Goal: Task Accomplishment & Management: Use online tool/utility

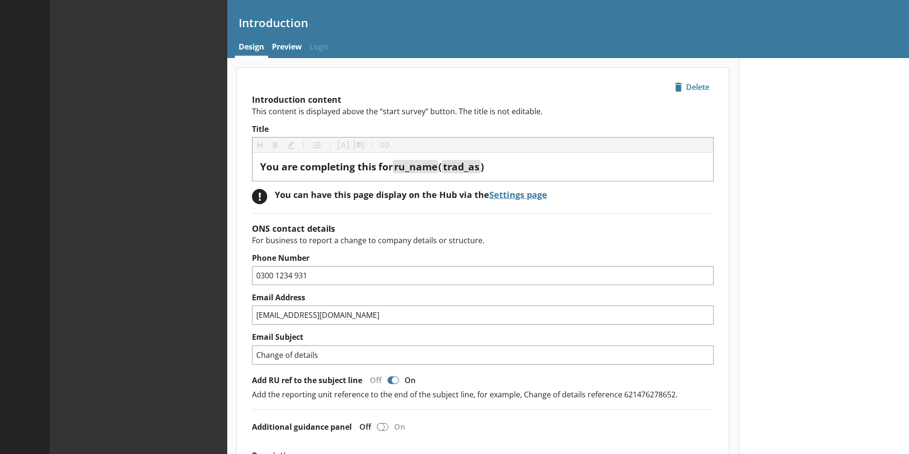
type textarea "x"
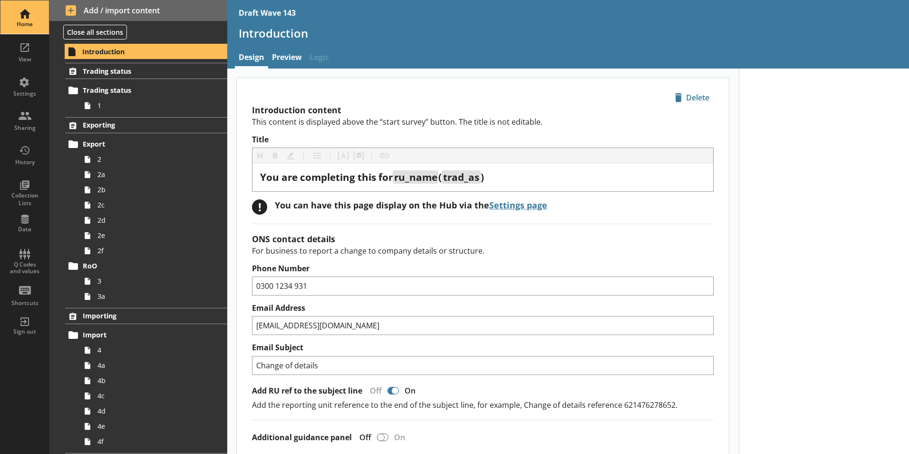
click at [21, 20] on div "Home" at bounding box center [24, 24] width 33 height 8
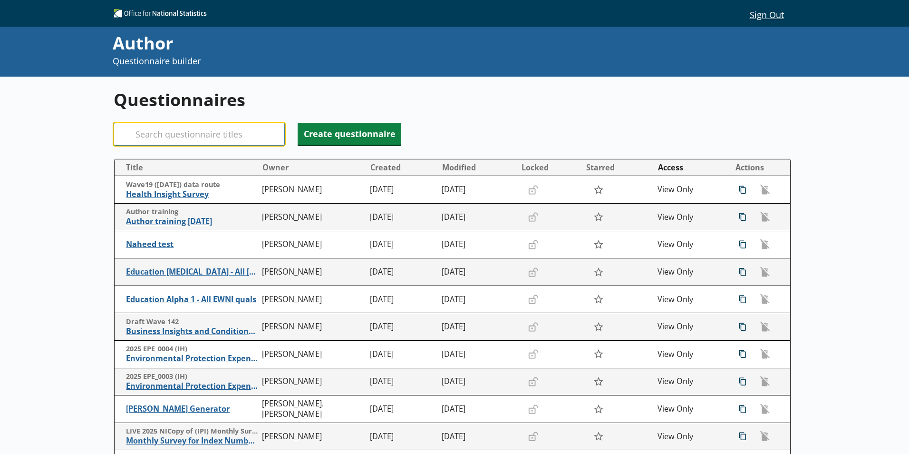
click at [157, 135] on input "Search" at bounding box center [199, 134] width 171 height 23
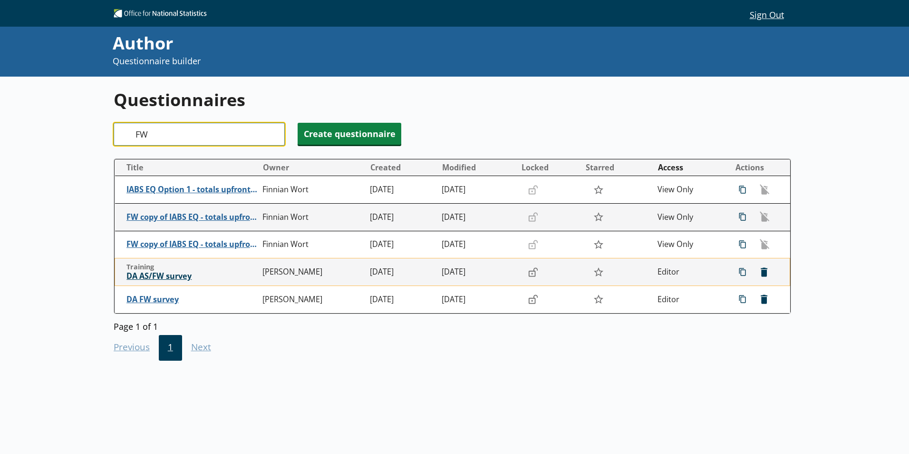
type input "FW"
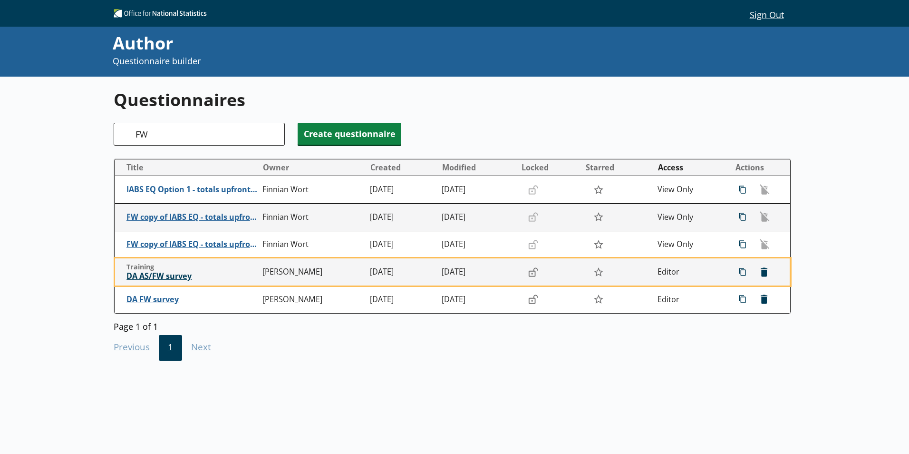
click at [150, 275] on span "DA AS/FW survey" at bounding box center [191, 276] width 131 height 10
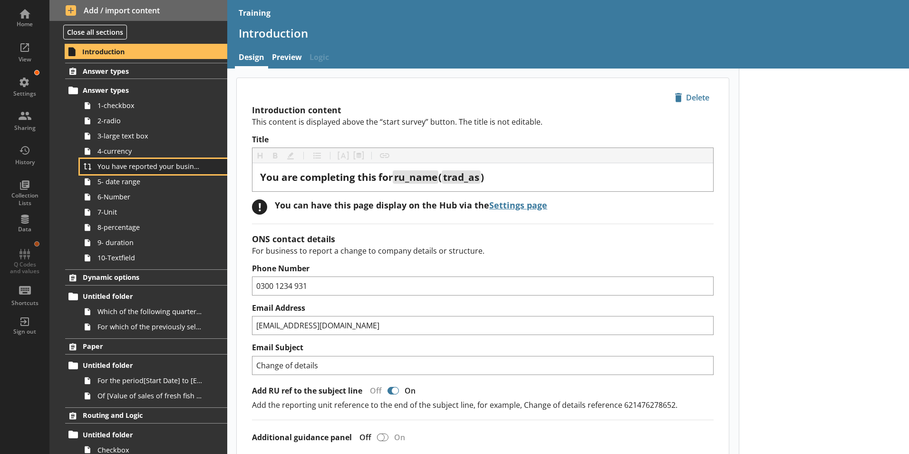
click at [137, 172] on link "You have reported your business's total turnover to be [Your business's turnove…" at bounding box center [153, 166] width 147 height 15
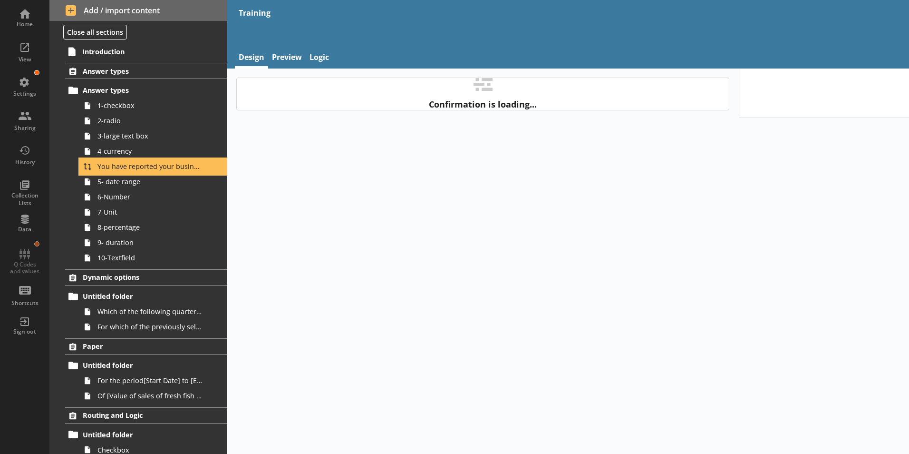
type textarea "x"
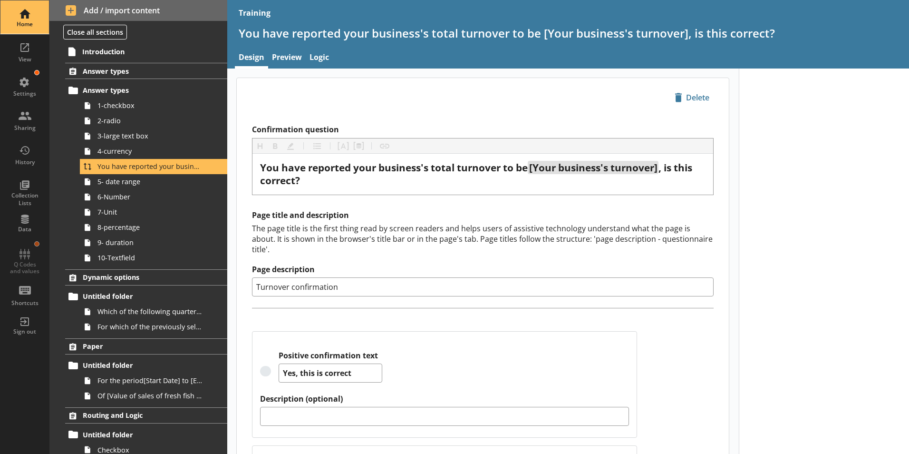
click at [25, 11] on div "Home" at bounding box center [24, 16] width 33 height 33
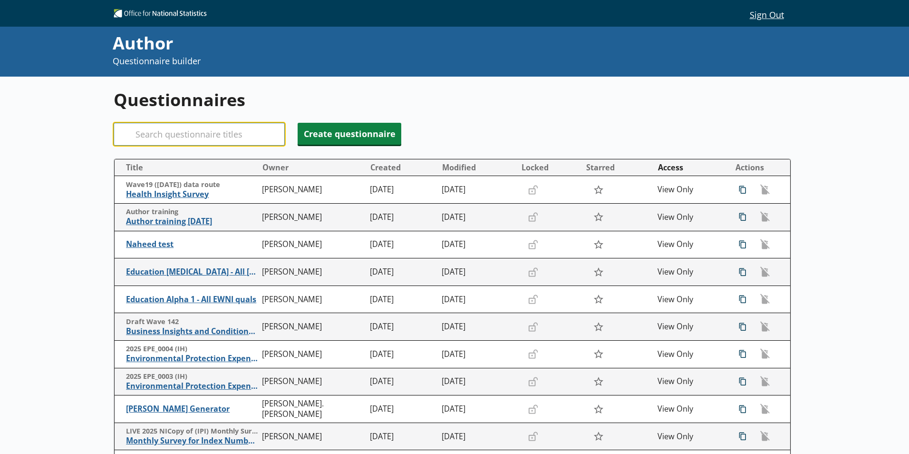
click at [166, 136] on input "Search" at bounding box center [199, 134] width 171 height 23
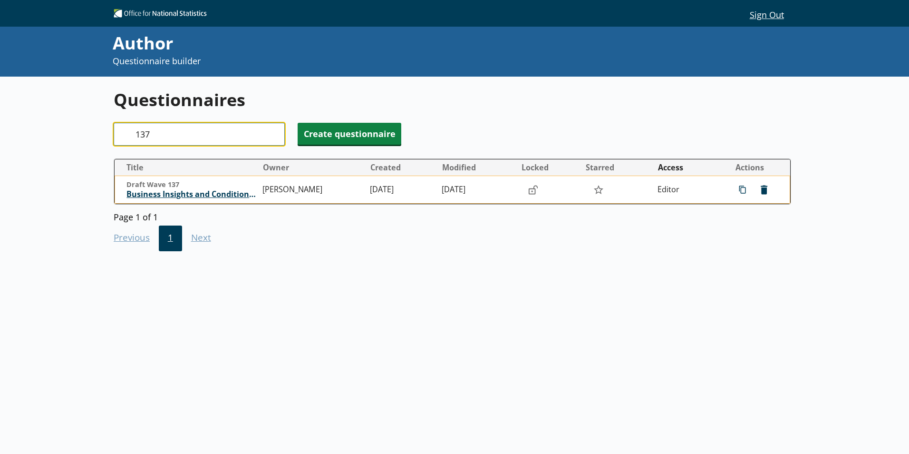
type input "137"
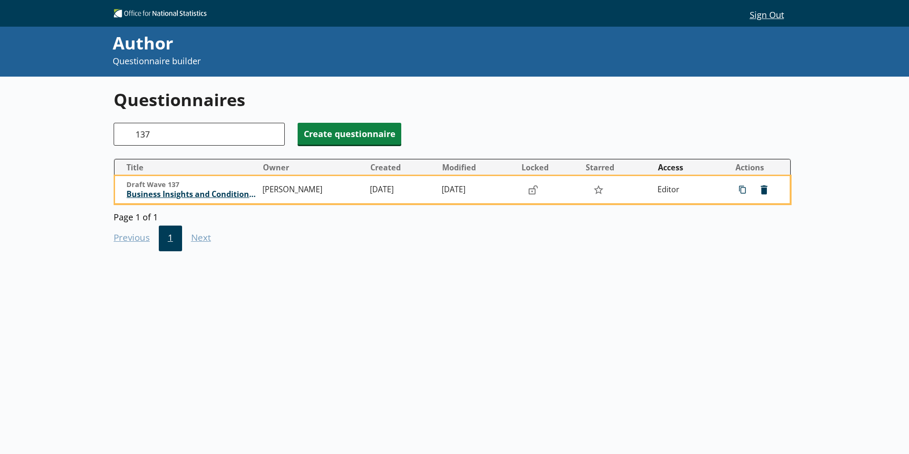
click at [193, 195] on span "Business Insights and Conditions Survey (BICS)" at bounding box center [191, 194] width 131 height 10
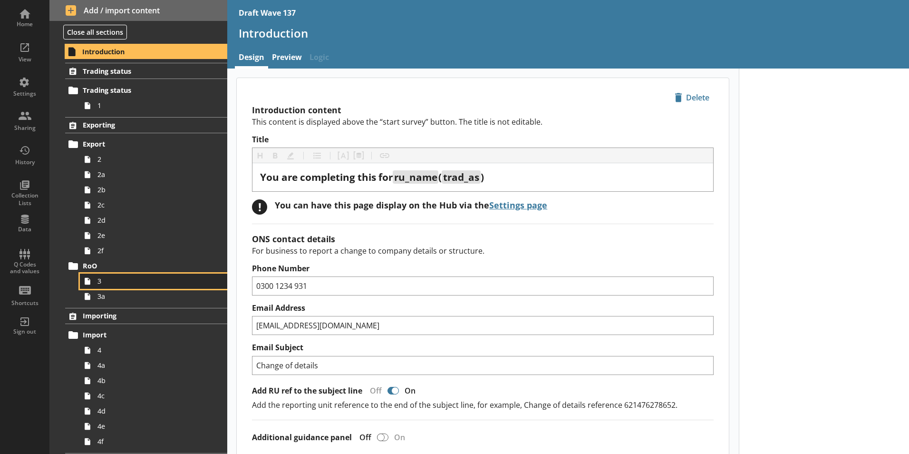
click at [100, 283] on span "3" at bounding box center [150, 280] width 106 height 9
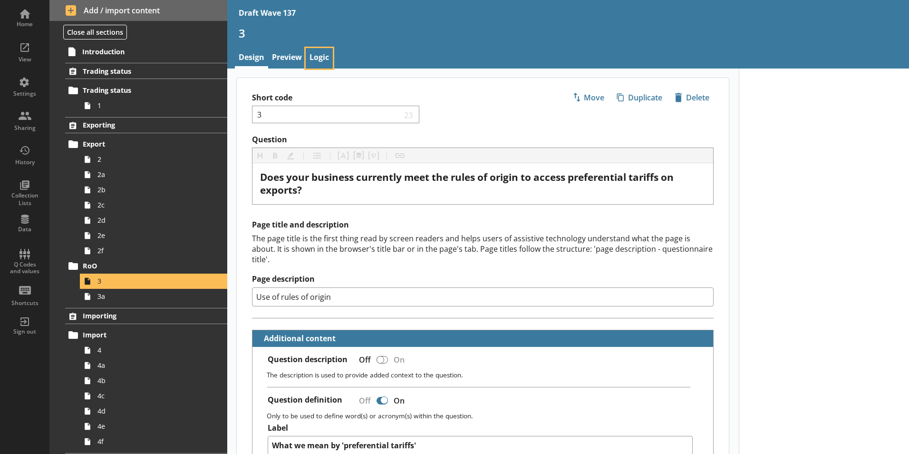
click at [311, 57] on link "Logic" at bounding box center [319, 58] width 27 height 20
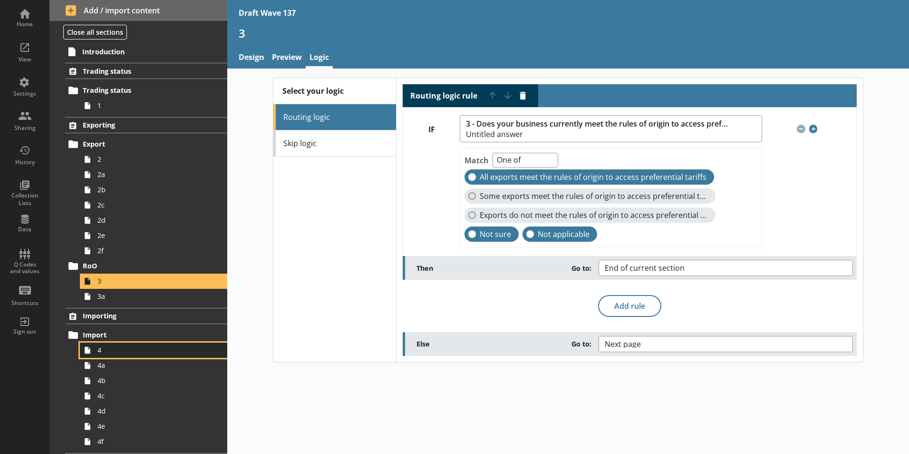
click at [108, 349] on span "4" at bounding box center [150, 349] width 106 height 9
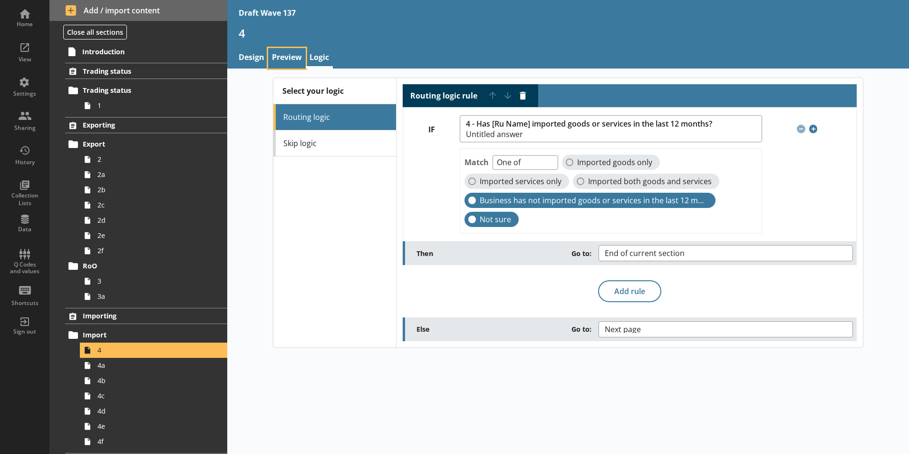
click at [286, 58] on link "Preview" at bounding box center [287, 58] width 38 height 20
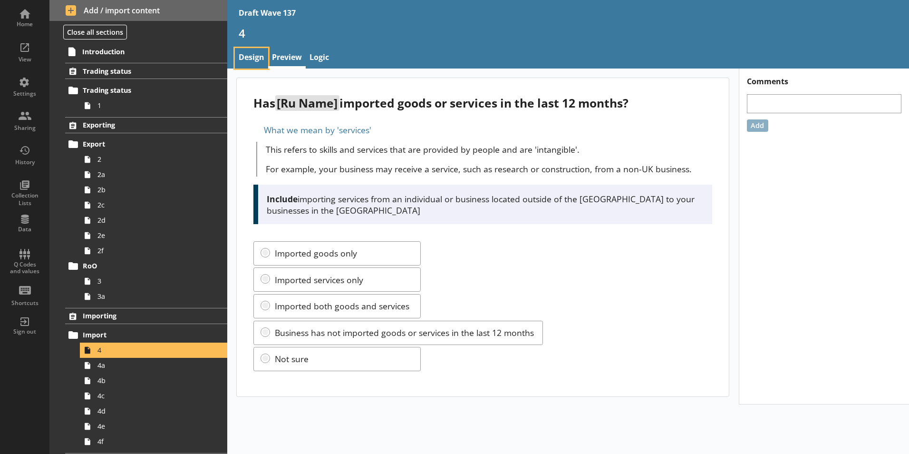
click at [250, 58] on link "Design" at bounding box center [251, 58] width 33 height 20
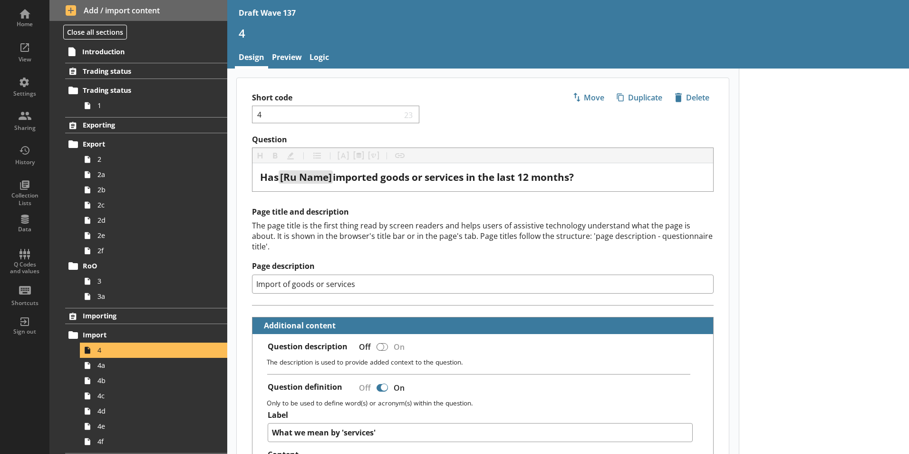
type textarea "x"
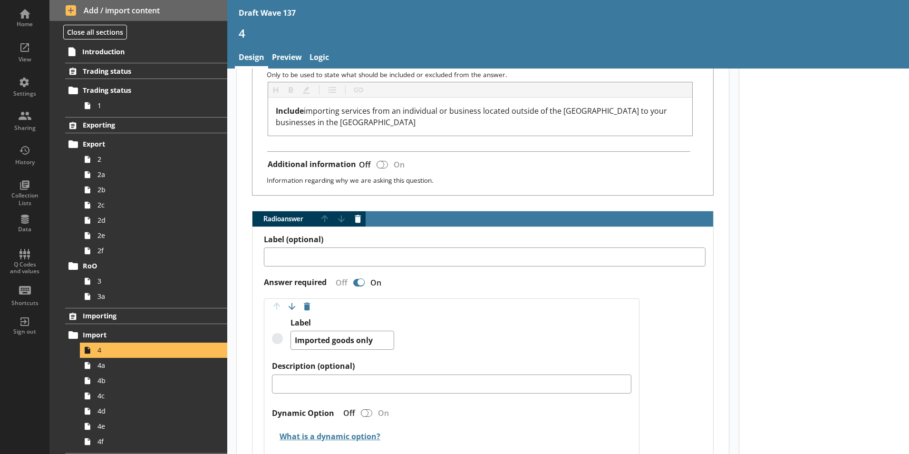
scroll to position [523, 0]
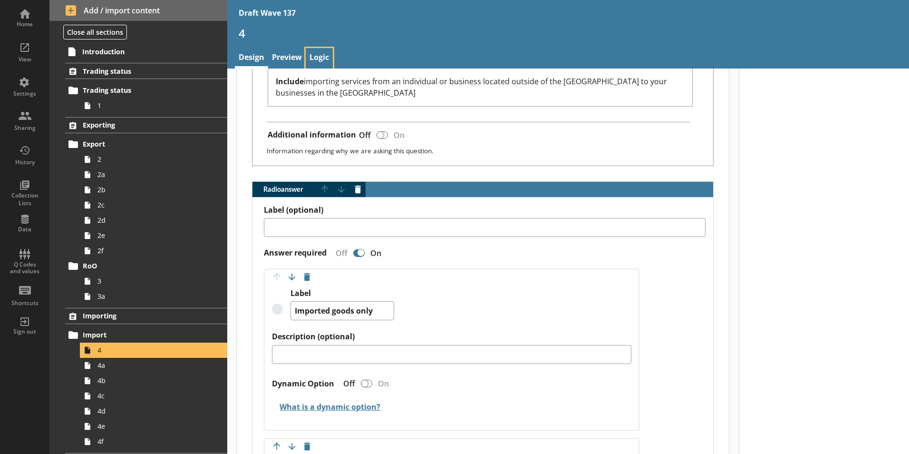
click at [323, 60] on link "Logic" at bounding box center [319, 58] width 27 height 20
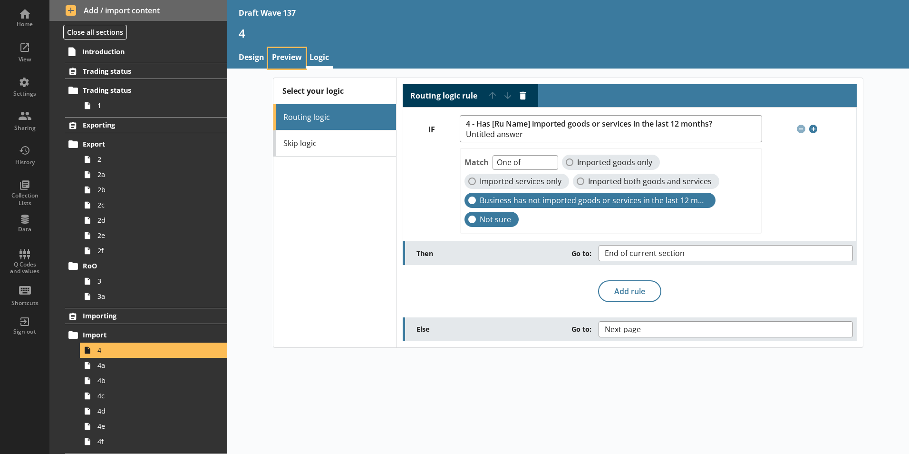
click at [287, 52] on link "Preview" at bounding box center [287, 58] width 38 height 20
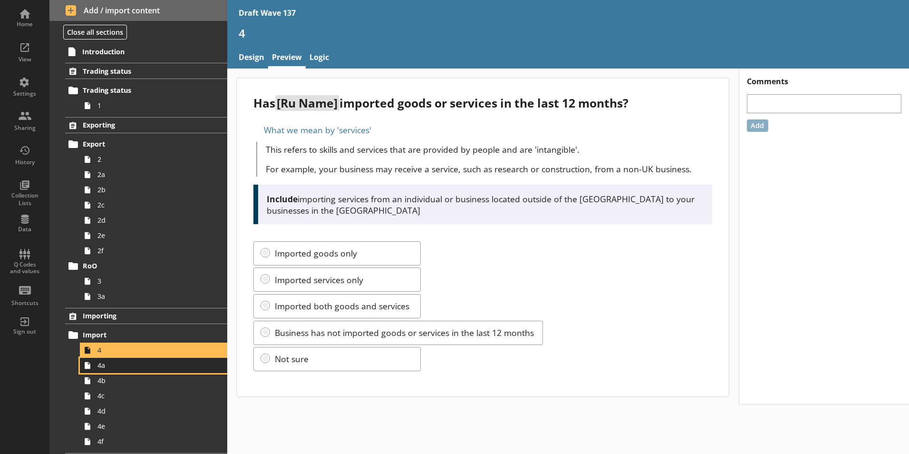
click at [108, 369] on span "4a" at bounding box center [150, 364] width 106 height 9
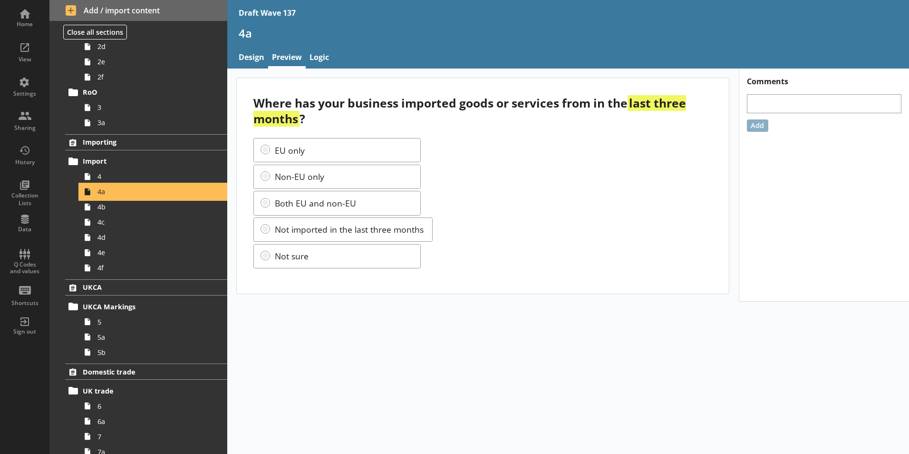
scroll to position [190, 0]
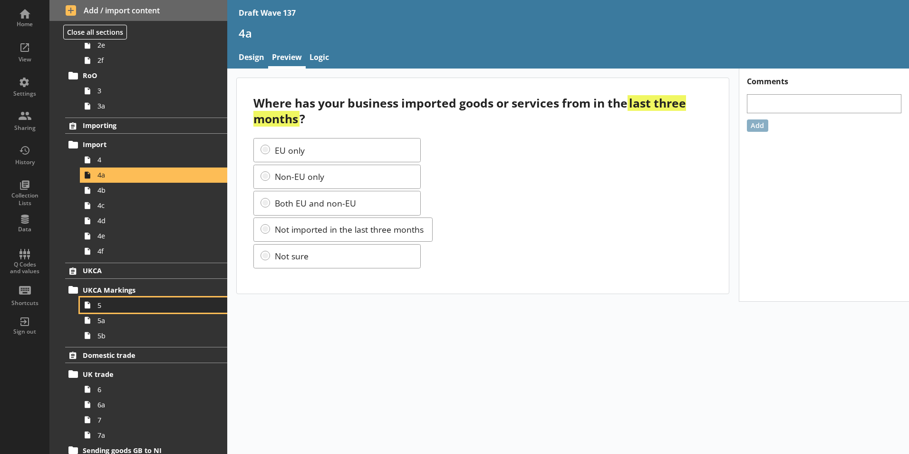
click at [109, 308] on span "5" at bounding box center [150, 304] width 106 height 9
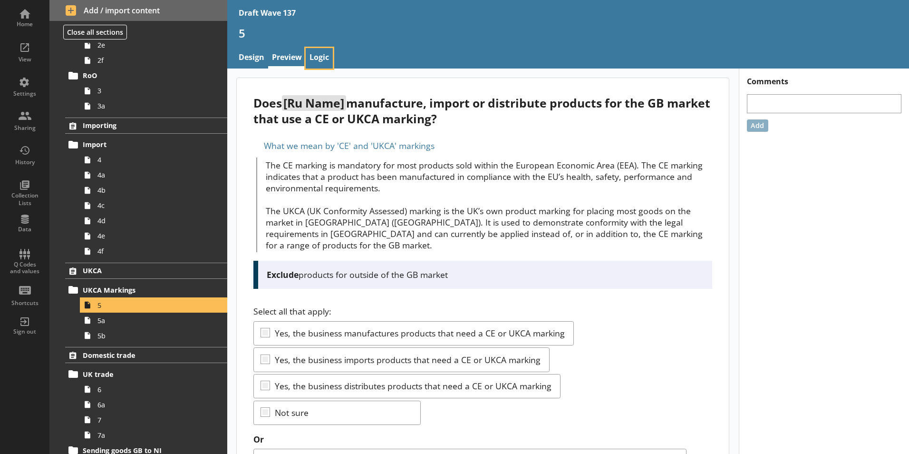
click at [320, 56] on link "Logic" at bounding box center [319, 58] width 27 height 20
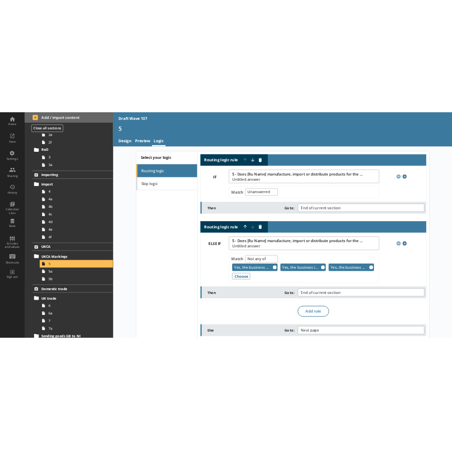
scroll to position [10, 0]
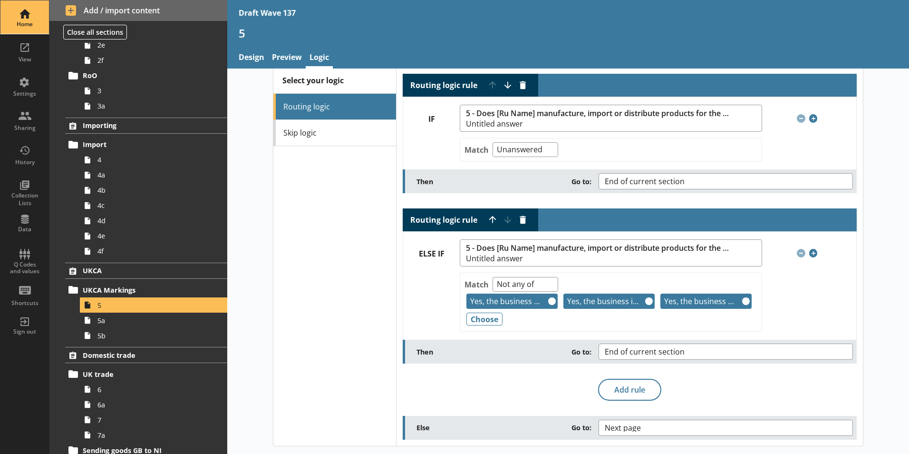
click at [18, 20] on div "Home" at bounding box center [24, 24] width 33 height 8
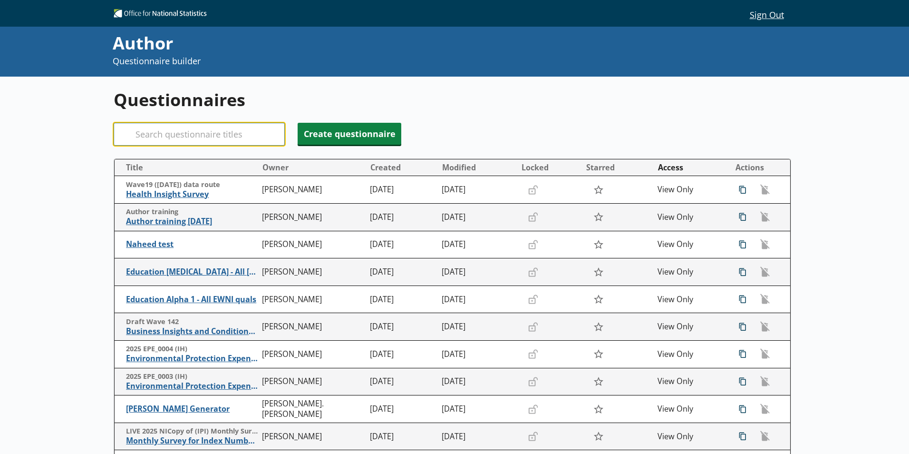
drag, startPoint x: 235, startPoint y: 133, endPoint x: 234, endPoint y: 124, distance: 9.1
click at [235, 132] on input "Search" at bounding box center [199, 134] width 171 height 23
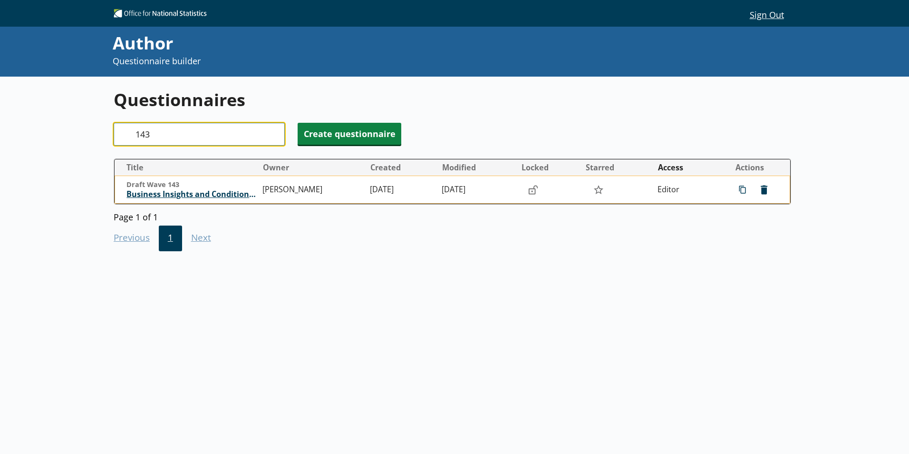
type input "143"
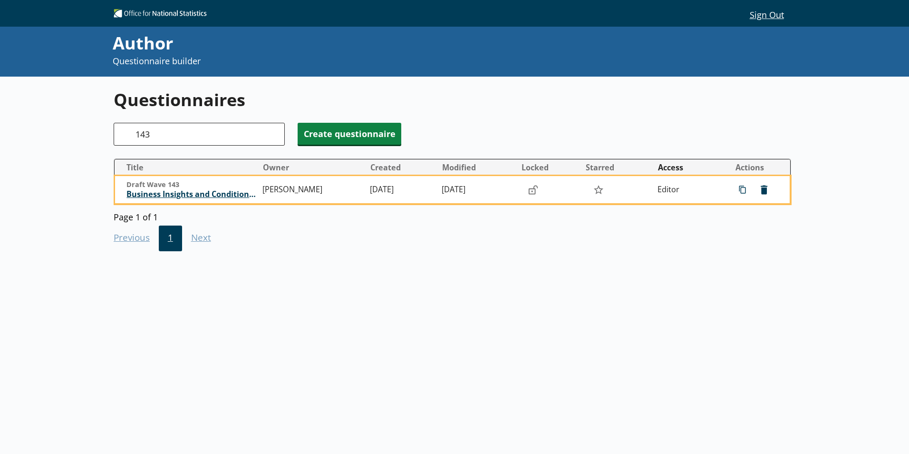
click at [177, 191] on span "Business Insights and Conditions Survey (BICS) draft" at bounding box center [191, 194] width 131 height 10
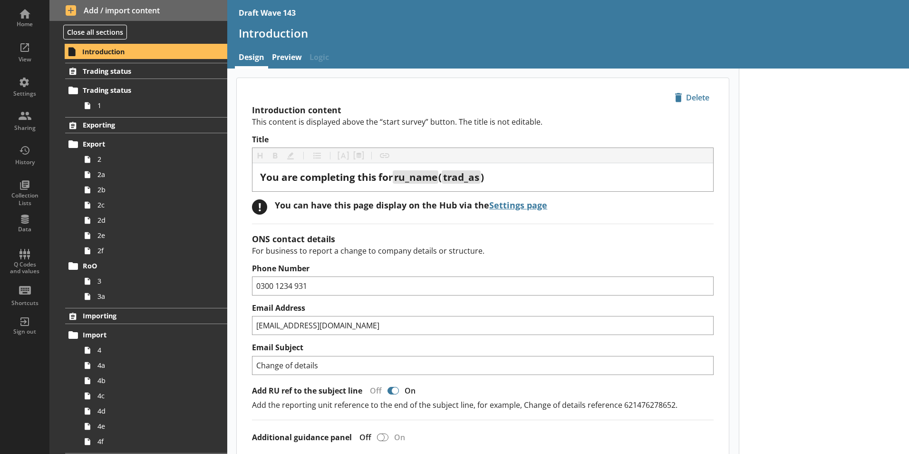
type textarea "x"
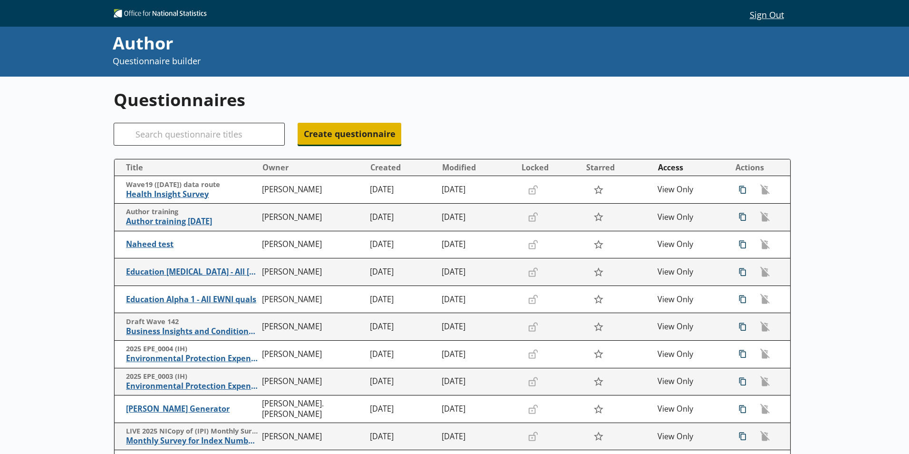
click at [364, 137] on span "Create questionnaire" at bounding box center [350, 134] width 104 height 22
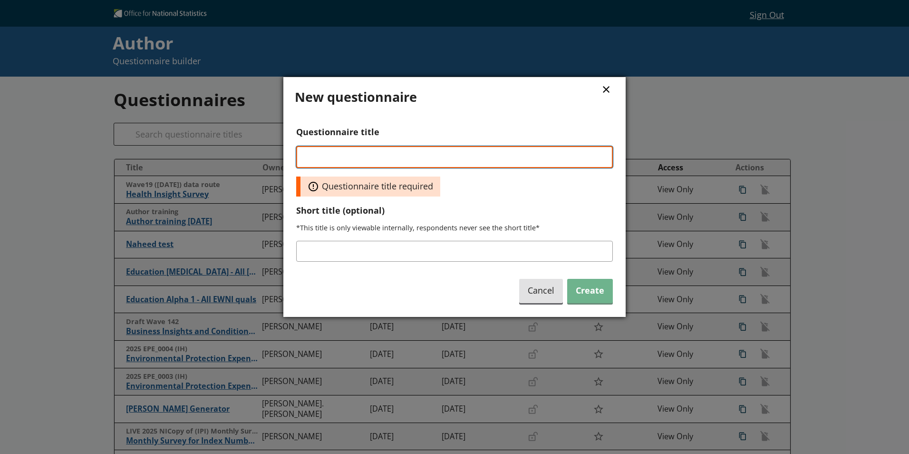
click at [328, 158] on input "Questionnaire title" at bounding box center [454, 157] width 317 height 22
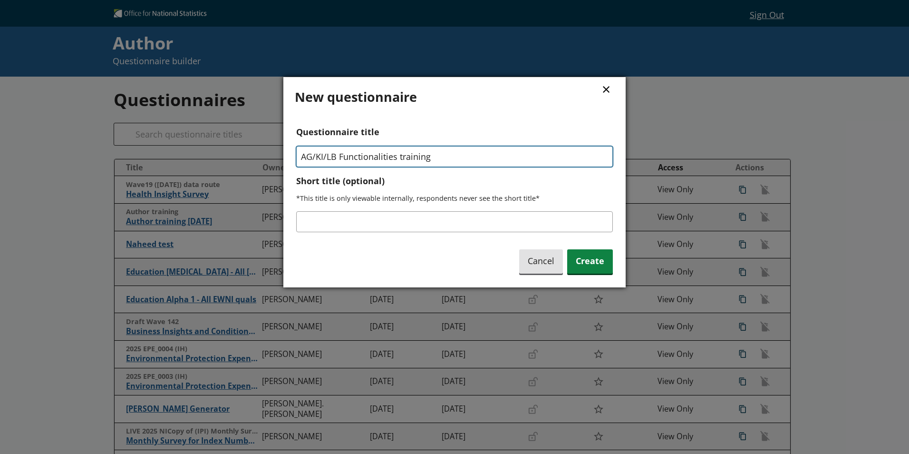
click at [341, 159] on input "AG/KI/LB Functionalities training" at bounding box center [454, 156] width 317 height 21
click at [343, 160] on input "AG/KI/LB Functionalities training" at bounding box center [454, 156] width 317 height 21
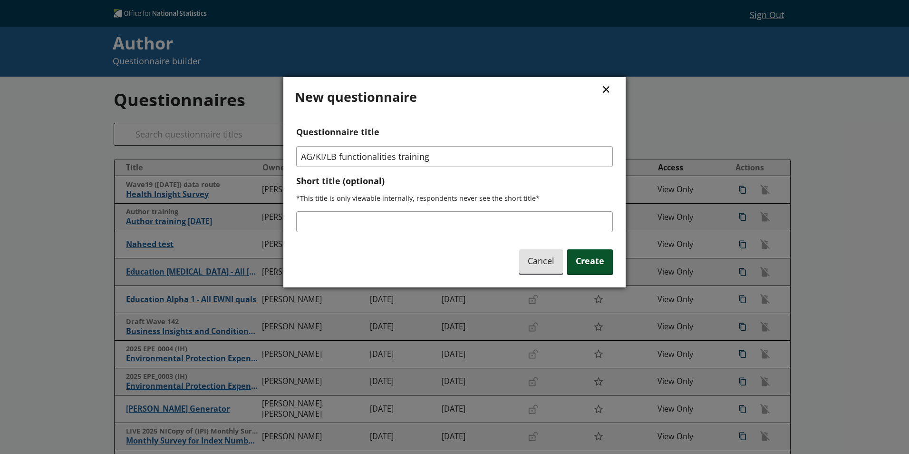
type input "AG/KI/LB functionalities training"
click at [595, 265] on span "Create" at bounding box center [590, 261] width 46 height 24
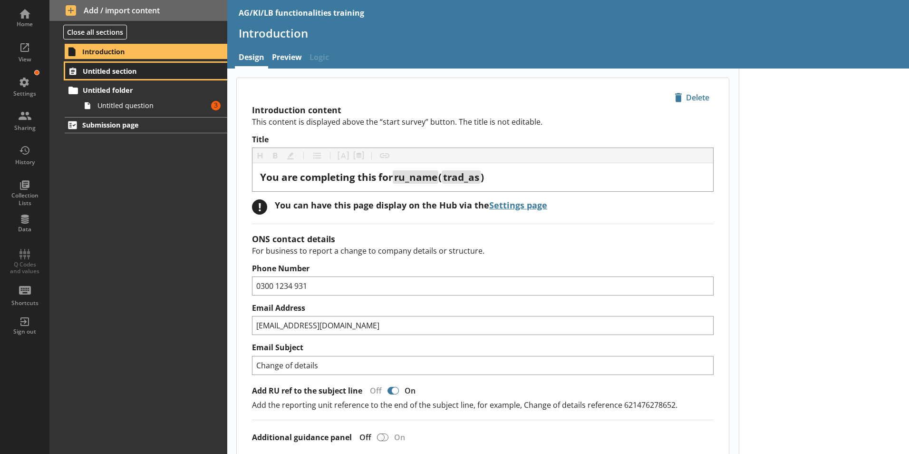
click at [120, 73] on span "Untitled section" at bounding box center [141, 71] width 116 height 9
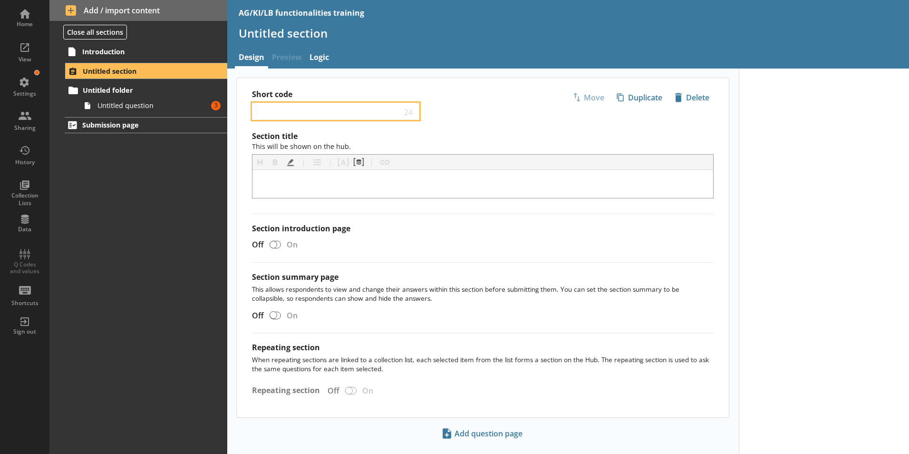
click at [285, 111] on input "Short code" at bounding box center [328, 111] width 145 height 9
type input "Answer types"
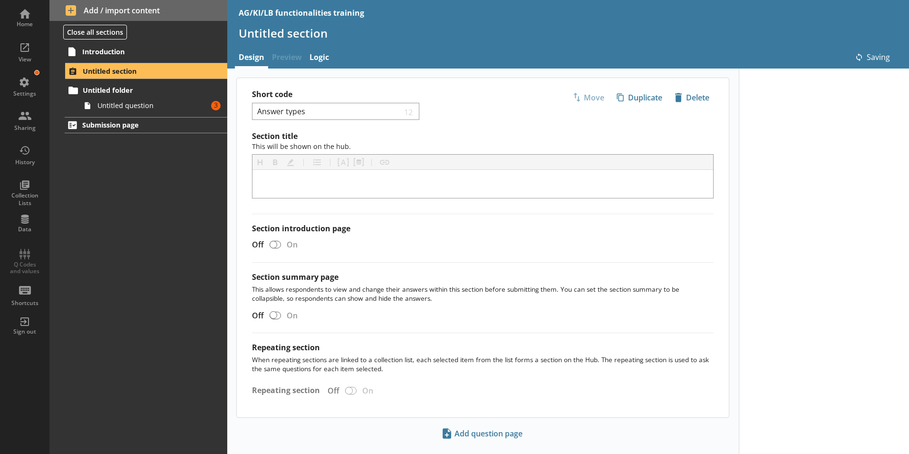
click at [166, 194] on div "Introduction Untitled section Untitled folder Untitled question Amount of error…" at bounding box center [138, 248] width 178 height 411
click at [126, 95] on link "Untitled folder" at bounding box center [146, 90] width 162 height 15
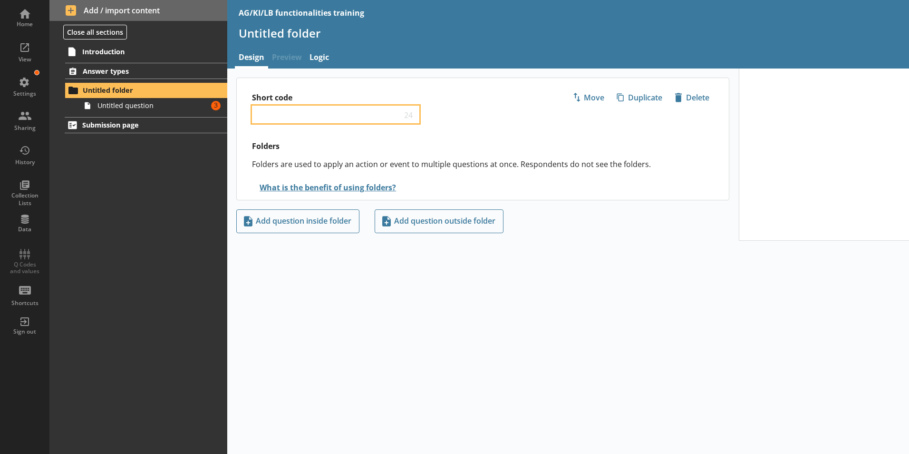
click at [273, 115] on input "Short code" at bounding box center [328, 114] width 145 height 9
type input "Answer types"
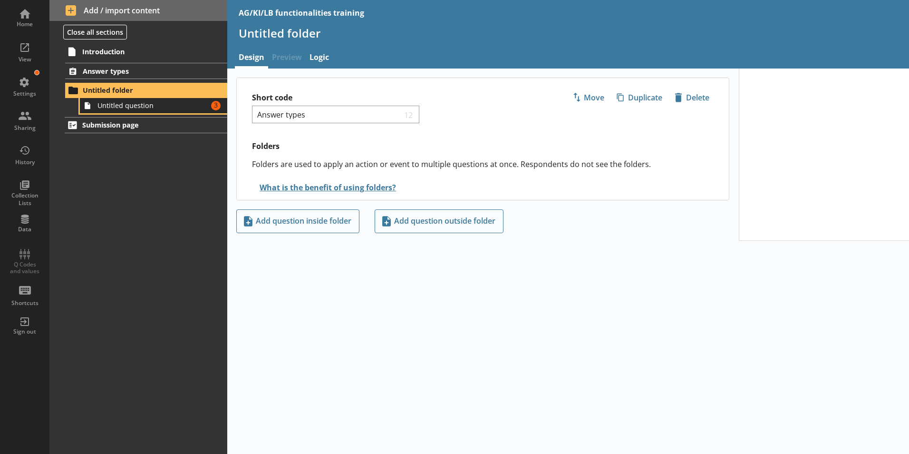
click at [129, 107] on span "Untitled question" at bounding box center [150, 105] width 106 height 9
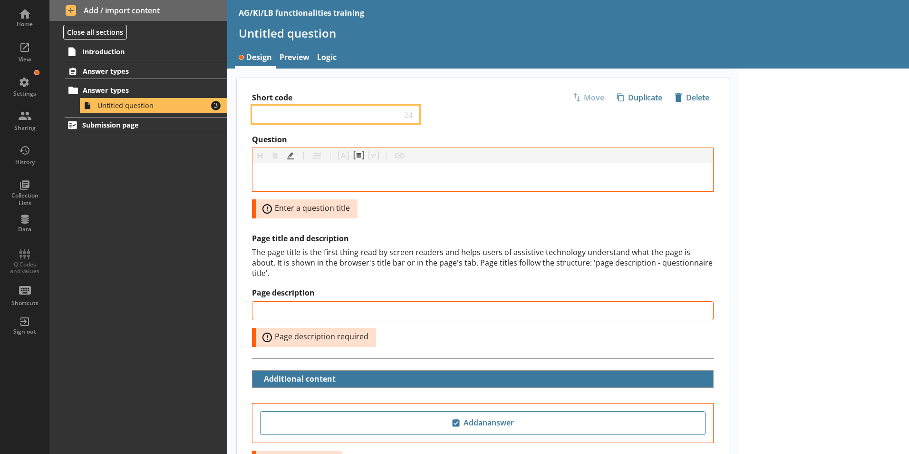
click at [280, 116] on input "Short code" at bounding box center [328, 114] width 145 height 9
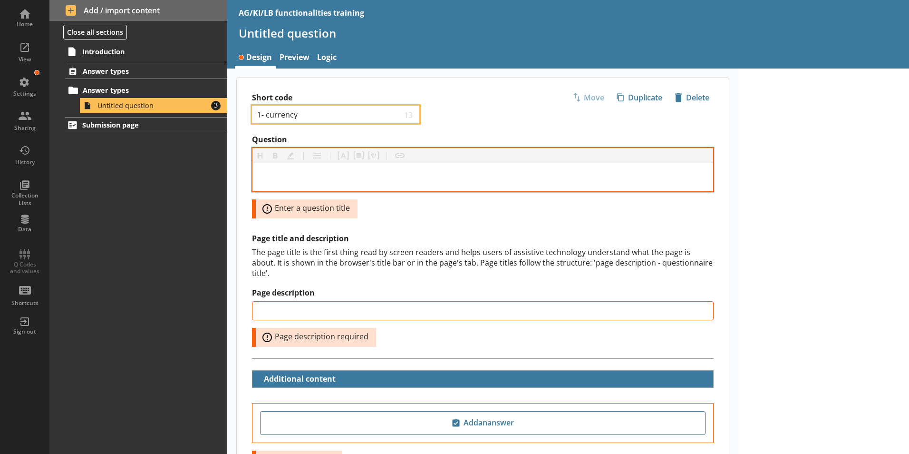
type input "1- currency"
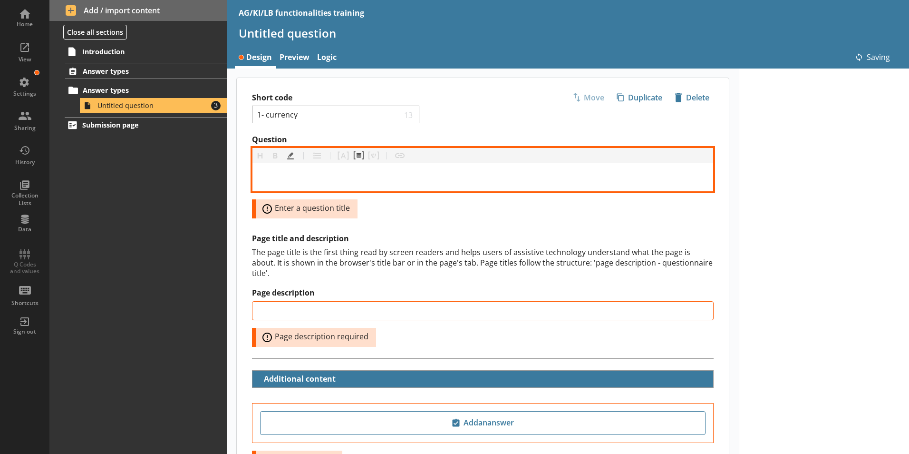
click at [351, 178] on div "Question" at bounding box center [482, 177] width 445 height 13
type input "1- currency"
click at [267, 178] on div "Question" at bounding box center [482, 177] width 445 height 13
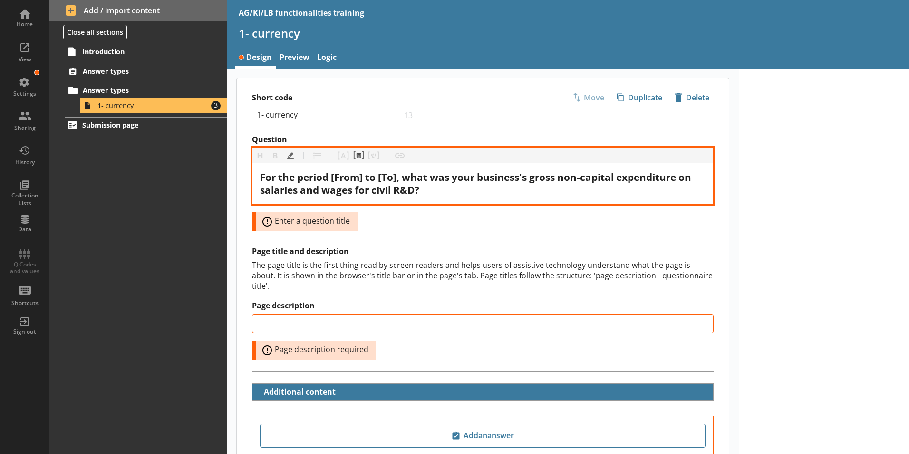
click at [365, 178] on span "For the period [From] to [To], what was your business's gross non-capital expen…" at bounding box center [477, 183] width 434 height 26
click at [360, 156] on button "Pipe metadata" at bounding box center [358, 155] width 15 height 15
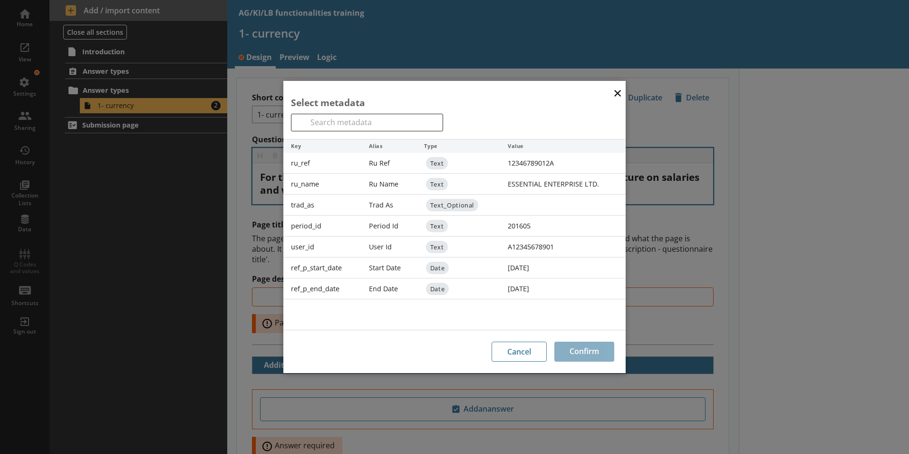
click at [617, 94] on button "×" at bounding box center [617, 92] width 14 height 21
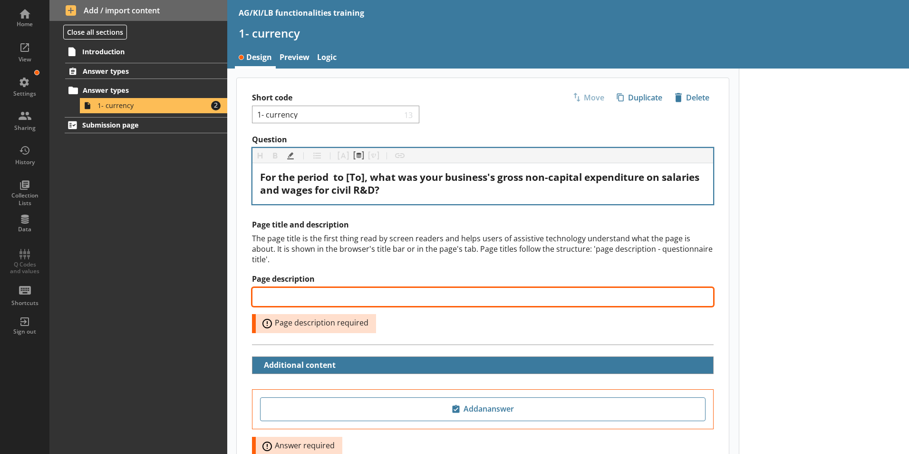
click at [362, 289] on input "Page description" at bounding box center [483, 296] width 462 height 19
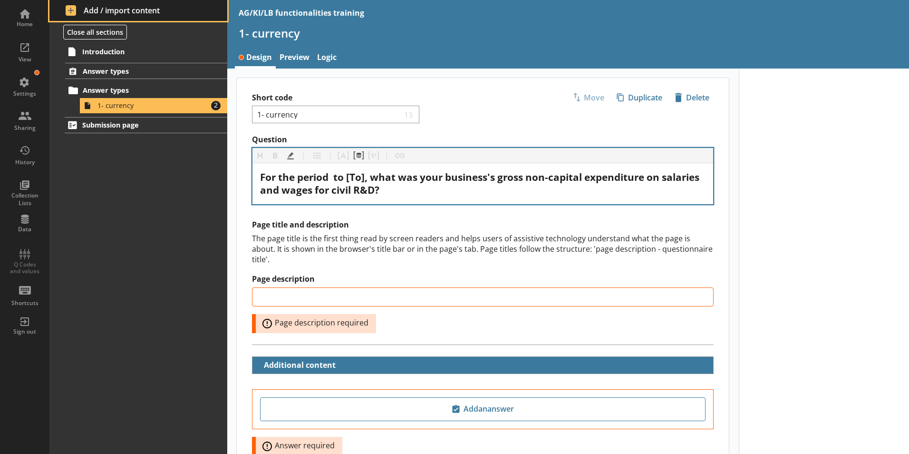
click at [83, 12] on span "Add / import content" at bounding box center [139, 10] width 146 height 10
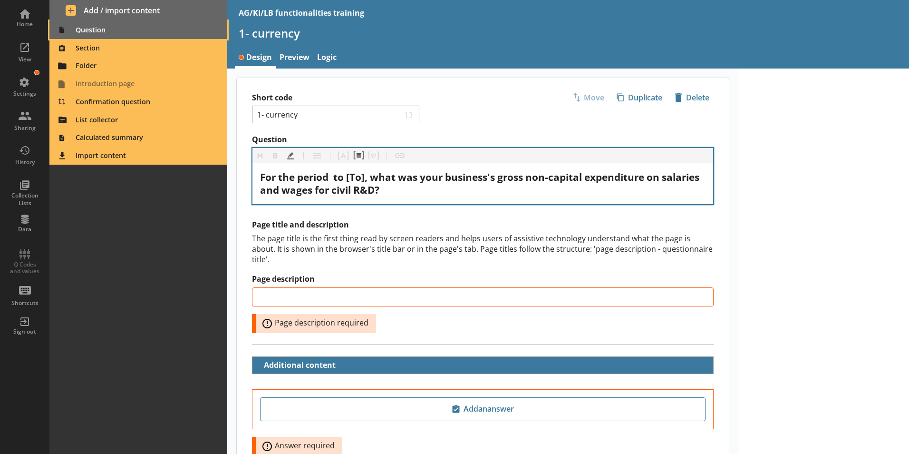
click at [87, 28] on span "Question" at bounding box center [138, 29] width 167 height 15
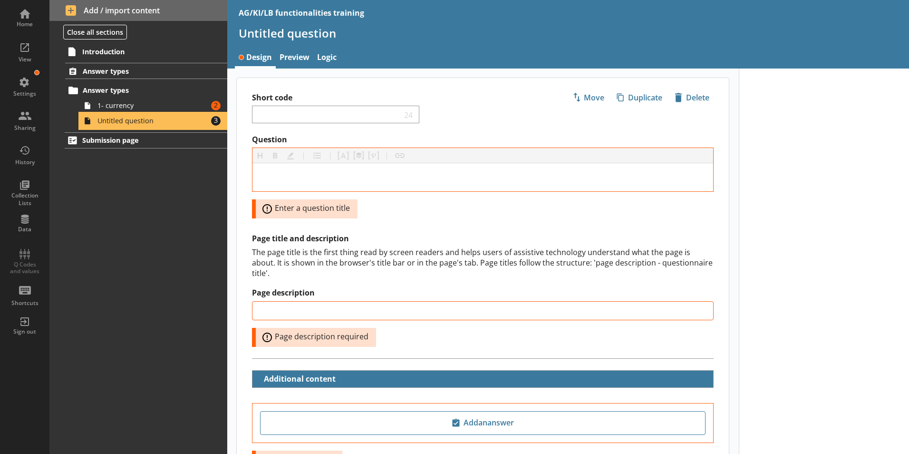
click at [115, 123] on span "Untitled question" at bounding box center [150, 120] width 106 height 9
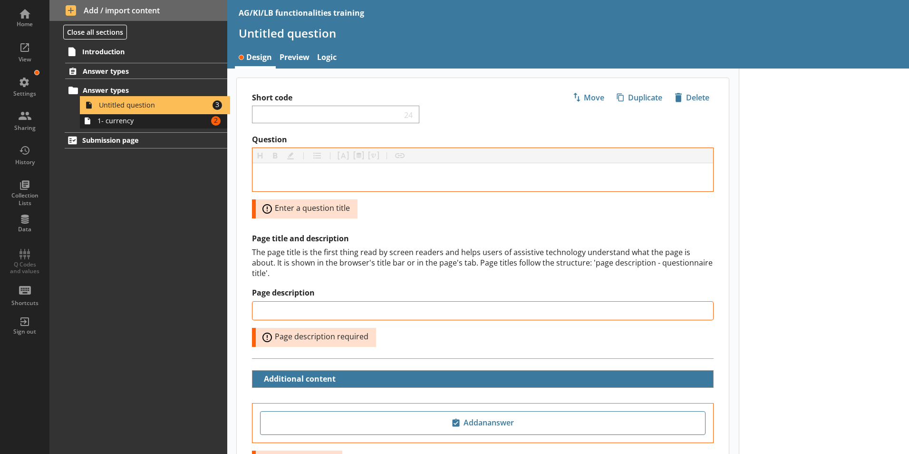
drag, startPoint x: 172, startPoint y: 124, endPoint x: 177, endPoint y: 108, distance: 16.7
click at [177, 108] on ol "Answer types Answer types 1- currency Amount of errors: 2 Untitled question Amo…" at bounding box center [138, 95] width 178 height 65
click at [153, 106] on span "Untitled question" at bounding box center [150, 105] width 106 height 9
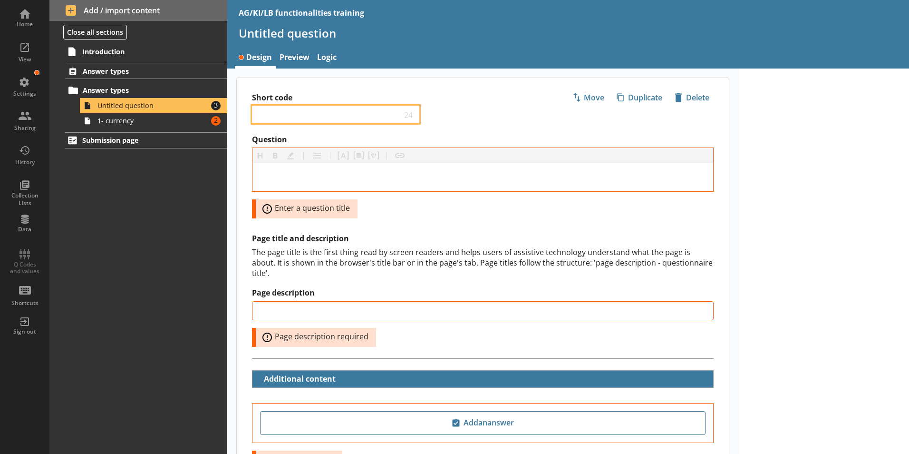
click at [281, 114] on input "Short code" at bounding box center [328, 114] width 145 height 9
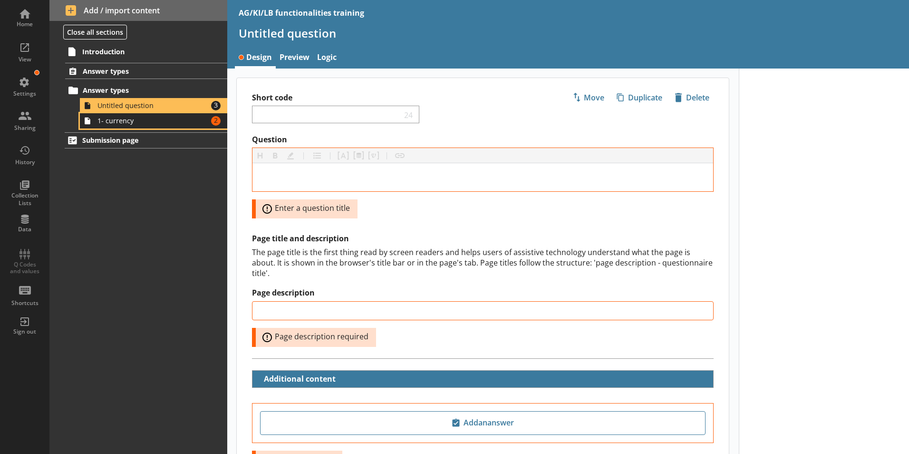
click at [102, 124] on span "1- currency" at bounding box center [150, 120] width 106 height 9
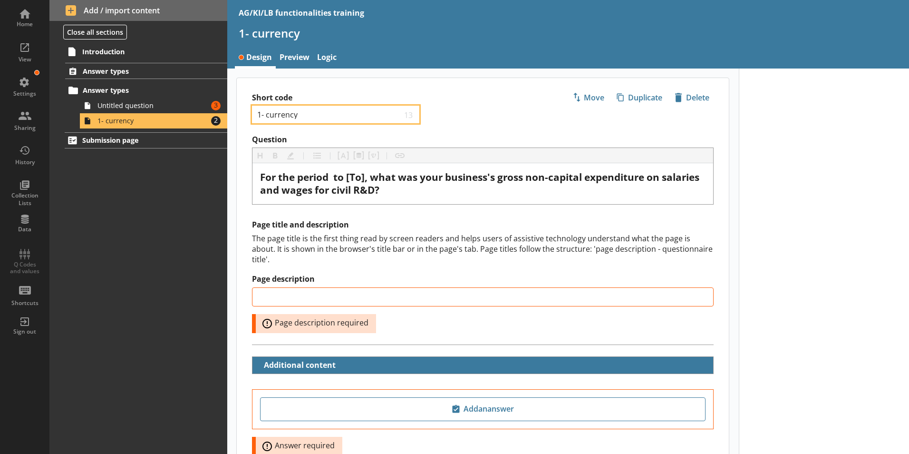
click at [261, 116] on input "1- currency" at bounding box center [328, 114] width 145 height 9
type input "2- currency"
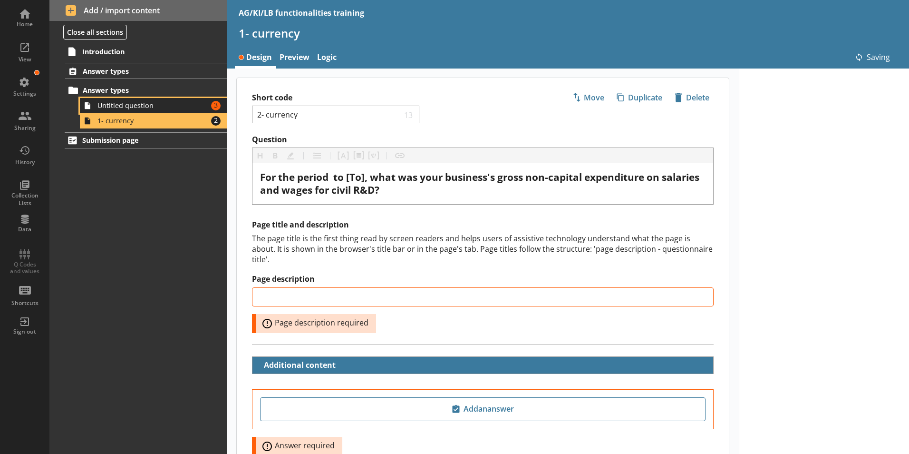
click at [165, 109] on span "Untitled question" at bounding box center [150, 105] width 106 height 9
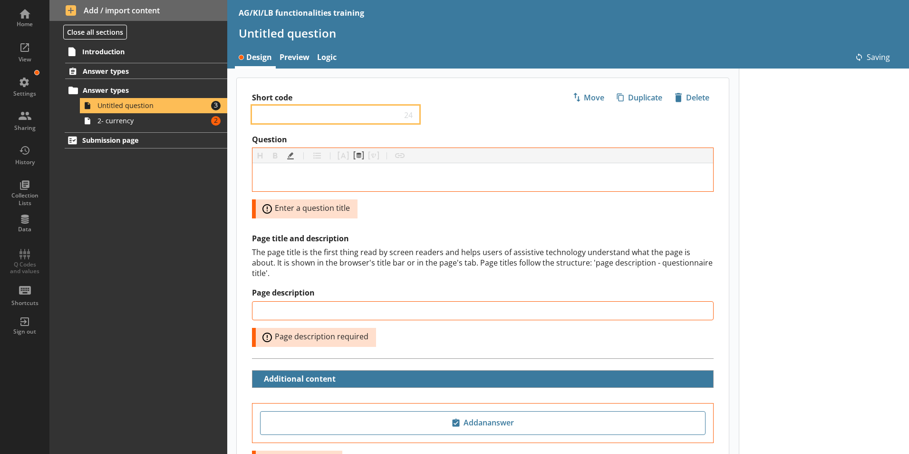
click at [289, 114] on input "Short code" at bounding box center [328, 114] width 145 height 9
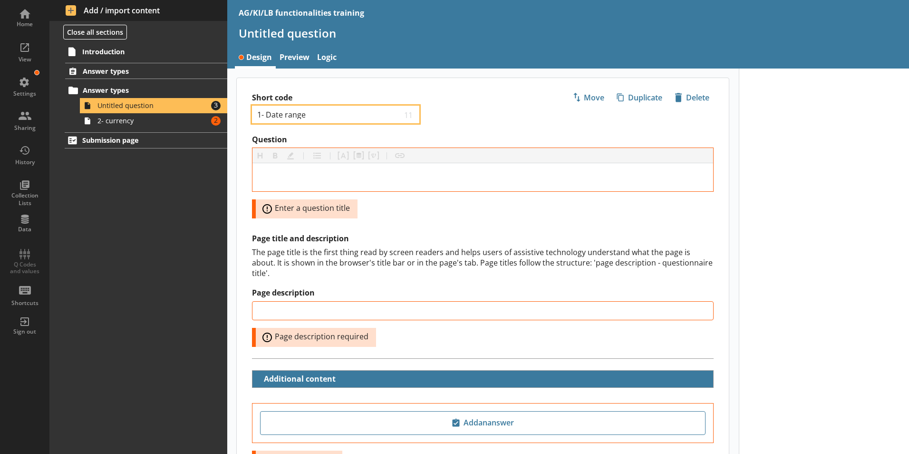
type input "1- Date range"
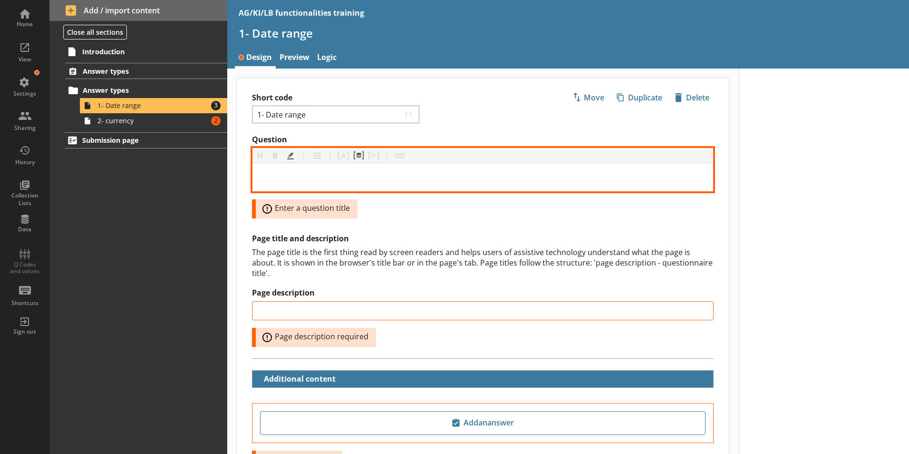
click at [280, 177] on div "Question" at bounding box center [482, 177] width 445 height 13
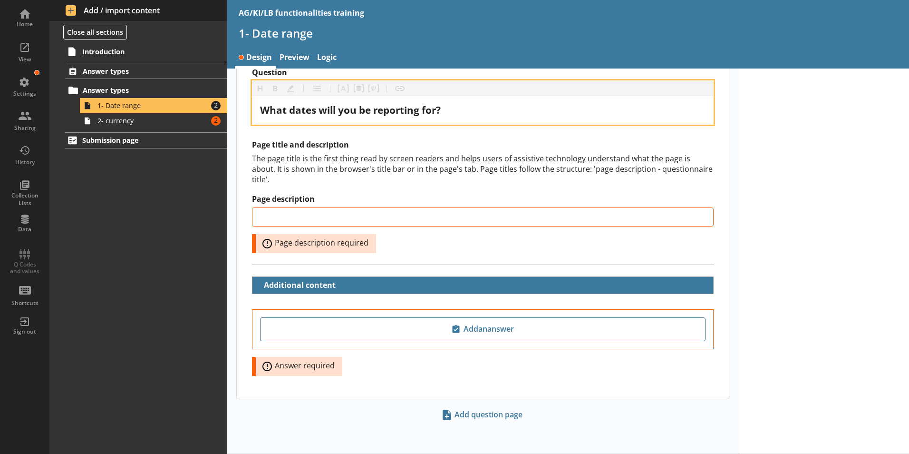
scroll to position [57, 0]
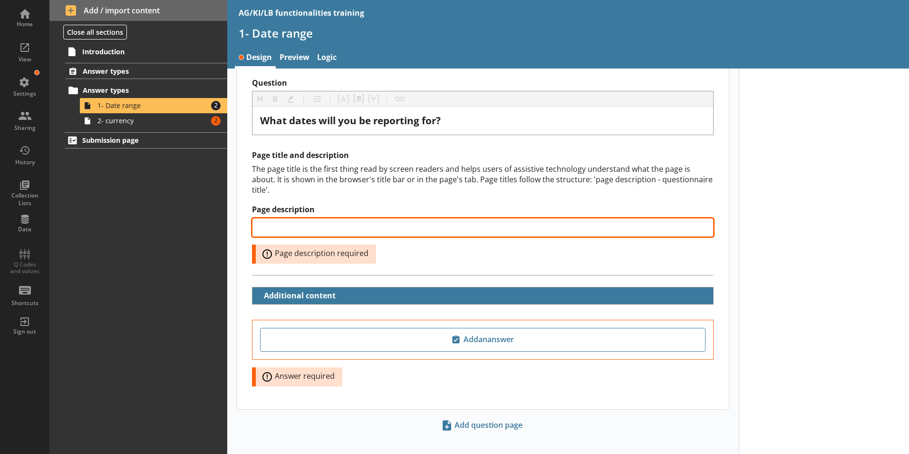
click at [304, 218] on input "Page description" at bounding box center [483, 227] width 462 height 19
type input "Alternative reporting period"
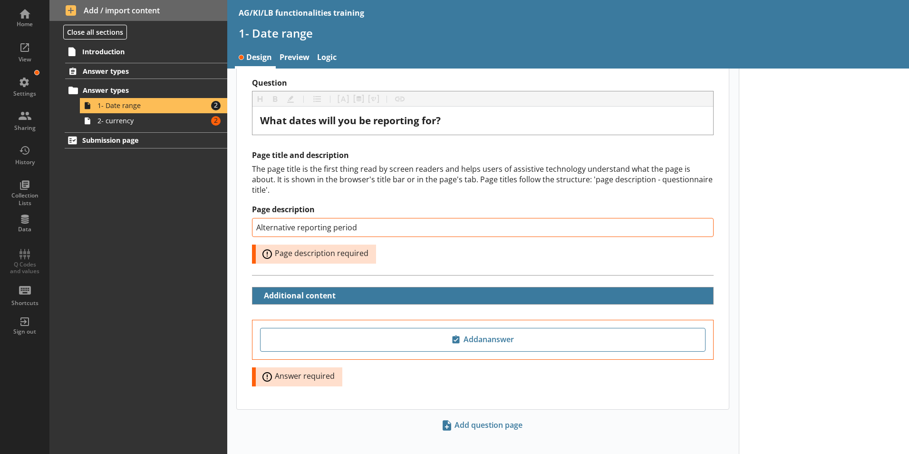
click at [842, 289] on div at bounding box center [824, 238] width 171 height 452
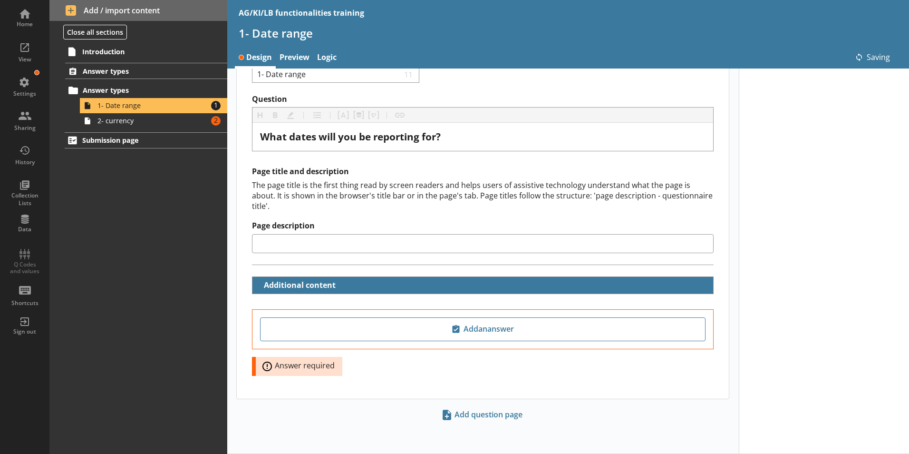
type input "Alternative reporting period"
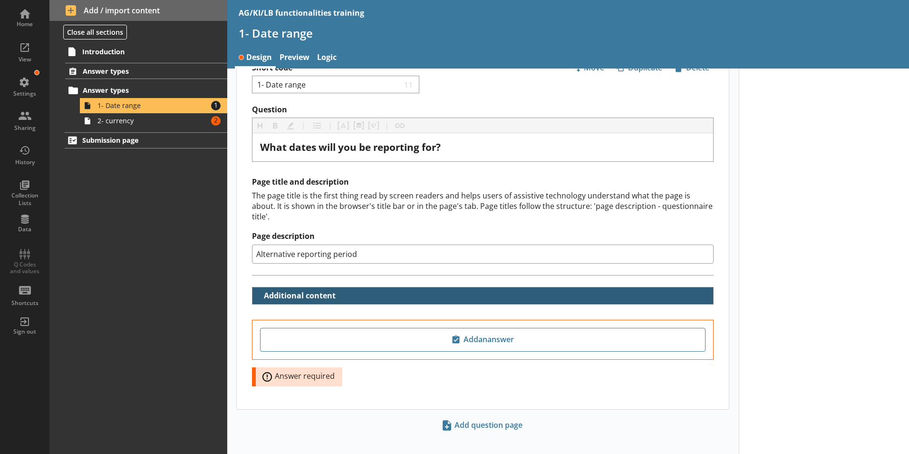
click at [290, 287] on button "Additional content" at bounding box center [296, 295] width 81 height 17
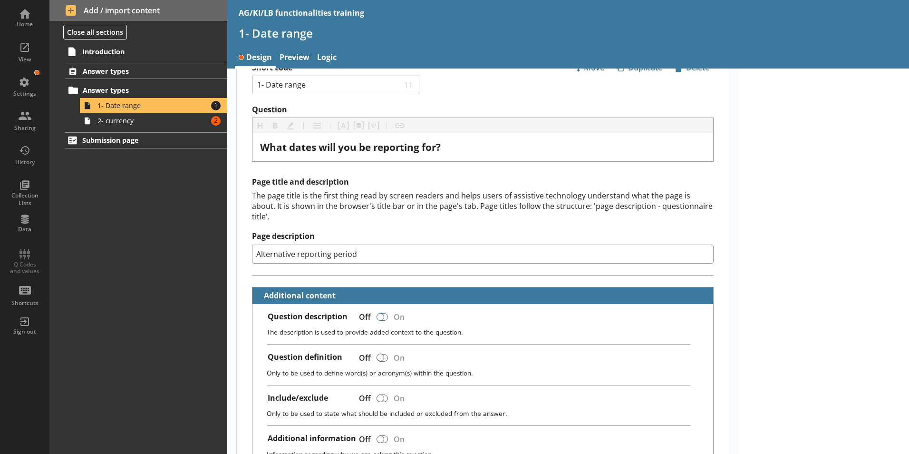
click at [380, 313] on div at bounding box center [380, 317] width 8 height 8
checkbox input "true"
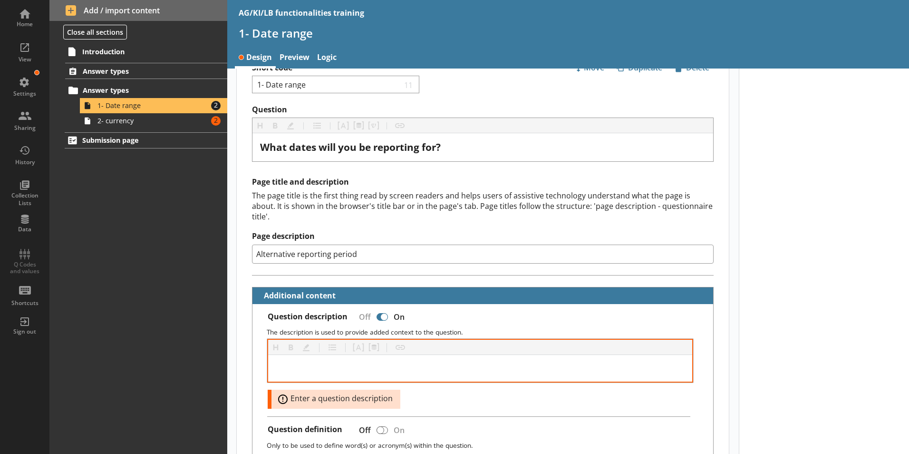
click at [285, 355] on div at bounding box center [480, 368] width 425 height 27
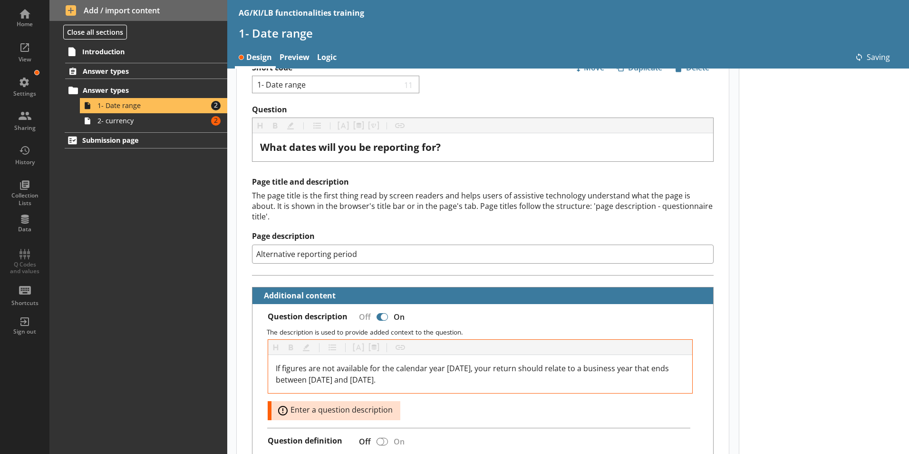
click at [454, 405] on div "Heading Heading Bold Bold Highlight Highlight List List Pipe answer Pipe answer…" at bounding box center [480, 379] width 425 height 81
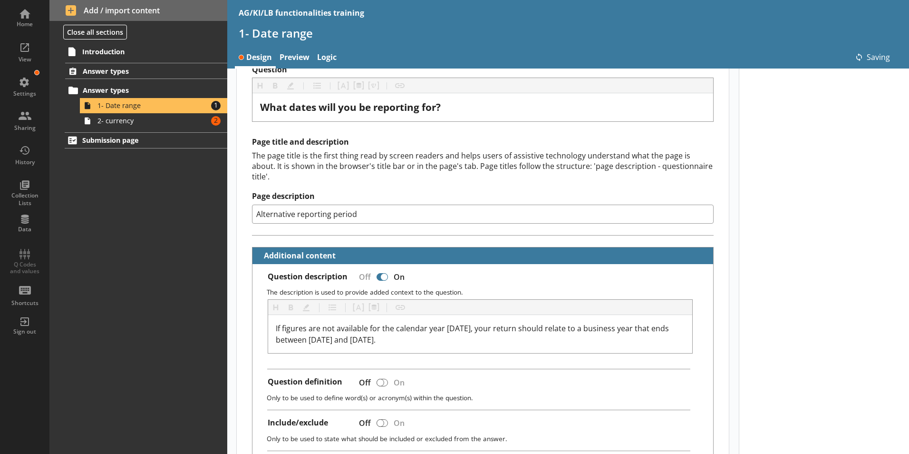
scroll to position [125, 0]
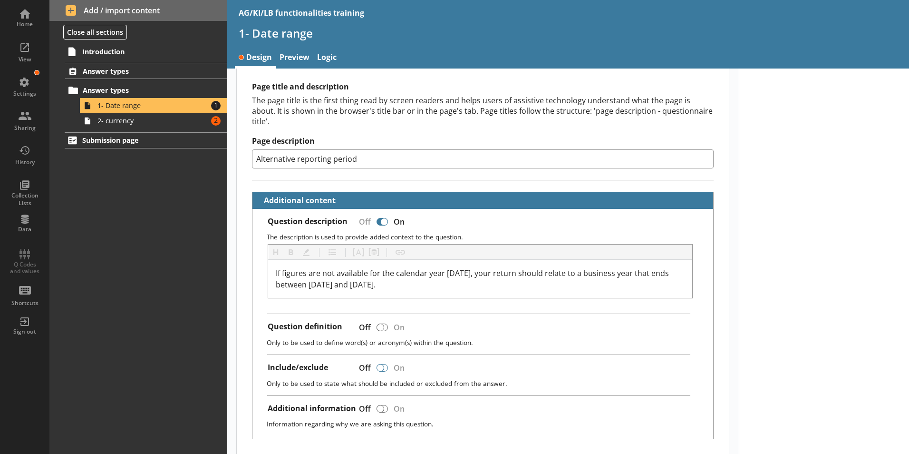
click at [380, 364] on div at bounding box center [380, 368] width 8 height 8
checkbox input "true"
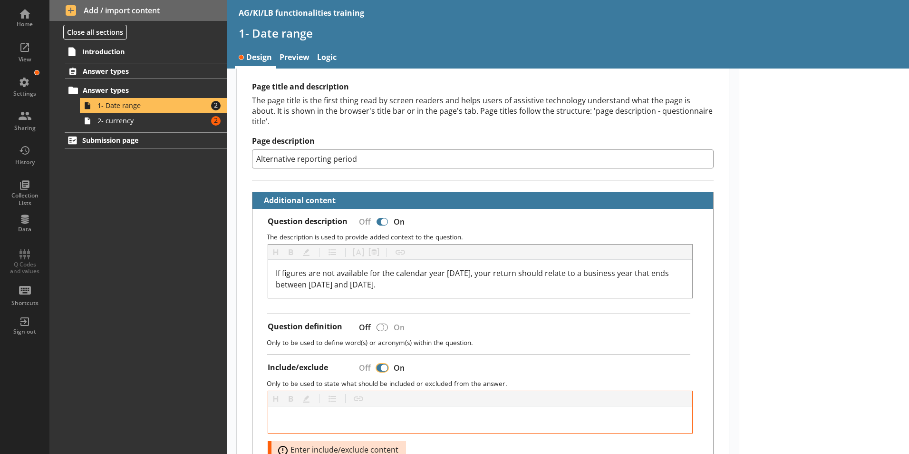
scroll to position [220, 0]
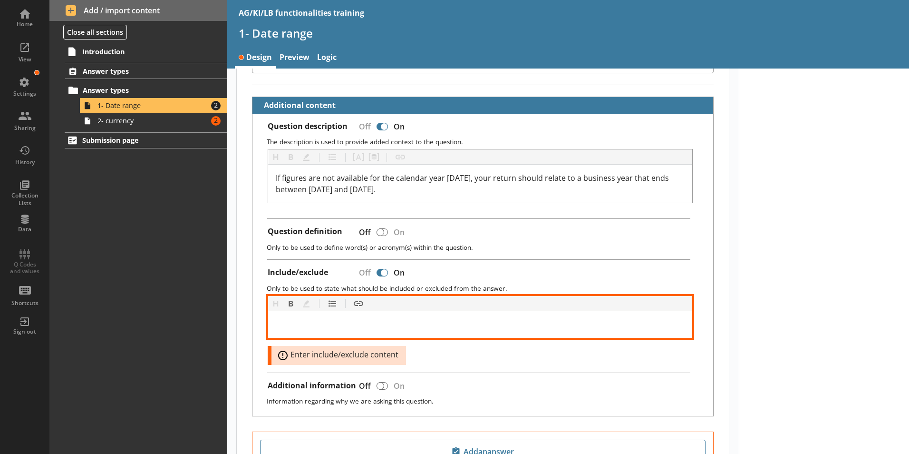
click at [284, 319] on div at bounding box center [480, 324] width 409 height 11
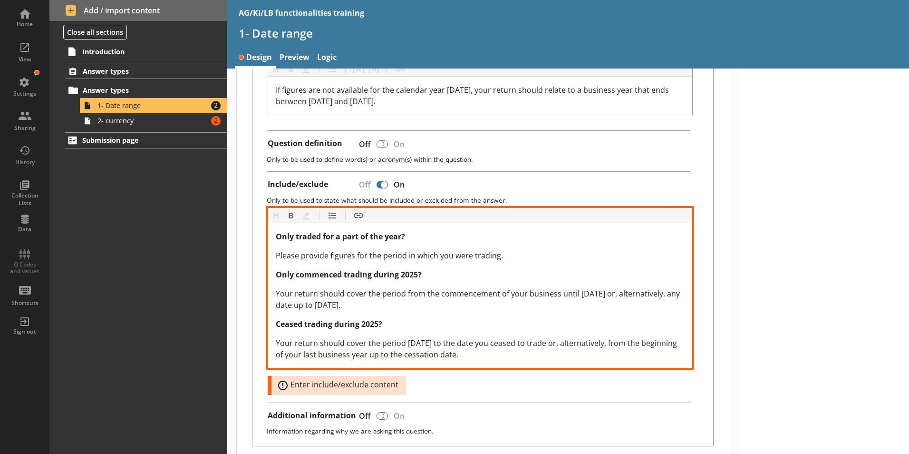
scroll to position [363, 0]
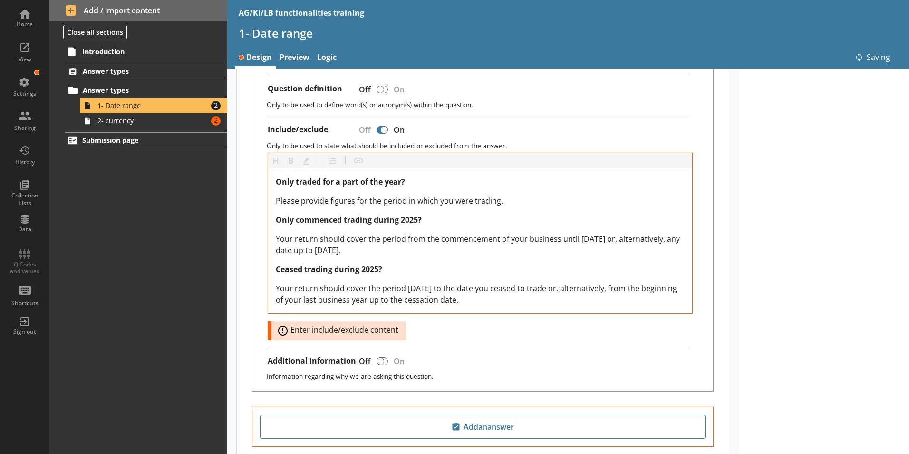
click at [467, 356] on div "Additional information Off On" at bounding box center [487, 362] width 438 height 13
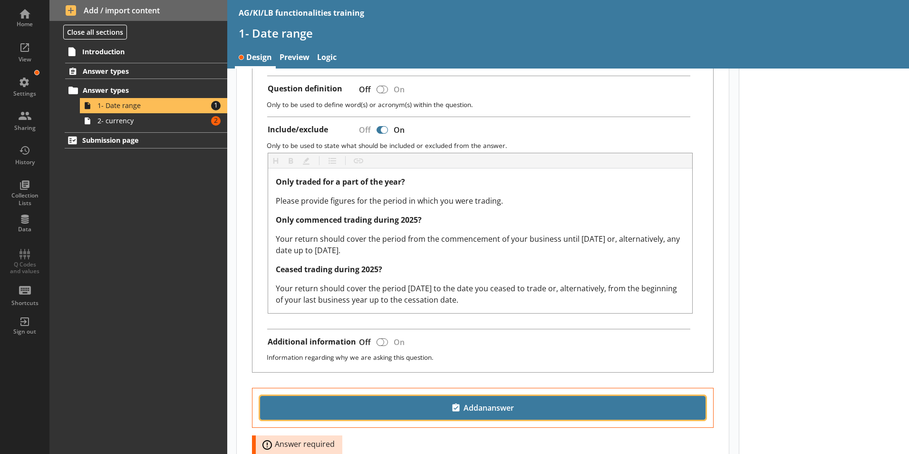
click at [489, 401] on span "Add an answer" at bounding box center [482, 407] width 437 height 15
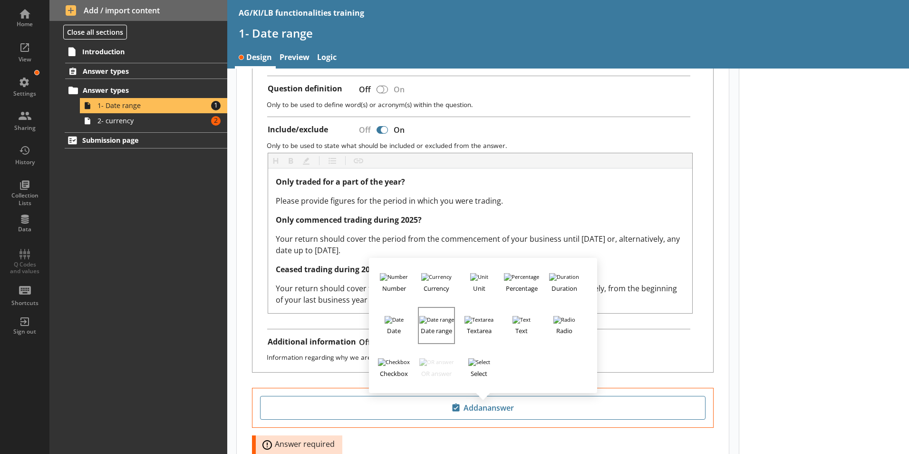
click at [440, 323] on h3 "Date range" at bounding box center [436, 329] width 35 height 12
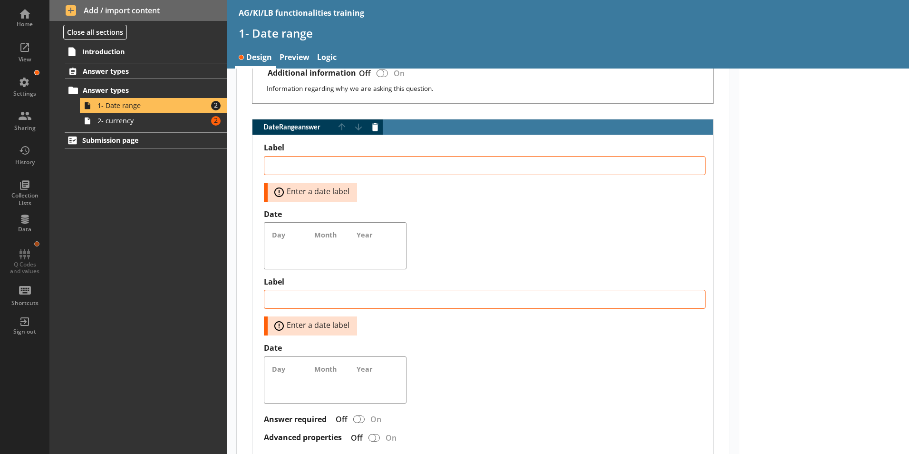
scroll to position [648, 0]
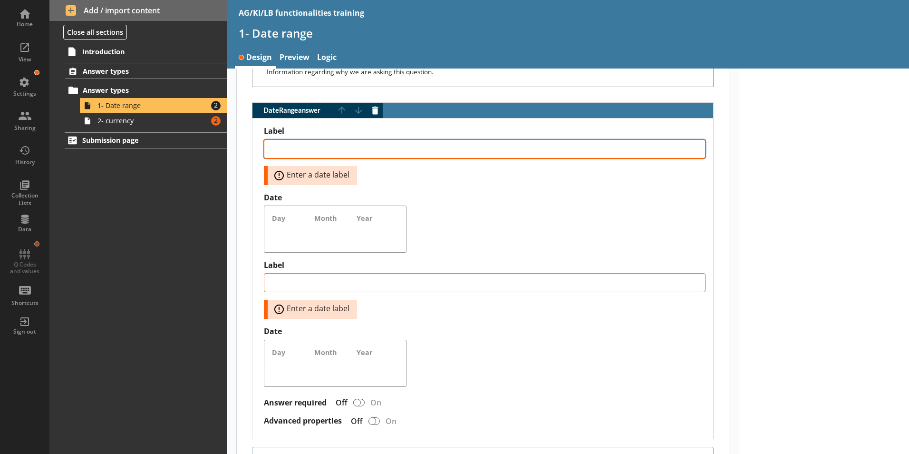
click at [284, 139] on textarea "Label" at bounding box center [485, 148] width 442 height 19
type textarea "x"
type textarea "F"
type textarea "x"
type textarea "Fr"
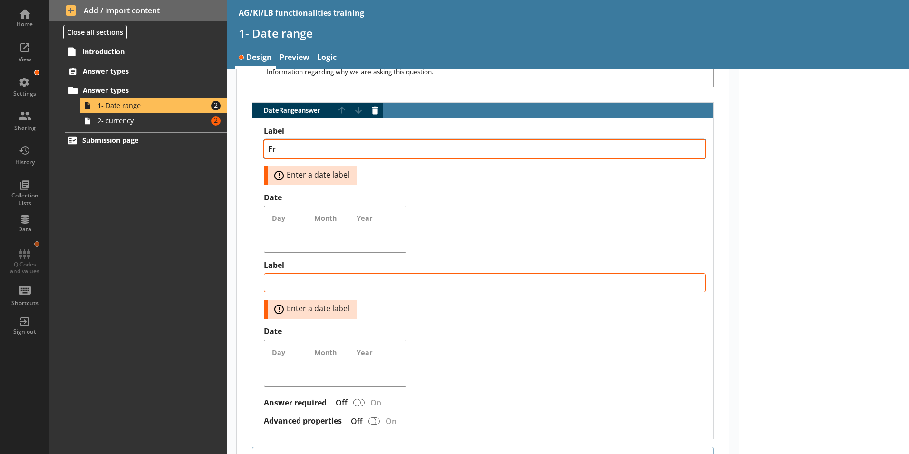
type textarea "x"
type textarea "Fro"
type textarea "x"
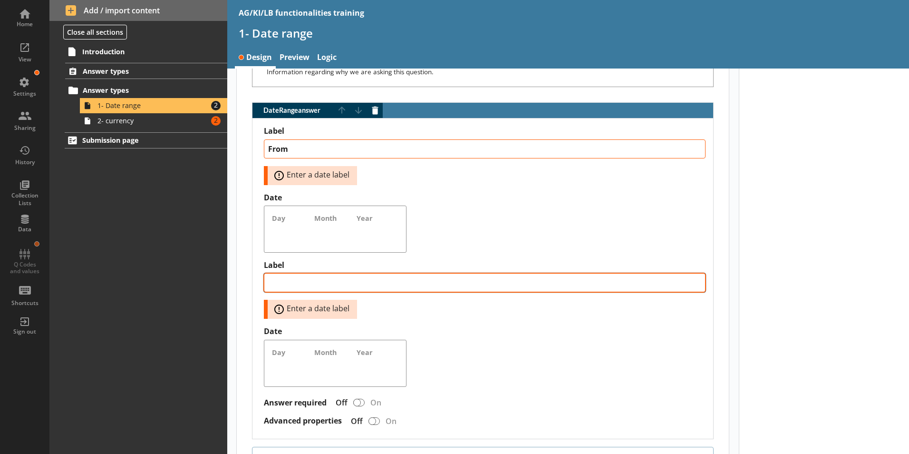
type textarea "From"
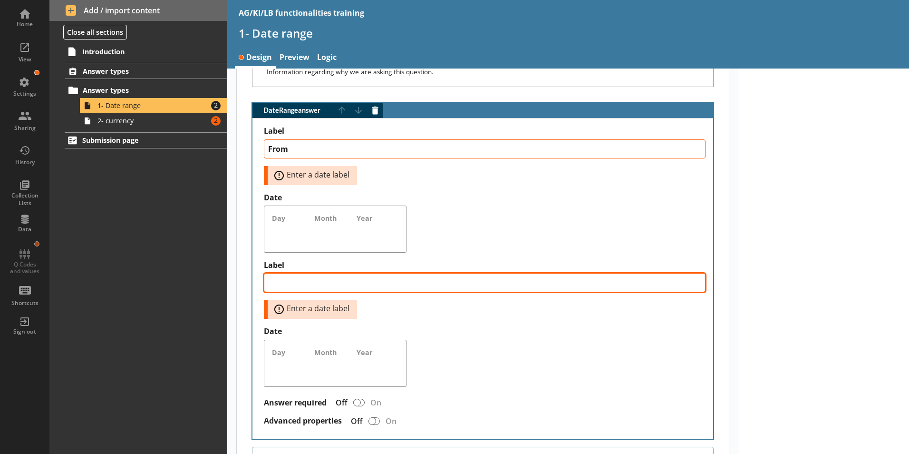
click at [319, 273] on textarea "Label" at bounding box center [485, 282] width 442 height 19
type textarea "x"
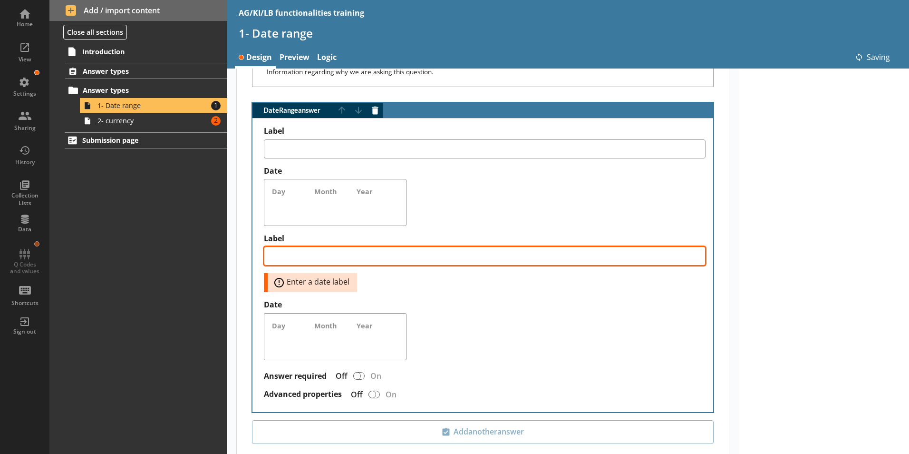
type textarea "x"
type textarea "From"
type textarea "x"
type textarea "T"
type textarea "x"
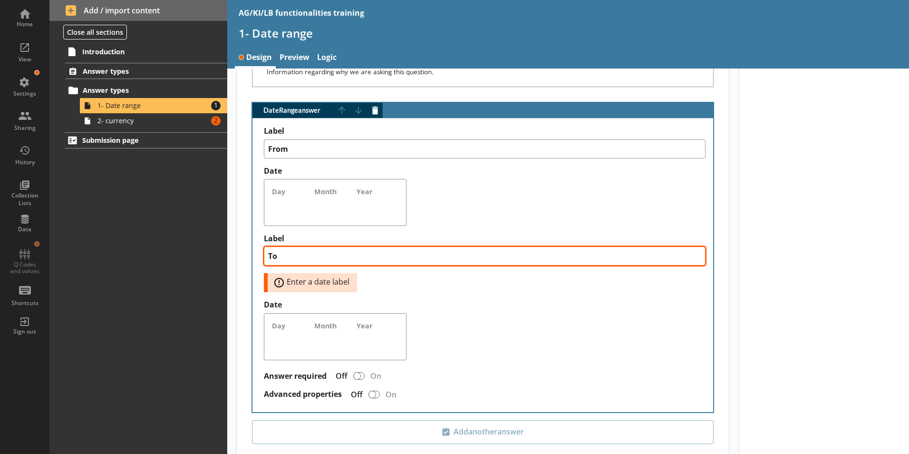
type textarea "To"
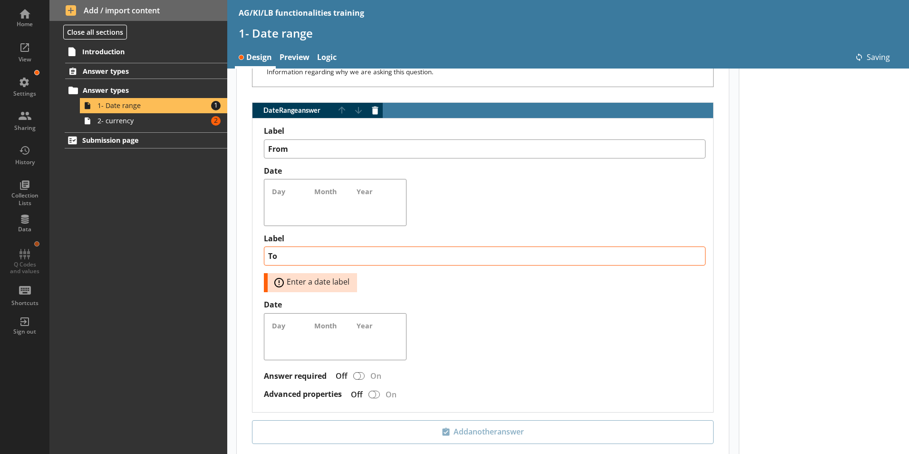
click at [595, 367] on div "Answer required Off On" at bounding box center [485, 375] width 442 height 17
type textarea "x"
type textarea "To"
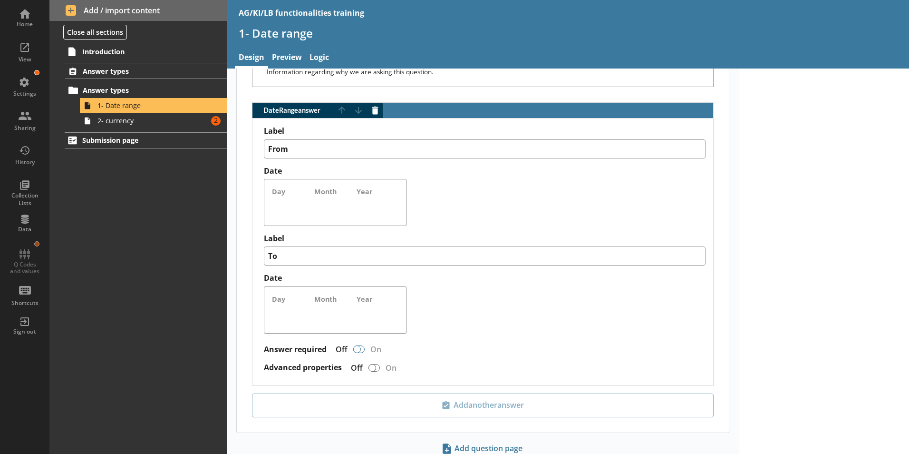
click at [359, 345] on div "DateRange answer" at bounding box center [357, 349] width 8 height 8
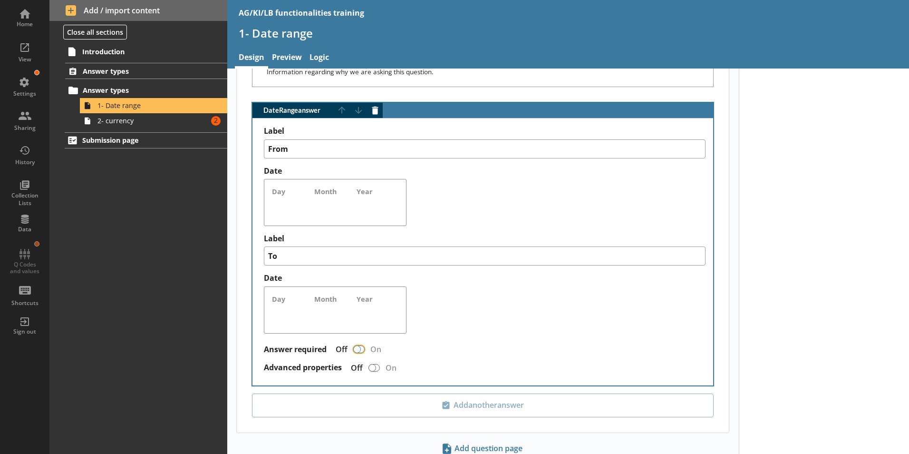
type textarea "x"
checkbox input "true"
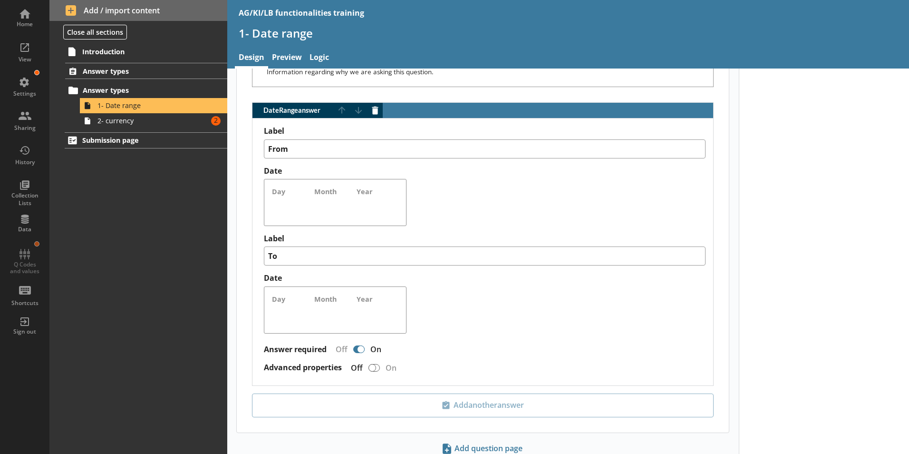
click at [361, 345] on div "DateRange answer" at bounding box center [361, 349] width 8 height 8
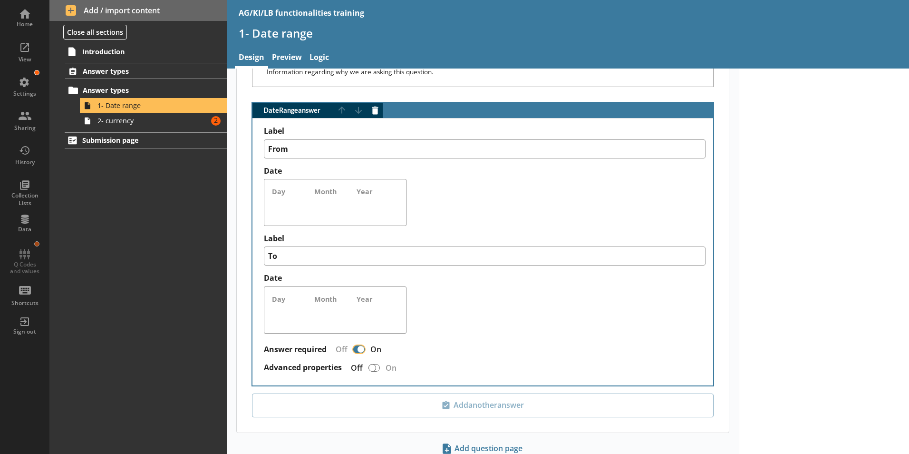
type textarea "x"
checkbox input "false"
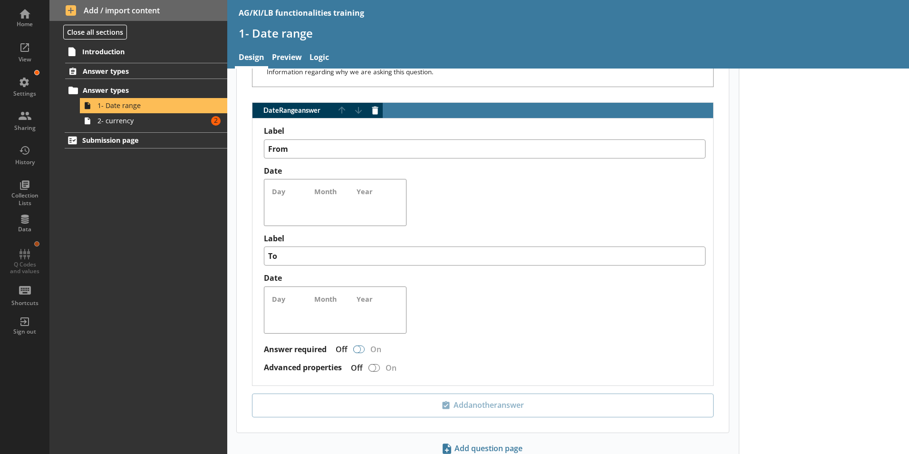
click at [357, 345] on div "DateRange answer" at bounding box center [357, 349] width 8 height 8
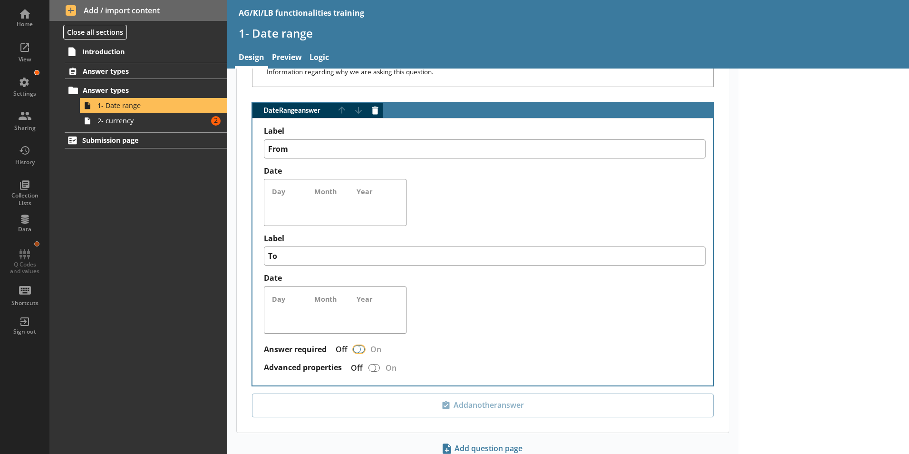
type textarea "x"
checkbox input "true"
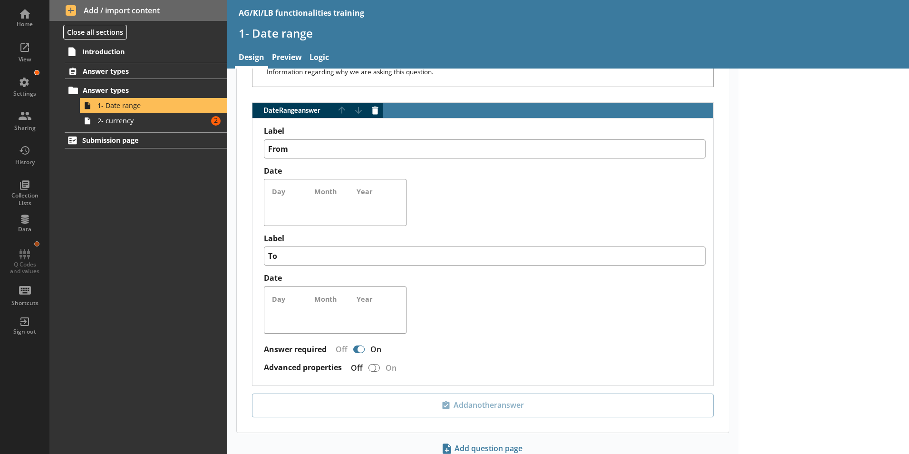
click at [359, 345] on div "DateRange answer" at bounding box center [361, 349] width 8 height 8
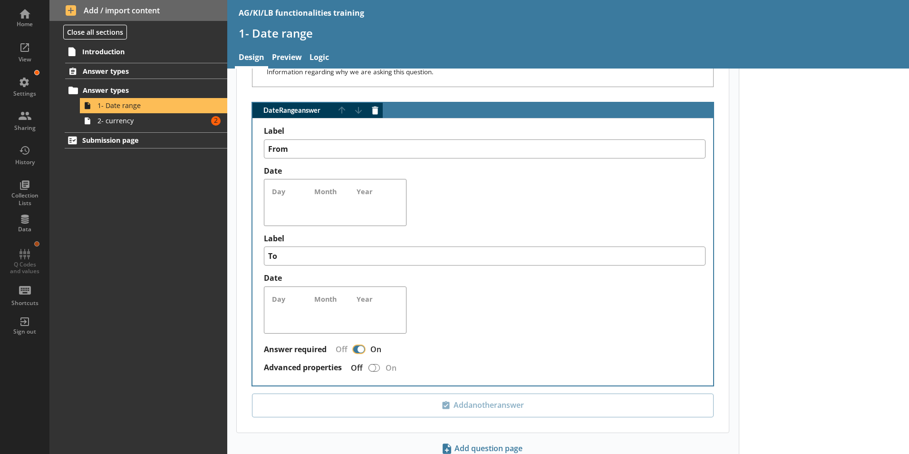
type textarea "x"
checkbox input "false"
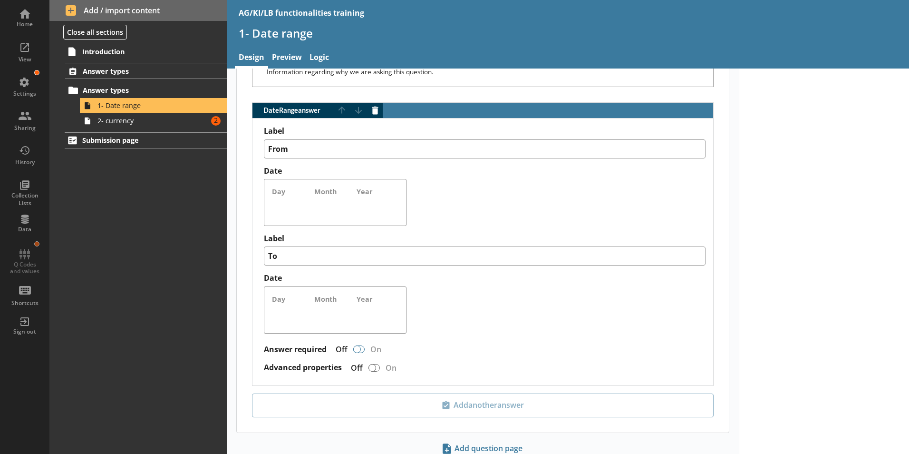
click at [356, 345] on div "DateRange answer" at bounding box center [357, 349] width 8 height 8
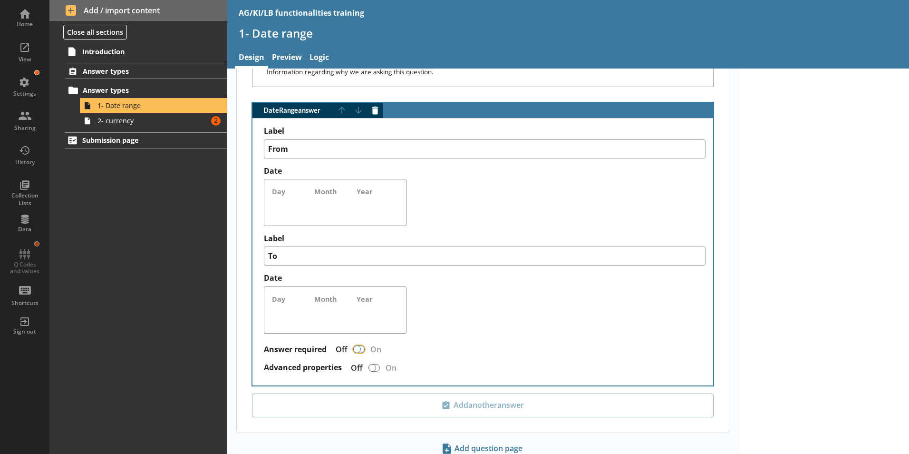
type textarea "x"
checkbox input "true"
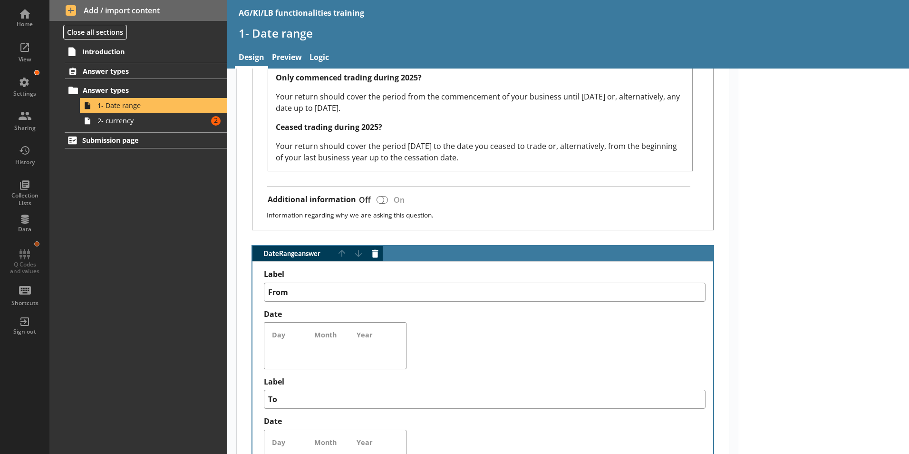
scroll to position [505, 0]
click at [289, 55] on link "Preview" at bounding box center [287, 58] width 38 height 20
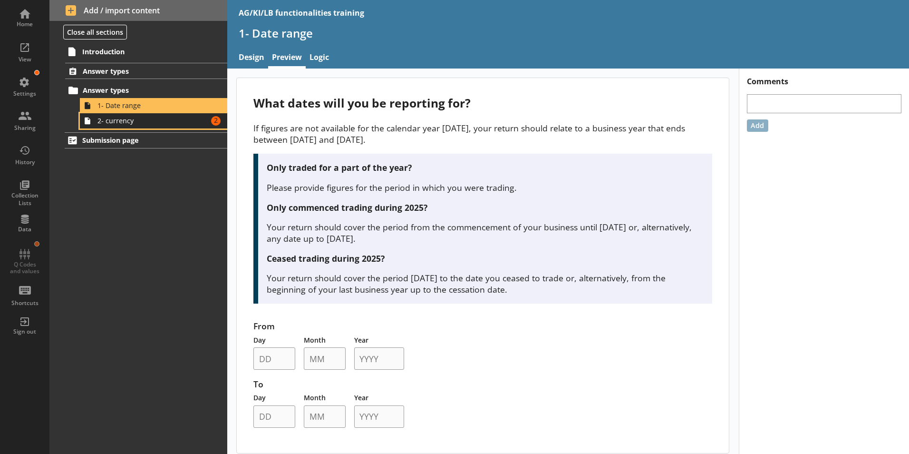
click at [122, 125] on span "2- currency" at bounding box center [150, 120] width 106 height 9
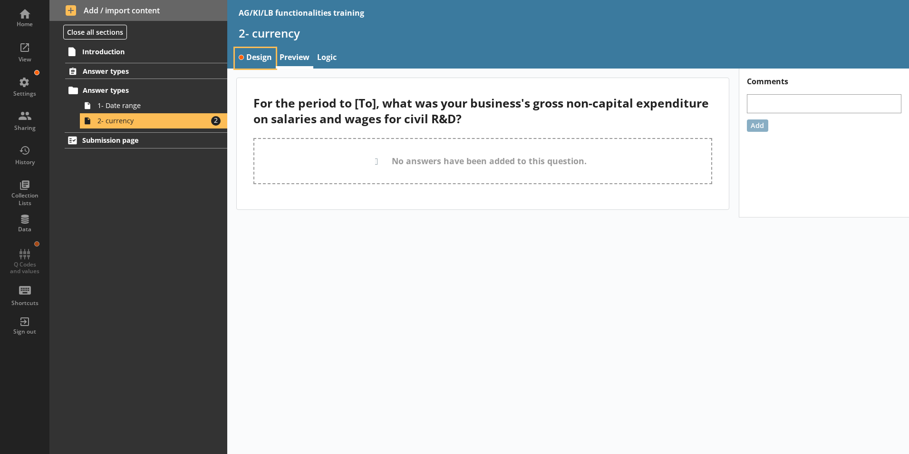
click at [262, 54] on link "Design" at bounding box center [255, 58] width 41 height 20
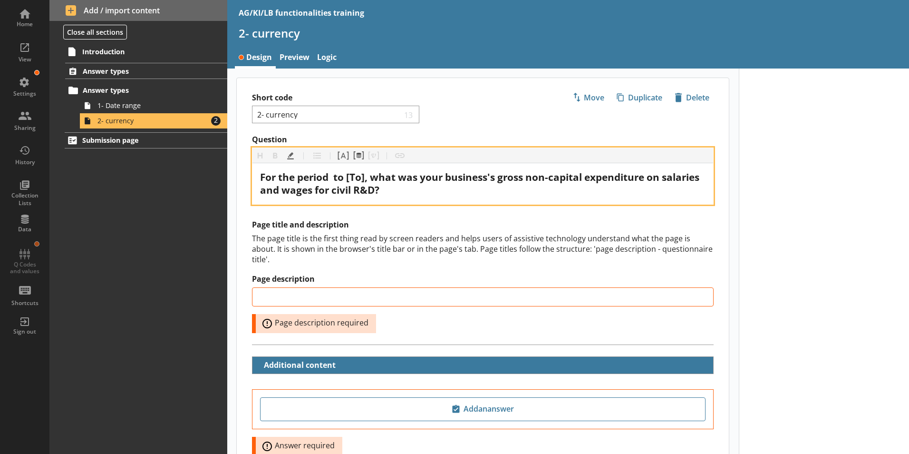
click at [336, 177] on span "For the period to [To], what was your business's gross non-capital expenditure …" at bounding box center [481, 183] width 442 height 26
click at [364, 177] on span "For the period to [To], what was your business's gross non-capital expenditure …" at bounding box center [479, 183] width 439 height 26
click at [334, 177] on span "For the period to , what was your business's gross non-capital expenditure on s…" at bounding box center [481, 183] width 442 height 26
click at [333, 177] on span "For the period to , what was your business's gross non-capital expenditure on s…" at bounding box center [481, 183] width 442 height 26
click at [343, 158] on button "Pipe answer" at bounding box center [343, 155] width 15 height 15
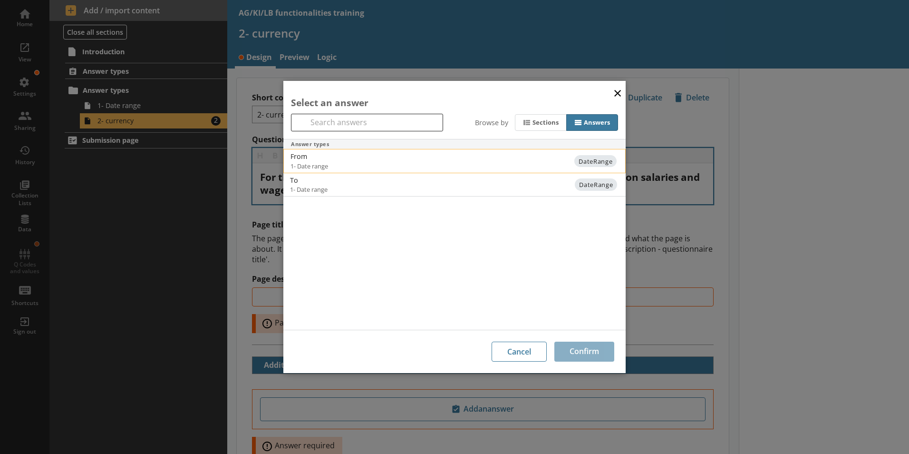
click at [303, 165] on span "1- Date range" at bounding box center [376, 166] width 173 height 9
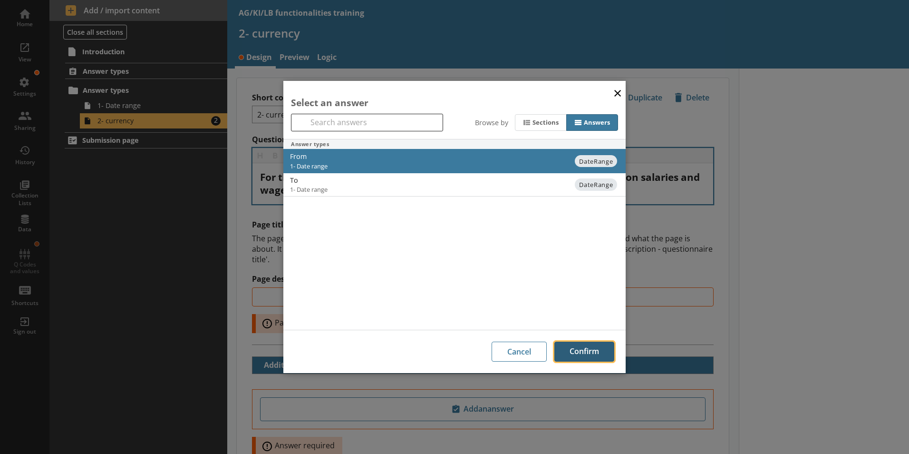
click at [569, 349] on button "Confirm" at bounding box center [584, 351] width 60 height 20
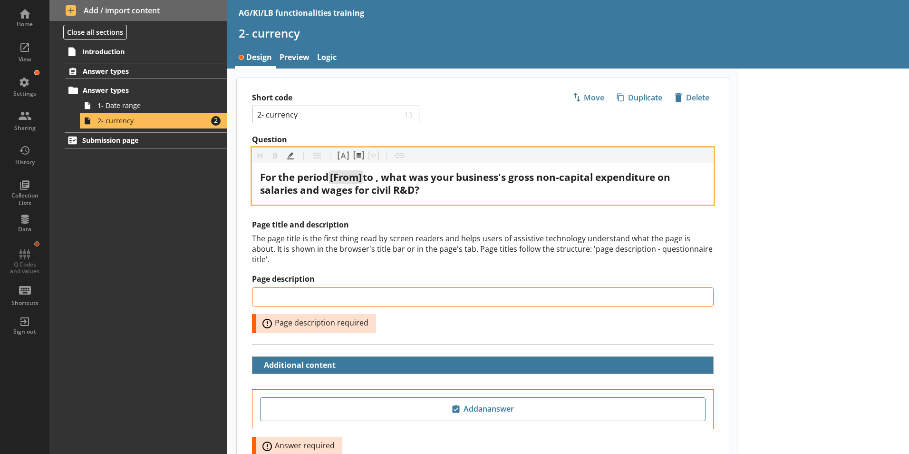
click at [380, 179] on span "to , what was your business's gross non-capital expenditure on salaries and wag…" at bounding box center [466, 183] width 413 height 26
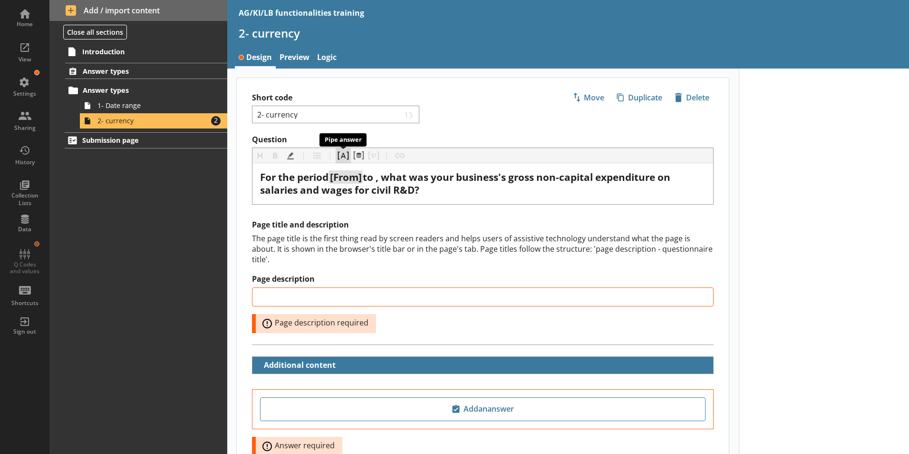
click at [341, 156] on button "Pipe answer" at bounding box center [343, 155] width 15 height 15
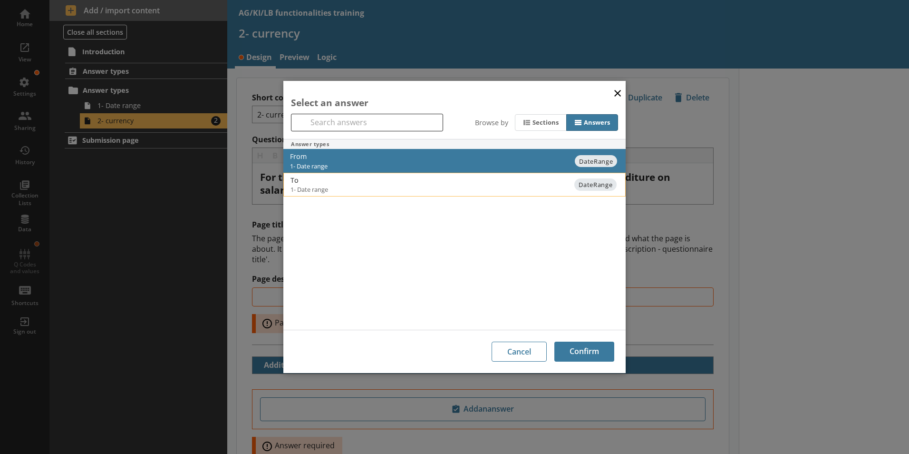
click at [313, 190] on span "1- Date range" at bounding box center [376, 189] width 173 height 9
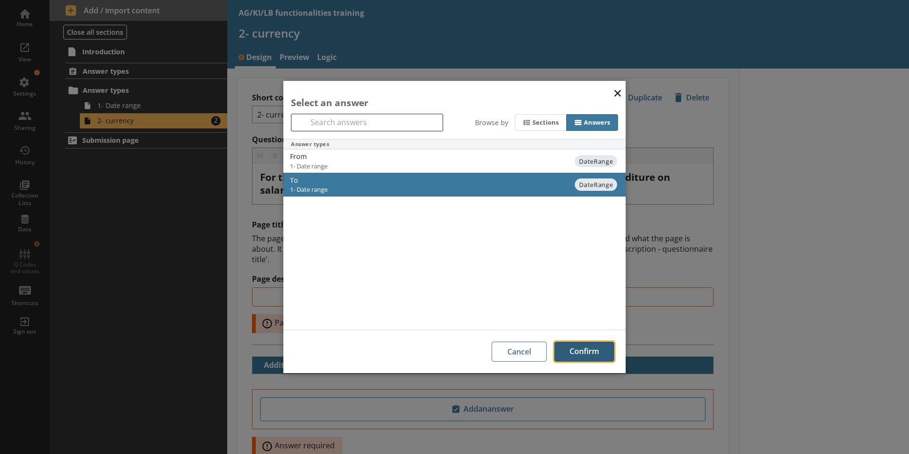
click at [591, 355] on button "Confirm" at bounding box center [584, 351] width 60 height 20
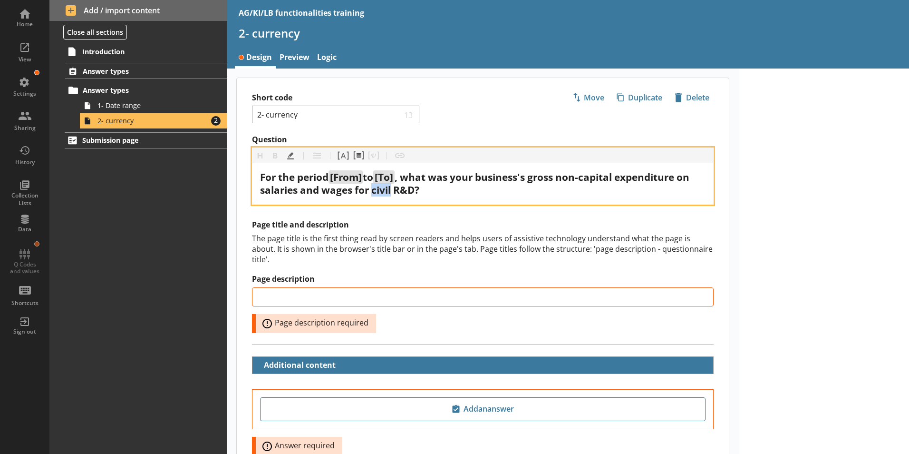
drag, startPoint x: 374, startPoint y: 192, endPoint x: 393, endPoint y: 193, distance: 19.1
click at [393, 193] on span ", what was your business's gross non-capital expenditure on salaries and wages …" at bounding box center [475, 183] width 431 height 26
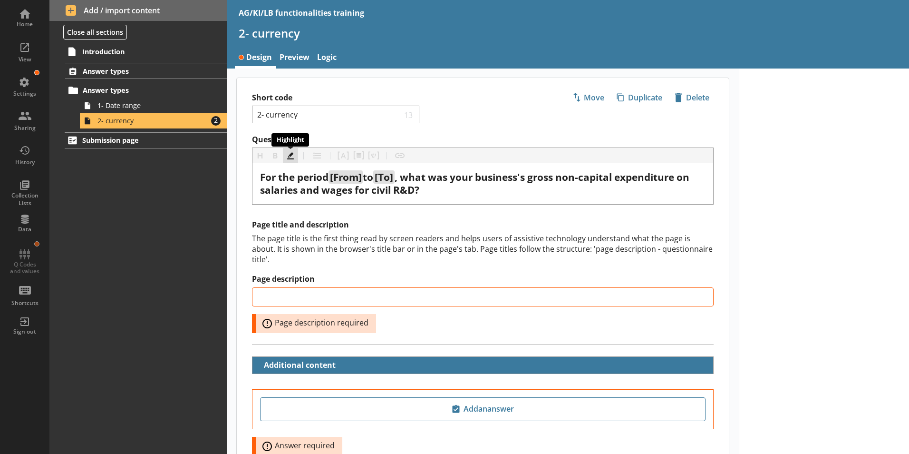
click at [290, 157] on button "Highlight" at bounding box center [290, 155] width 15 height 15
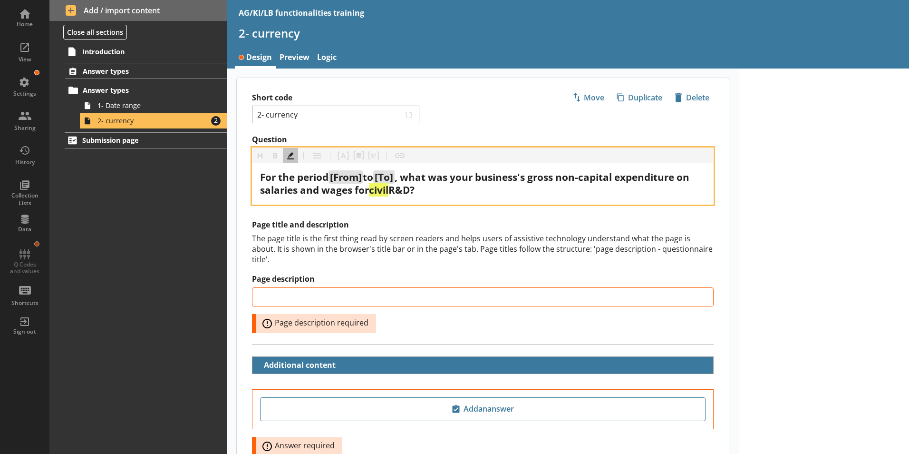
click at [512, 193] on div "For the period [From] to [To] , what was your business's gross non-capital expe…" at bounding box center [482, 184] width 445 height 26
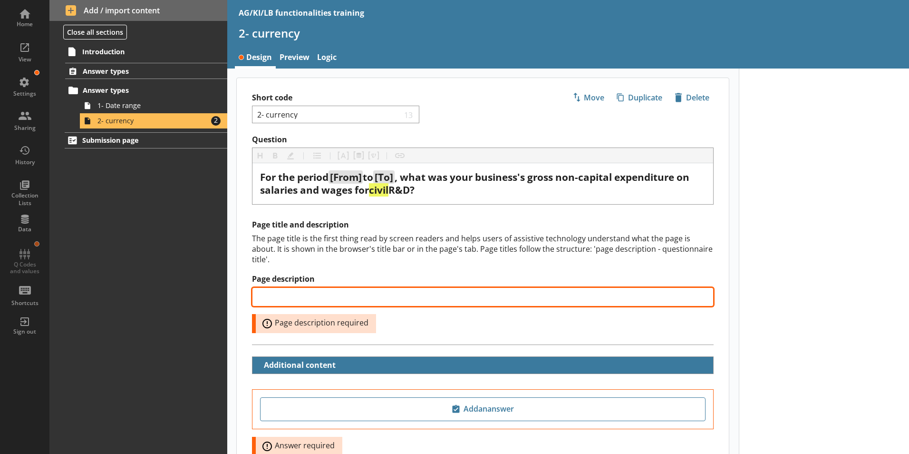
click at [299, 287] on input "Page description" at bounding box center [483, 296] width 462 height 19
paste input "Non-capital expenditure on salaries and wages for civil R&D"
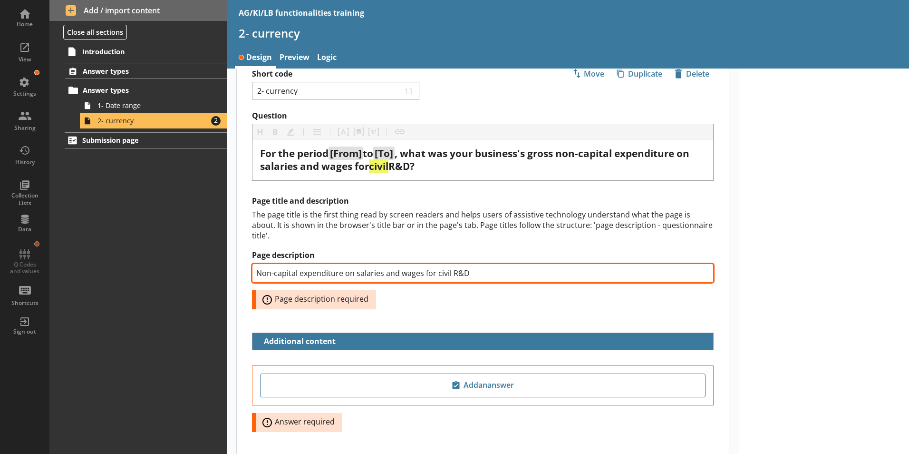
scroll to position [69, 0]
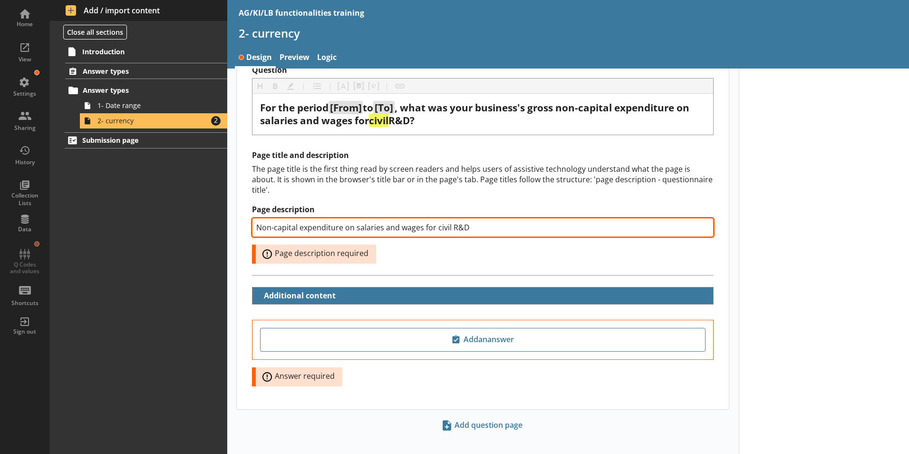
type input "Non-capital expenditure on salaries and wages for civil R&D"
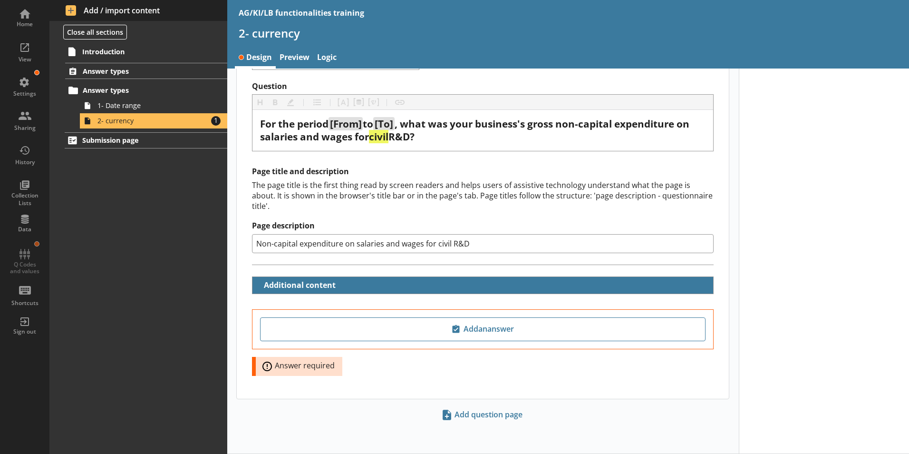
scroll to position [43, 0]
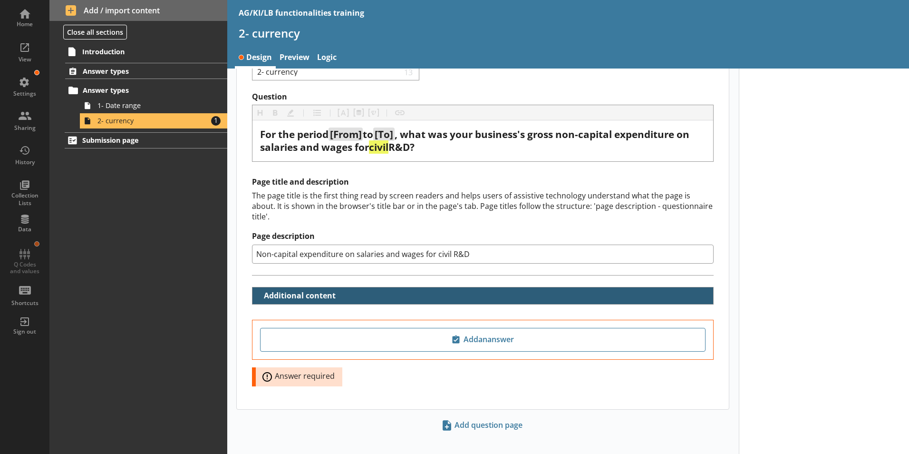
click at [301, 287] on button "Additional content" at bounding box center [296, 295] width 81 height 17
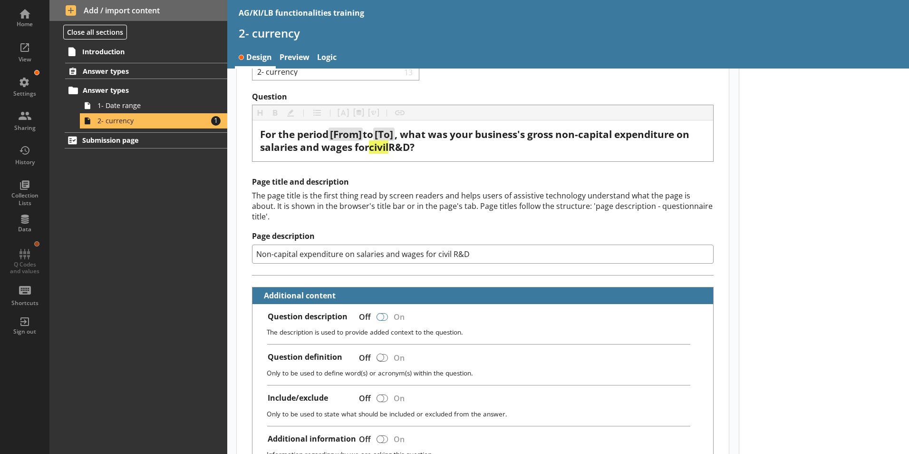
click at [379, 313] on div at bounding box center [380, 317] width 8 height 8
checkbox input "true"
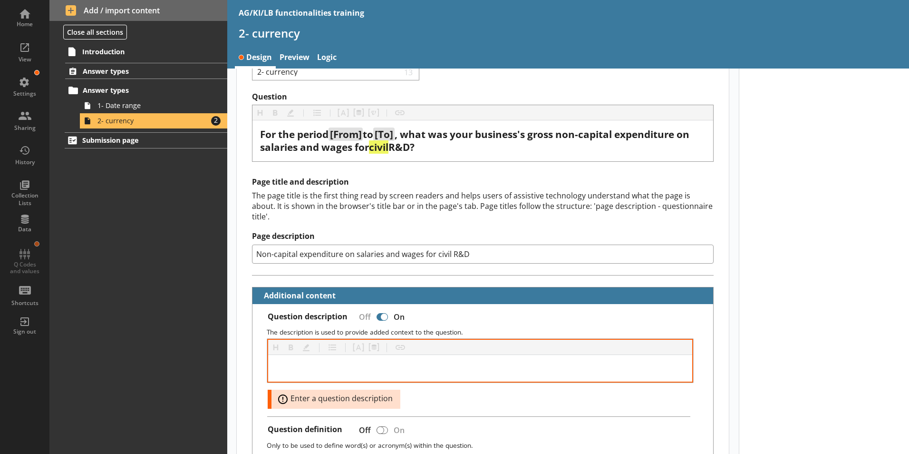
click at [281, 355] on div at bounding box center [480, 368] width 425 height 27
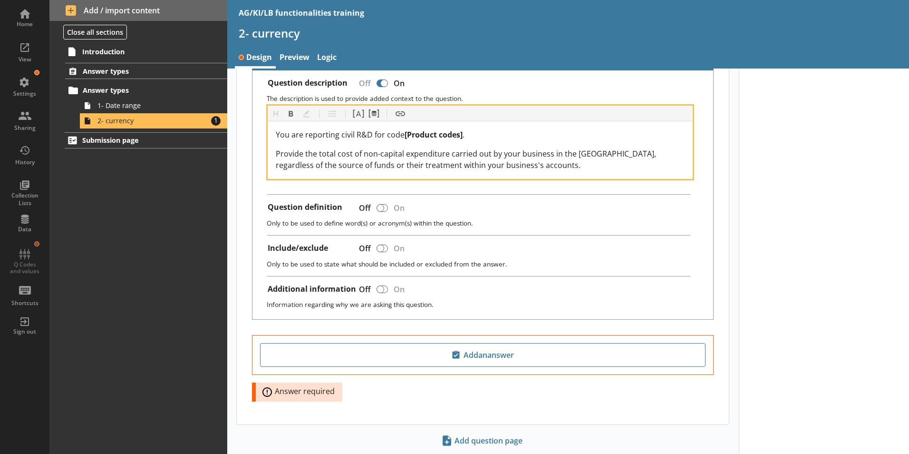
scroll to position [280, 0]
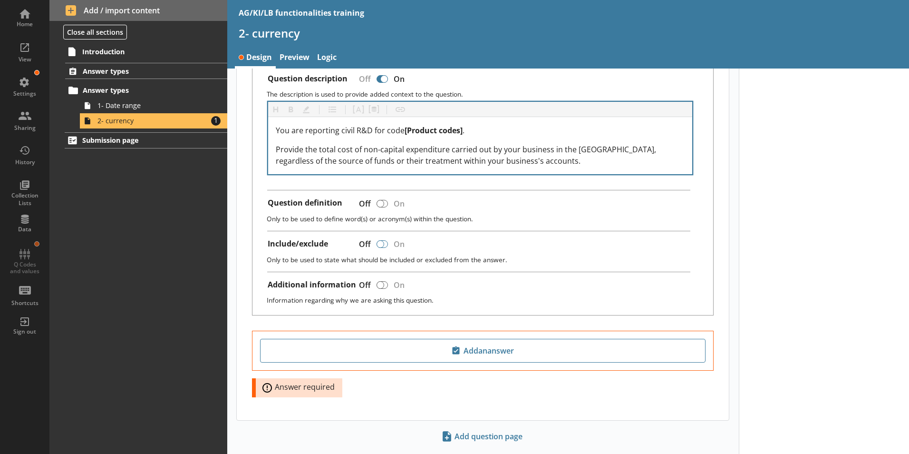
click at [381, 240] on div at bounding box center [380, 244] width 8 height 8
checkbox input "true"
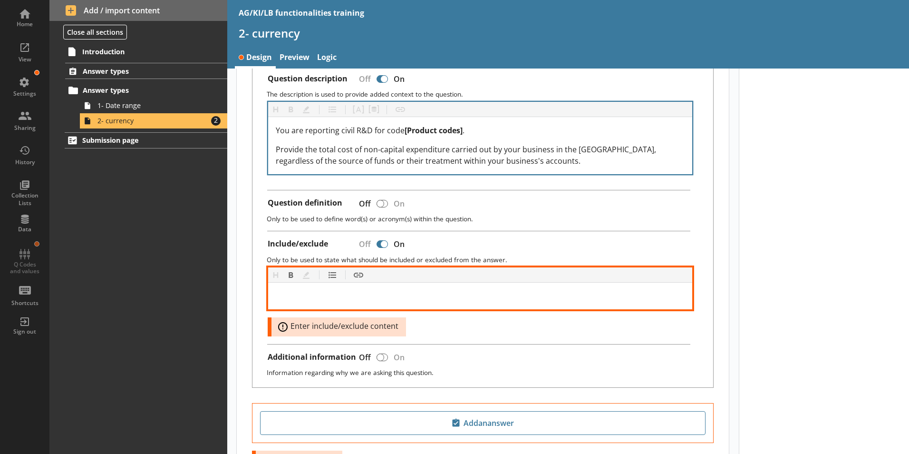
click at [284, 290] on div at bounding box center [480, 295] width 409 height 11
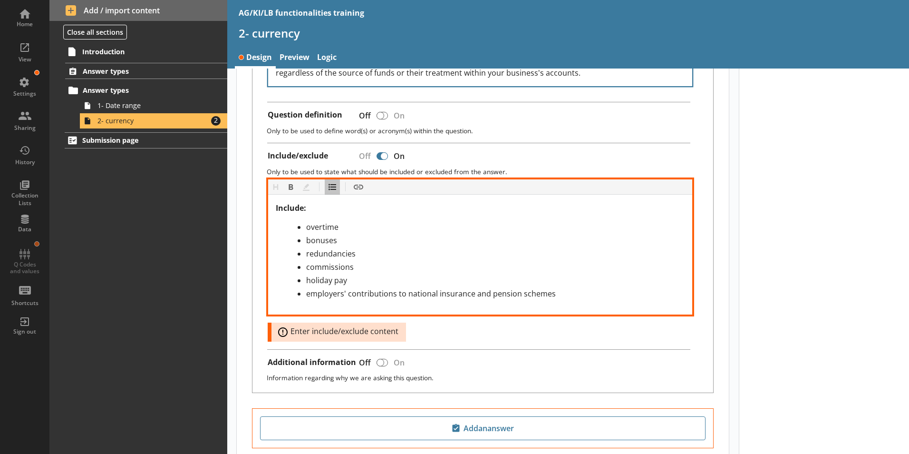
scroll to position [376, 0]
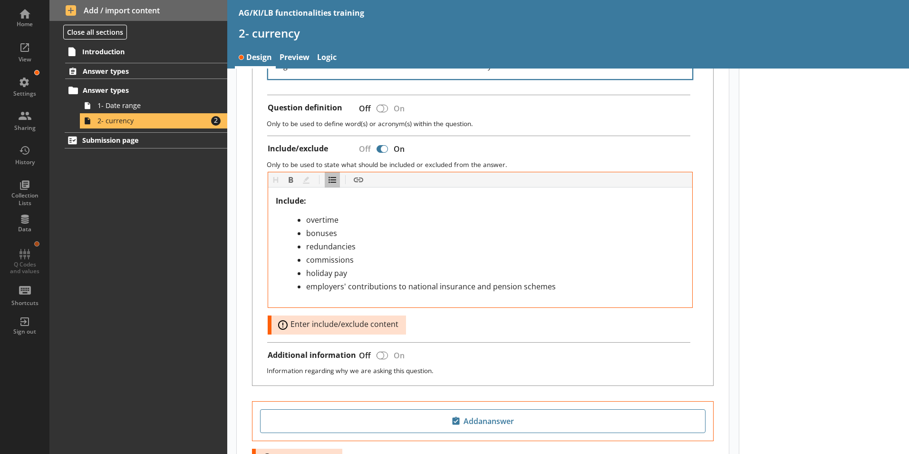
click at [773, 347] on div at bounding box center [824, 119] width 171 height 852
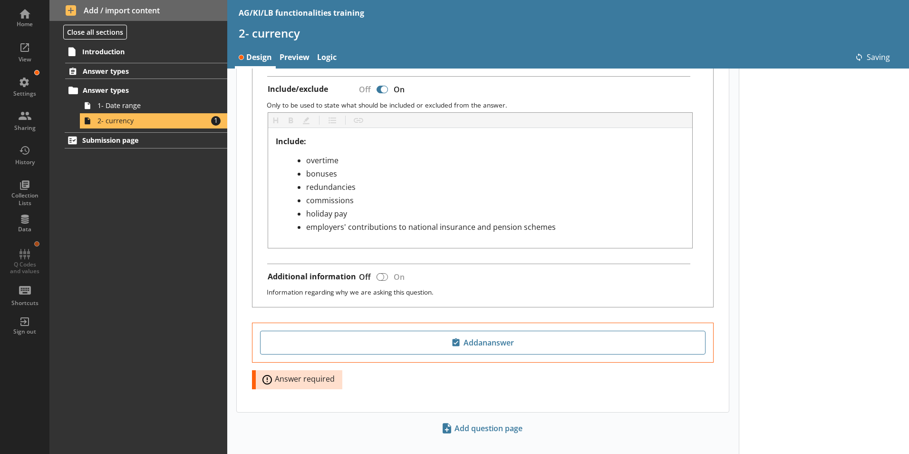
scroll to position [438, 0]
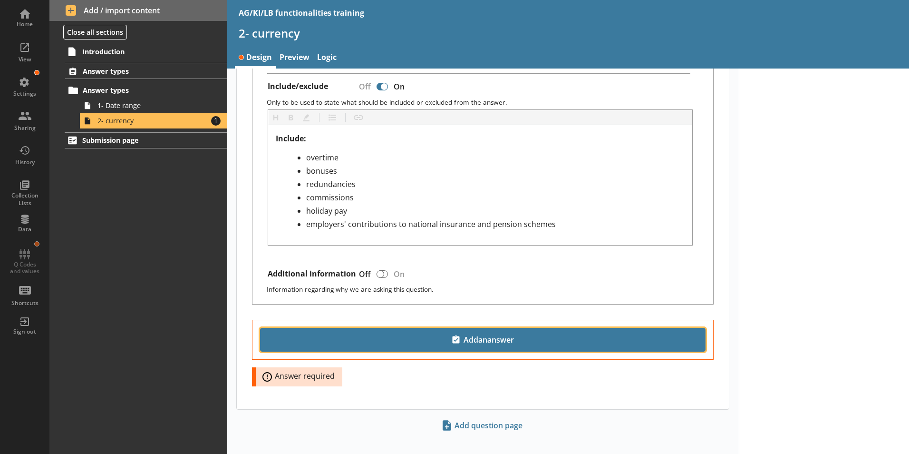
click at [495, 332] on span "Add an answer" at bounding box center [482, 339] width 437 height 15
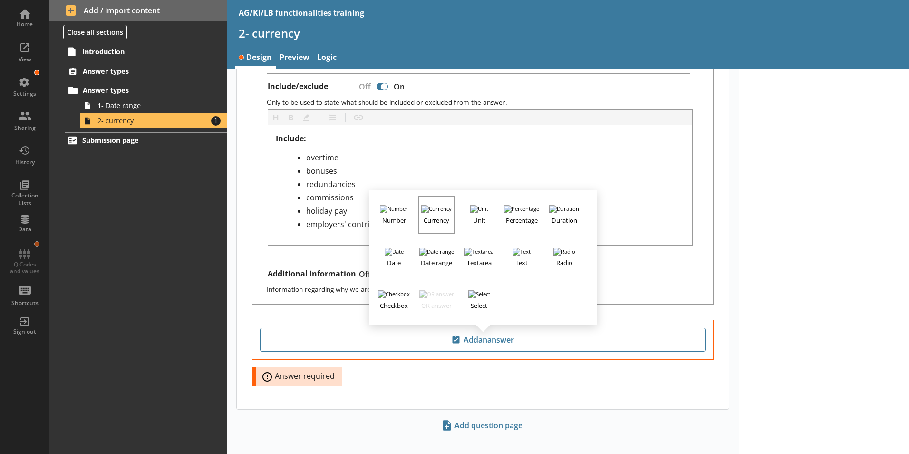
click at [433, 212] on h3 "Currency" at bounding box center [436, 218] width 35 height 12
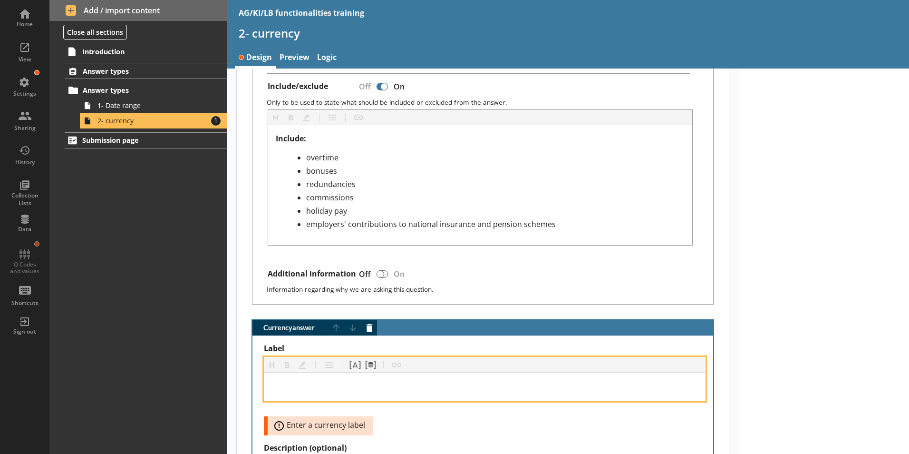
click at [289, 380] on div "Label" at bounding box center [484, 386] width 425 height 13
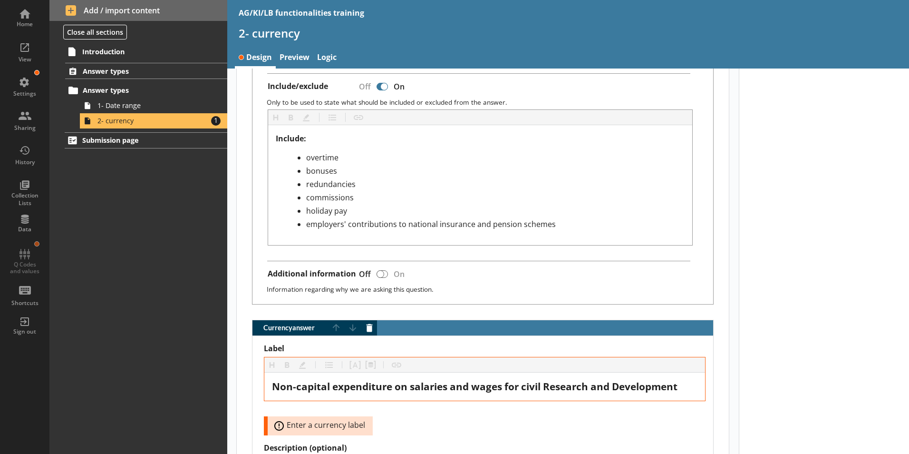
click at [833, 386] on div at bounding box center [824, 179] width 171 height 1097
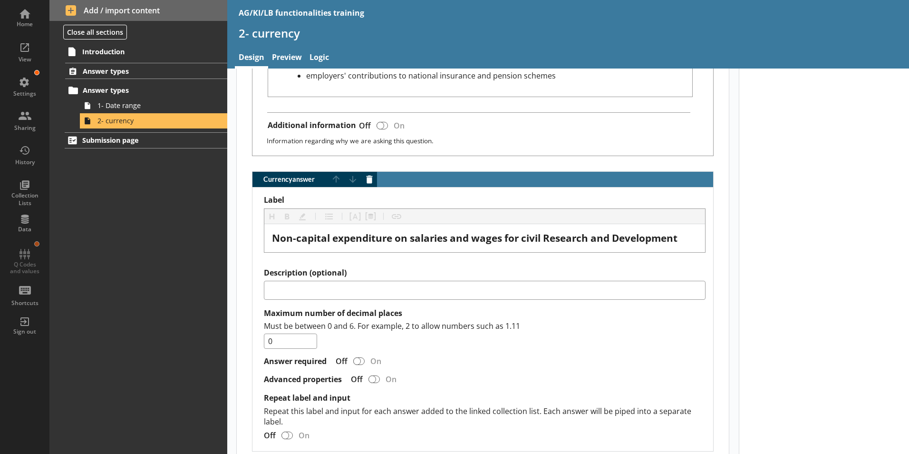
scroll to position [628, 0]
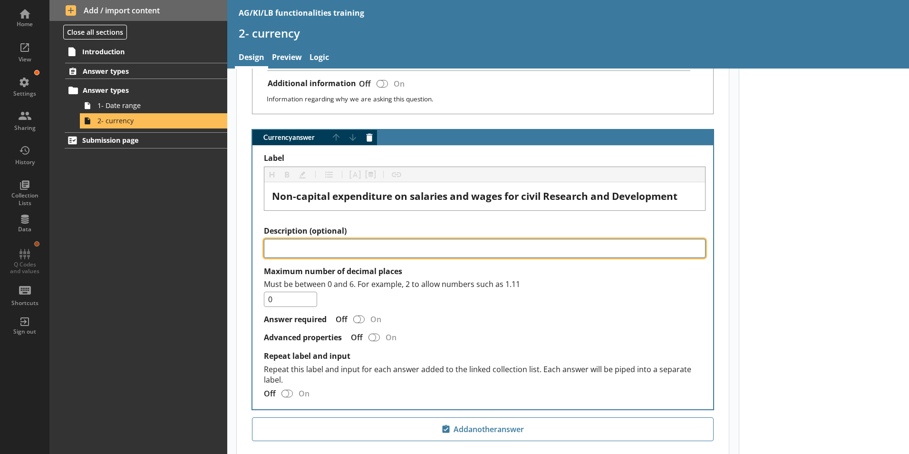
click at [288, 241] on textarea "Description (optional)" at bounding box center [485, 248] width 442 height 19
paste textarea "Enter a value to the nearest £thousand (e.g. 56,000). Do not enter ‘56’ for £56…"
type textarea "x"
type textarea "Enter a value to the nearest £thousand (e.g. 56,000). Do not enter ‘56’ for £56…"
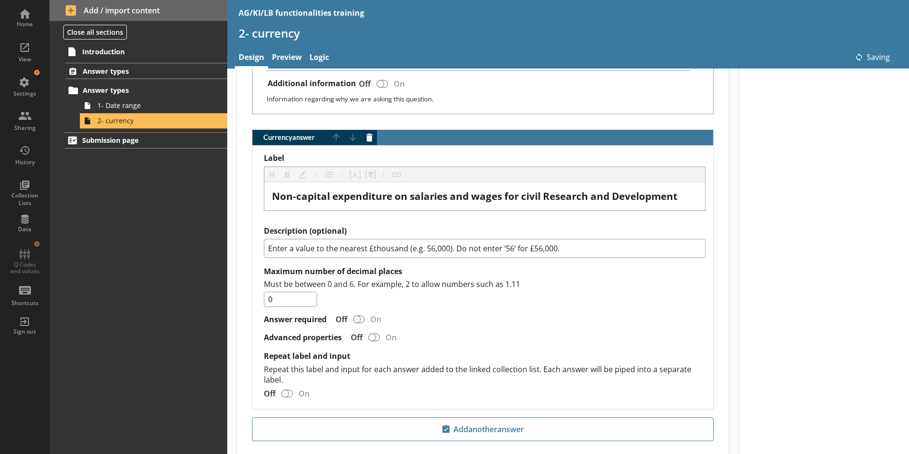
click at [608, 292] on div "Must be between 0 and 6. For example, 2 to allow numbers such as 1.11 0" at bounding box center [485, 293] width 442 height 29
click at [357, 315] on div "Currency answer" at bounding box center [357, 319] width 8 height 8
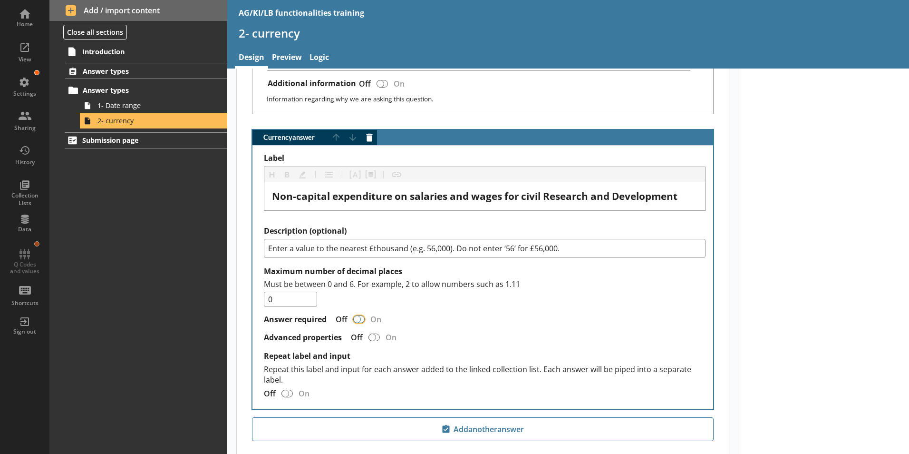
type textarea "x"
checkbox input "true"
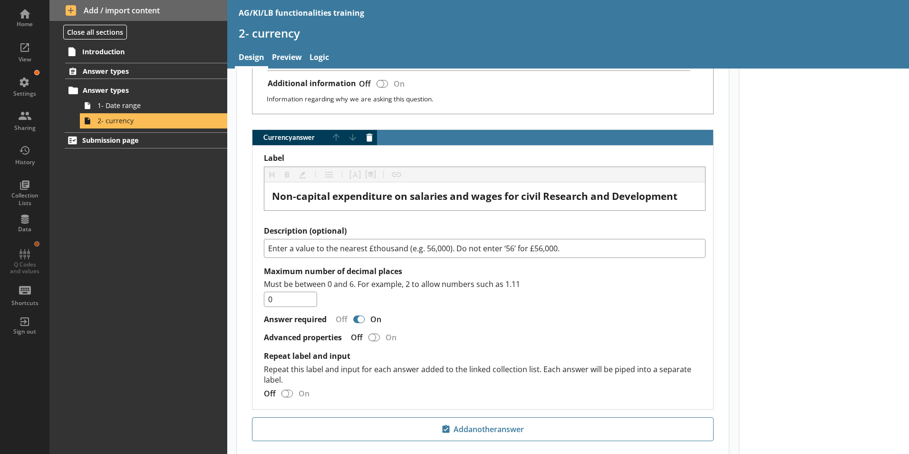
click at [293, 55] on link "Preview" at bounding box center [287, 58] width 38 height 20
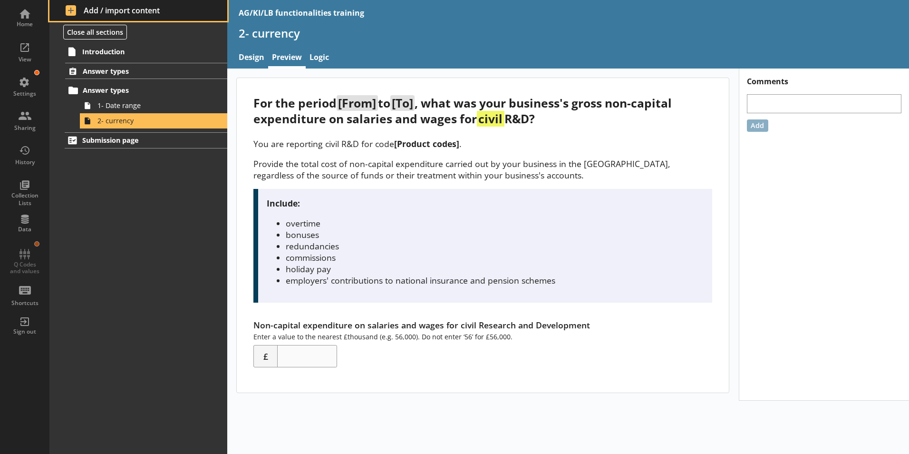
click at [92, 11] on span "Add / import content" at bounding box center [139, 10] width 146 height 10
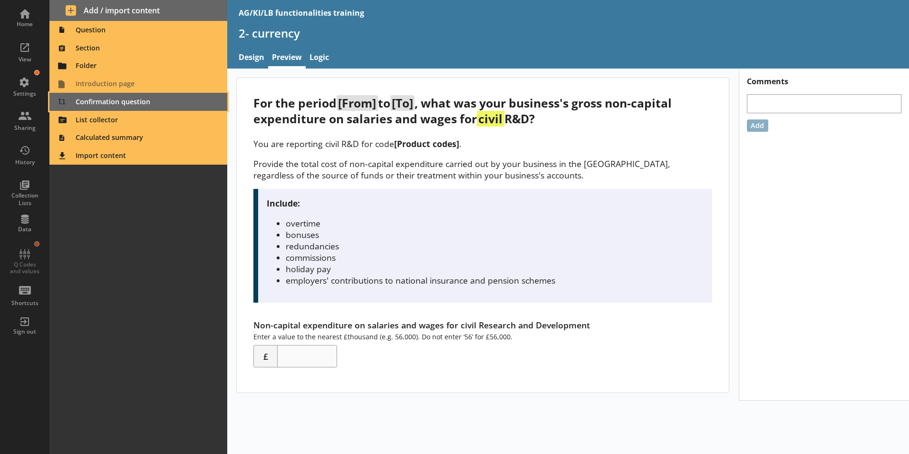
click at [90, 98] on span "Confirmation question" at bounding box center [138, 101] width 167 height 15
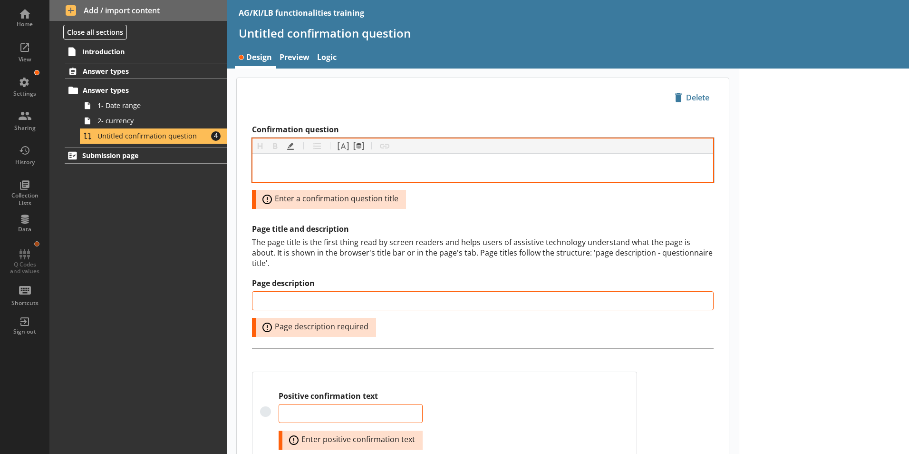
click at [277, 169] on div "Confirmation question" at bounding box center [482, 167] width 445 height 13
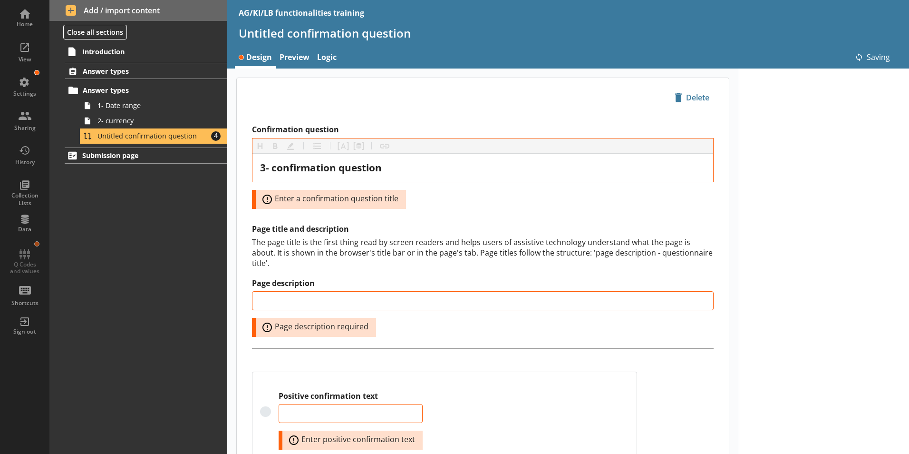
click at [454, 212] on div "Confirmation question Heading Heading Bold Bold Highlight Highlight List List P…" at bounding box center [483, 400] width 492 height 566
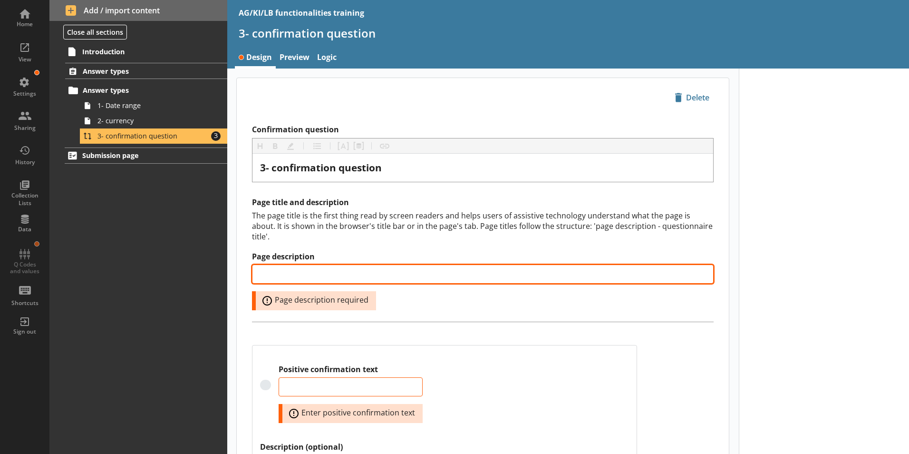
click at [280, 264] on input "Page description" at bounding box center [483, 273] width 462 height 19
type input "You have reported your"
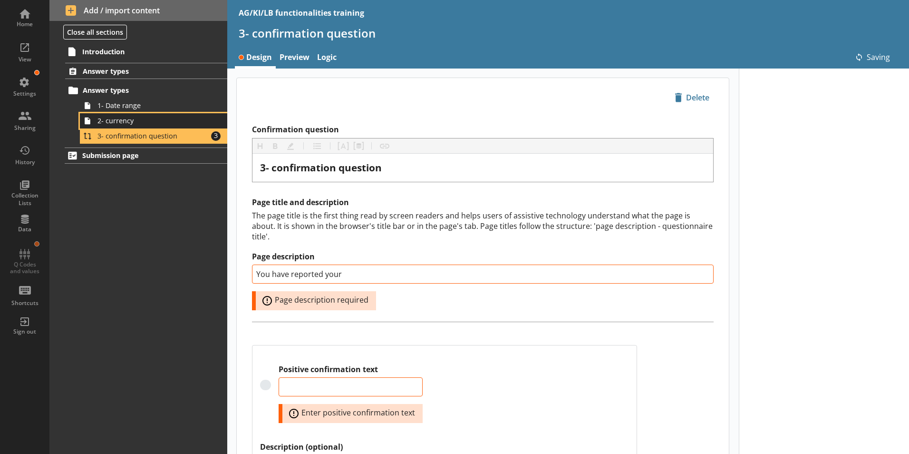
click at [114, 125] on span "2- currency" at bounding box center [150, 120] width 106 height 9
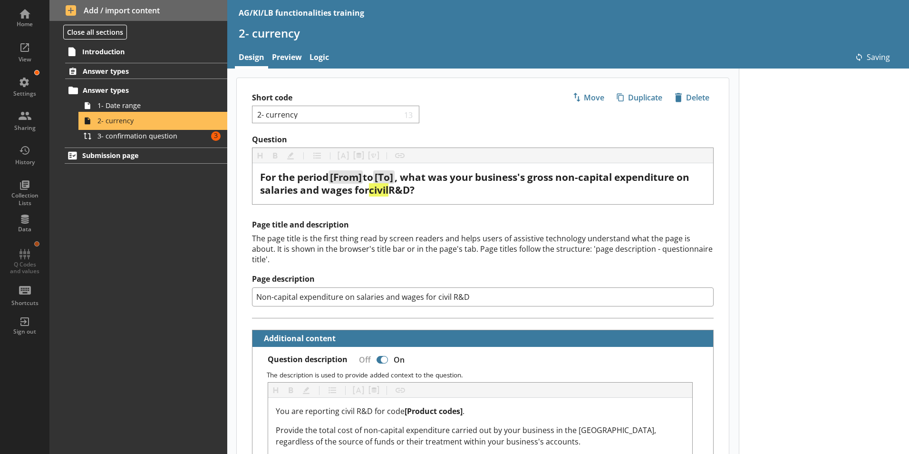
type textarea "x"
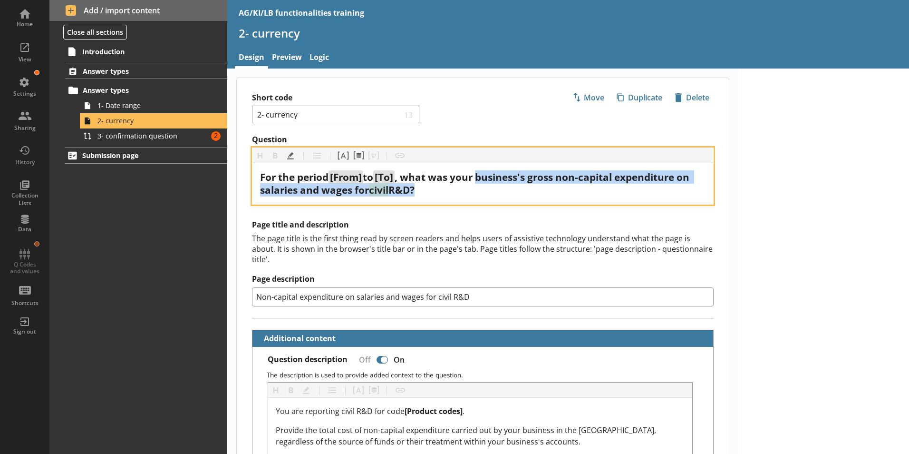
drag, startPoint x: 484, startPoint y: 175, endPoint x: 414, endPoint y: 191, distance: 72.1
click at [414, 191] on div "For the period [From] to [To] , what was your business's gross non-capital expe…" at bounding box center [482, 184] width 445 height 26
copy div "business's gross non-capital expenditure on salaries and wages for civil R&D"
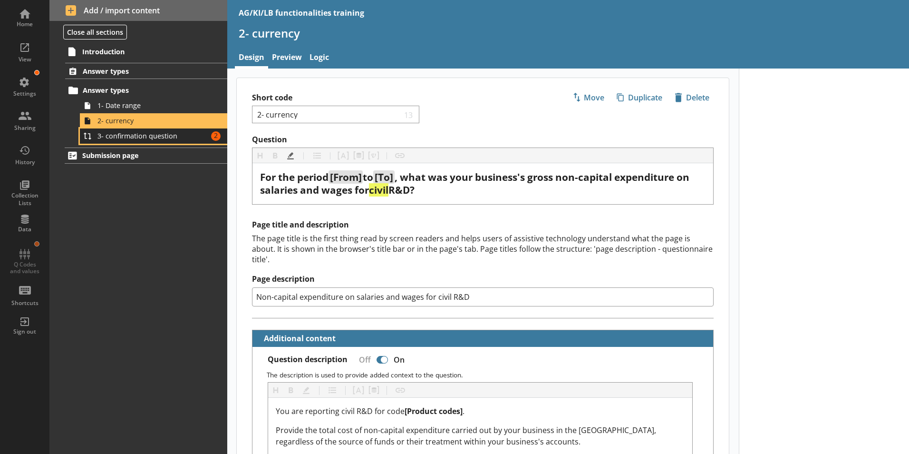
click at [127, 138] on span "3- confirmation question" at bounding box center [150, 135] width 106 height 9
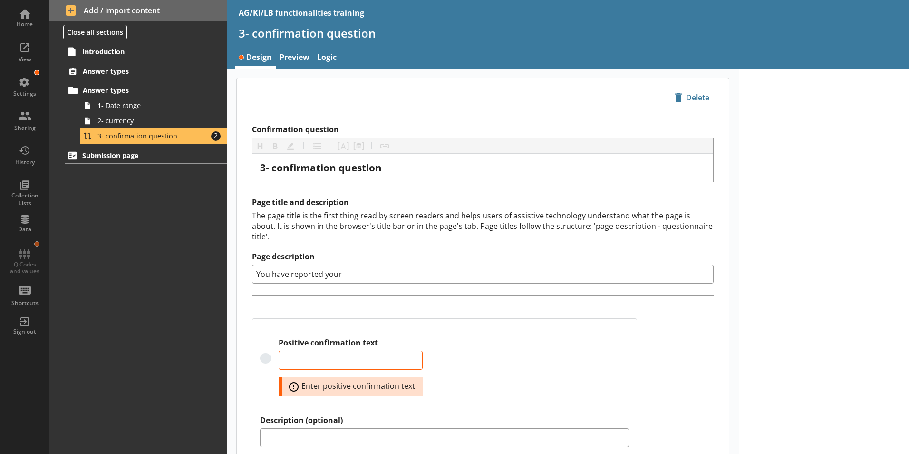
drag, startPoint x: 352, startPoint y: 262, endPoint x: 249, endPoint y: 258, distance: 102.8
click at [248, 261] on div "Confirmation question Heading Heading Bold Bold Highlight Highlight List List P…" at bounding box center [483, 373] width 492 height 513
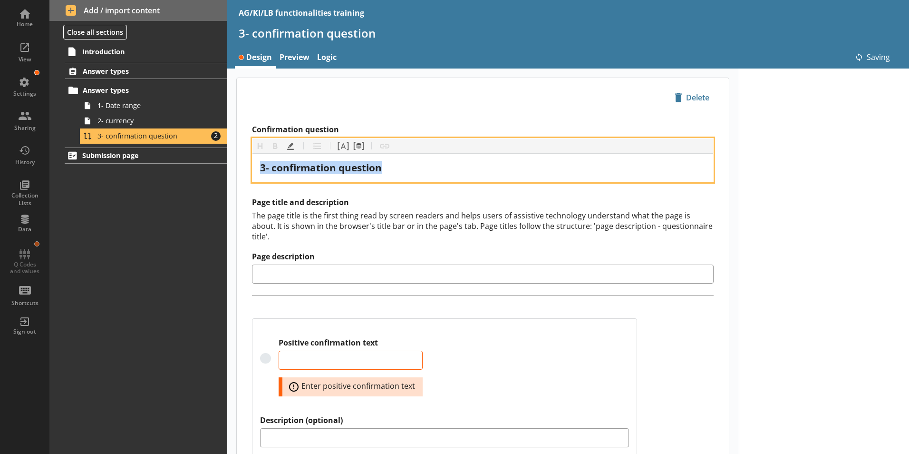
type input "You have reported your"
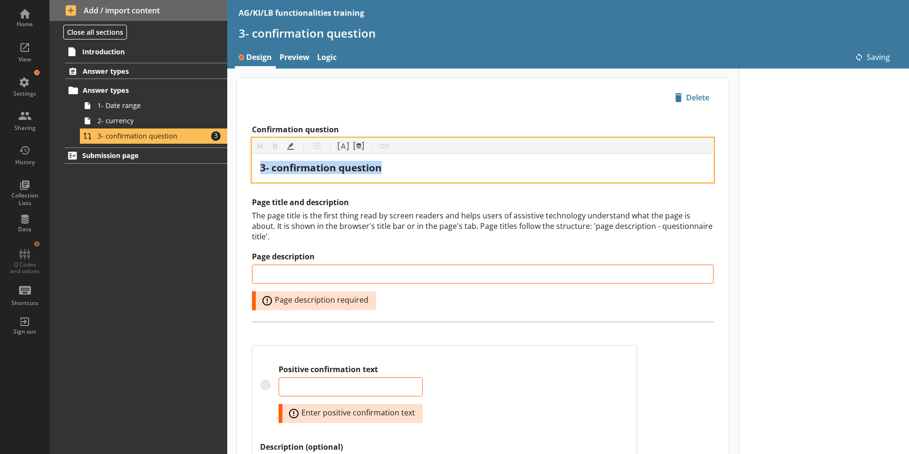
drag, startPoint x: 391, startPoint y: 168, endPoint x: 223, endPoint y: 166, distance: 168.3
click at [223, 166] on div "Home View Settings Sharing History Collection Lists Data Q Codes and values Sho…" at bounding box center [454, 227] width 909 height 454
drag, startPoint x: 289, startPoint y: 164, endPoint x: 267, endPoint y: 169, distance: 22.5
click at [267, 169] on span "3- confirmation question" at bounding box center [321, 167] width 122 height 13
drag, startPoint x: 408, startPoint y: 171, endPoint x: 188, endPoint y: 170, distance: 220.1
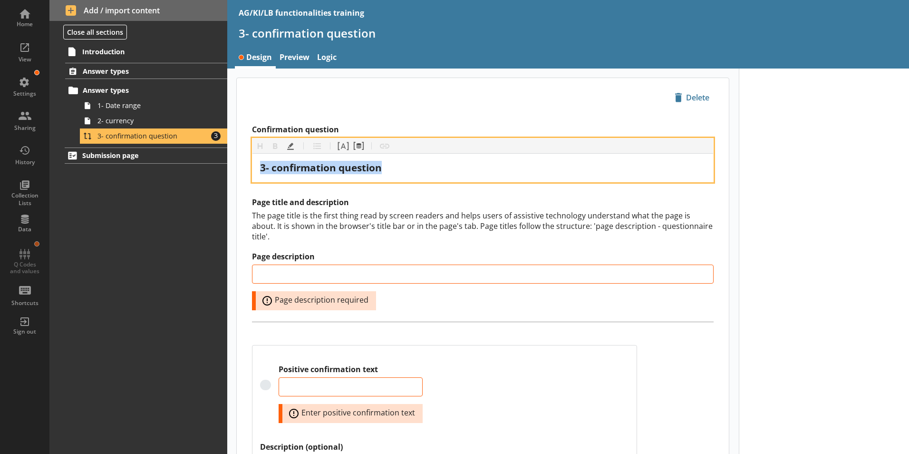
click at [188, 170] on div "Home View Settings Sharing History Collection Lists Data Q Codes and values Sho…" at bounding box center [454, 227] width 909 height 454
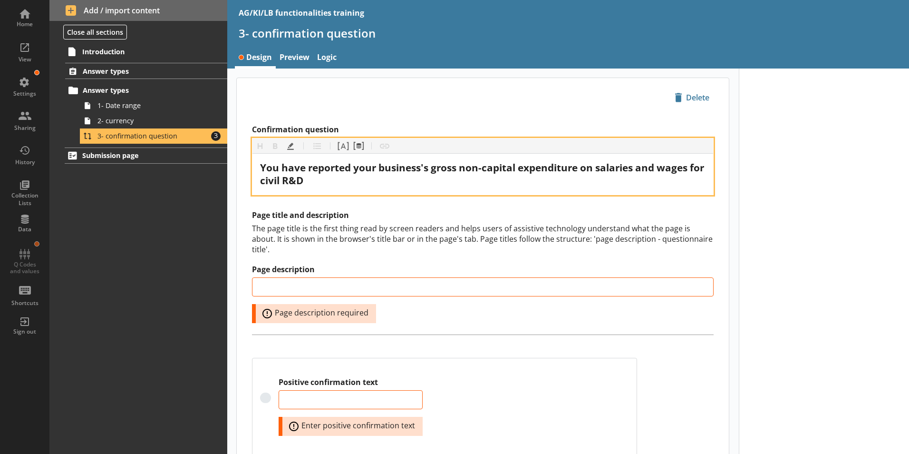
click at [336, 183] on div "You have reported your business's gross non-capital expenditure on salaries and…" at bounding box center [482, 174] width 445 height 26
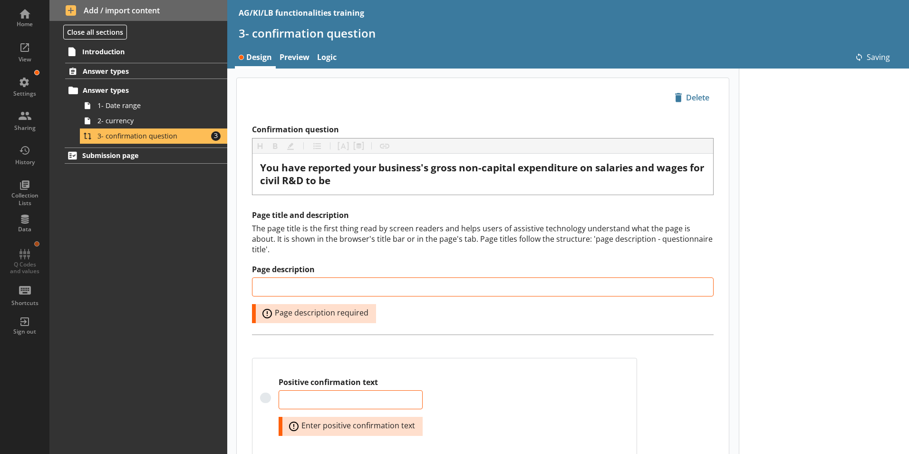
click at [142, 233] on div "Introduction Answer types Answer types 1- Date range 2- currency 3- confirmatio…" at bounding box center [138, 248] width 178 height 411
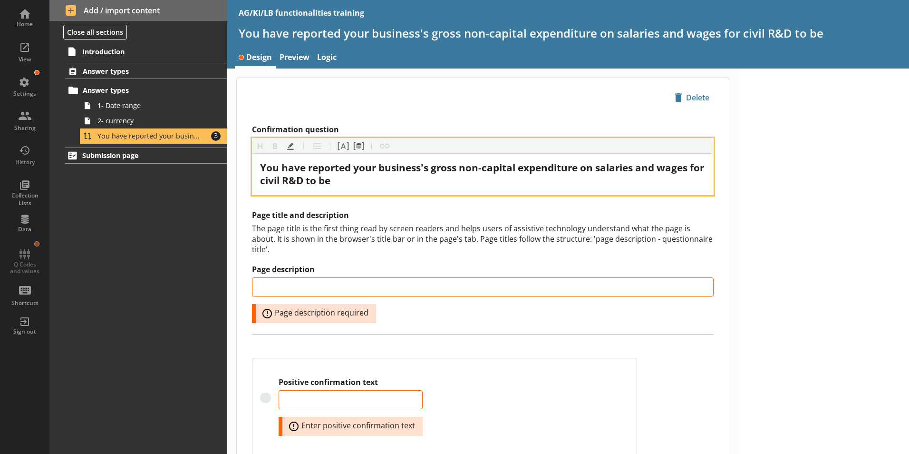
click at [357, 184] on div "You have reported your business's gross non-capital expenditure on salaries and…" at bounding box center [482, 174] width 445 height 26
click at [343, 148] on button "Pipe answer" at bounding box center [343, 145] width 15 height 15
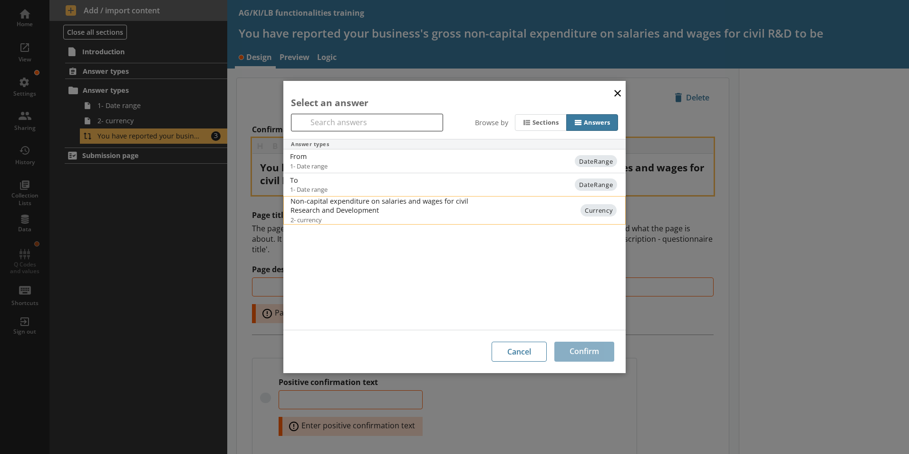
click at [342, 208] on div "Non-capital expenditure on salaries and wages for civil Research and Development" at bounding box center [386, 205] width 192 height 18
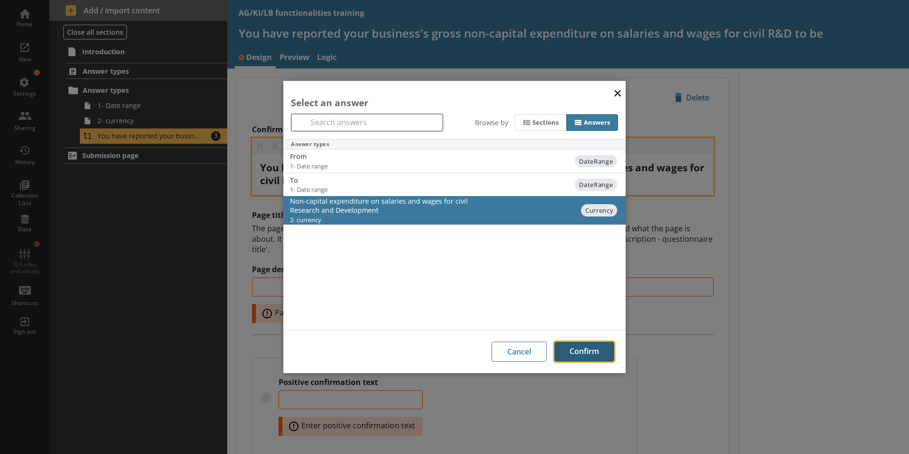
click at [576, 351] on button "Confirm" at bounding box center [584, 351] width 60 height 20
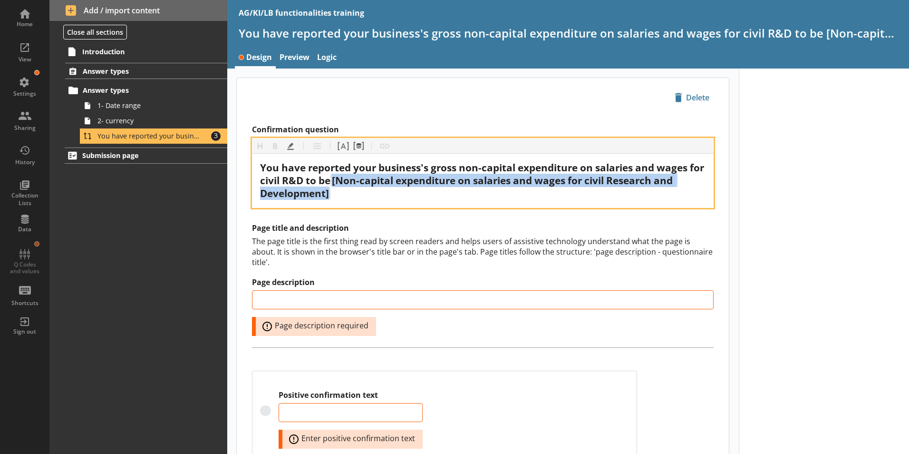
drag, startPoint x: 352, startPoint y: 180, endPoint x: 353, endPoint y: 195, distance: 14.8
click at [353, 195] on div "You have reported your business's gross non-capital expenditure on salaries and…" at bounding box center [482, 180] width 445 height 39
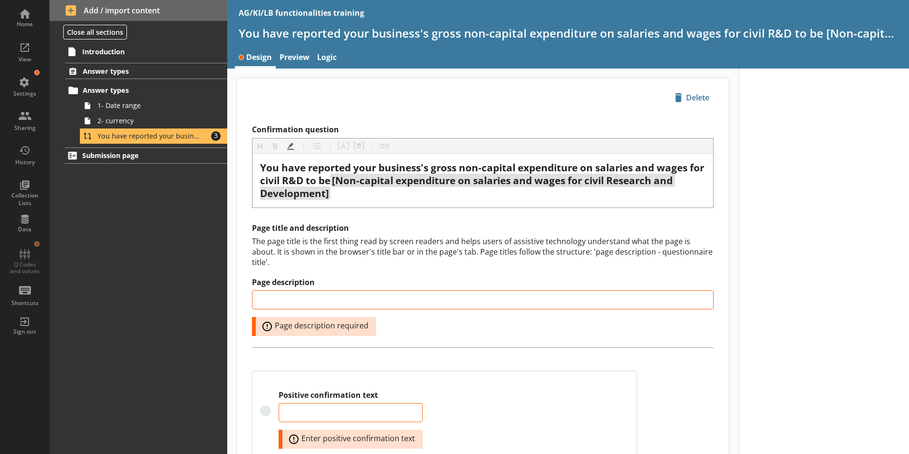
click at [829, 186] on div at bounding box center [824, 379] width 171 height 622
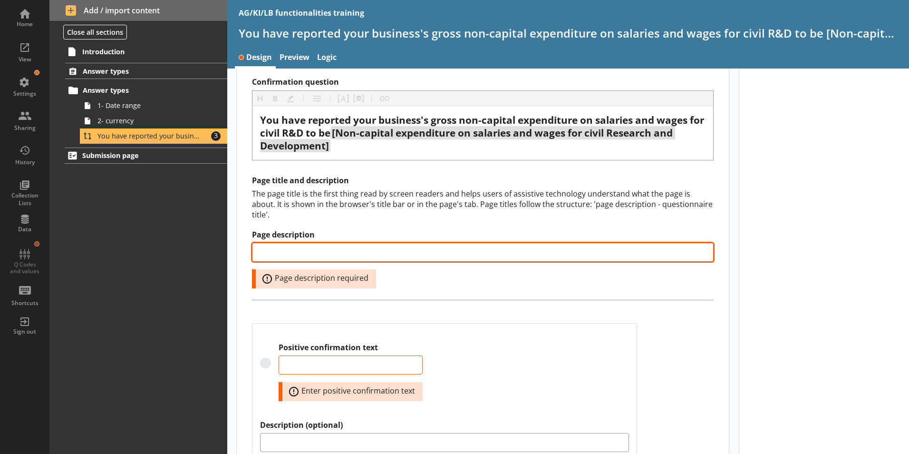
click at [286, 242] on input "Page description" at bounding box center [483, 251] width 462 height 19
type input "C"
type input "Confirmation"
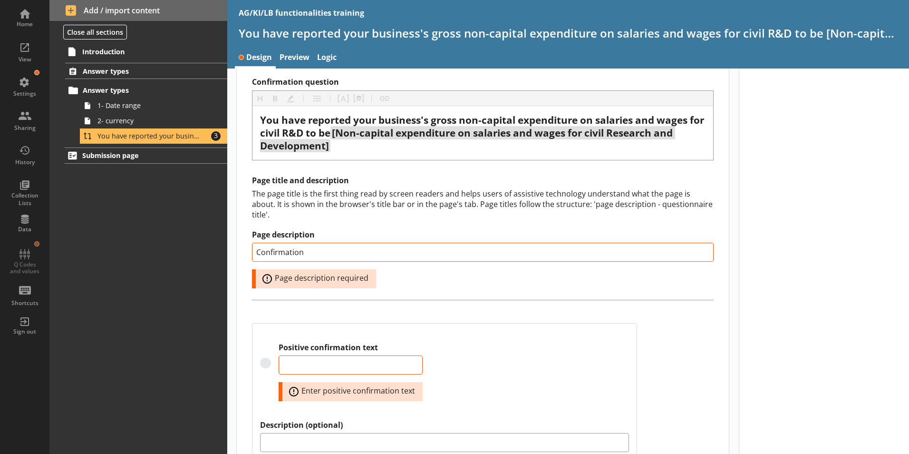
click at [859, 352] on div at bounding box center [824, 332] width 171 height 622
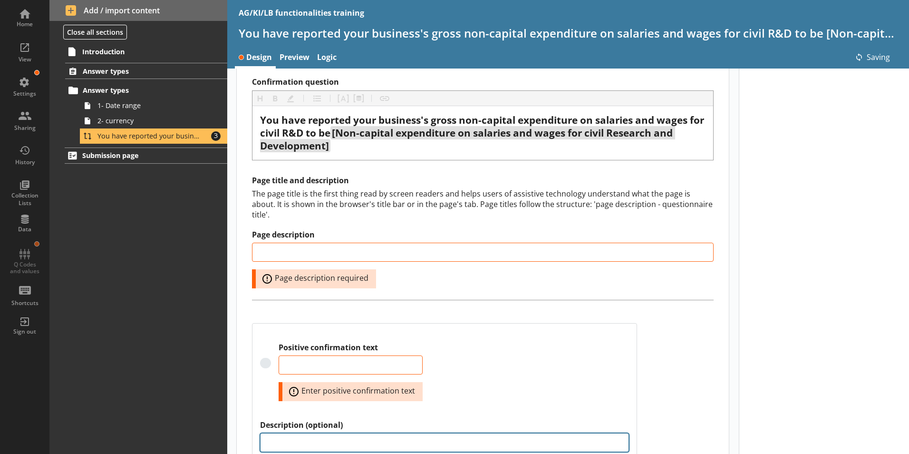
type input "Confirmation"
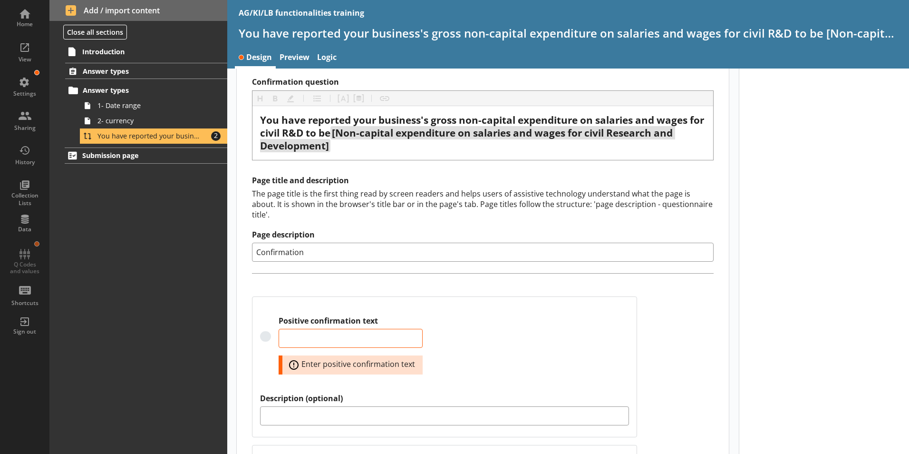
scroll to position [95, 0]
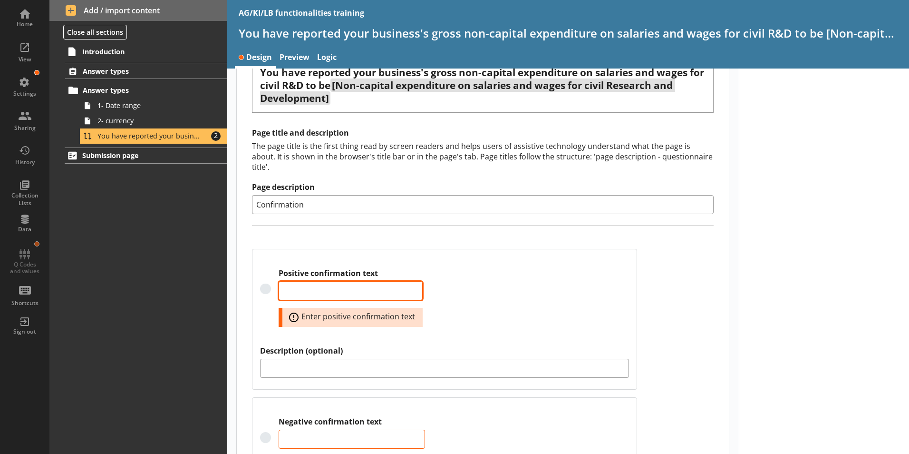
click at [310, 281] on textarea "Positive confirmation text" at bounding box center [351, 290] width 144 height 19
click at [292, 281] on textarea "Positive confirmation text" at bounding box center [351, 290] width 144 height 19
type textarea "x"
type textarea "Y"
type textarea "x"
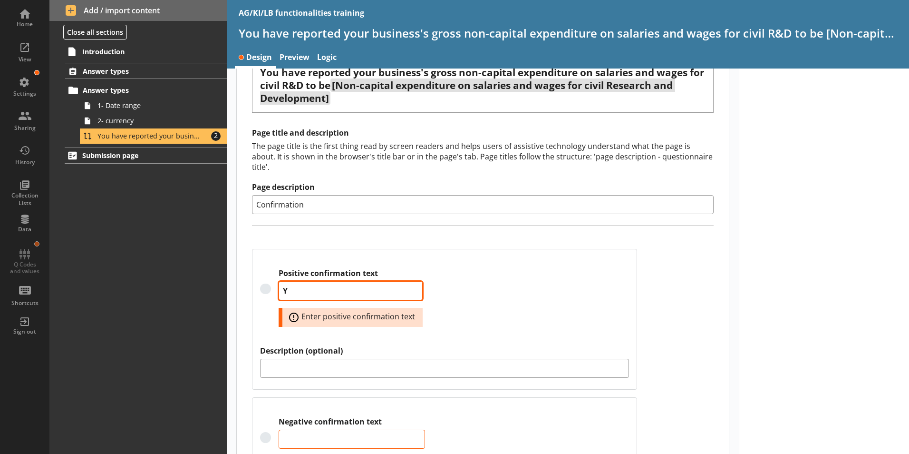
type textarea "Ye"
type textarea "x"
type textarea "Yes"
type textarea "x"
type textarea "Yes,"
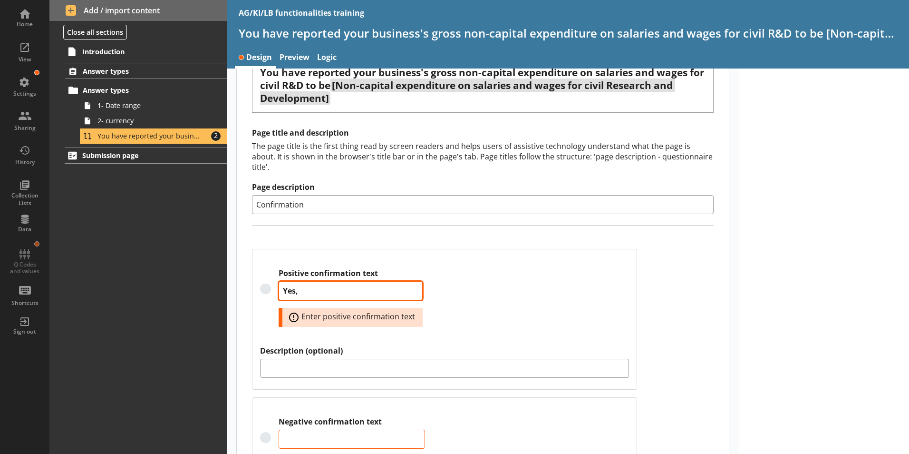
type textarea "x"
type textarea "Yes,"
type textarea "x"
type textarea "Yes, t"
type textarea "x"
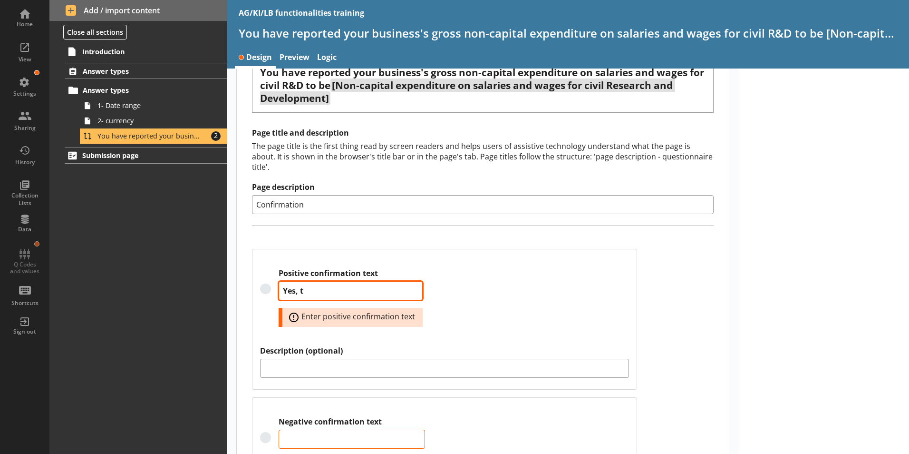
type textarea "Yes, th"
type textarea "x"
type textarea "Yes, thi"
type textarea "x"
type textarea "Yes, this"
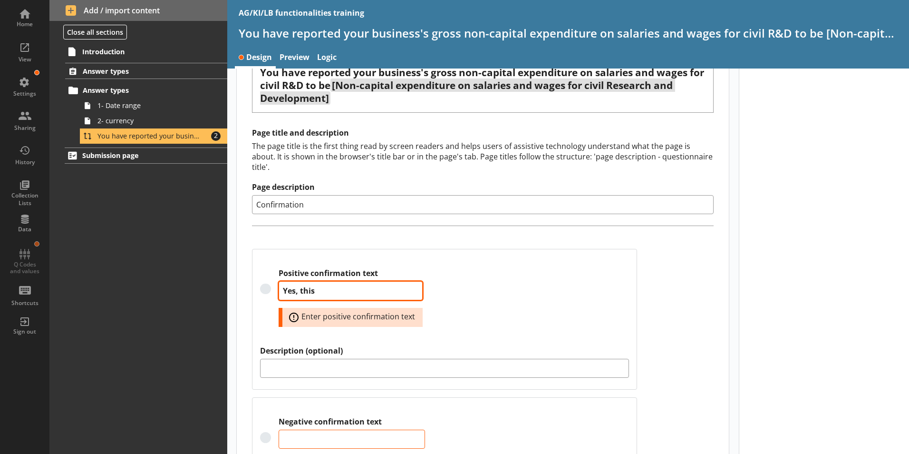
type textarea "x"
type textarea "Yes, this"
type textarea "x"
type textarea "Yes, this i"
type textarea "x"
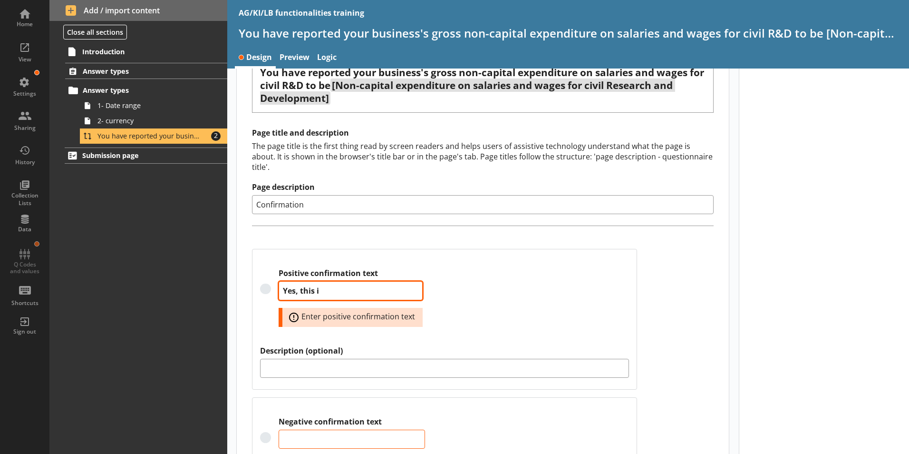
type textarea "Yes, this is"
type textarea "x"
type textarea "Yes, this is"
type textarea "x"
type textarea "Yes, this is c"
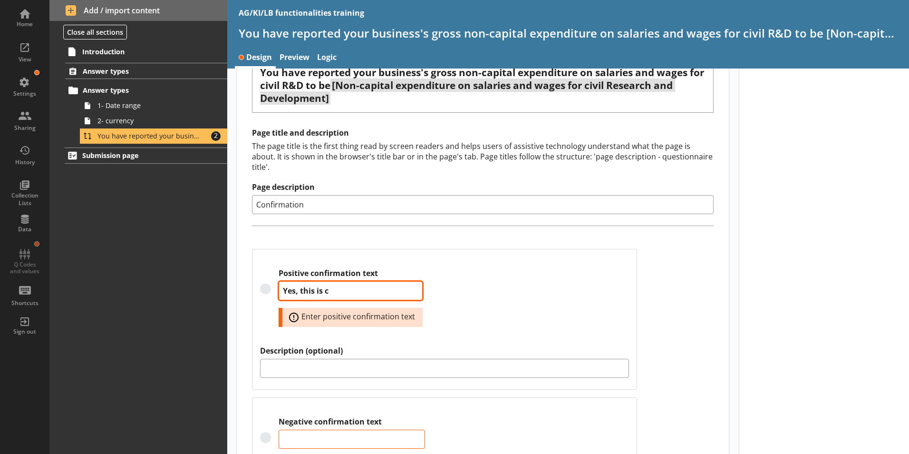
type textarea "x"
type textarea "Yes, this is co"
type textarea "x"
type textarea "Yes, this is cor"
type textarea "x"
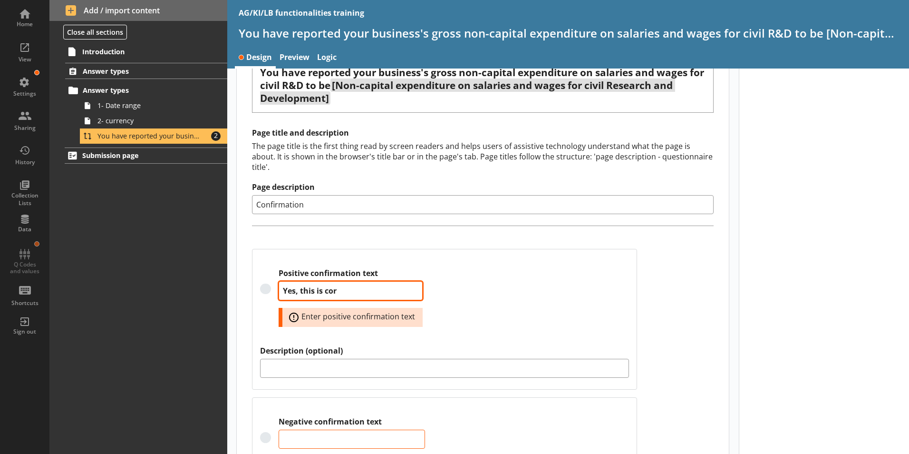
type textarea "Yes, this is corr"
type textarea "x"
type textarea "Yes, this is corre"
type textarea "x"
type textarea "Yes, this is correc"
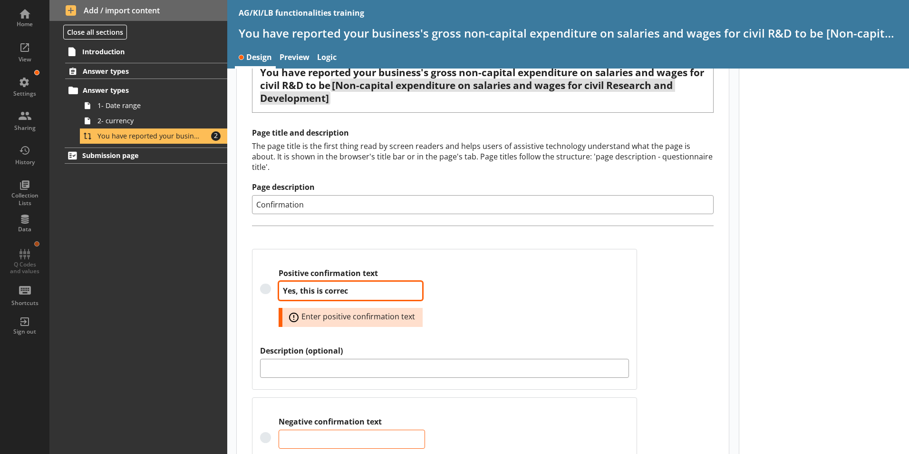
type textarea "x"
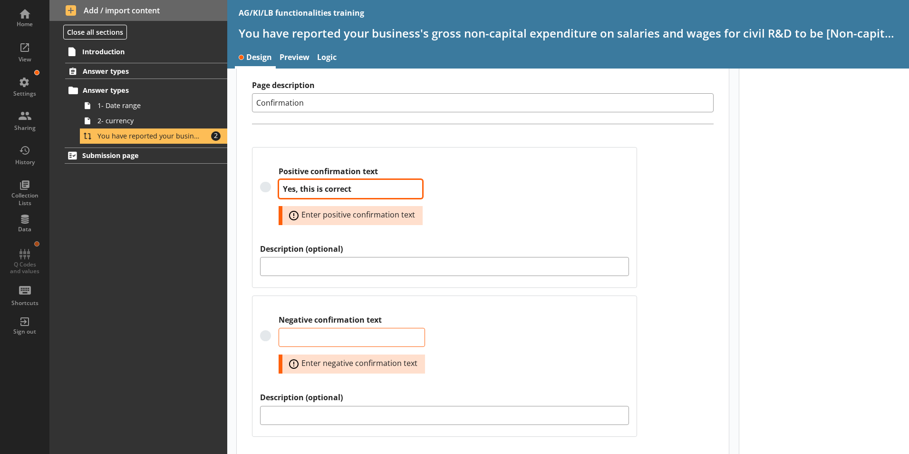
scroll to position [200, 0]
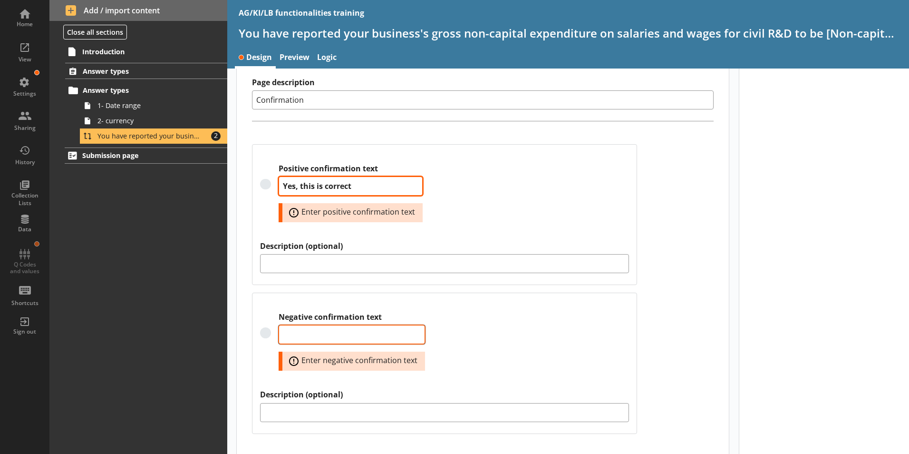
type textarea "Yes, this is correct"
click at [332, 329] on textarea "Negative confirmation text" at bounding box center [352, 334] width 146 height 19
type textarea "x"
type textarea "Yes, this is correct"
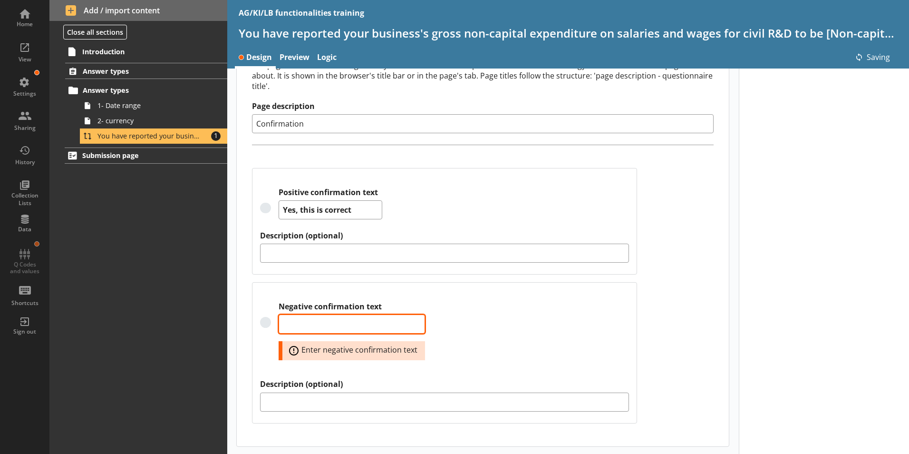
scroll to position [165, 0]
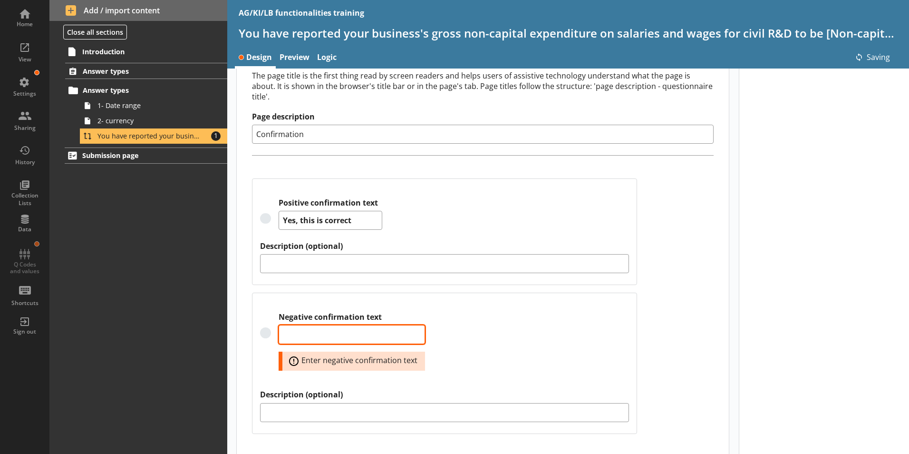
type textarea "x"
type textarea "N"
type textarea "x"
type textarea "No"
type textarea "x"
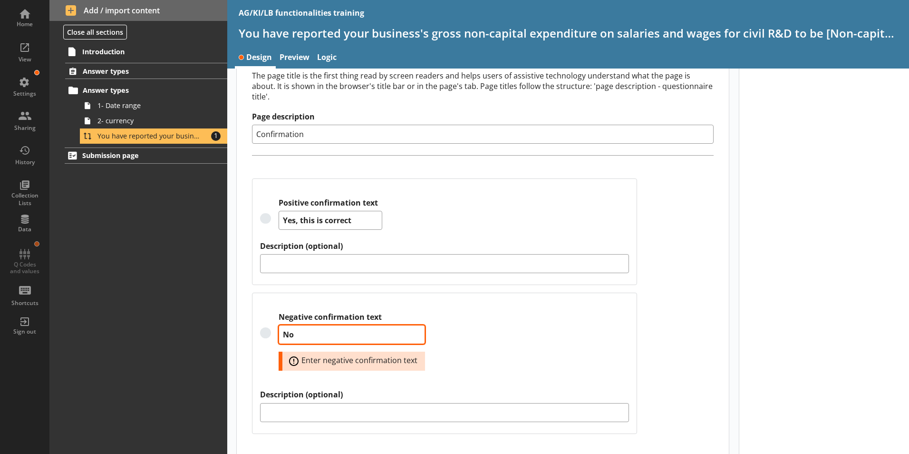
type textarea "No,"
type textarea "x"
type textarea "No,"
type textarea "x"
type textarea "No, I"
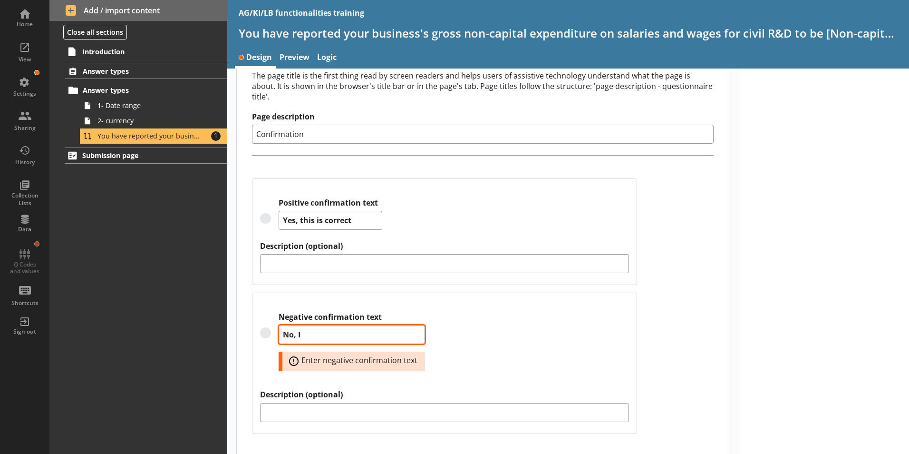
type textarea "x"
type textarea "No, I"
type textarea "x"
type textarea "No, I n"
type textarea "x"
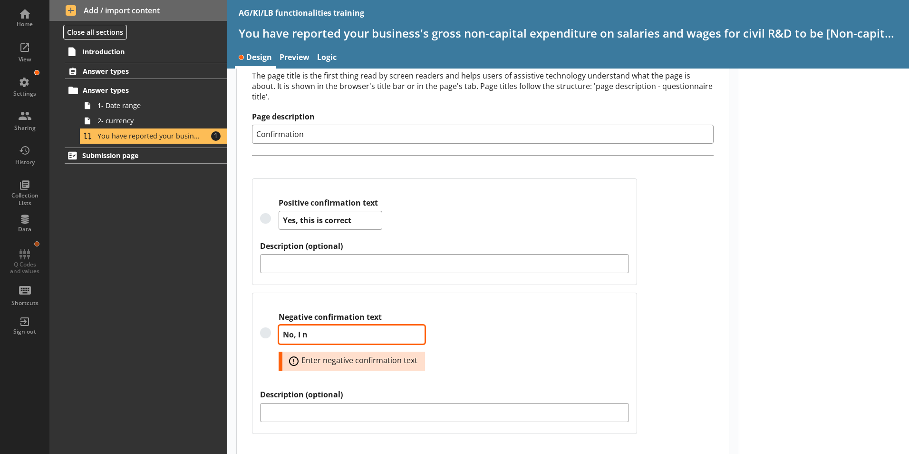
type textarea "No, I ne"
type textarea "x"
type textarea "No, I nee"
type textarea "x"
type textarea "No, I need"
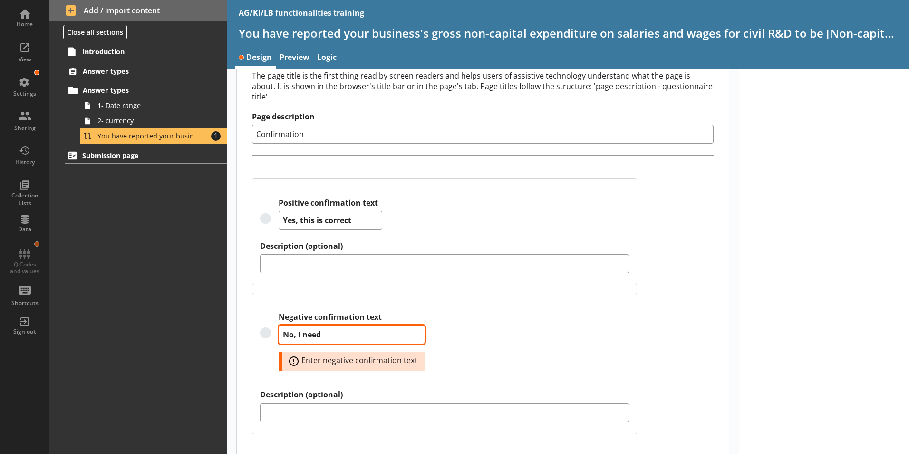
type textarea "x"
type textarea "No, I need"
type textarea "x"
type textarea "No, I need t"
type textarea "x"
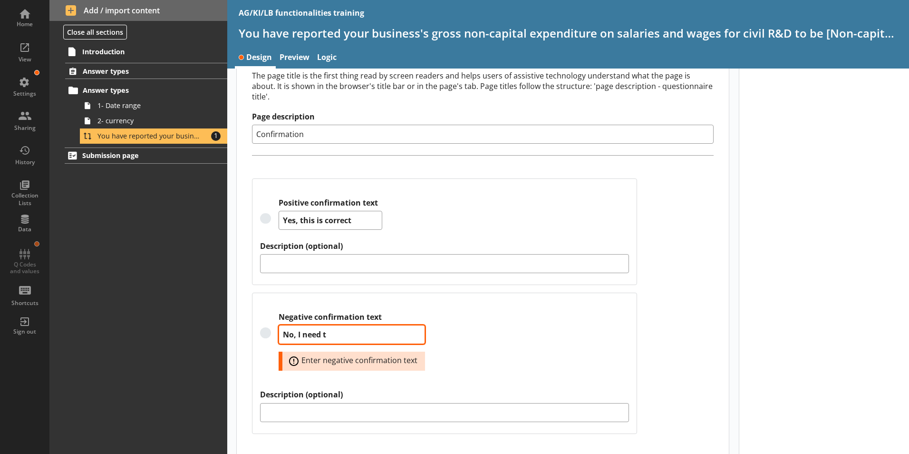
type textarea "No, I need to"
type textarea "x"
type textarea "No, I need to"
type textarea "x"
type textarea "No, I need to c"
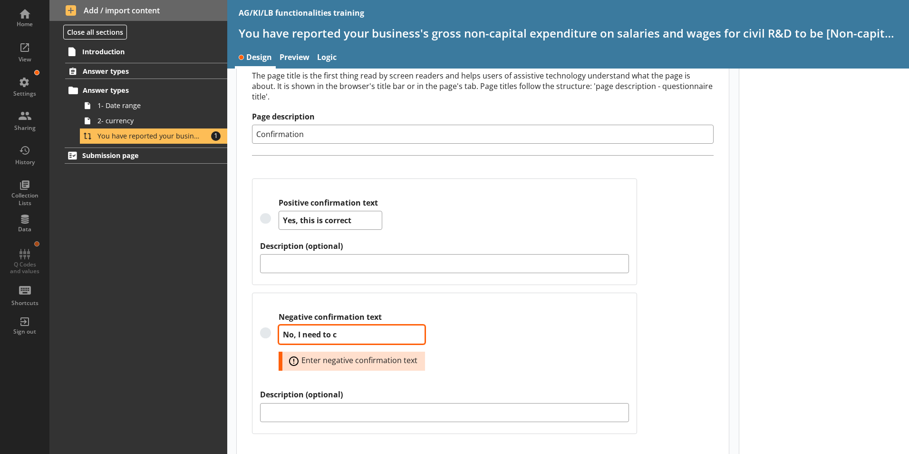
type textarea "x"
type textarea "No, I need to ch"
type textarea "x"
type textarea "No, I need to cha"
type textarea "x"
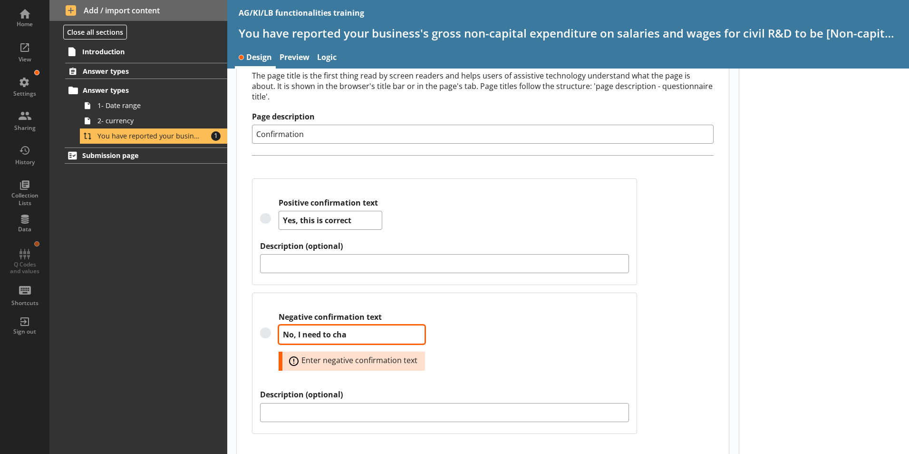
type textarea "No, I need to chan"
type textarea "x"
type textarea "No, I need to chang"
type textarea "x"
type textarea "No, I need to change"
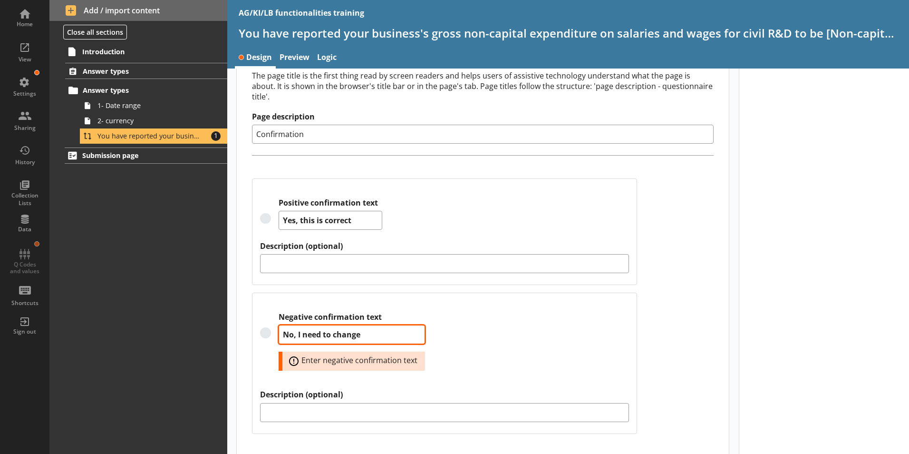
type textarea "x"
type textarea "No, I need to change"
type textarea "x"
type textarea "No, I need to change t"
type textarea "x"
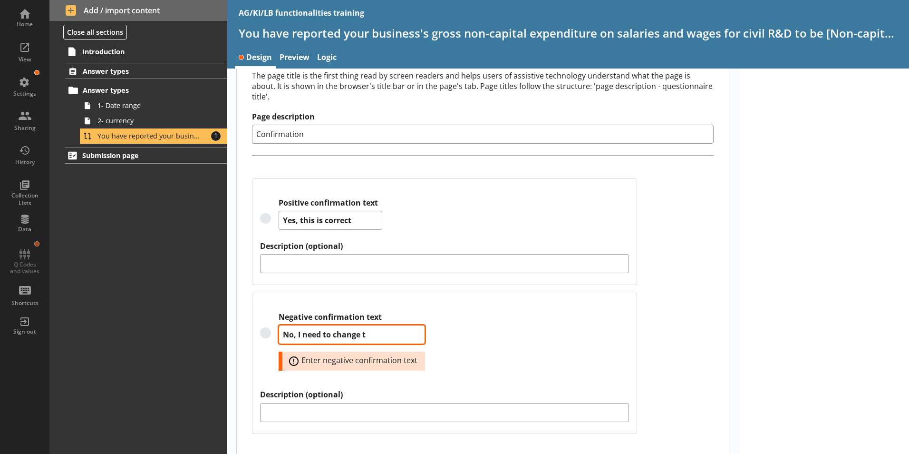
type textarea "No, I need to change th"
type textarea "x"
type textarea "No, I need to change thi"
type textarea "x"
type textarea "No, I need to change this"
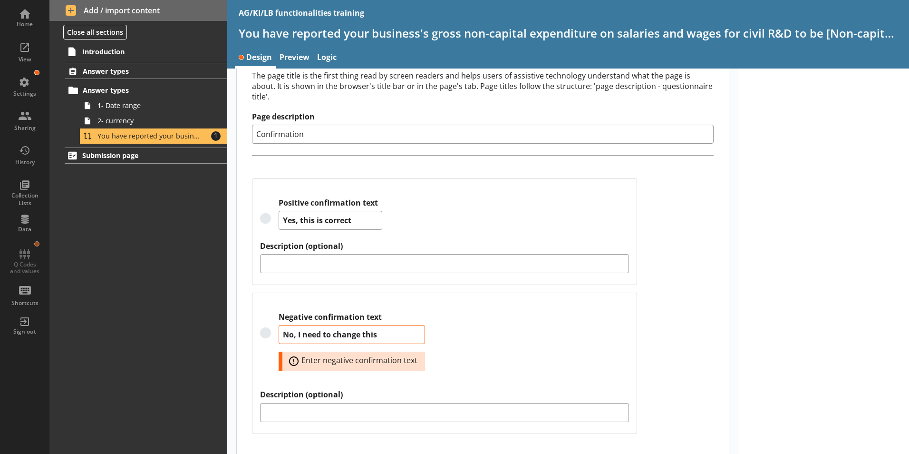
click at [853, 306] on div at bounding box center [824, 183] width 171 height 561
type textarea "x"
type textarea "No, I need to change this"
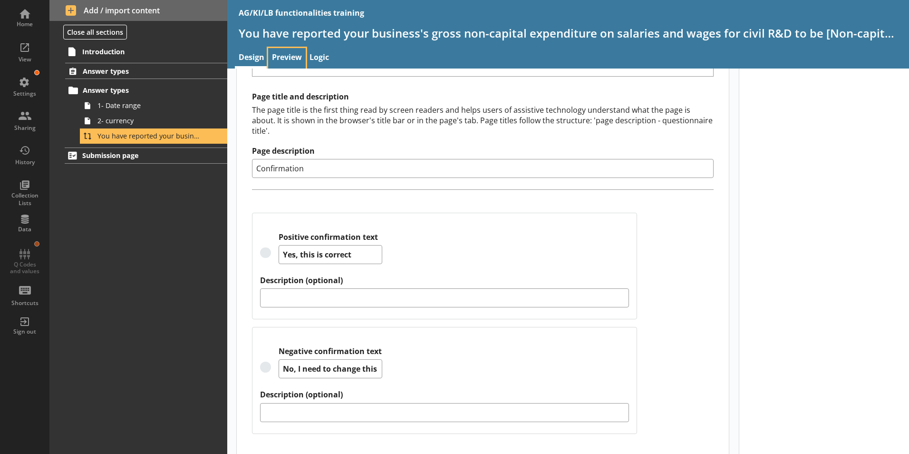
click at [292, 58] on link "Preview" at bounding box center [287, 58] width 38 height 20
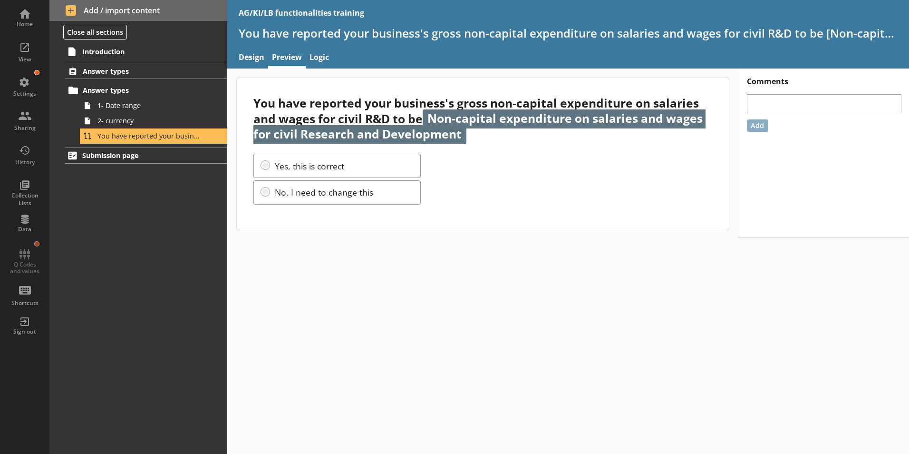
click at [550, 207] on div "You have reported your business's gross non-capital expenditure on salaries and…" at bounding box center [483, 153] width 492 height 151
click at [249, 56] on link "Design" at bounding box center [251, 58] width 33 height 20
type textarea "x"
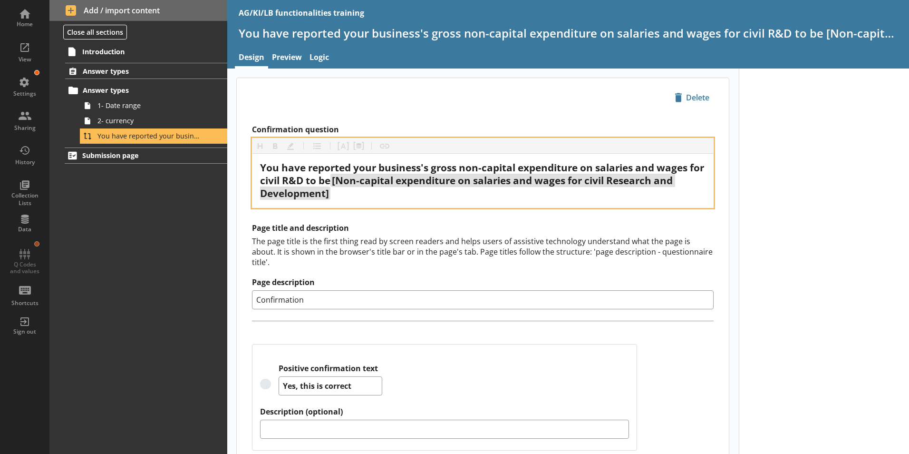
click at [334, 195] on div "You have reported your business's gross non-capital expenditure on salaries and…" at bounding box center [482, 180] width 445 height 39
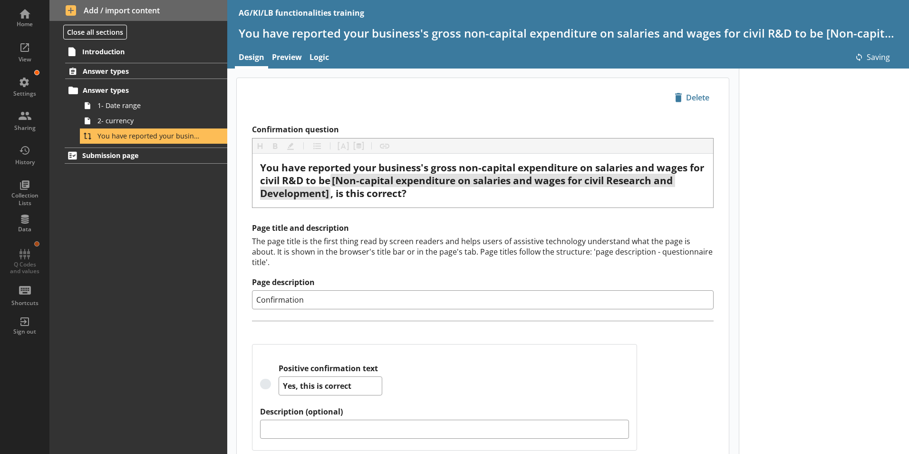
drag, startPoint x: 755, startPoint y: 237, endPoint x: 768, endPoint y: 233, distance: 12.9
click at [758, 236] on div at bounding box center [824, 331] width 171 height 527
click at [290, 58] on link "Preview" at bounding box center [287, 58] width 38 height 20
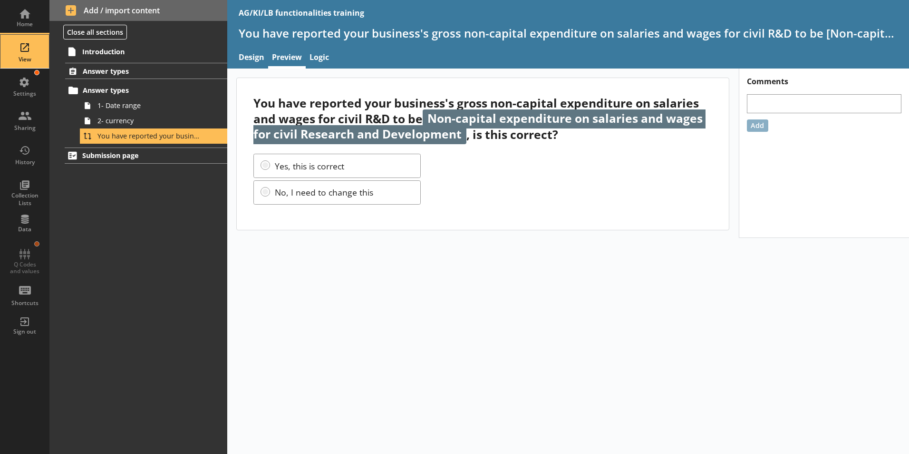
click at [25, 56] on div "View" at bounding box center [24, 60] width 33 height 8
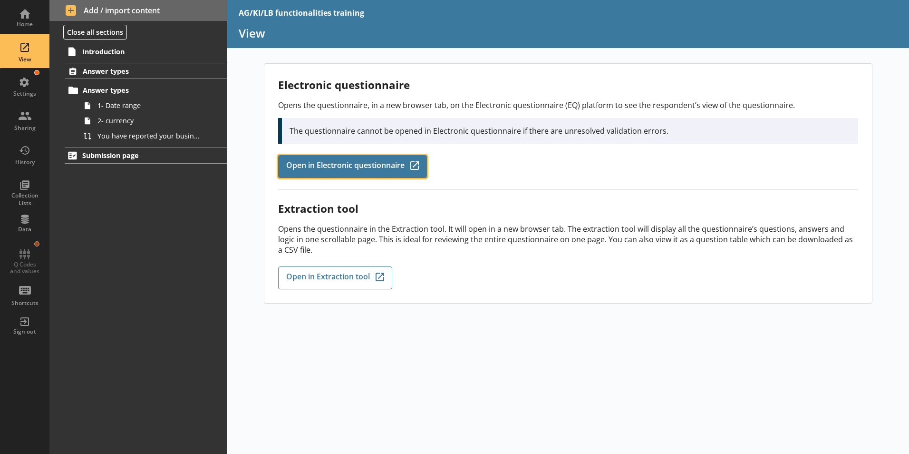
click at [330, 162] on span "Open in Electronic questionnaire" at bounding box center [345, 166] width 118 height 10
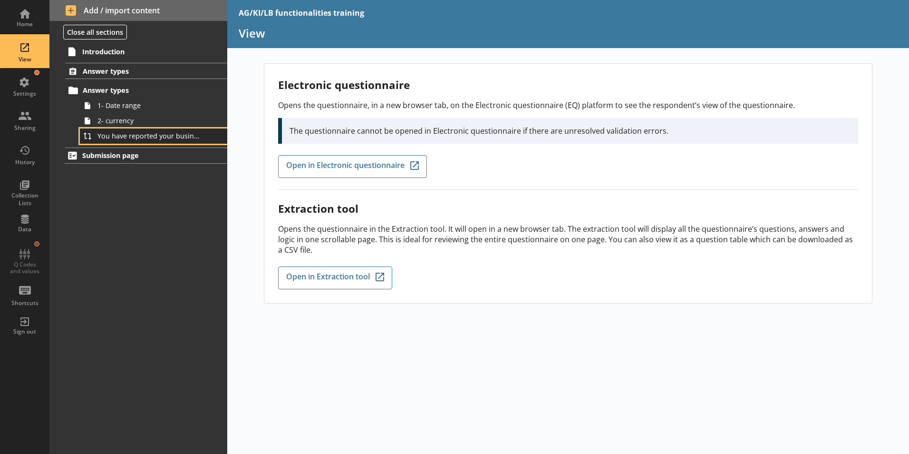
click at [108, 140] on span "You have reported your business's gross non-capital expenditure on salaries and…" at bounding box center [150, 135] width 106 height 9
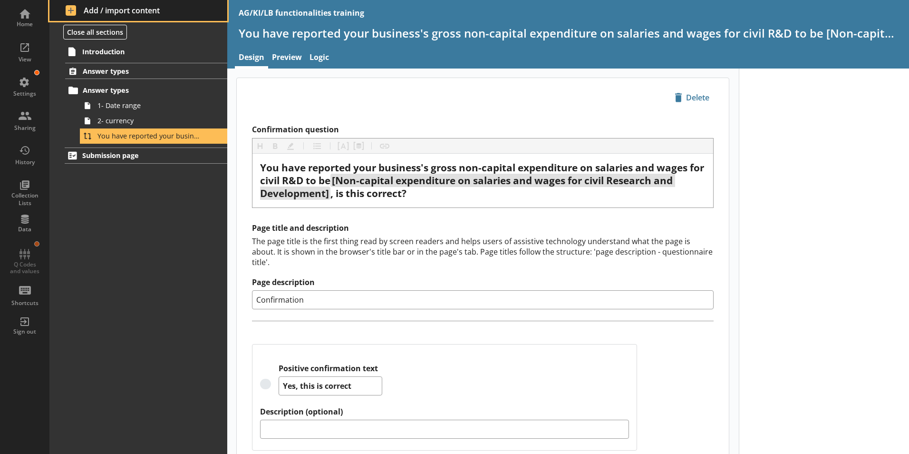
click at [85, 11] on span "Add / import content" at bounding box center [139, 10] width 146 height 10
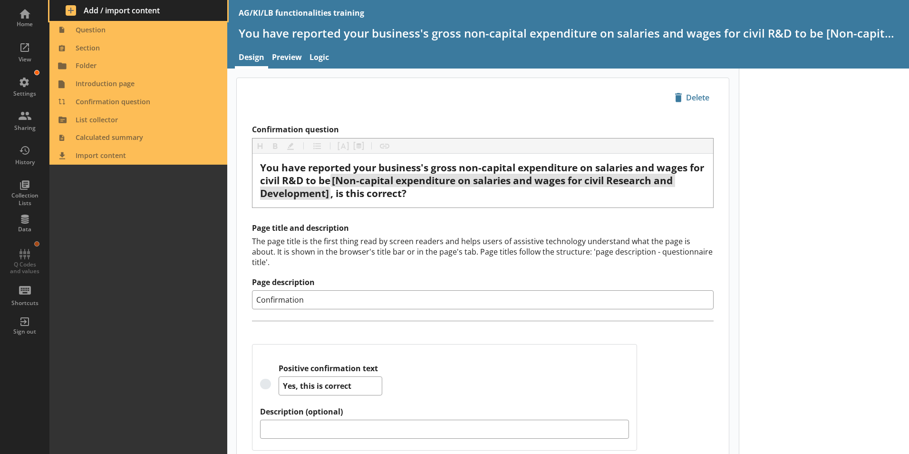
click at [74, 10] on span "Add / import content" at bounding box center [139, 10] width 146 height 10
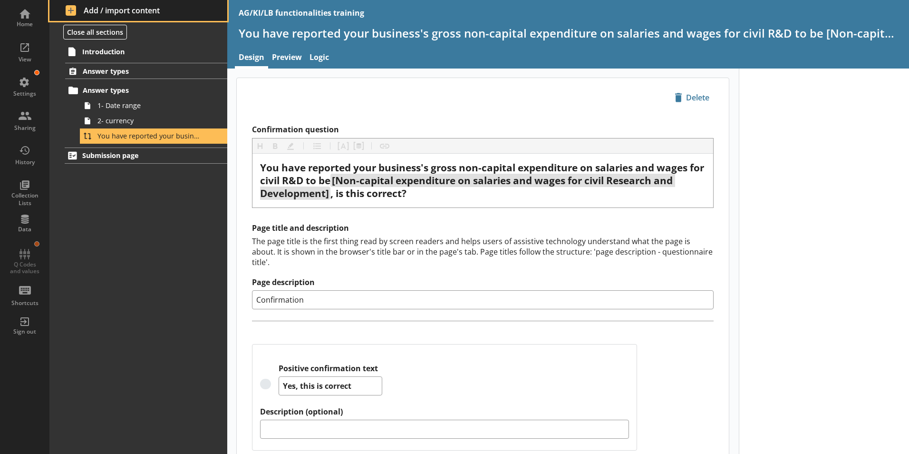
click at [74, 10] on span "Add / import content" at bounding box center [139, 10] width 146 height 10
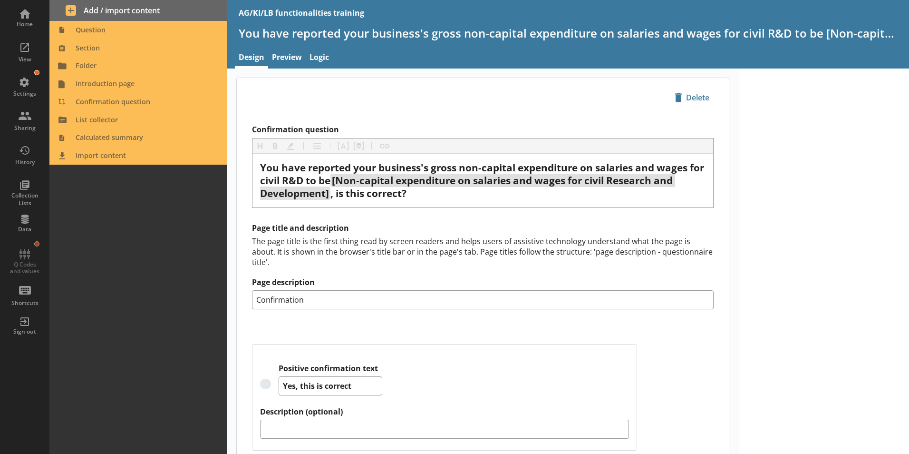
click at [129, 209] on div "Introduction Answer types Answer types 1- Date range 2- currency You have repor…" at bounding box center [138, 248] width 178 height 411
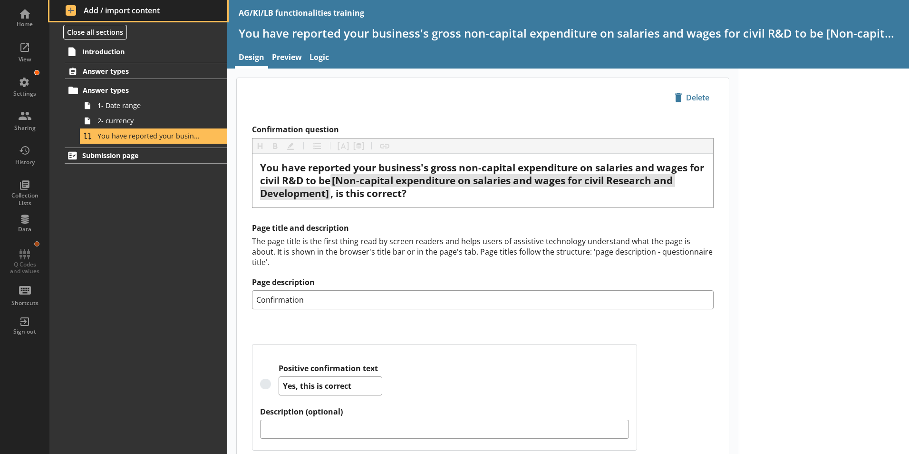
click at [111, 11] on span "Add / import content" at bounding box center [139, 10] width 146 height 10
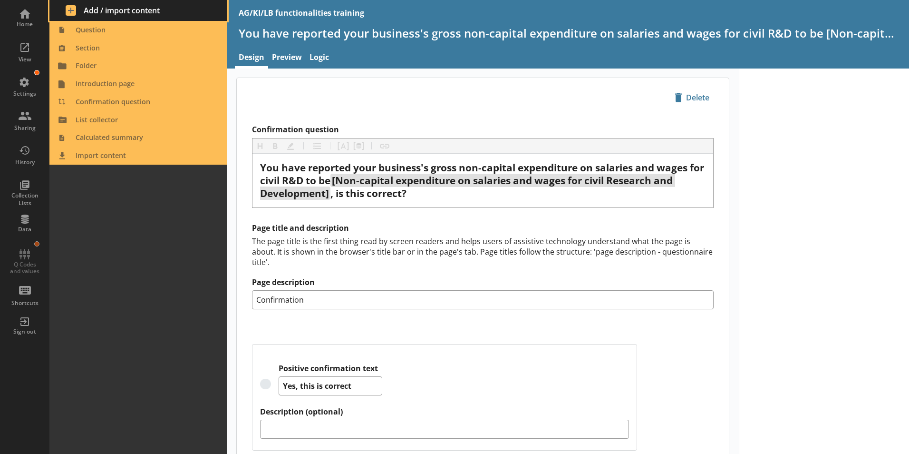
click at [111, 10] on span "Add / import content" at bounding box center [139, 10] width 146 height 10
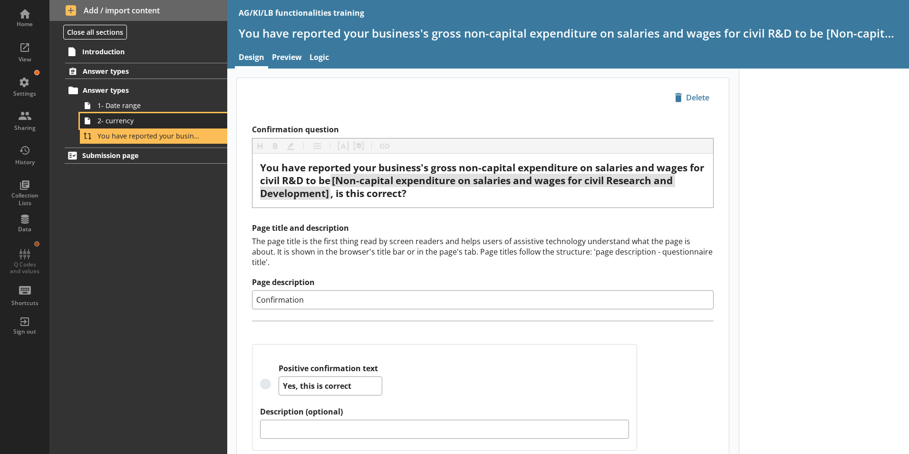
click at [105, 125] on span "2- currency" at bounding box center [150, 120] width 106 height 9
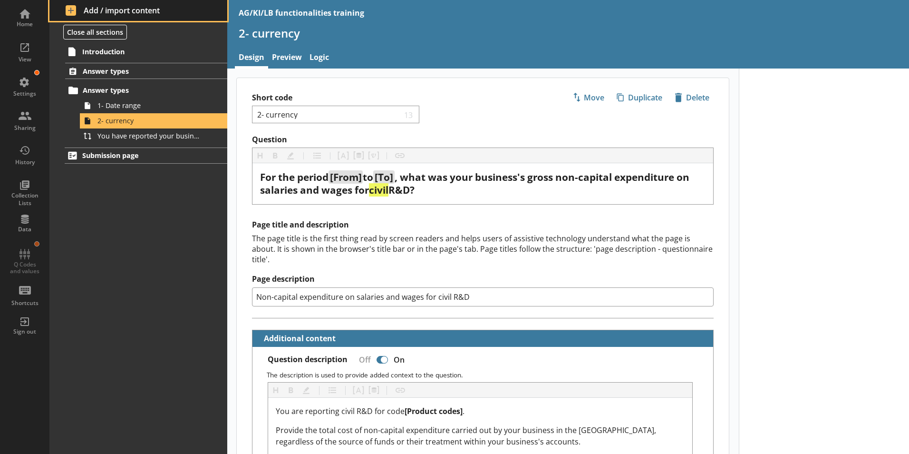
click at [75, 10] on span "Add / import content" at bounding box center [139, 10] width 146 height 10
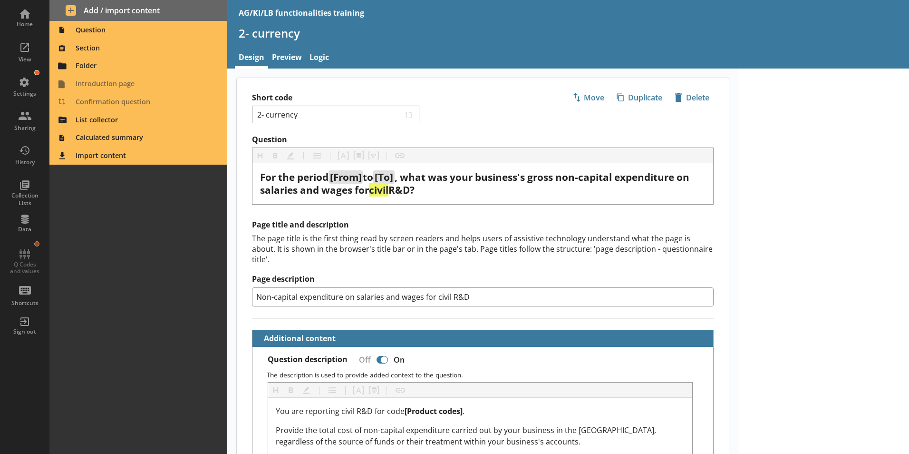
click at [131, 209] on div "Introduction Answer types Answer types 1- Date range 2- currency You have repor…" at bounding box center [138, 248] width 178 height 411
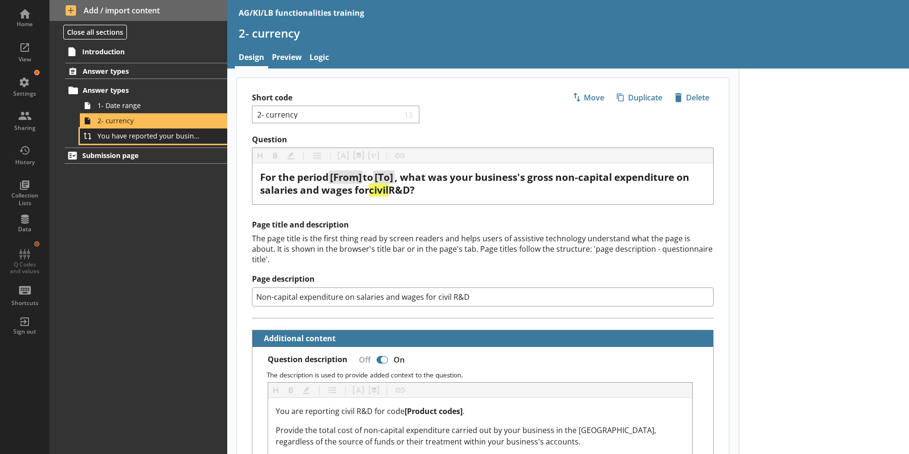
click at [121, 139] on span "You have reported your business's gross non-capital expenditure on salaries and…" at bounding box center [150, 135] width 106 height 9
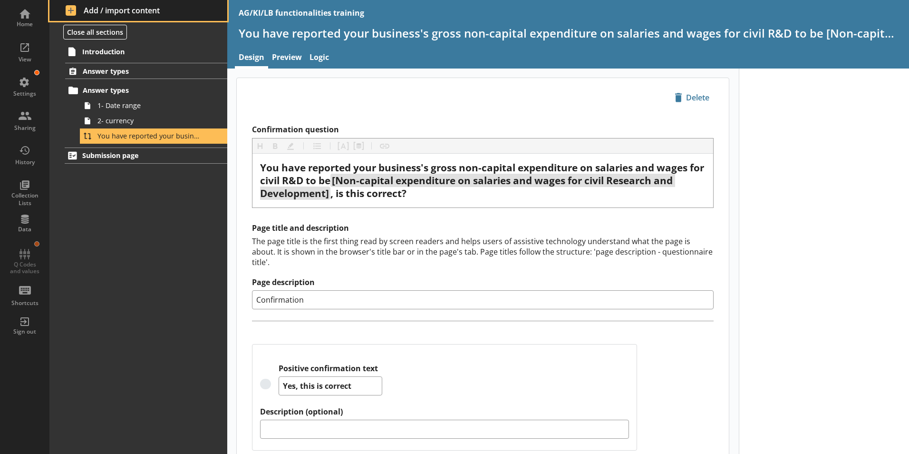
click at [74, 11] on span "Add / import content" at bounding box center [139, 10] width 146 height 10
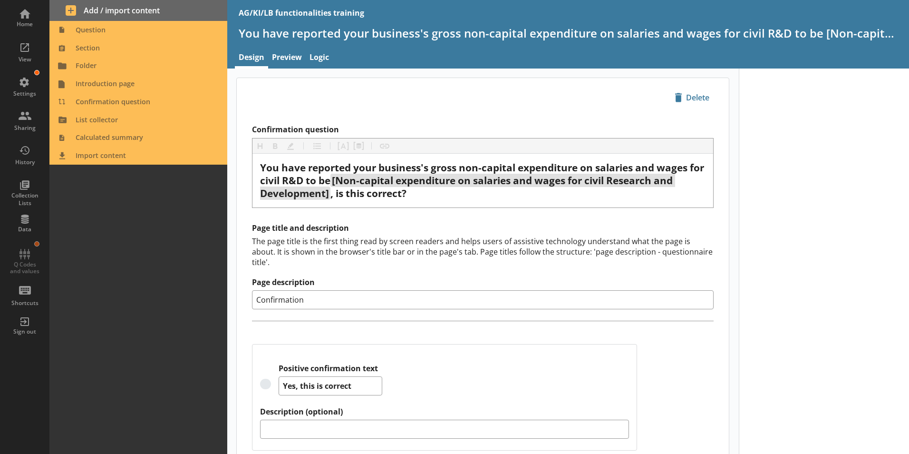
click at [110, 196] on div "Introduction Answer types Answer types 1- Date range 2- currency You have repor…" at bounding box center [138, 248] width 178 height 411
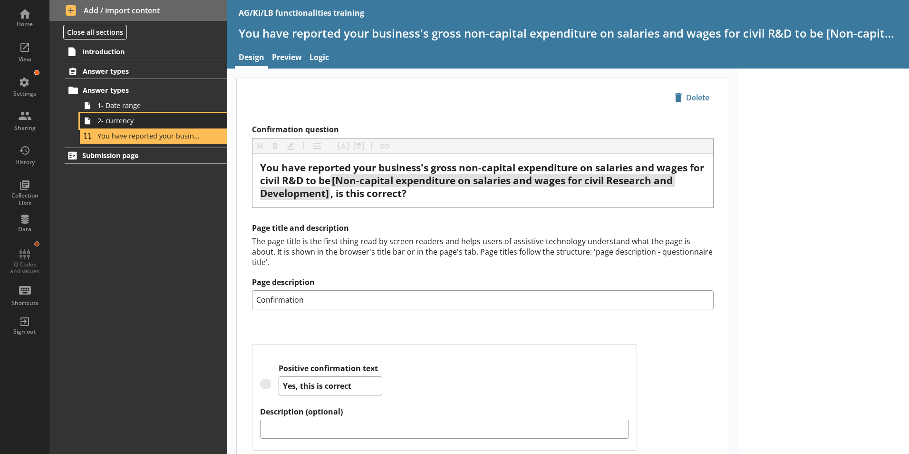
click at [102, 125] on span "2- currency" at bounding box center [150, 120] width 106 height 9
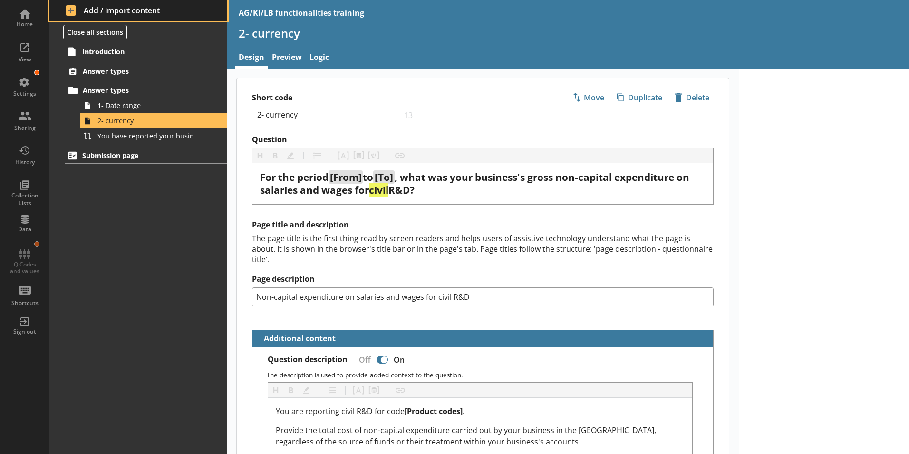
click at [71, 11] on span "Add / import content" at bounding box center [139, 10] width 146 height 10
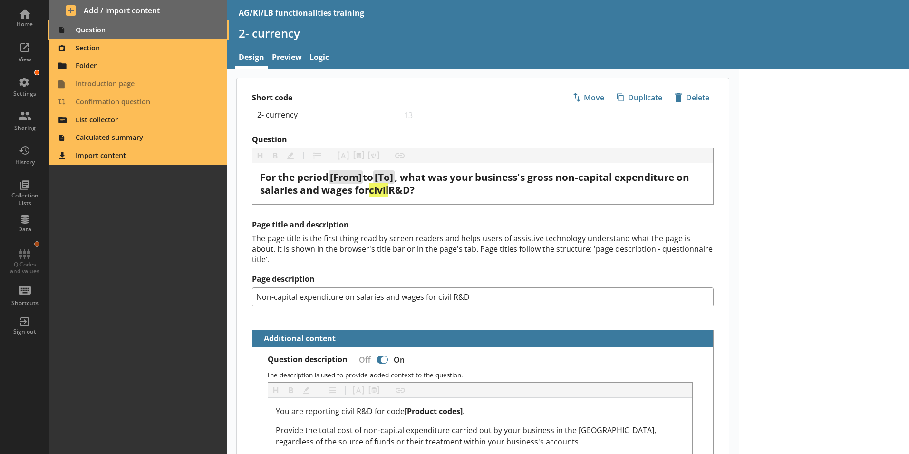
click at [81, 31] on span "Question" at bounding box center [138, 29] width 167 height 15
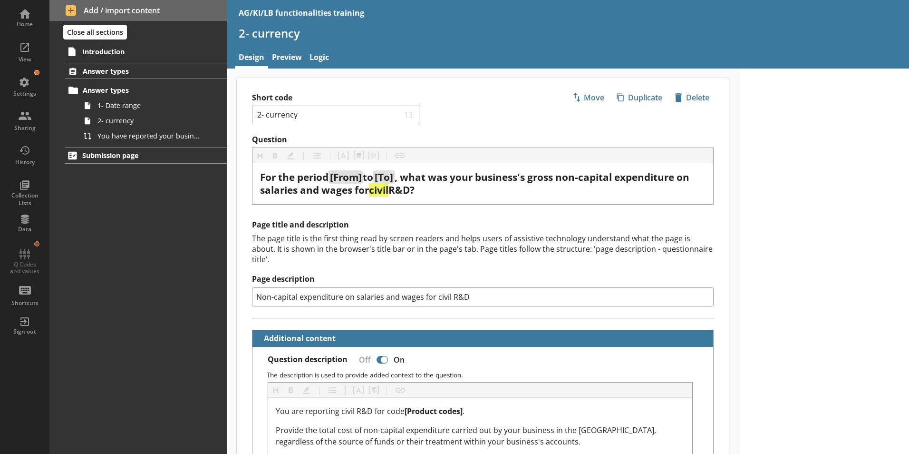
type textarea "x"
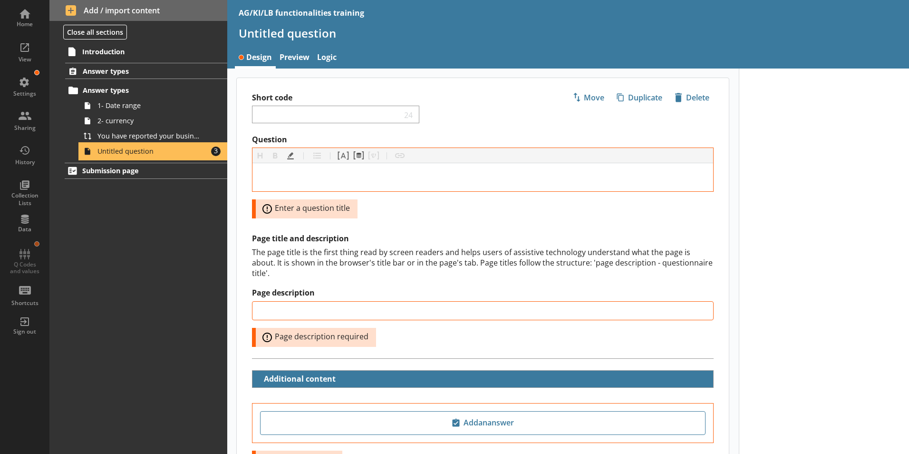
click at [119, 154] on span "Untitled question" at bounding box center [150, 150] width 106 height 9
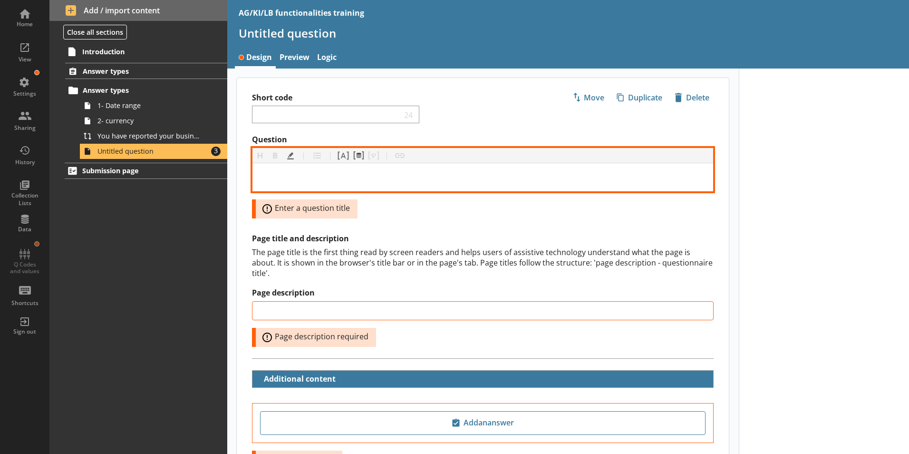
click at [279, 178] on div "Question" at bounding box center [482, 177] width 445 height 13
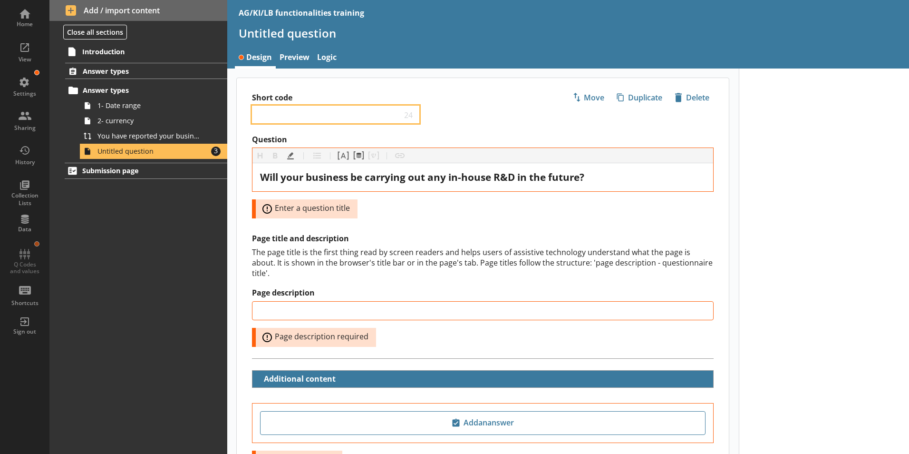
click at [279, 114] on input "Short code" at bounding box center [328, 114] width 145 height 9
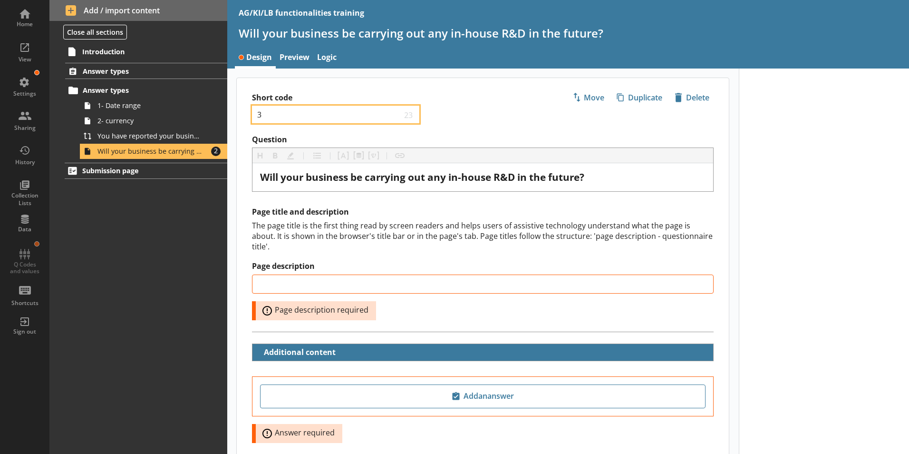
type input "3"
click at [169, 233] on div "Introduction Answer types Answer types 1- Date range 2- currency You have repor…" at bounding box center [138, 248] width 178 height 411
type input "3"
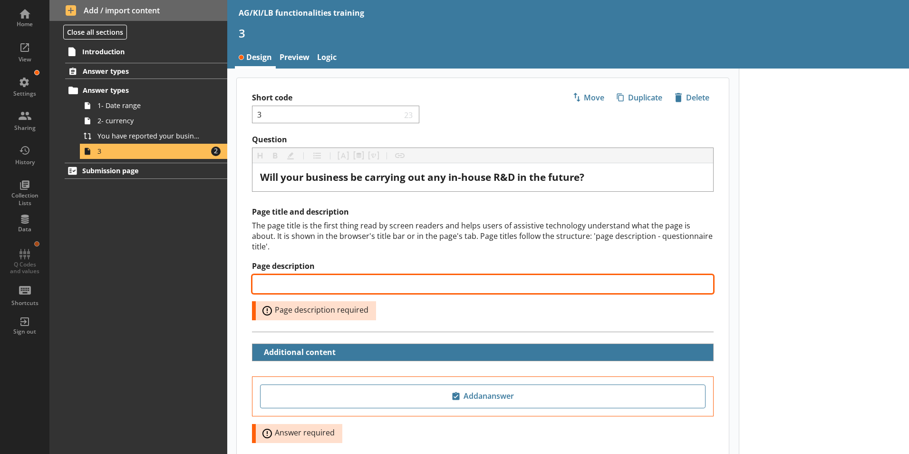
click at [286, 275] on input "Page description" at bounding box center [483, 283] width 462 height 19
paste input "Future in-house R&D"
type input "Future in-house R&D"
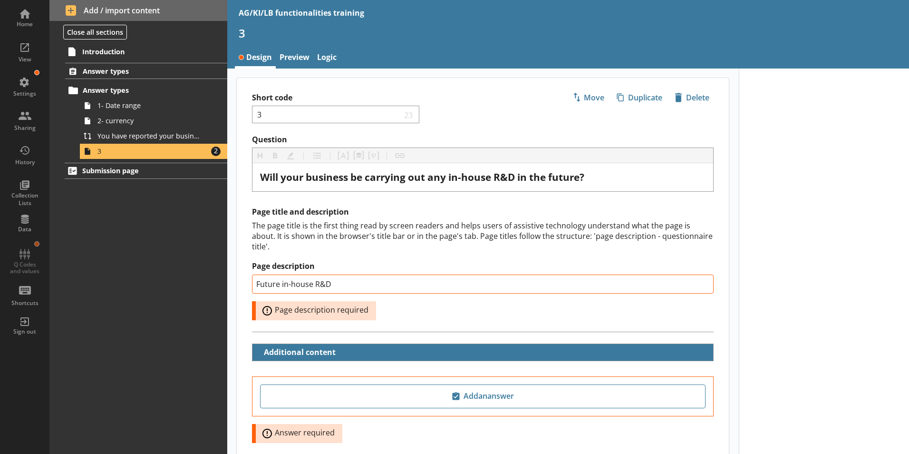
click at [811, 285] on div at bounding box center [824, 294] width 171 height 452
type input "Future in-house R&D"
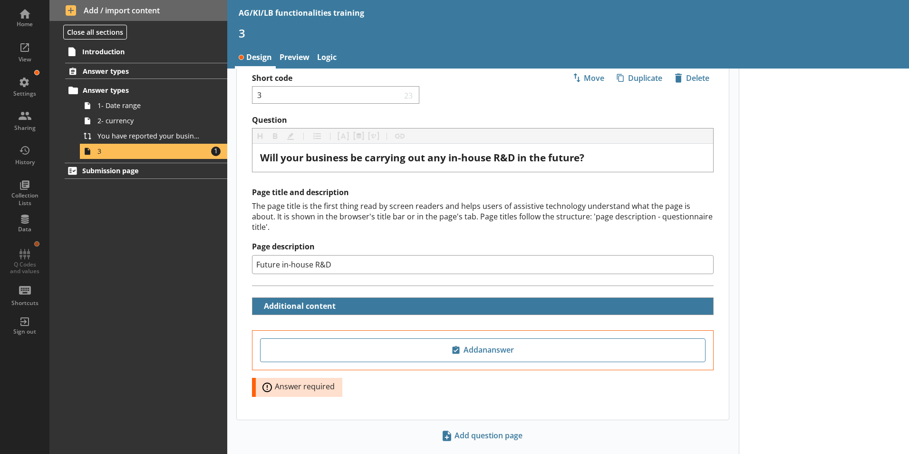
scroll to position [30, 0]
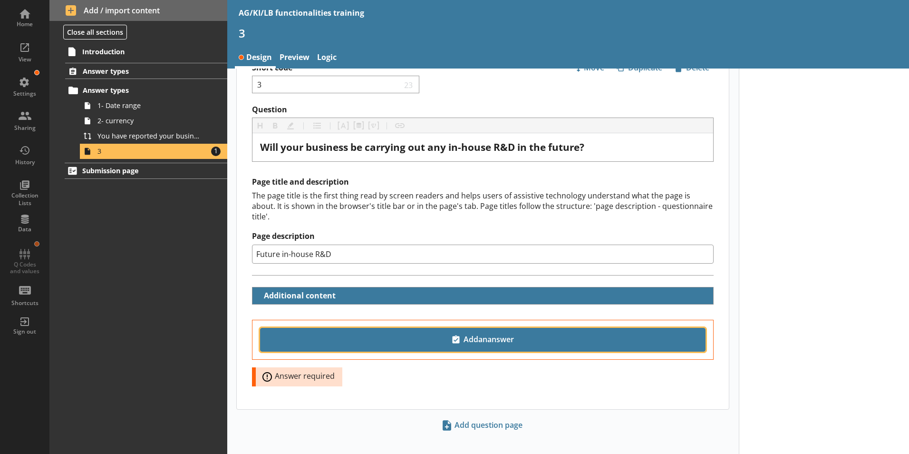
click at [460, 332] on span "Add an answer" at bounding box center [482, 339] width 437 height 15
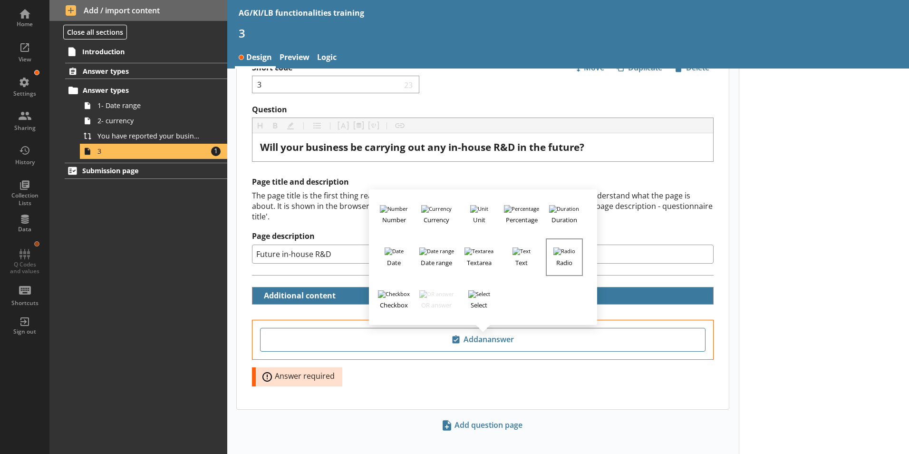
click at [561, 255] on h3 "Radio" at bounding box center [564, 261] width 35 height 12
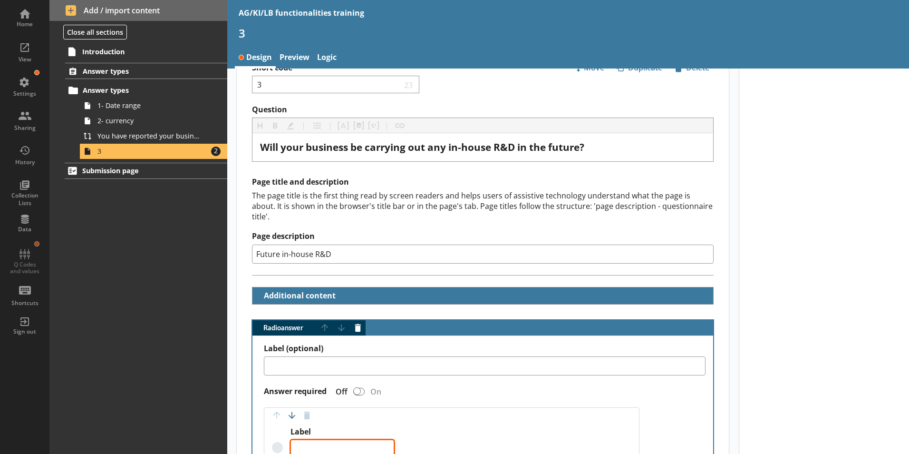
click at [311, 439] on textarea "Label" at bounding box center [342, 448] width 104 height 19
type textarea "x"
type textarea "Y"
type textarea "x"
type textarea "Ye"
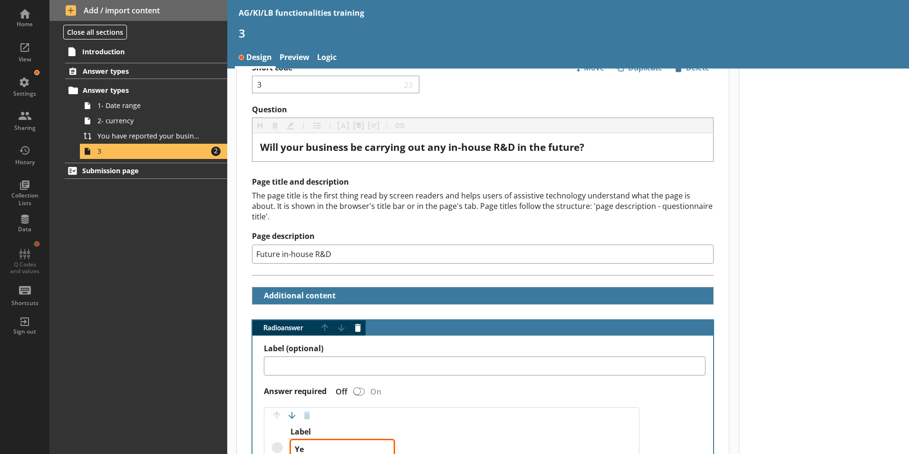
type textarea "x"
type textarea "Yes"
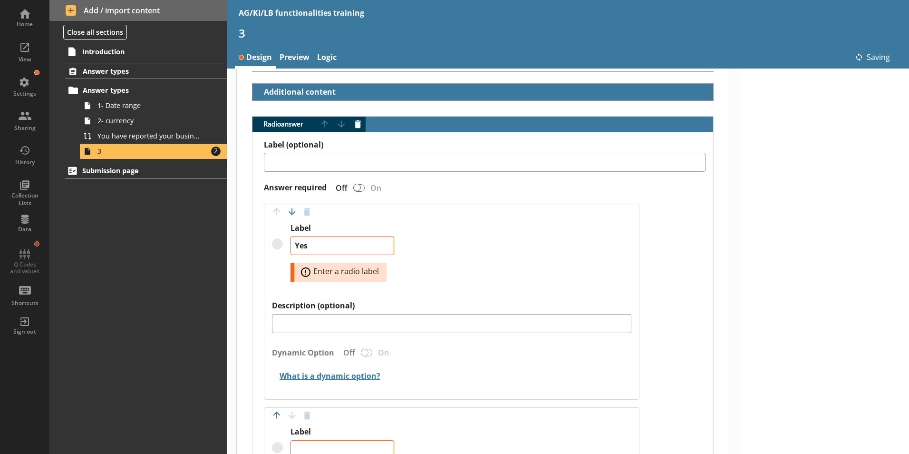
scroll to position [268, 0]
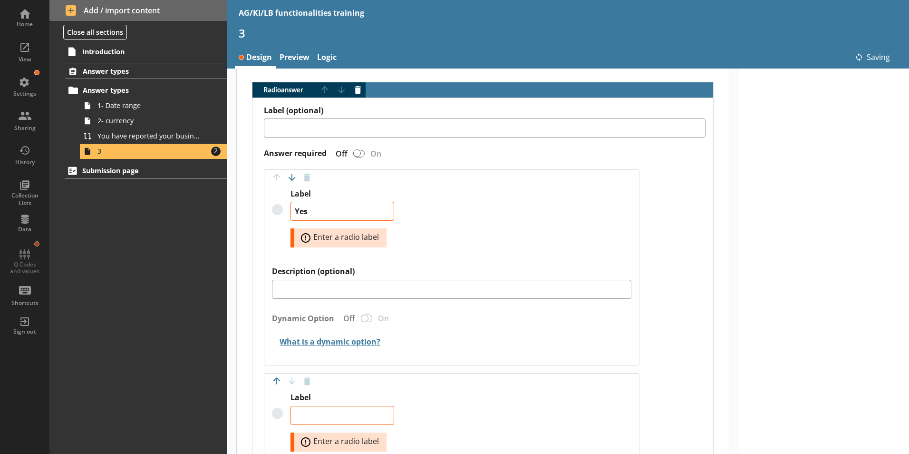
type textarea "x"
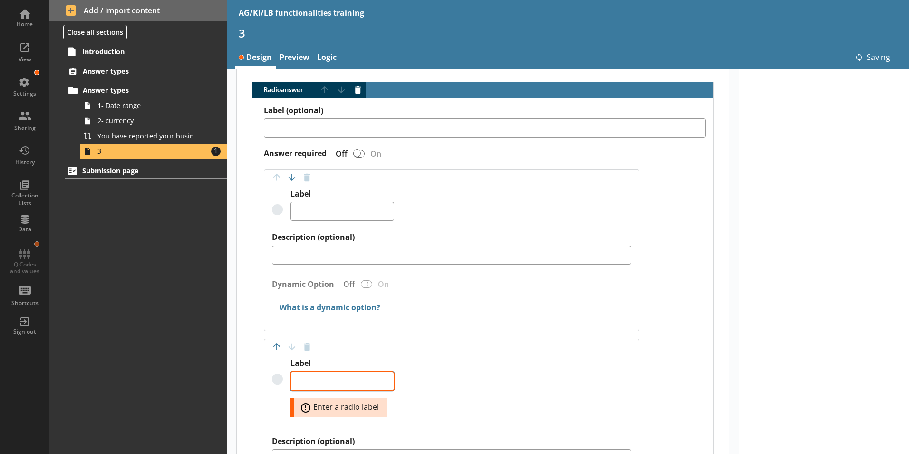
type textarea "x"
type textarea "Yes"
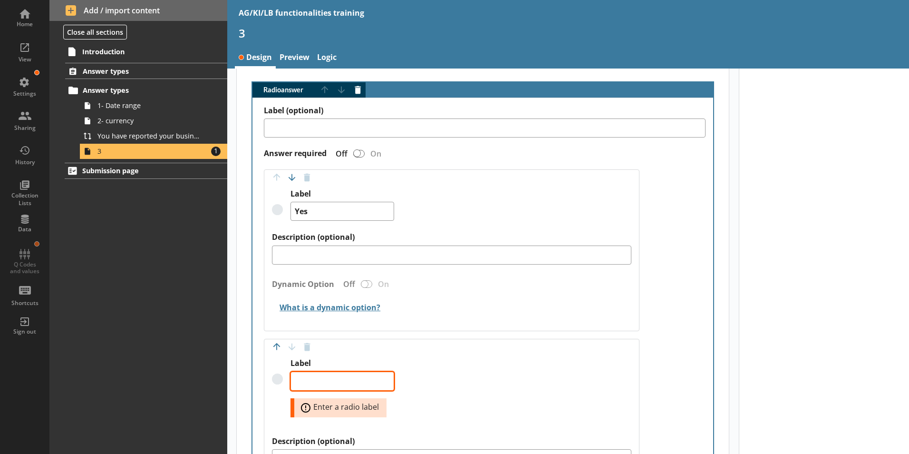
click at [311, 371] on textarea "Label" at bounding box center [342, 380] width 104 height 19
type textarea "x"
type textarea "N"
type textarea "x"
type textarea "No"
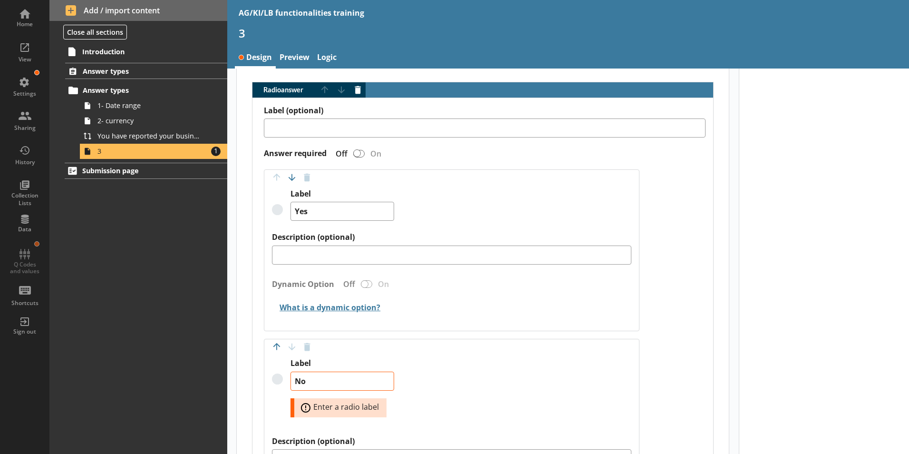
click at [835, 390] on div at bounding box center [824, 240] width 171 height 879
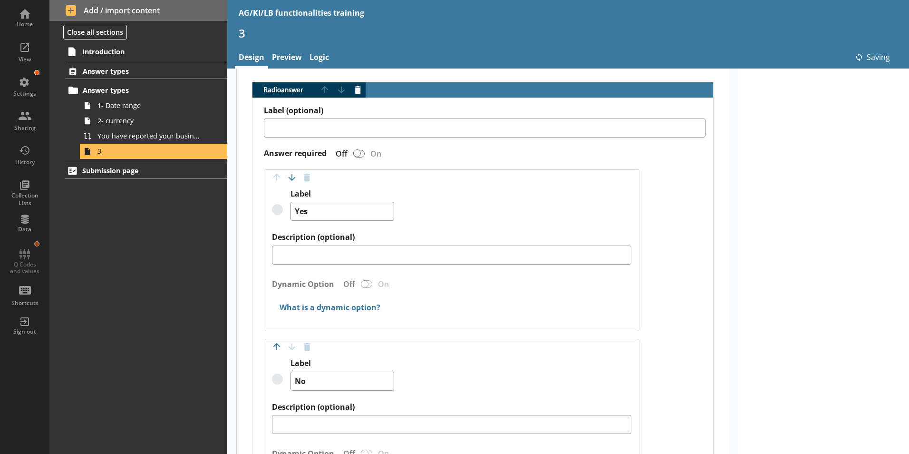
type textarea "x"
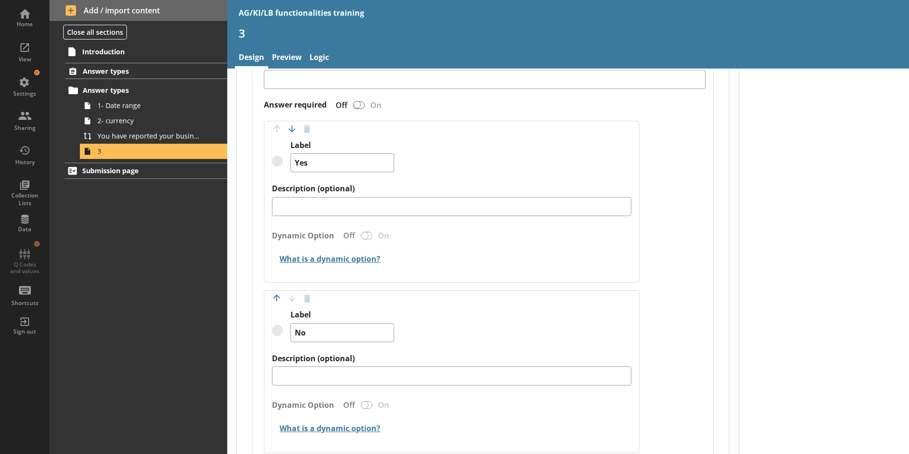
scroll to position [363, 0]
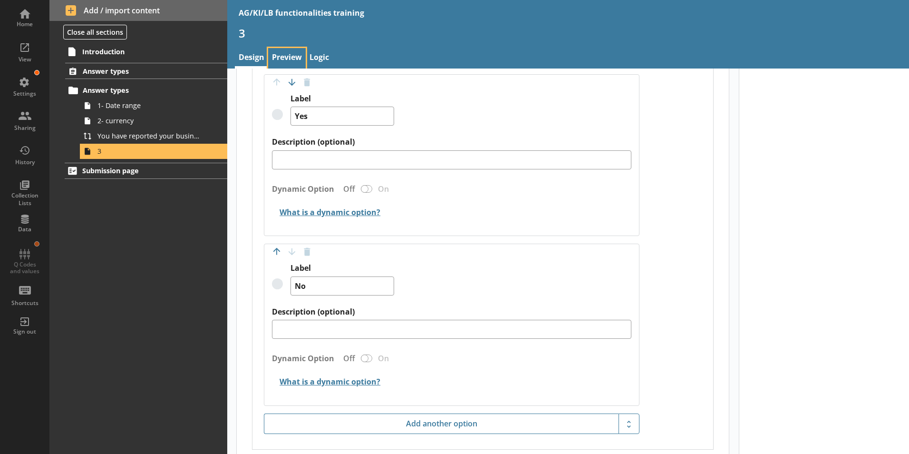
click at [286, 54] on link "Preview" at bounding box center [287, 58] width 38 height 20
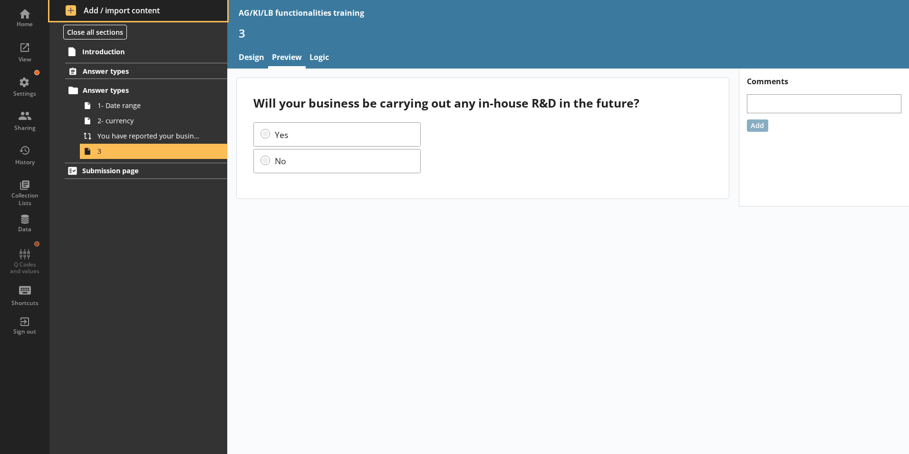
click at [70, 9] on span "Add / import content" at bounding box center [139, 10] width 146 height 10
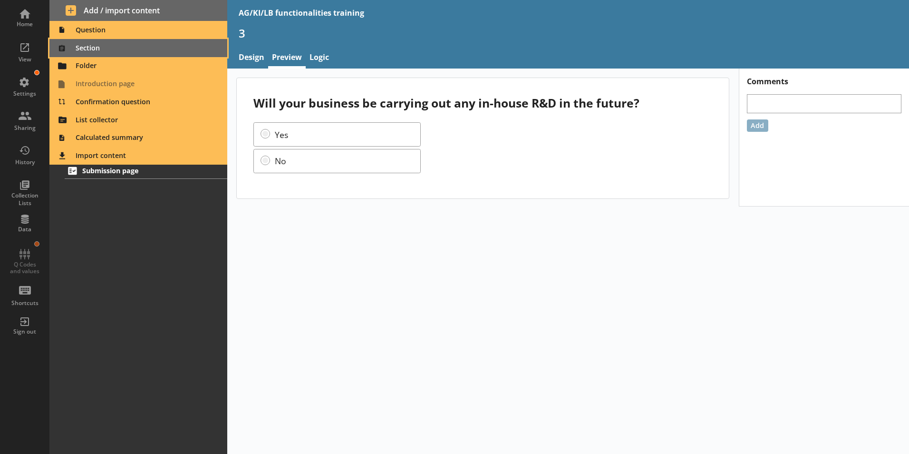
click at [88, 48] on span "Section" at bounding box center [138, 47] width 167 height 15
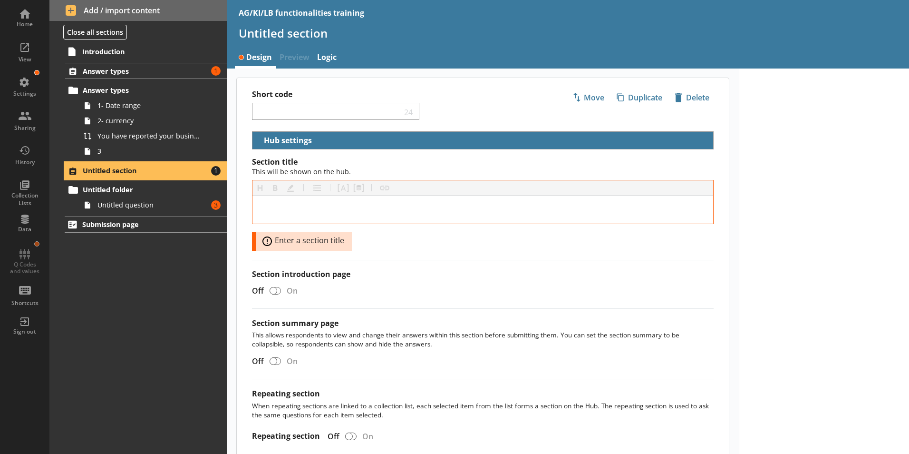
click at [124, 171] on span "Untitled section" at bounding box center [141, 170] width 116 height 9
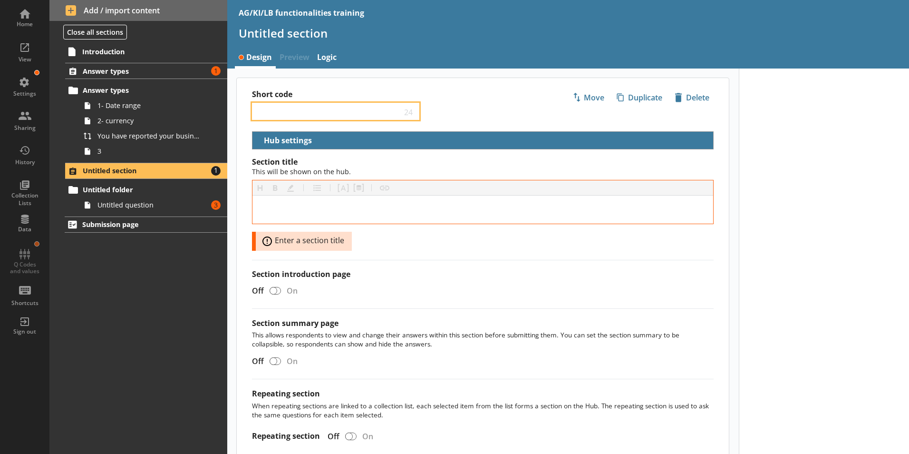
click at [274, 111] on input "Short code" at bounding box center [328, 111] width 145 height 9
paste input "In-house R&D"
type input "In-house R&D"
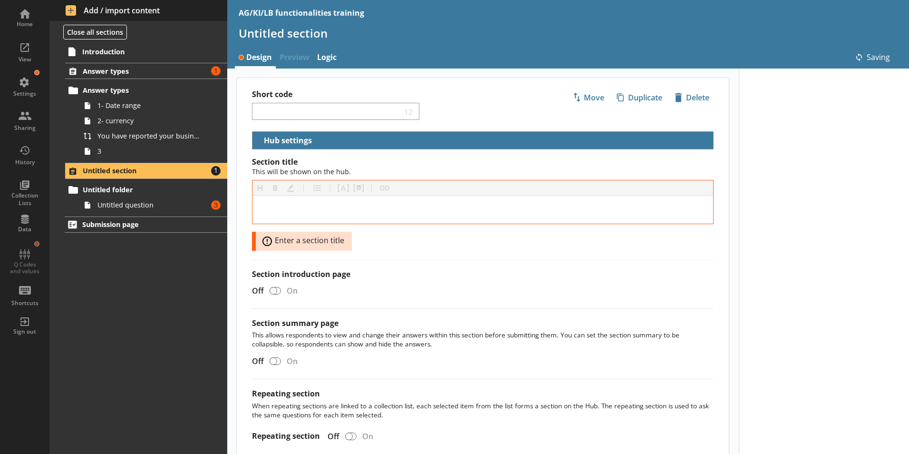
type input "In-house R&D"
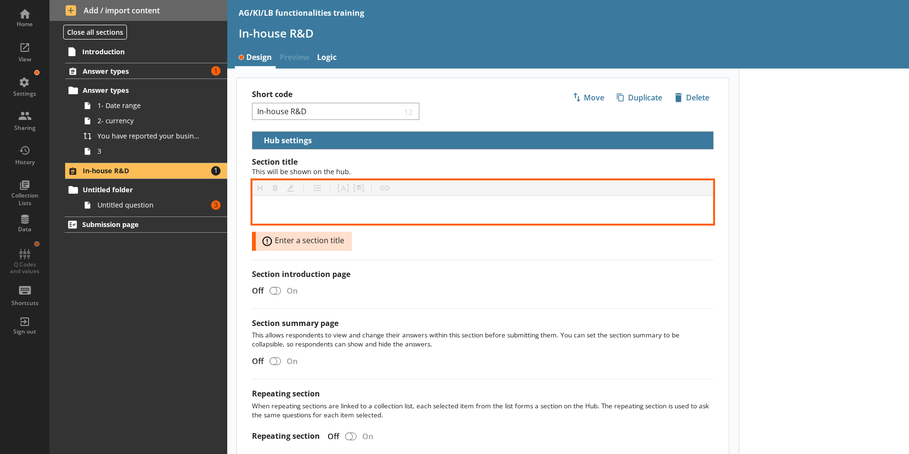
click at [305, 207] on div "[object Object]" at bounding box center [482, 209] width 445 height 13
click at [284, 211] on div "[object Object]" at bounding box center [482, 209] width 445 height 13
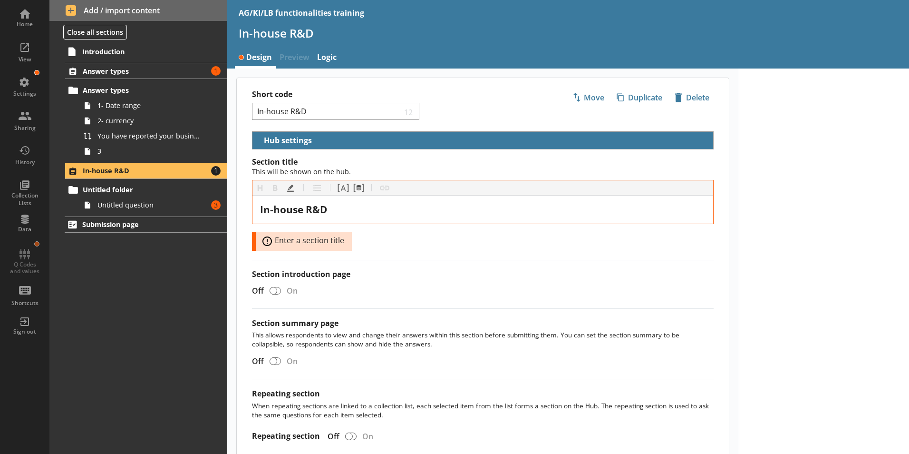
click at [503, 274] on label "Section introduction page" at bounding box center [483, 274] width 462 height 10
click at [283, 282] on input "Section introduction page" at bounding box center [275, 290] width 15 height 17
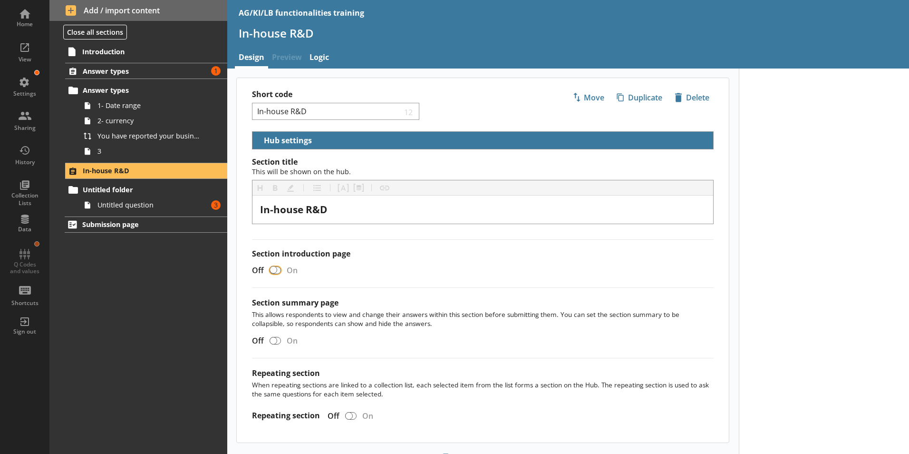
checkbox input "true"
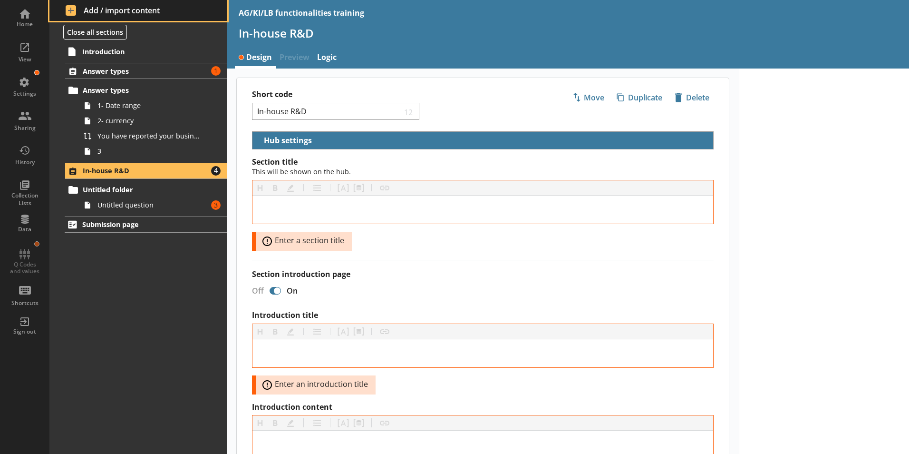
click at [84, 11] on span "Add / import content" at bounding box center [139, 10] width 146 height 10
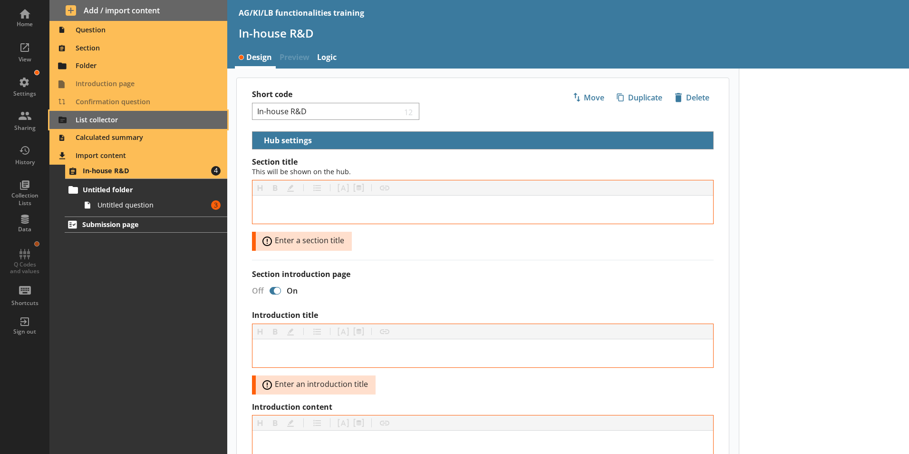
click at [85, 120] on span "List collector" at bounding box center [138, 119] width 167 height 15
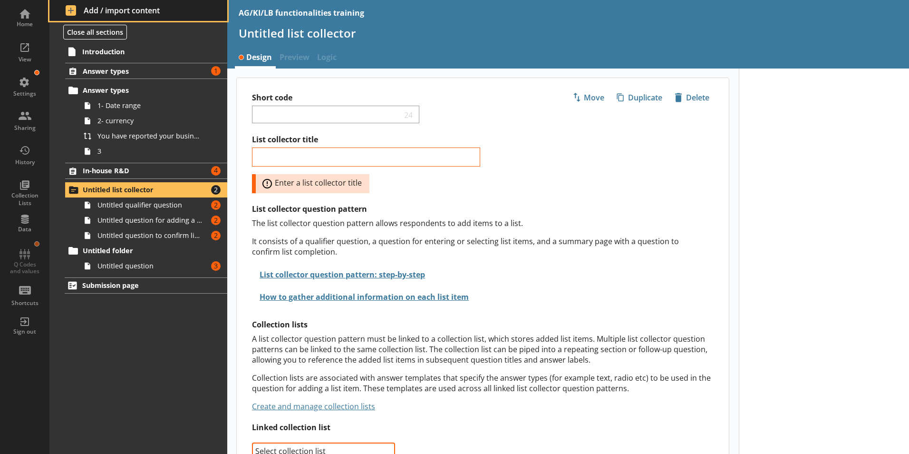
click at [72, 10] on span "Add / import content" at bounding box center [139, 10] width 146 height 10
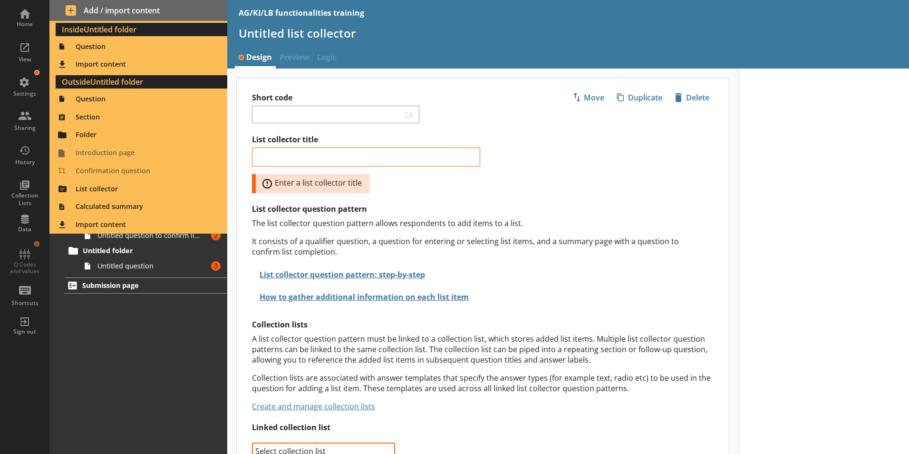
click at [131, 352] on div "Introduction Answer types Amount of errors: 1 Answer types 1- Date range 2- cur…" at bounding box center [138, 248] width 178 height 411
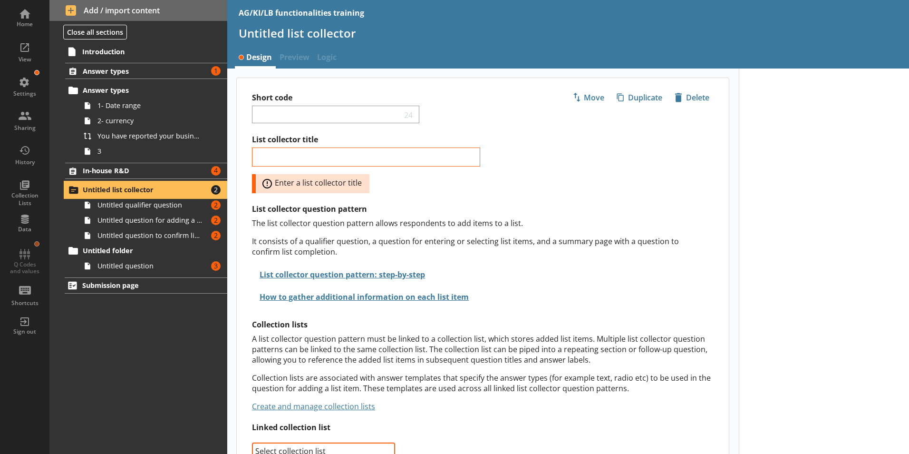
click at [101, 191] on span "Untitled list collector" at bounding box center [141, 189] width 116 height 9
click at [102, 192] on span "Untitled list collector" at bounding box center [141, 189] width 116 height 9
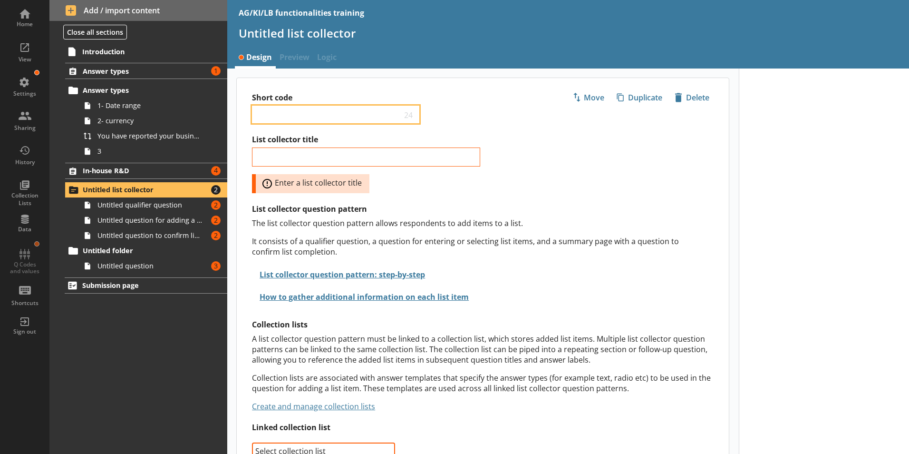
click at [270, 115] on input "Short code" at bounding box center [328, 114] width 145 height 9
type input "Sectors"
drag, startPoint x: 292, startPoint y: 115, endPoint x: 215, endPoint y: 121, distance: 77.3
click at [215, 121] on div "Home View Settings Sharing History Collection Lists Data Q Codes and values Sho…" at bounding box center [454, 227] width 909 height 454
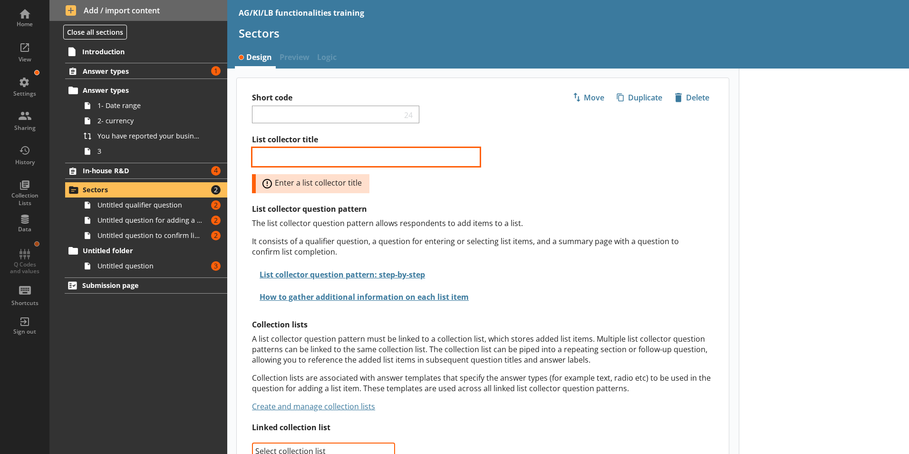
click at [287, 162] on input "List collector title" at bounding box center [366, 156] width 228 height 19
type input "Sectors"
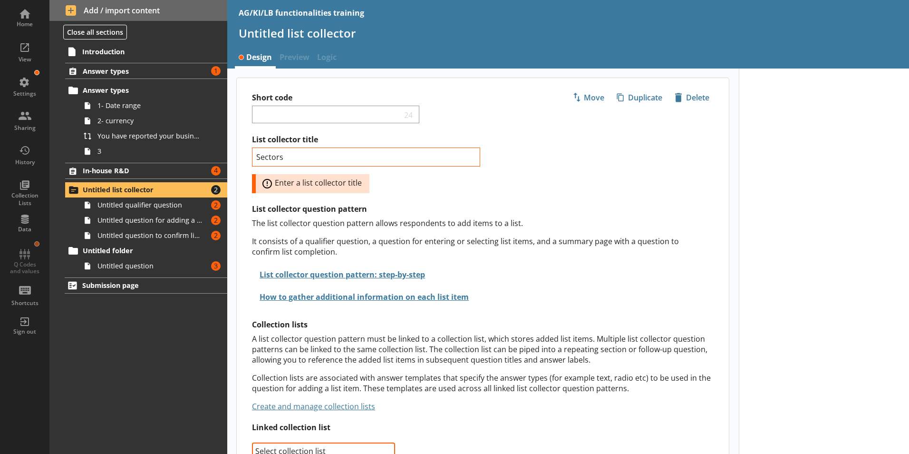
drag, startPoint x: 622, startPoint y: 177, endPoint x: 492, endPoint y: 178, distance: 129.3
click at [614, 177] on div "List collector title Sectors Error: Enter a list collector title List collector…" at bounding box center [490, 310] width 477 height 351
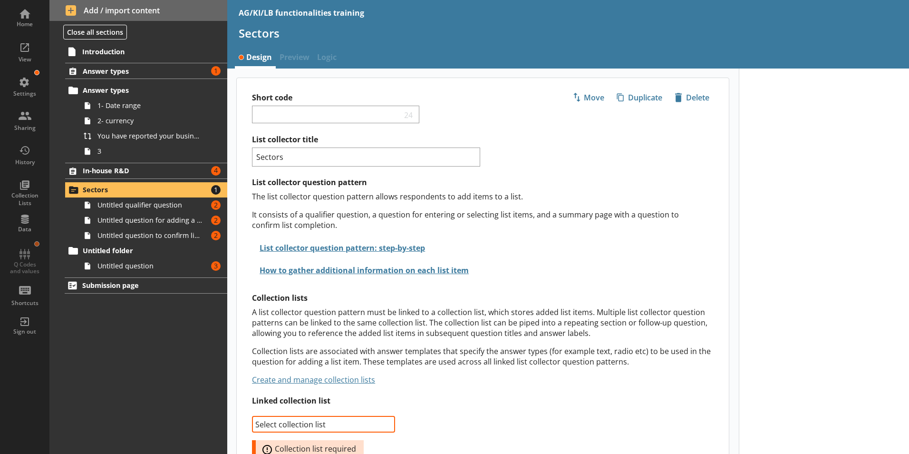
scroll to position [21, 0]
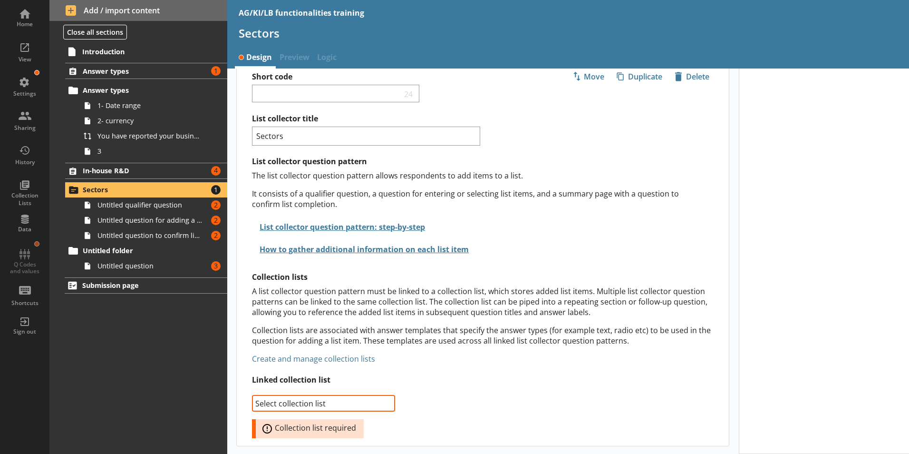
click at [333, 358] on link "Create and manage collection lists" at bounding box center [313, 358] width 123 height 10
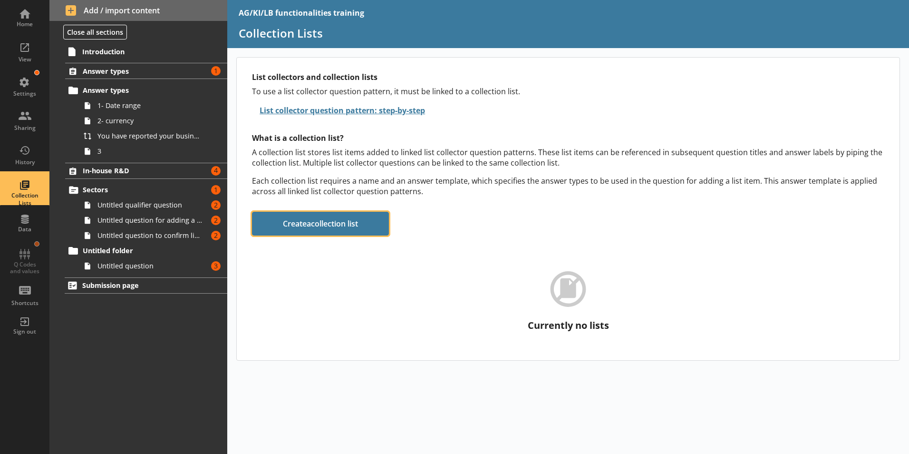
click at [355, 227] on button "Create a collection list" at bounding box center [320, 224] width 137 height 24
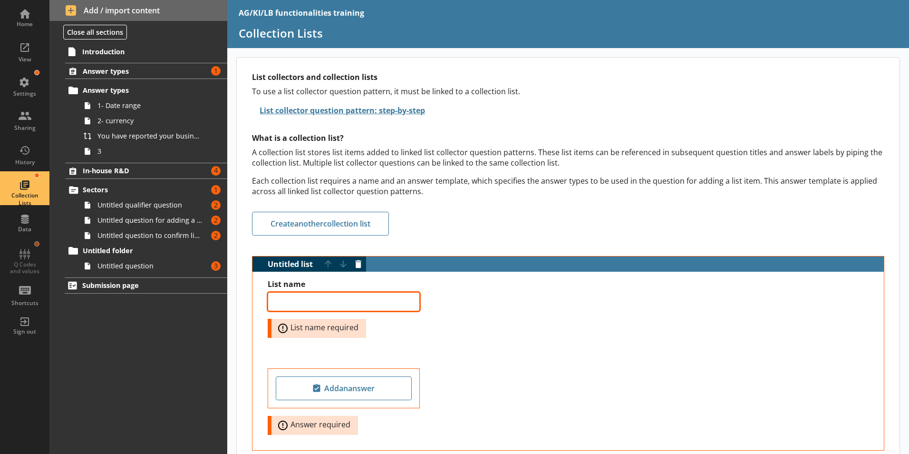
click at [294, 299] on textarea "List name" at bounding box center [344, 301] width 152 height 19
paste textarea "Product codes"
type textarea "x"
type textarea "Product codes"
click at [518, 336] on div "Product codes Error: List name required" at bounding box center [568, 318] width 601 height 53
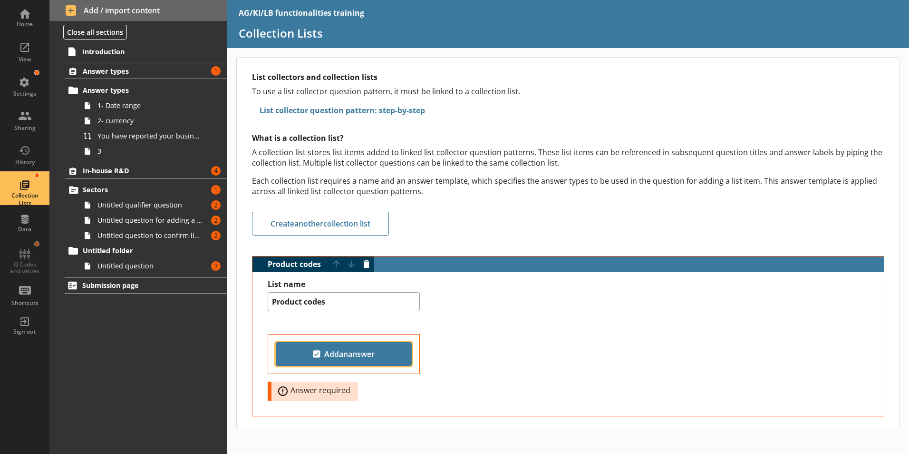
click at [347, 357] on span "Add an answer" at bounding box center [343, 353] width 127 height 15
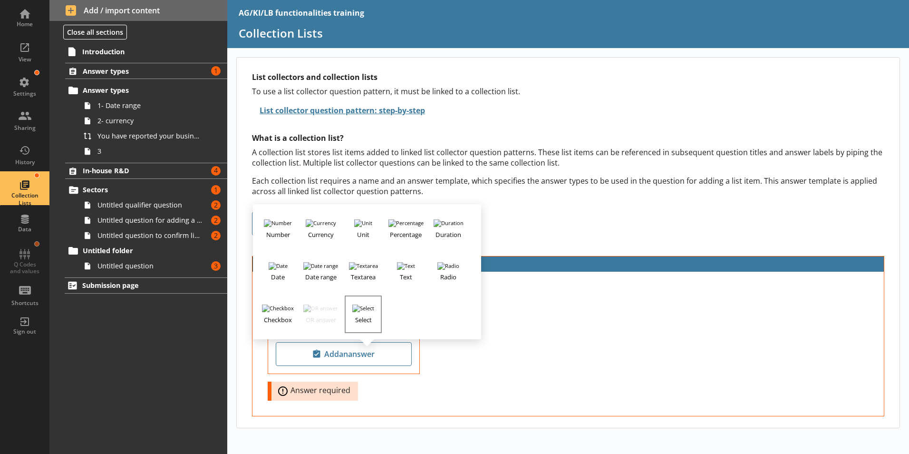
click at [365, 320] on h3 "Select" at bounding box center [363, 318] width 35 height 12
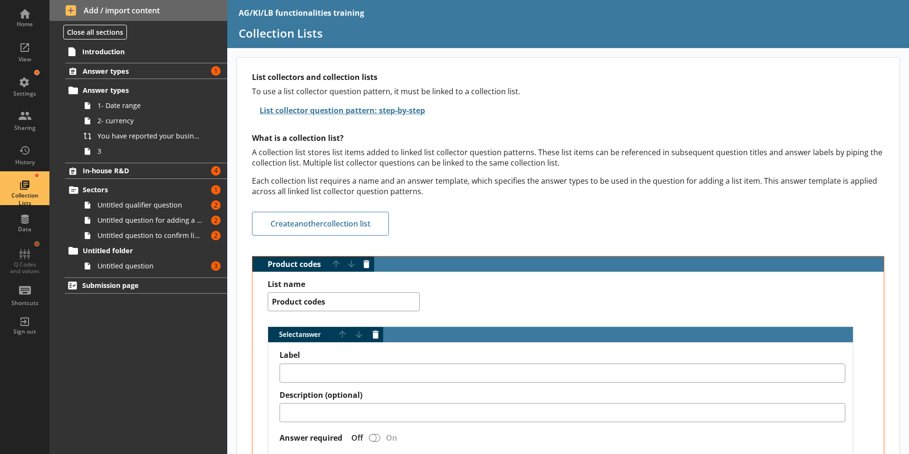
scroll to position [286, 0]
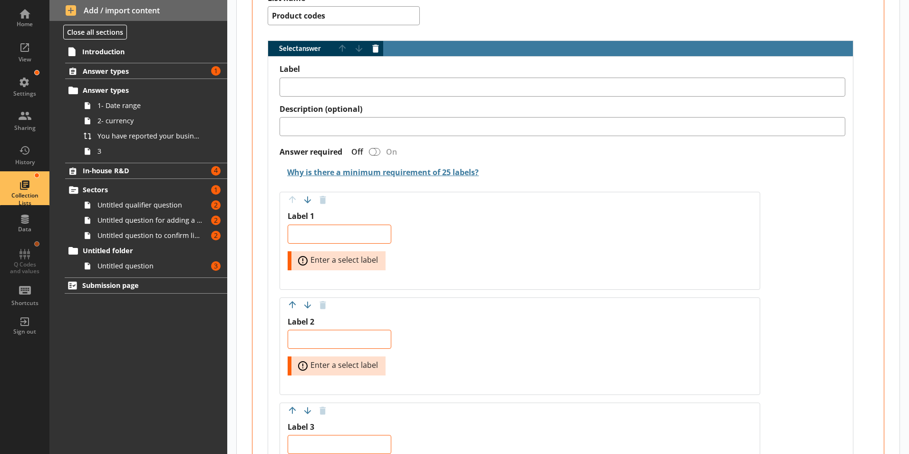
type textarea "x"
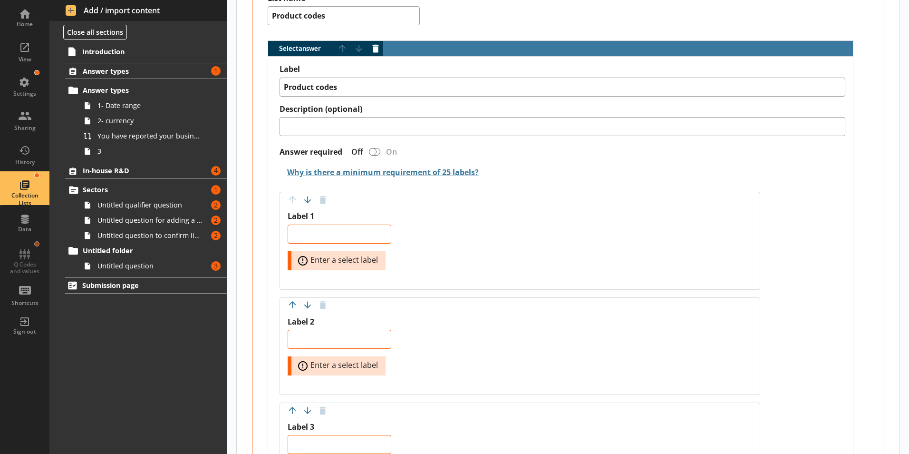
type textarea "Product codes"
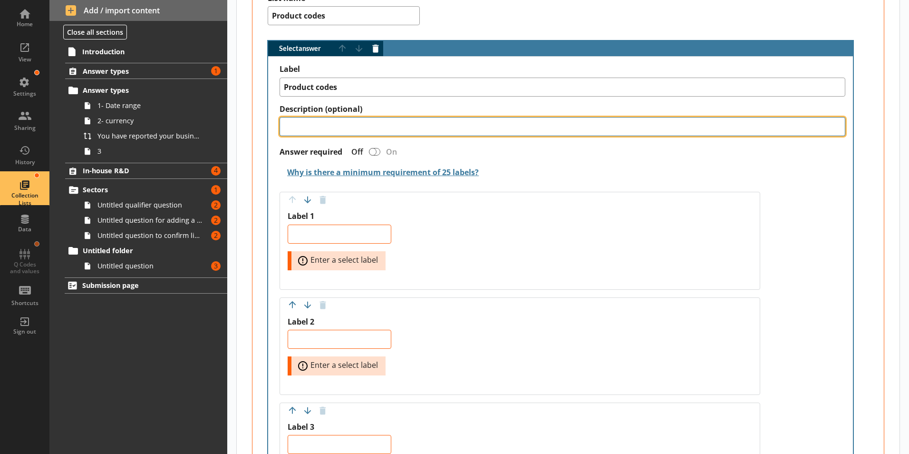
paste textarea "If required, additional codes can be added in the next question. For code 46, s…"
type textarea "x"
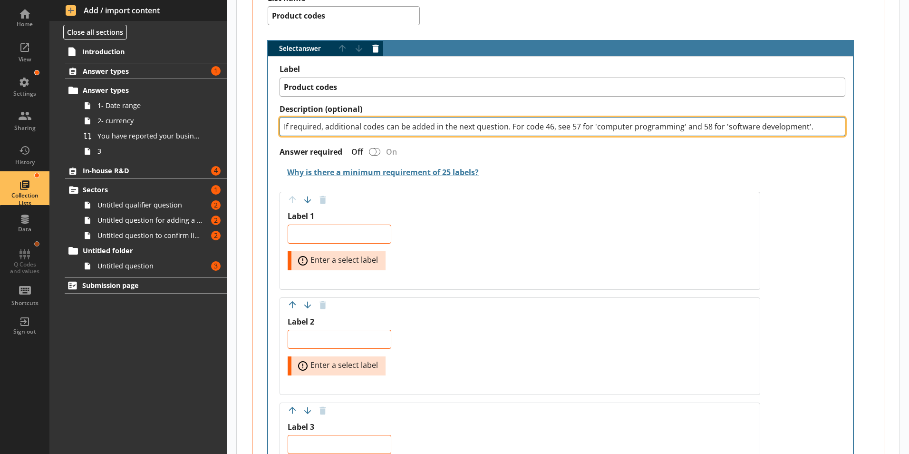
type textarea "If required, additional codes can be added in the next question. For code 46, s…"
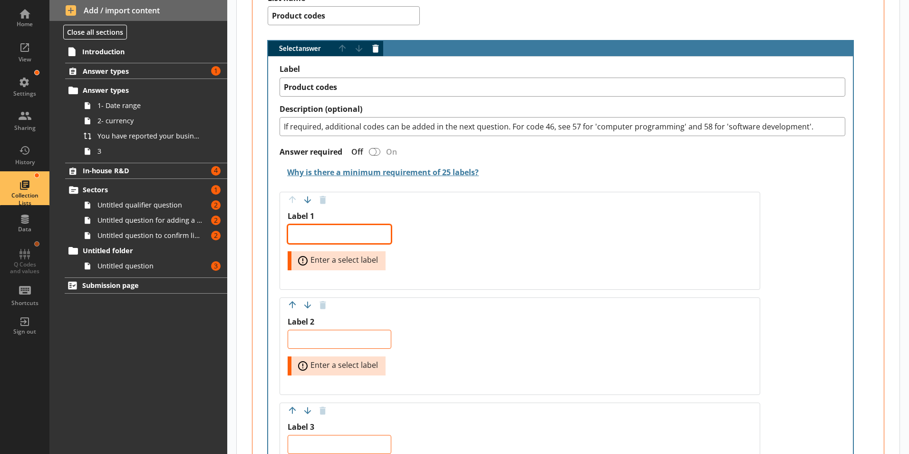
click at [314, 234] on textarea "Label 1" at bounding box center [340, 233] width 104 height 19
paste textarea "1 - Agriculture, hunting and forestry; fishing"
type textarea "x"
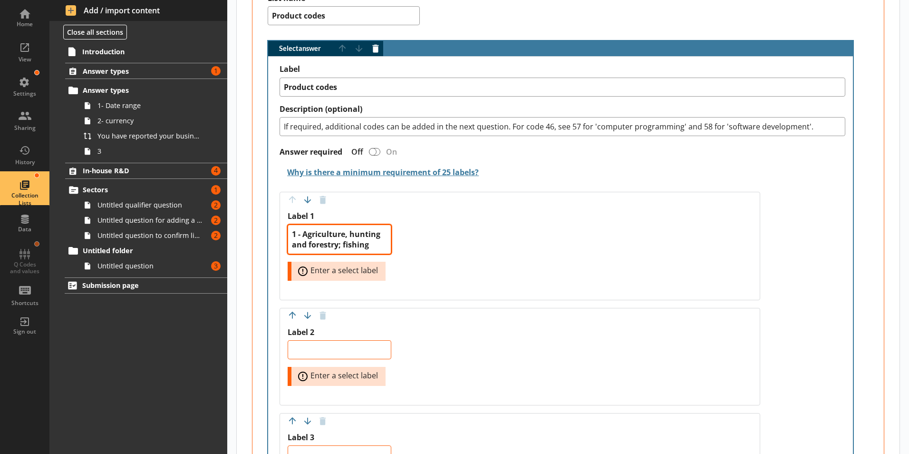
type textarea "1 - Agriculture, hunting and forestry; fishing"
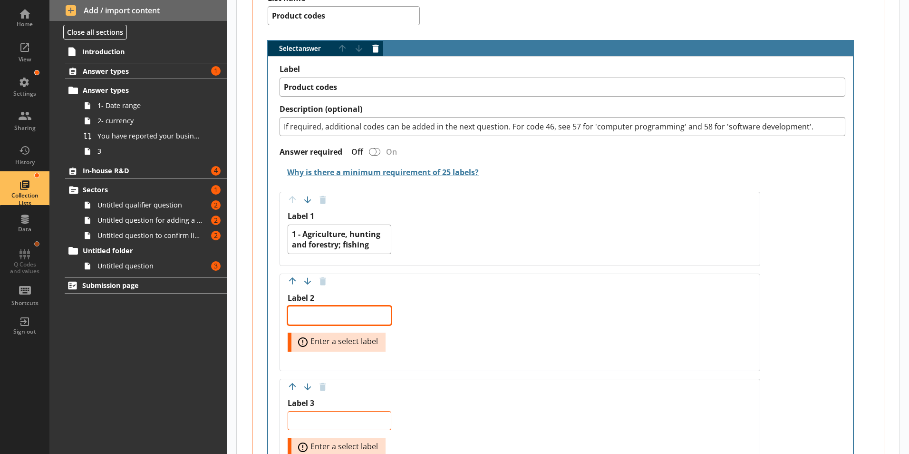
click at [316, 314] on textarea "Label 2" at bounding box center [340, 315] width 104 height 19
paste textarea "2 - Mining and quarrying (including solids, liquids and gases)"
type textarea "x"
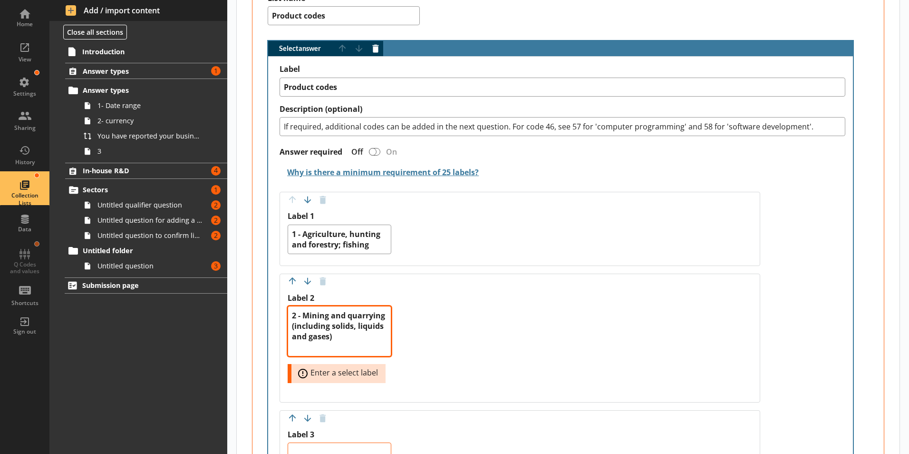
type textarea "2 - Mining and quarrying (including solids, liquids and gases)"
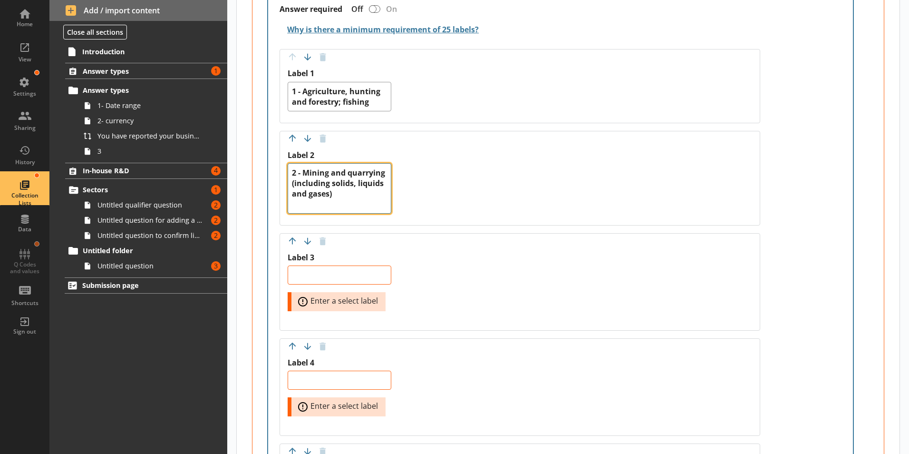
scroll to position [523, 0]
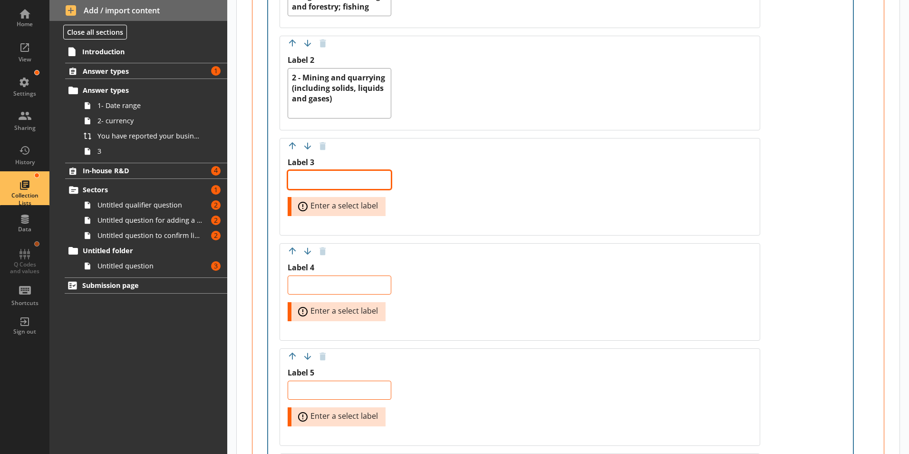
click at [308, 182] on textarea "Label 3" at bounding box center [340, 179] width 104 height 19
paste textarea "3 - Food products and beverages"
type textarea "x"
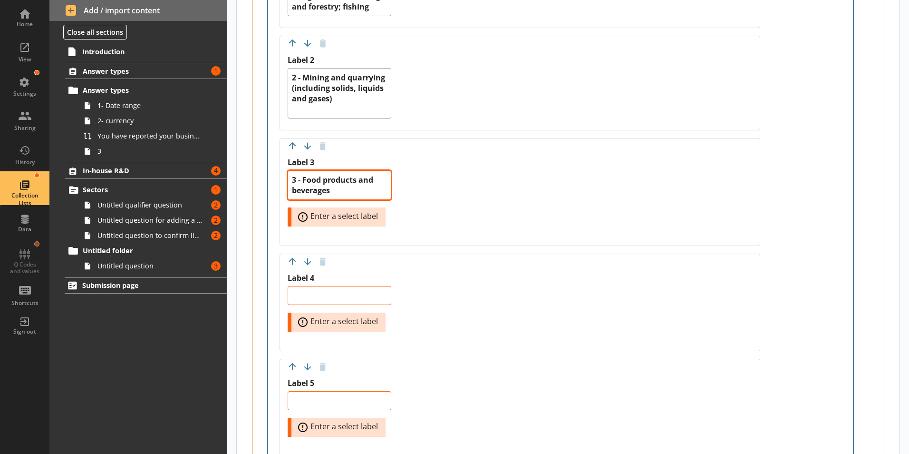
type textarea "3 - Food products and beverages"
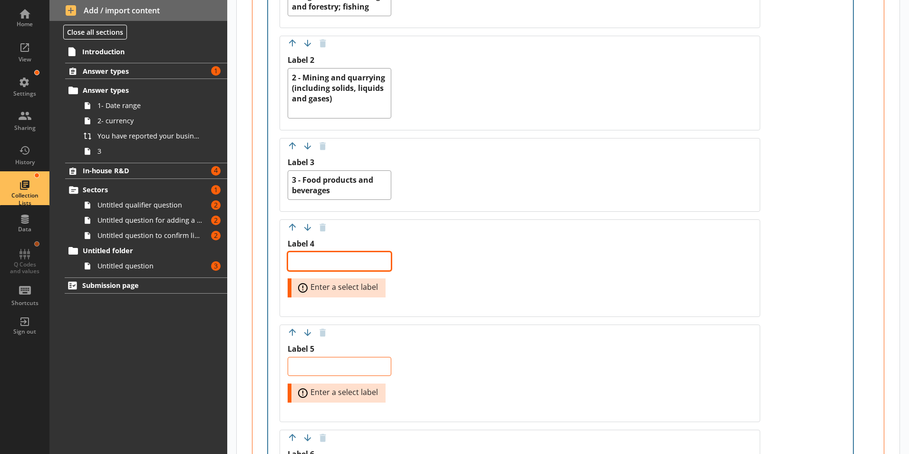
click at [324, 264] on textarea "Label 4" at bounding box center [340, 260] width 104 height 19
paste textarea "4 - Tobacco"
type textarea "x"
type textarea "4 - Tobacco"
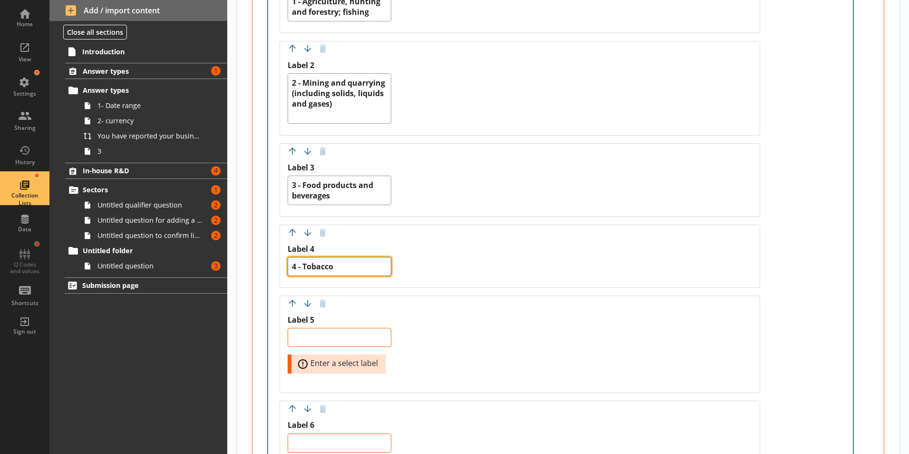
scroll to position [571, 0]
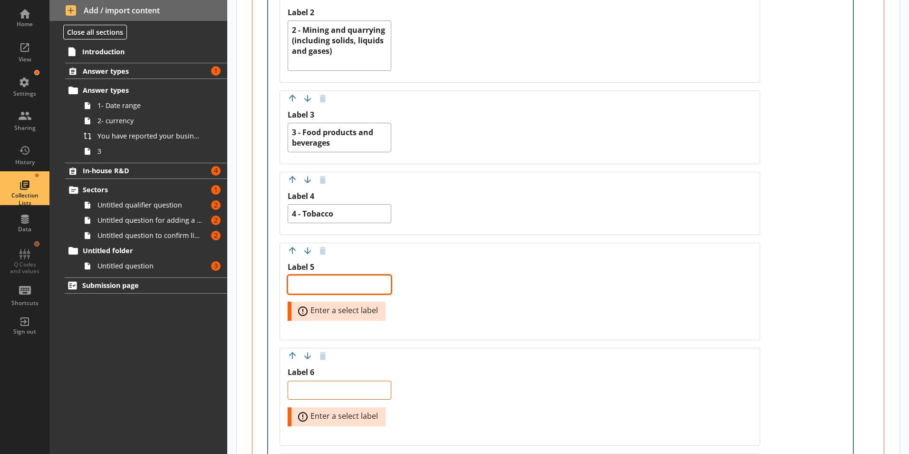
click at [326, 280] on textarea "Label 5" at bounding box center [340, 284] width 104 height 19
paste textarea "5 - Textiles"
type textarea "x"
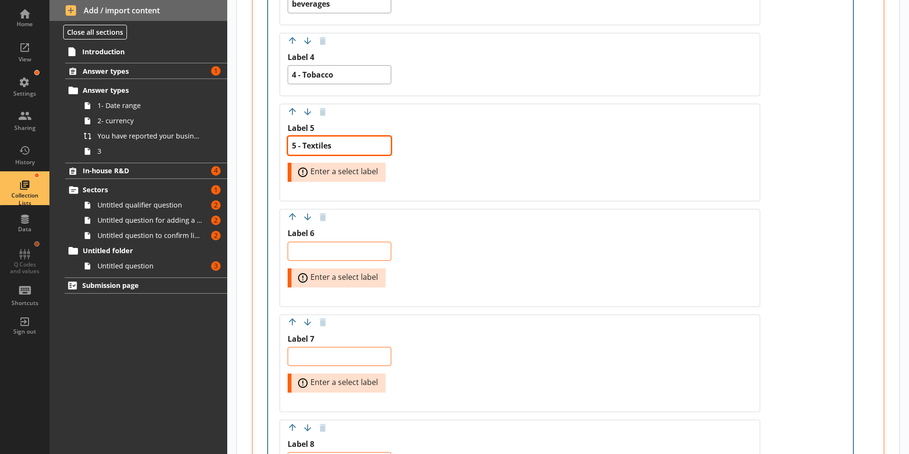
scroll to position [714, 0]
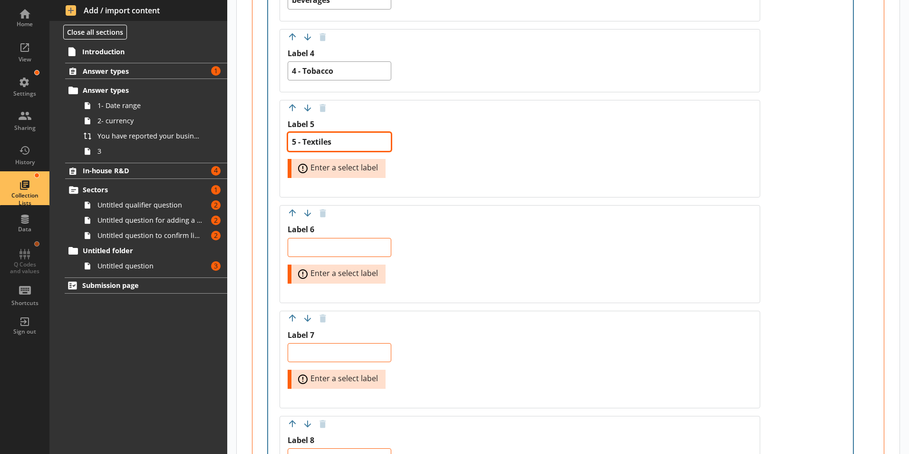
type textarea "5 - Textiles"
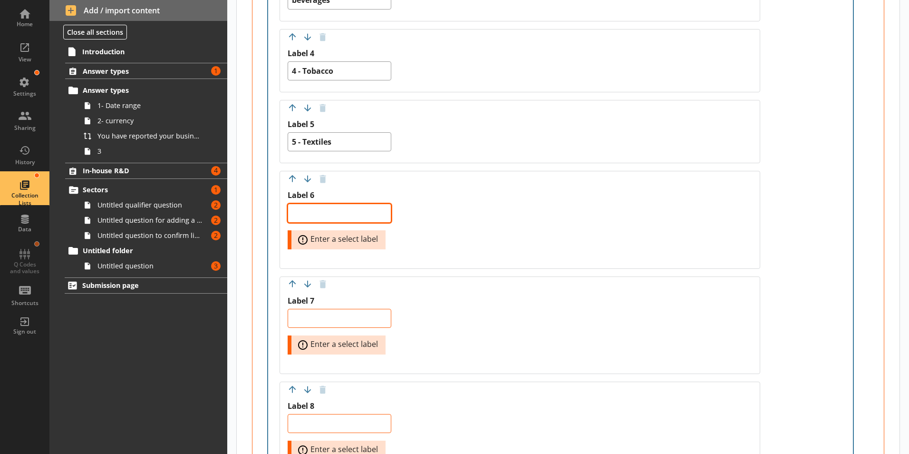
click at [317, 210] on textarea "Label 6" at bounding box center [340, 212] width 104 height 19
paste textarea "6 - Wearing apparel (including fur and leather)"
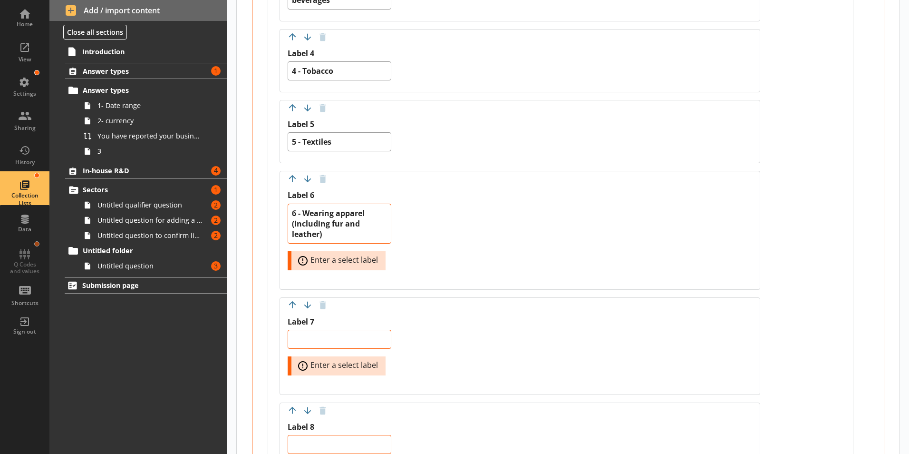
click at [569, 243] on div "Label 6 6 - Wearing apparel (including fur and leather) Error: Enter a select l…" at bounding box center [520, 239] width 464 height 98
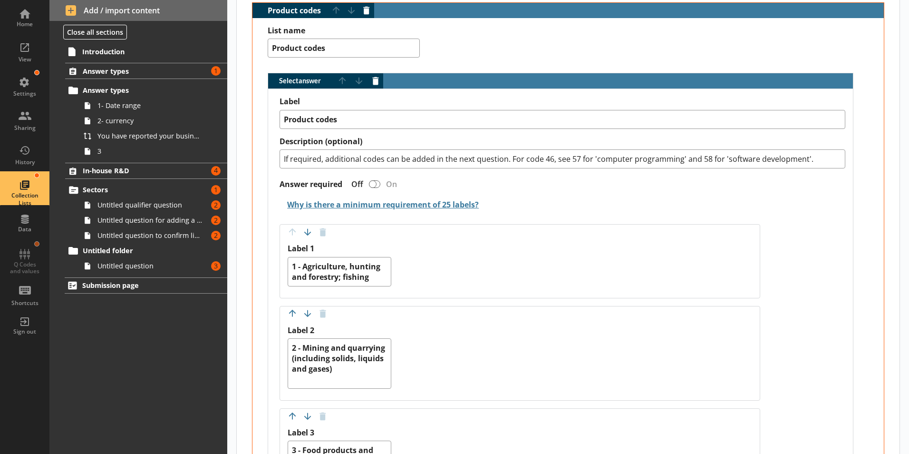
scroll to position [238, 0]
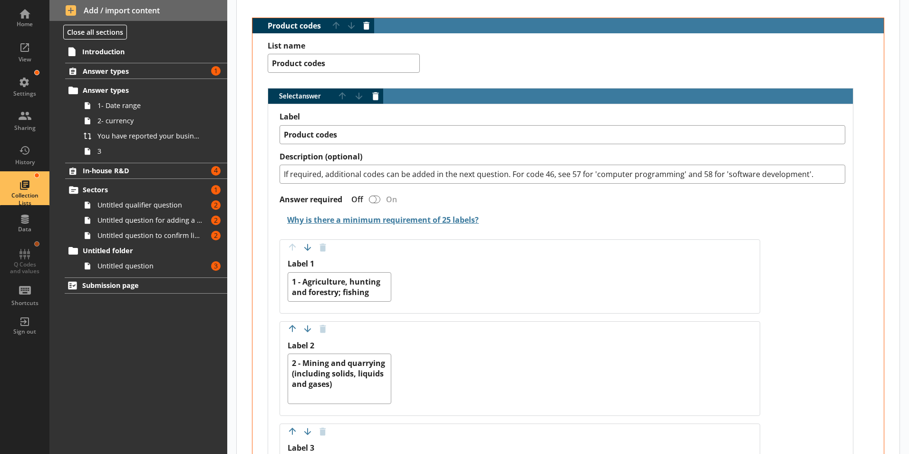
click at [622, 276] on div "Label 1 1 - Agriculture, hunting and forestry; fishing" at bounding box center [520, 286] width 464 height 54
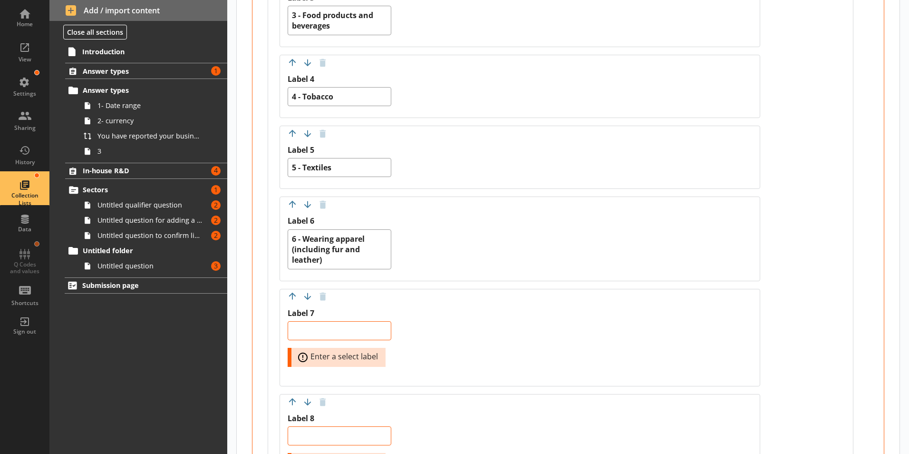
scroll to position [809, 0]
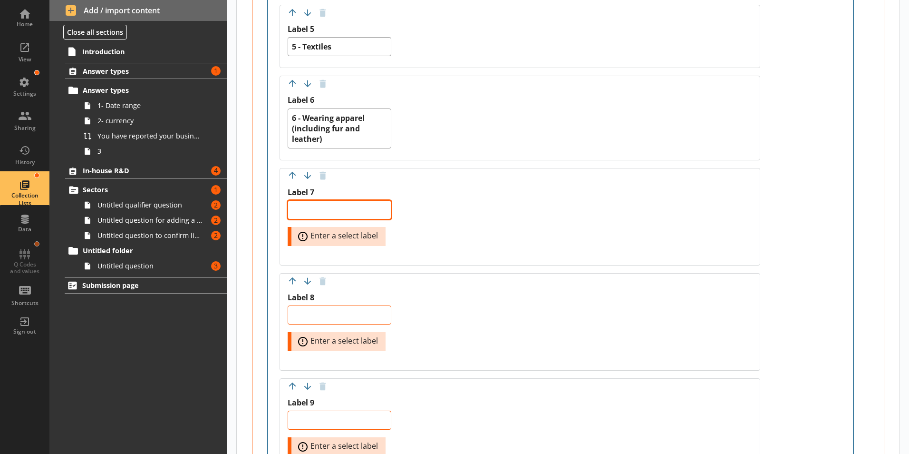
click at [309, 207] on textarea "Label 7" at bounding box center [340, 209] width 104 height 19
paste textarea "7 - Leather and related products"
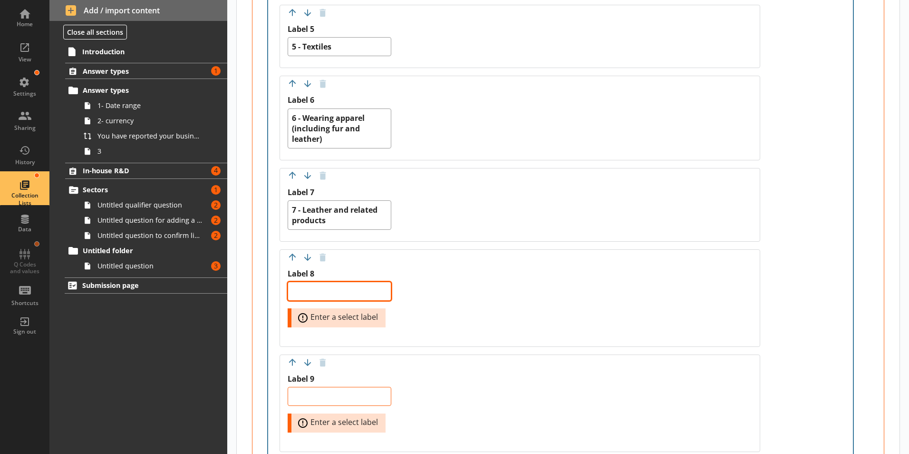
click at [338, 290] on textarea "Label 8" at bounding box center [340, 290] width 104 height 19
paste textarea "8 - Wood, cork and straw products (excluding furniture)"
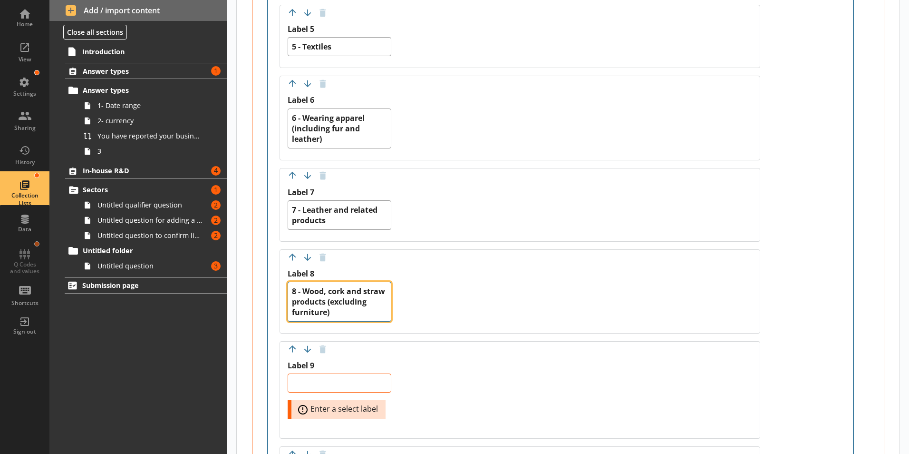
drag, startPoint x: 379, startPoint y: 314, endPoint x: 284, endPoint y: 284, distance: 99.2
click at [284, 284] on div "Move answer up Move answer down Delete option Label 8 8 - Wood, cork and straw …" at bounding box center [520, 291] width 481 height 84
click at [326, 381] on textarea "Label 9" at bounding box center [340, 382] width 104 height 19
paste textarea "9 - Paper and paper products"
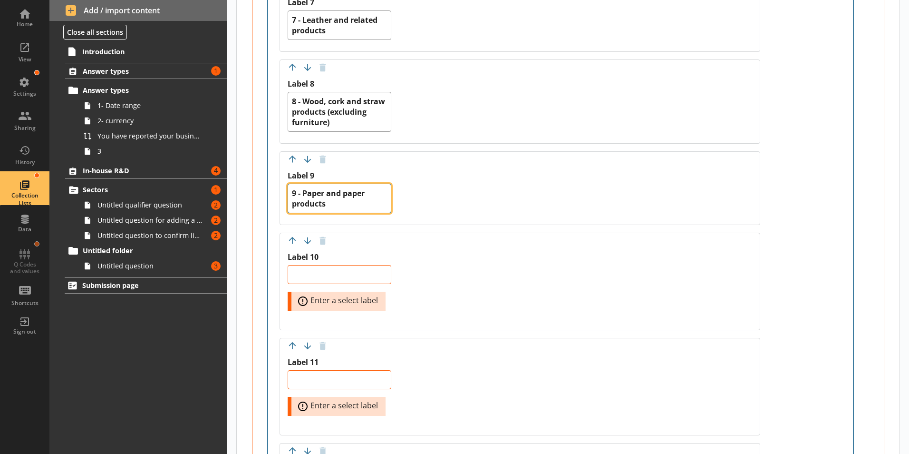
scroll to position [999, 0]
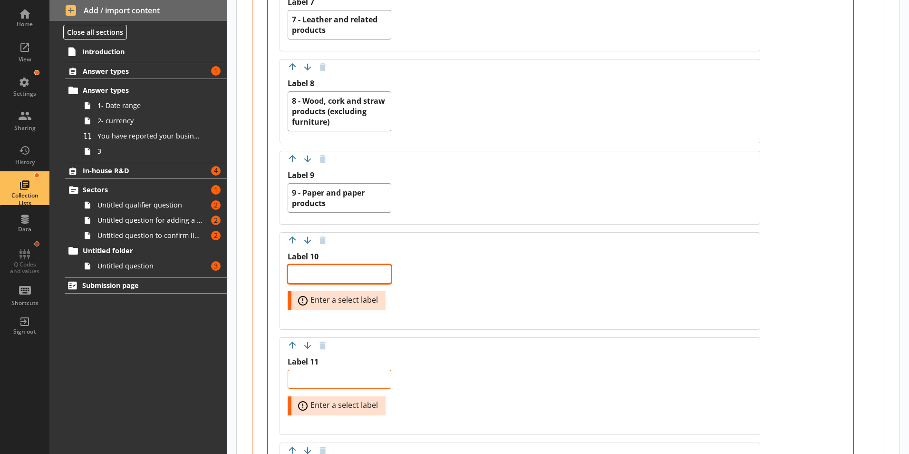
click at [307, 277] on textarea "Label 10" at bounding box center [340, 273] width 104 height 19
paste textarea "10 - Printing and reproduction of recorded media"
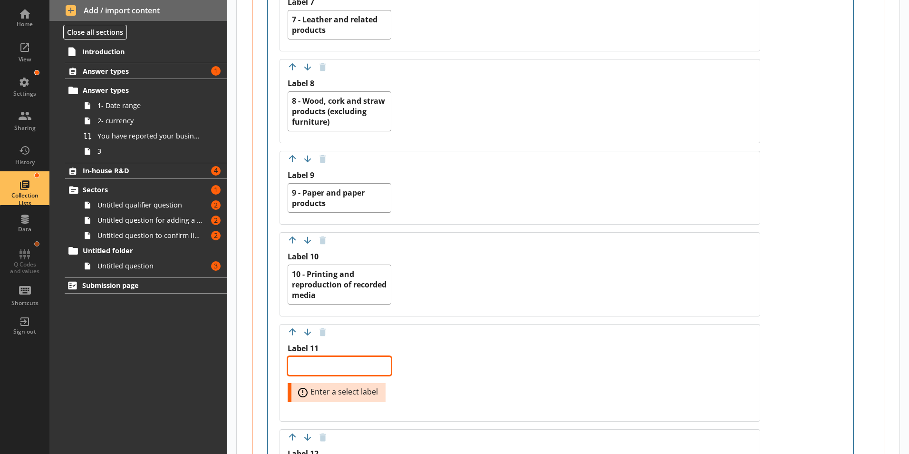
click at [317, 365] on textarea "Label 11" at bounding box center [340, 365] width 104 height 19
paste textarea "11 - Coke and refined petroleum products (including mineral oil)"
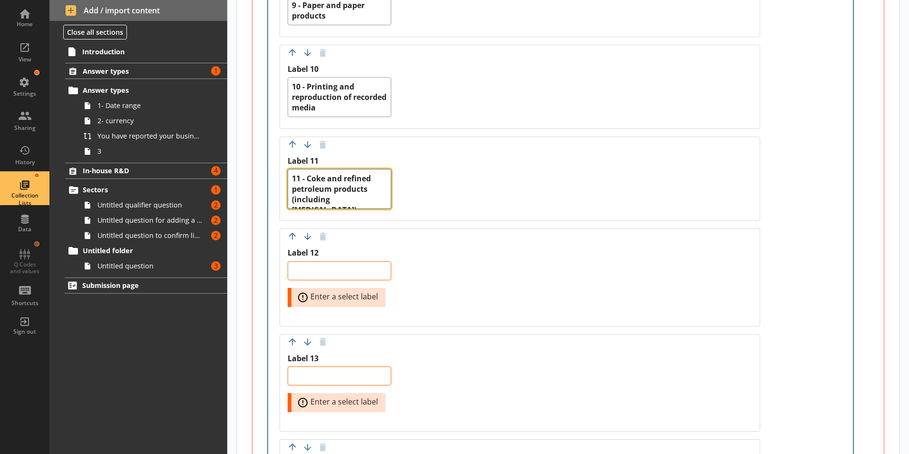
scroll to position [1189, 0]
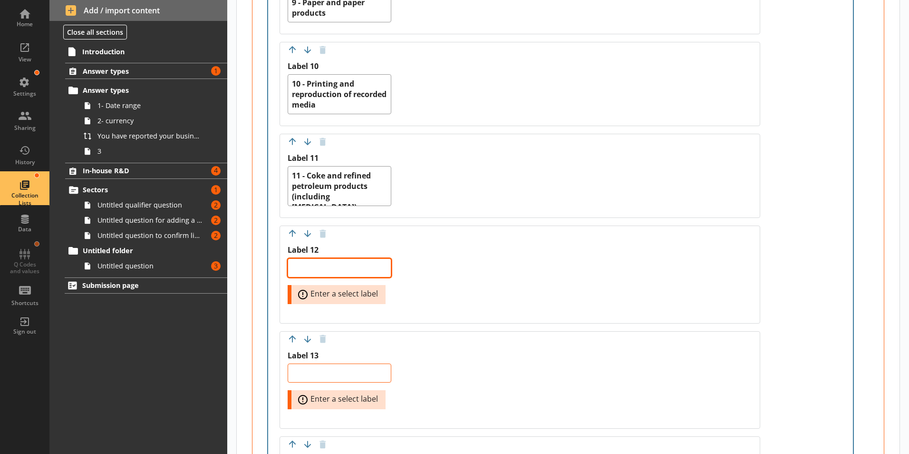
click at [308, 268] on textarea "Label 12" at bounding box center [340, 267] width 104 height 19
paste textarea "12 - Chemicals and chemical products (excluding pharmaceuticals)"
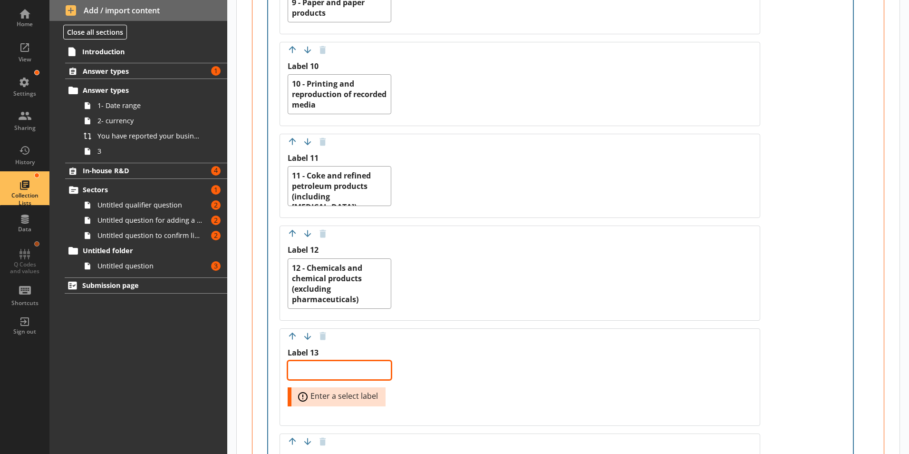
click at [297, 372] on textarea "Label 13" at bounding box center [340, 369] width 104 height 19
paste textarea "13 - Pharmaceutical products and preparations"
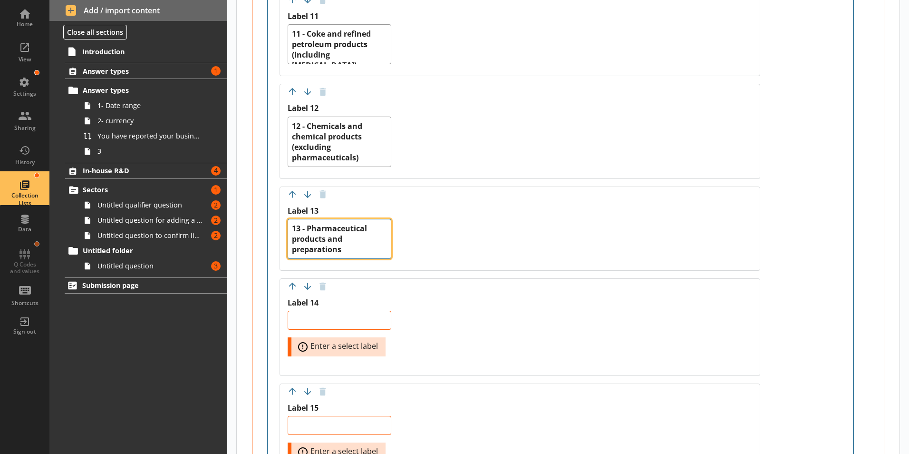
scroll to position [1332, 0]
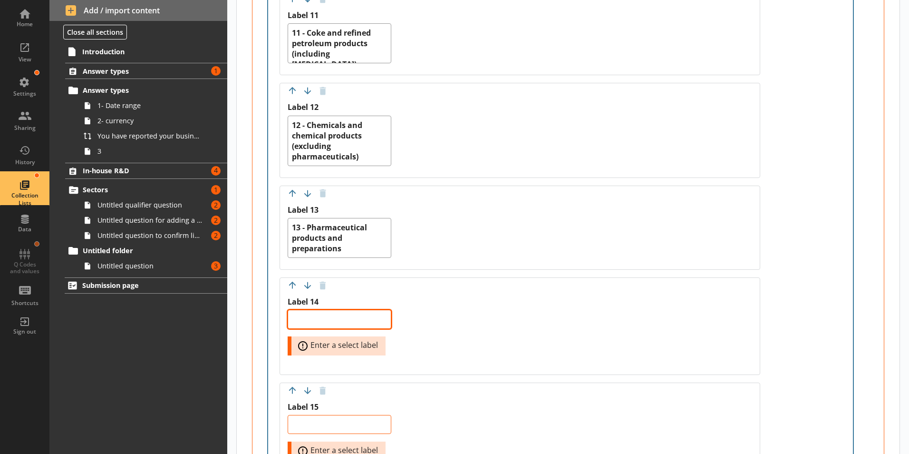
click at [317, 316] on textarea "Label 14" at bounding box center [340, 318] width 104 height 19
paste textarea "14 - Rubber and plastic products"
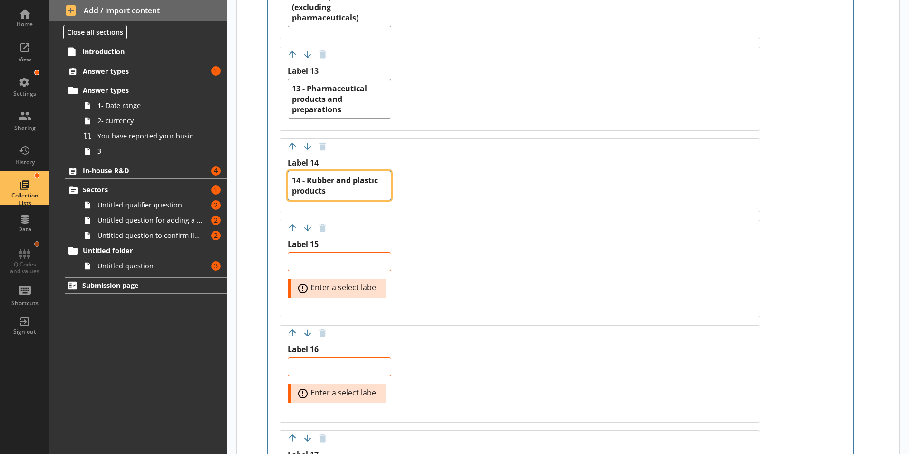
scroll to position [1474, 0]
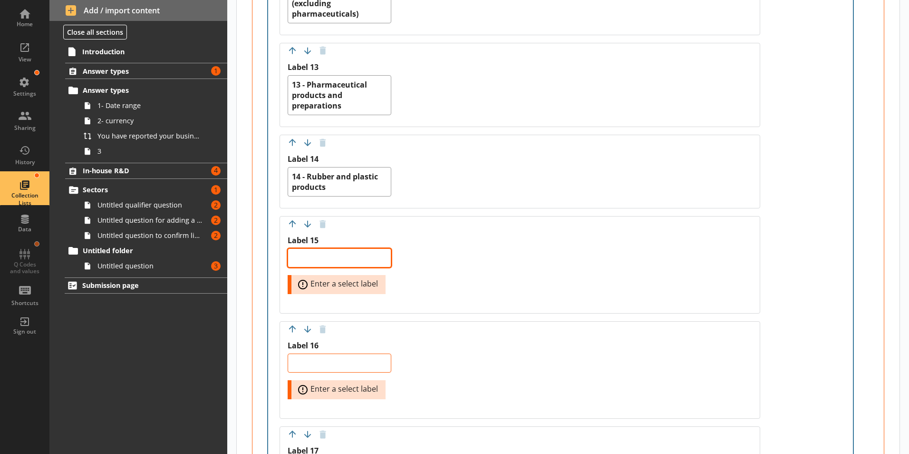
click at [316, 261] on textarea "Label 15" at bounding box center [340, 257] width 104 height 19
paste textarea "15 - Other non-metallic mineral products"
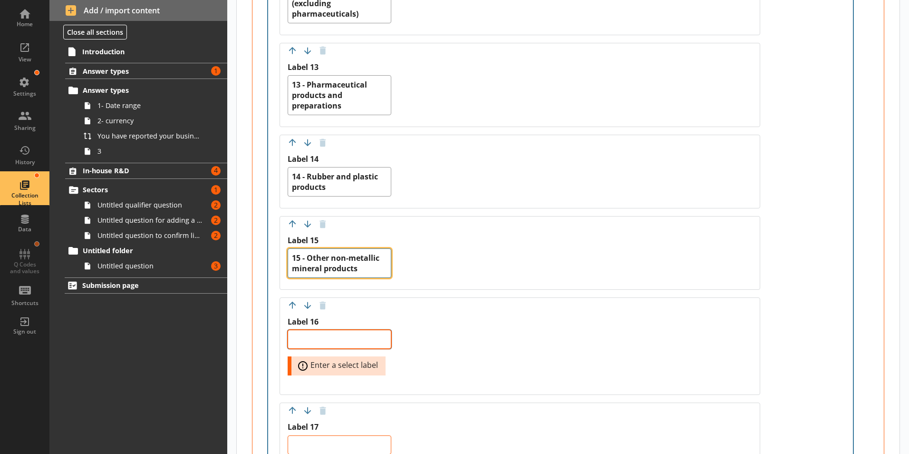
scroll to position [1569, 0]
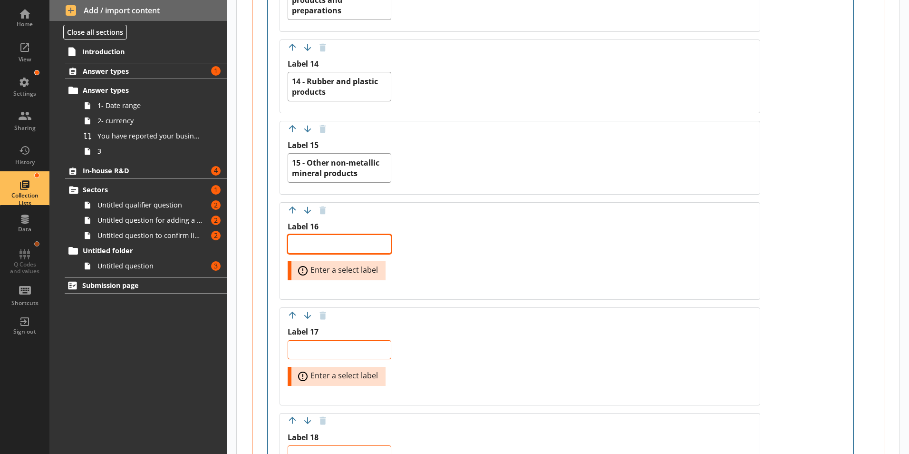
click at [299, 242] on textarea "Label 16" at bounding box center [340, 243] width 104 height 19
paste textarea "16 - Basic metals, iron and steel"
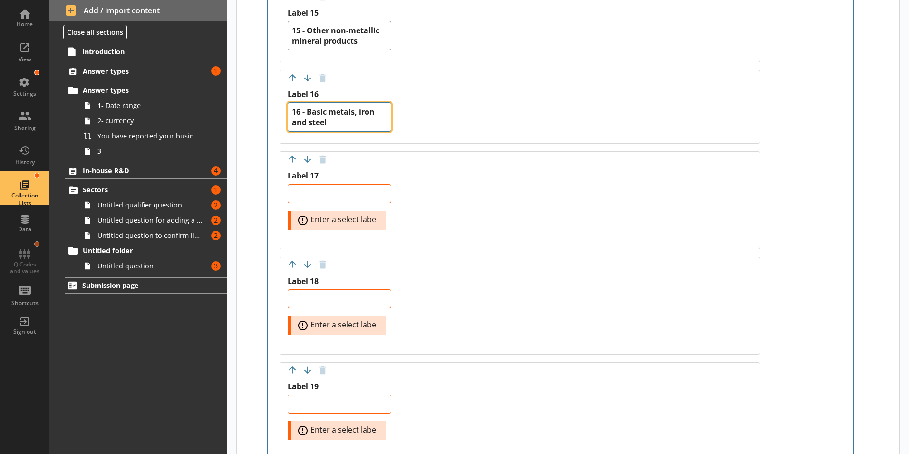
scroll to position [1712, 0]
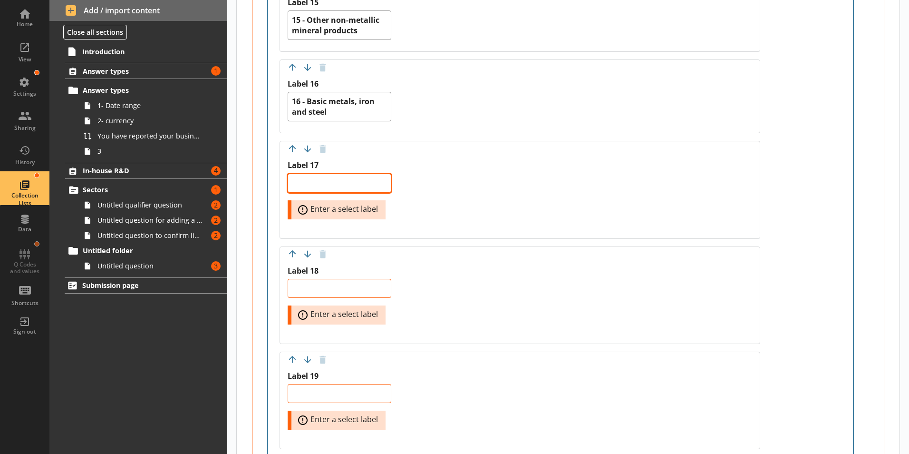
click at [301, 183] on textarea "Label 17" at bounding box center [340, 183] width 104 height 19
paste textarea "17 - Basic metals, non-ferrous and processing of nuclear fuel"
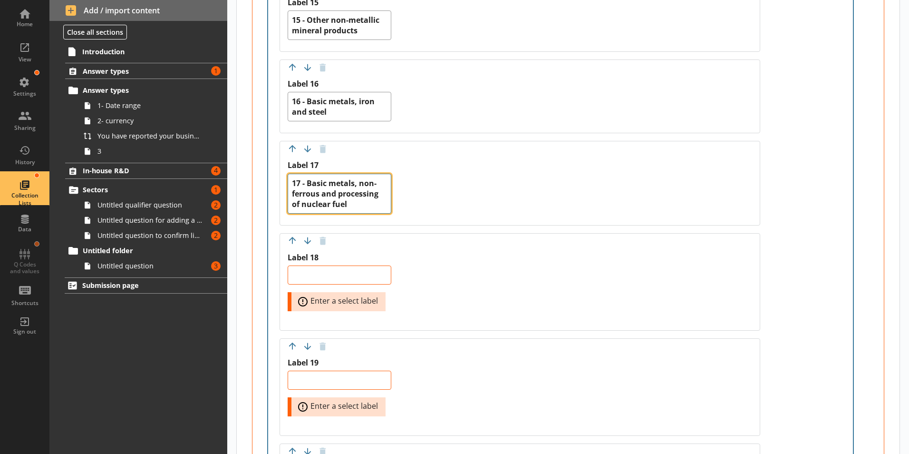
scroll to position [1807, 0]
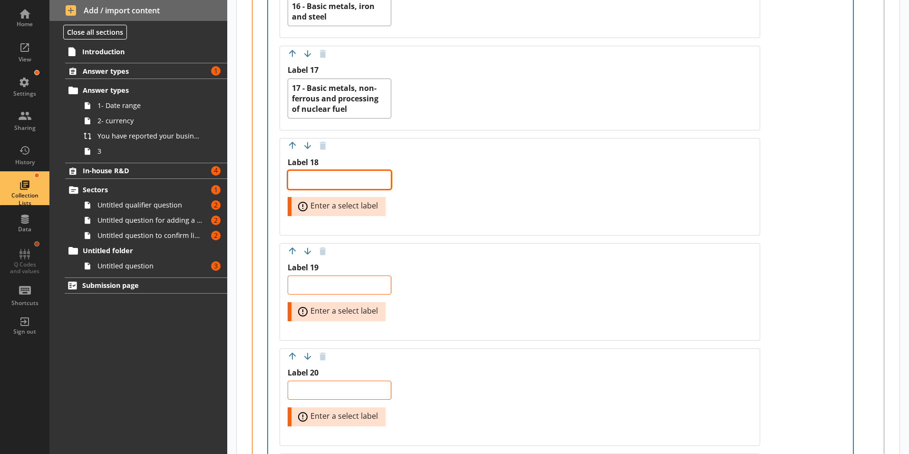
click at [320, 180] on textarea "Label 18" at bounding box center [340, 179] width 104 height 19
paste textarea "18 - Fabricated metal products (excluding machinery and equipment)"
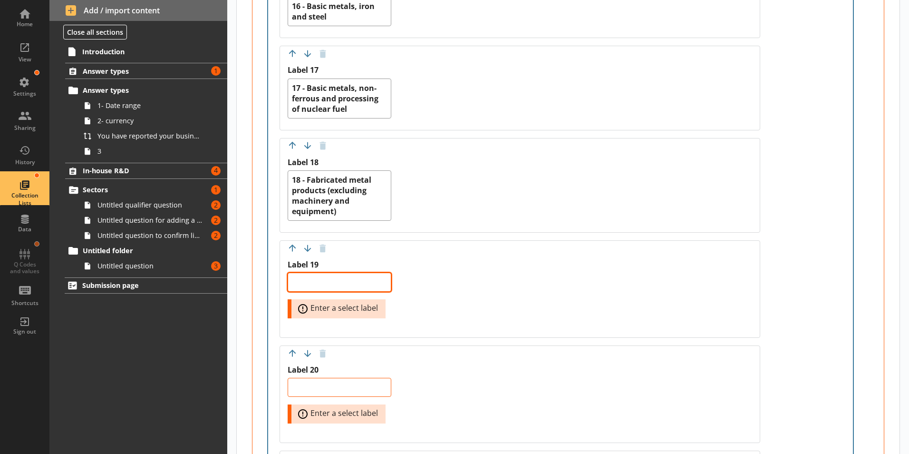
click at [304, 282] on textarea "Label 19" at bounding box center [340, 281] width 104 height 19
paste textarea "19 - Weapons and ammunition"
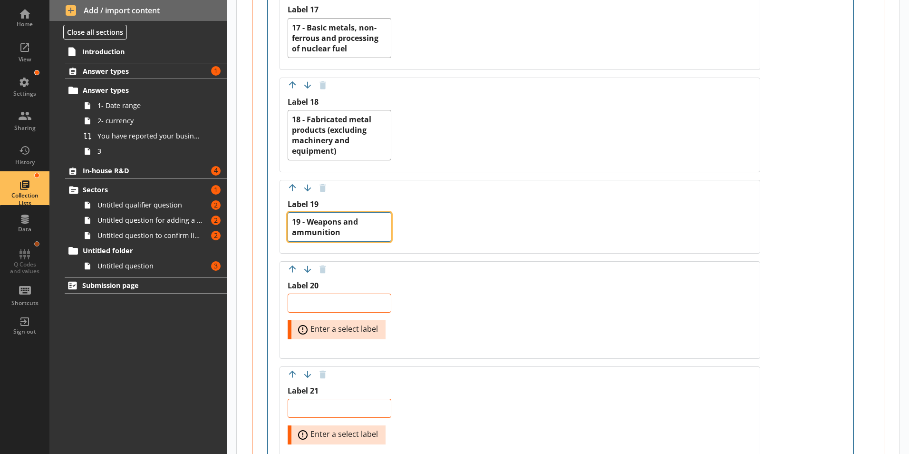
scroll to position [1902, 0]
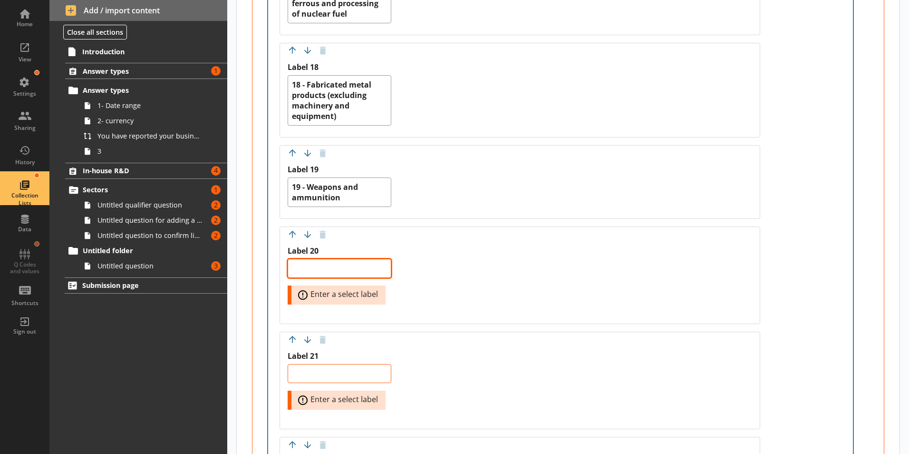
click at [302, 265] on textarea "Label 20" at bounding box center [340, 268] width 104 height 19
paste textarea "20 - Electronic components and boards"
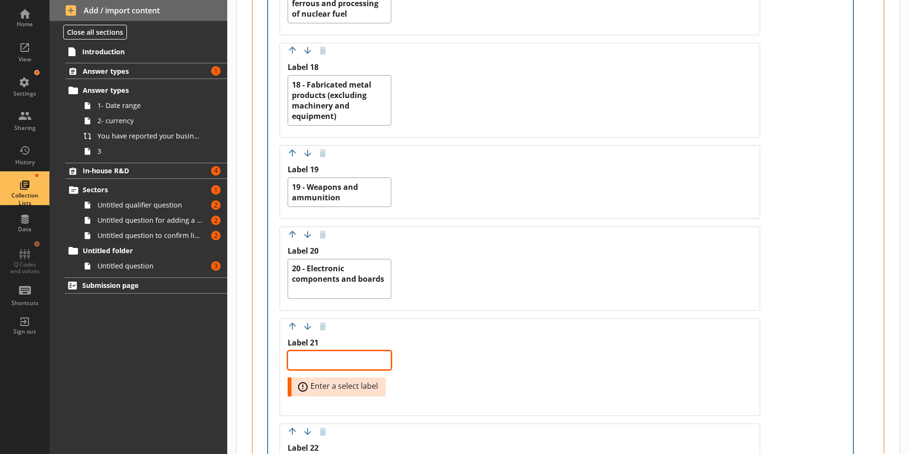
click at [328, 359] on textarea "Label 21" at bounding box center [340, 359] width 104 height 19
paste textarea "21 - Computers and peripheral equipment"
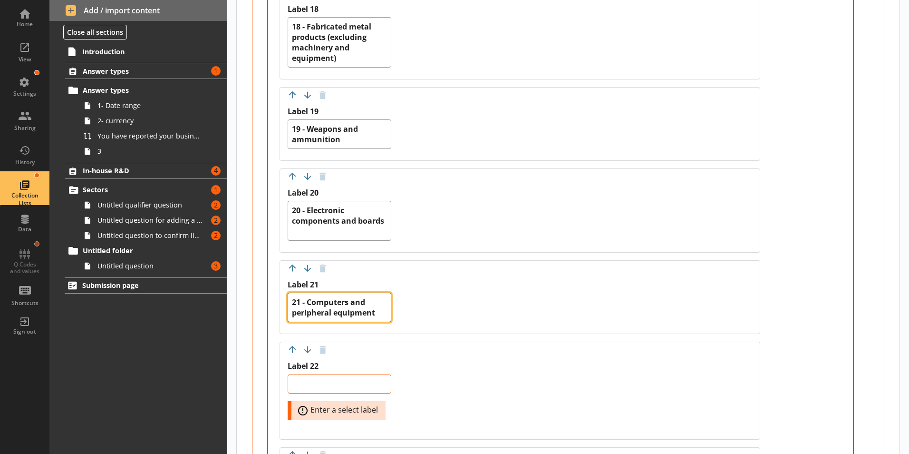
scroll to position [2092, 0]
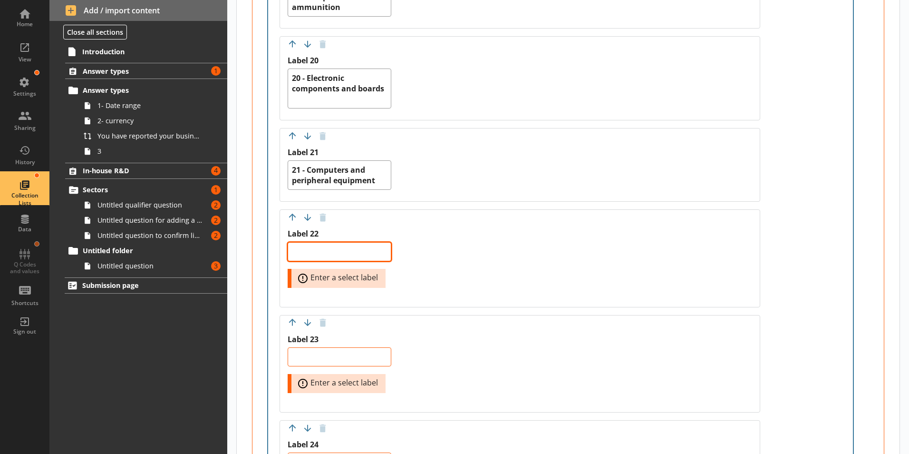
click at [301, 250] on textarea "Label 22" at bounding box center [340, 251] width 104 height 19
paste textarea "22 - Communication equipment"
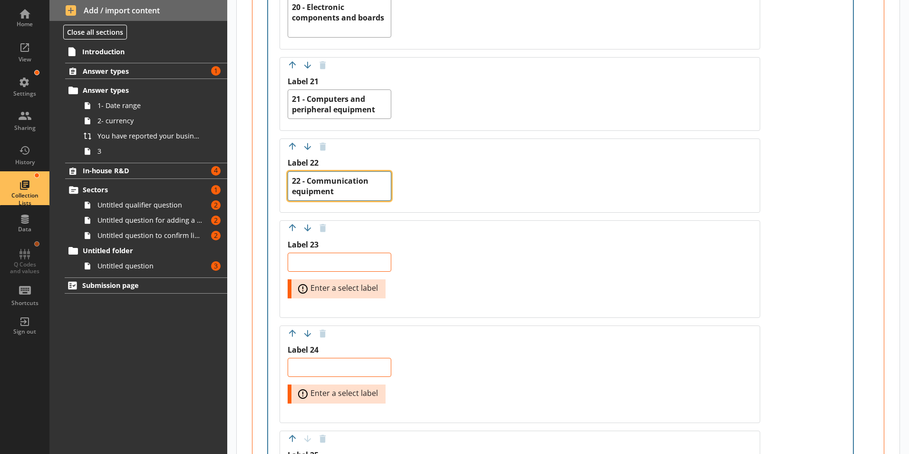
scroll to position [2235, 0]
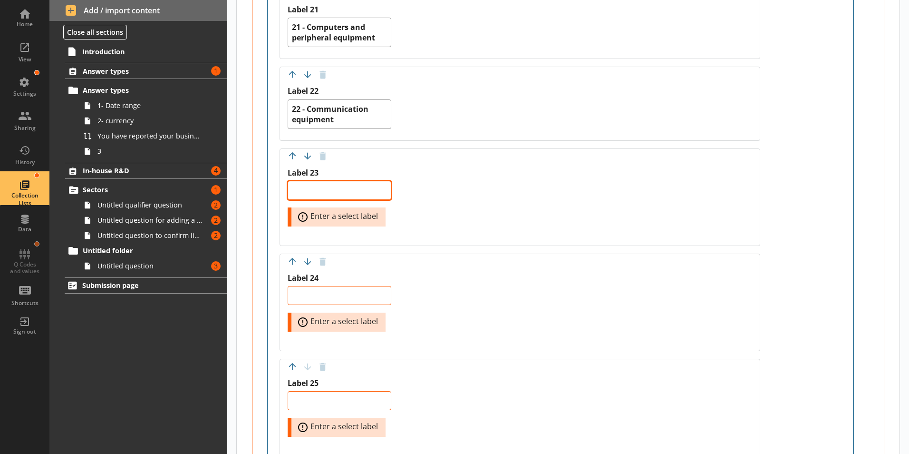
click at [320, 193] on textarea "Label 23" at bounding box center [340, 190] width 104 height 19
paste textarea "23 - Consumer electronics"
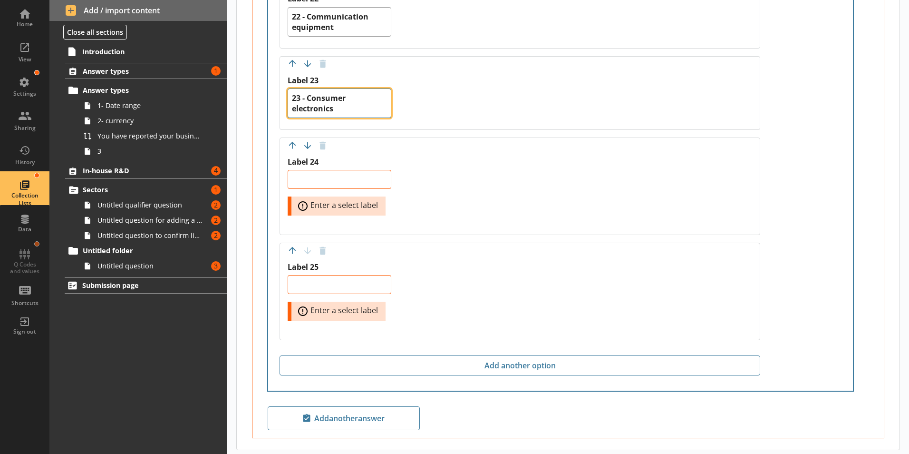
scroll to position [2330, 0]
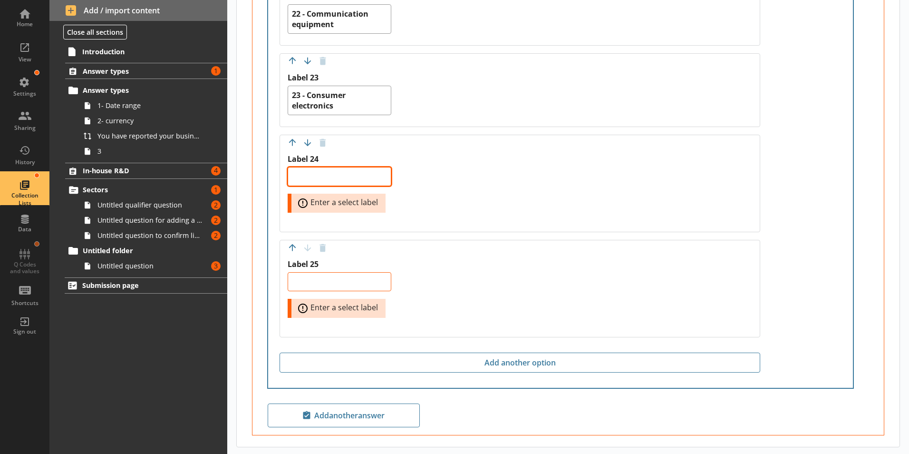
click at [303, 176] on textarea "Label 24" at bounding box center [340, 176] width 104 height 19
paste textarea "24 - Instruments and appliances for measuring, testing and navigation; watches …"
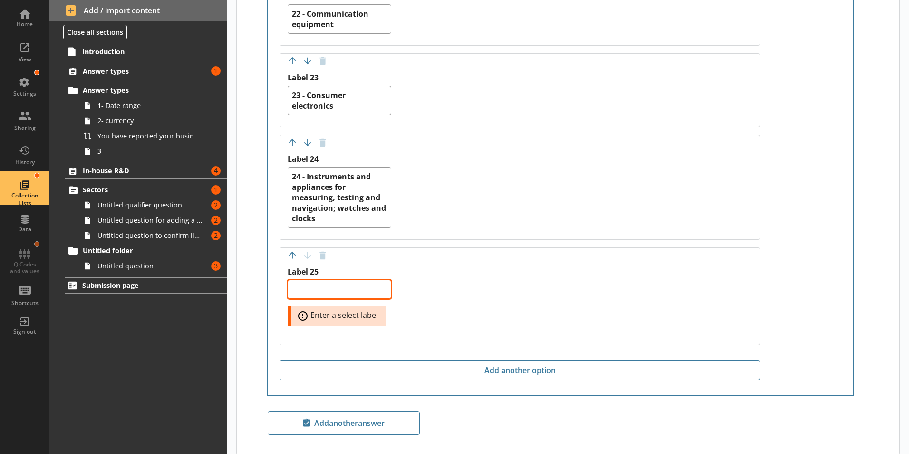
click at [347, 290] on textarea "Label 25" at bounding box center [340, 289] width 104 height 19
paste textarea "25 - Irradiation, electromedical and electrotherapeutic equipment"
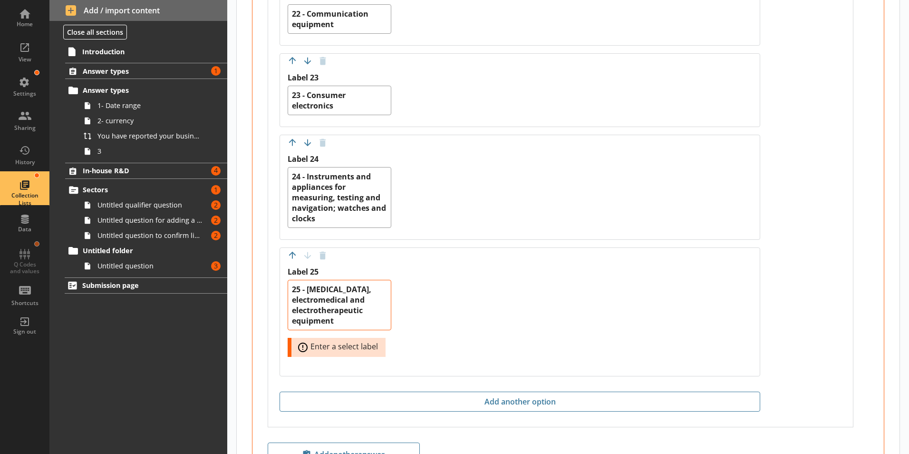
click at [744, 256] on div "Move answer up Move answer down Delete option Label 25 25 - Irradiation, electr…" at bounding box center [520, 311] width 481 height 129
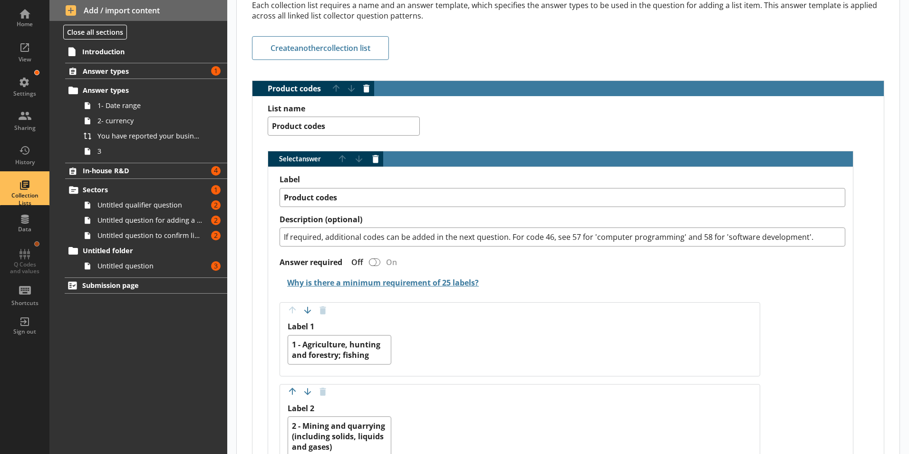
scroll to position [48, 0]
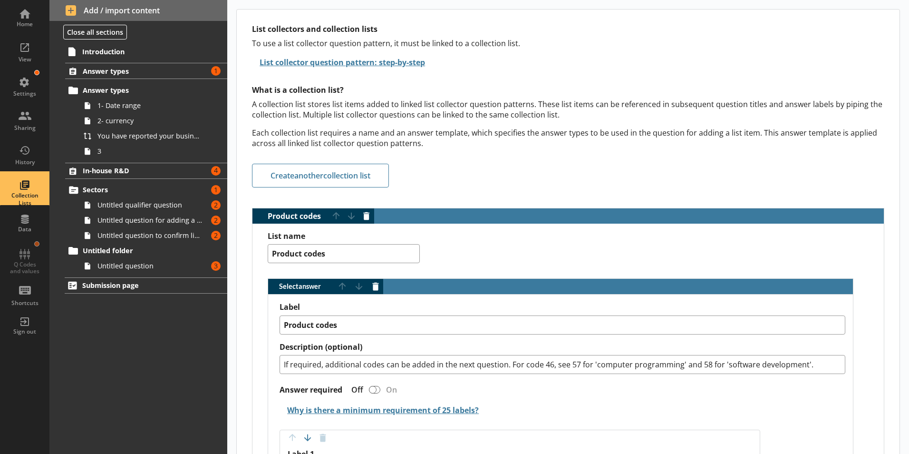
click at [559, 251] on div "Product codes" at bounding box center [568, 253] width 601 height 19
click at [539, 258] on div "Product codes" at bounding box center [568, 253] width 601 height 19
click at [534, 64] on h2 "List collector question pattern: step-by-step" at bounding box center [568, 63] width 632 height 22
click at [116, 189] on span "Sectors" at bounding box center [141, 189] width 116 height 9
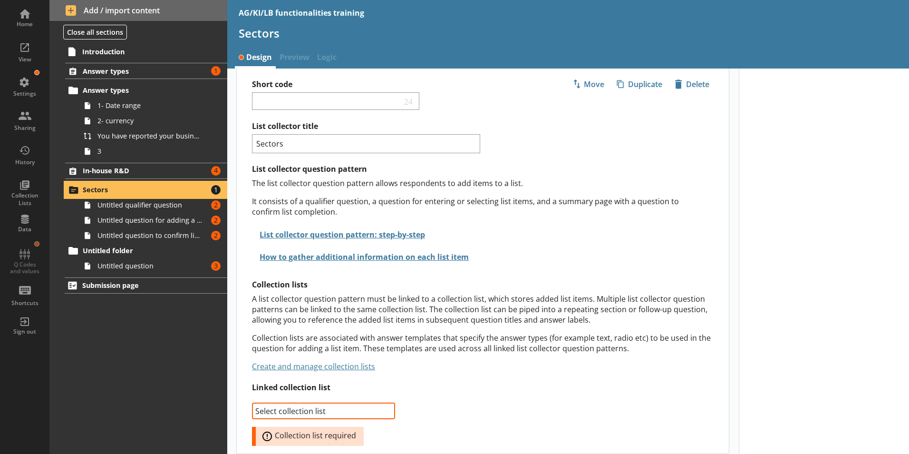
scroll to position [21, 0]
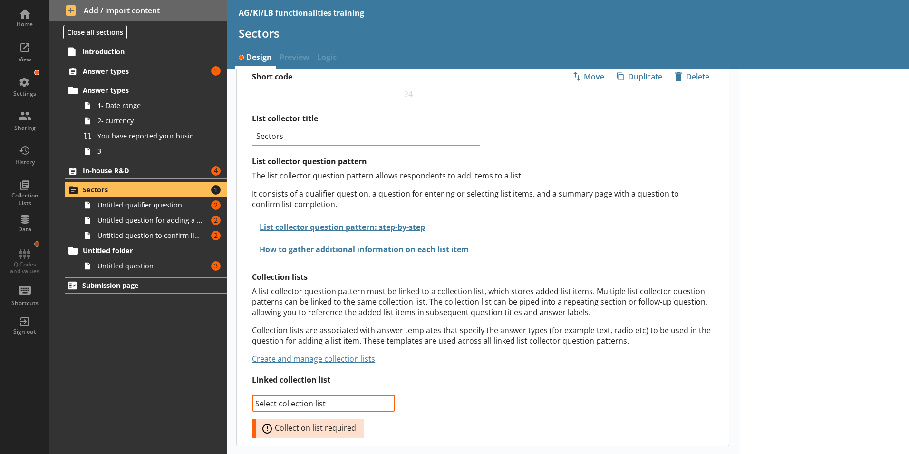
click at [384, 401] on select "Select collection list Product codes Create new list" at bounding box center [323, 403] width 143 height 17
click at [252, 395] on select "Select collection list Product codes Create new list" at bounding box center [323, 403] width 143 height 17
click at [582, 426] on div "List collector title Sectors List collector question pattern The list collector…" at bounding box center [490, 276] width 477 height 324
click at [865, 300] on div at bounding box center [824, 251] width 171 height 406
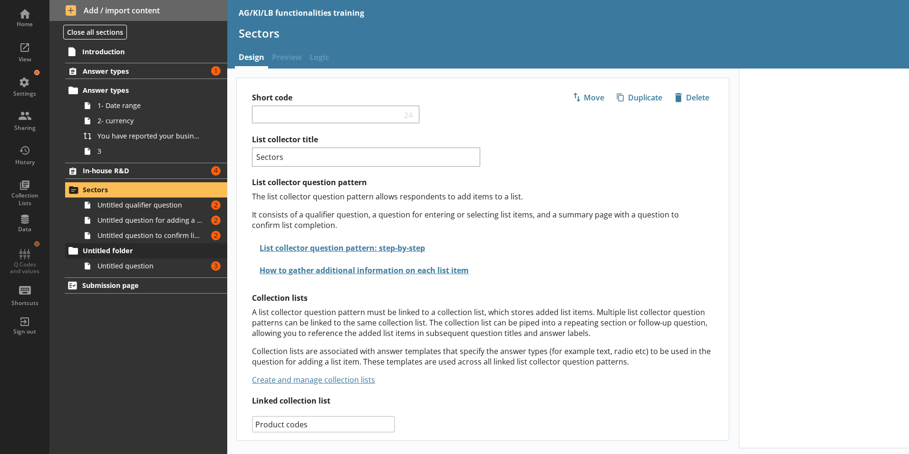
scroll to position [0, 0]
click at [133, 200] on span "Untitled qualifier question" at bounding box center [150, 204] width 106 height 9
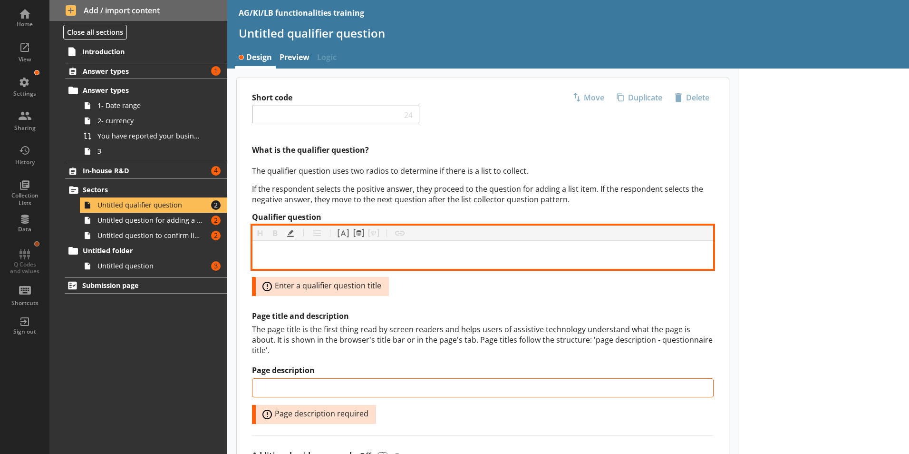
click at [279, 253] on div "Qualifier question" at bounding box center [482, 254] width 445 height 13
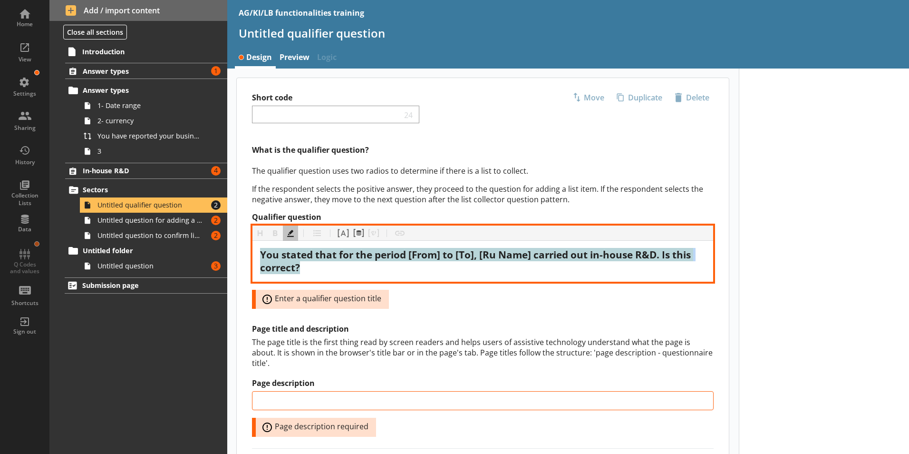
drag, startPoint x: 317, startPoint y: 270, endPoint x: 249, endPoint y: 251, distance: 70.6
click at [249, 251] on div "What is the qualifier question? The qualifier question uses two radios to deter…" at bounding box center [483, 441] width 492 height 592
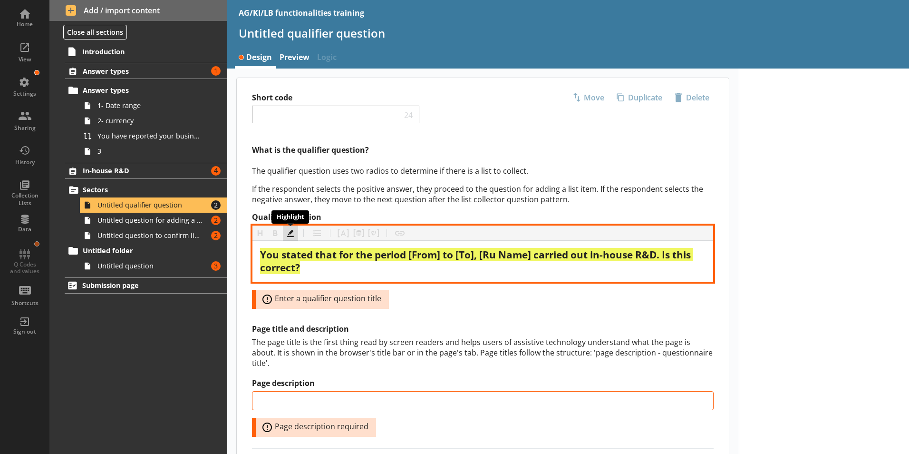
click at [294, 233] on button "Highlight" at bounding box center [290, 232] width 15 height 15
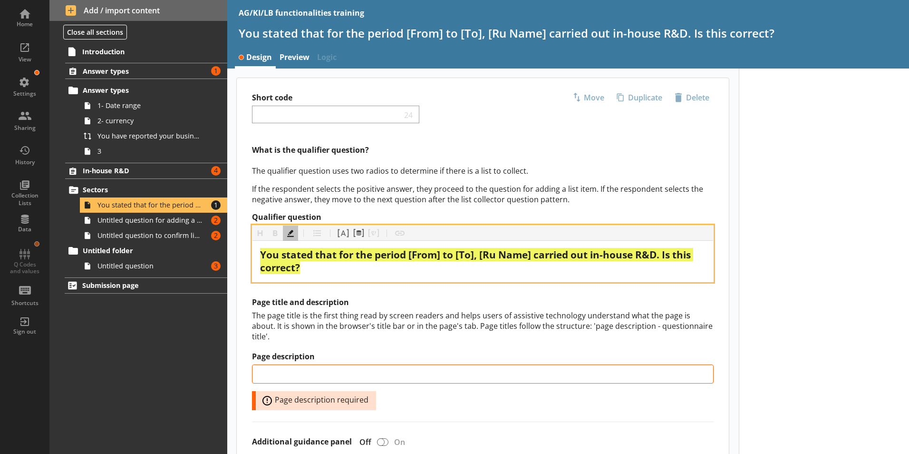
click at [314, 270] on div "You stated that for the period [From] to [To], [Ru Name] carried out in-house R…" at bounding box center [482, 261] width 445 height 26
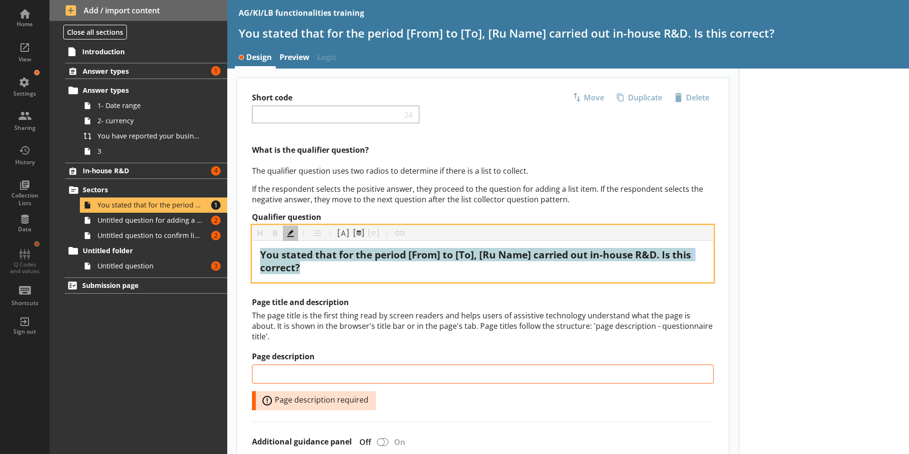
drag, startPoint x: 314, startPoint y: 270, endPoint x: 257, endPoint y: 256, distance: 58.8
click at [257, 256] on div "You stated that for the period [From] to [To], [Ru Name] carried out in-house R…" at bounding box center [482, 261] width 461 height 41
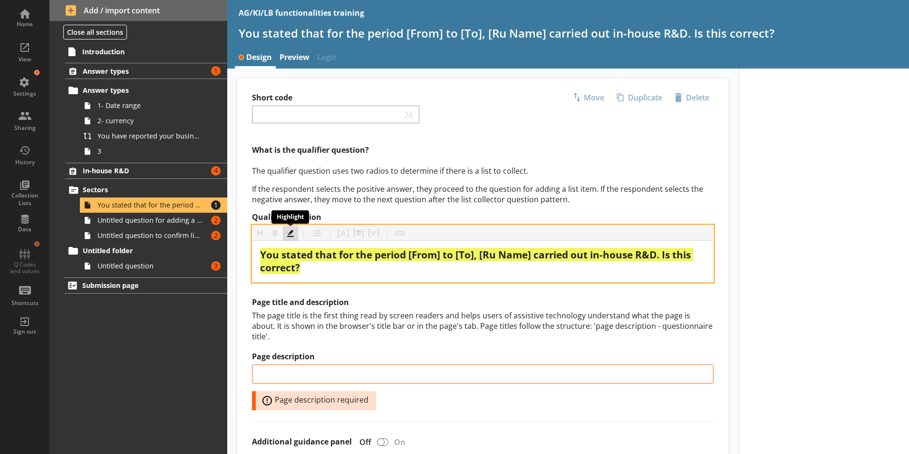
click at [286, 233] on button "Highlight" at bounding box center [290, 232] width 15 height 15
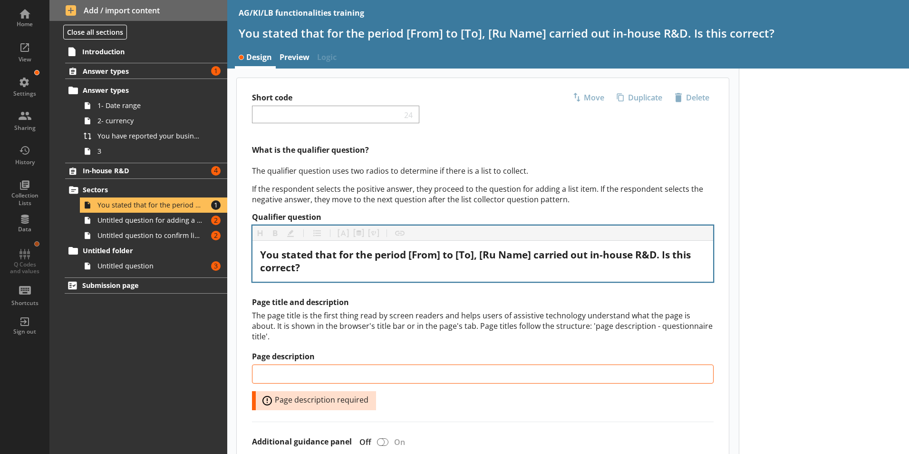
click at [435, 276] on div "You stated that for the period [From] to [To], [Ru Name] carried out in-house R…" at bounding box center [482, 261] width 461 height 41
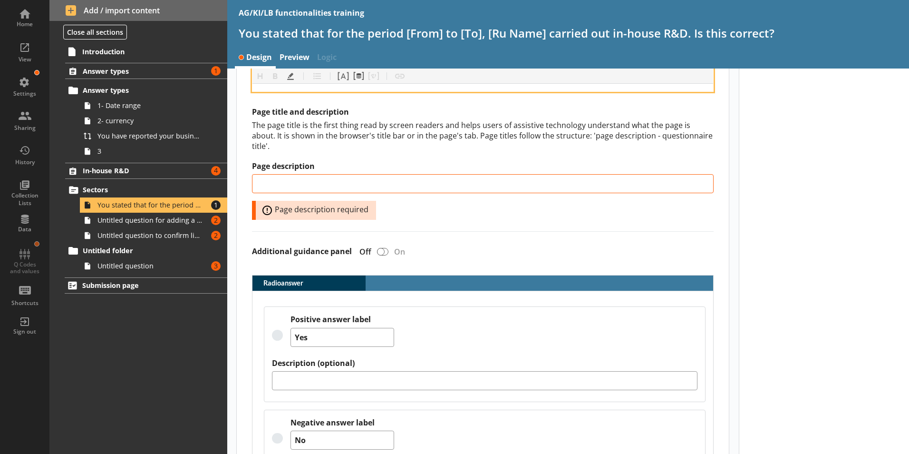
scroll to position [238, 0]
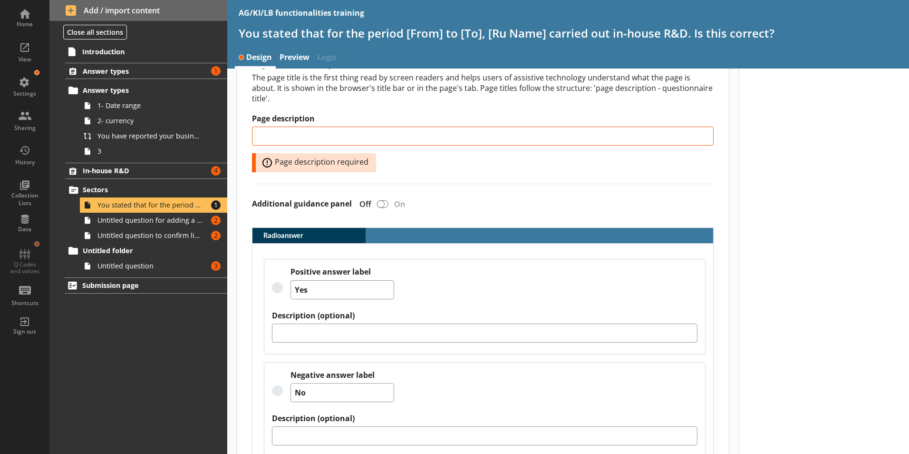
click at [848, 245] on div at bounding box center [824, 159] width 171 height 657
click at [144, 220] on span "Untitled question for adding a list item" at bounding box center [150, 219] width 106 height 9
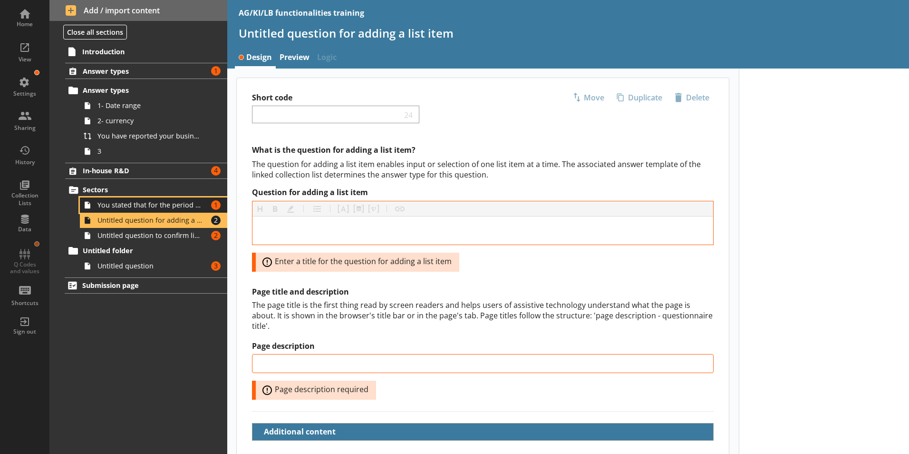
click at [162, 203] on span "You stated that for the period [From] to [To], [Ru Name] carried out in-house R…" at bounding box center [150, 204] width 106 height 9
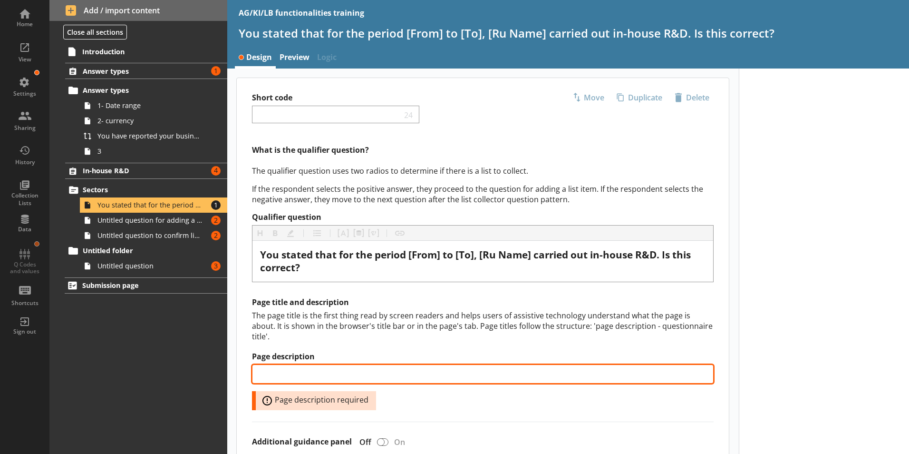
click at [286, 364] on input "Page description" at bounding box center [483, 373] width 462 height 19
paste input "In-house R&D activity confirmation"
click at [423, 367] on input "In-house R&D activity confirmation" at bounding box center [483, 373] width 462 height 19
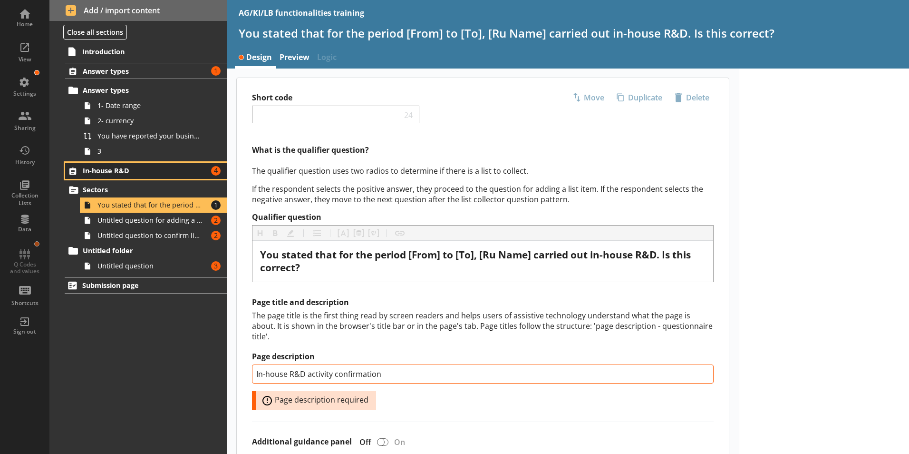
click at [216, 170] on link "In-house R&D Amount of errors: 4" at bounding box center [146, 171] width 162 height 16
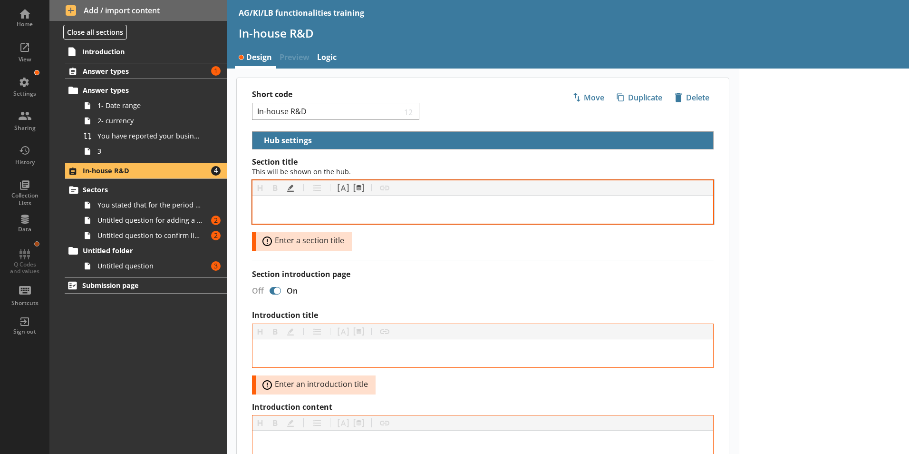
click at [288, 209] on div "[object Object]" at bounding box center [482, 209] width 445 height 13
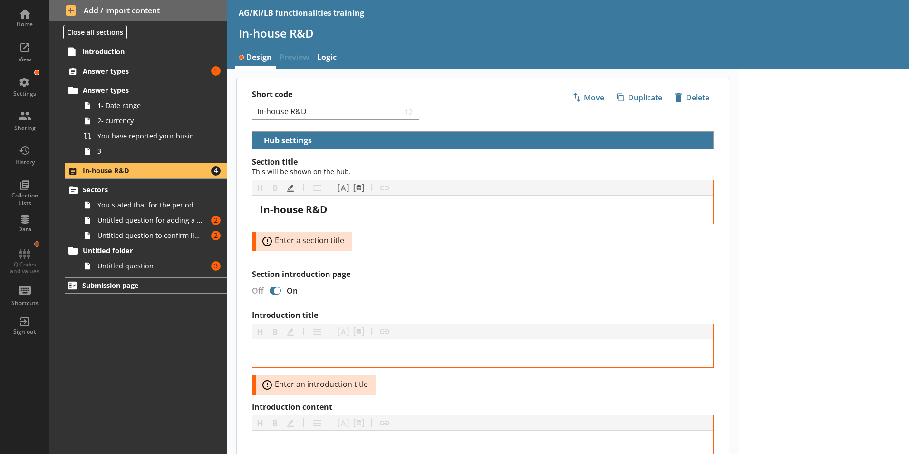
drag, startPoint x: 518, startPoint y: 251, endPoint x: 512, endPoint y: 251, distance: 6.7
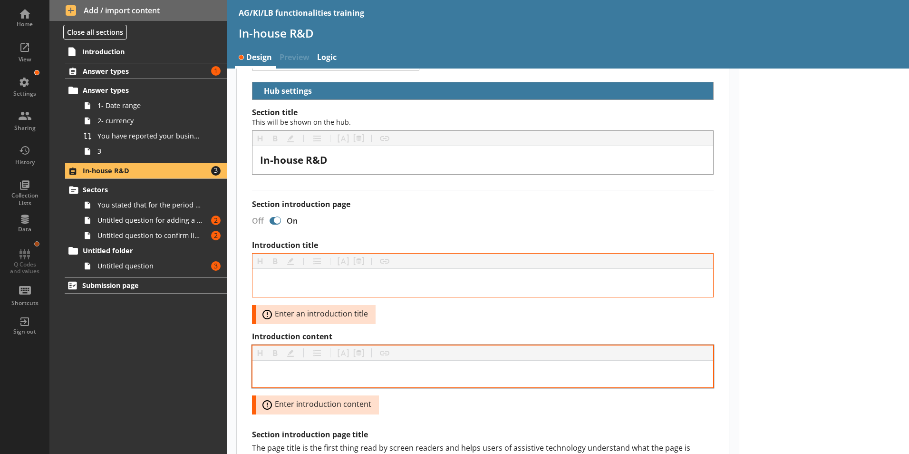
scroll to position [95, 0]
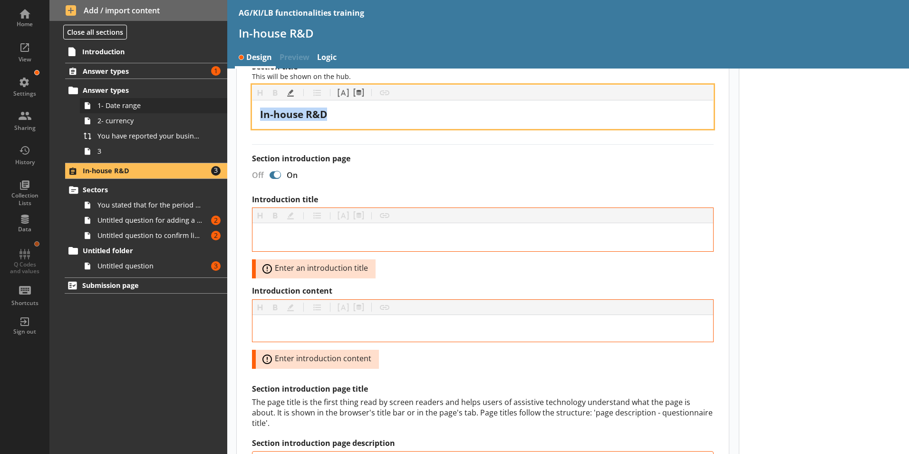
drag, startPoint x: 361, startPoint y: 112, endPoint x: 222, endPoint y: 111, distance: 138.3
click at [222, 111] on div "Home View Settings Sharing History Collection Lists Data Q Codes and values Sho…" at bounding box center [454, 227] width 909 height 454
copy span "In-house R&D"
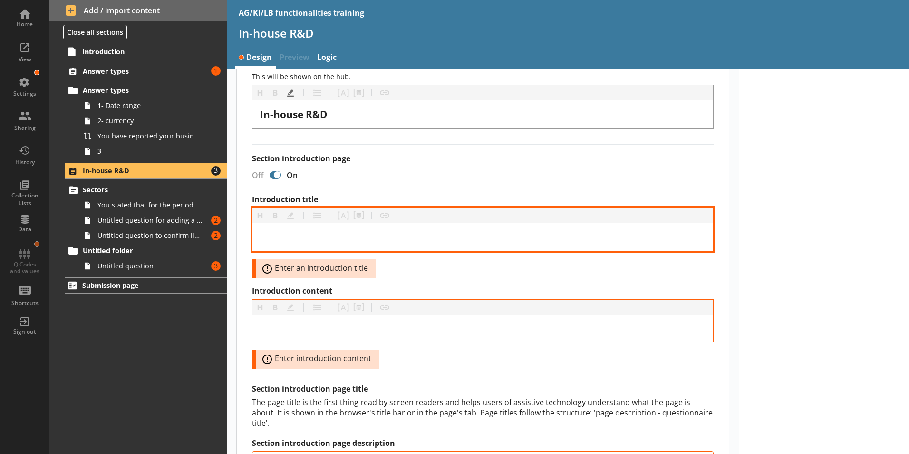
click at [296, 239] on div "Introduction title" at bounding box center [482, 237] width 445 height 13
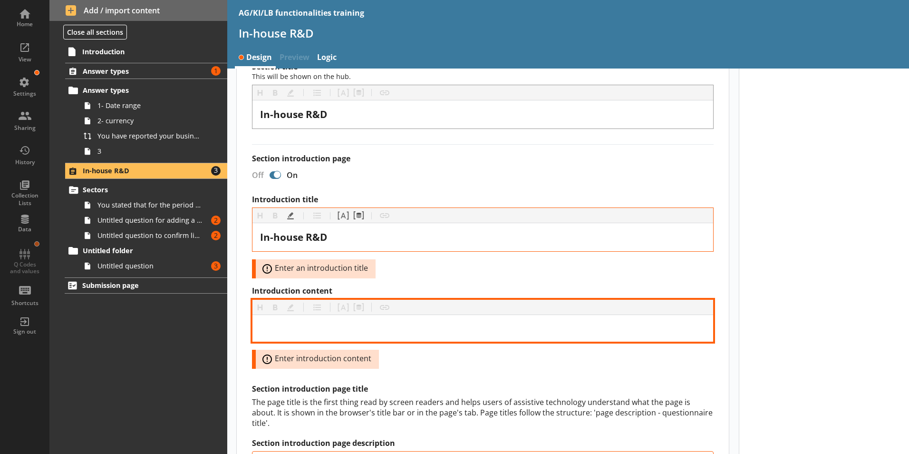
click at [290, 328] on div "Introduction content" at bounding box center [482, 327] width 445 height 11
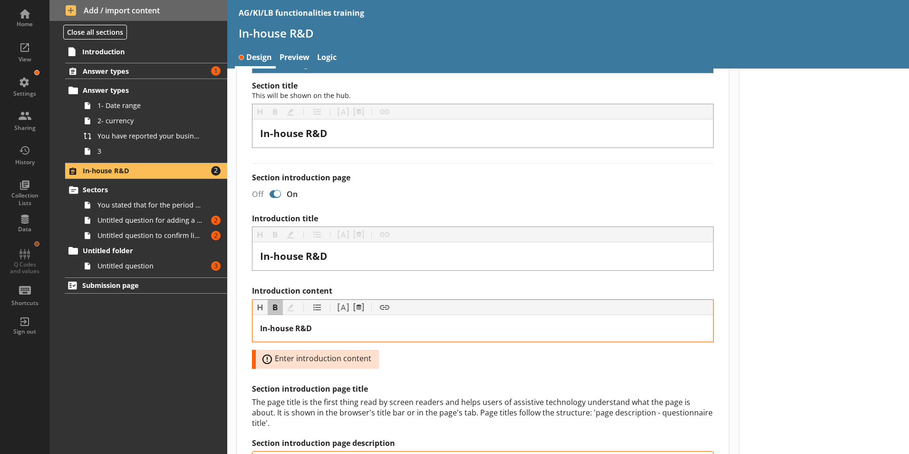
click at [818, 295] on div at bounding box center [824, 353] width 171 height 723
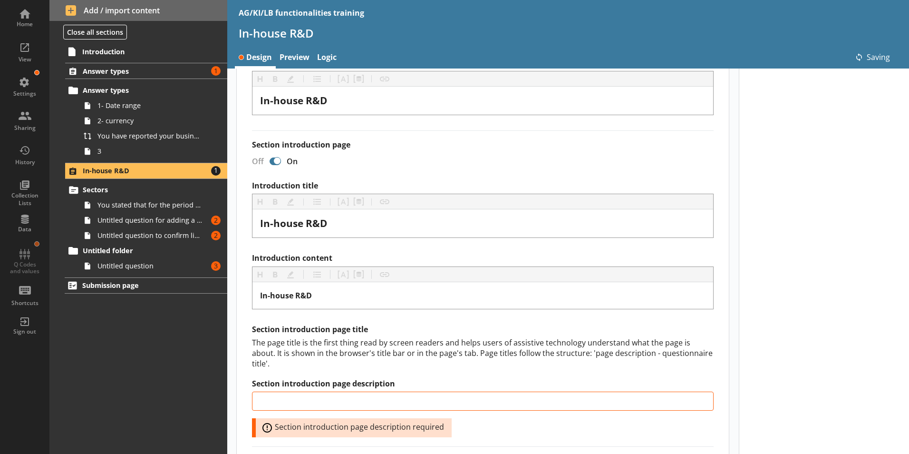
scroll to position [219, 0]
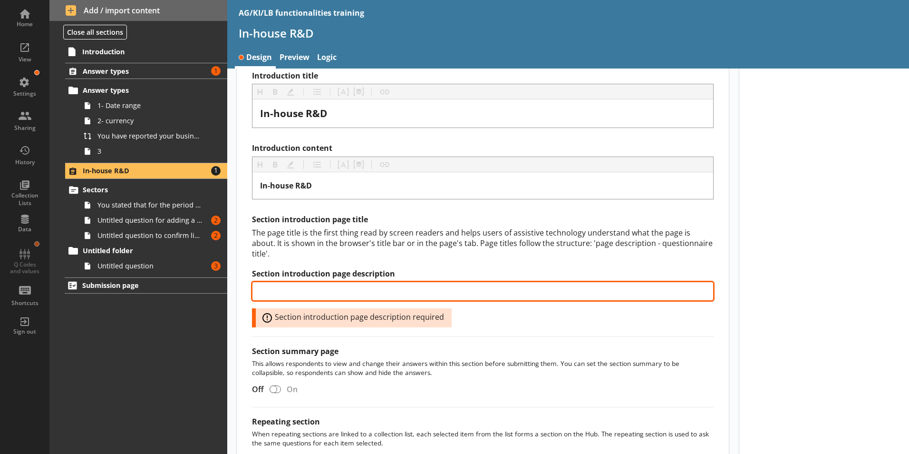
click at [295, 281] on input "Section introduction page description" at bounding box center [483, 290] width 462 height 19
paste input "In-house R&D"
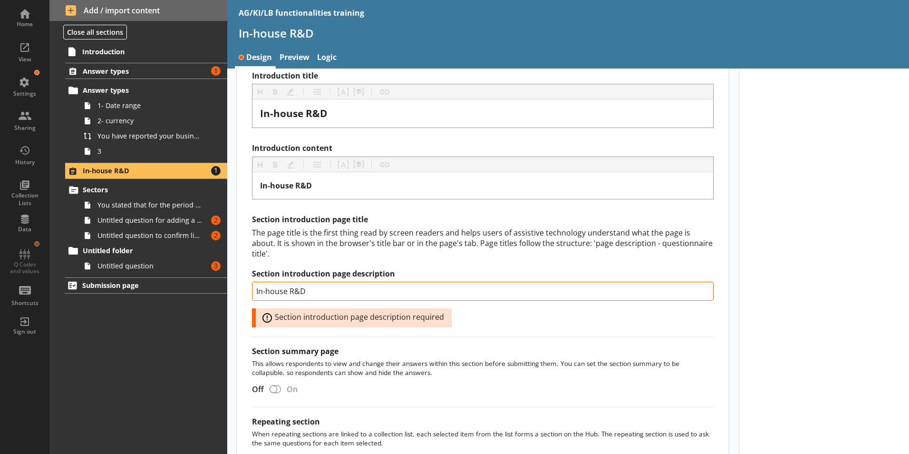
click at [890, 336] on div at bounding box center [824, 198] width 171 height 696
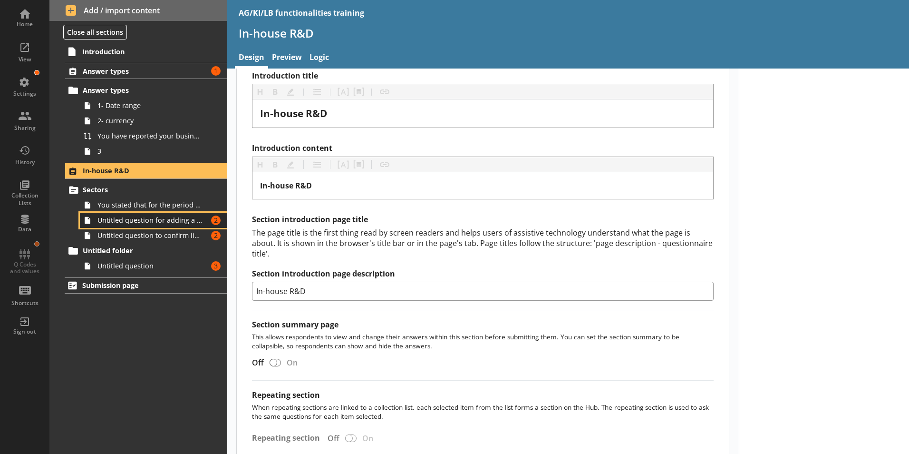
click at [114, 219] on span "Untitled question for adding a list item" at bounding box center [150, 219] width 106 height 9
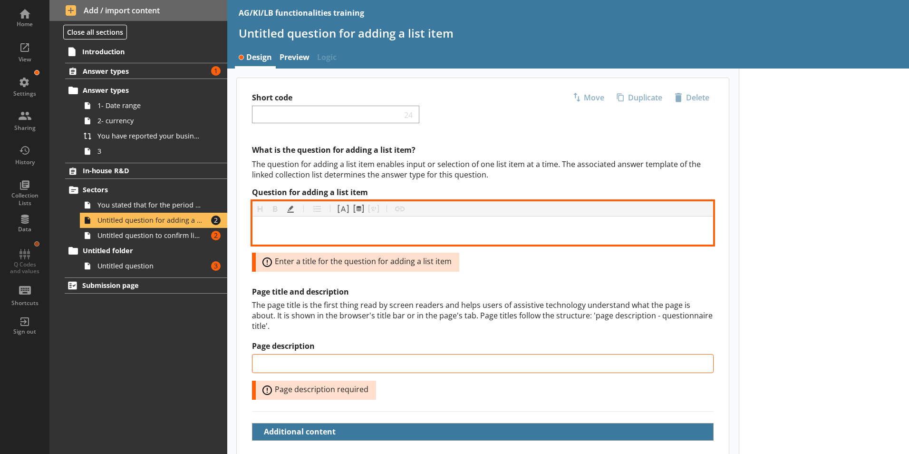
click at [286, 231] on div "Question for adding a list item" at bounding box center [482, 230] width 445 height 13
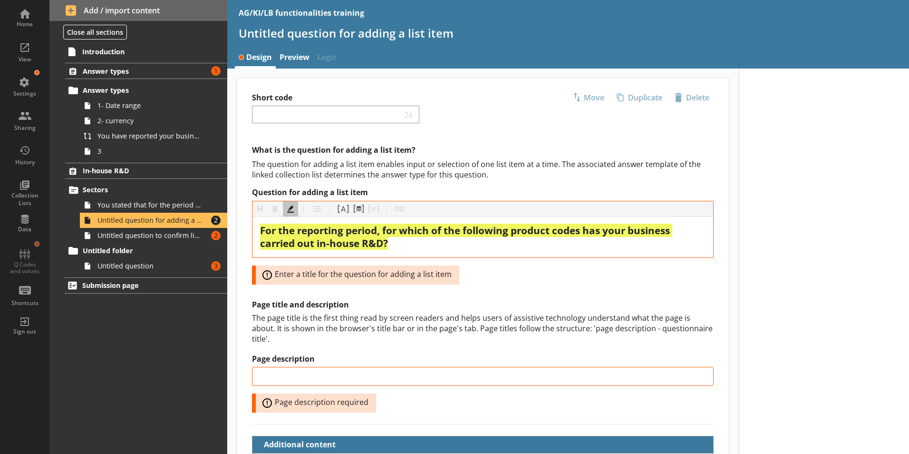
click at [544, 299] on h2 "Page title and description" at bounding box center [483, 304] width 462 height 10
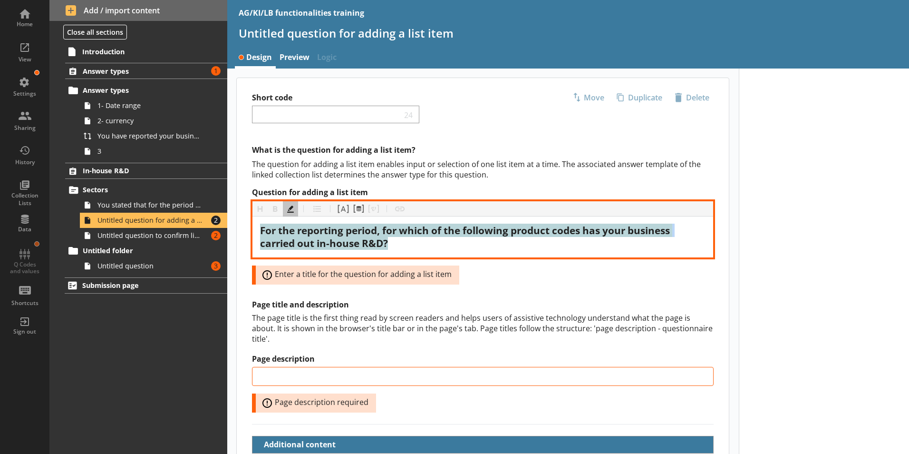
drag, startPoint x: 403, startPoint y: 243, endPoint x: 243, endPoint y: 226, distance: 160.1
click at [243, 226] on div "What is the question for adding a list item? The question for adding a list ite…" at bounding box center [483, 336] width 492 height 383
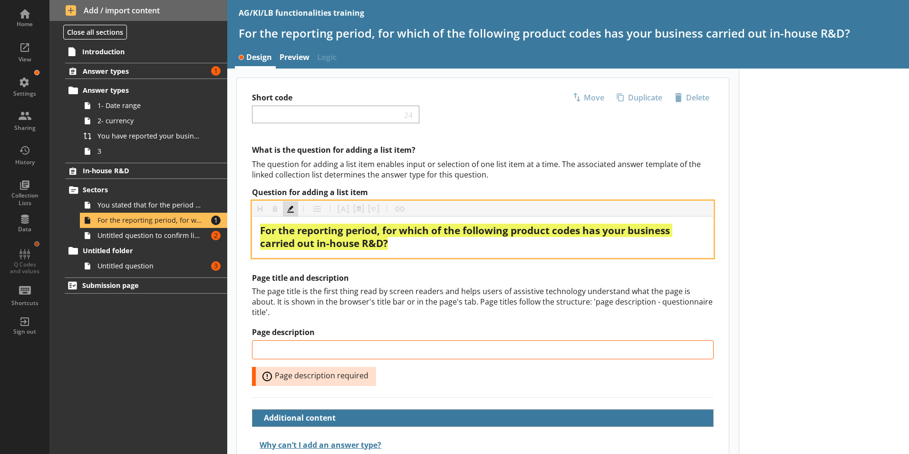
click at [291, 213] on button "Highlight" at bounding box center [290, 208] width 15 height 15
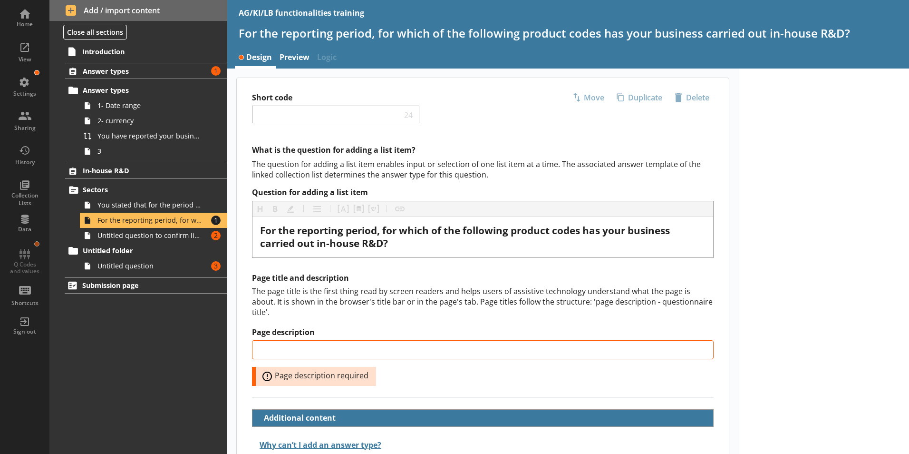
click at [450, 284] on div "Page title and description The page title is the first thing read by screen rea…" at bounding box center [483, 329] width 462 height 113
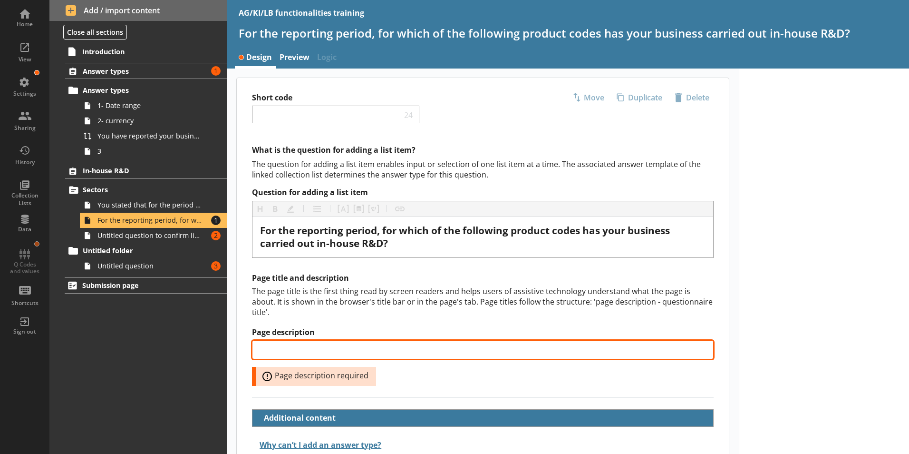
click at [283, 342] on input "Page description" at bounding box center [483, 349] width 462 height 19
paste input "Product codes list for in-house R&D"
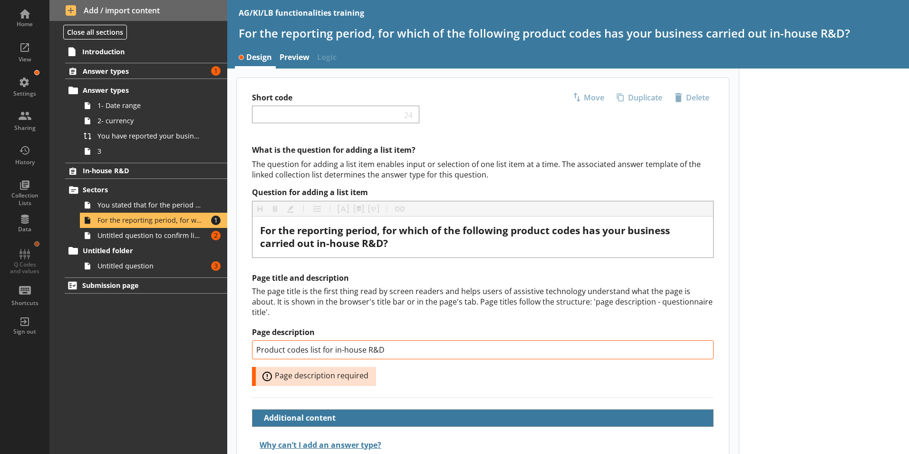
click at [811, 311] on div at bounding box center [824, 292] width 171 height 448
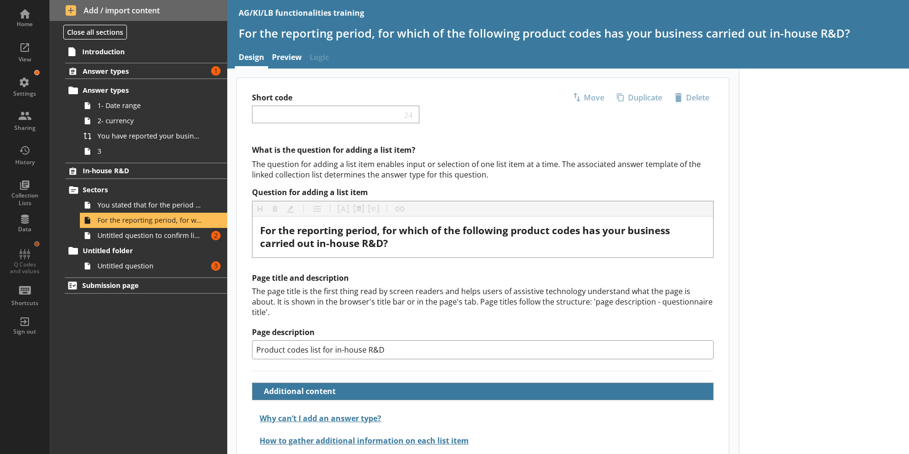
scroll to position [26, 0]
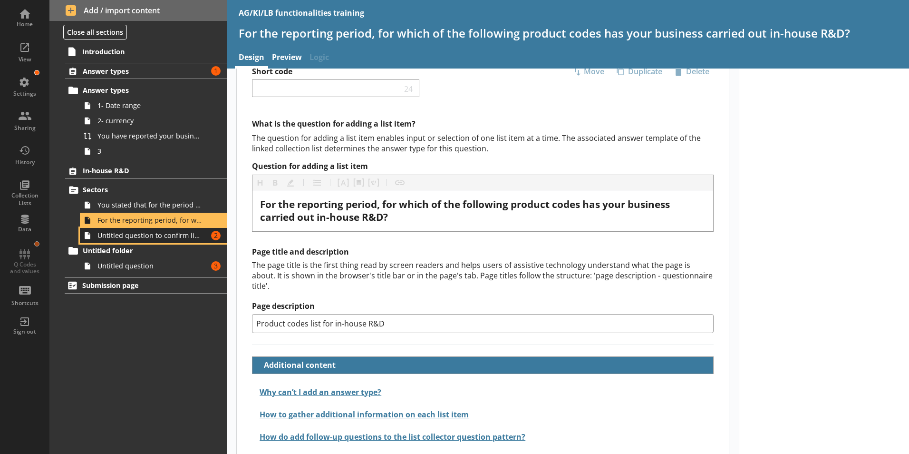
click at [140, 233] on span "Untitled question to confirm list completion" at bounding box center [150, 235] width 106 height 9
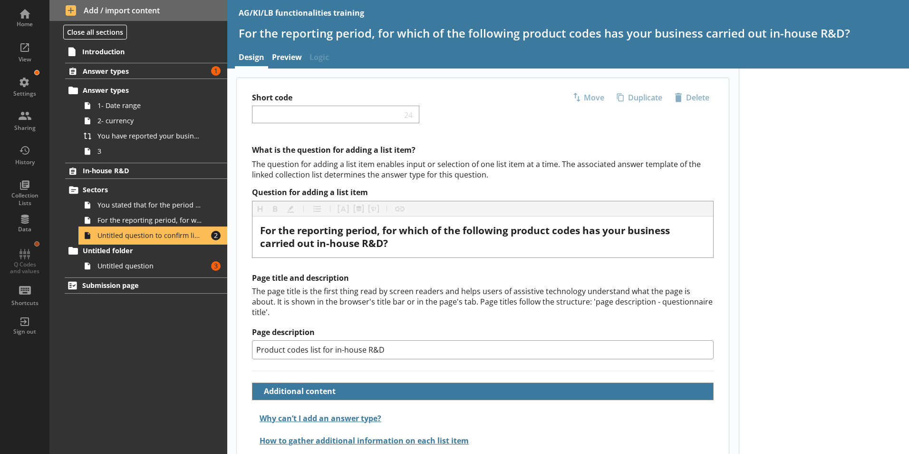
click at [150, 235] on span "Untitled question to confirm list completion" at bounding box center [150, 235] width 106 height 9
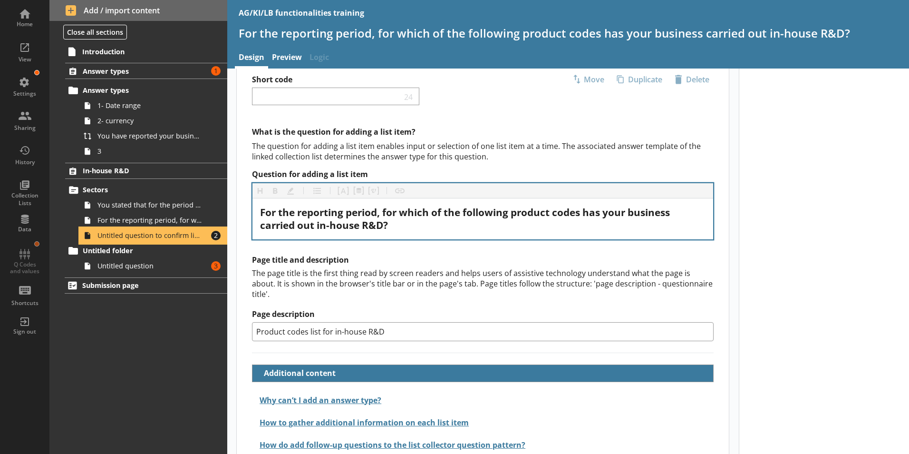
scroll to position [26, 0]
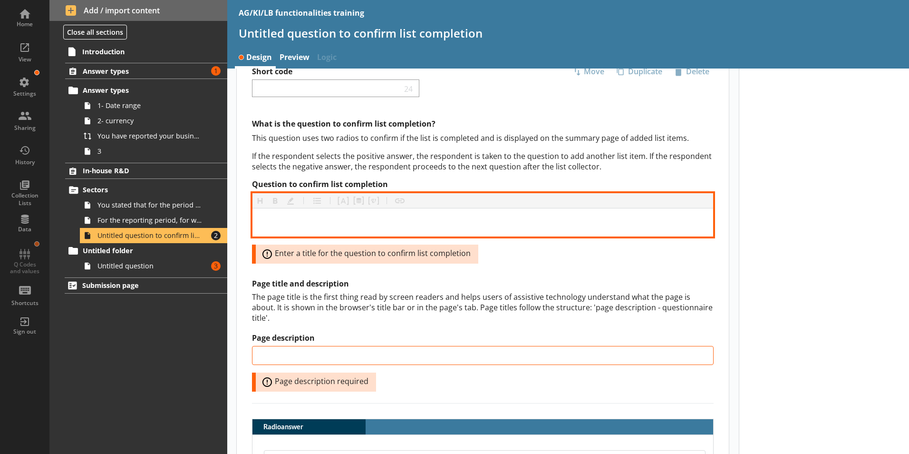
click at [345, 220] on div "Question to confirm list completion" at bounding box center [482, 222] width 445 height 13
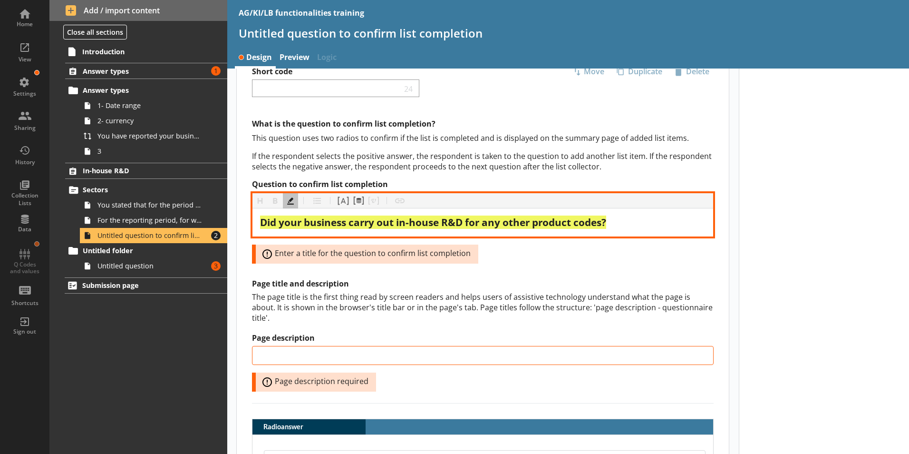
click at [619, 228] on div "Did your business carry out in-house R&D for any other product codes?" at bounding box center [482, 222] width 445 height 13
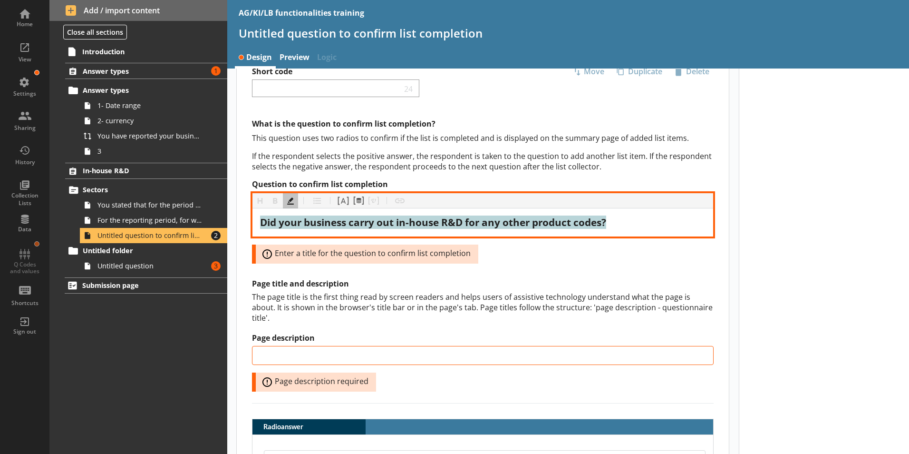
drag, startPoint x: 620, startPoint y: 221, endPoint x: 247, endPoint y: 218, distance: 372.7
click at [247, 218] on div "What is the question to confirm list completion? This question uses two radios …" at bounding box center [483, 390] width 492 height 545
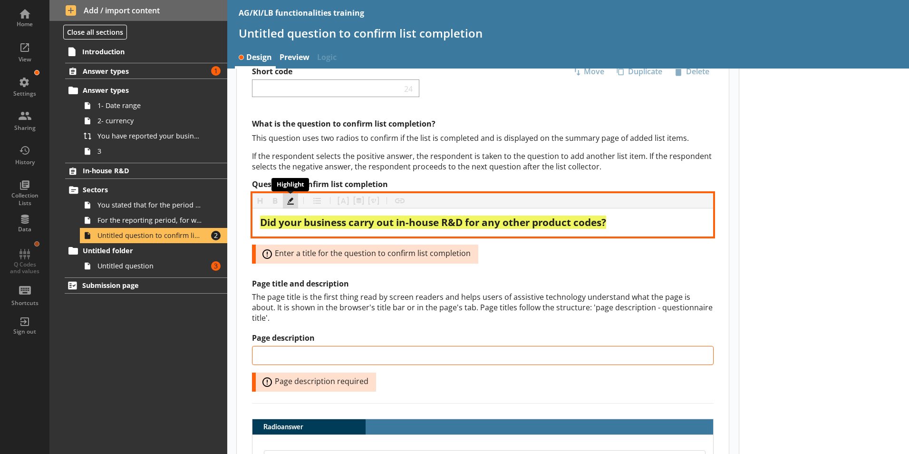
click at [296, 202] on button "Highlight" at bounding box center [290, 200] width 15 height 15
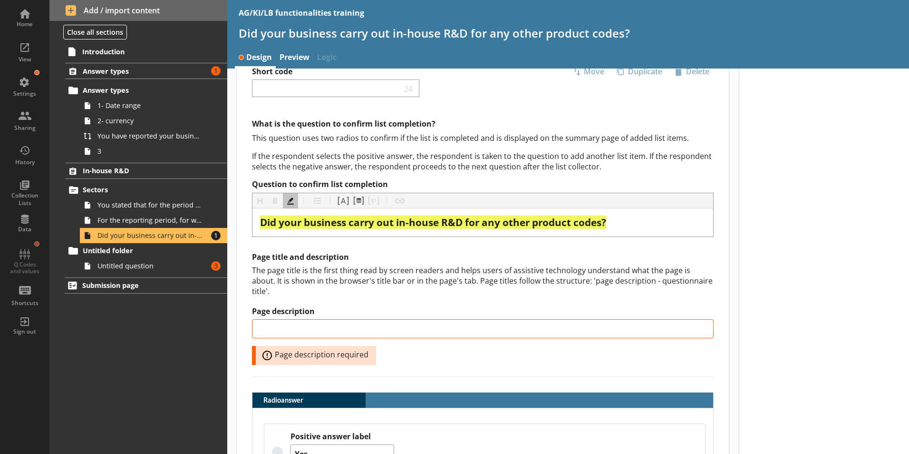
click at [892, 328] on div at bounding box center [824, 347] width 171 height 610
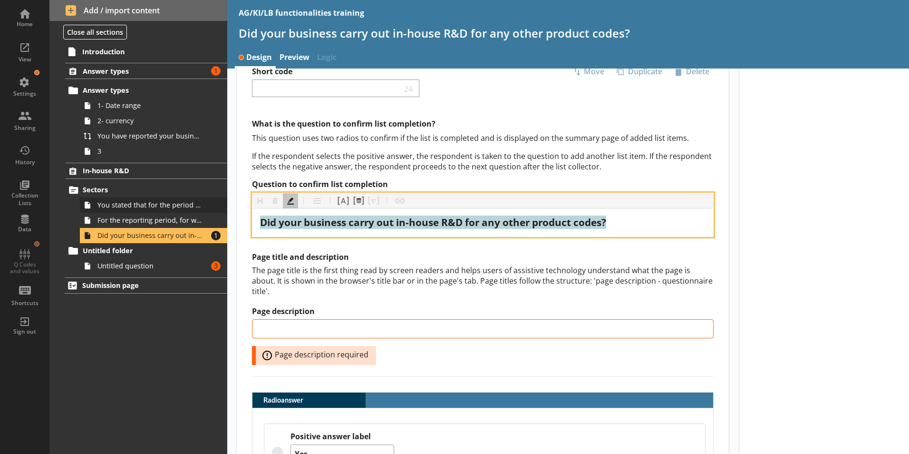
drag, startPoint x: 619, startPoint y: 222, endPoint x: 181, endPoint y: 208, distance: 438.1
click at [181, 208] on div "Home View Settings Sharing History Collection Lists Data Q Codes and values Sho…" at bounding box center [454, 227] width 909 height 454
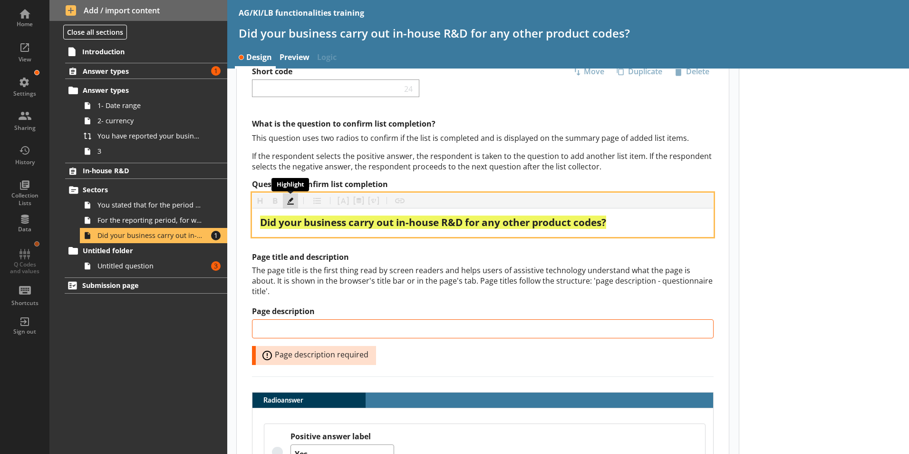
click at [290, 202] on button "Highlight" at bounding box center [290, 200] width 15 height 15
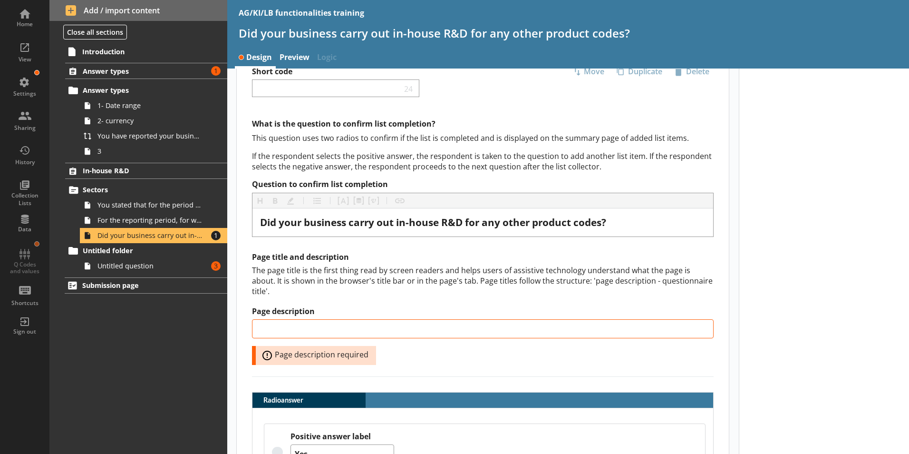
click at [192, 349] on div "Introduction Answer types Amount of errors: 1 Answer types 1- Date range 2- cur…" at bounding box center [138, 248] width 178 height 411
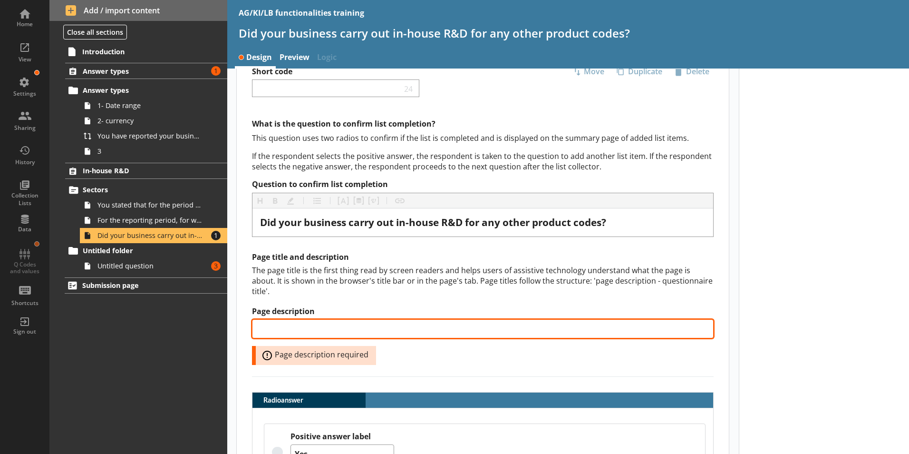
click at [281, 319] on input "Page description" at bounding box center [483, 328] width 462 height 19
paste input "Other product codes for in-house R&D"
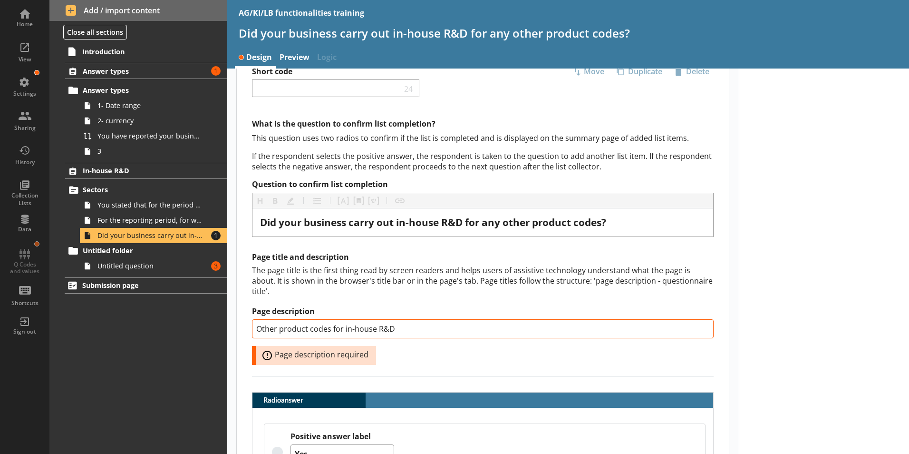
click at [854, 381] on div at bounding box center [824, 347] width 171 height 610
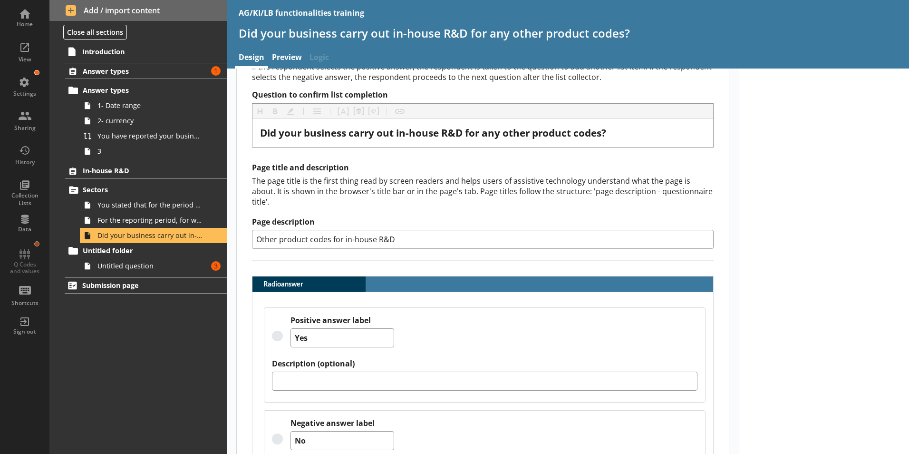
scroll to position [169, 0]
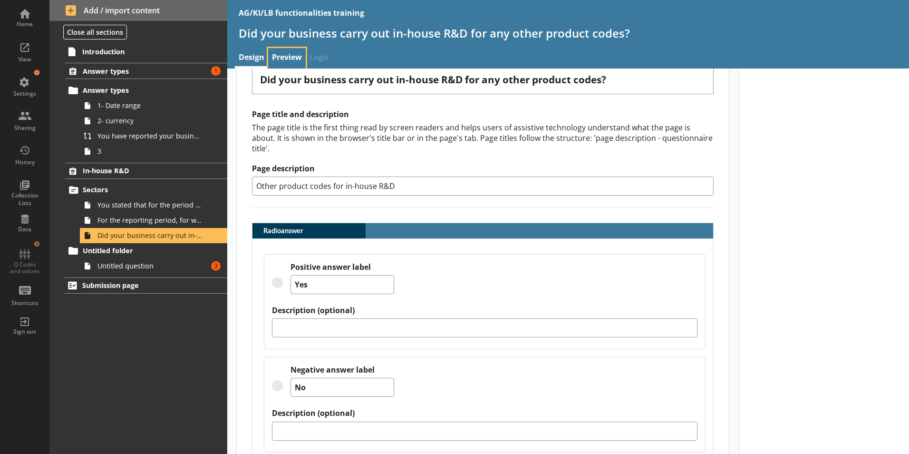
click at [285, 64] on link "Preview" at bounding box center [287, 58] width 38 height 20
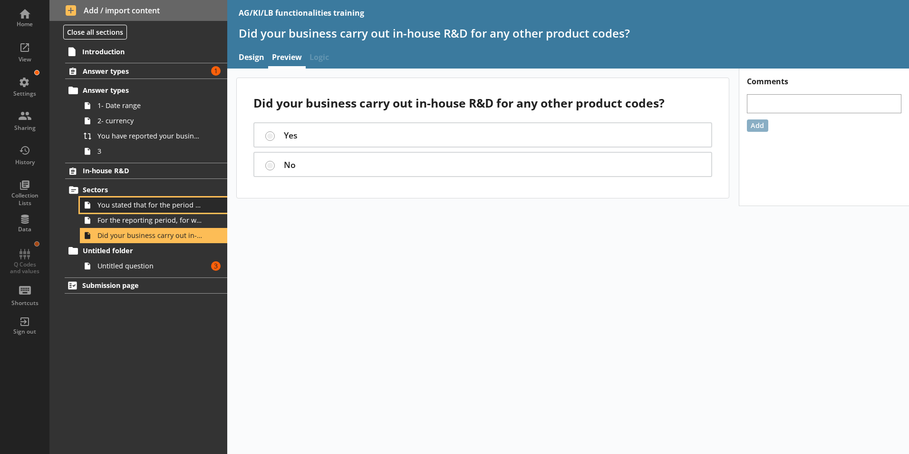
click at [113, 212] on link "You stated that for the period [From] to [To], [Ru Name] carried out in-house R…" at bounding box center [153, 204] width 147 height 15
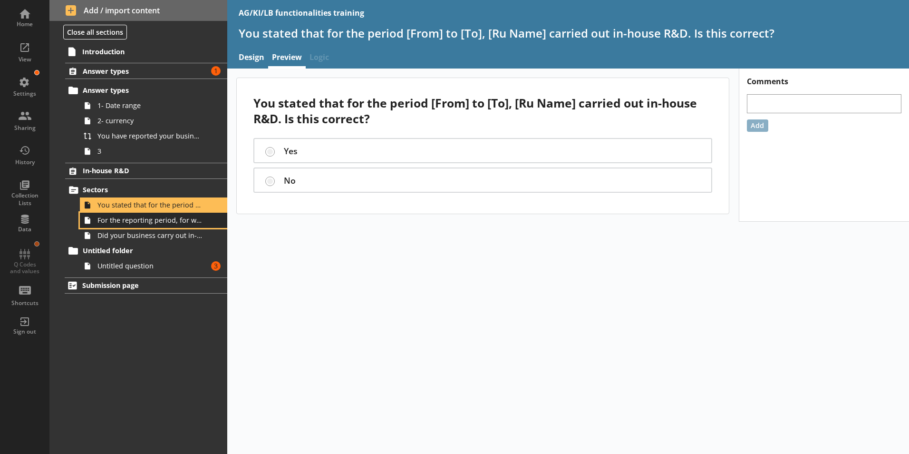
click at [115, 217] on span "For the reporting period, for which of the following product codes has your bus…" at bounding box center [150, 219] width 106 height 9
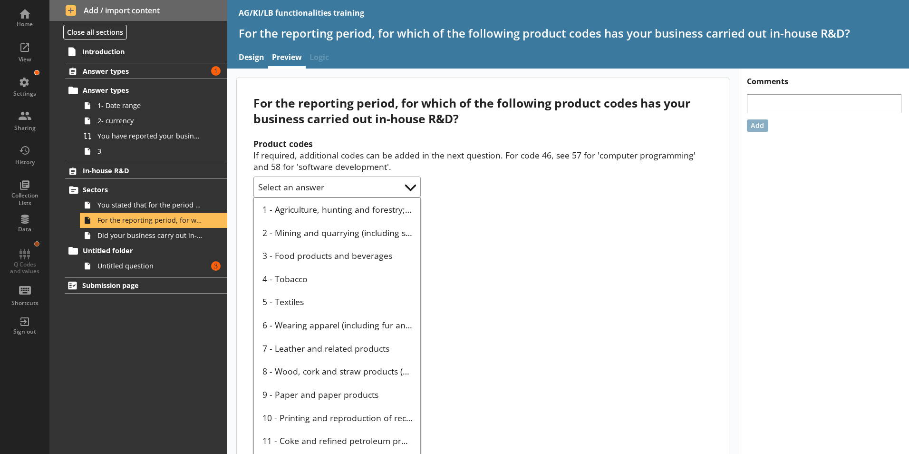
click at [408, 190] on div "Product codes If required, additional codes can be added in the next question. …" at bounding box center [482, 457] width 459 height 638
click at [411, 189] on div "Product codes If required, additional codes can be added in the next question. …" at bounding box center [482, 457] width 459 height 638
click at [348, 210] on div "Product codes If required, additional codes can be added in the next question. …" at bounding box center [482, 457] width 459 height 638
click at [308, 211] on div "Product codes If required, additional codes can be added in the next question. …" at bounding box center [482, 457] width 459 height 638
click at [266, 188] on div "Product codes If required, additional codes can be added in the next question. …" at bounding box center [482, 457] width 459 height 638
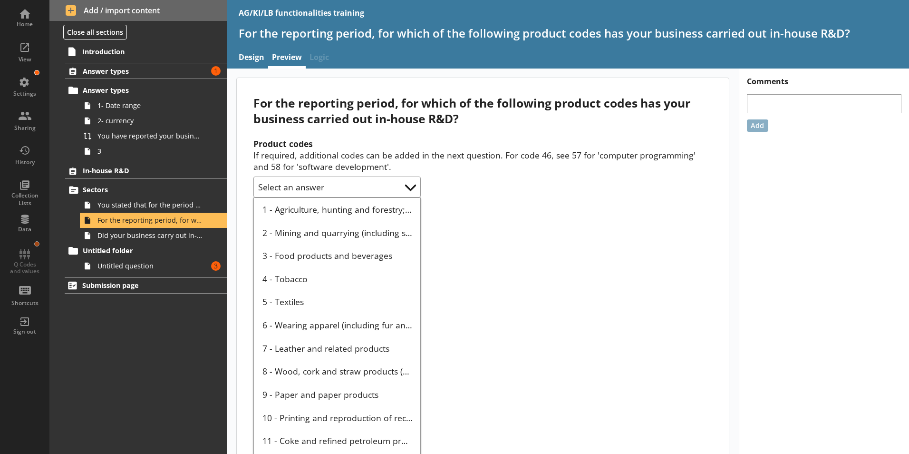
click at [408, 189] on div "Product codes If required, additional codes can be added in the next question. …" at bounding box center [482, 457] width 459 height 638
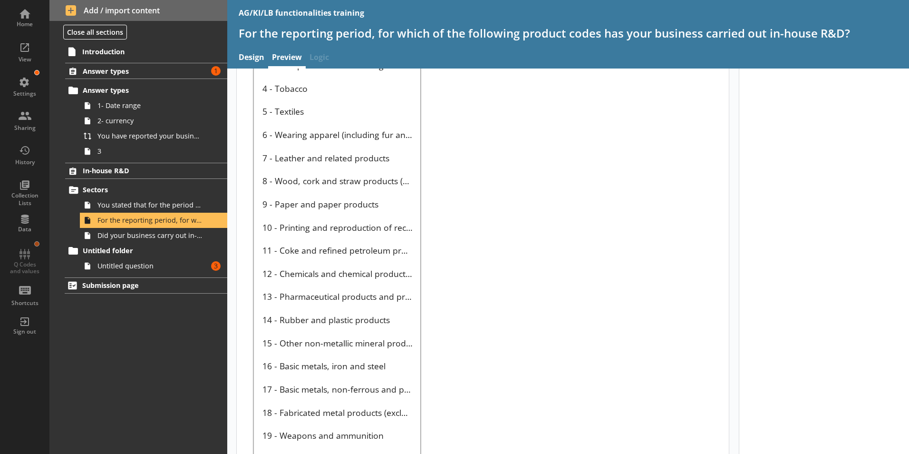
scroll to position [356, 0]
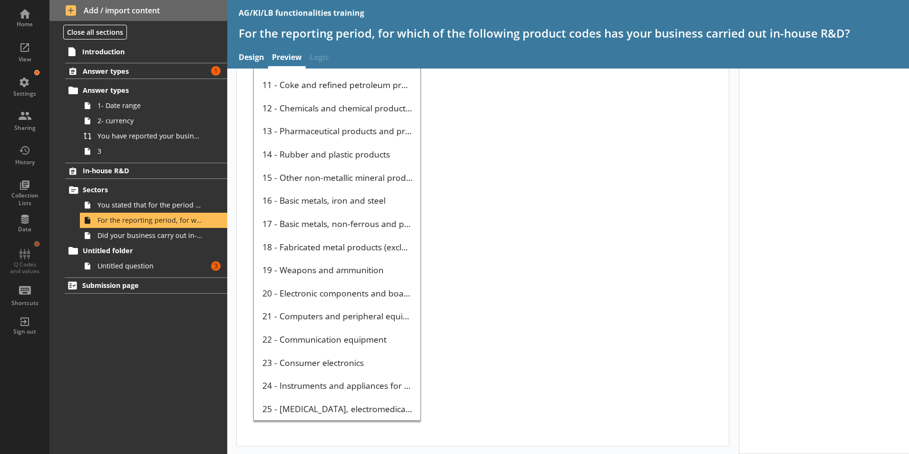
click at [624, 265] on div "Product codes If required, additional codes can be added in the next question. …" at bounding box center [482, 101] width 459 height 638
click at [20, 51] on div "View" at bounding box center [24, 51] width 33 height 33
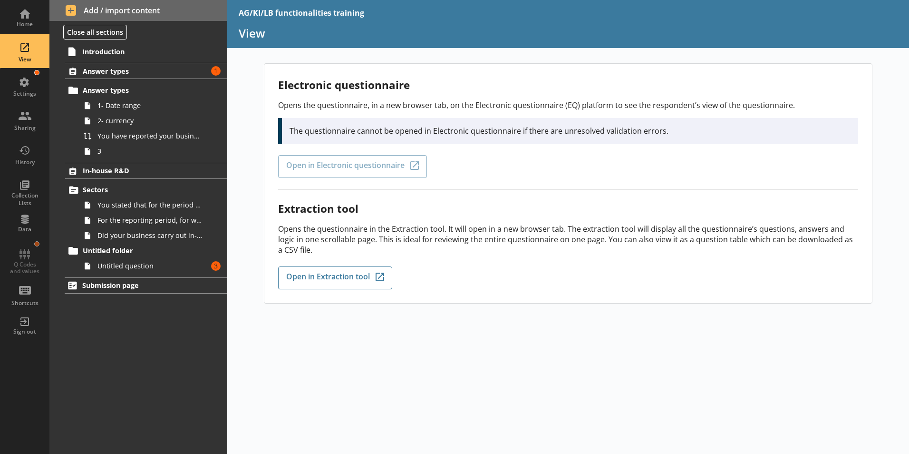
click at [336, 165] on div "Electronic questionnaire Opens the questionnaire, in a new browser tab, on the …" at bounding box center [568, 133] width 580 height 112
click at [326, 167] on div "Electronic questionnaire Opens the questionnaire, in a new browser tab, on the …" at bounding box center [568, 133] width 580 height 112
click at [599, 300] on div "Electronic questionnaire Opens the questionnaire, in a new browser tab, on the …" at bounding box center [568, 183] width 608 height 239
click at [153, 67] on span "Answer types" at bounding box center [141, 71] width 116 height 9
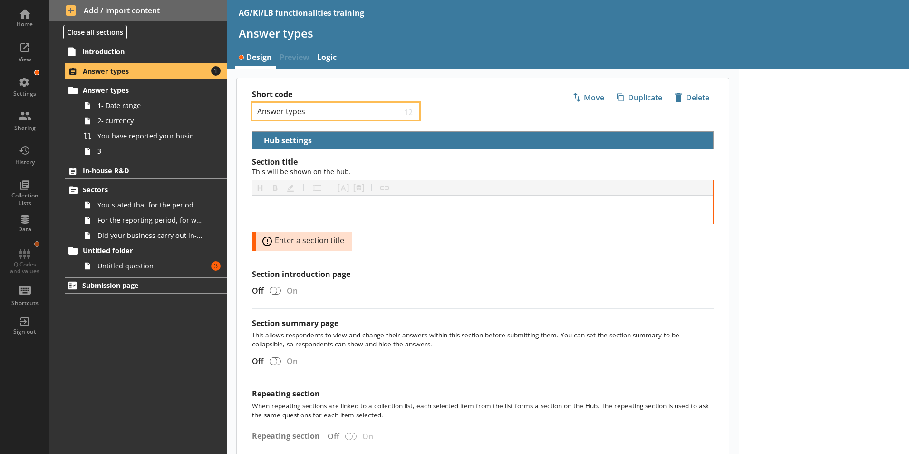
drag, startPoint x: 330, startPoint y: 109, endPoint x: 289, endPoint y: 122, distance: 43.3
click at [225, 111] on div "Home View Settings Sharing History Collection Lists Data Q Codes and values Sho…" at bounding box center [454, 227] width 909 height 454
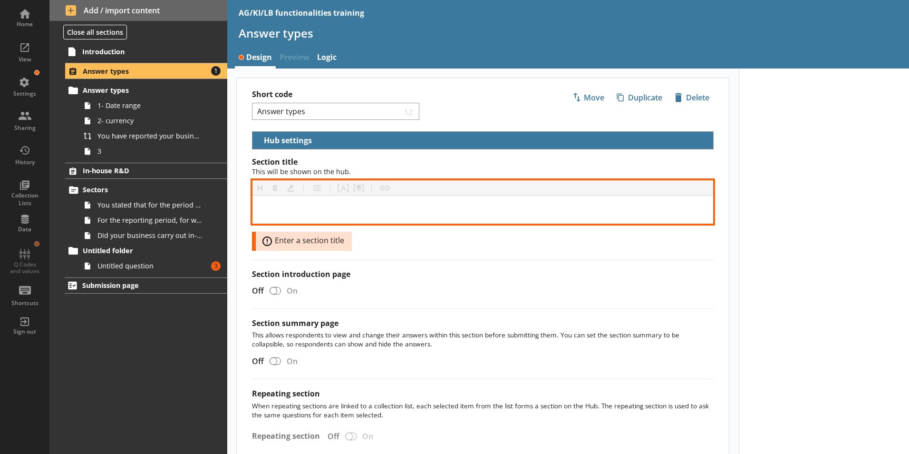
click at [288, 214] on div "[object Object]" at bounding box center [482, 209] width 445 height 13
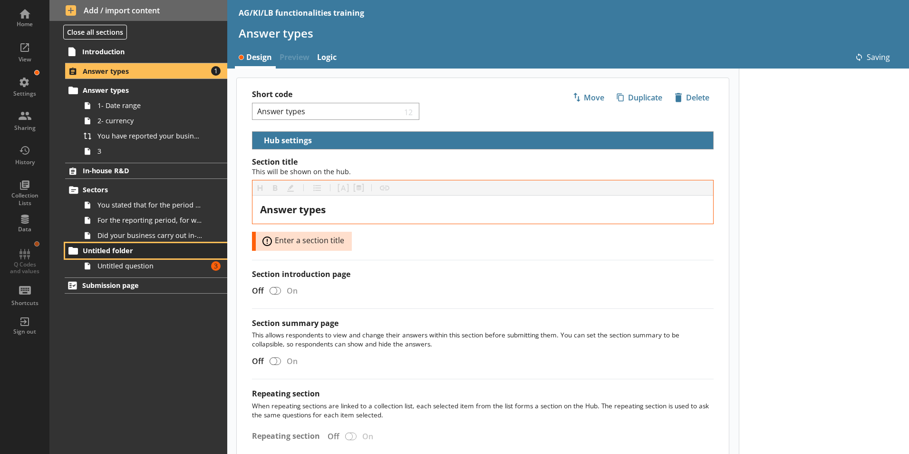
click at [72, 253] on icon at bounding box center [73, 251] width 10 height 8
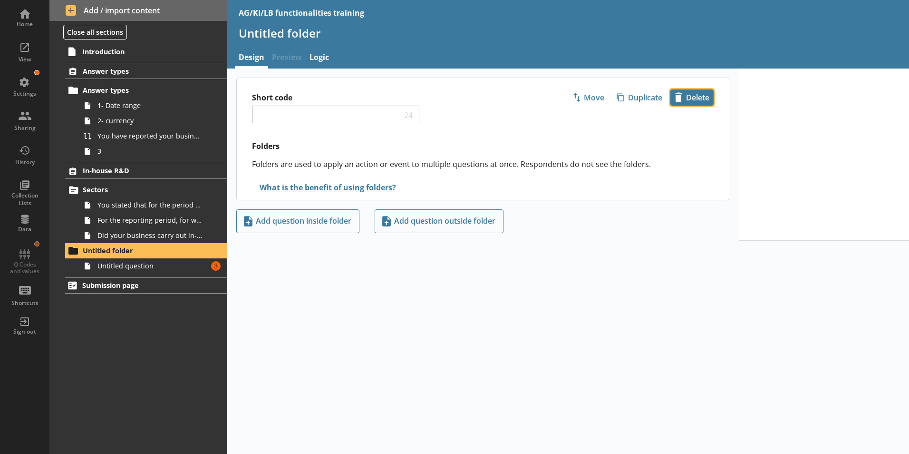
click at [690, 101] on span "icon-delete Created with Sketch. Delete" at bounding box center [692, 97] width 42 height 15
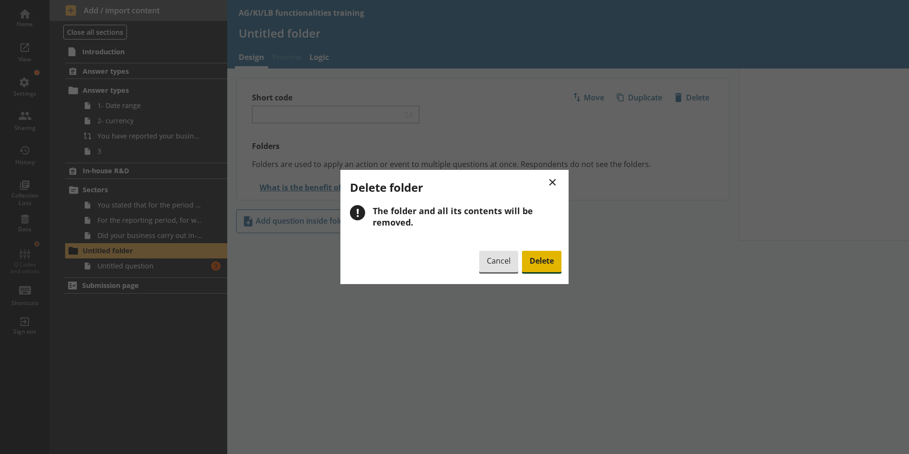
click at [543, 258] on span "Delete" at bounding box center [541, 262] width 39 height 22
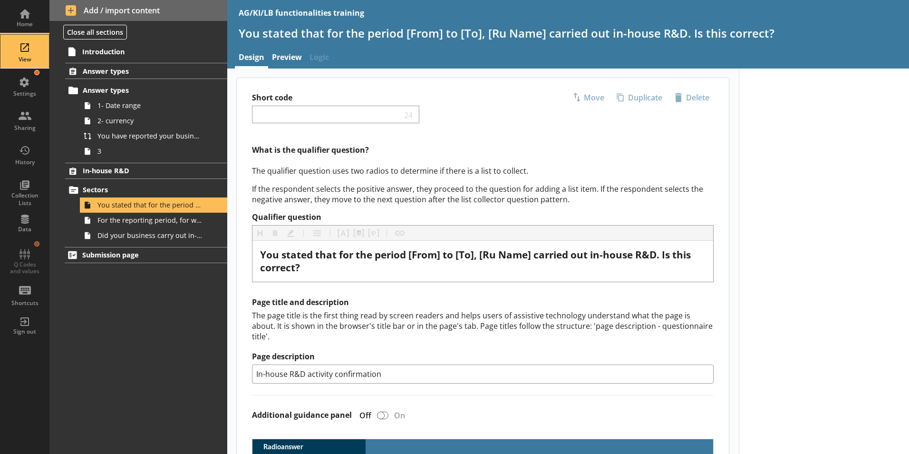
click at [26, 49] on div "View" at bounding box center [24, 51] width 33 height 33
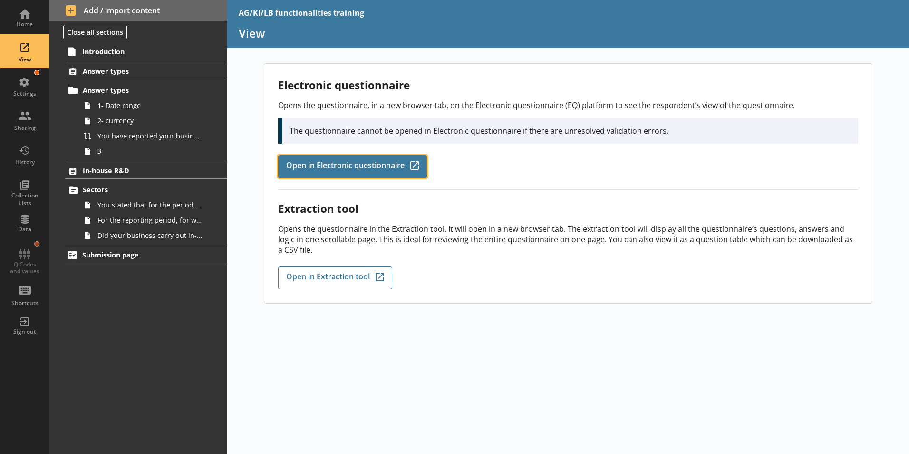
click at [372, 169] on span "Open in Electronic questionnaire" at bounding box center [345, 166] width 118 height 10
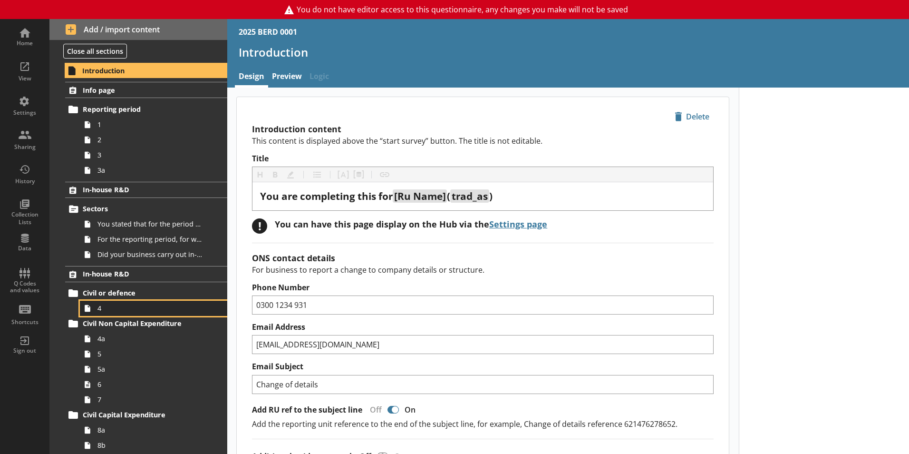
click at [97, 310] on span "4" at bounding box center [150, 307] width 106 height 9
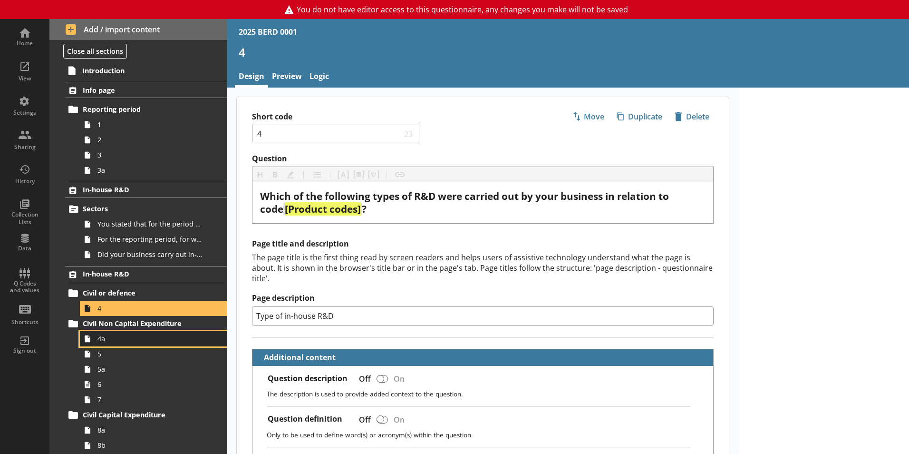
click at [101, 345] on link "4a" at bounding box center [153, 338] width 147 height 15
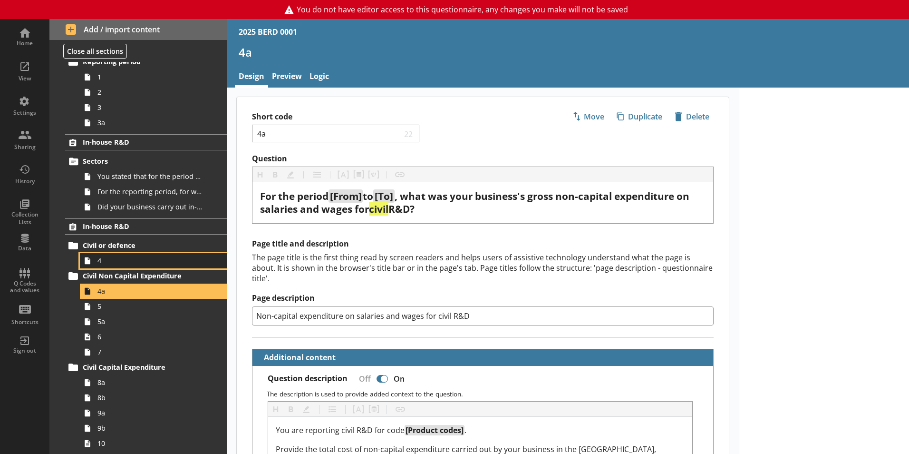
click at [104, 263] on span "4" at bounding box center [150, 260] width 106 height 9
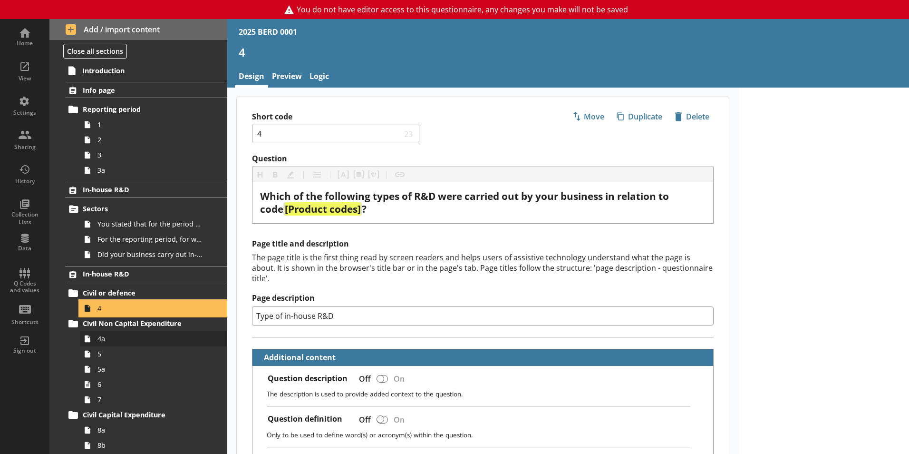
scroll to position [48, 0]
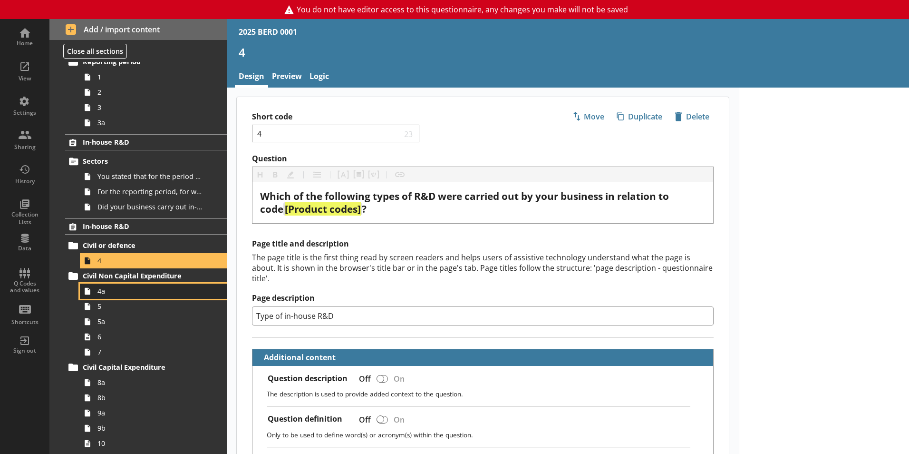
click at [110, 294] on span "4a" at bounding box center [150, 290] width 106 height 9
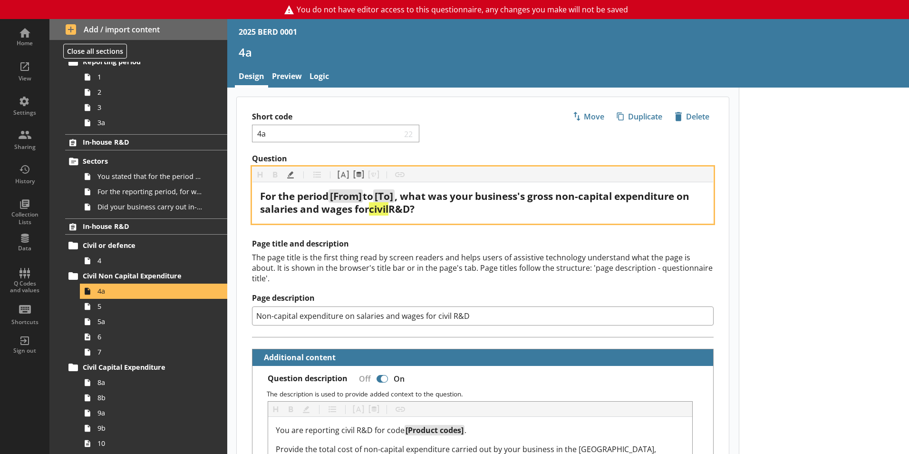
drag, startPoint x: 261, startPoint y: 193, endPoint x: 455, endPoint y: 209, distance: 194.2
click at [455, 209] on div "For the period [From] to [To] , what was your business's gross non-capital expe…" at bounding box center [482, 203] width 445 height 26
copy div "For the period [From] to [To] , what was your business's gross non-capital expe…"
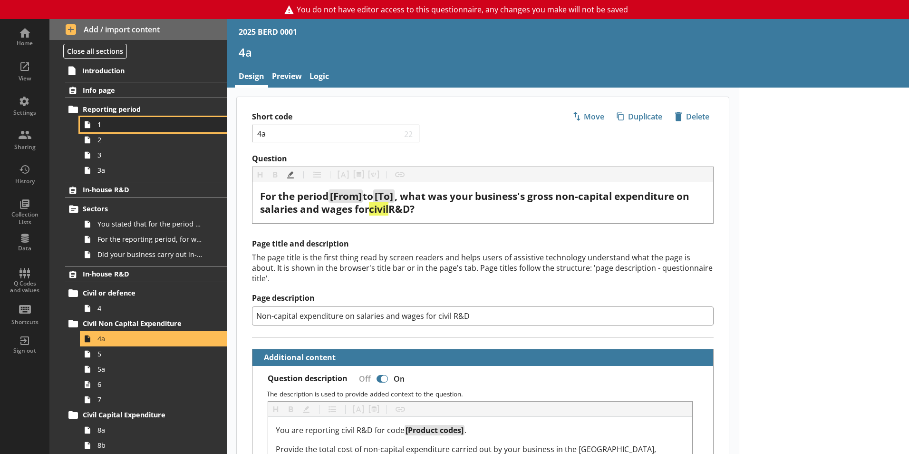
click at [105, 125] on span "1" at bounding box center [150, 124] width 106 height 9
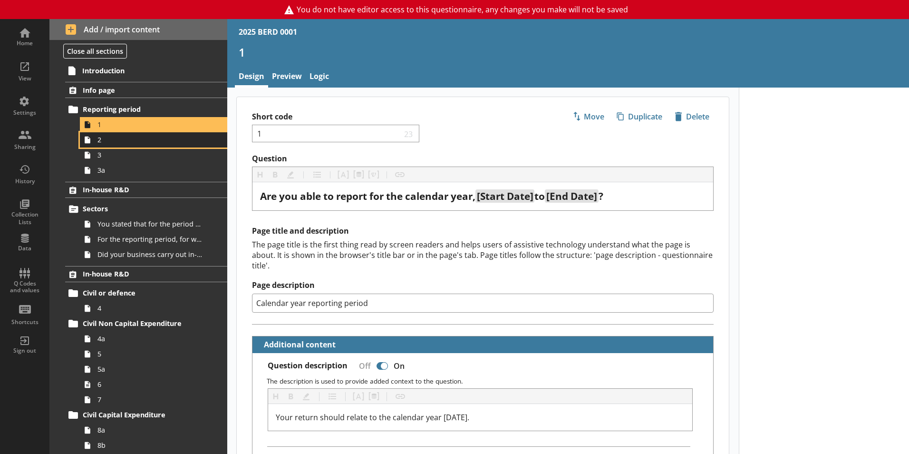
click at [106, 144] on span "2" at bounding box center [150, 139] width 106 height 9
type textarea "x"
select select "ref_p_end_date"
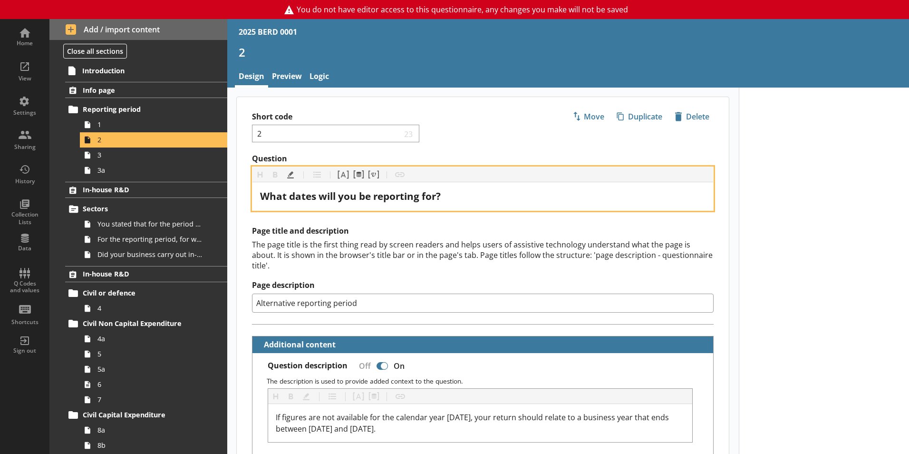
drag, startPoint x: 460, startPoint y: 197, endPoint x: 240, endPoint y: 207, distance: 220.8
click at [240, 207] on div "Question Heading Heading Bold Bold Highlight Highlight List List Pipe answer Pi…" at bounding box center [483, 182] width 492 height 57
copy span "What dates will you be reporting for?"
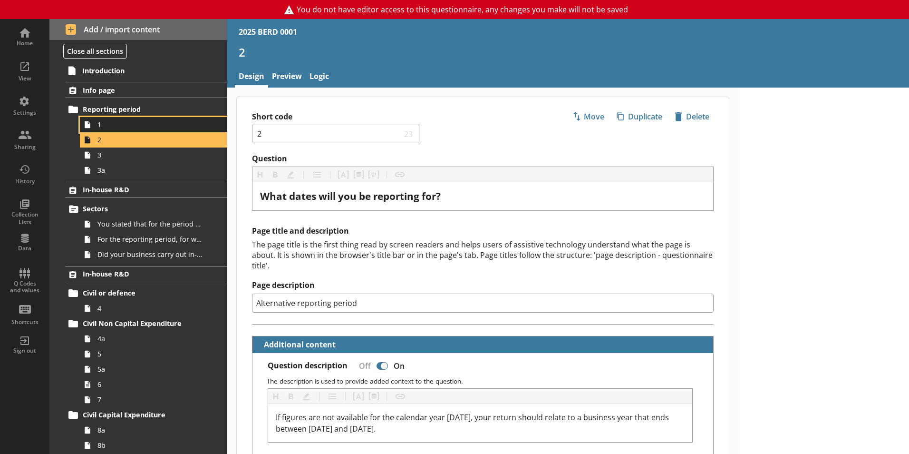
click at [94, 127] on icon at bounding box center [87, 124] width 15 height 15
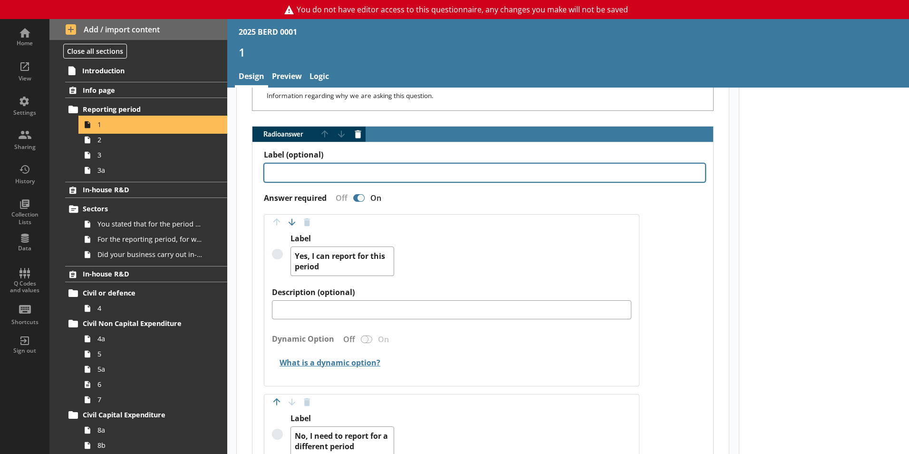
scroll to position [570, 0]
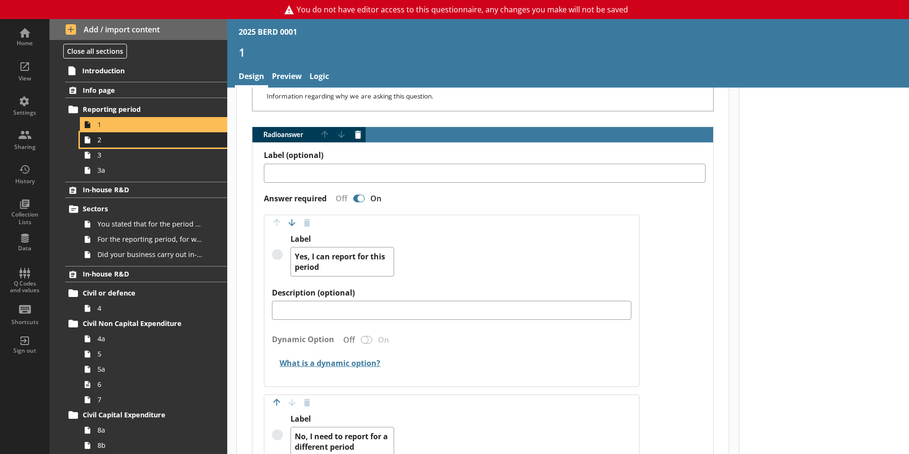
click at [103, 144] on span "2" at bounding box center [150, 139] width 106 height 9
type textarea "x"
select select "ref_p_end_date"
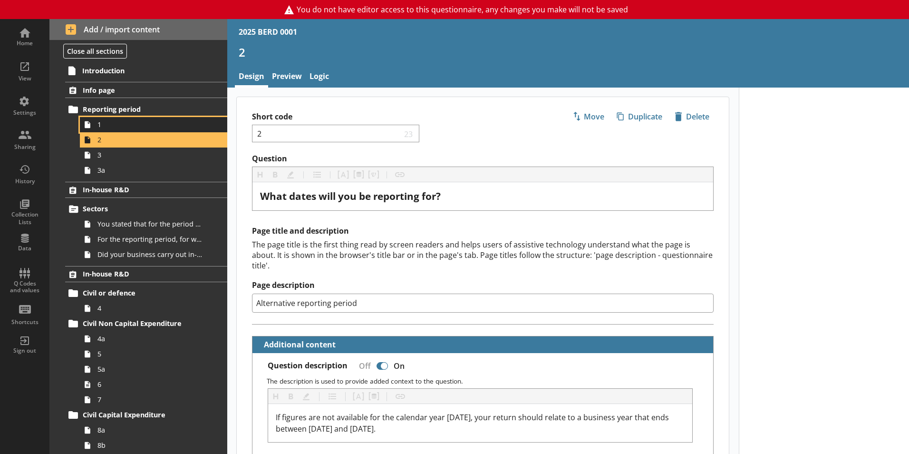
click at [102, 128] on span "1" at bounding box center [150, 124] width 106 height 9
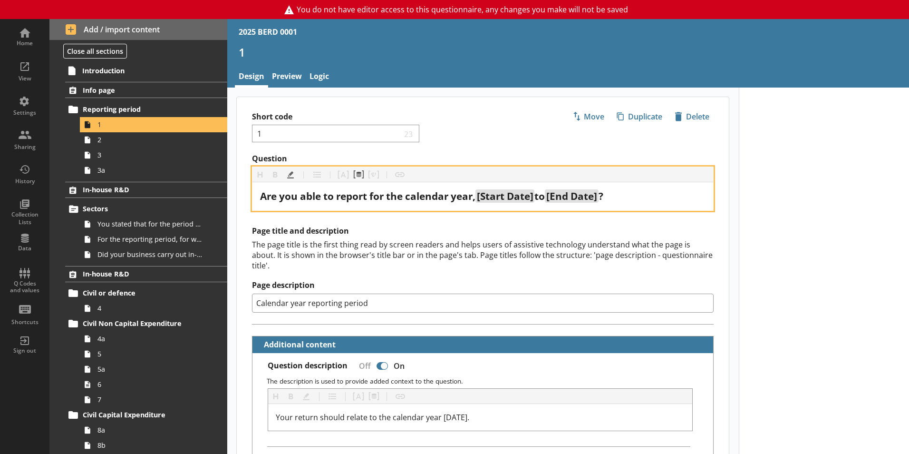
click at [402, 201] on span "Are you able to report for the calendar year," at bounding box center [367, 195] width 215 height 13
click at [359, 173] on button "Pipe metadata" at bounding box center [358, 174] width 15 height 15
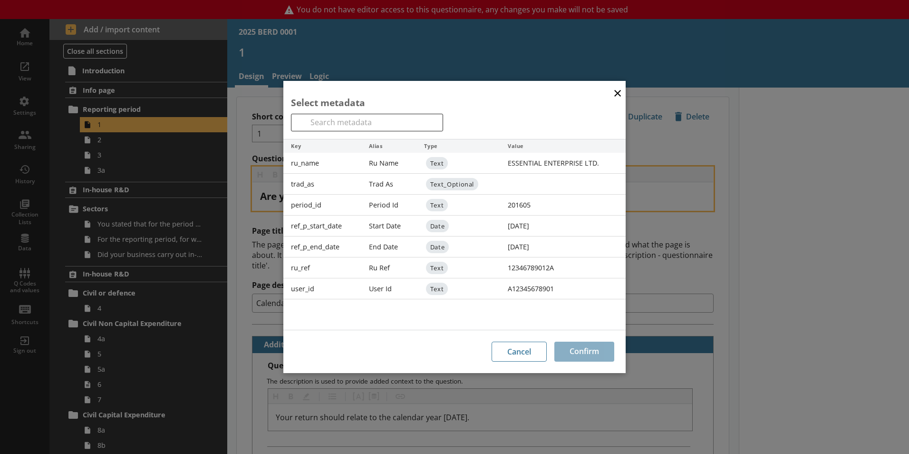
click at [617, 96] on button "×" at bounding box center [617, 92] width 14 height 21
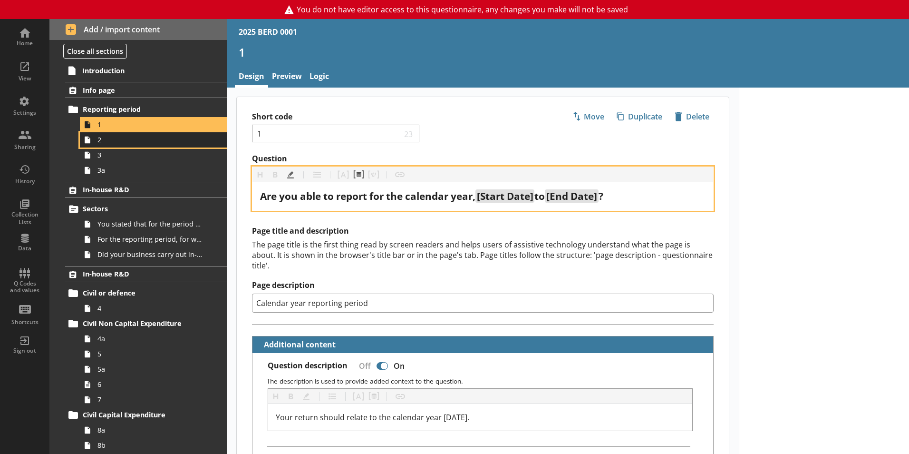
click at [95, 144] on icon at bounding box center [87, 139] width 15 height 15
type textarea "x"
select select "ref_p_end_date"
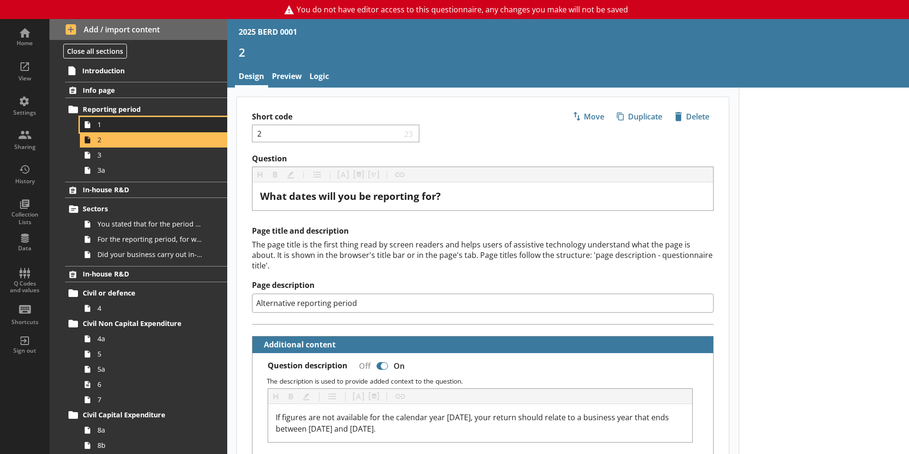
click at [100, 128] on span "1" at bounding box center [150, 124] width 106 height 9
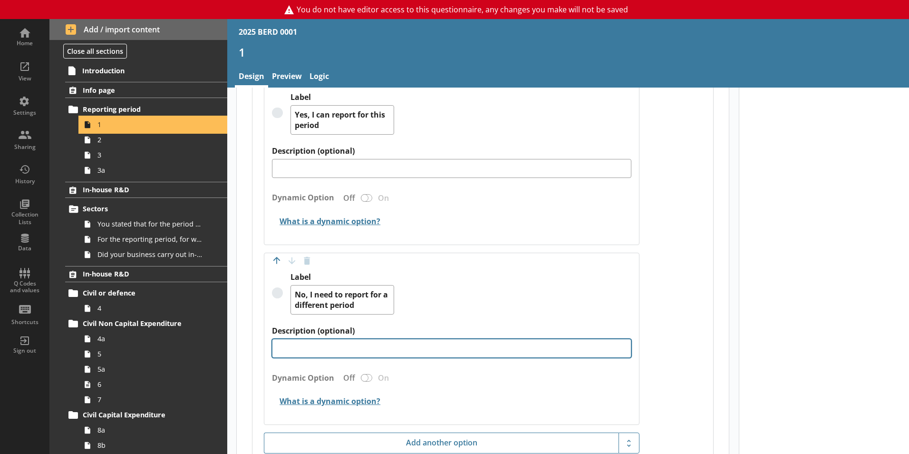
scroll to position [713, 0]
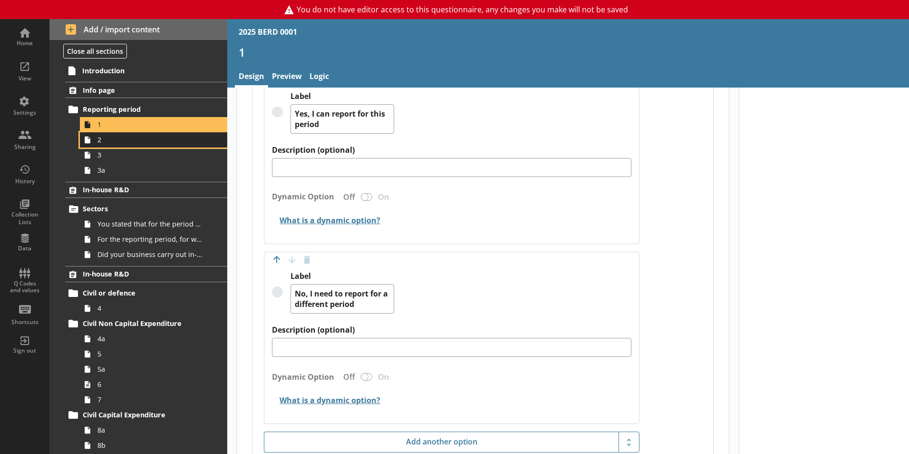
click at [104, 144] on span "2" at bounding box center [150, 139] width 106 height 9
type textarea "x"
select select "ref_p_end_date"
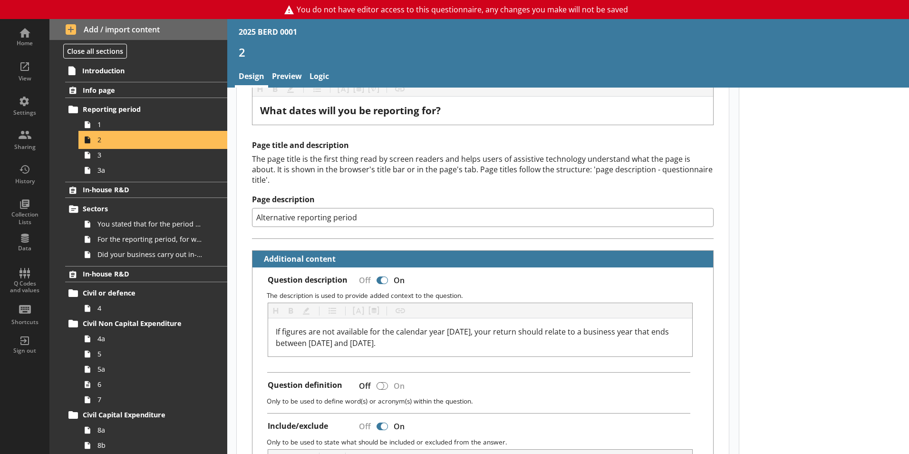
scroll to position [95, 0]
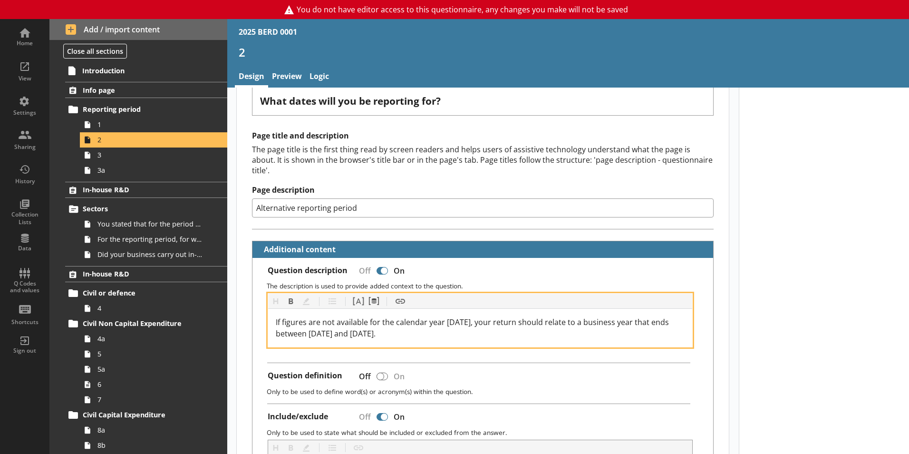
drag, startPoint x: 417, startPoint y: 325, endPoint x: 286, endPoint y: 305, distance: 132.2
click at [269, 309] on div "If figures are not available for the calendar year 2025, your return should rel…" at bounding box center [480, 328] width 425 height 38
copy span "If figures are not available for the calendar year 2025, your return should rel…"
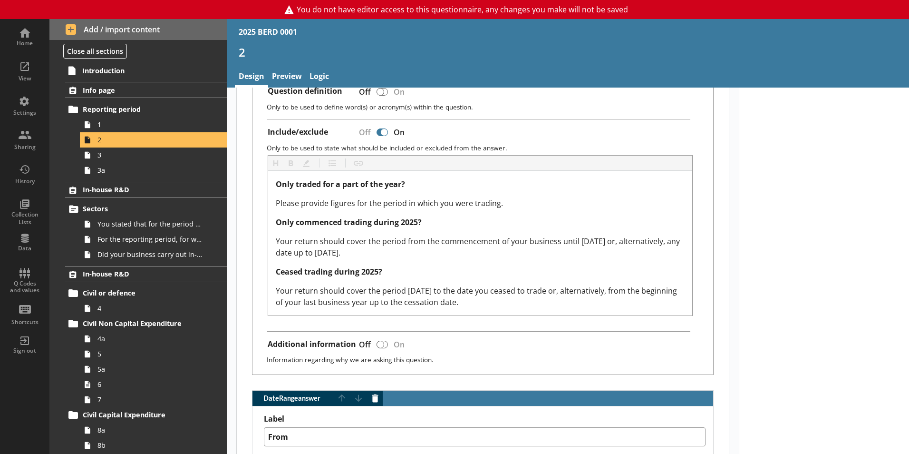
scroll to position [380, 0]
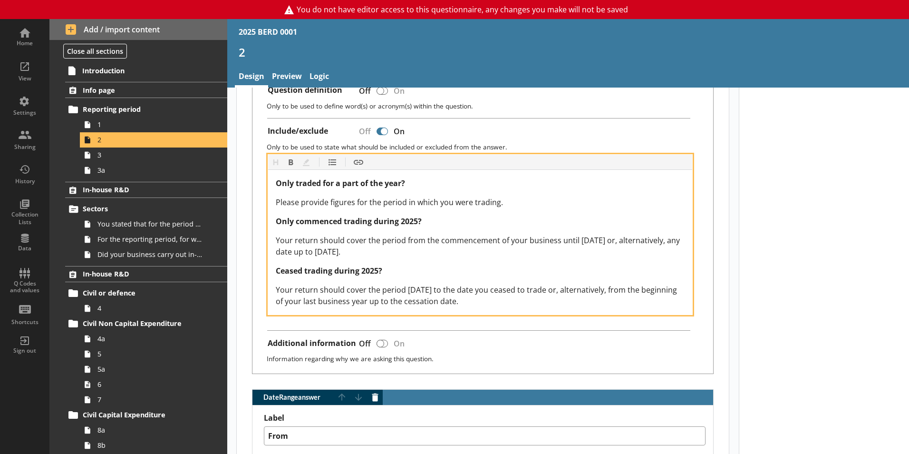
drag, startPoint x: 276, startPoint y: 172, endPoint x: 495, endPoint y: 293, distance: 249.8
click at [495, 293] on div "Only traded for a part of the year? Please provide figures for the period in wh…" at bounding box center [480, 241] width 409 height 129
copy div "Only traded for a part of the year? Please provide figures for the period in wh…"
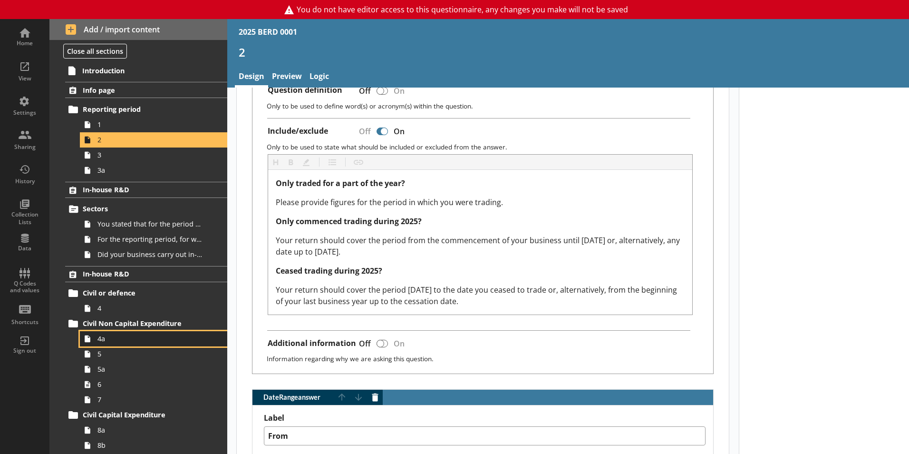
click at [101, 339] on span "4a" at bounding box center [150, 338] width 106 height 9
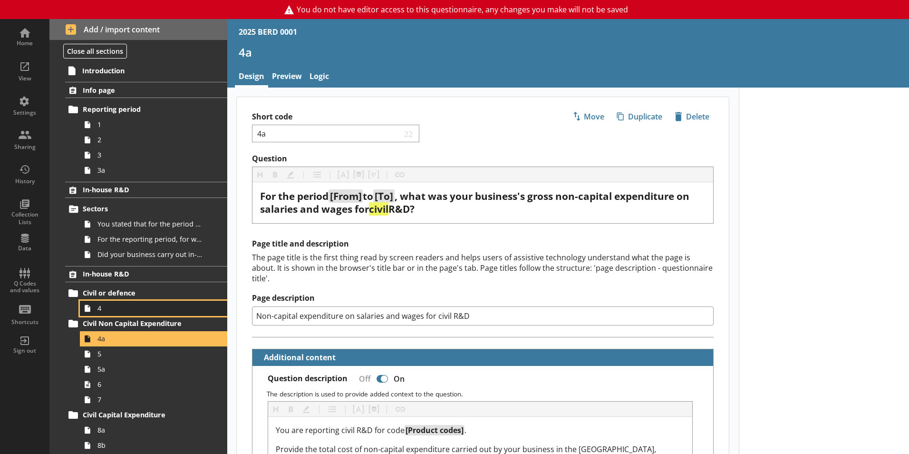
click at [97, 313] on link "4" at bounding box center [153, 307] width 147 height 15
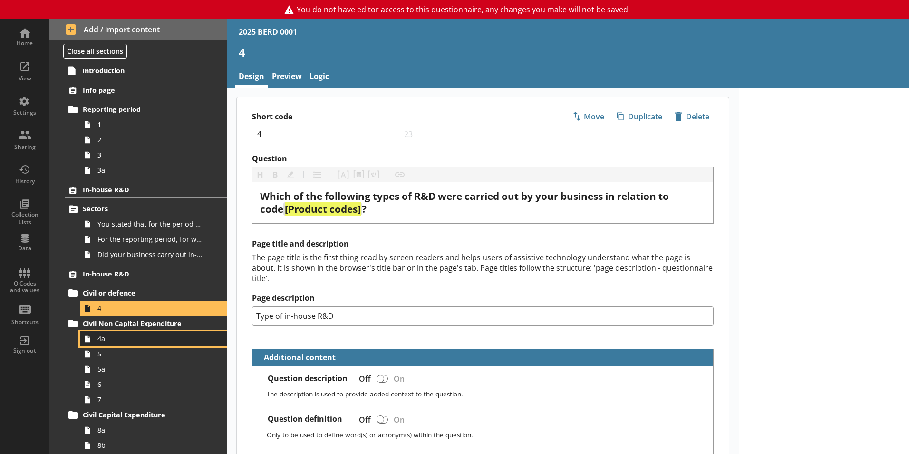
click at [101, 340] on span "4a" at bounding box center [150, 338] width 106 height 9
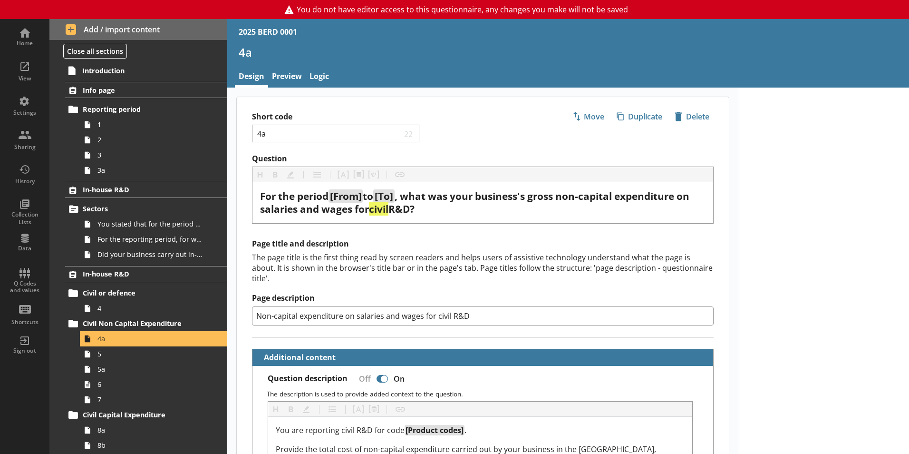
drag, startPoint x: 482, startPoint y: 308, endPoint x: 271, endPoint y: 302, distance: 211.1
click at [256, 306] on input "Non-capital expenditure on salaries and wages for civil R&D" at bounding box center [483, 315] width 462 height 19
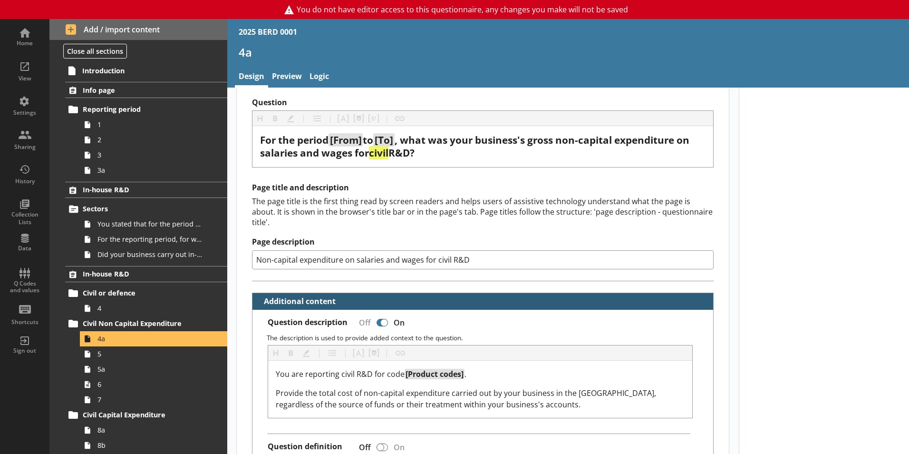
scroll to position [143, 0]
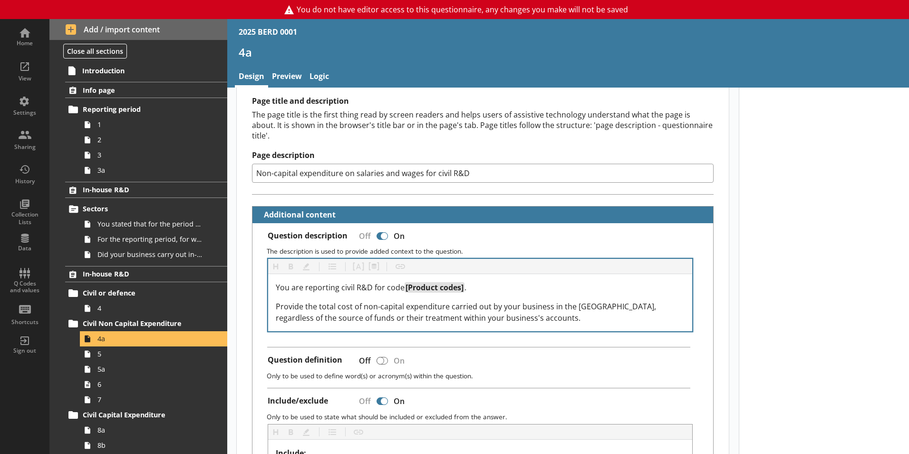
drag, startPoint x: 275, startPoint y: 277, endPoint x: 464, endPoint y: 315, distance: 193.4
click at [464, 317] on div "You are reporting civil R&D for code [Product codes] . Provide the total cost o…" at bounding box center [480, 302] width 425 height 57
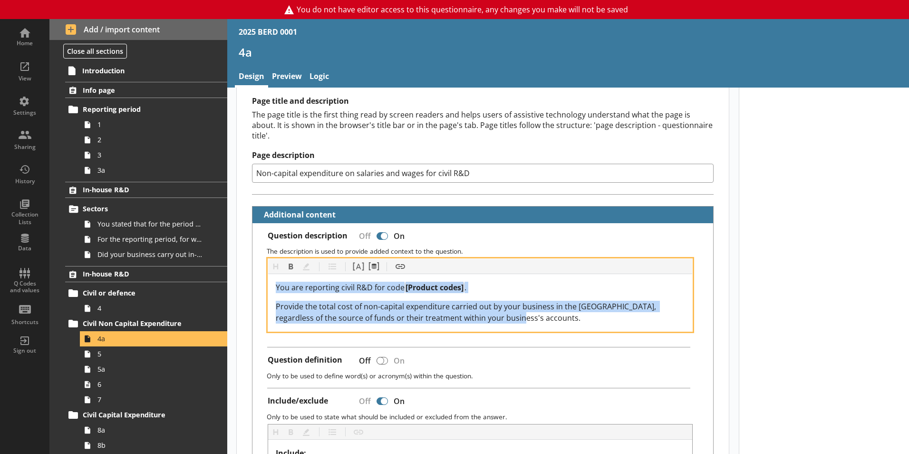
drag, startPoint x: 492, startPoint y: 309, endPoint x: 270, endPoint y: 279, distance: 223.6
click at [270, 279] on div "You are reporting civil R&D for code [Product codes] . Provide the total cost o…" at bounding box center [480, 302] width 425 height 57
copy div "You are reporting civil R&D for code [Product codes] . Provide the total cost o…"
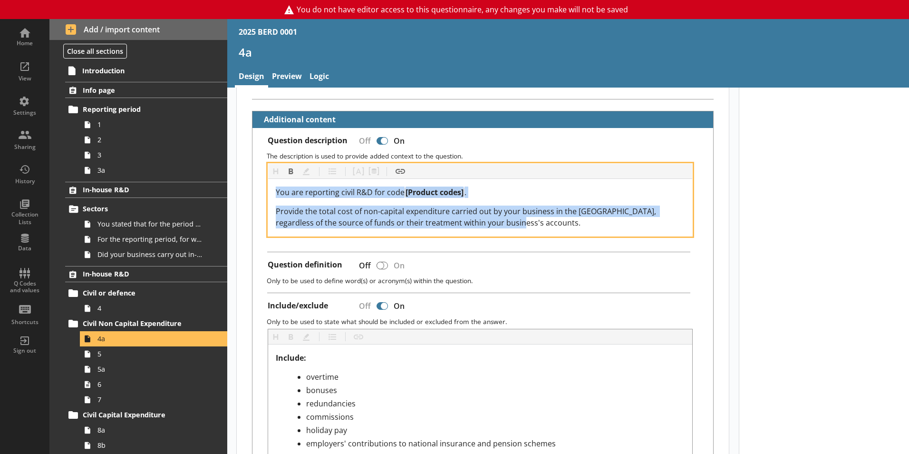
scroll to position [95, 0]
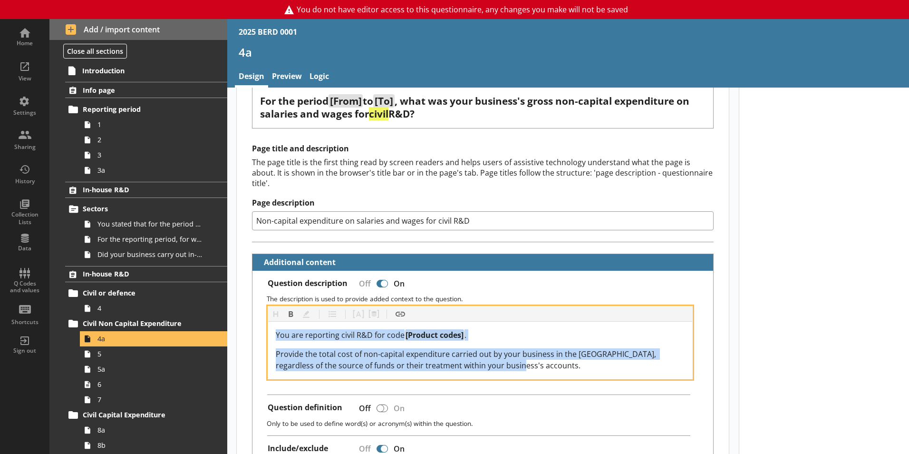
click at [604, 335] on div "You are reporting civil R&D for code [Product codes] . Provide the total cost o…" at bounding box center [480, 350] width 409 height 42
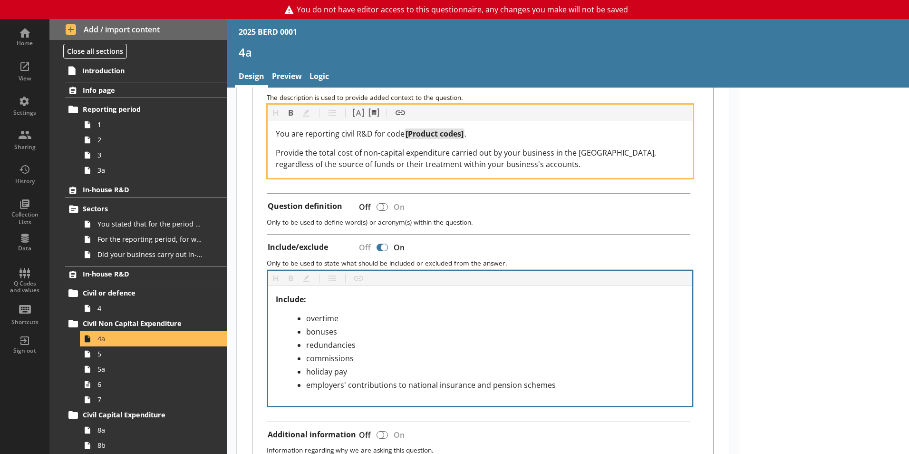
scroll to position [380, 0]
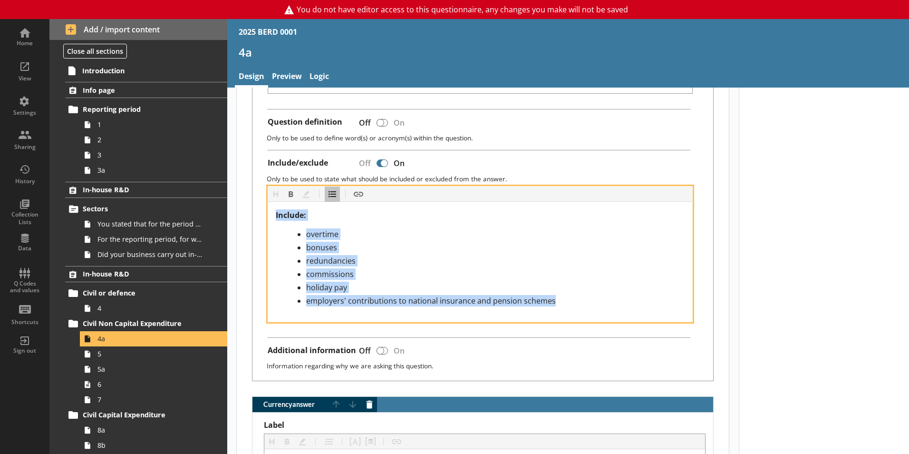
drag, startPoint x: 276, startPoint y: 203, endPoint x: 567, endPoint y: 295, distance: 305.5
click at [567, 295] on div "Include: overtime bonuses redundancies commissions holiday pay employers' contr…" at bounding box center [480, 257] width 409 height 97
copy div "Include: overtime bonuses redundancies commissions holiday pay employers' contr…"
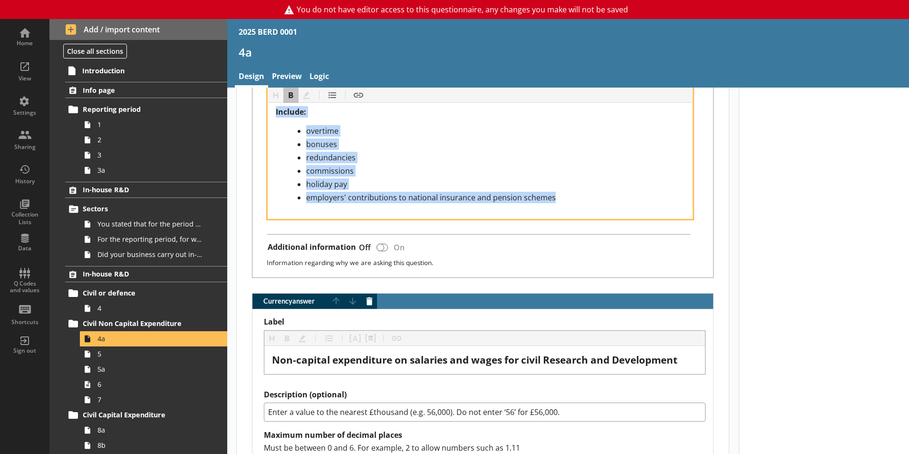
scroll to position [523, 0]
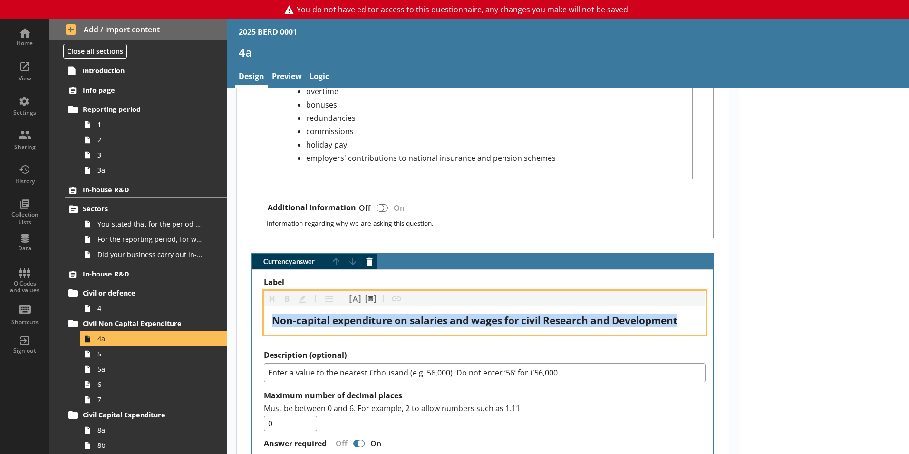
drag, startPoint x: 686, startPoint y: 311, endPoint x: 295, endPoint y: 327, distance: 391.5
click at [178, 319] on div "Home View Settings Sharing History Collection Lists Data Q Codes and values Sho…" at bounding box center [454, 236] width 909 height 434
copy span "Non-capital expenditure on salaries and wages for civil Research and Development"
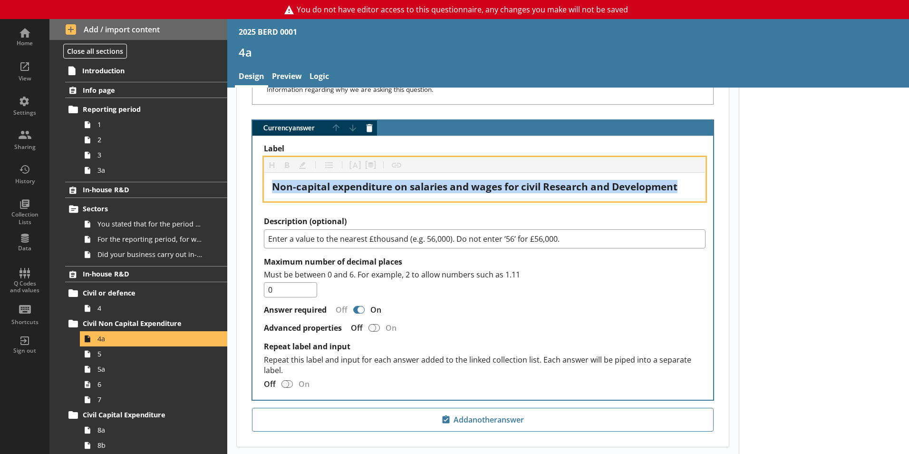
scroll to position [666, 0]
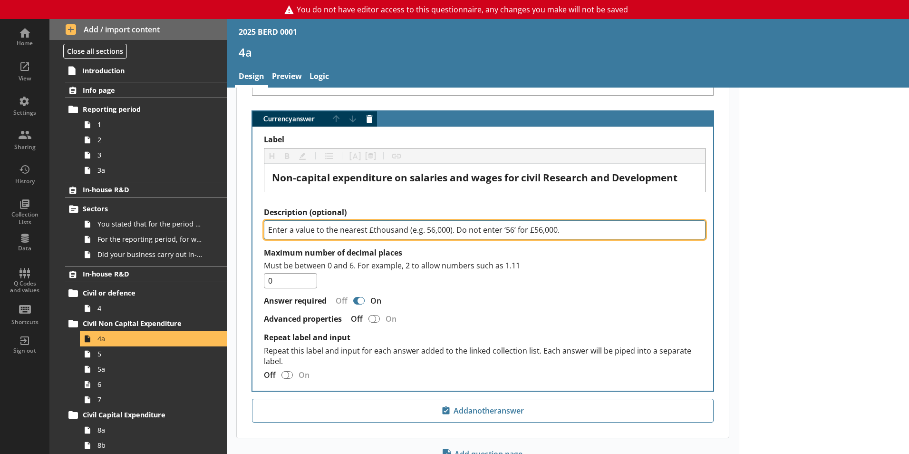
drag, startPoint x: 590, startPoint y: 224, endPoint x: 277, endPoint y: 212, distance: 313.5
click at [261, 213] on div "Label Heading Heading Bold Bold Highlight Highlight List List Pipe answer Pipe …" at bounding box center [482, 258] width 461 height 263
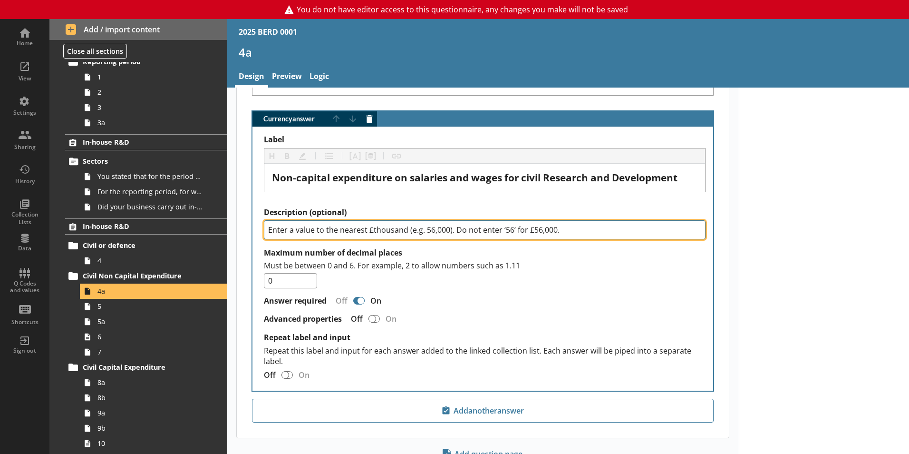
scroll to position [0, 0]
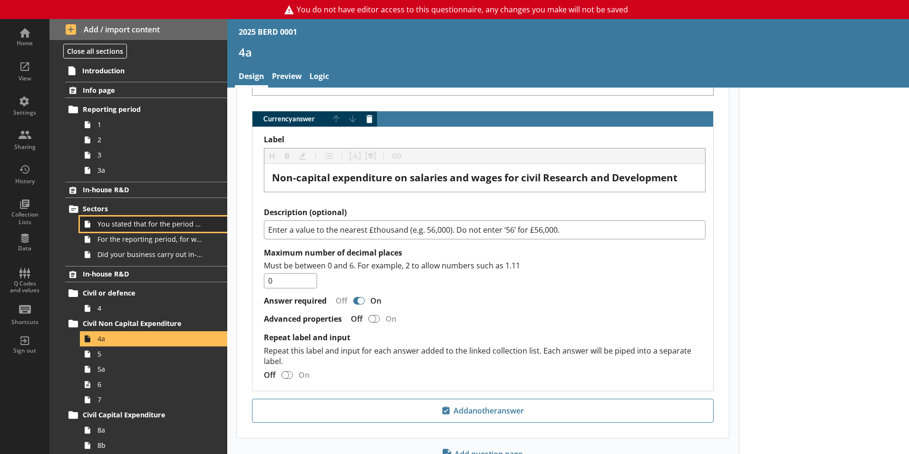
click at [131, 222] on span "You stated that for the period [From] to [To], [Ru Name] carried out in-house R…" at bounding box center [150, 223] width 106 height 9
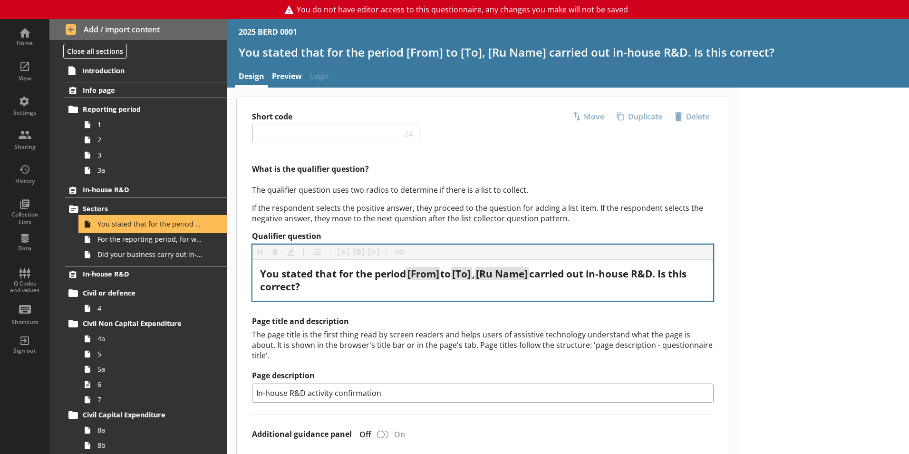
scroll to position [48, 0]
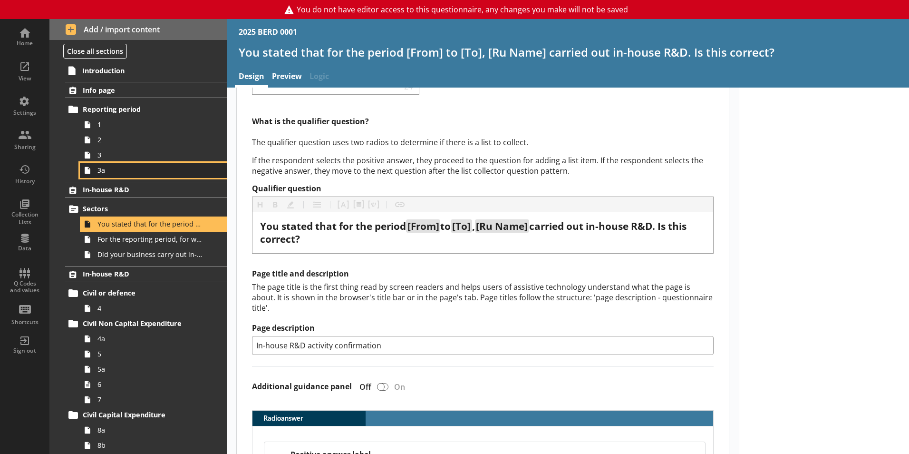
click at [104, 172] on span "3a" at bounding box center [150, 169] width 106 height 9
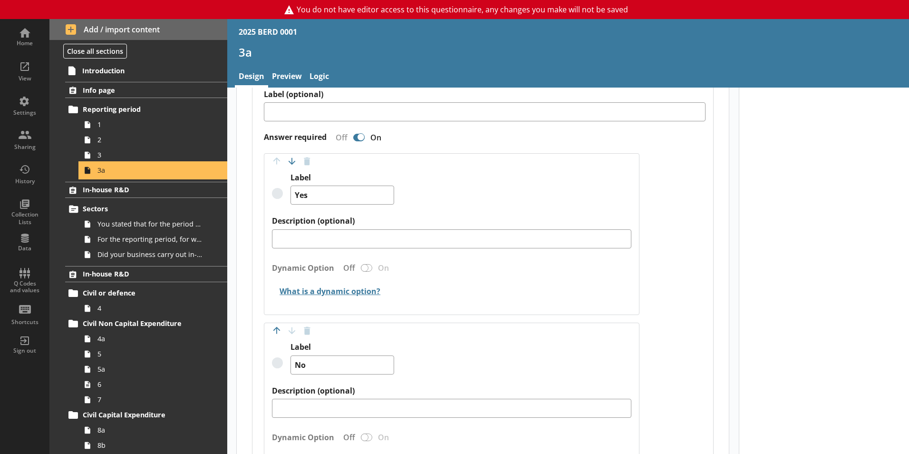
scroll to position [190, 0]
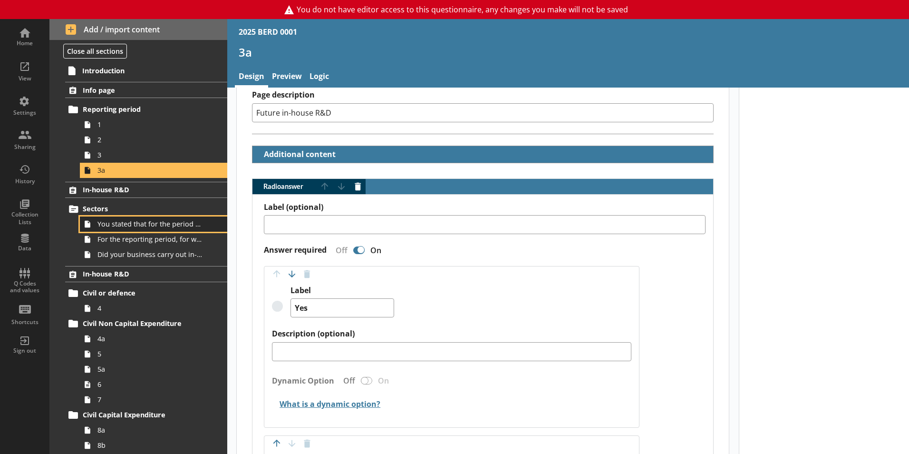
click at [121, 223] on span "You stated that for the period [From] to [To], [Ru Name] carried out in-house R…" at bounding box center [150, 223] width 106 height 9
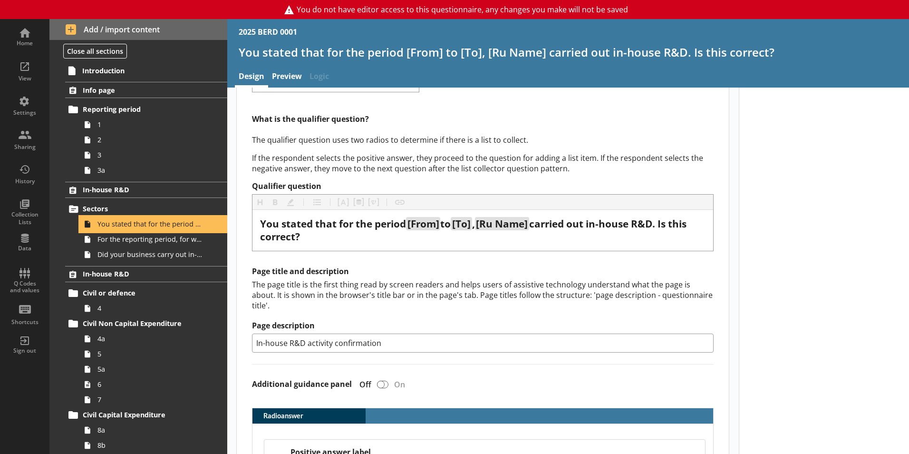
scroll to position [95, 0]
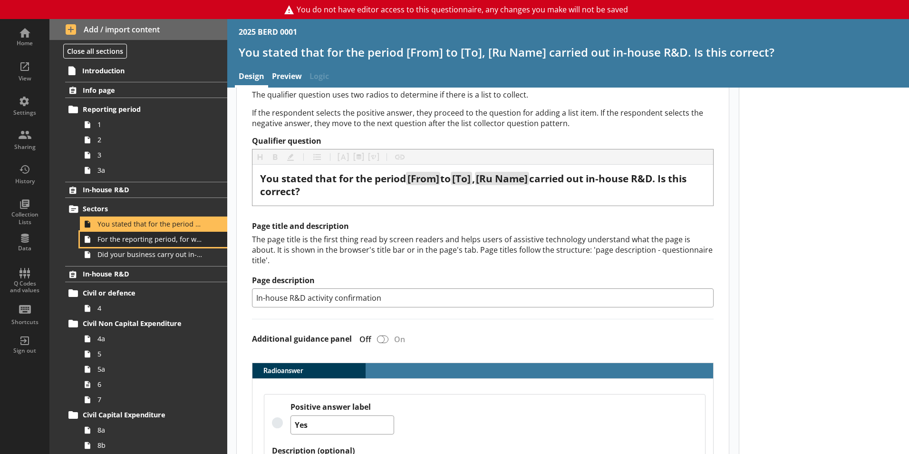
click at [137, 238] on span "For the reporting period, for which of the following product codes has your bus…" at bounding box center [150, 238] width 106 height 9
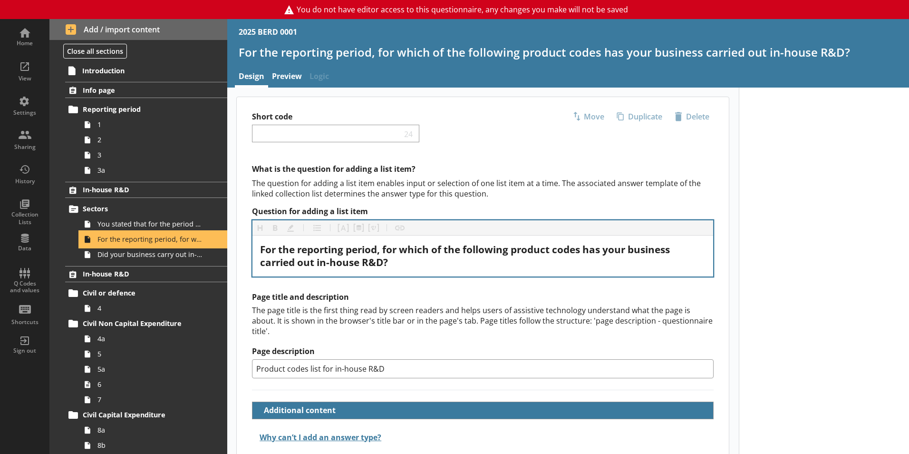
scroll to position [45, 0]
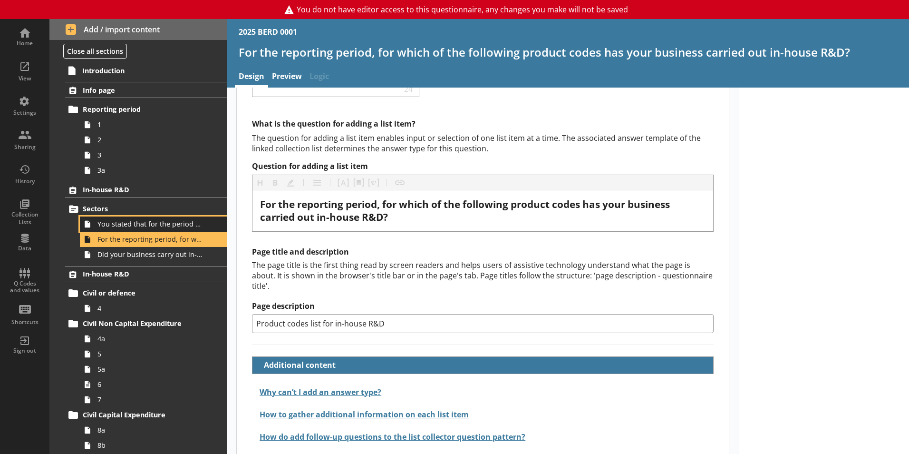
click at [151, 218] on link "You stated that for the period [From] to [To], [Ru Name] carried out in-house R…" at bounding box center [153, 223] width 147 height 15
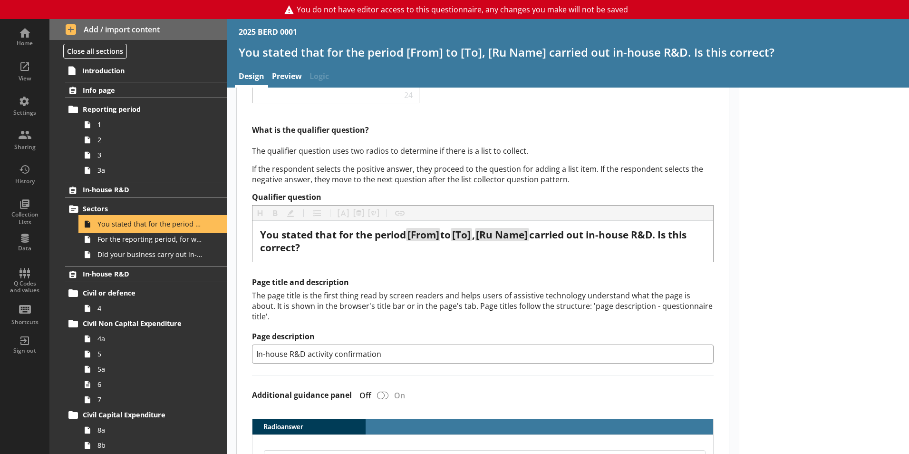
scroll to position [95, 0]
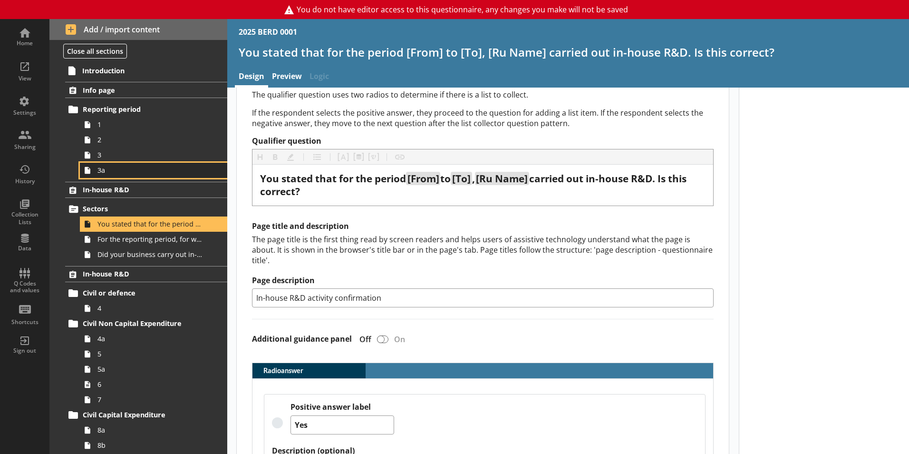
click at [101, 173] on span "3a" at bounding box center [150, 169] width 106 height 9
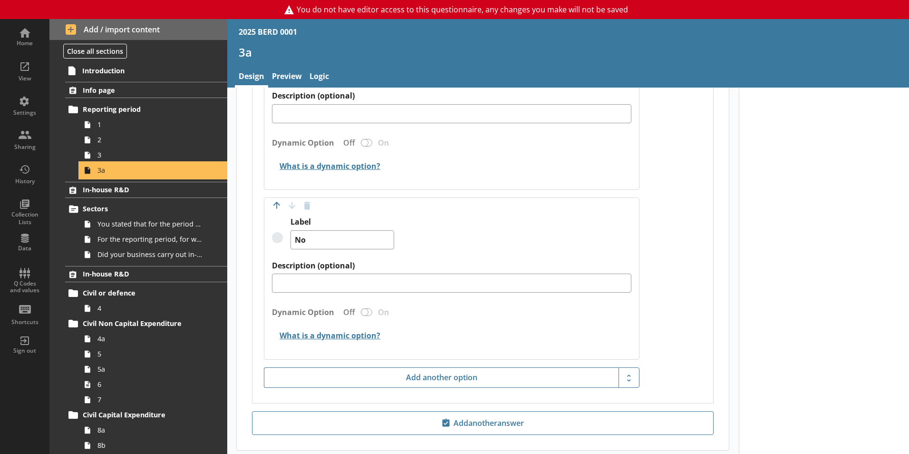
scroll to position [469, 0]
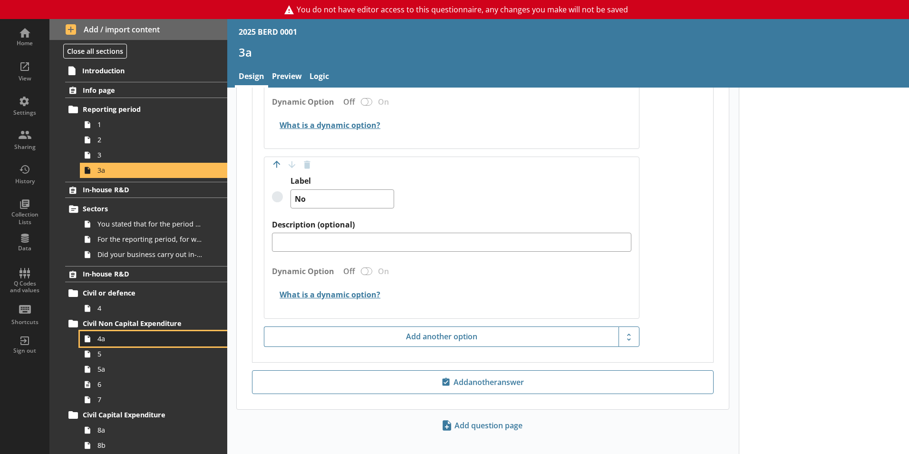
click at [100, 343] on span "4a" at bounding box center [150, 338] width 106 height 9
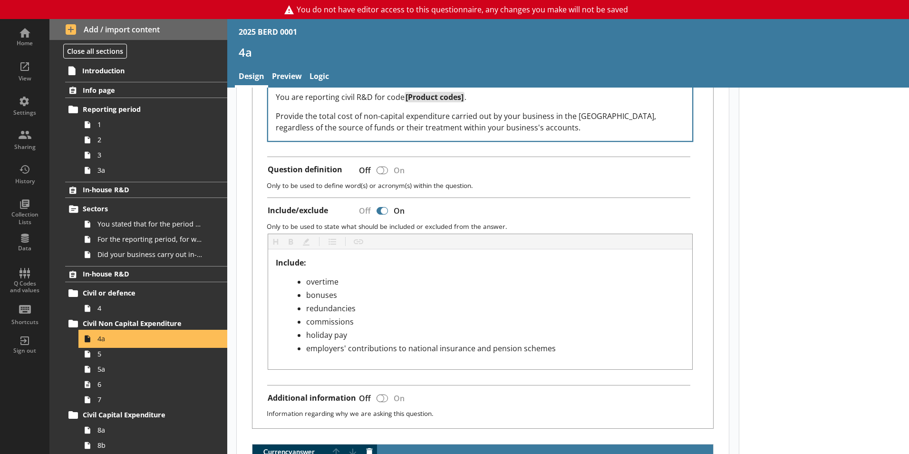
scroll to position [428, 0]
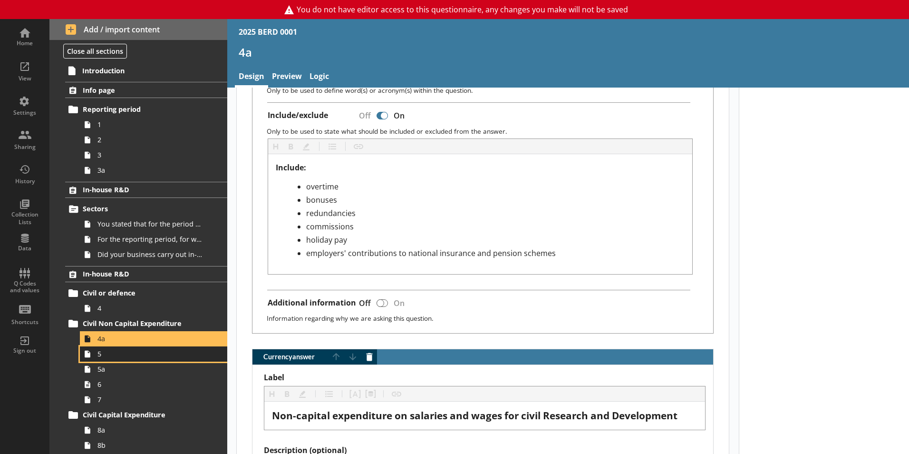
click at [97, 357] on span "5" at bounding box center [150, 353] width 106 height 9
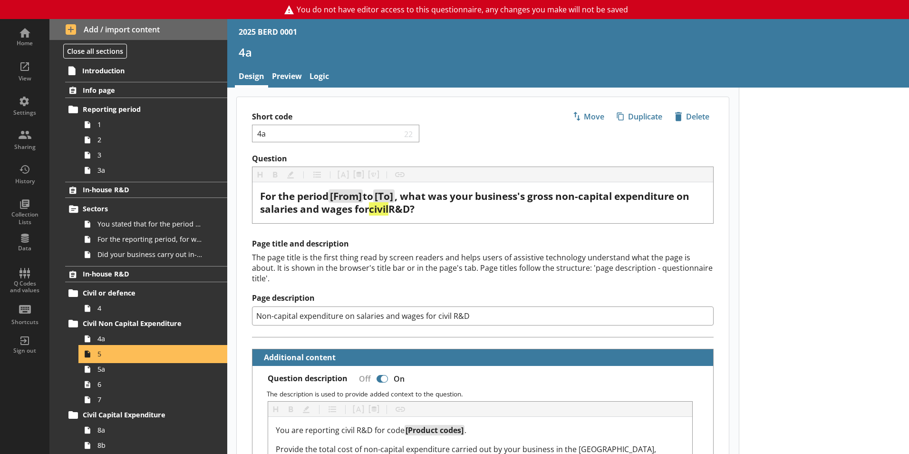
type textarea "x"
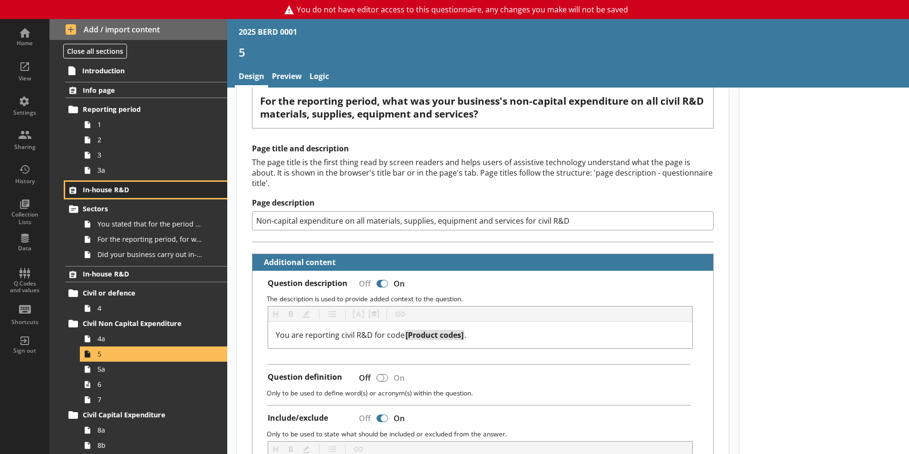
click at [95, 187] on span "In-house R&D" at bounding box center [141, 189] width 116 height 9
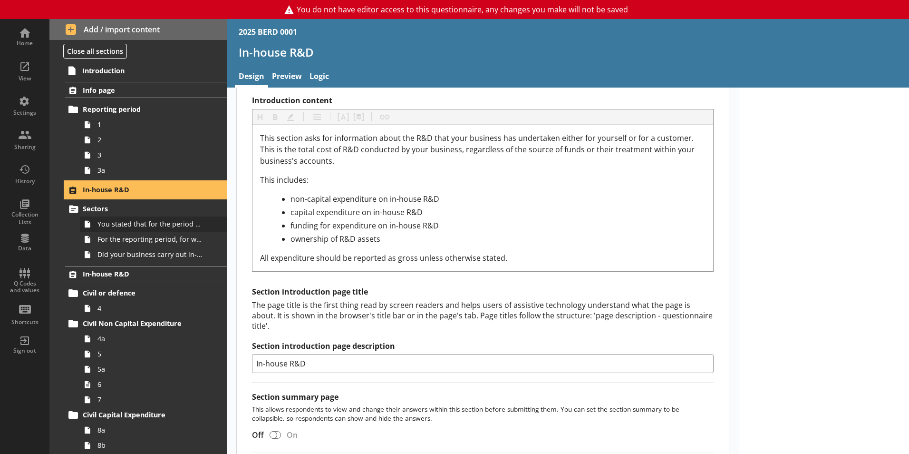
scroll to position [333, 0]
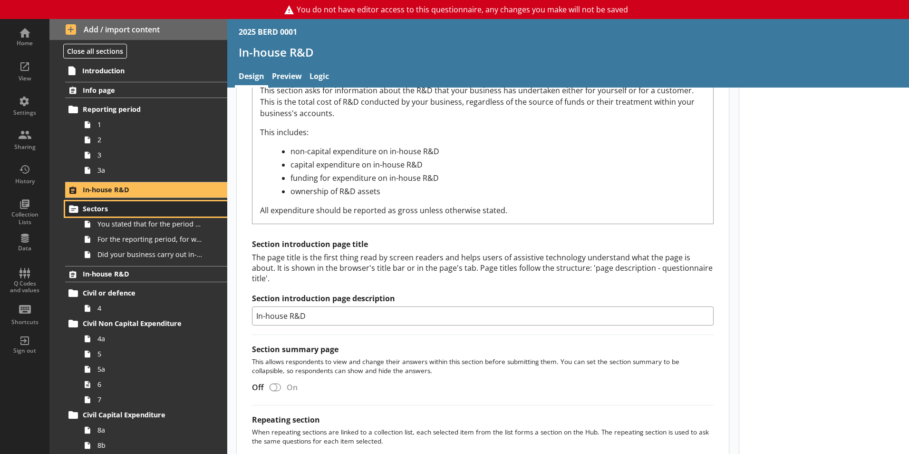
click at [90, 209] on span "Sectors" at bounding box center [141, 208] width 116 height 9
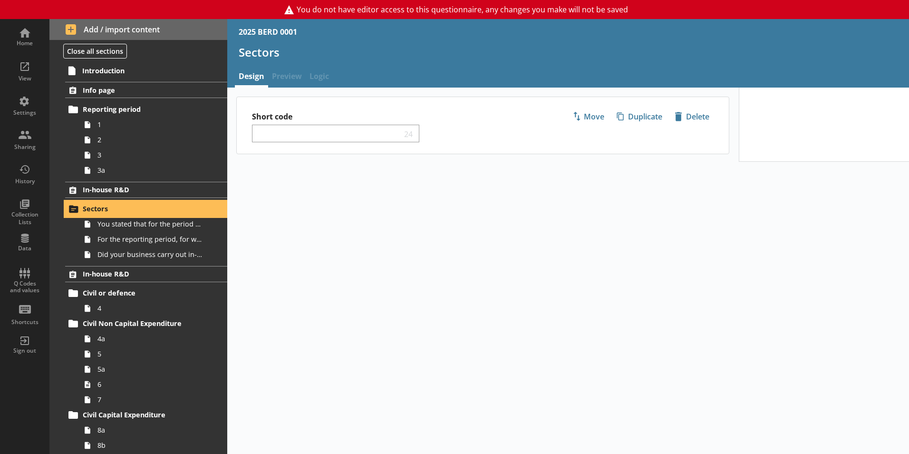
select select "ed5aa05f-910f-4662-9fcf-e405abfe6d58"
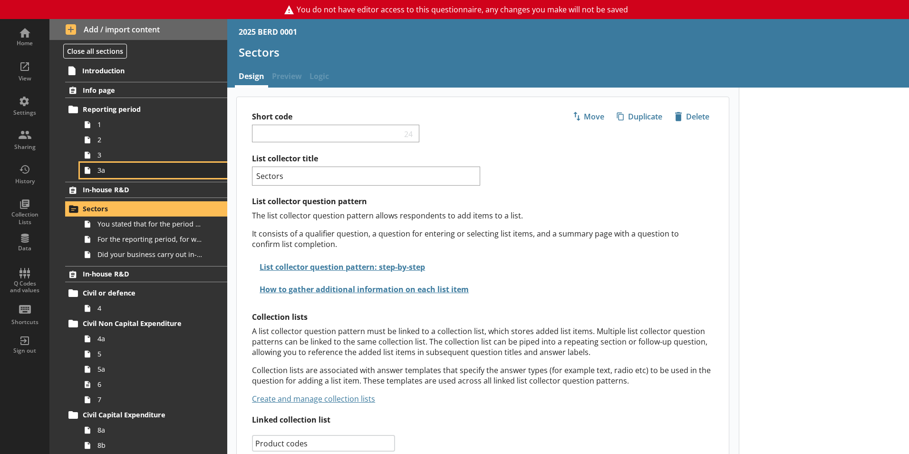
click at [97, 173] on link "3a" at bounding box center [153, 170] width 147 height 15
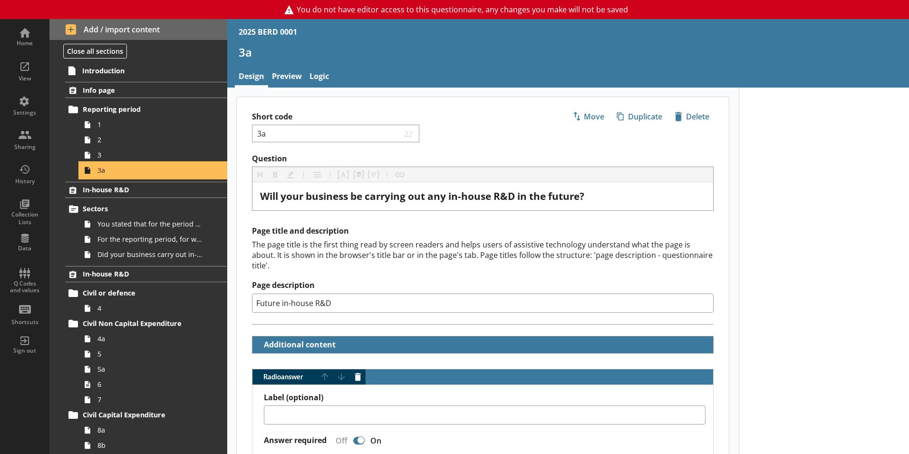
type textarea "x"
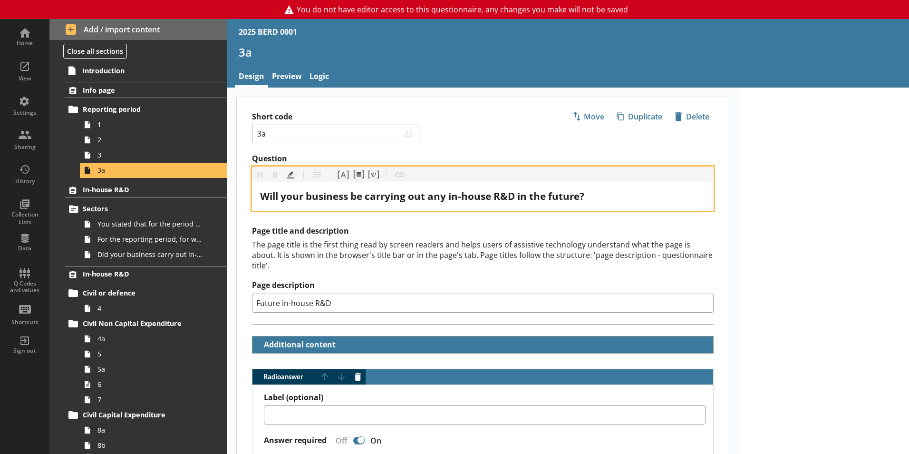
drag, startPoint x: 595, startPoint y: 200, endPoint x: 241, endPoint y: 165, distance: 355.8
click at [241, 165] on div "Question Heading Heading Bold Bold Highlight Highlight List List Pipe answer Pi…" at bounding box center [483, 182] width 492 height 57
copy span "Will your business be carrying out any in-house R&D in the future?"
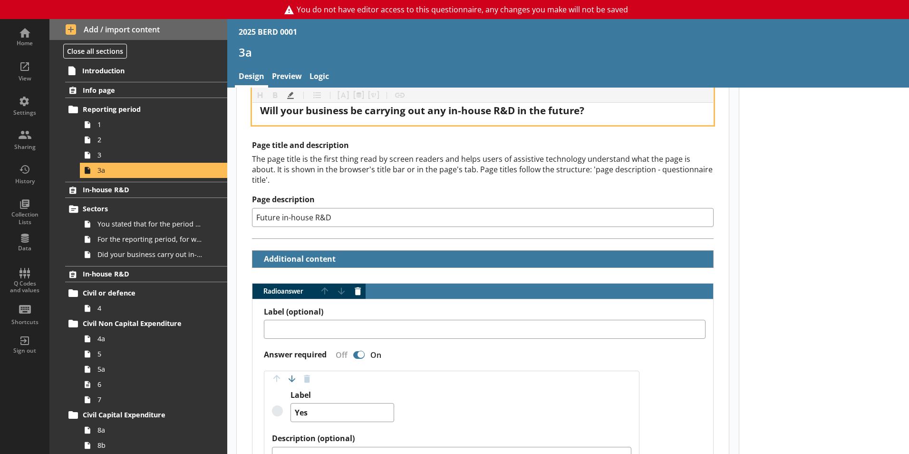
scroll to position [95, 0]
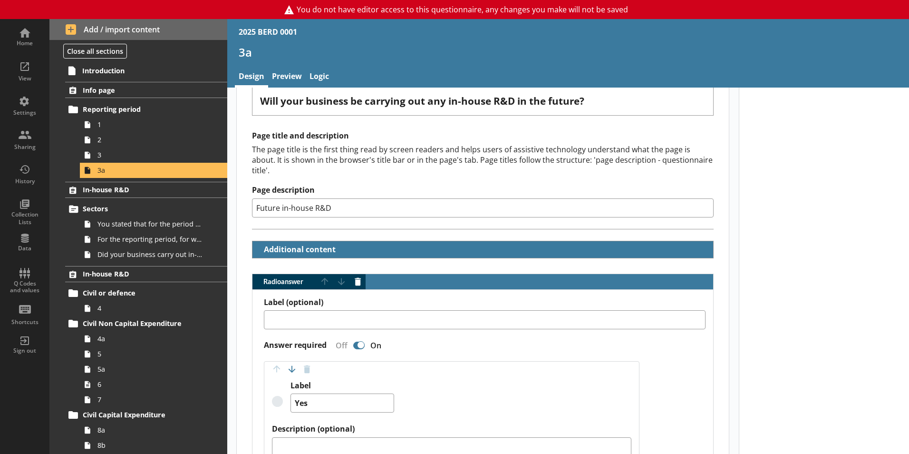
click at [342, 198] on input "Future in-house R&D" at bounding box center [483, 207] width 462 height 19
drag, startPoint x: 342, startPoint y: 197, endPoint x: 230, endPoint y: 203, distance: 112.4
click at [230, 203] on main "Short code 3a 22 Move icon-copy Duplicate icon-delete Created with Sketch. Dele…" at bounding box center [483, 392] width 512 height 782
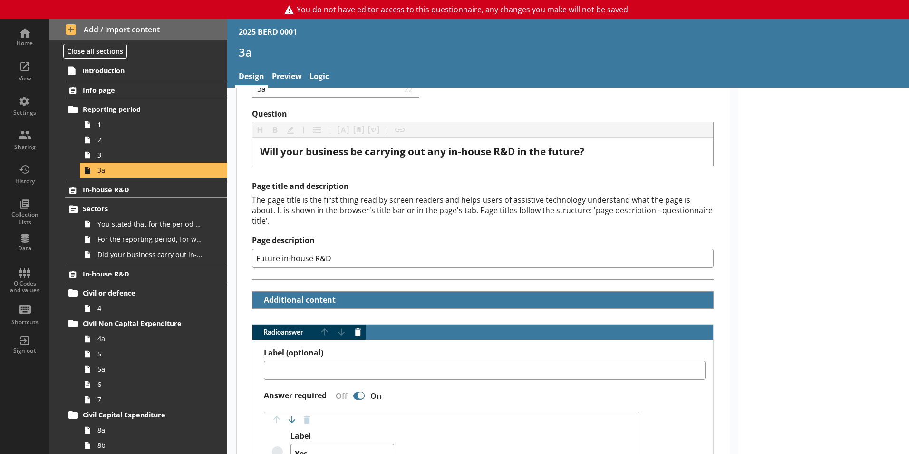
scroll to position [0, 0]
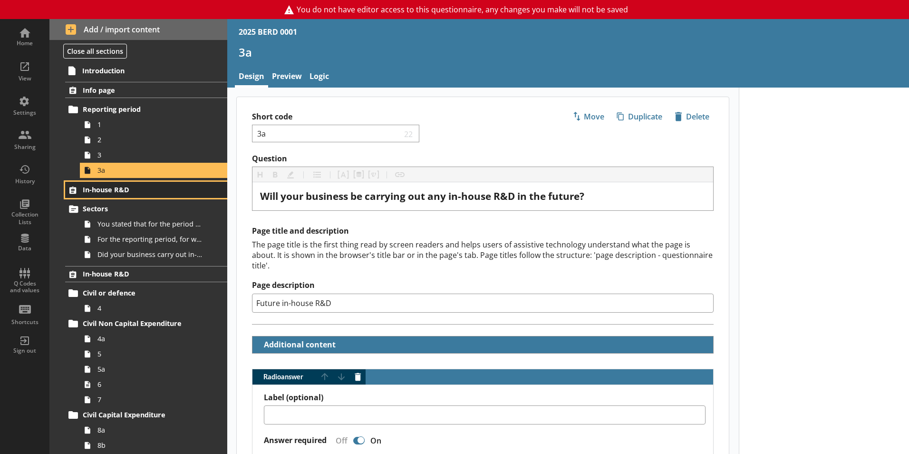
click at [101, 189] on span "In-house R&D" at bounding box center [141, 189] width 116 height 9
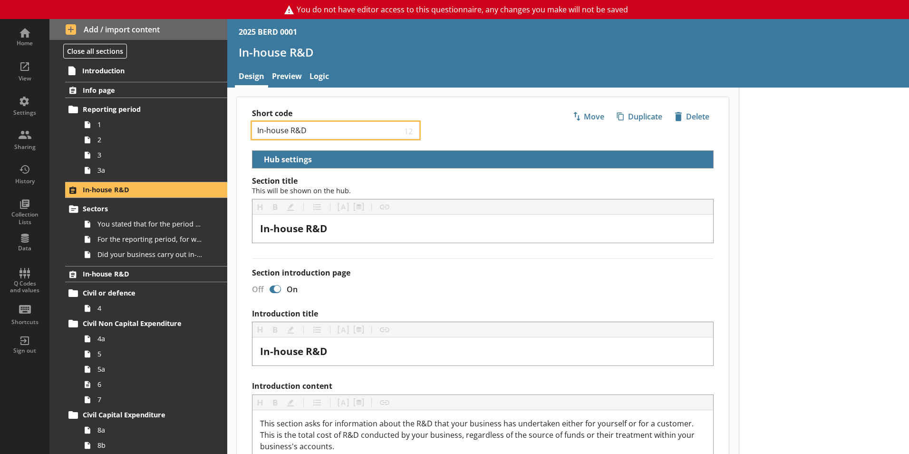
drag, startPoint x: 312, startPoint y: 131, endPoint x: 247, endPoint y: 137, distance: 65.9
click at [247, 137] on div "Short code In-house R&D 12 Move icon-copy Duplicate icon-delete Created with Sk…" at bounding box center [483, 123] width 492 height 53
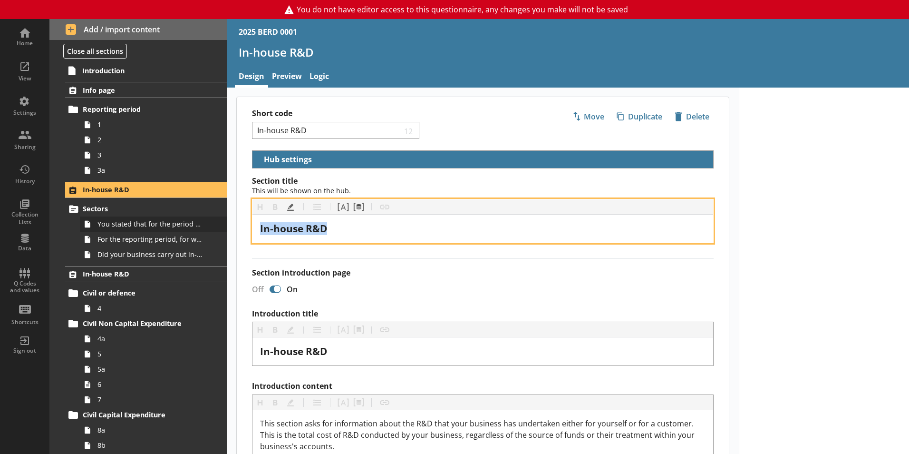
drag, startPoint x: 351, startPoint y: 232, endPoint x: 216, endPoint y: 222, distance: 135.4
click at [216, 222] on div "Home View Settings Sharing History Collection Lists Data Q Codes and values Sho…" at bounding box center [454, 236] width 909 height 434
copy span "In-house R&D"
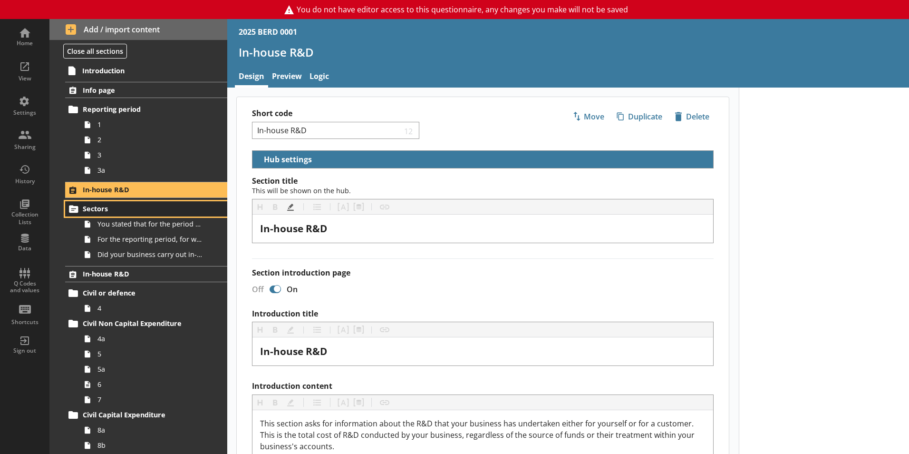
click at [102, 208] on span "Sectors" at bounding box center [141, 208] width 116 height 9
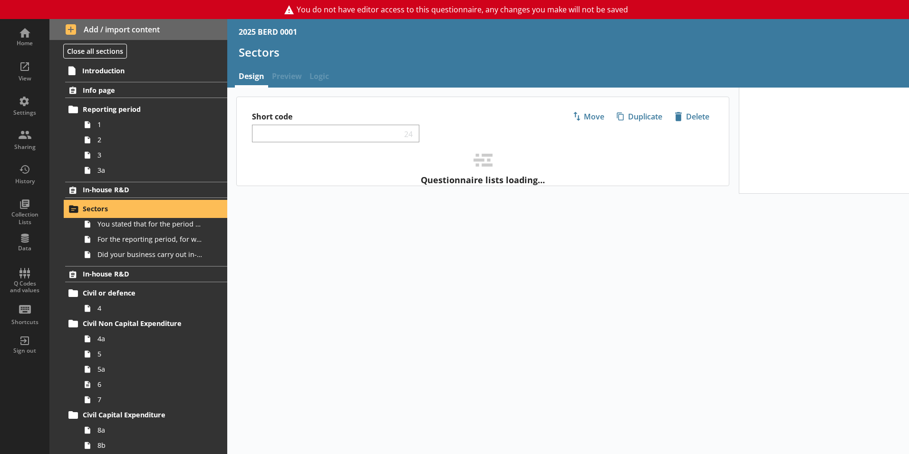
select select "ed5aa05f-910f-4662-9fcf-e405abfe6d58"
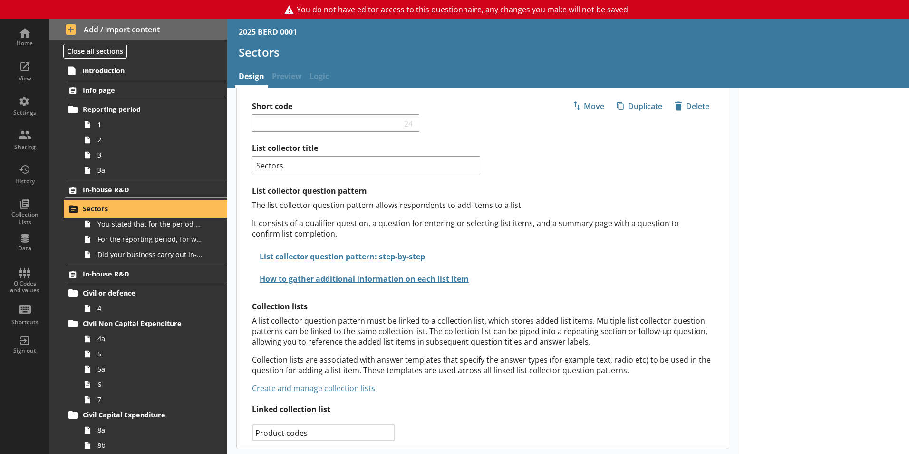
scroll to position [13, 0]
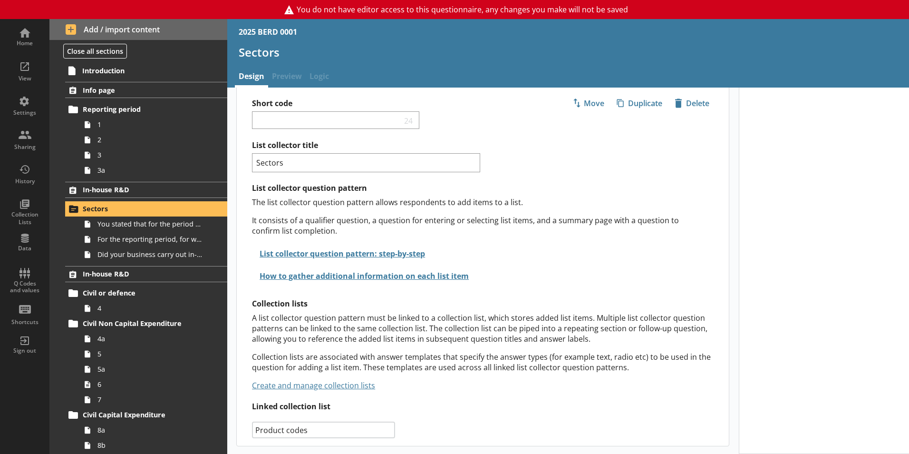
click at [303, 434] on select "Select collection list Product codes Product codes 2 Create new list" at bounding box center [323, 429] width 143 height 17
click at [490, 419] on div "List collector title Sectors List collector question pattern The list collector…" at bounding box center [490, 289] width 477 height 298
click at [322, 386] on link "Create and manage collection lists" at bounding box center [313, 385] width 123 height 10
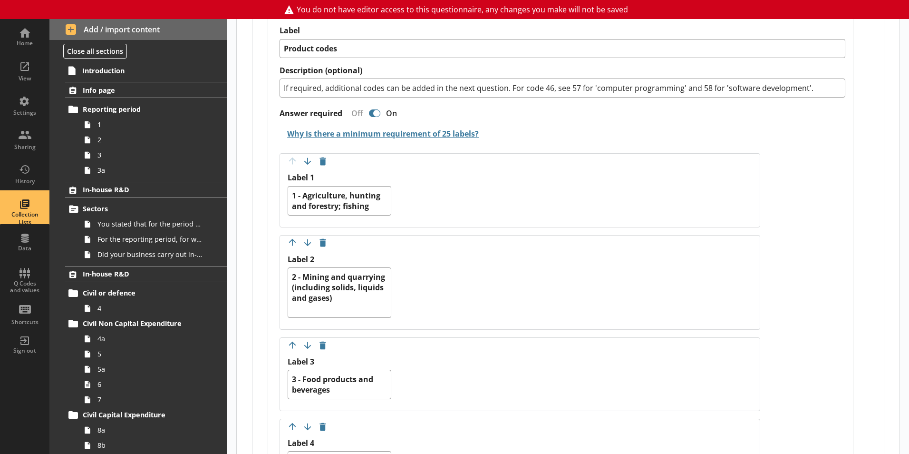
scroll to position [175, 0]
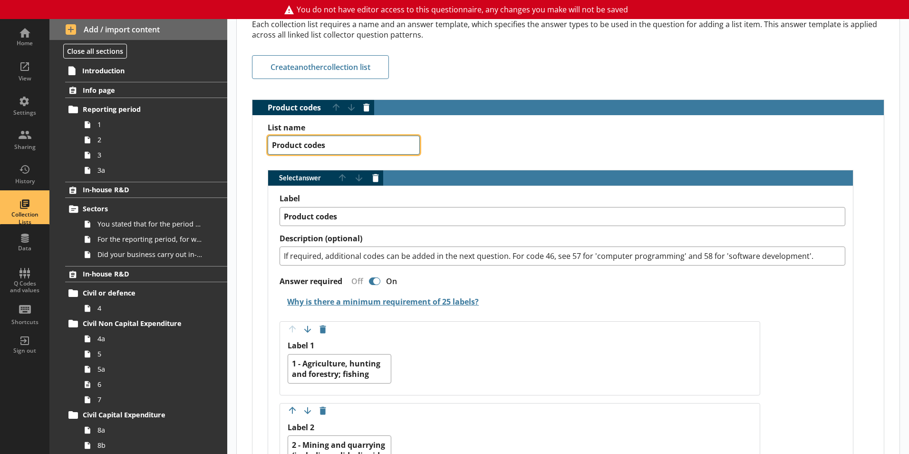
drag, startPoint x: 331, startPoint y: 145, endPoint x: 270, endPoint y: 150, distance: 60.6
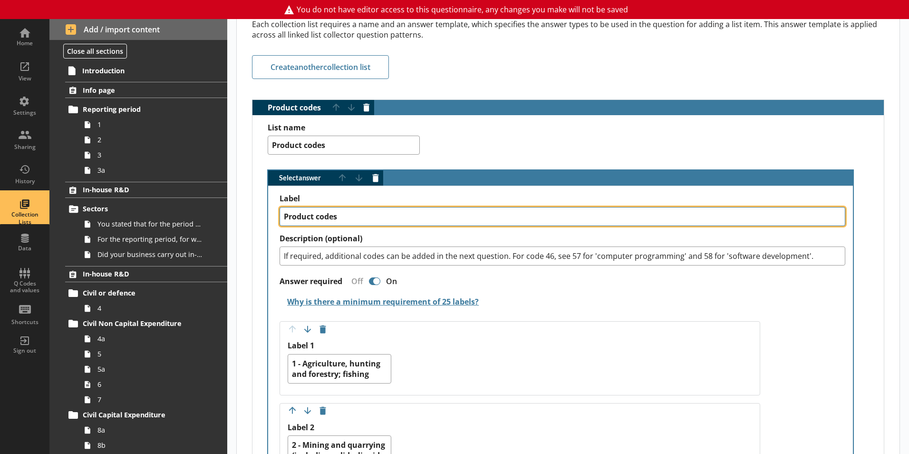
drag, startPoint x: 350, startPoint y: 213, endPoint x: 289, endPoint y: 222, distance: 61.4
type textarea "x"
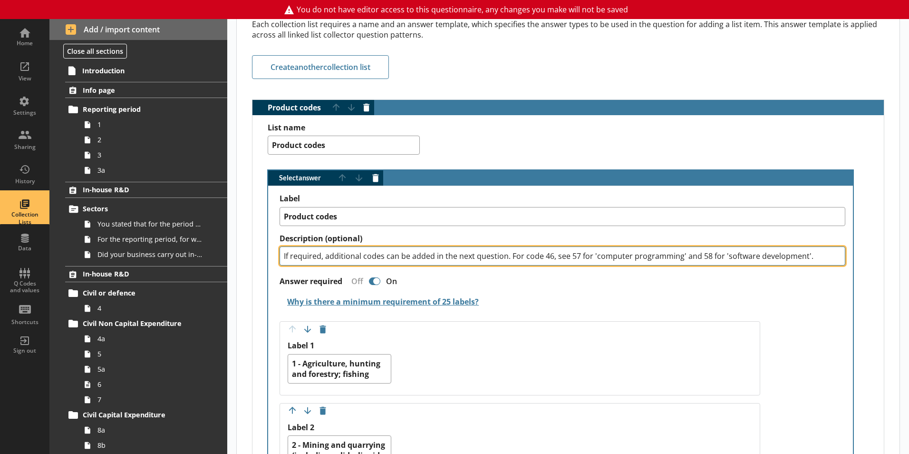
drag, startPoint x: 818, startPoint y: 257, endPoint x: 224, endPoint y: 255, distance: 594.2
click at [224, 255] on div "Home View Settings Sharing History Collection Lists Data Q Codes and values Sho…" at bounding box center [454, 236] width 909 height 434
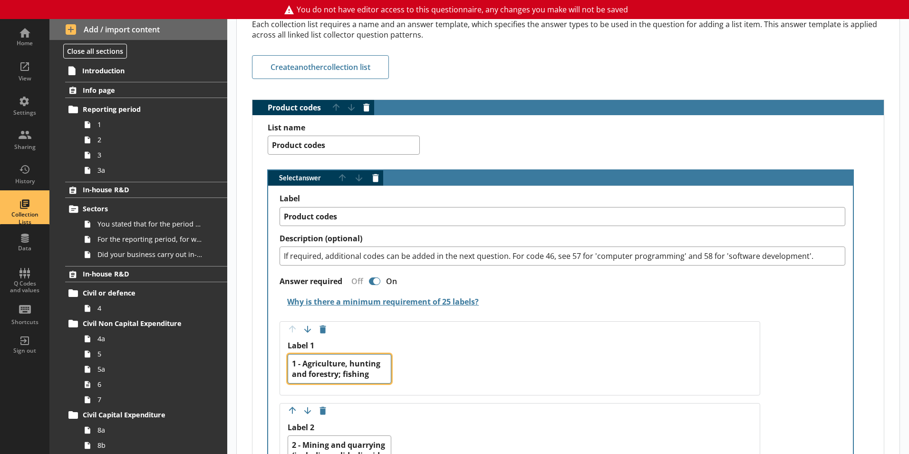
drag, startPoint x: 291, startPoint y: 363, endPoint x: 381, endPoint y: 380, distance: 91.5
click at [381, 380] on textarea "1 - Agriculture, hunting and forestry; fishing" at bounding box center [340, 368] width 104 height 29
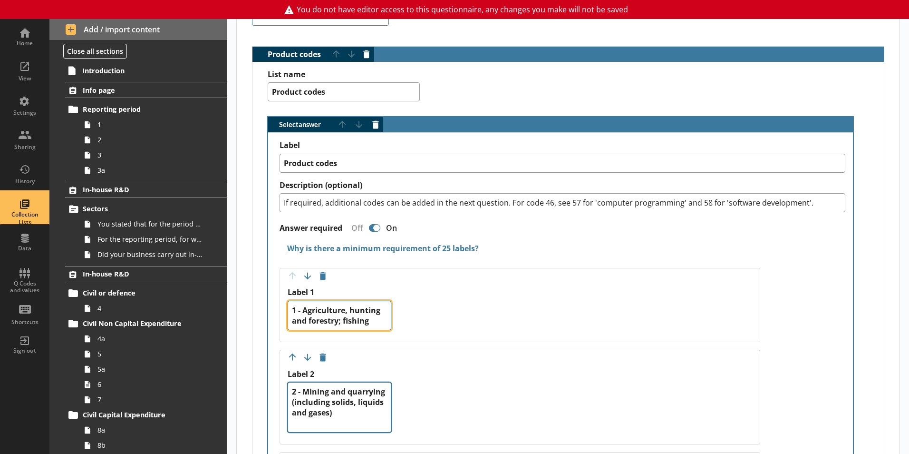
scroll to position [318, 0]
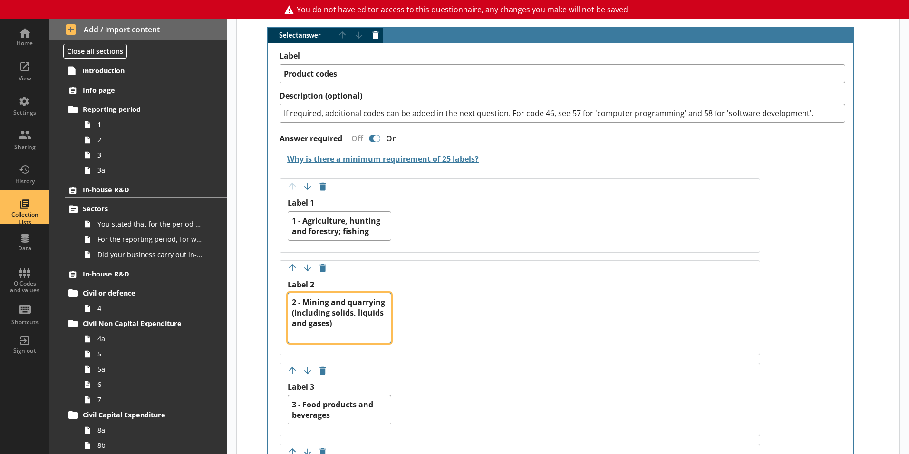
drag, startPoint x: 344, startPoint y: 340, endPoint x: 280, endPoint y: 298, distance: 75.8
click at [280, 298] on div "Move answer up Move answer down Delete option Label 2 2 - Mining and quarrying …" at bounding box center [520, 307] width 481 height 95
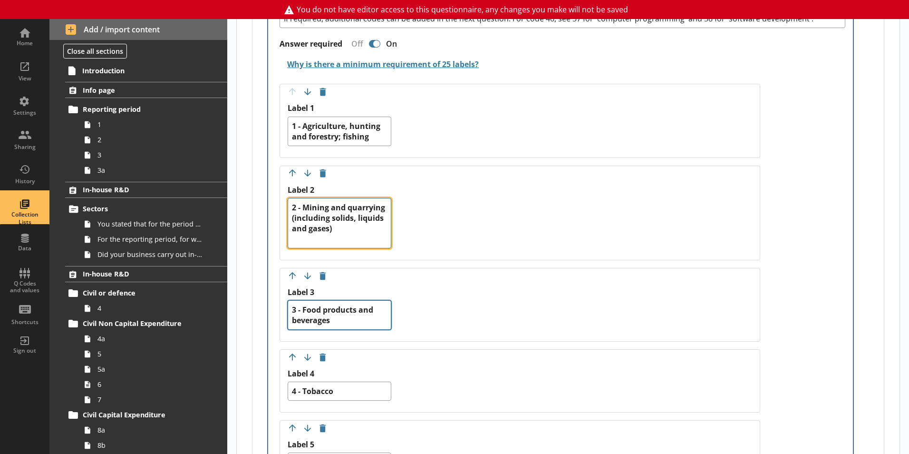
scroll to position [413, 0]
drag, startPoint x: 343, startPoint y: 319, endPoint x: 286, endPoint y: 309, distance: 58.5
click at [286, 309] on div "Move answer up Move answer down Delete option Label 3 3 - Food products and bev…" at bounding box center [520, 304] width 481 height 74
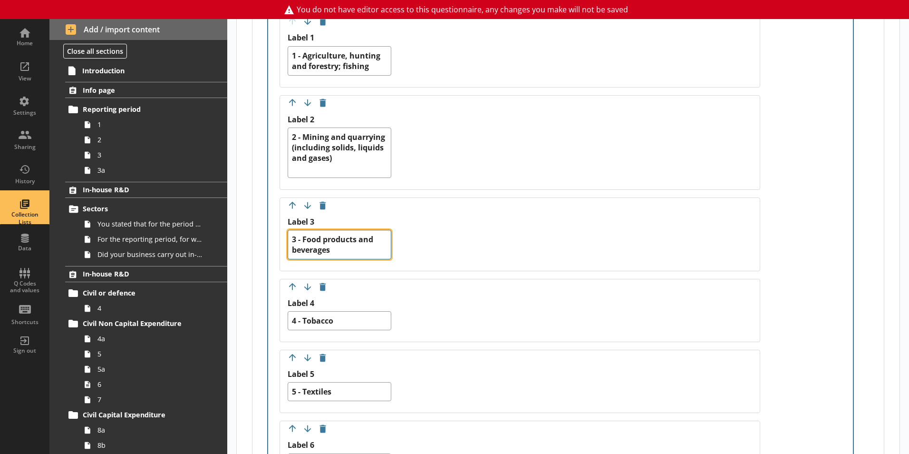
scroll to position [556, 0]
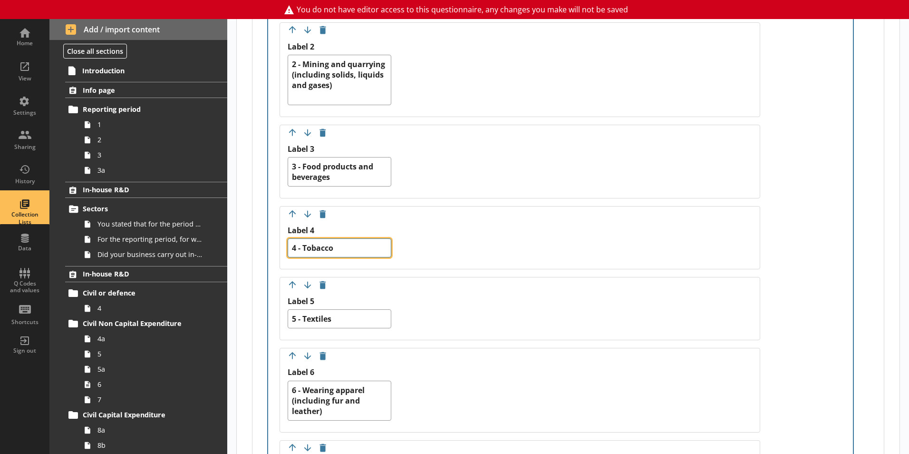
drag, startPoint x: 342, startPoint y: 244, endPoint x: 267, endPoint y: 242, distance: 74.7
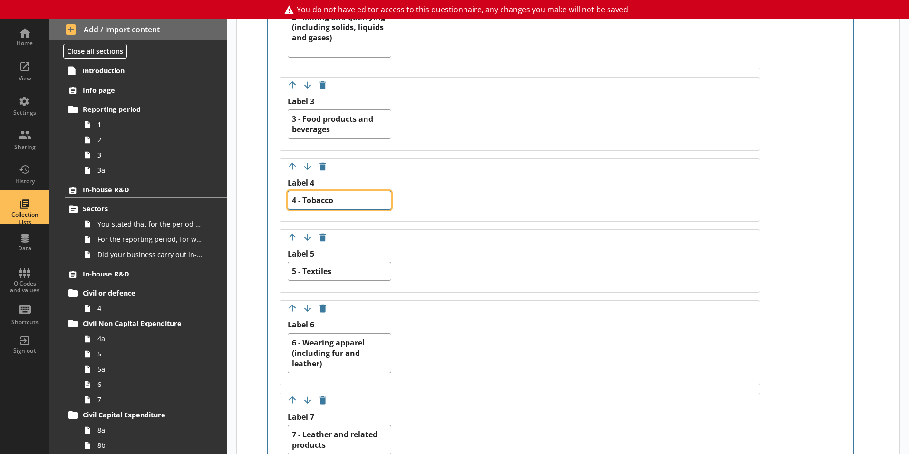
scroll to position [698, 0]
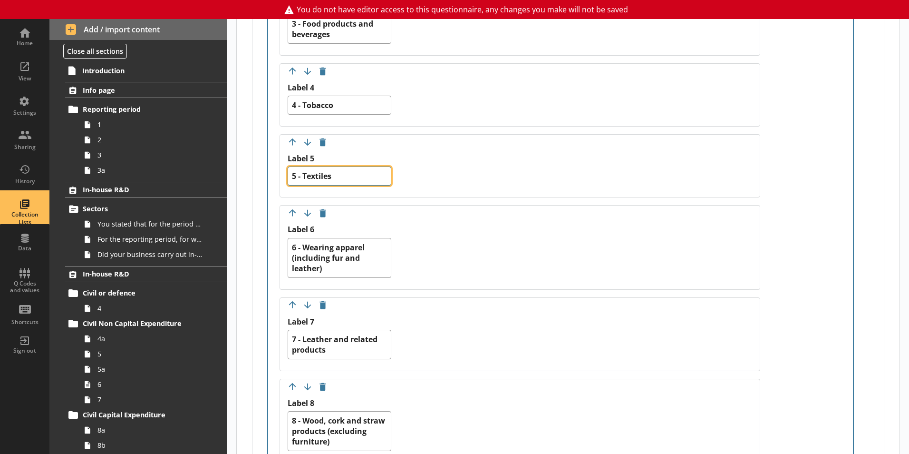
drag, startPoint x: 349, startPoint y: 178, endPoint x: 289, endPoint y: 179, distance: 60.9
click at [289, 179] on textarea "5 - Textiles" at bounding box center [340, 175] width 104 height 19
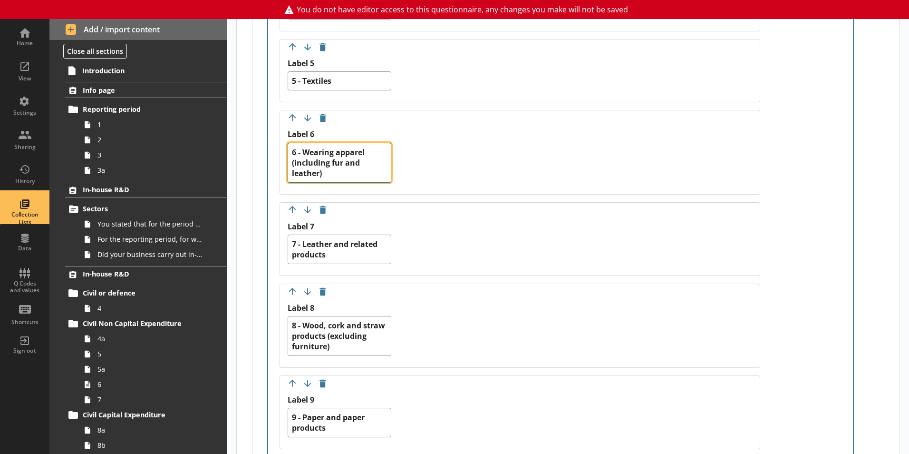
drag, startPoint x: 343, startPoint y: 176, endPoint x: 312, endPoint y: 166, distance: 32.9
click at [290, 153] on textarea "6 - Wearing apparel (including fur and leather)" at bounding box center [340, 163] width 104 height 40
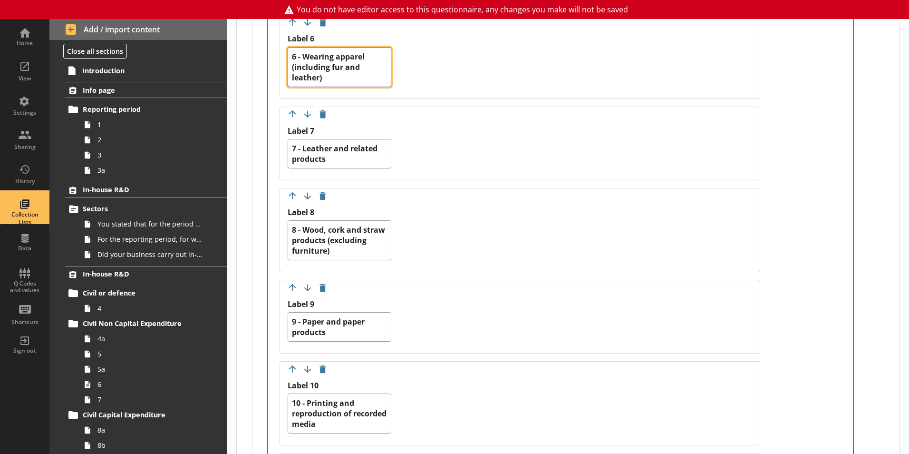
scroll to position [888, 0]
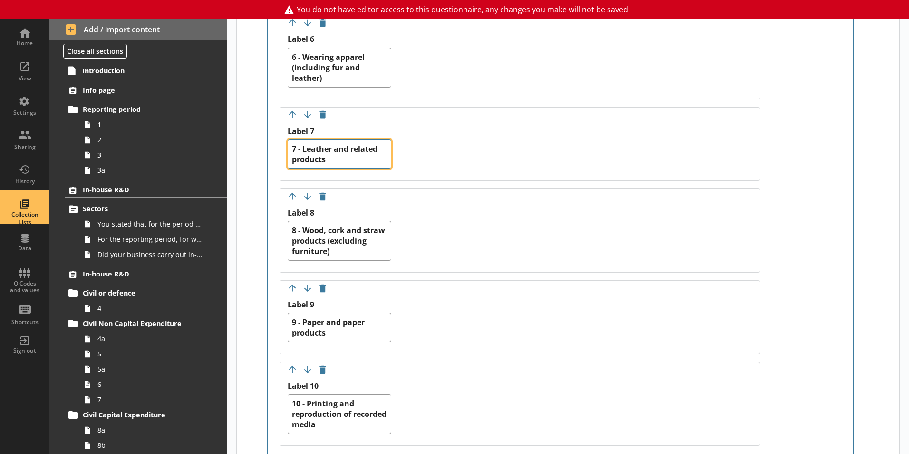
drag, startPoint x: 331, startPoint y: 159, endPoint x: 288, endPoint y: 148, distance: 44.7
click at [285, 145] on div "Move answer up Move answer down Delete option Label 7 7 - Leather and related p…" at bounding box center [520, 144] width 481 height 74
drag, startPoint x: 377, startPoint y: 253, endPoint x: 280, endPoint y: 219, distance: 103.4
click at [280, 219] on div "Move answer up Move answer down Delete option Label 8 8 - Wood, cork and straw …" at bounding box center [520, 230] width 481 height 84
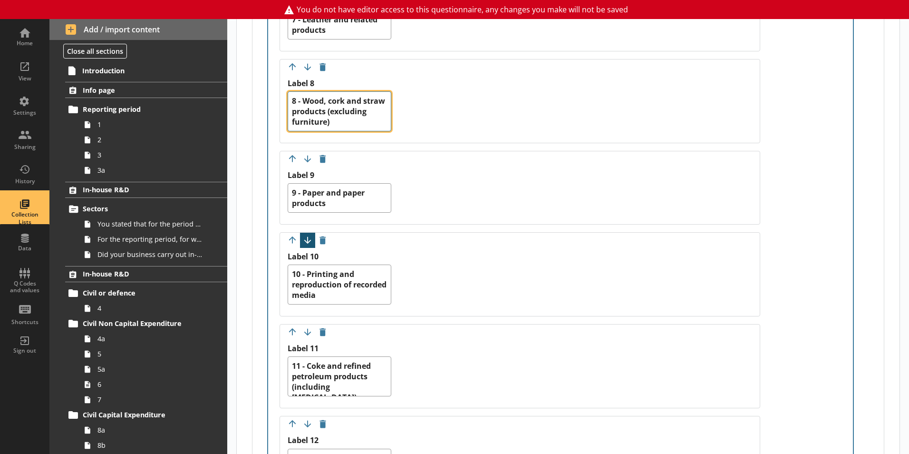
scroll to position [1031, 0]
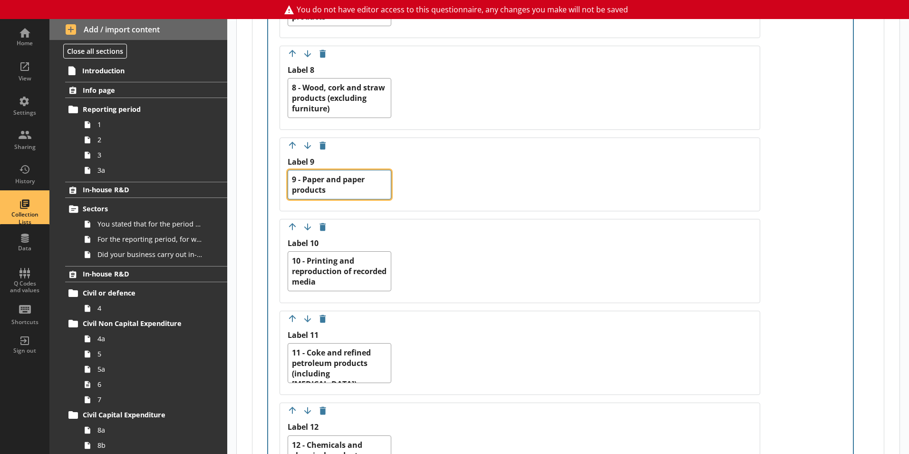
drag, startPoint x: 328, startPoint y: 193, endPoint x: 288, endPoint y: 178, distance: 42.1
click at [287, 177] on div "Move answer up Move answer down Delete option Label 9 9 - Paper and paper produ…" at bounding box center [520, 174] width 481 height 74
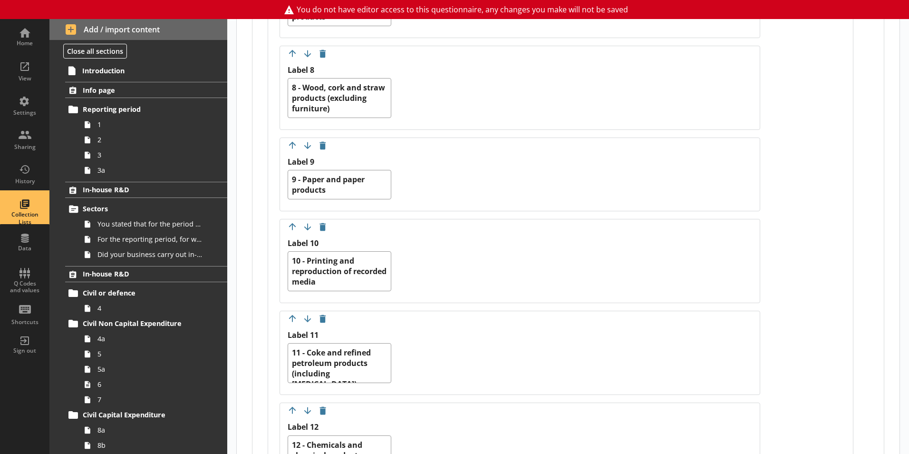
drag, startPoint x: 321, startPoint y: 8, endPoint x: 299, endPoint y: 7, distance: 22.4
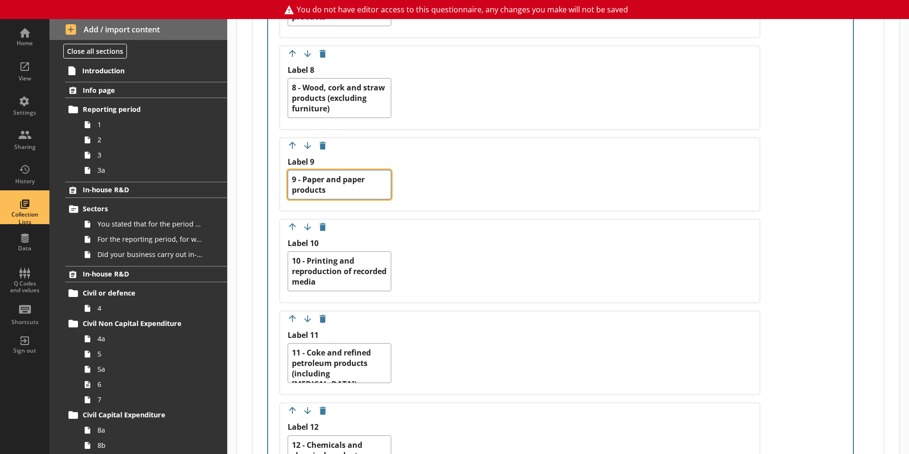
drag, startPoint x: 348, startPoint y: 190, endPoint x: 309, endPoint y: 180, distance: 39.8
click at [283, 160] on div "Move answer up Move answer down Delete option Label 9 9 - Paper and paper produ…" at bounding box center [520, 174] width 481 height 74
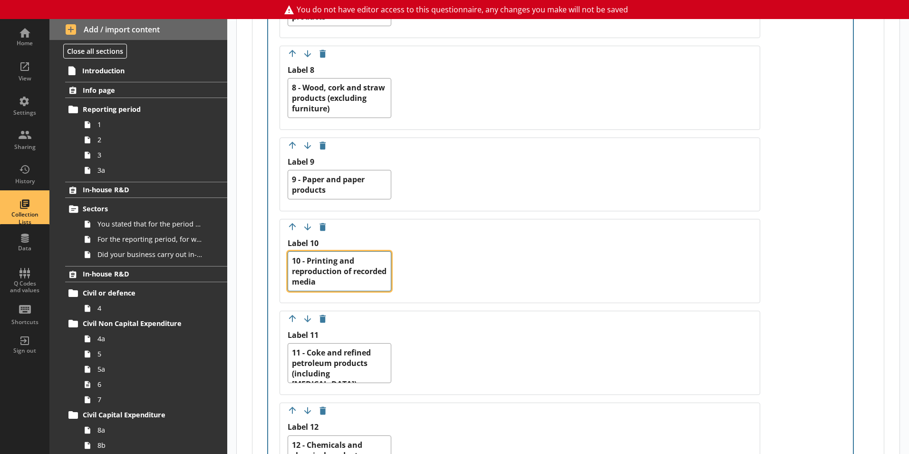
drag, startPoint x: 361, startPoint y: 284, endPoint x: 322, endPoint y: 278, distance: 39.9
click at [283, 257] on div "Move answer up Move answer down Delete option Label 10 10 - Printing and reprod…" at bounding box center [520, 261] width 481 height 84
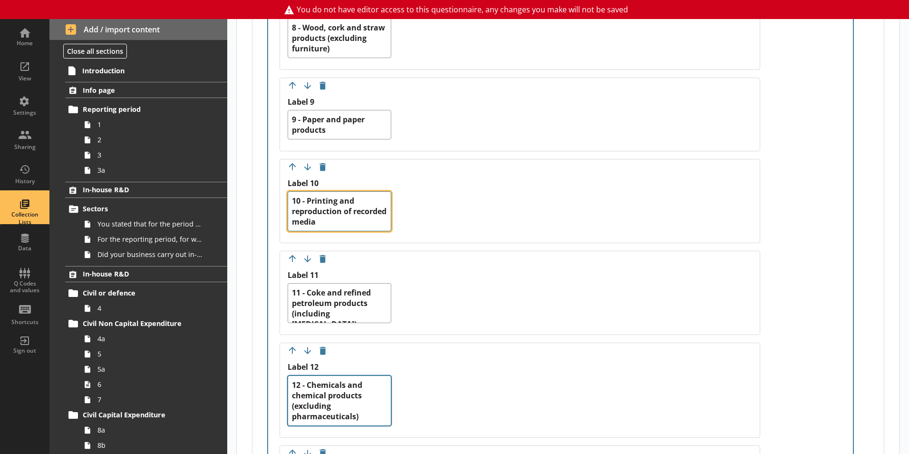
scroll to position [1221, 0]
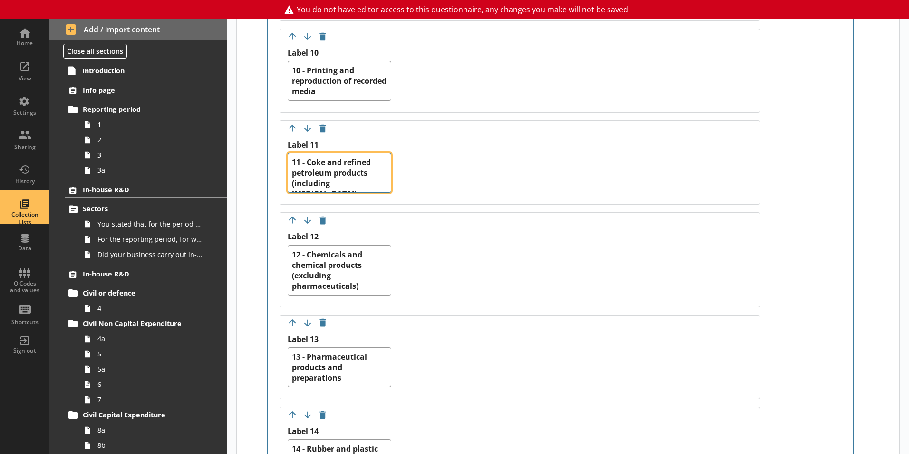
drag, startPoint x: 379, startPoint y: 183, endPoint x: 328, endPoint y: 190, distance: 52.4
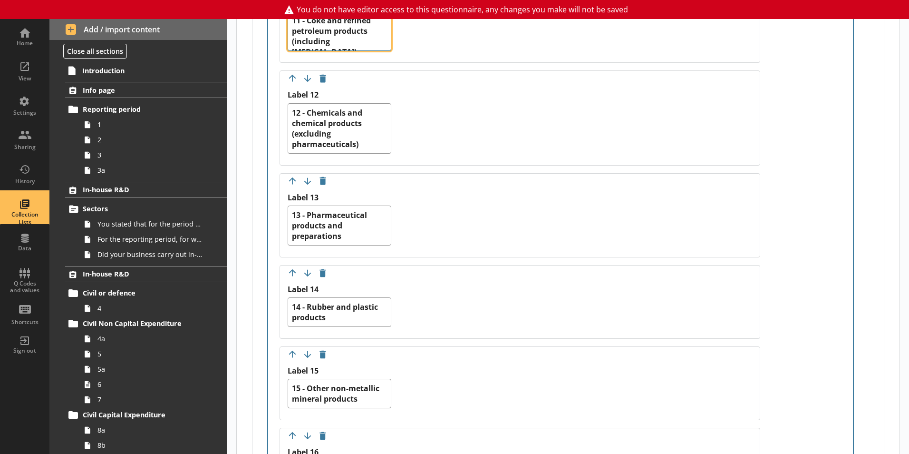
scroll to position [1316, 0]
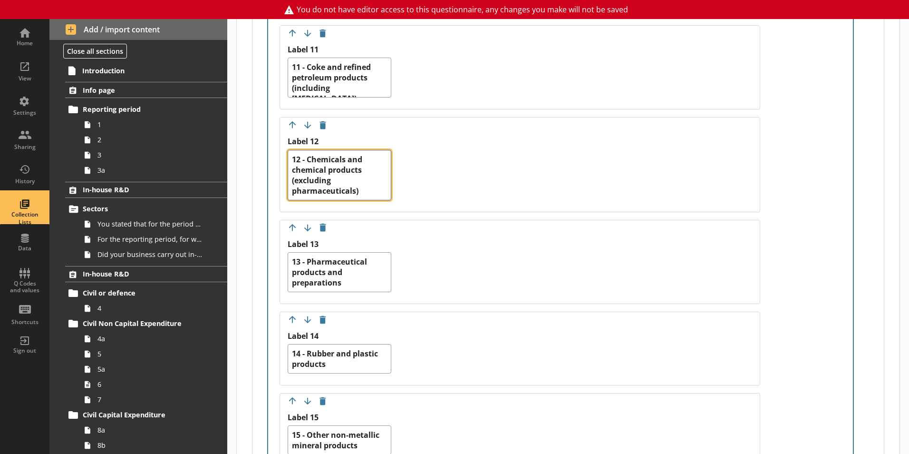
drag, startPoint x: 363, startPoint y: 194, endPoint x: 278, endPoint y: 149, distance: 95.9
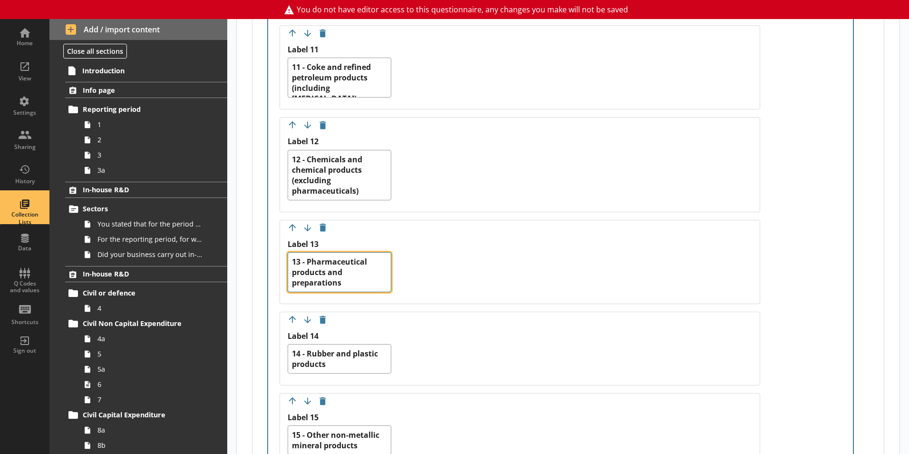
drag, startPoint x: 358, startPoint y: 291, endPoint x: 270, endPoint y: 251, distance: 97.4
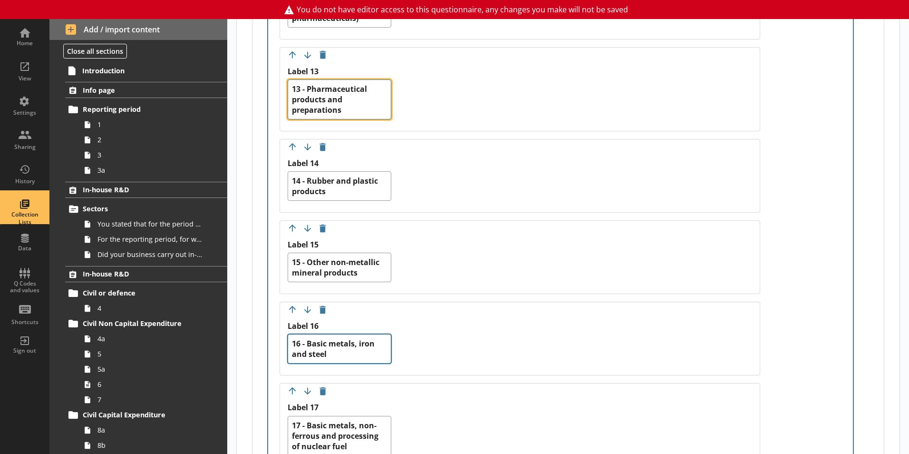
scroll to position [1506, 0]
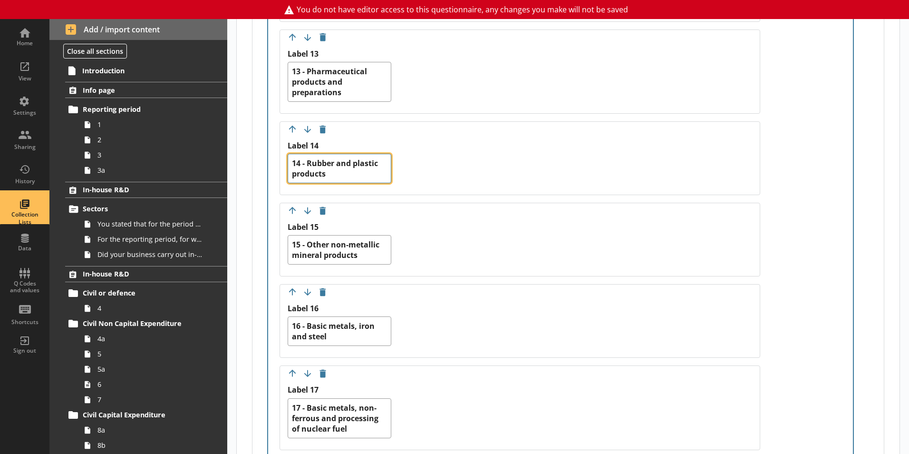
drag, startPoint x: 336, startPoint y: 174, endPoint x: 283, endPoint y: 159, distance: 55.0
click at [283, 159] on div "Move answer up Move answer down Delete option Label 14 14 - Rubber and plastic …" at bounding box center [520, 158] width 481 height 74
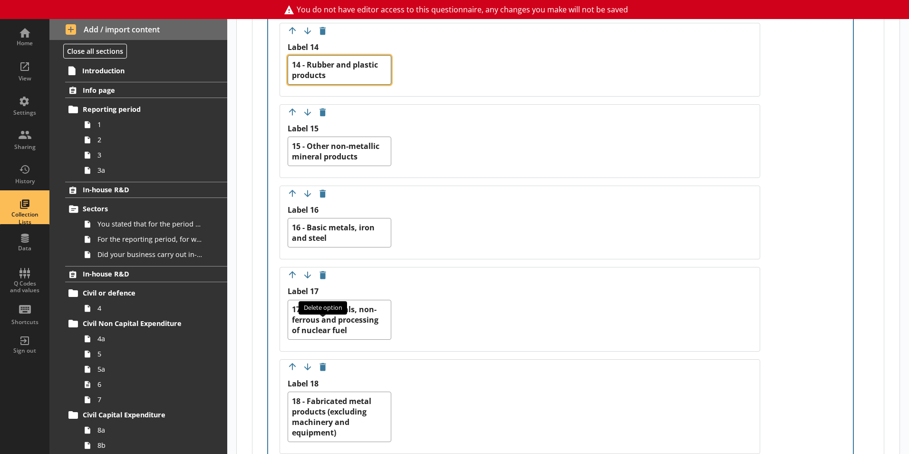
scroll to position [1554, 0]
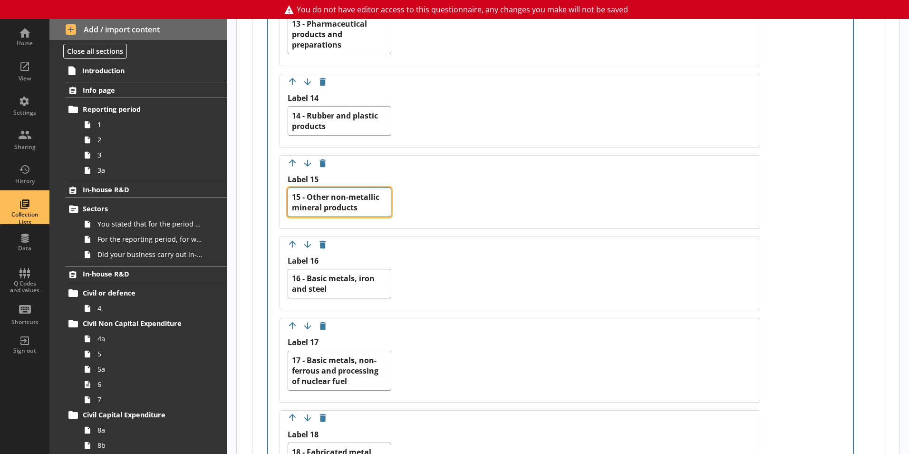
drag, startPoint x: 368, startPoint y: 211, endPoint x: 279, endPoint y: 179, distance: 94.9
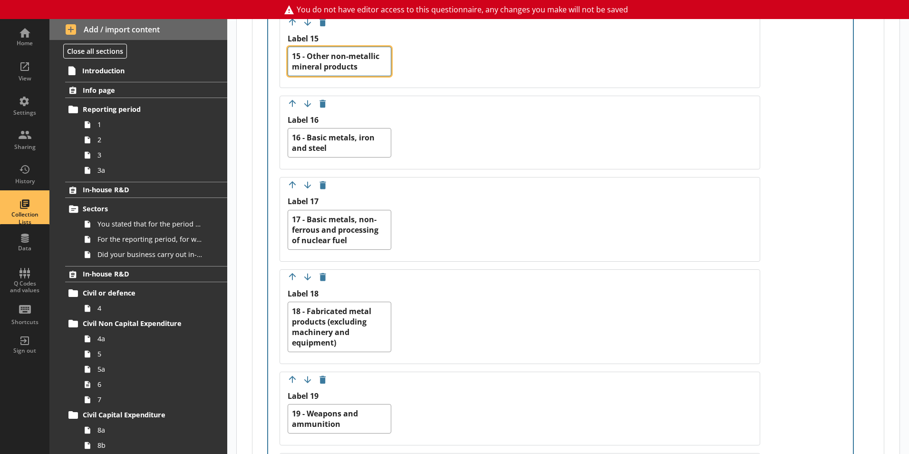
scroll to position [1697, 0]
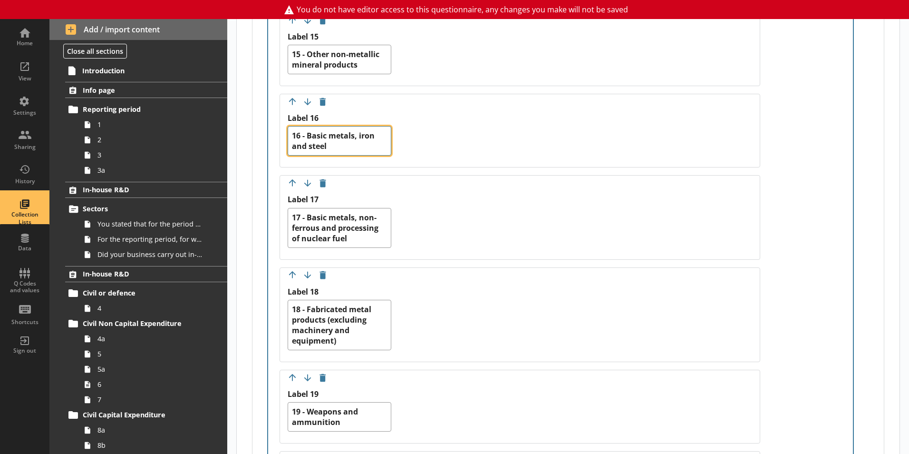
drag, startPoint x: 347, startPoint y: 151, endPoint x: 283, endPoint y: 123, distance: 69.6
click at [283, 123] on div "Move answer up Move answer down Delete option Label 16 16 - Basic metals, iron …" at bounding box center [520, 131] width 481 height 74
drag, startPoint x: 353, startPoint y: 236, endPoint x: 282, endPoint y: 207, distance: 76.1
click at [282, 207] on div "Move answer up Move answer down Delete option Label 17 17 - Basic metals, non-f…" at bounding box center [520, 217] width 481 height 84
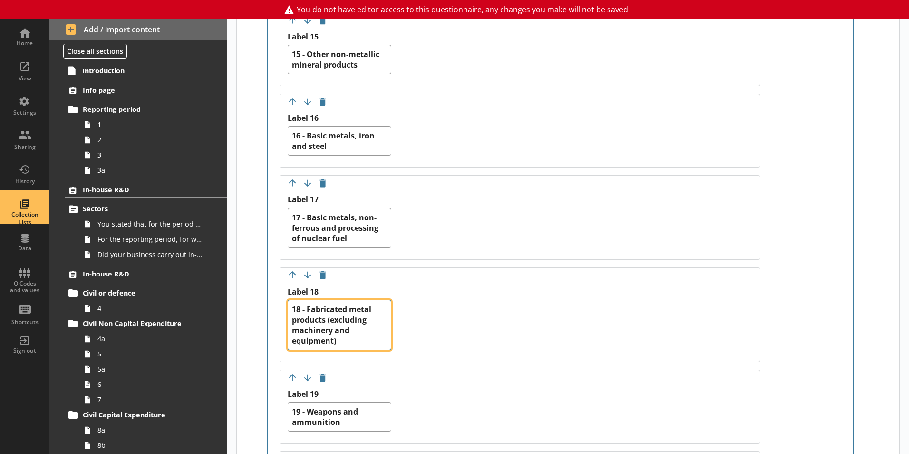
drag, startPoint x: 344, startPoint y: 342, endPoint x: 283, endPoint y: 304, distance: 72.4
click at [283, 304] on div "Move answer up Move answer down Delete option Label 18 18 - Fabricated metal pr…" at bounding box center [520, 314] width 481 height 95
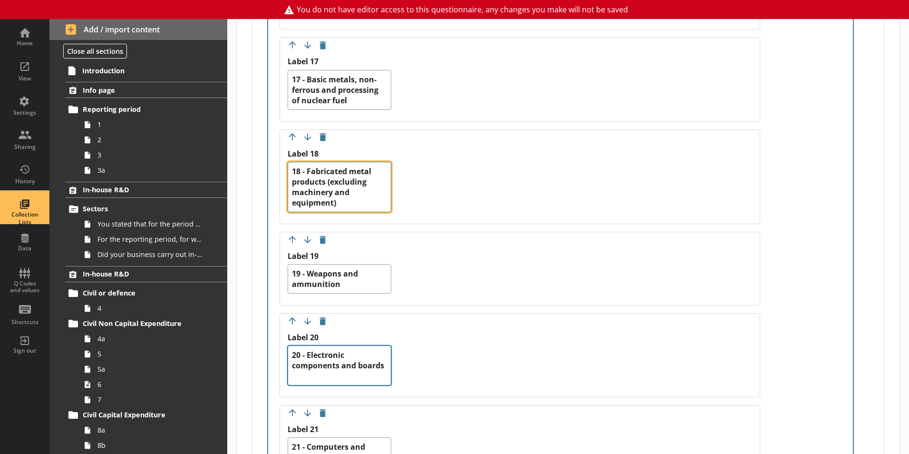
scroll to position [1839, 0]
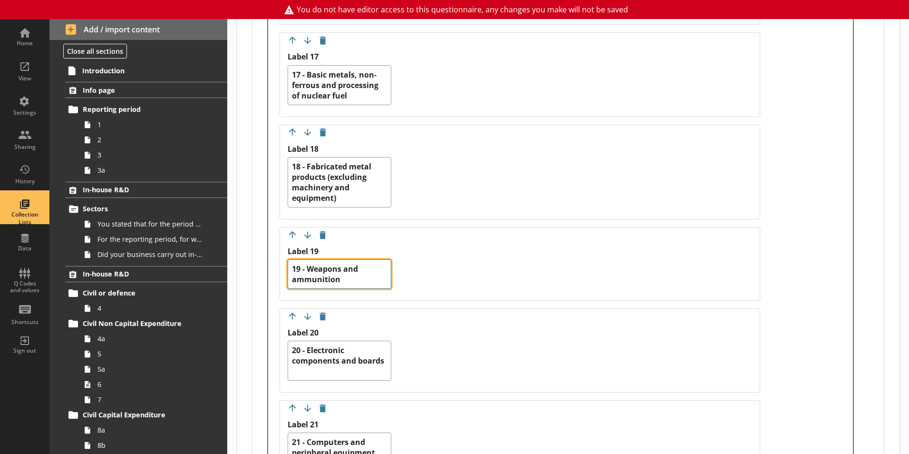
drag, startPoint x: 347, startPoint y: 277, endPoint x: 280, endPoint y: 258, distance: 69.3
click at [280, 258] on div "Move answer up Move answer down Delete option Label 19 19 - Weapons and ammunit…" at bounding box center [520, 264] width 481 height 74
drag, startPoint x: 340, startPoint y: 373, endPoint x: 287, endPoint y: 348, distance: 58.5
click at [287, 348] on div "Move answer up Move answer down Delete option Label 20 20 - Electronic componen…" at bounding box center [520, 350] width 481 height 84
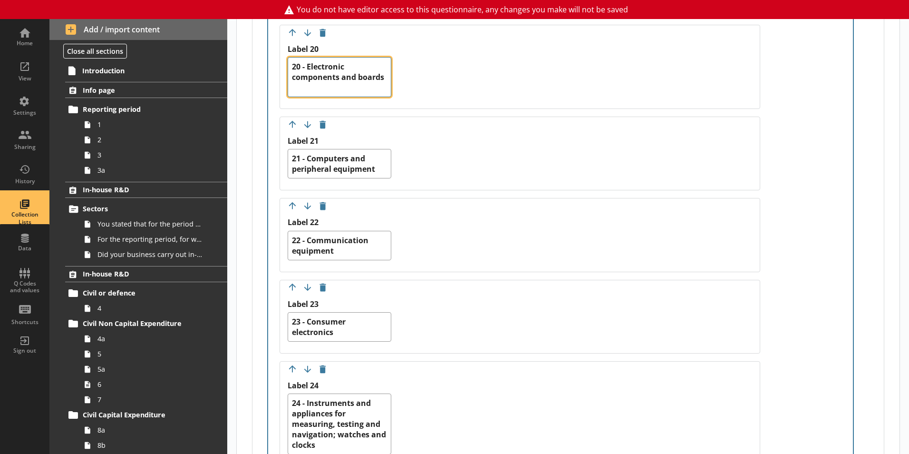
scroll to position [2124, 0]
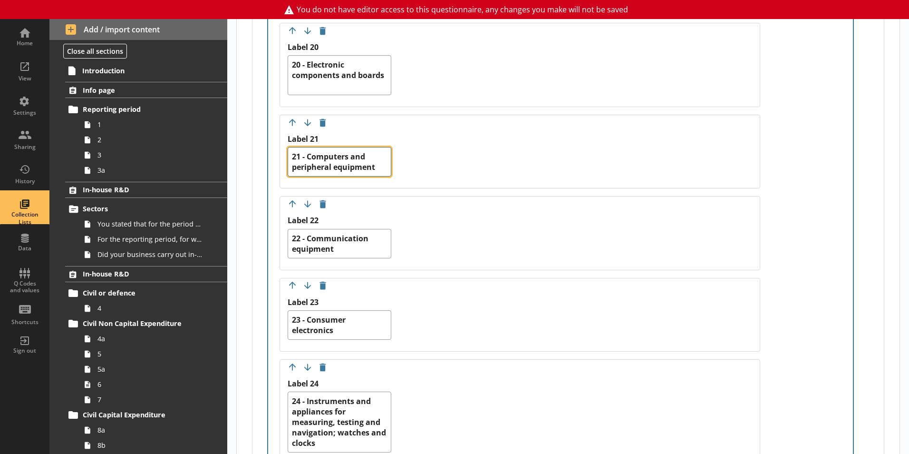
drag, startPoint x: 383, startPoint y: 167, endPoint x: 249, endPoint y: 154, distance: 134.2
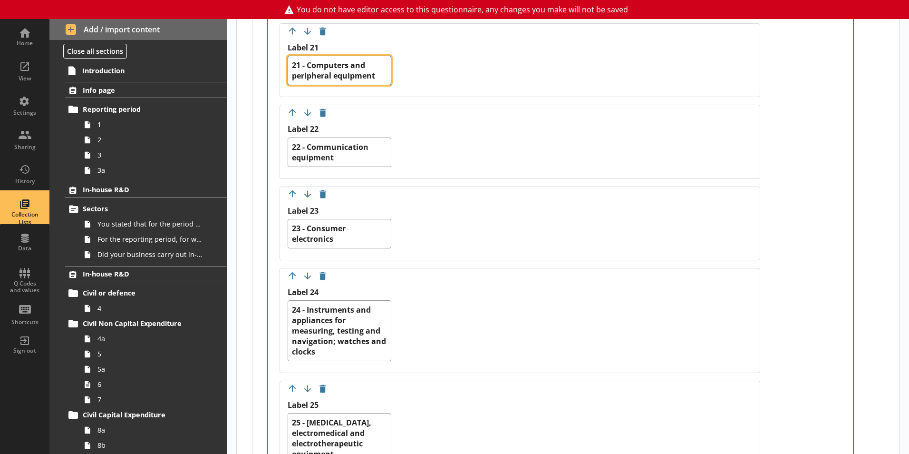
scroll to position [2220, 0]
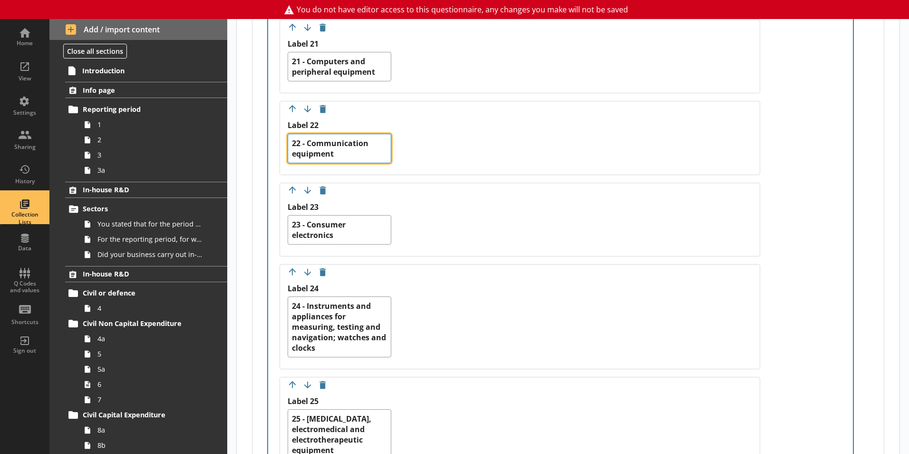
drag, startPoint x: 354, startPoint y: 155, endPoint x: 301, endPoint y: 149, distance: 52.7
click at [283, 138] on div "Move answer up Move answer down Delete option Label 22 22 - Communication equip…" at bounding box center [520, 138] width 481 height 74
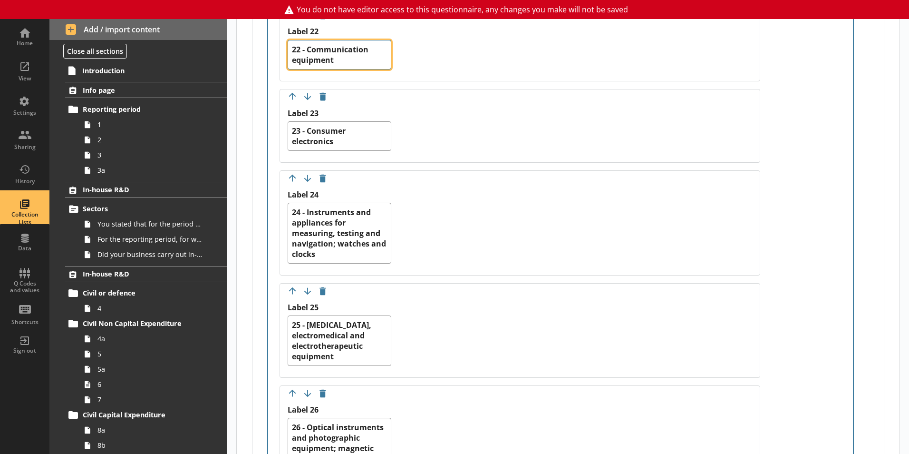
scroll to position [2267, 0]
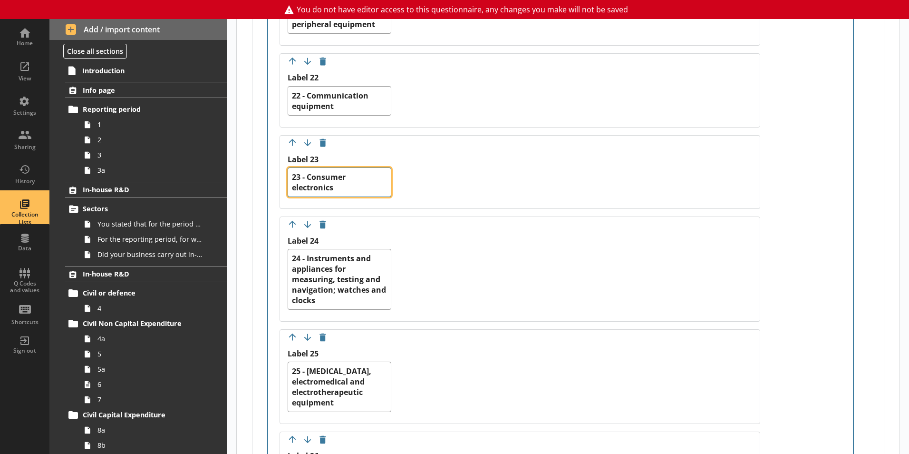
drag, startPoint x: 358, startPoint y: 189, endPoint x: 283, endPoint y: 164, distance: 79.2
click at [283, 164] on div "Move answer up Move answer down Delete option Label 23 23 - Consumer electronics" at bounding box center [520, 172] width 481 height 74
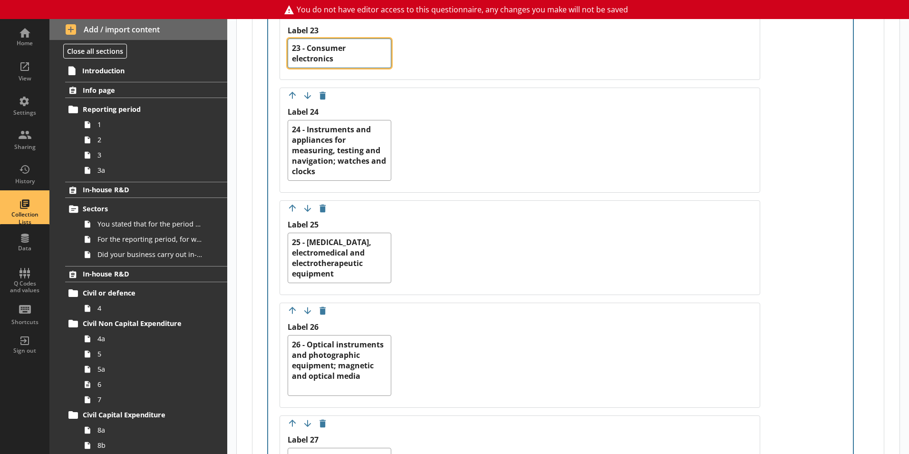
scroll to position [2410, 0]
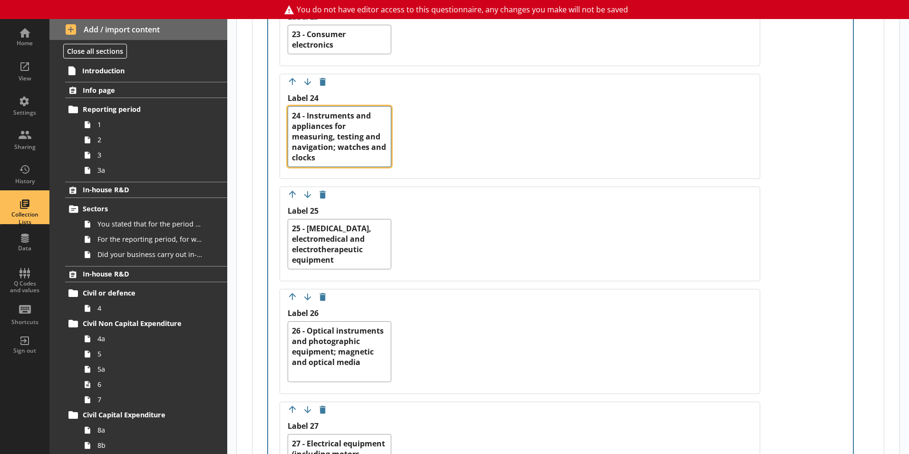
drag, startPoint x: 348, startPoint y: 164, endPoint x: 306, endPoint y: 125, distance: 57.2
click at [281, 109] on div "Move answer up Move answer down Delete option Label 24 24 - Instruments and app…" at bounding box center [520, 126] width 481 height 105
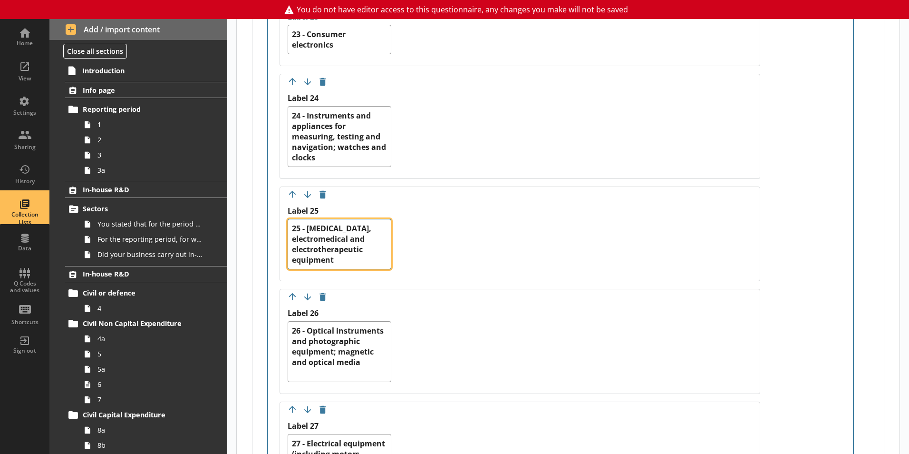
drag, startPoint x: 342, startPoint y: 261, endPoint x: 289, endPoint y: 218, distance: 68.4
click at [289, 218] on div "Label 25 25 - Irradiation, electromedical and electrotherapeutic equipment" at bounding box center [340, 237] width 104 height 63
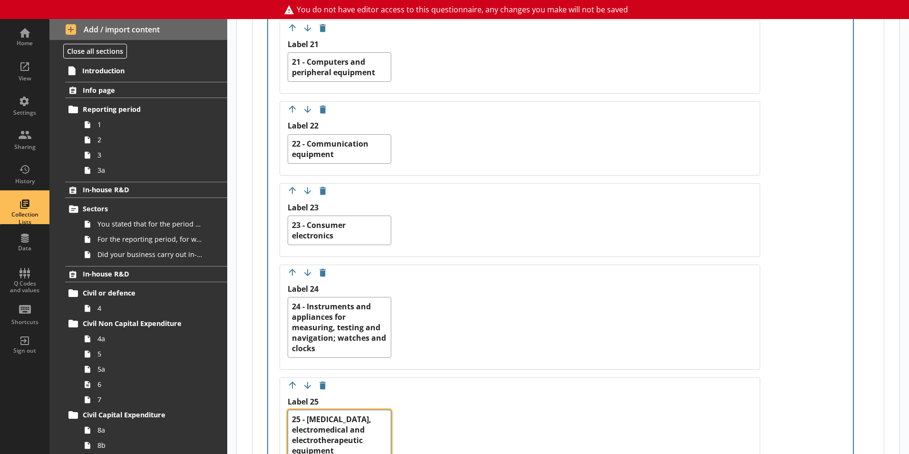
scroll to position [2124, 0]
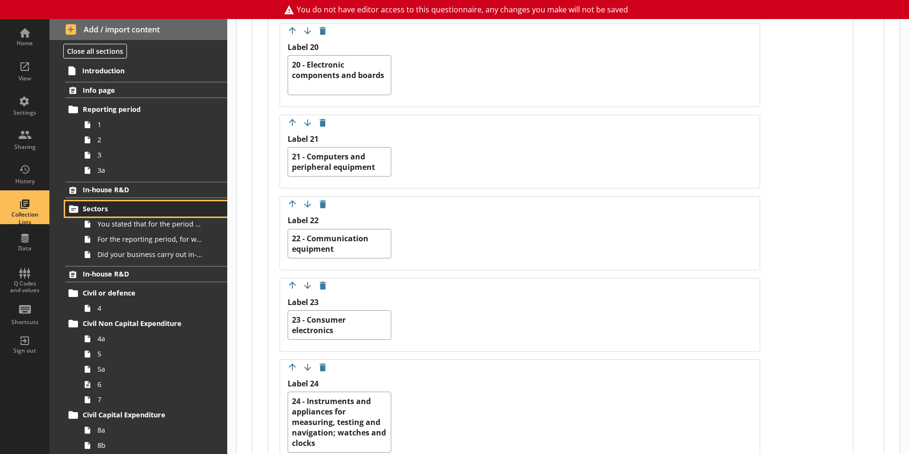
click at [102, 208] on span "Sectors" at bounding box center [141, 208] width 116 height 9
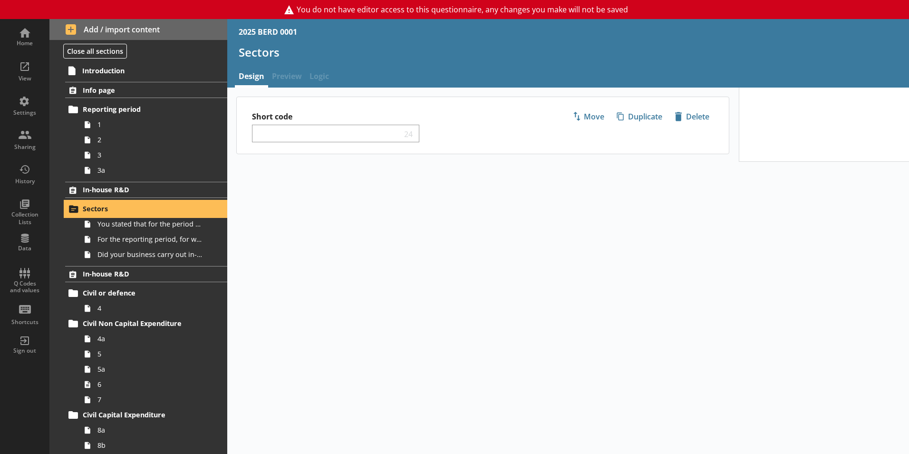
select select "ed5aa05f-910f-4662-9fcf-e405abfe6d58"
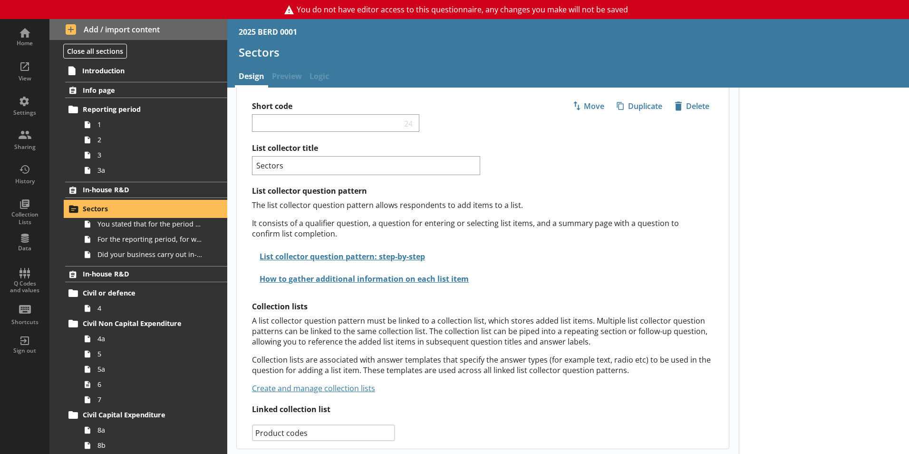
scroll to position [13, 0]
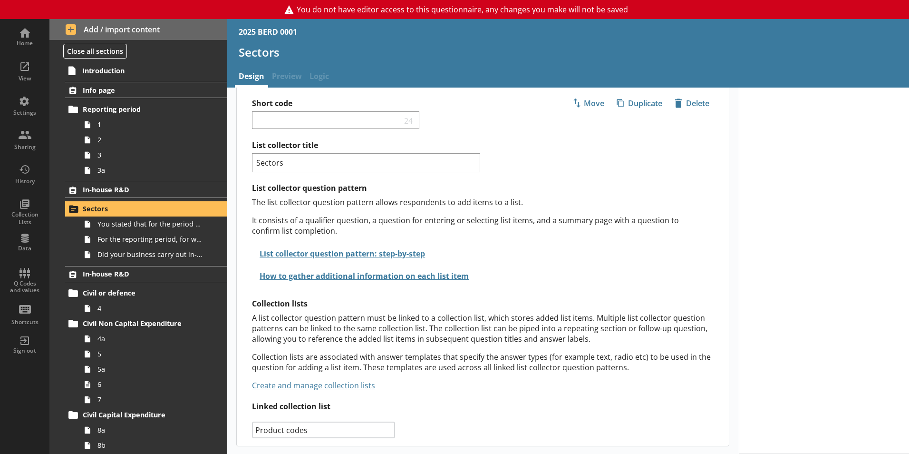
click at [384, 432] on select "Select collection list Product codes Product codes 2 Create new list" at bounding box center [323, 429] width 143 height 17
click at [496, 414] on div "List collector title Sectors List collector question pattern The list collector…" at bounding box center [490, 289] width 477 height 298
click at [128, 223] on span "You stated that for the period [From] to [To], [Ru Name] carried out in-house R…" at bounding box center [150, 223] width 106 height 9
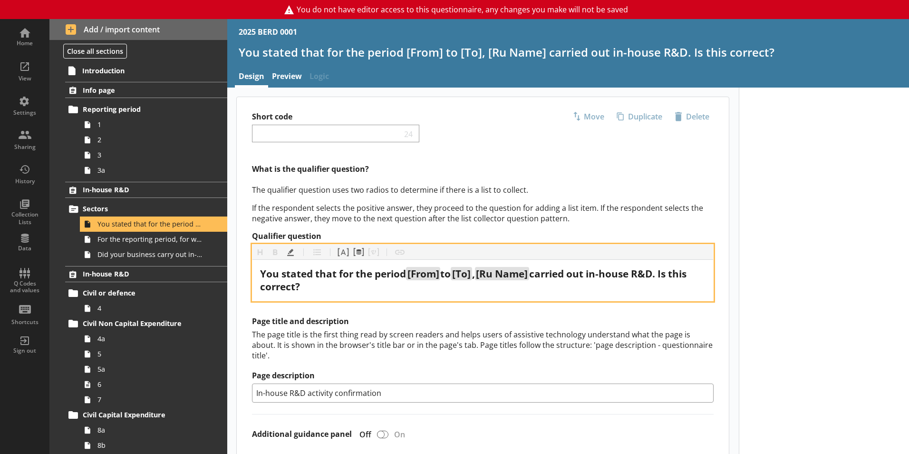
drag, startPoint x: 340, startPoint y: 288, endPoint x: 251, endPoint y: 273, distance: 90.1
click at [251, 273] on div "What is the qualifier question? The qualifier question uses two radios to deter…" at bounding box center [483, 433] width 492 height 539
copy div "You stated that for the period [From] to [To] , [Ru Name] carried out in-house …"
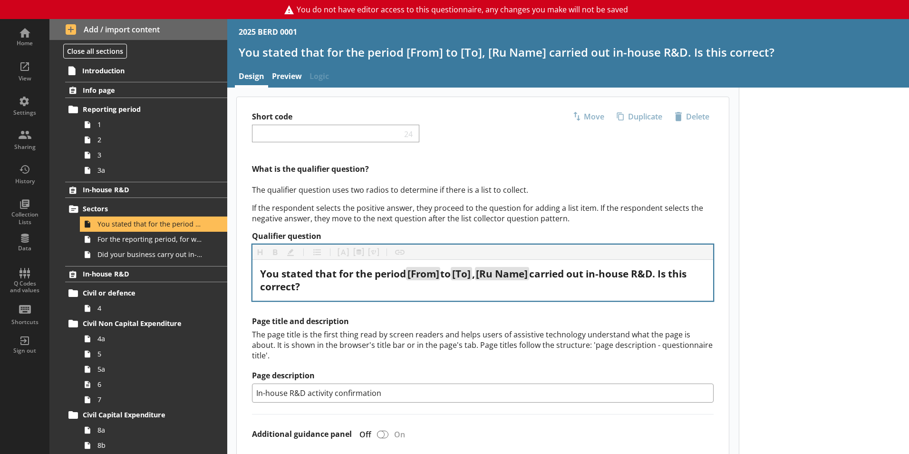
click at [399, 293] on div "You stated that for the period [From] to [To] , [Ru Name] carried out in-house …" at bounding box center [482, 280] width 461 height 41
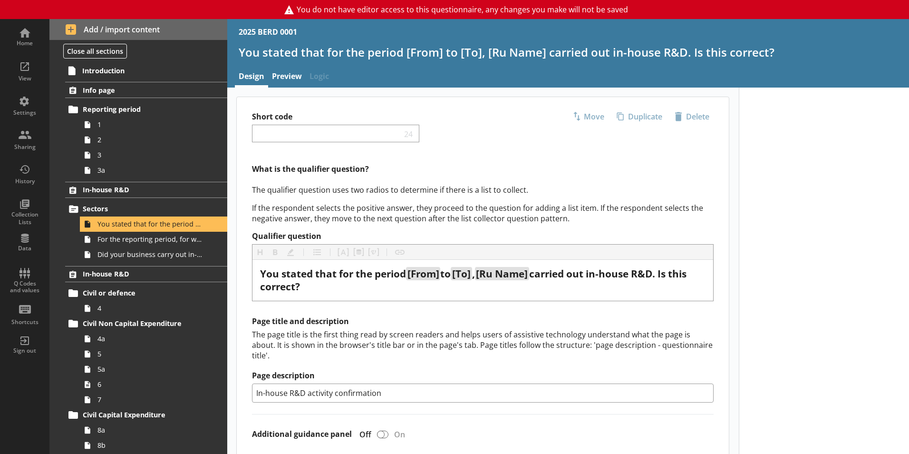
drag, startPoint x: 405, startPoint y: 386, endPoint x: 290, endPoint y: 382, distance: 115.1
click at [242, 385] on div "What is the qualifier question? The qualifier question uses two radios to deter…" at bounding box center [483, 433] width 492 height 539
click at [108, 227] on span "You stated that for the period [From] to [To], [Ru Name] carried out in-house R…" at bounding box center [150, 223] width 106 height 9
click at [120, 239] on span "For the reporting period, for which of the following product codes has your bus…" at bounding box center [150, 238] width 106 height 9
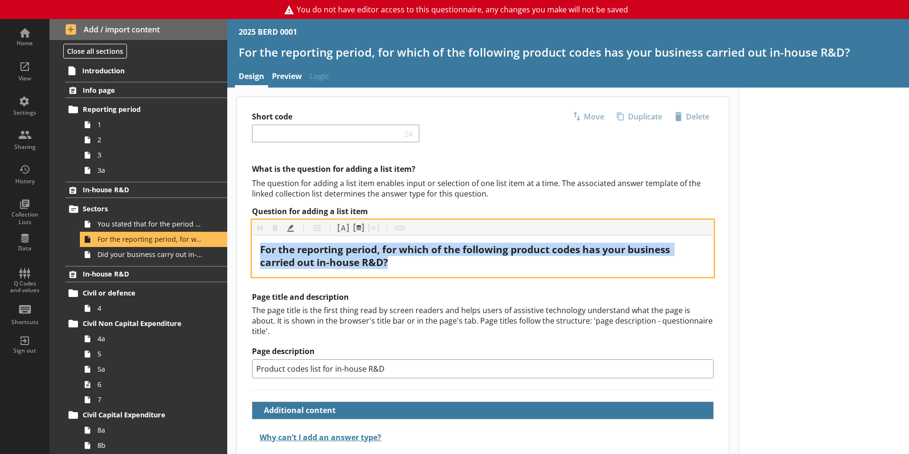
drag, startPoint x: 391, startPoint y: 266, endPoint x: 253, endPoint y: 245, distance: 139.5
click at [253, 245] on div "For the reporting period, for which of the following product codes has your bus…" at bounding box center [482, 255] width 461 height 41
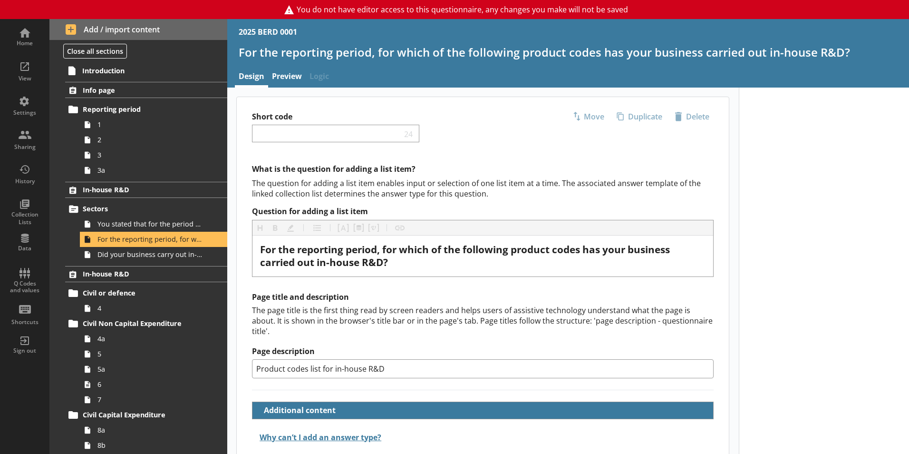
drag, startPoint x: 391, startPoint y: 356, endPoint x: 243, endPoint y: 356, distance: 147.4
click at [243, 356] on div "What is the question for adding a list item? The question for adding a list ite…" at bounding box center [483, 329] width 492 height 330
click at [425, 383] on div "What is the question for adding a list item? The question for adding a list ite…" at bounding box center [483, 329] width 492 height 330
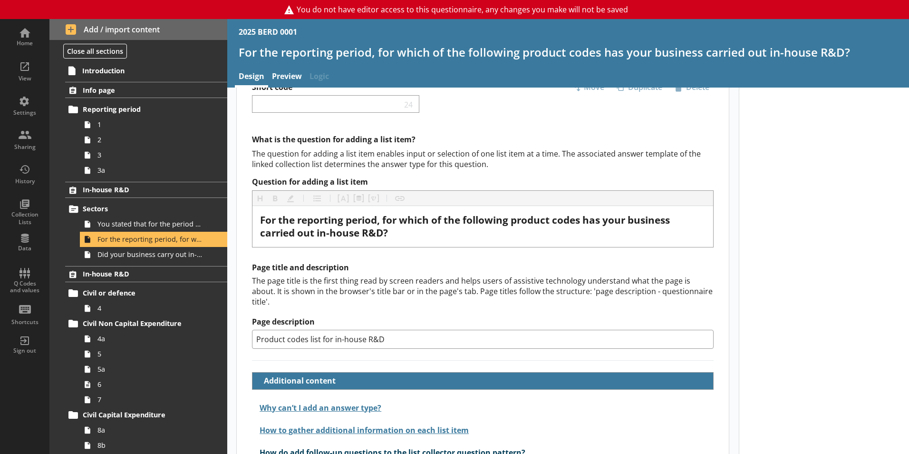
scroll to position [45, 0]
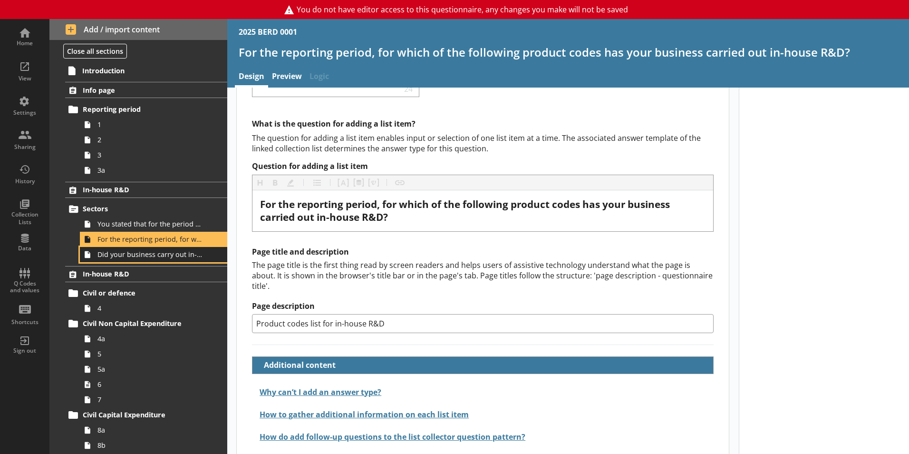
click at [128, 254] on span "Did your business carry out in-house R&D for any other product codes?" at bounding box center [150, 254] width 106 height 9
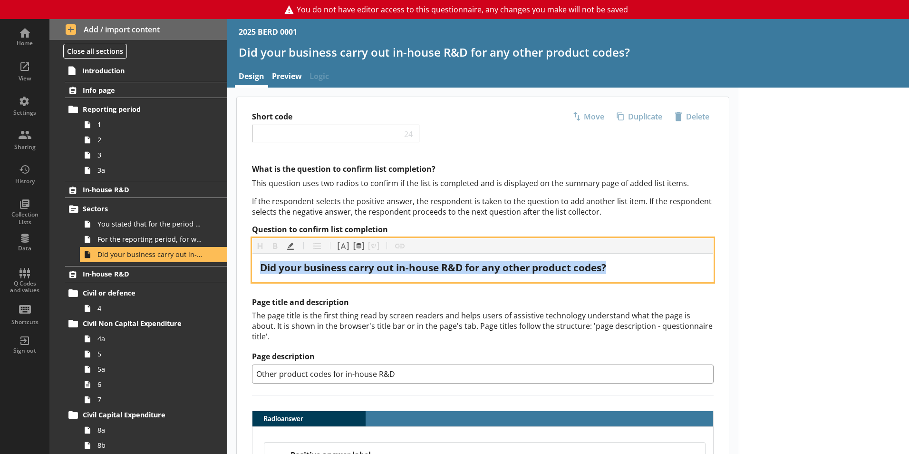
drag, startPoint x: 615, startPoint y: 269, endPoint x: 304, endPoint y: 261, distance: 311.0
click at [251, 273] on div "What is the question to confirm list completion? This question uses two radios …" at bounding box center [483, 410] width 492 height 492
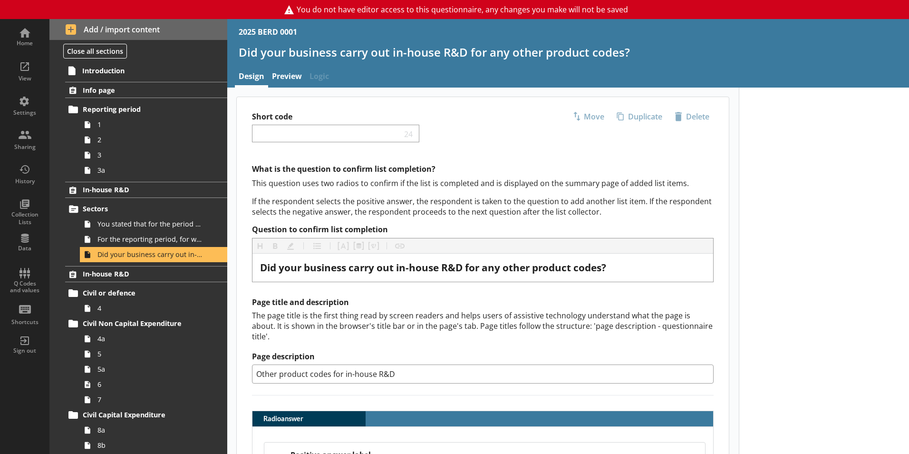
drag, startPoint x: 408, startPoint y: 367, endPoint x: 273, endPoint y: 366, distance: 135.5
click at [222, 362] on div "Home View Settings Sharing History Collection Lists Data Q Codes and values Sho…" at bounding box center [454, 236] width 909 height 434
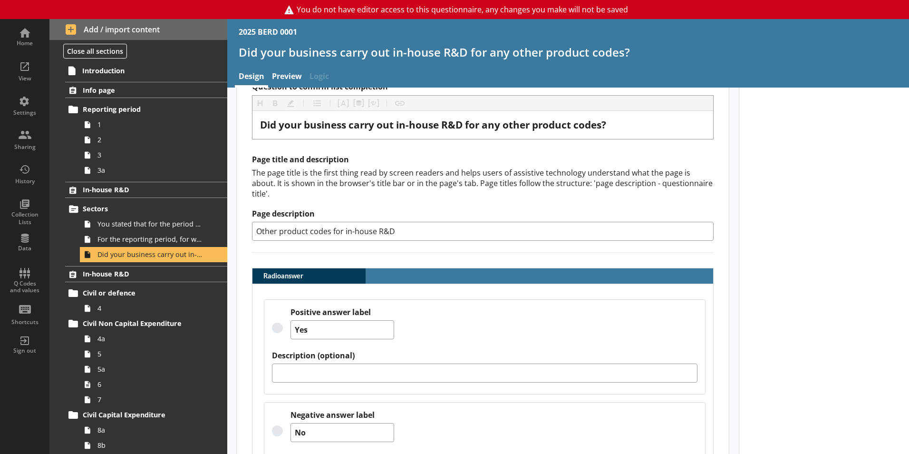
scroll to position [207, 0]
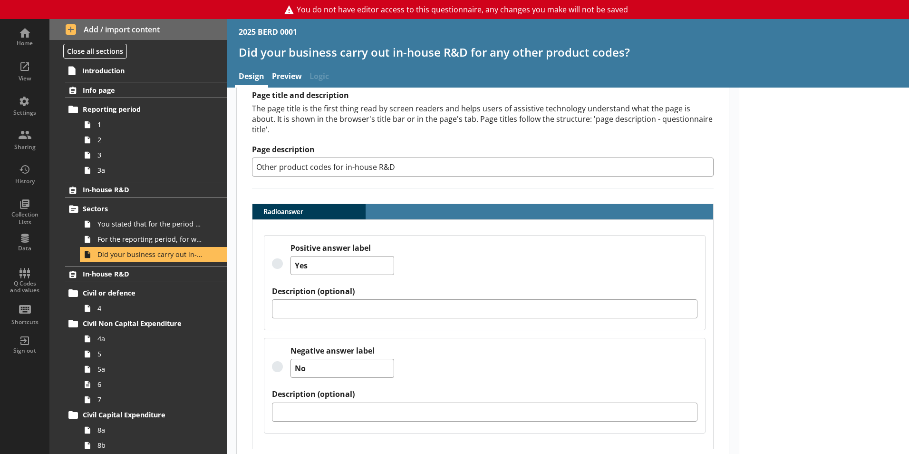
type textarea "x"
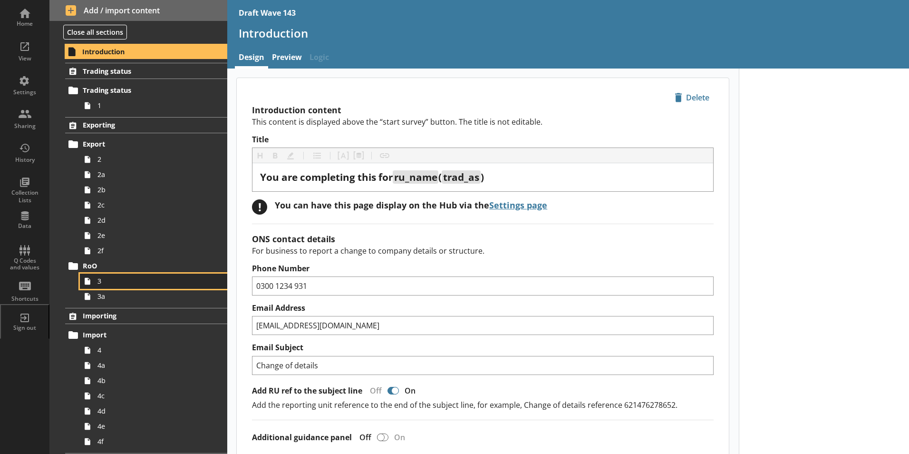
click at [107, 281] on span "3" at bounding box center [150, 280] width 106 height 9
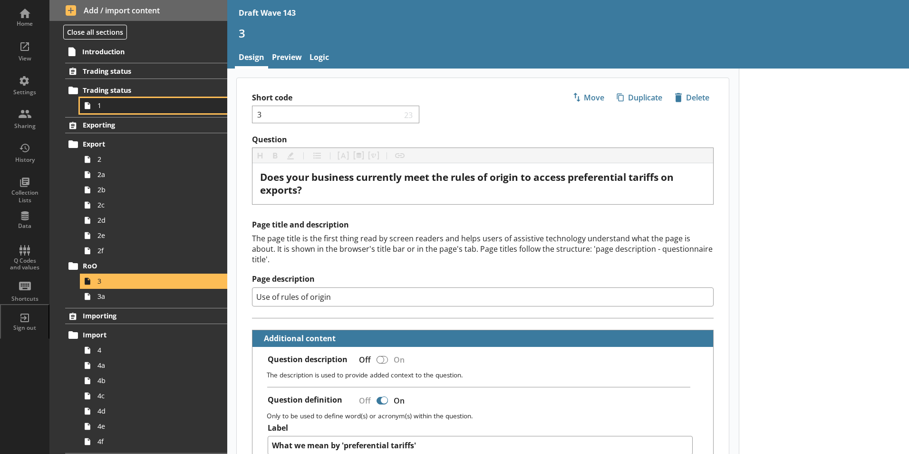
click at [102, 105] on span "1" at bounding box center [150, 105] width 106 height 9
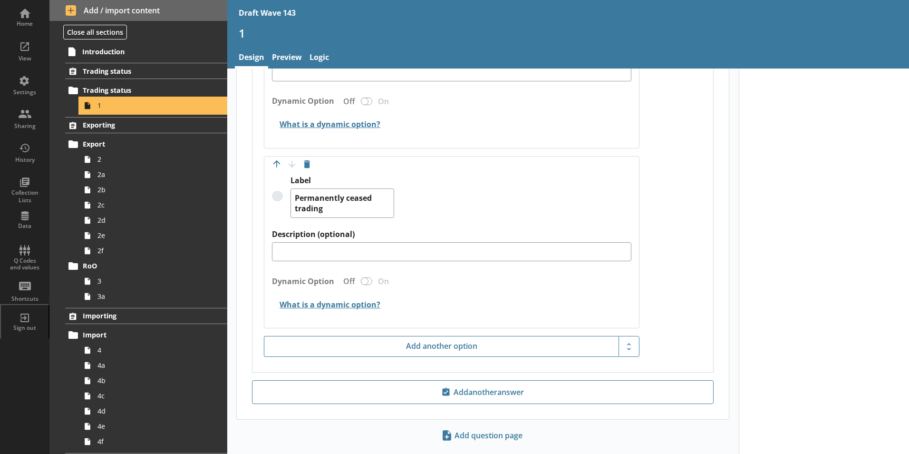
scroll to position [1269, 0]
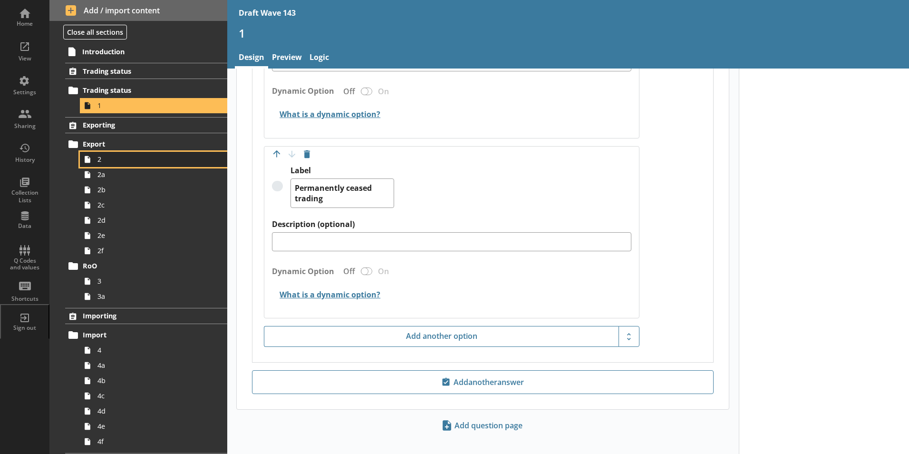
click at [103, 164] on link "2" at bounding box center [153, 159] width 147 height 15
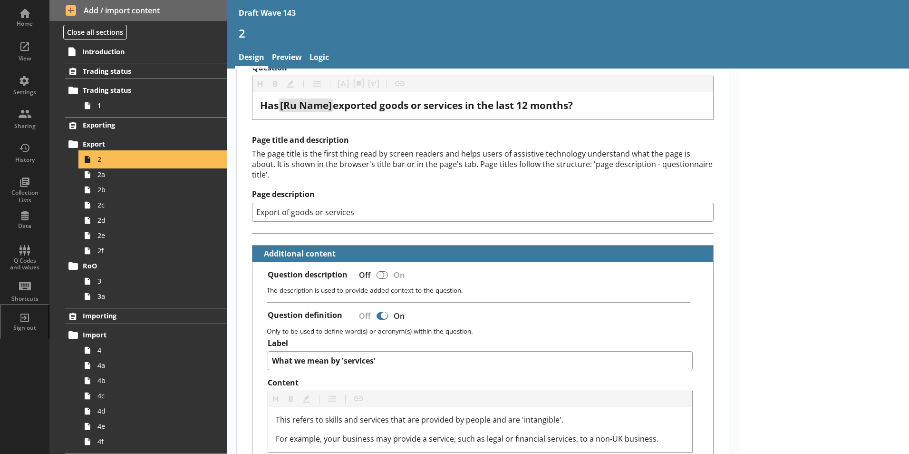
scroll to position [95, 0]
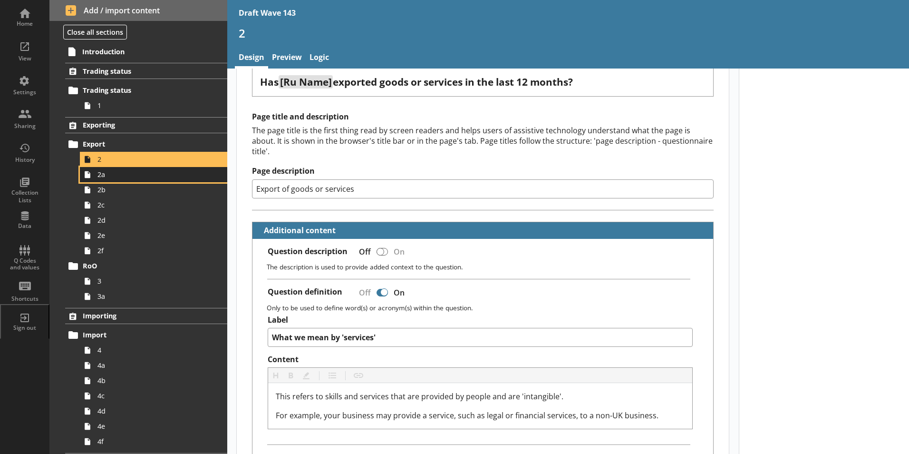
click at [92, 175] on icon at bounding box center [87, 174] width 15 height 15
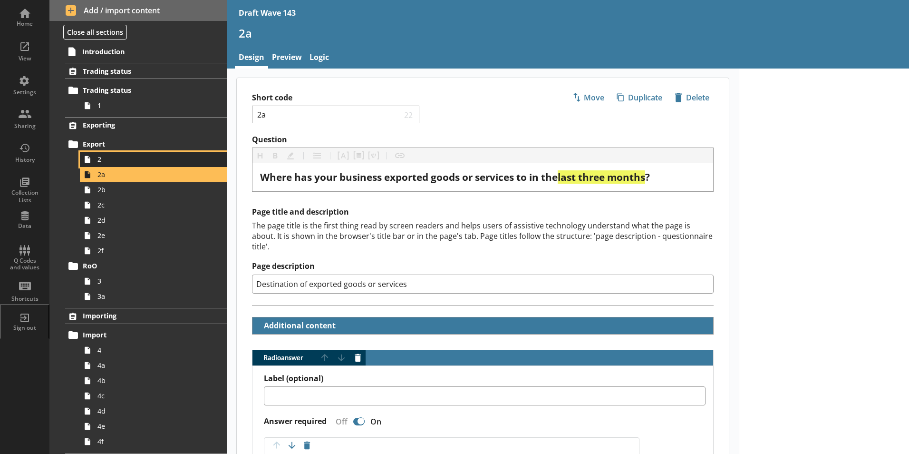
click at [104, 163] on span "2" at bounding box center [150, 158] width 106 height 9
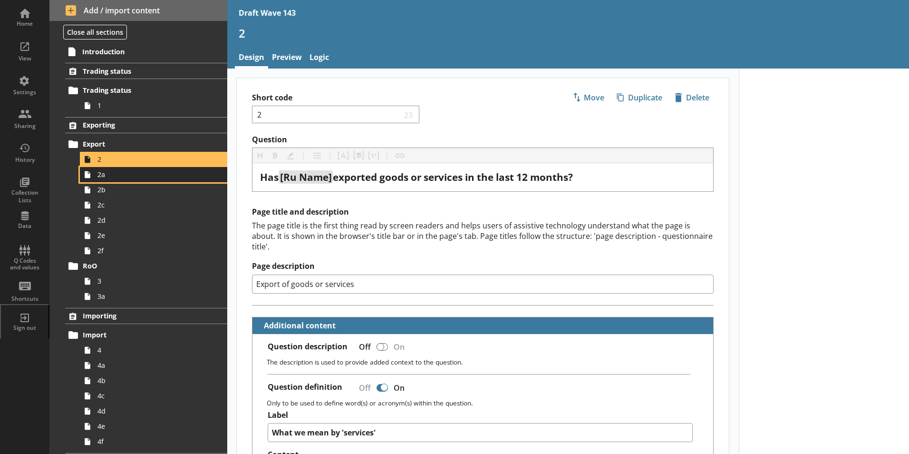
click at [104, 179] on link "2a" at bounding box center [153, 174] width 147 height 15
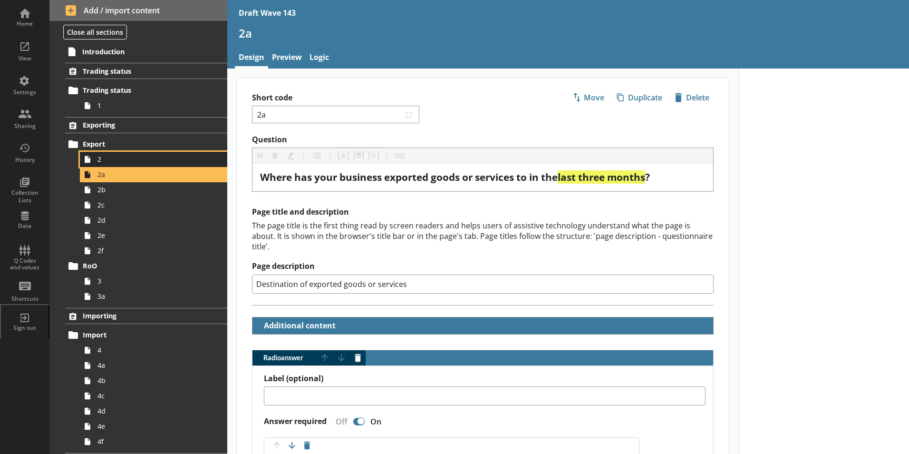
click at [106, 161] on span "2" at bounding box center [150, 158] width 106 height 9
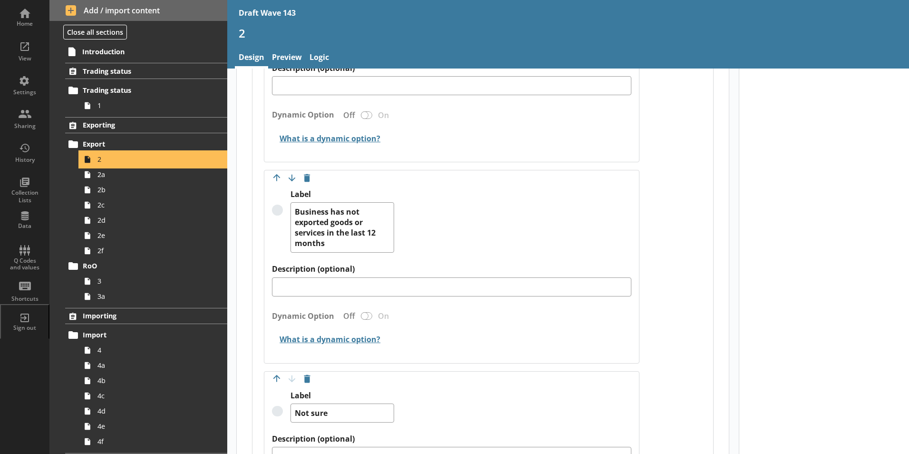
scroll to position [1141, 0]
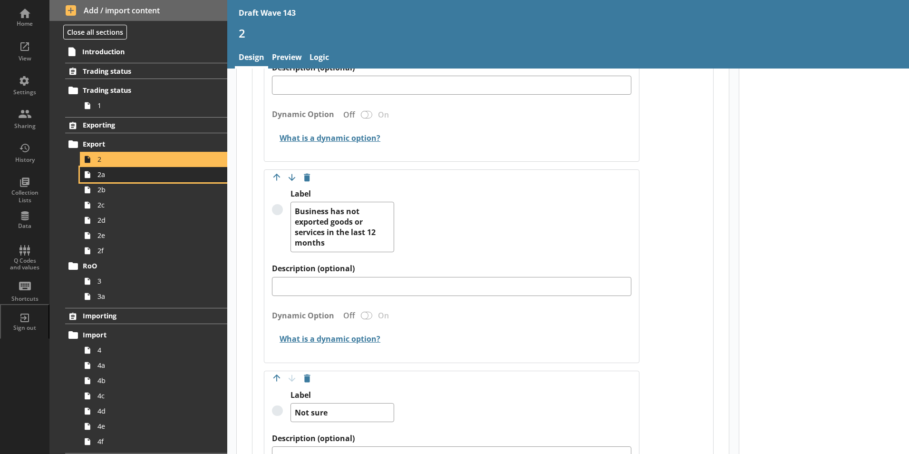
click at [114, 180] on link "2a" at bounding box center [153, 174] width 147 height 15
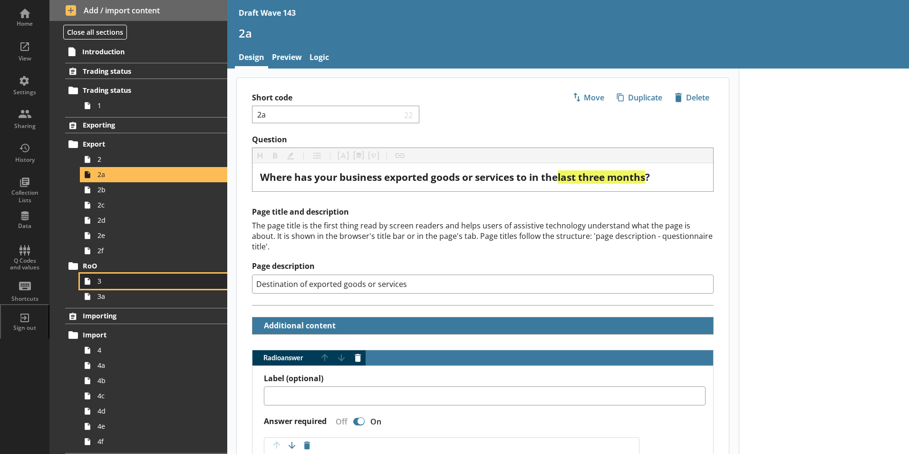
click at [107, 284] on span "3" at bounding box center [150, 280] width 106 height 9
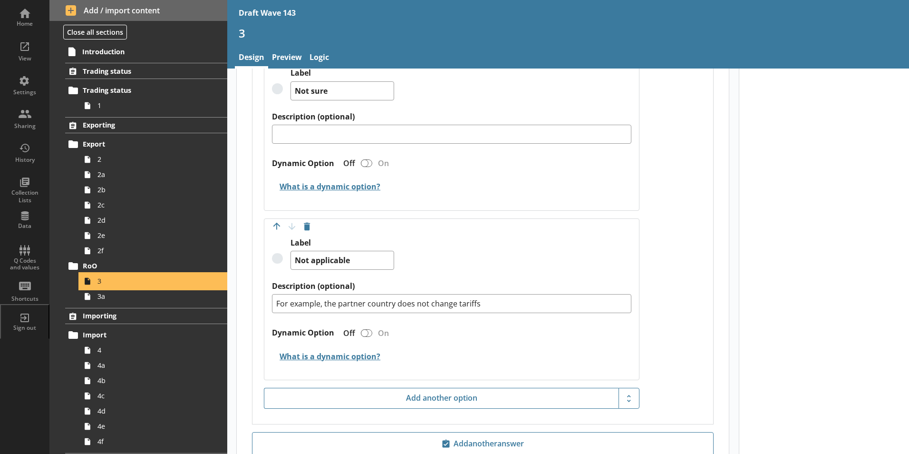
scroll to position [1477, 0]
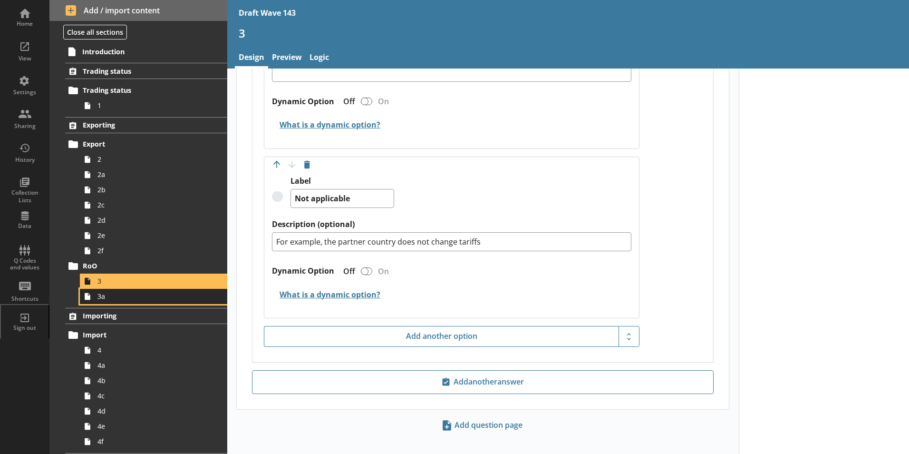
click at [99, 299] on span "3a" at bounding box center [150, 295] width 106 height 9
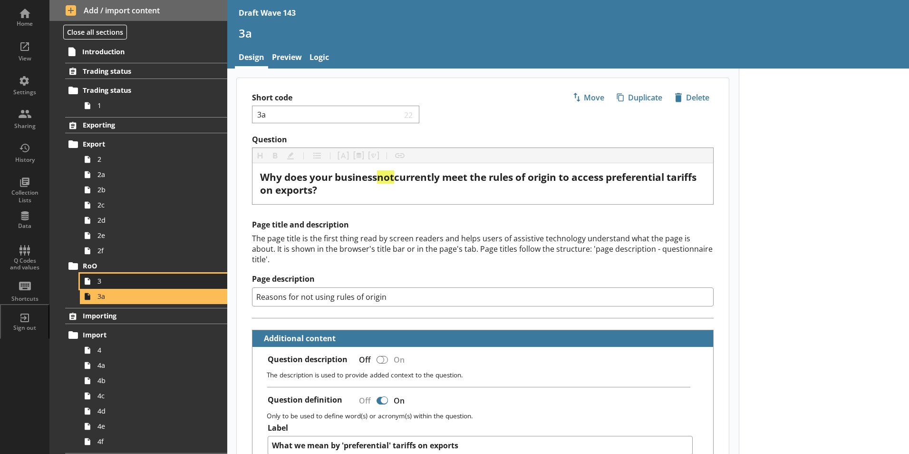
click at [101, 283] on span "3" at bounding box center [150, 280] width 106 height 9
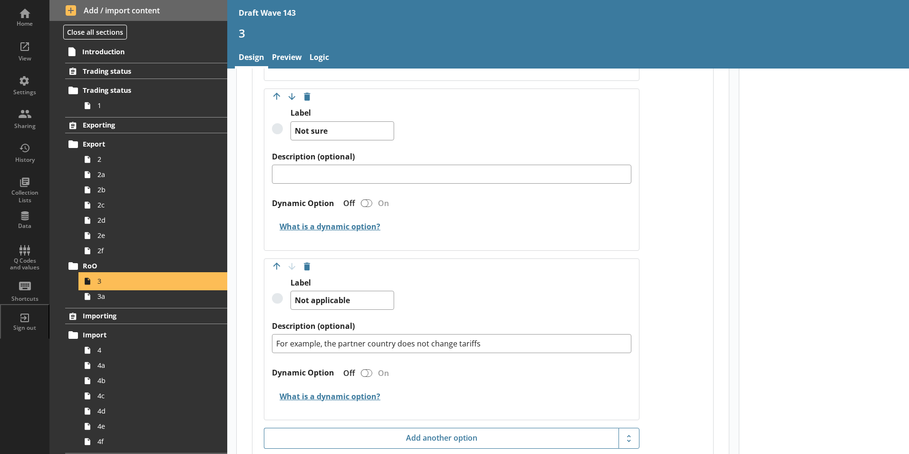
scroll to position [1379, 0]
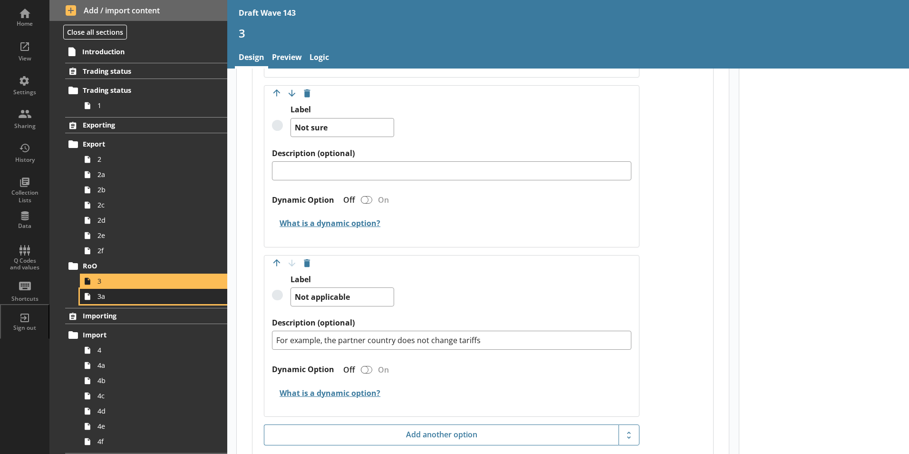
click at [107, 299] on span "3a" at bounding box center [150, 295] width 106 height 9
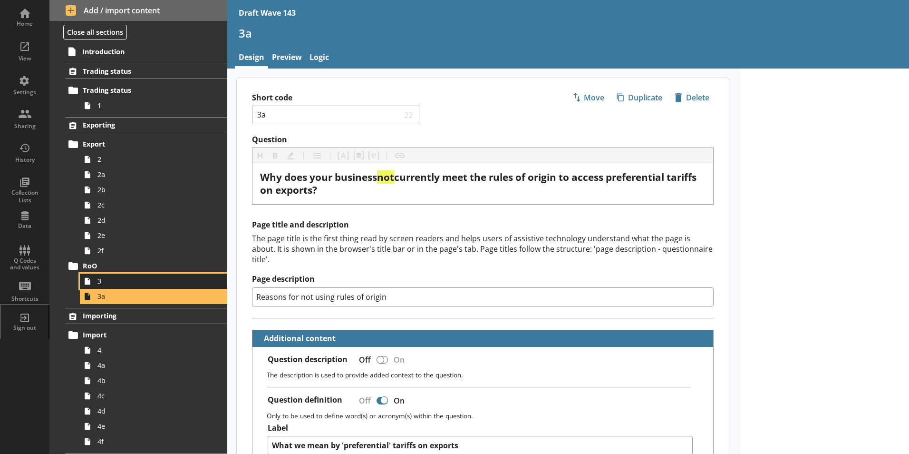
click at [115, 284] on span "3" at bounding box center [150, 280] width 106 height 9
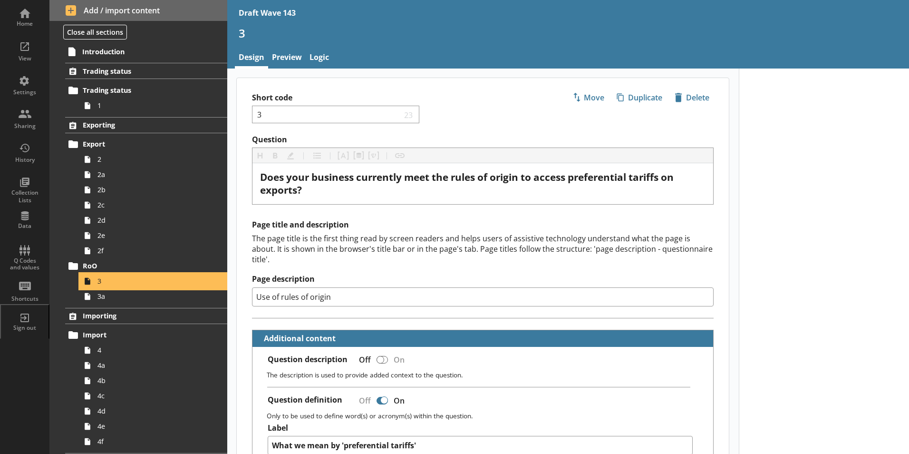
click at [115, 284] on span "3" at bounding box center [150, 280] width 106 height 9
click at [283, 55] on link "Preview" at bounding box center [287, 58] width 38 height 20
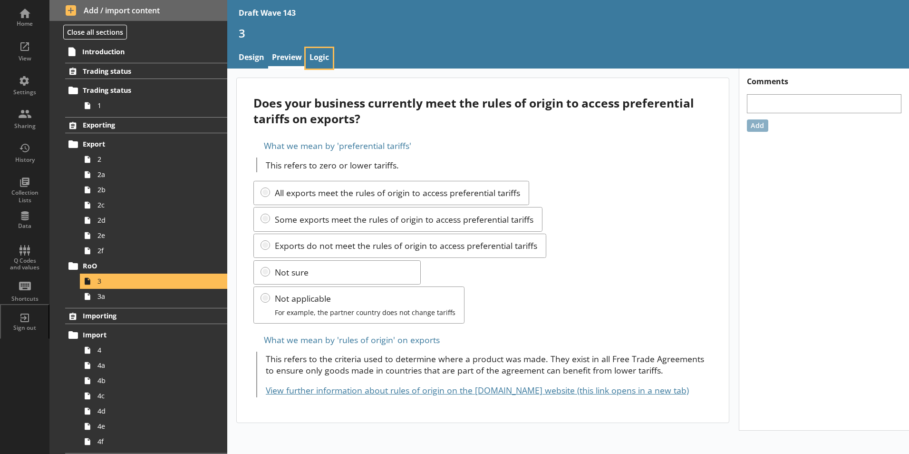
click at [327, 57] on link "Logic" at bounding box center [319, 58] width 27 height 20
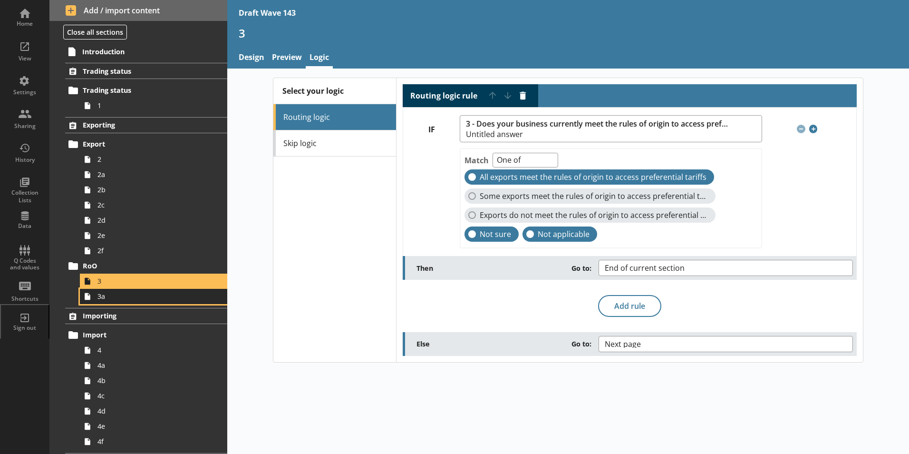
click at [108, 298] on span "3a" at bounding box center [150, 295] width 106 height 9
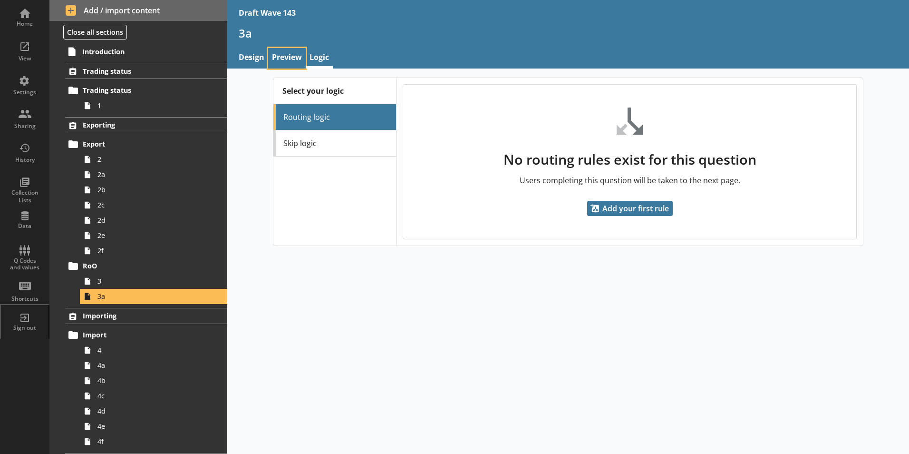
click at [282, 54] on link "Preview" at bounding box center [287, 58] width 38 height 20
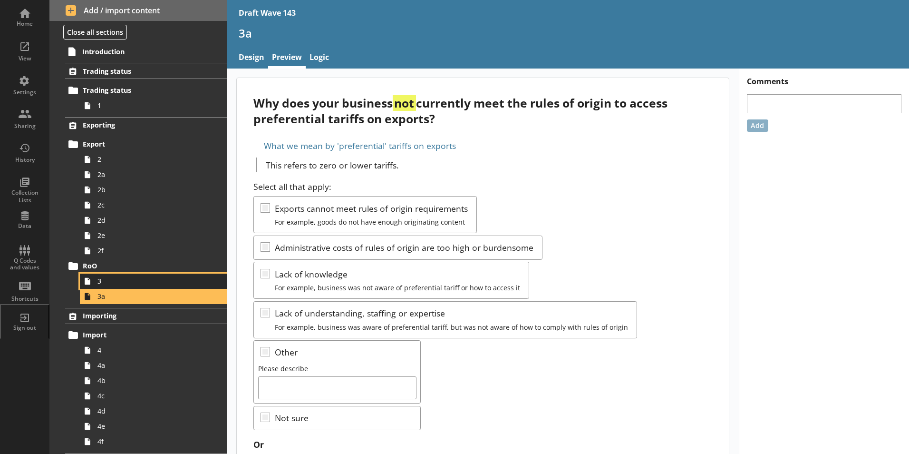
click at [99, 283] on span "3" at bounding box center [150, 280] width 106 height 9
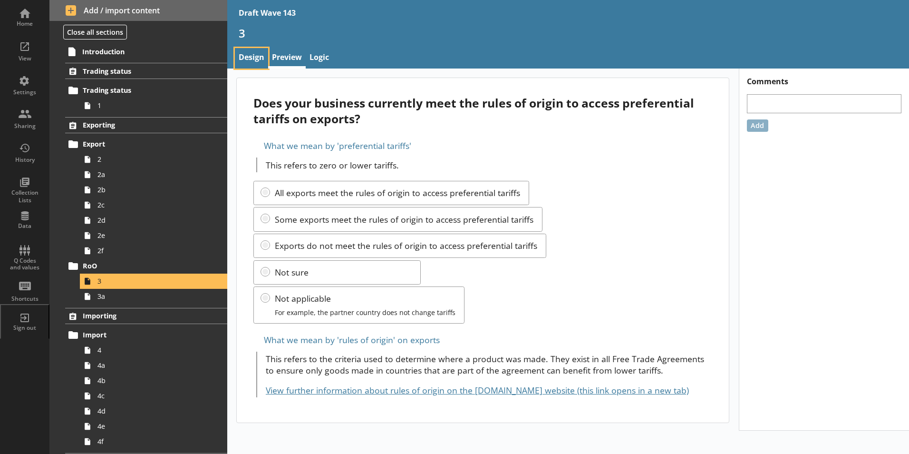
click at [253, 54] on link "Design" at bounding box center [251, 58] width 33 height 20
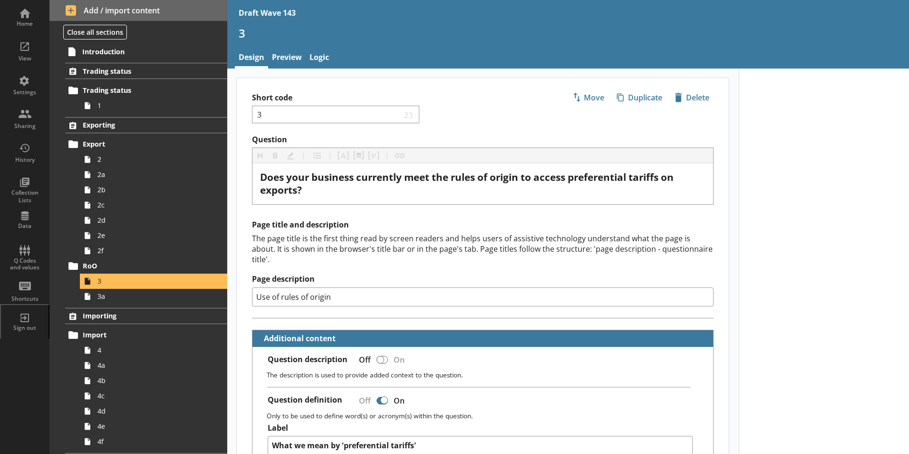
type textarea "x"
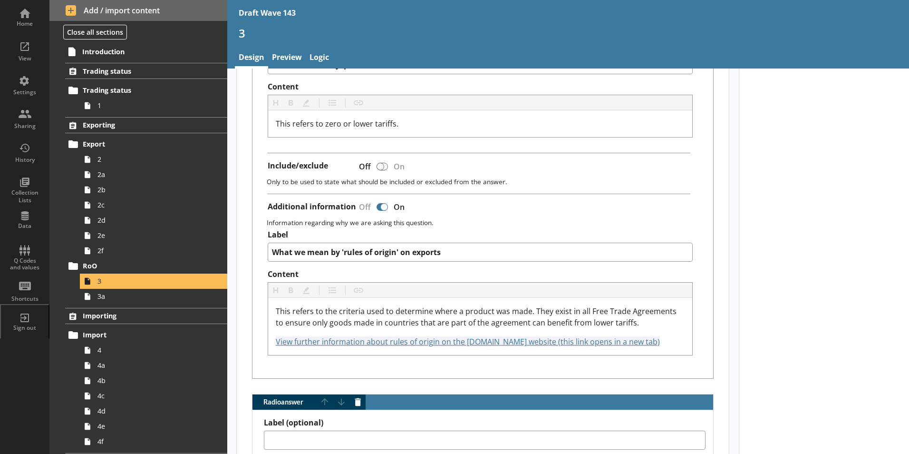
scroll to position [428, 0]
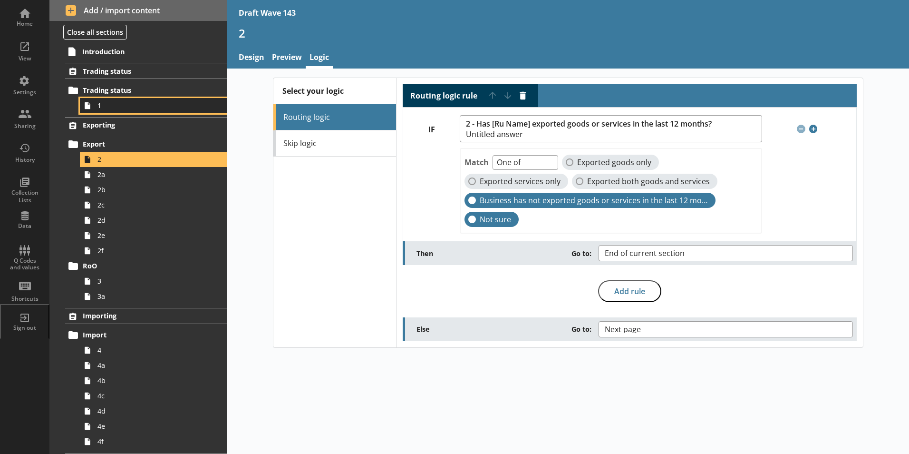
click at [104, 99] on link "1" at bounding box center [153, 105] width 147 height 15
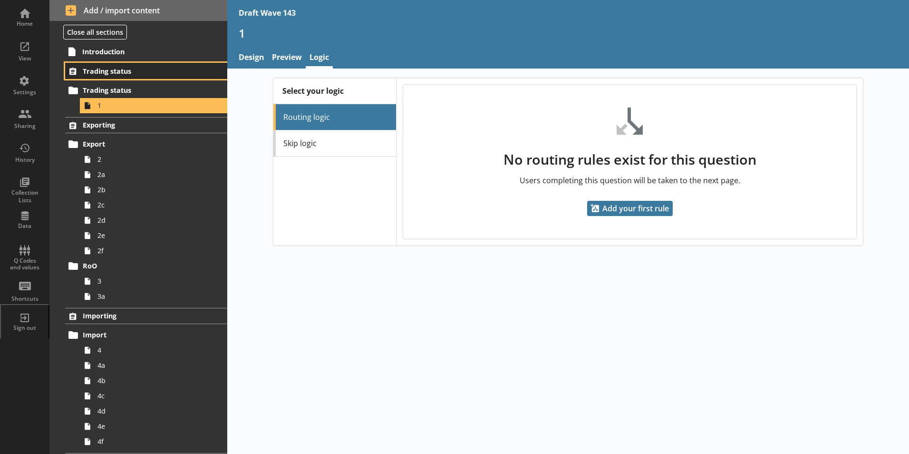
click at [112, 69] on span "Trading status" at bounding box center [141, 71] width 116 height 9
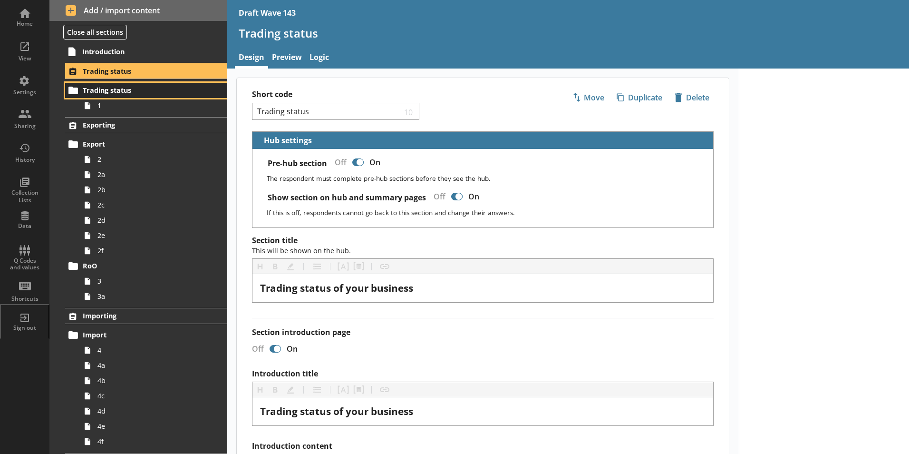
click at [103, 97] on link "Trading status" at bounding box center [146, 90] width 162 height 15
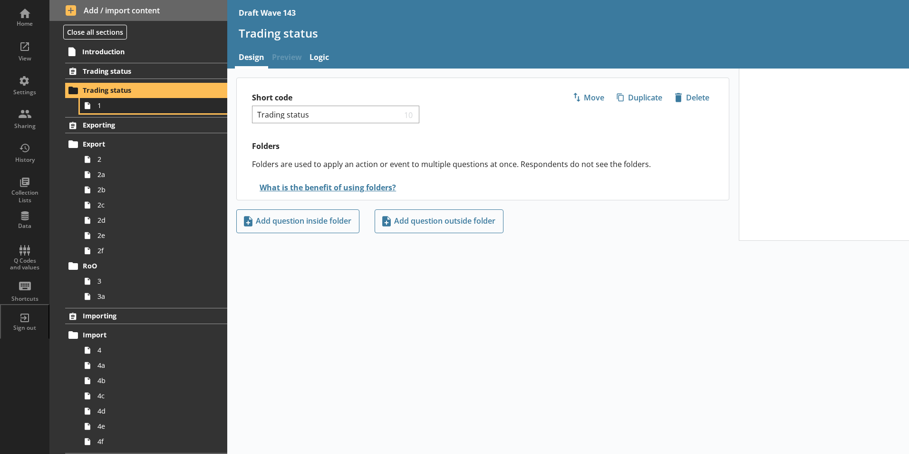
click at [91, 111] on icon at bounding box center [87, 105] width 15 height 15
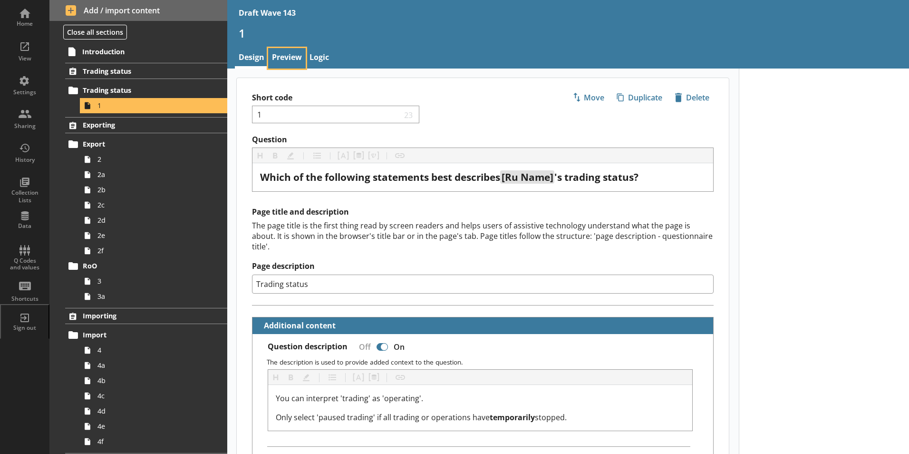
click at [289, 64] on link "Preview" at bounding box center [287, 58] width 38 height 20
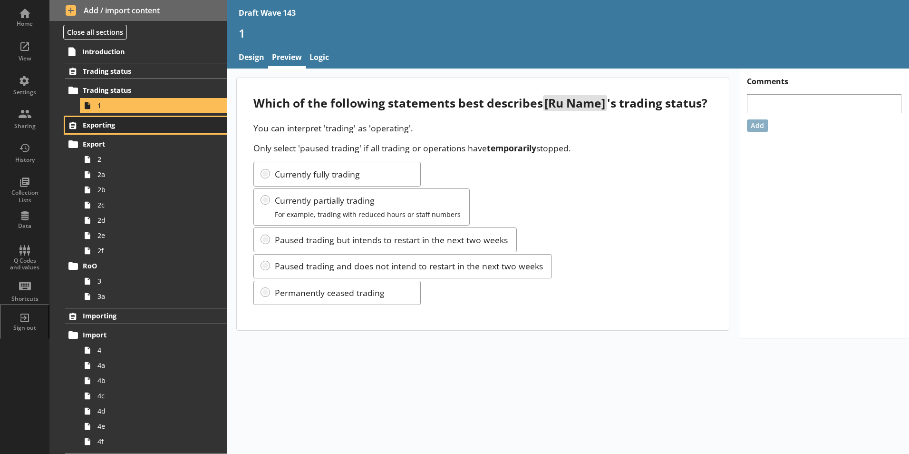
click at [93, 123] on span "Exporting" at bounding box center [141, 124] width 116 height 9
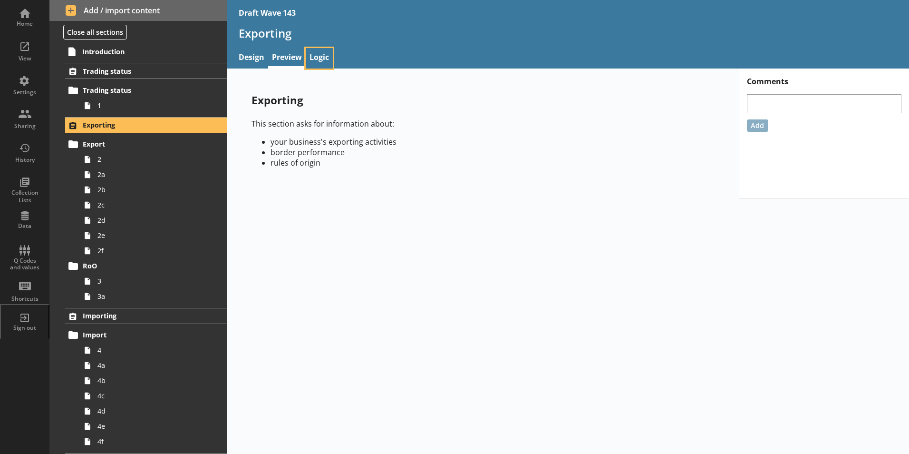
click at [322, 62] on link "Logic" at bounding box center [319, 58] width 27 height 20
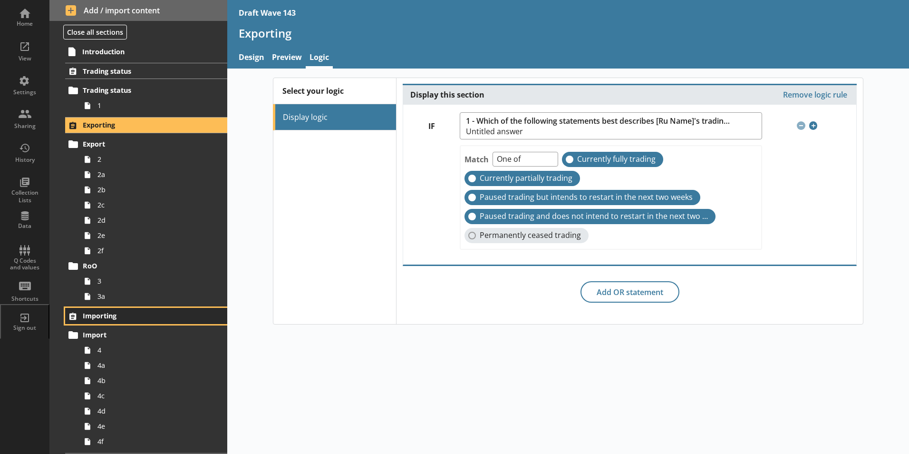
click at [97, 316] on span "Importing" at bounding box center [141, 315] width 116 height 9
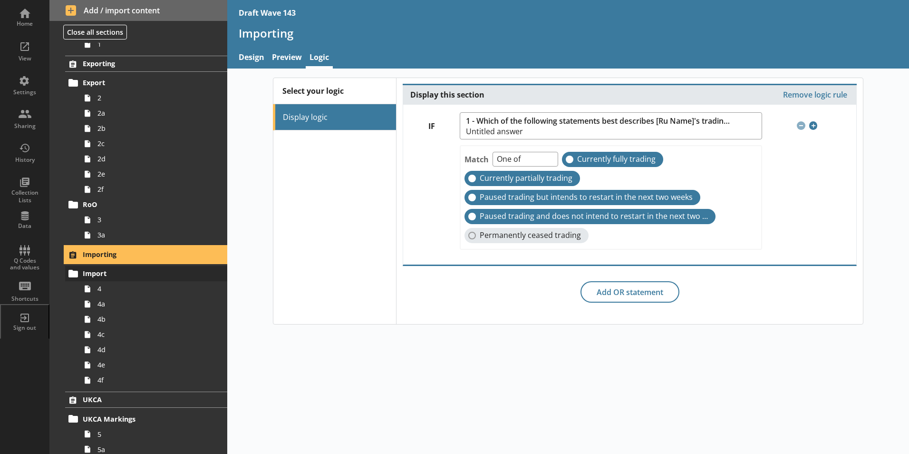
scroll to position [143, 0]
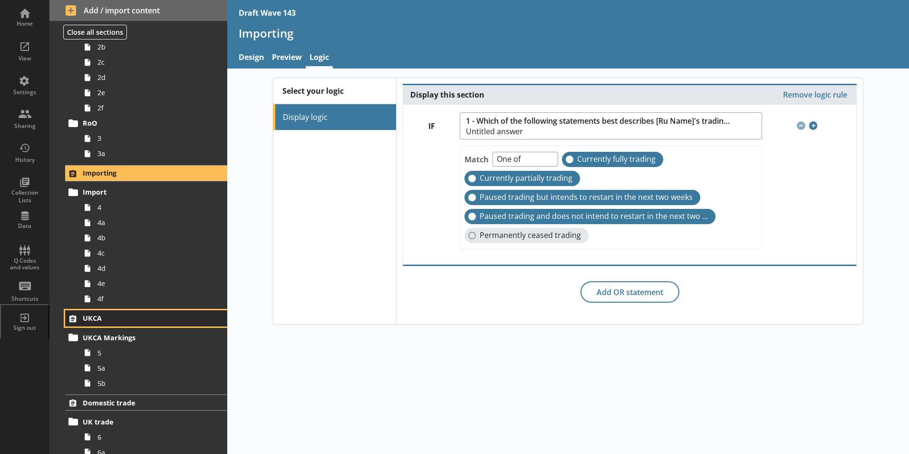
click at [88, 321] on span "UKCA" at bounding box center [141, 317] width 116 height 9
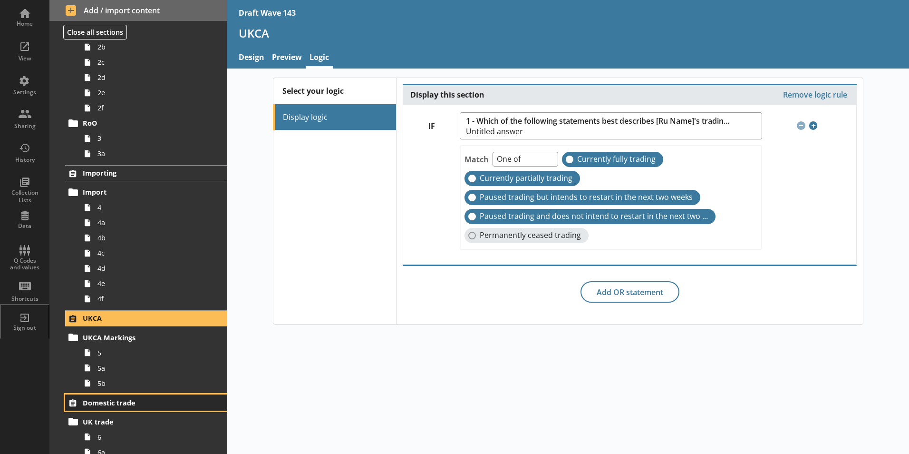
click at [113, 404] on span "Domestic trade" at bounding box center [141, 402] width 116 height 9
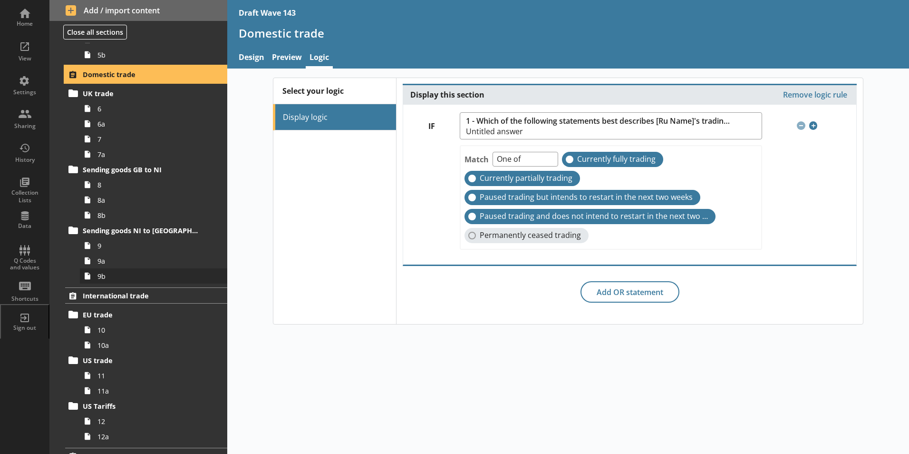
scroll to position [475, 0]
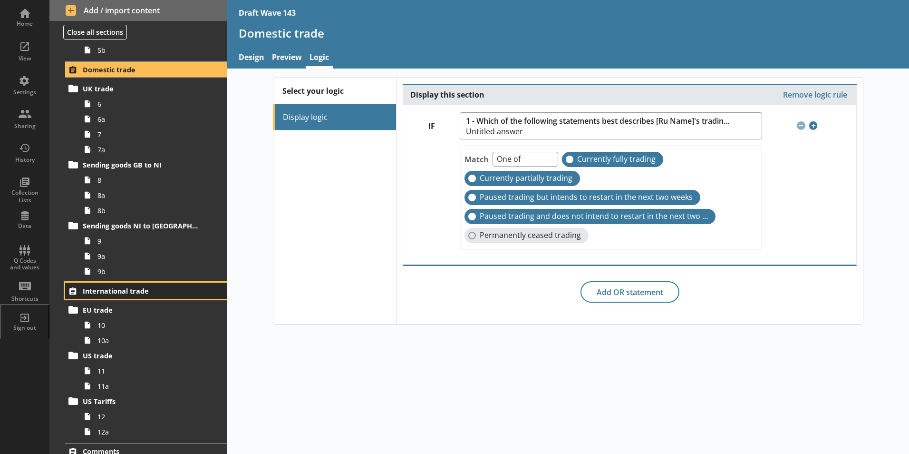
click at [93, 286] on span "International trade" at bounding box center [141, 290] width 116 height 9
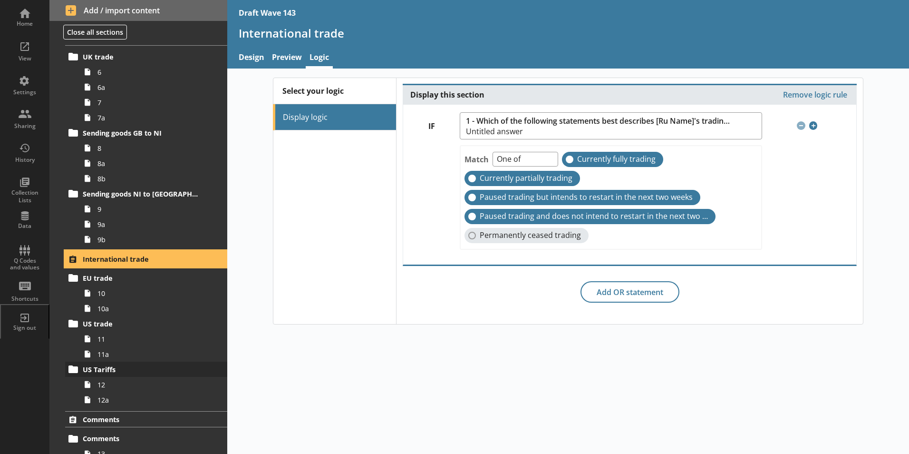
scroll to position [538, 0]
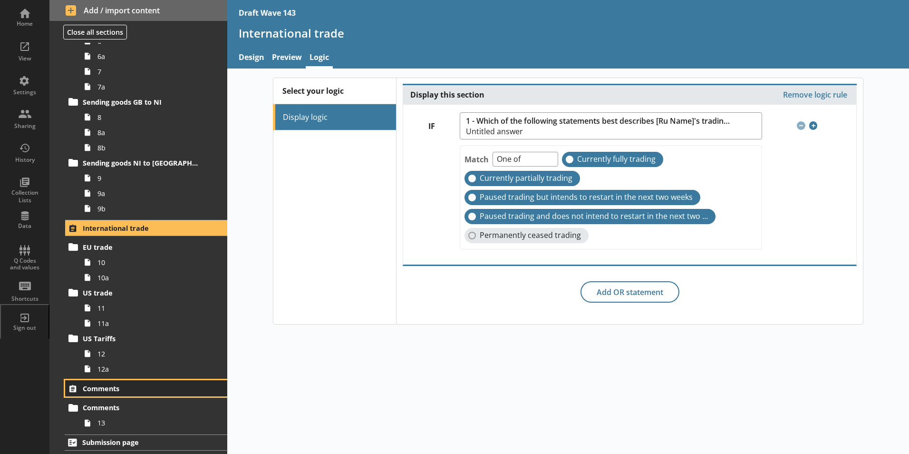
click at [103, 391] on span "Comments" at bounding box center [141, 388] width 116 height 9
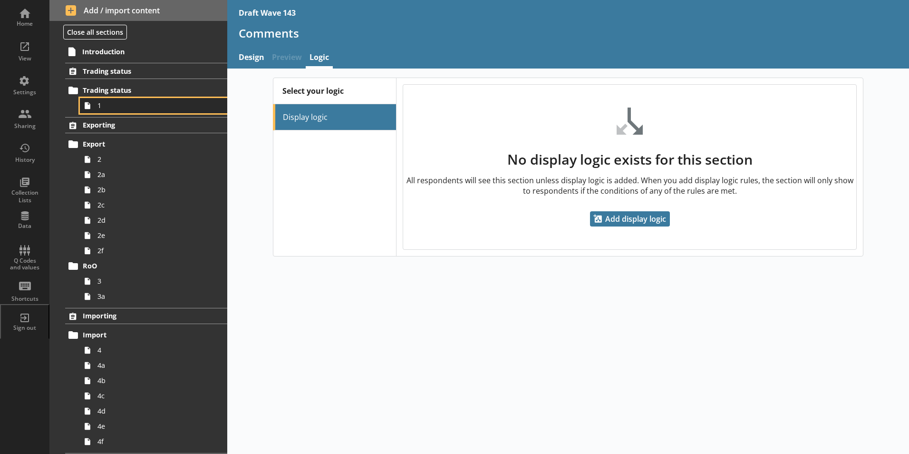
click at [103, 107] on span "1" at bounding box center [150, 105] width 106 height 9
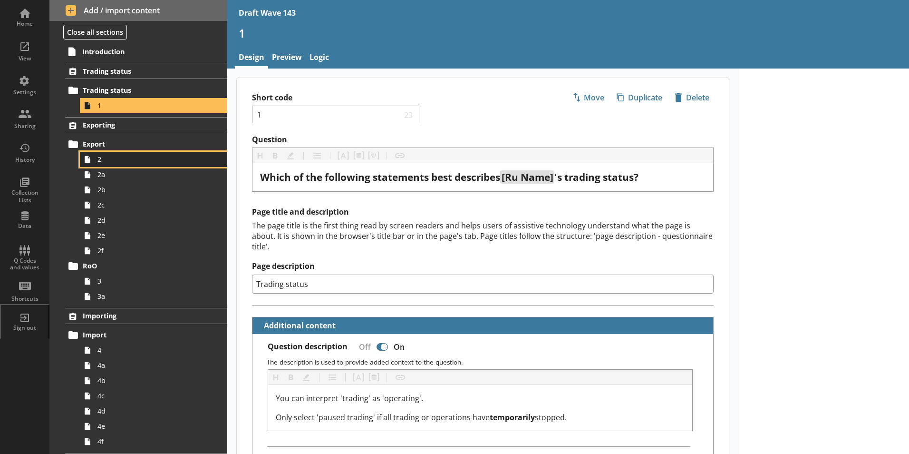
click at [95, 159] on icon at bounding box center [87, 159] width 15 height 15
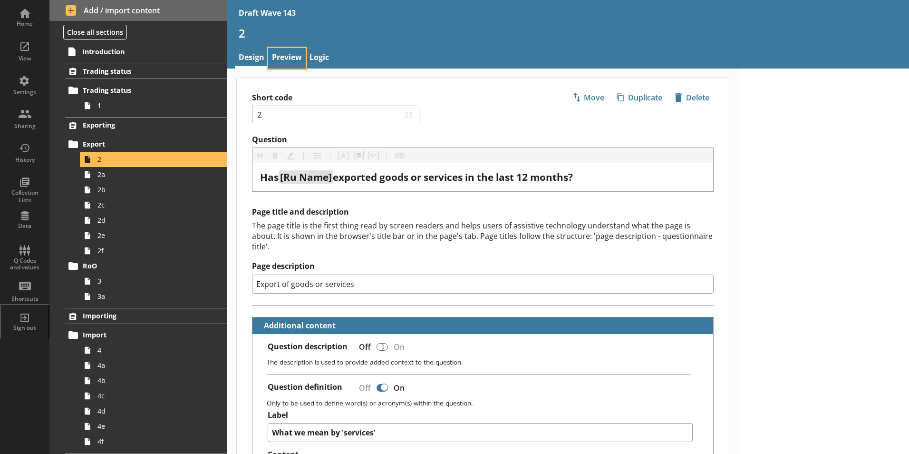
click at [288, 55] on link "Preview" at bounding box center [287, 58] width 38 height 20
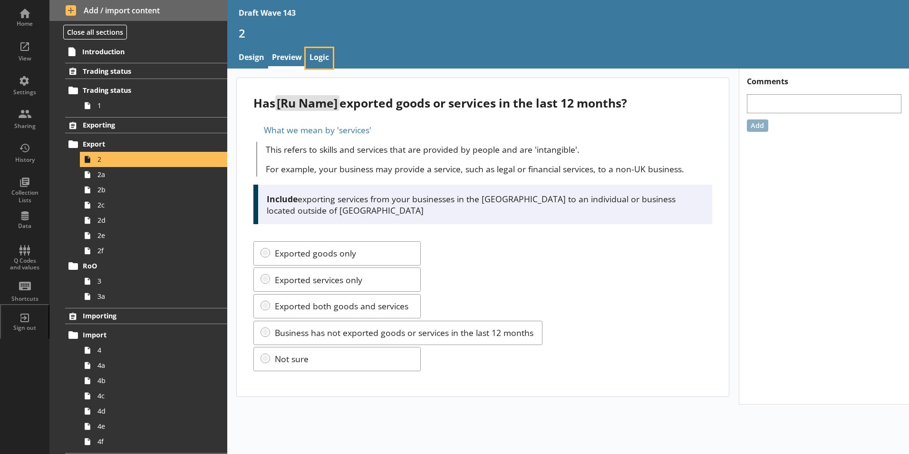
click at [323, 59] on link "Logic" at bounding box center [319, 58] width 27 height 20
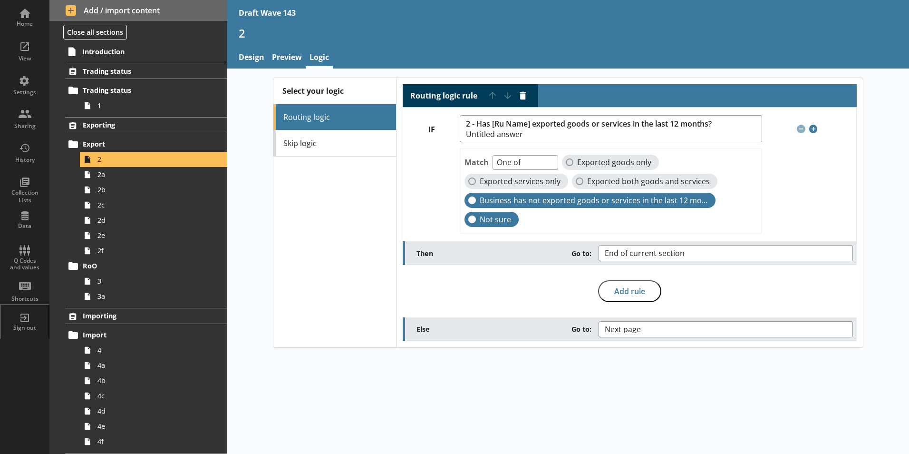
click at [831, 188] on div at bounding box center [809, 191] width 94 height 99
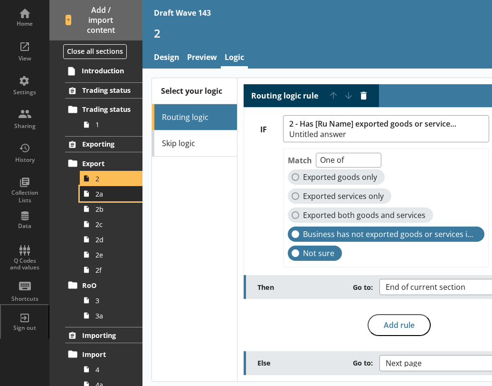
click at [93, 197] on link "2a" at bounding box center [111, 193] width 63 height 15
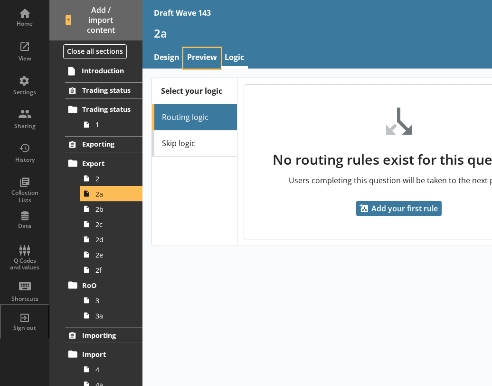
click at [196, 55] on link "Preview" at bounding box center [202, 58] width 38 height 20
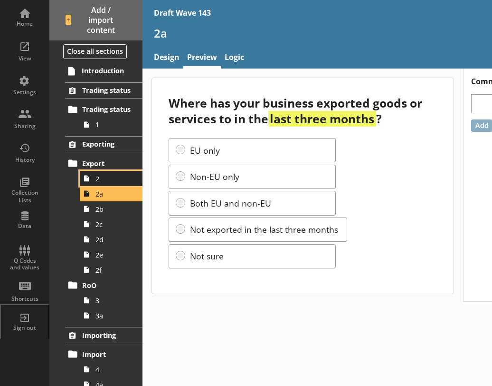
click at [97, 184] on link "2" at bounding box center [111, 178] width 63 height 15
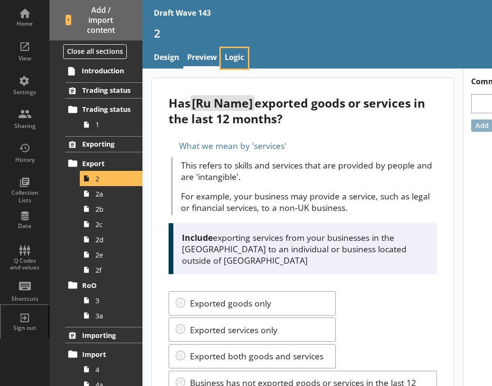
click at [234, 57] on link "Logic" at bounding box center [234, 58] width 27 height 20
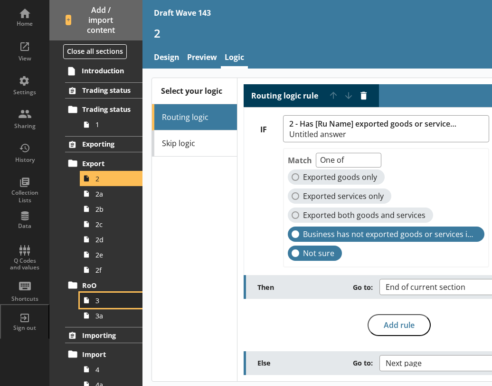
click at [93, 301] on link "3" at bounding box center [111, 299] width 63 height 15
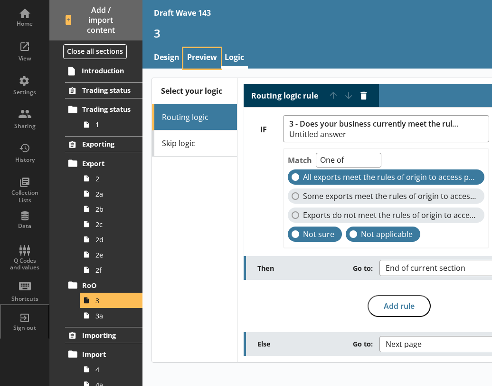
click at [194, 57] on link "Preview" at bounding box center [202, 58] width 38 height 20
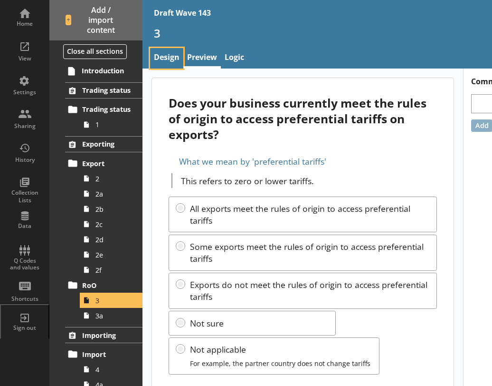
click at [168, 62] on link "Design" at bounding box center [166, 58] width 33 height 20
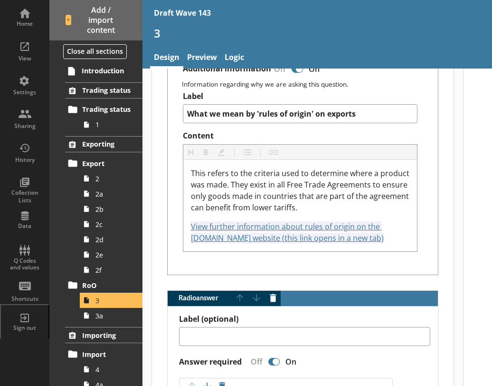
scroll to position [666, 0]
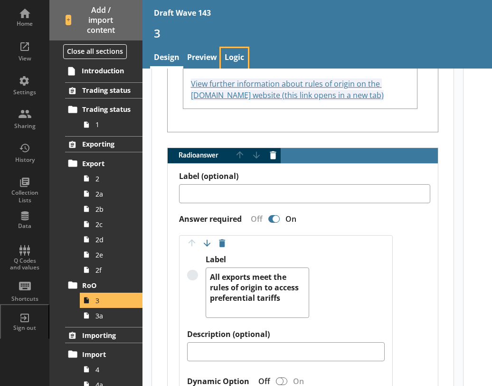
click at [231, 60] on link "Logic" at bounding box center [234, 58] width 27 height 20
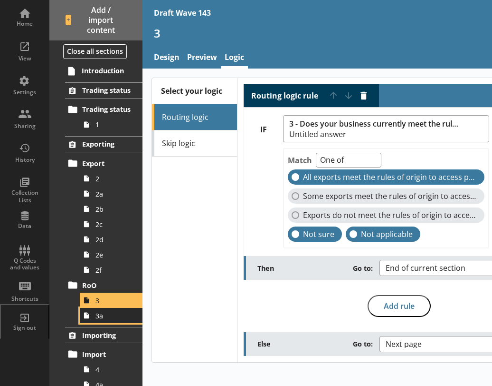
click at [99, 317] on span "3a" at bounding box center [114, 315] width 37 height 9
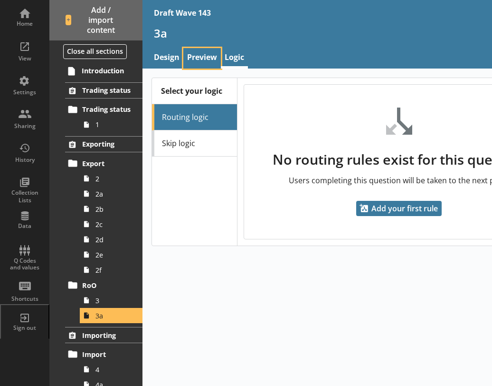
click at [196, 59] on link "Preview" at bounding box center [202, 58] width 38 height 20
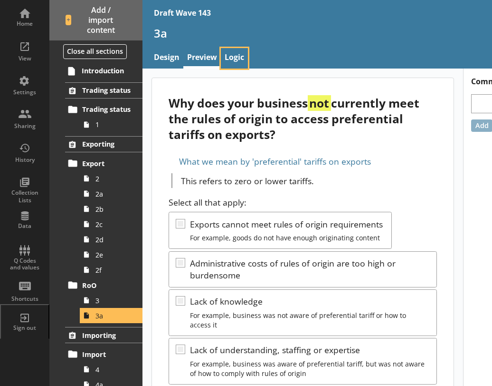
click at [237, 58] on link "Logic" at bounding box center [234, 58] width 27 height 20
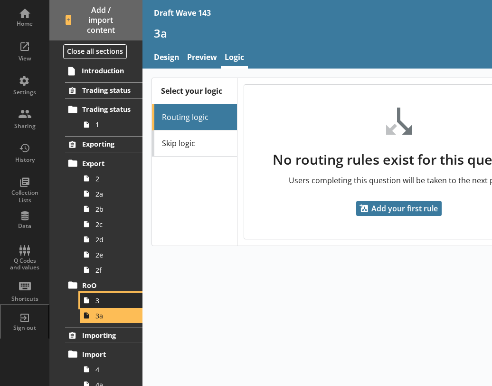
click at [106, 298] on span "3" at bounding box center [114, 300] width 37 height 9
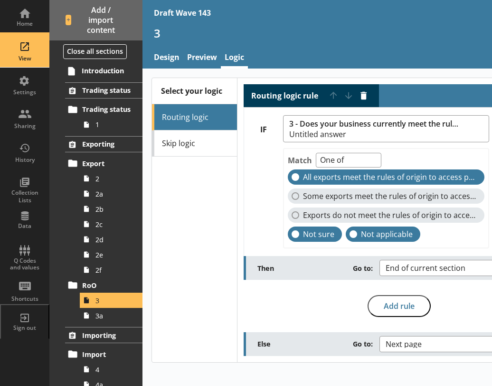
click at [22, 60] on div "View" at bounding box center [24, 59] width 33 height 8
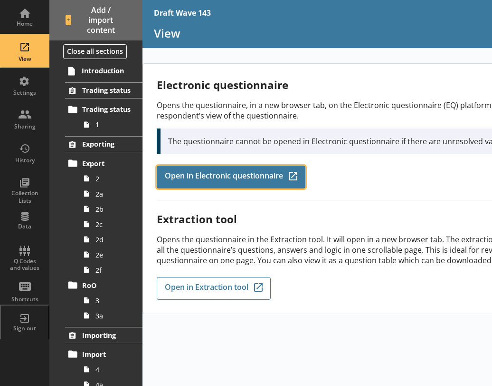
click at [219, 178] on span "Open in Electronic questionnaire" at bounding box center [224, 177] width 118 height 10
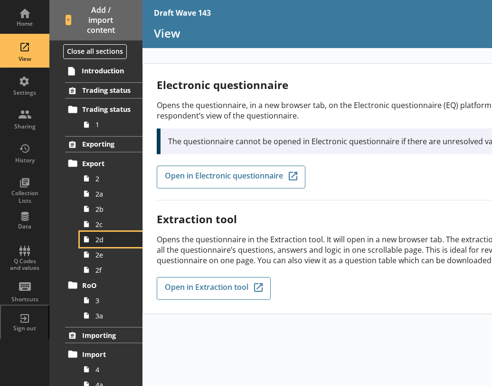
click at [102, 232] on link "2d" at bounding box center [111, 239] width 63 height 15
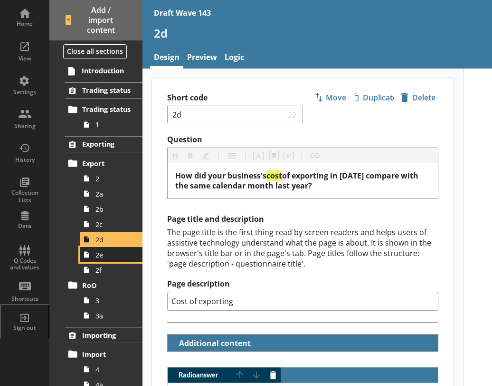
click at [100, 257] on span "2e" at bounding box center [114, 254] width 37 height 9
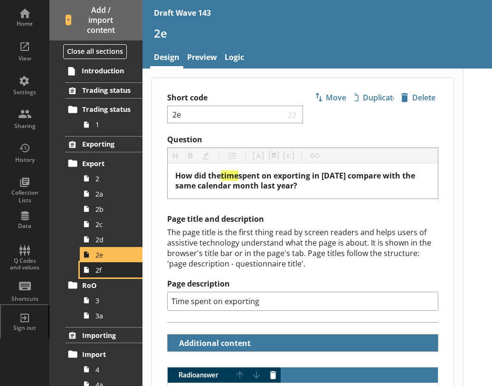
click at [96, 273] on span "2f" at bounding box center [114, 269] width 37 height 9
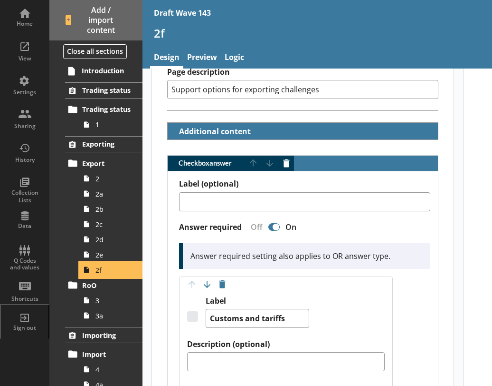
scroll to position [238, 0]
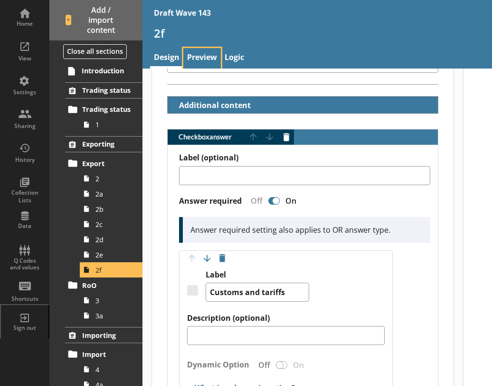
click at [199, 55] on link "Preview" at bounding box center [202, 58] width 38 height 20
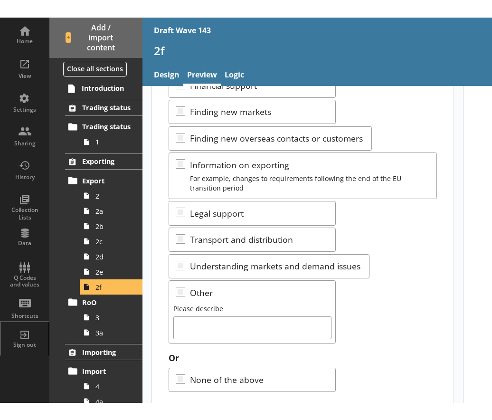
scroll to position [189, 0]
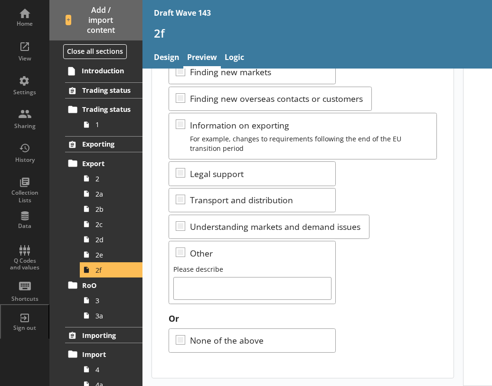
click at [307, 371] on div "Which of the following support options has your business benefitted from, to he…" at bounding box center [303, 133] width 302 height 488
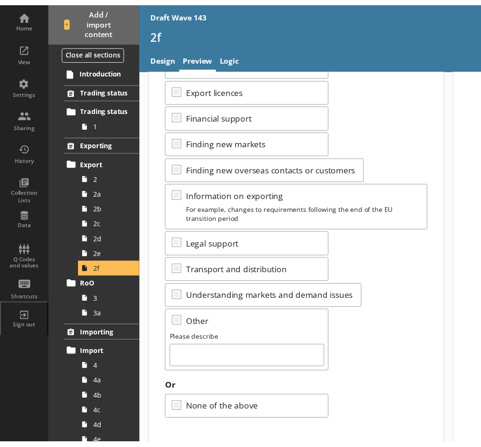
scroll to position [127, 0]
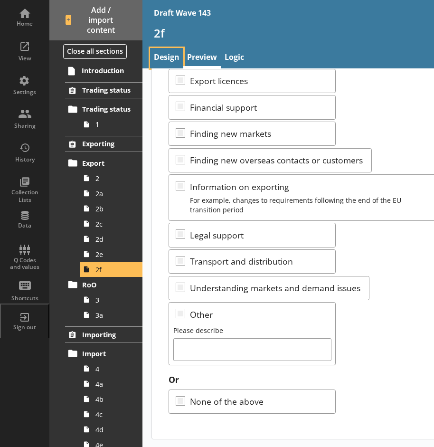
click at [162, 56] on link "Design" at bounding box center [166, 58] width 33 height 20
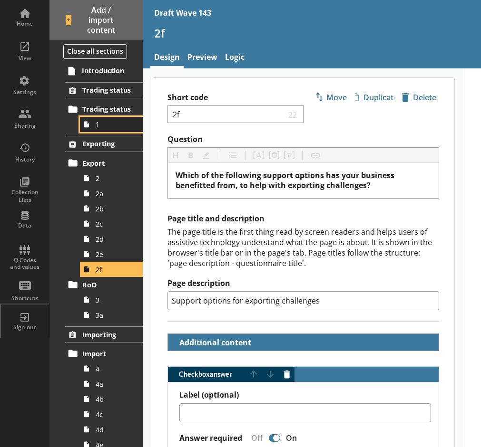
click at [106, 129] on span "1" at bounding box center [114, 124] width 37 height 9
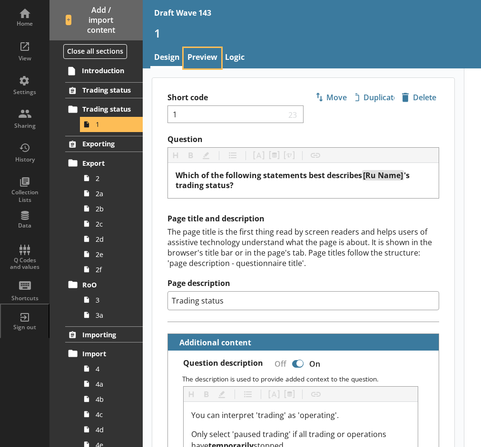
click at [202, 54] on link "Preview" at bounding box center [202, 58] width 38 height 20
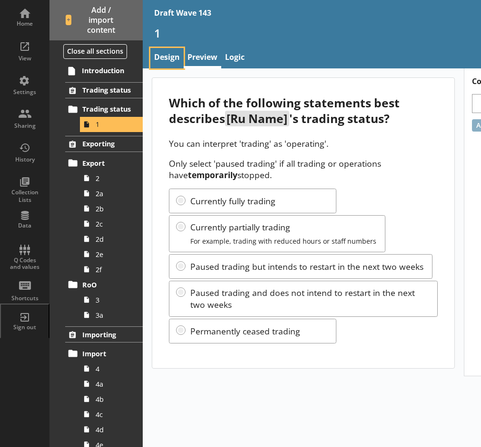
click at [169, 57] on link "Design" at bounding box center [166, 58] width 33 height 20
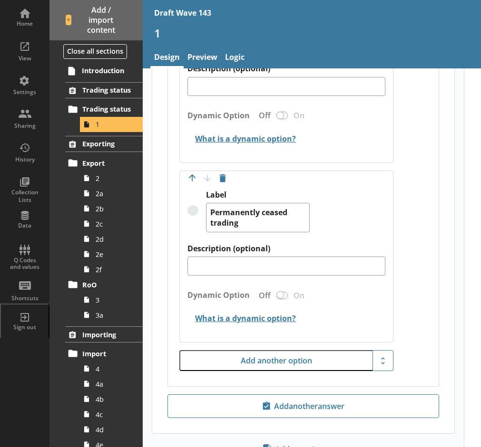
scroll to position [1324, 0]
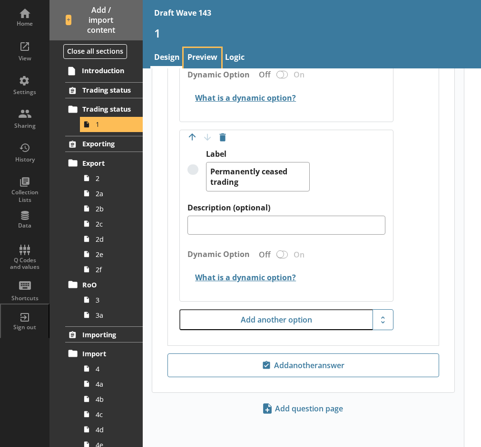
click at [204, 54] on link "Preview" at bounding box center [202, 58] width 38 height 20
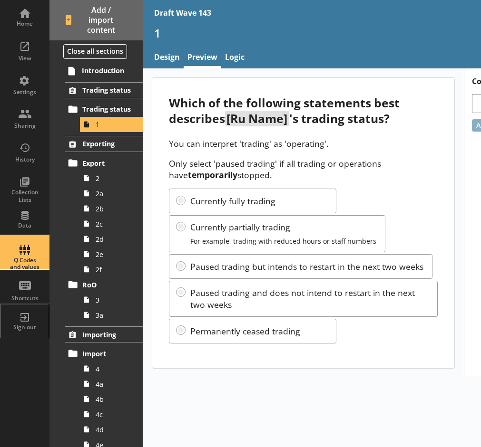
click at [24, 262] on div "Q Codes and values" at bounding box center [24, 264] width 33 height 14
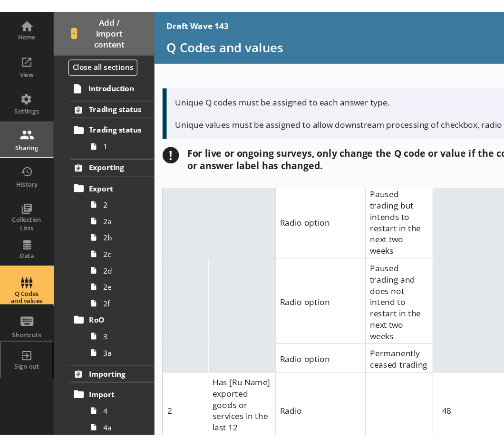
scroll to position [201, 0]
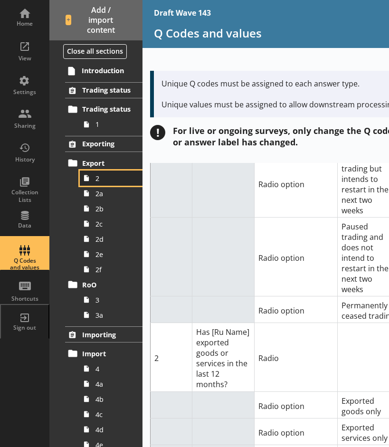
click at [92, 180] on icon at bounding box center [86, 178] width 13 height 15
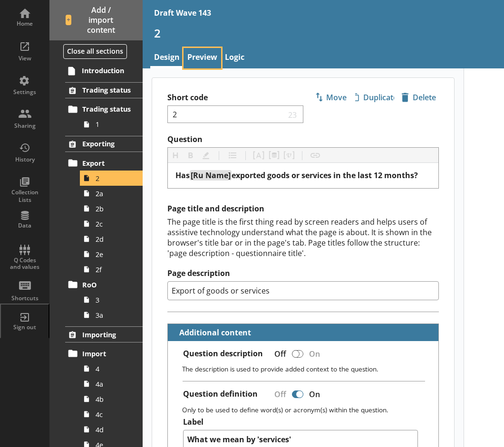
click at [198, 57] on link "Preview" at bounding box center [202, 58] width 38 height 20
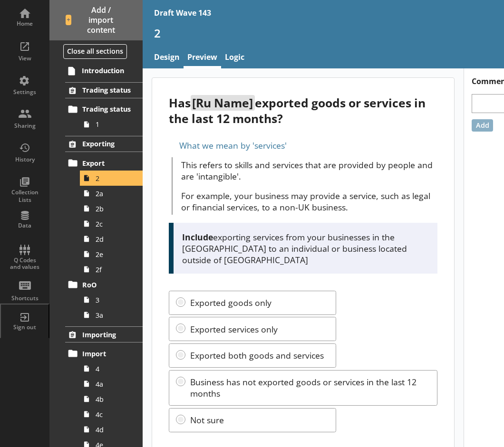
scroll to position [7, 0]
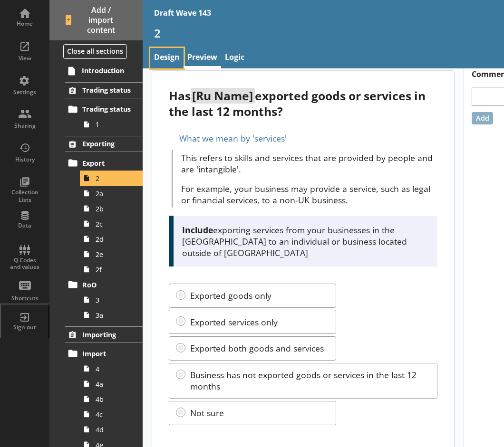
click at [166, 58] on link "Design" at bounding box center [166, 58] width 33 height 20
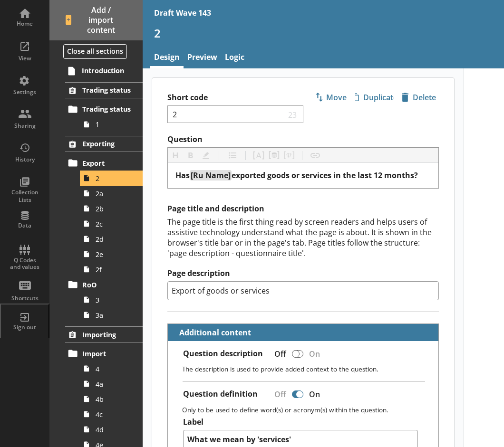
type textarea "x"
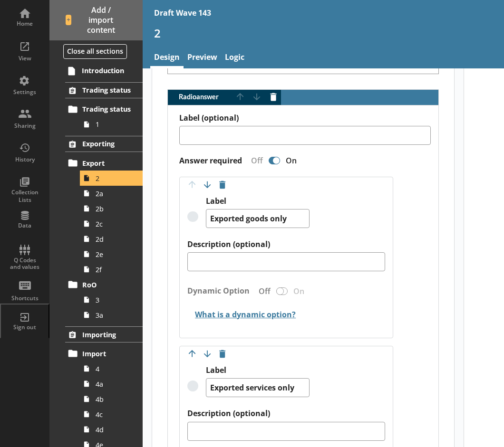
scroll to position [666, 0]
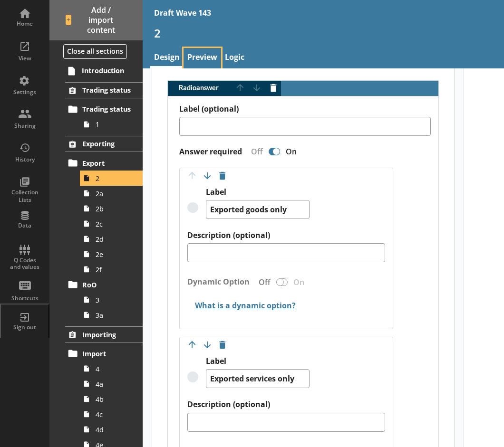
click at [202, 56] on link "Preview" at bounding box center [202, 58] width 38 height 20
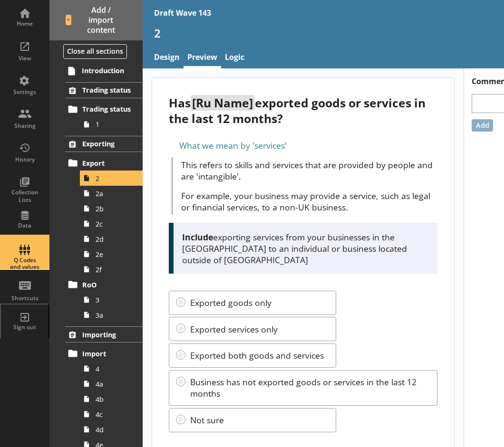
click at [26, 252] on div "Q Codes and values" at bounding box center [24, 252] width 33 height 33
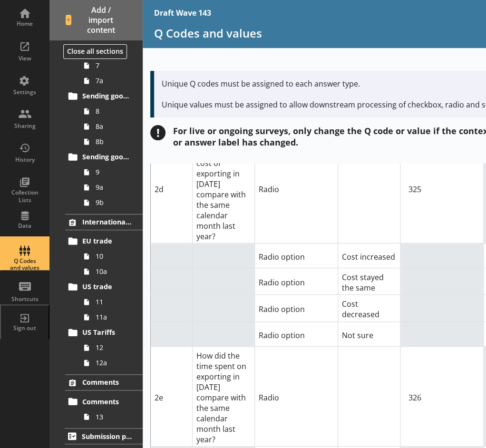
scroll to position [1414, 0]
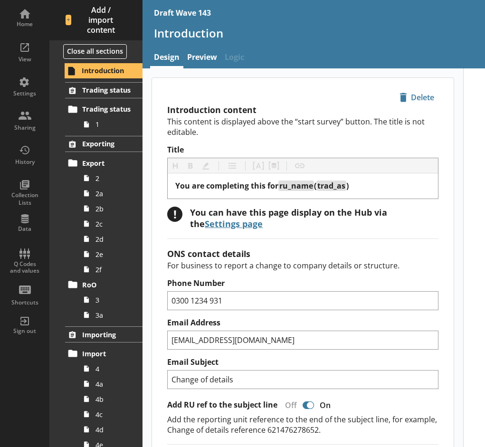
type textarea "x"
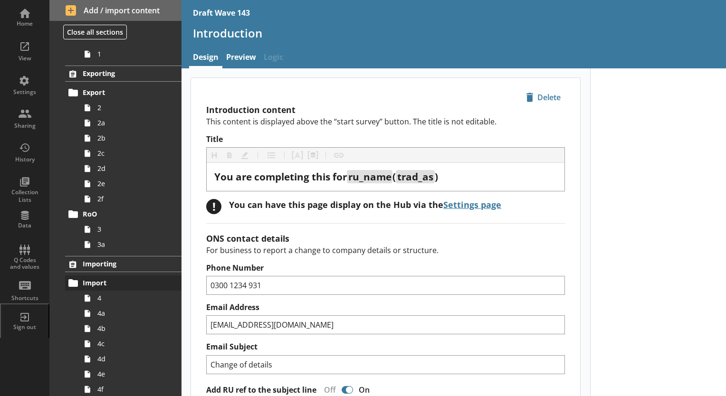
scroll to position [143, 0]
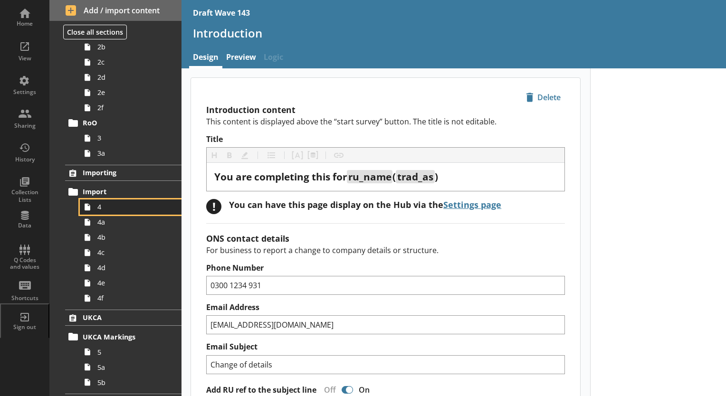
click at [102, 209] on span "4" at bounding box center [132, 207] width 71 height 9
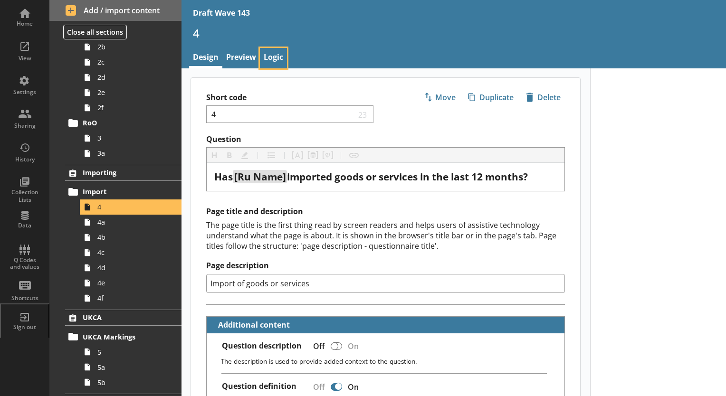
click at [274, 58] on link "Logic" at bounding box center [273, 58] width 27 height 20
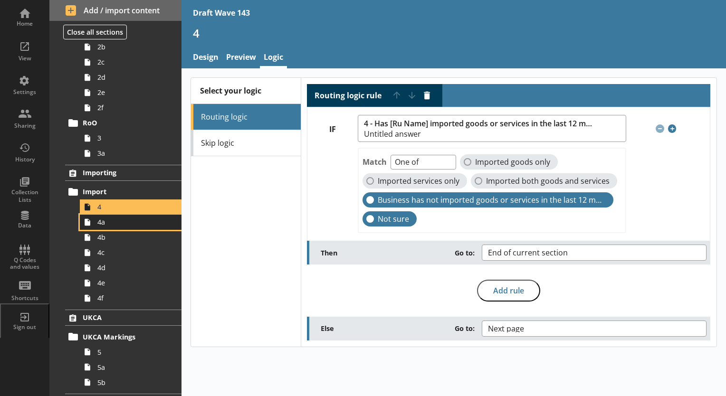
click at [107, 223] on span "4a" at bounding box center [132, 222] width 71 height 9
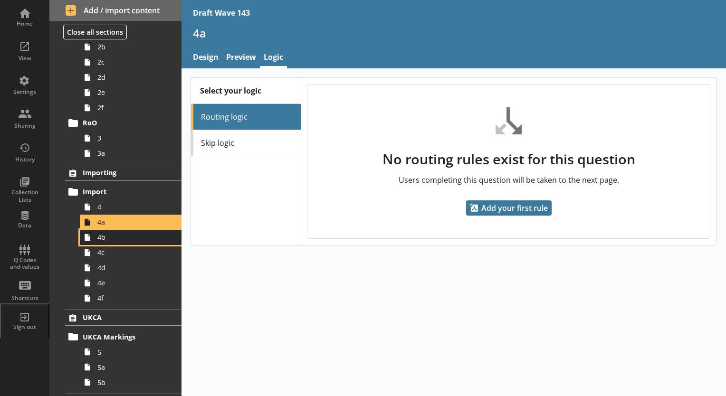
click at [105, 239] on span "4b" at bounding box center [132, 237] width 71 height 9
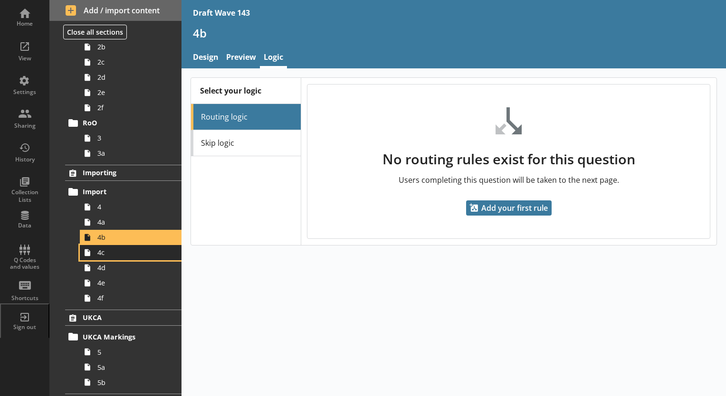
click at [103, 252] on span "4c" at bounding box center [132, 252] width 71 height 9
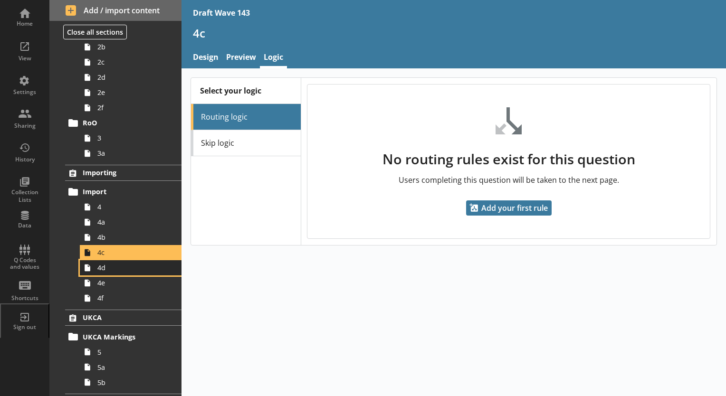
click at [104, 270] on span "4d" at bounding box center [132, 267] width 71 height 9
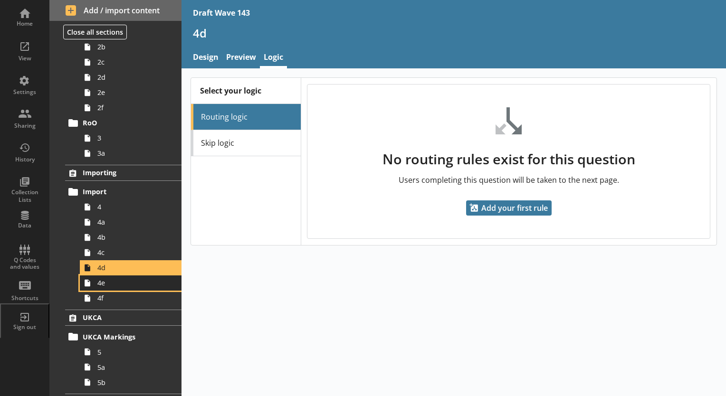
click at [102, 286] on span "4e" at bounding box center [132, 283] width 71 height 9
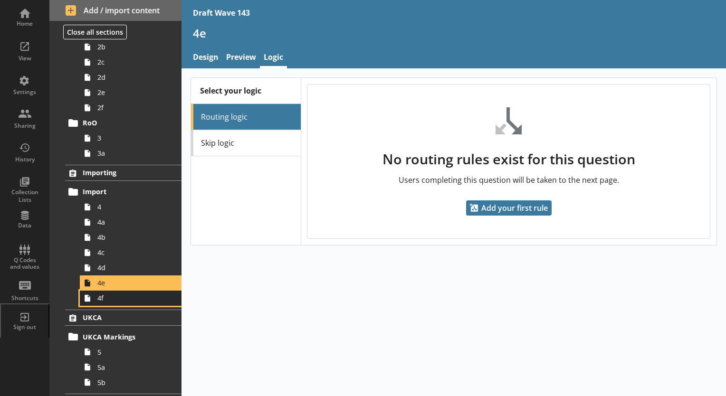
click at [99, 301] on span "4f" at bounding box center [132, 298] width 71 height 9
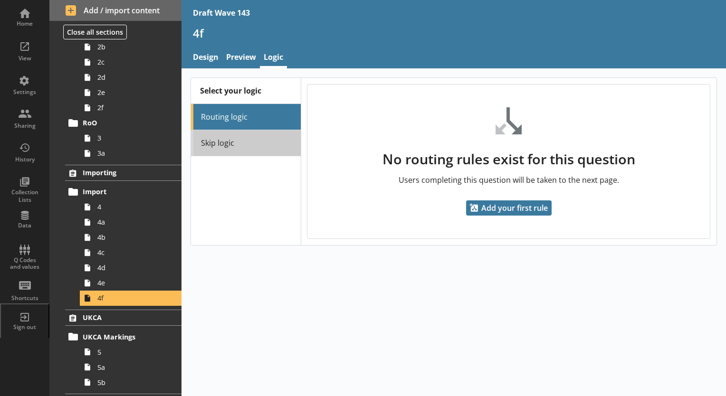
click at [224, 143] on link "Skip logic" at bounding box center [245, 143] width 109 height 26
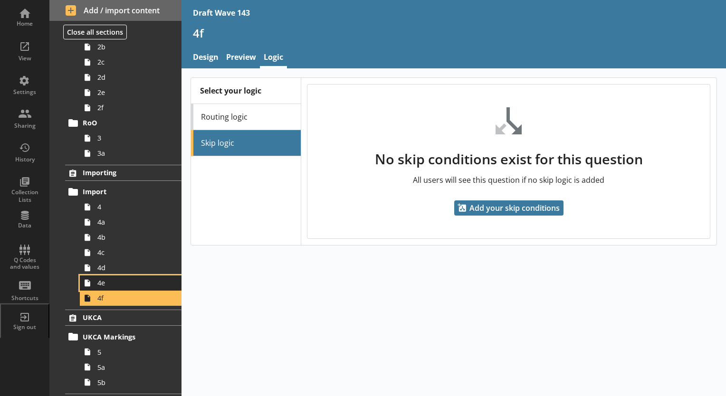
click at [110, 285] on span "4e" at bounding box center [132, 283] width 71 height 9
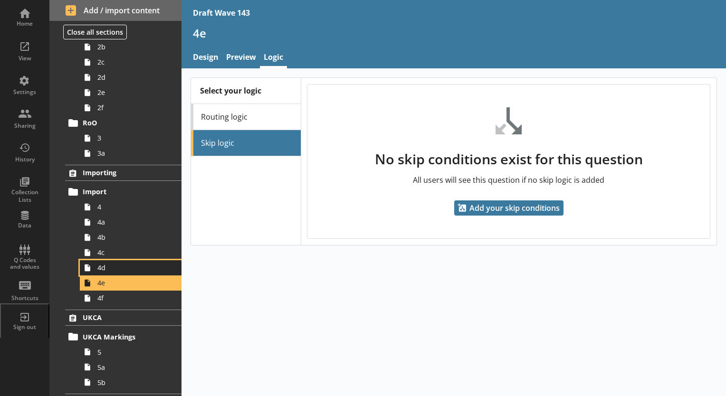
click at [107, 269] on span "4d" at bounding box center [132, 267] width 71 height 9
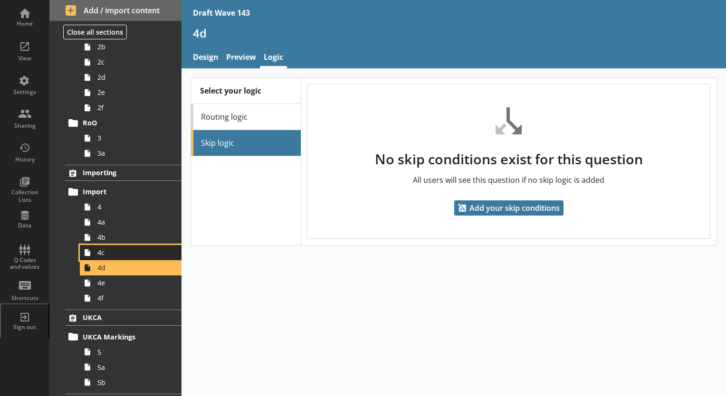
click at [106, 254] on span "4c" at bounding box center [132, 252] width 71 height 9
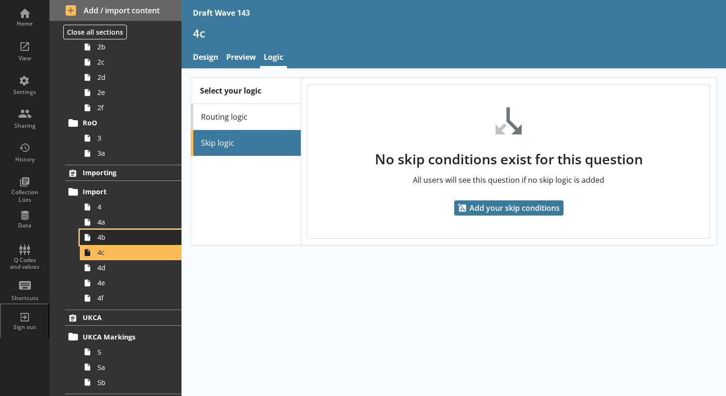
click at [108, 239] on span "4b" at bounding box center [132, 237] width 71 height 9
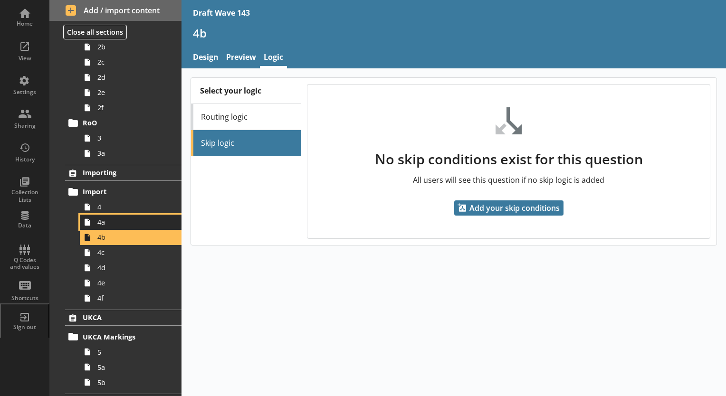
click at [106, 223] on span "4a" at bounding box center [132, 222] width 71 height 9
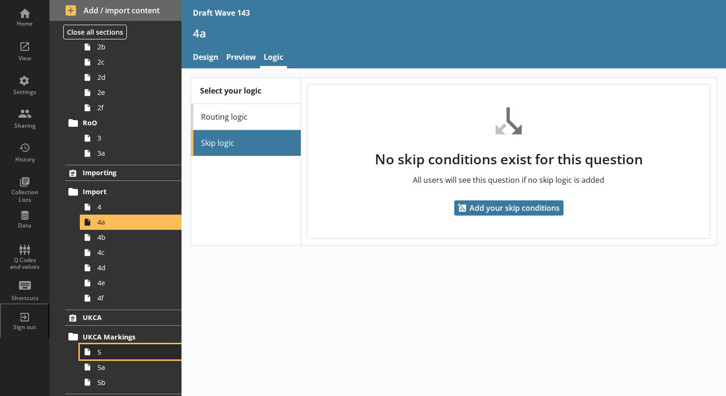
click at [95, 348] on link "5" at bounding box center [131, 352] width 102 height 15
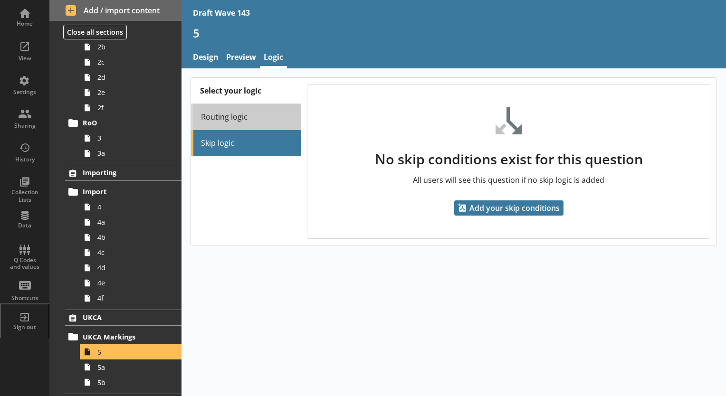
click at [233, 114] on link "Routing logic" at bounding box center [245, 117] width 109 height 26
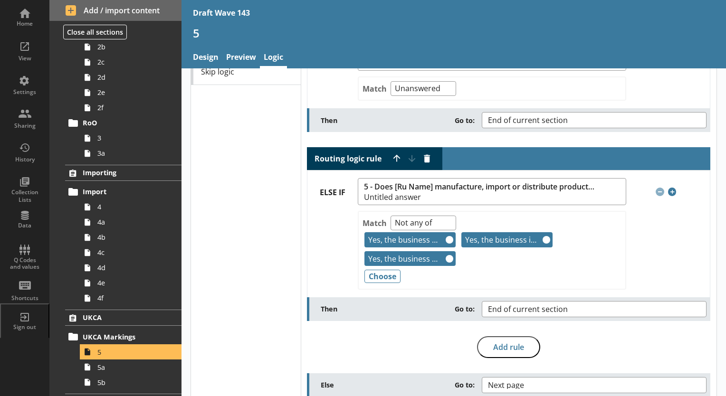
scroll to position [82, 0]
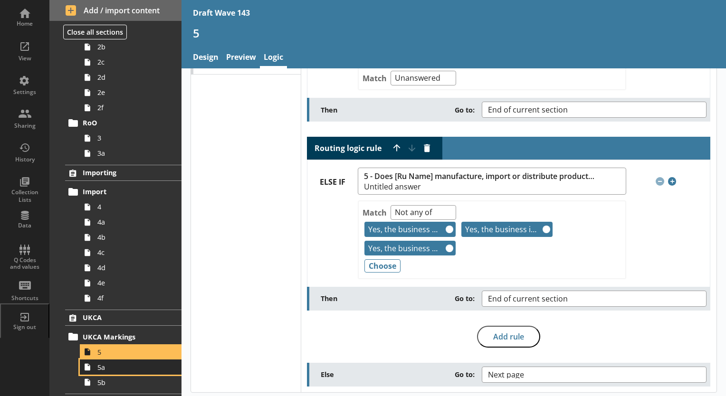
click at [114, 369] on span "5a" at bounding box center [132, 367] width 71 height 9
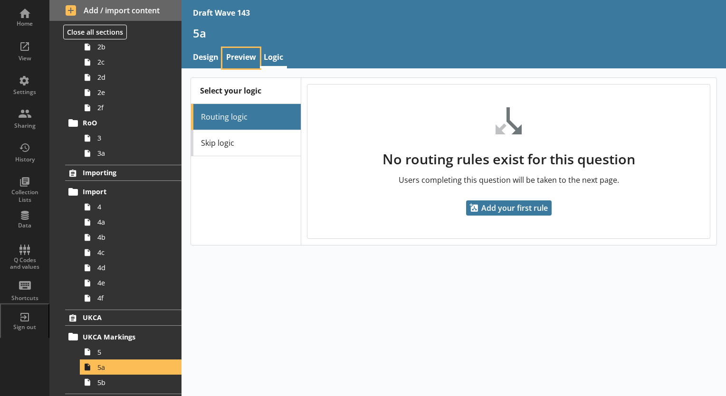
click at [240, 60] on link "Preview" at bounding box center [241, 58] width 38 height 20
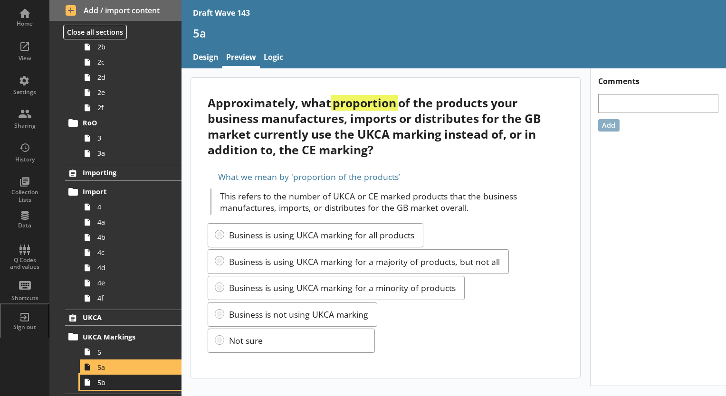
click at [110, 382] on span "5b" at bounding box center [132, 382] width 71 height 9
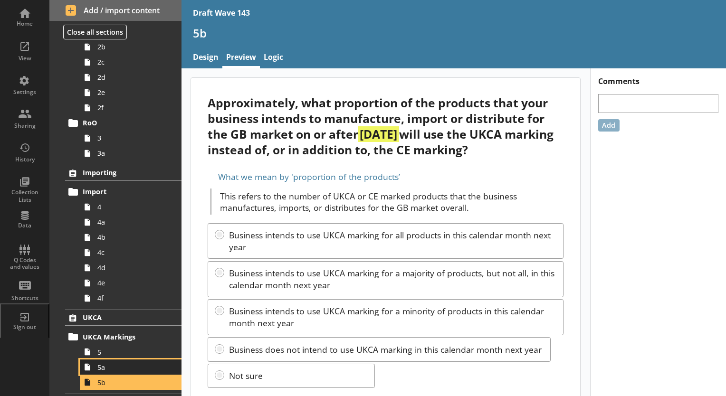
click at [114, 370] on span "5a" at bounding box center [132, 367] width 71 height 9
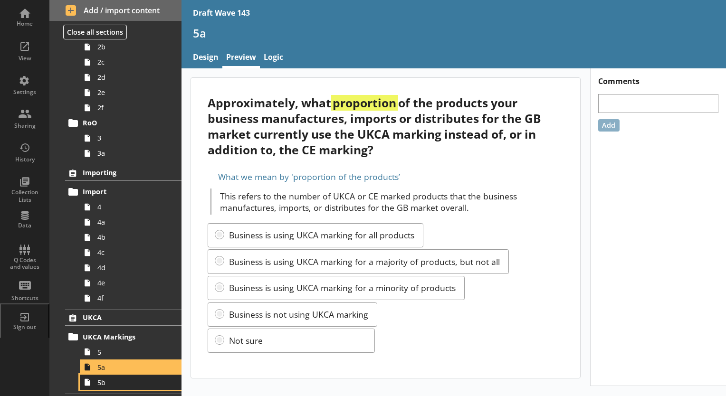
click at [113, 384] on span "5b" at bounding box center [132, 382] width 71 height 9
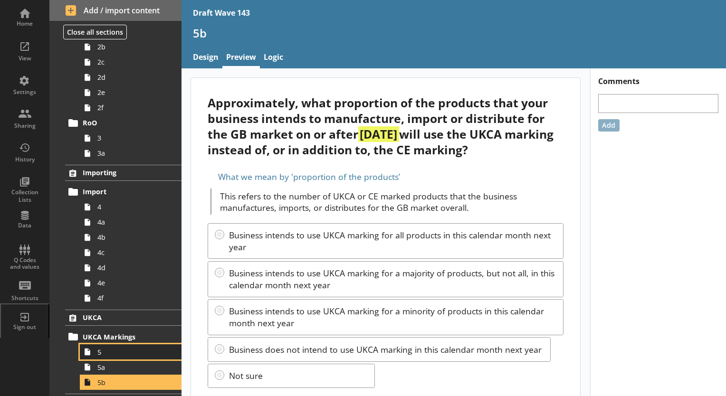
click at [100, 354] on span "5" at bounding box center [132, 352] width 71 height 9
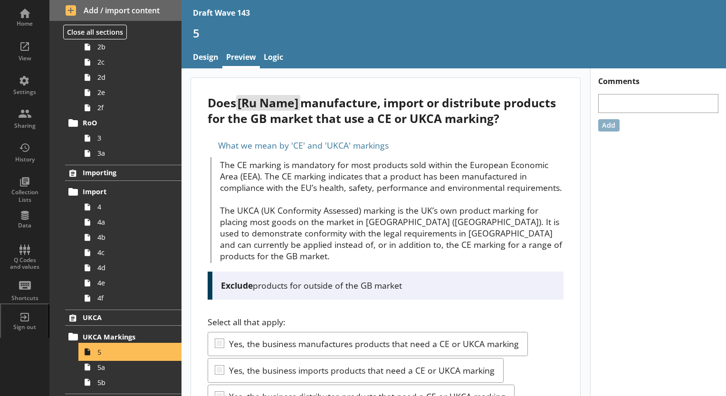
scroll to position [131, 0]
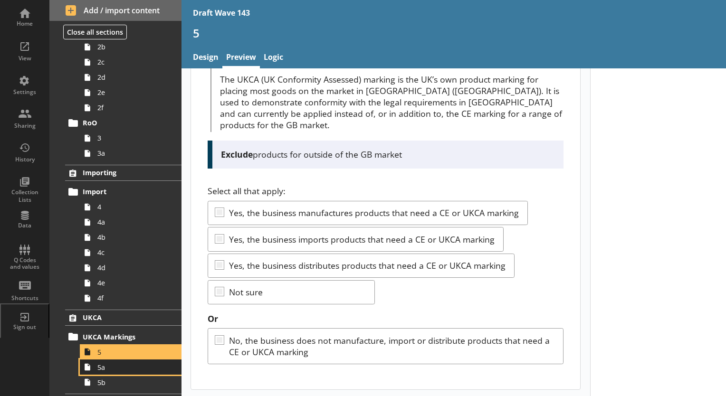
click at [110, 370] on span "5a" at bounding box center [132, 367] width 71 height 9
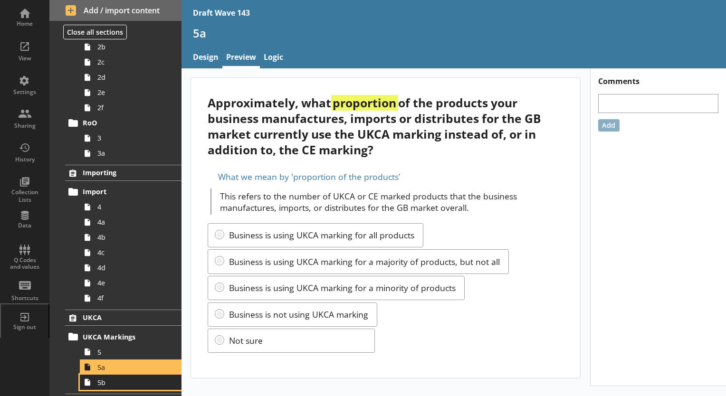
click at [106, 387] on link "5b" at bounding box center [131, 382] width 102 height 15
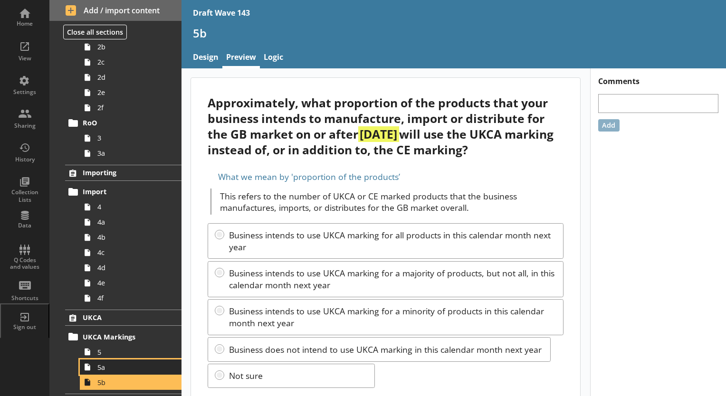
click at [103, 371] on span "5a" at bounding box center [132, 367] width 71 height 9
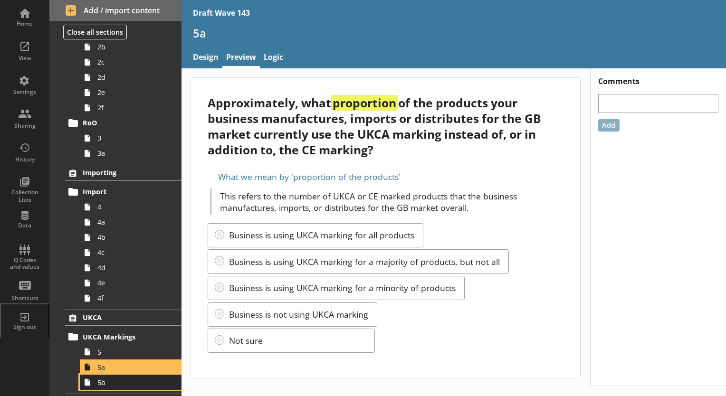
click at [102, 387] on link "5b" at bounding box center [131, 382] width 102 height 15
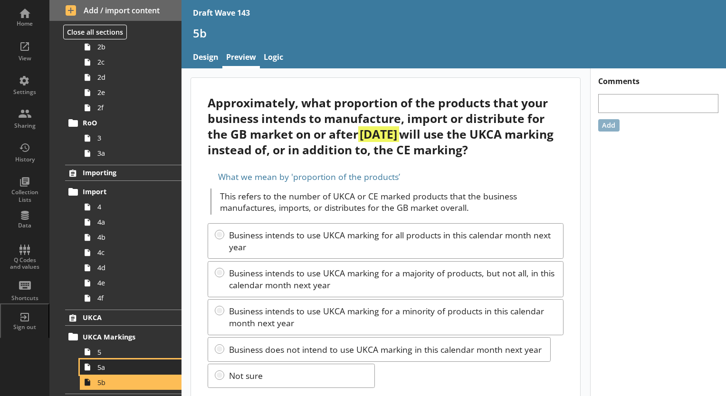
click at [105, 369] on span "5a" at bounding box center [132, 367] width 71 height 9
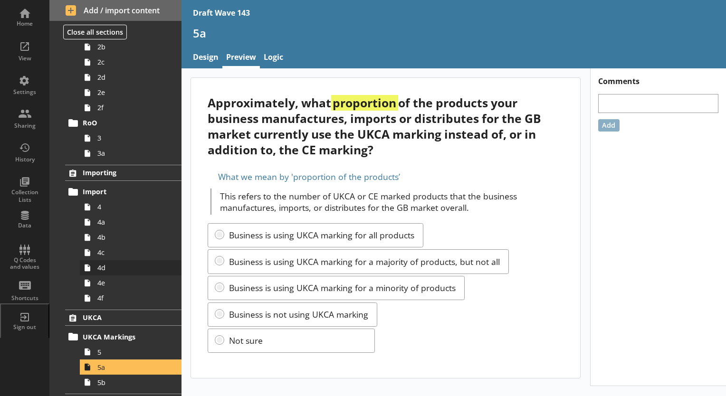
scroll to position [285, 0]
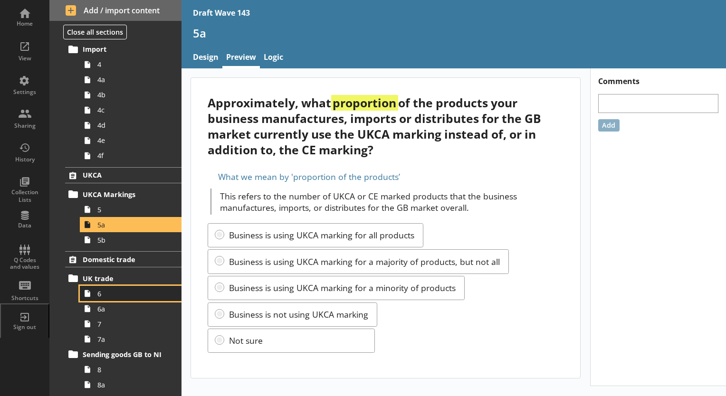
click at [111, 293] on span "6" at bounding box center [132, 294] width 71 height 9
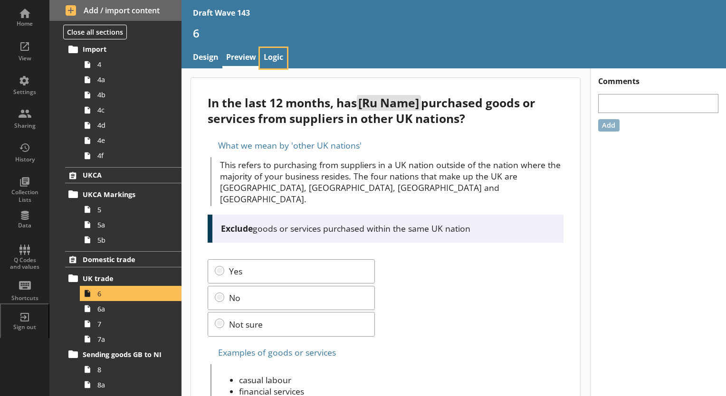
click at [273, 57] on link "Logic" at bounding box center [273, 58] width 27 height 20
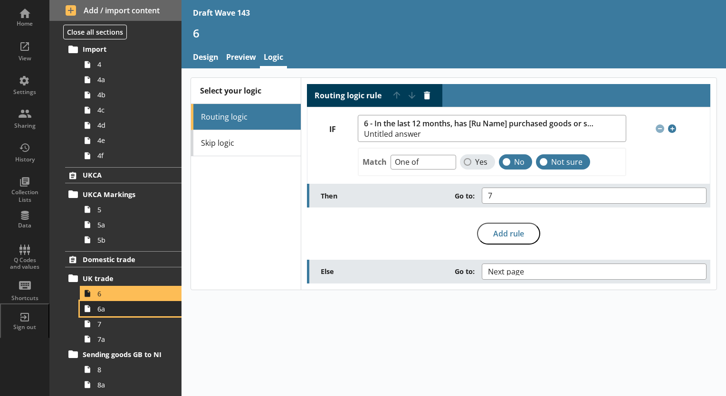
click at [103, 313] on link "6a" at bounding box center [131, 308] width 102 height 15
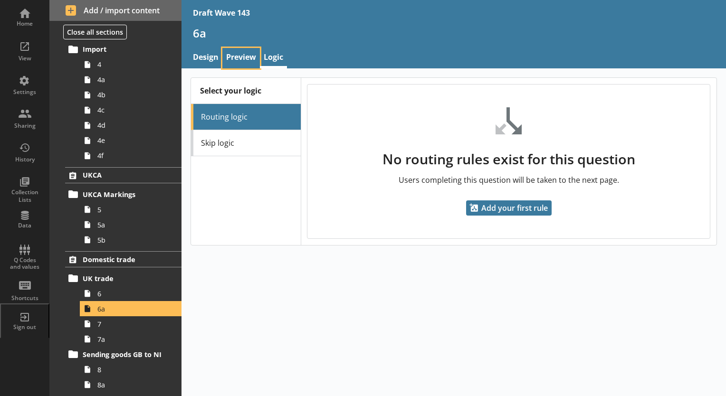
click at [231, 59] on link "Preview" at bounding box center [241, 58] width 38 height 20
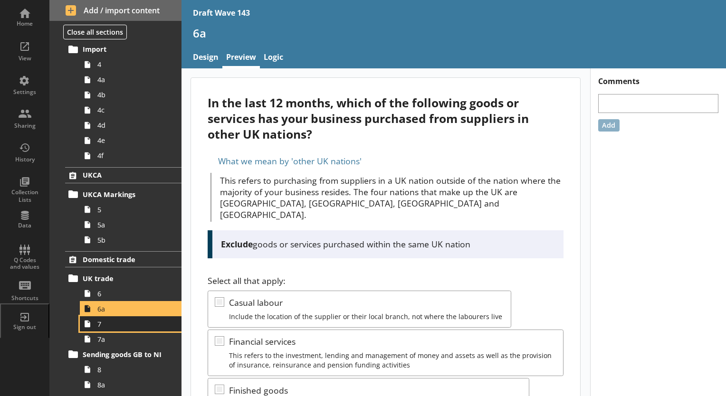
click at [98, 324] on span "7" at bounding box center [132, 324] width 71 height 9
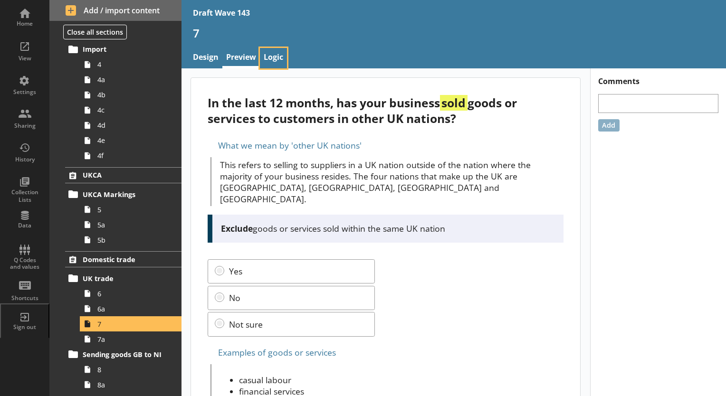
click at [268, 58] on link "Logic" at bounding box center [273, 58] width 27 height 20
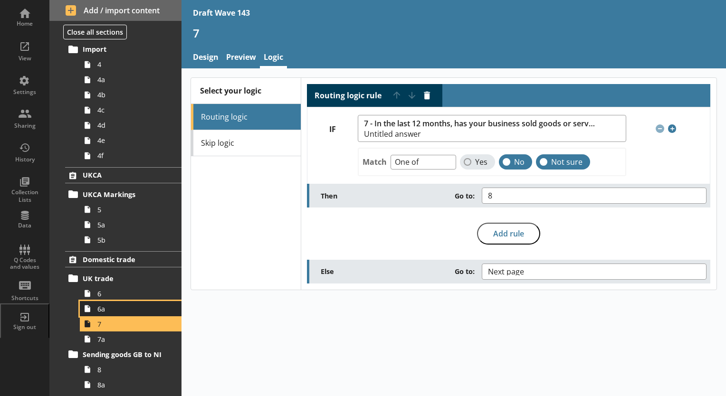
click at [100, 309] on span "6a" at bounding box center [132, 309] width 71 height 9
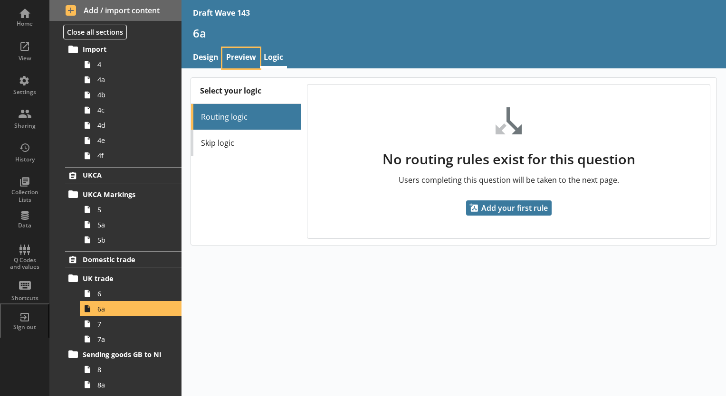
click at [244, 62] on link "Preview" at bounding box center [241, 58] width 38 height 20
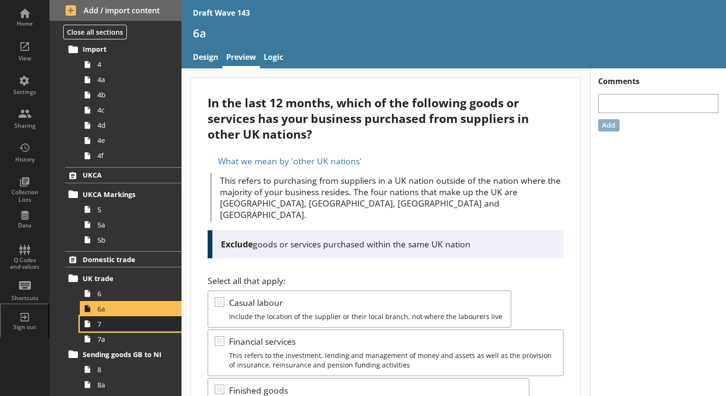
click at [113, 325] on span "7" at bounding box center [132, 324] width 71 height 9
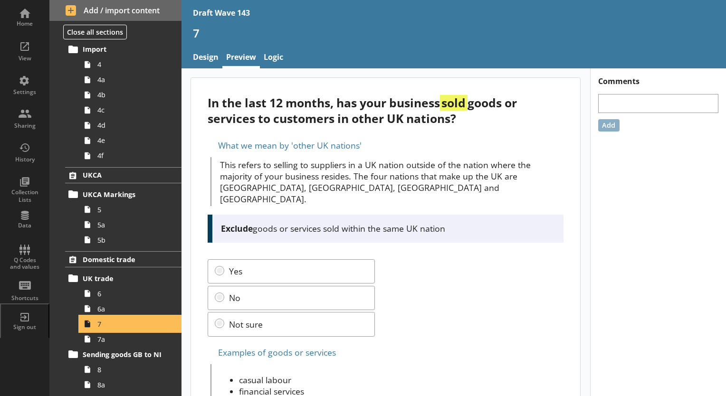
click at [113, 325] on span "7" at bounding box center [132, 324] width 71 height 9
click at [279, 56] on link "Logic" at bounding box center [273, 58] width 27 height 20
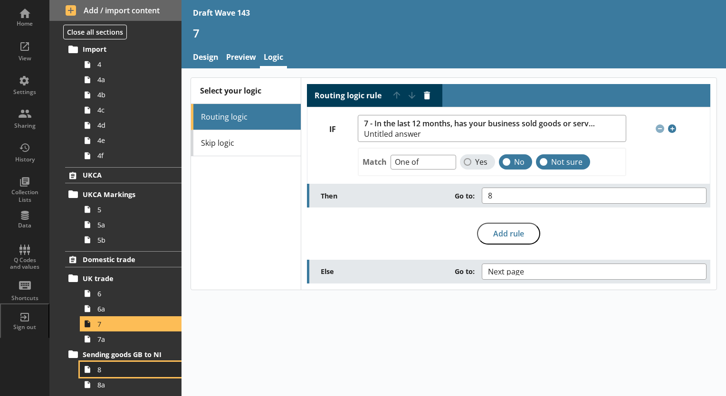
click at [104, 372] on span "8" at bounding box center [132, 370] width 71 height 9
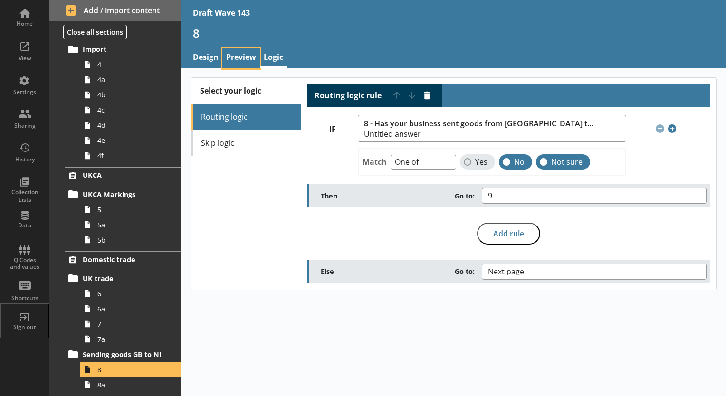
click at [236, 61] on link "Preview" at bounding box center [241, 58] width 38 height 20
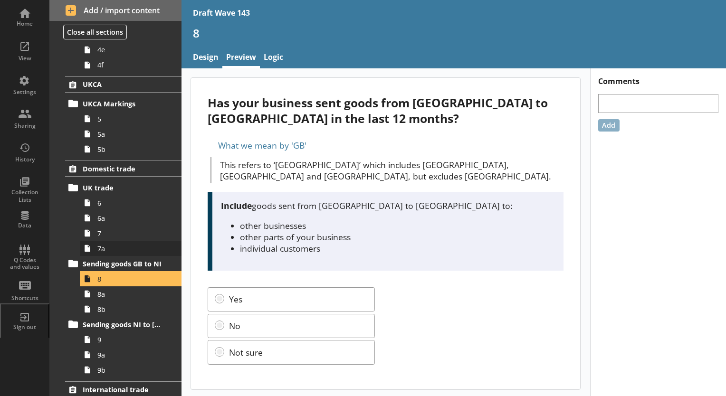
scroll to position [380, 0]
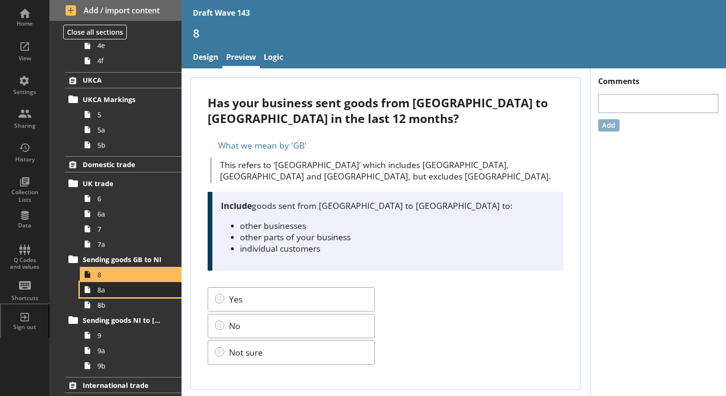
click at [108, 292] on span "8a" at bounding box center [132, 290] width 71 height 9
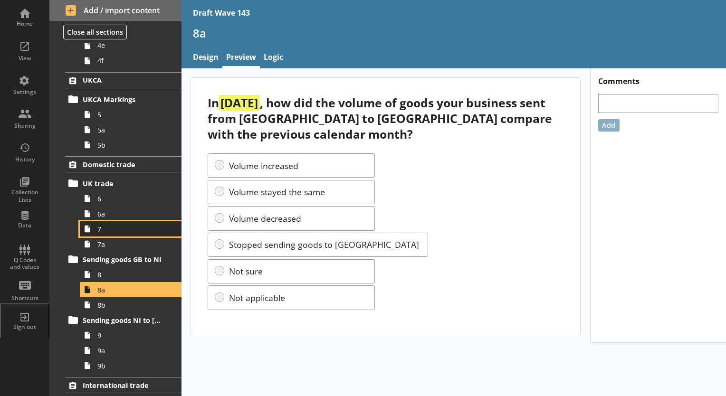
click at [99, 232] on span "7" at bounding box center [132, 229] width 71 height 9
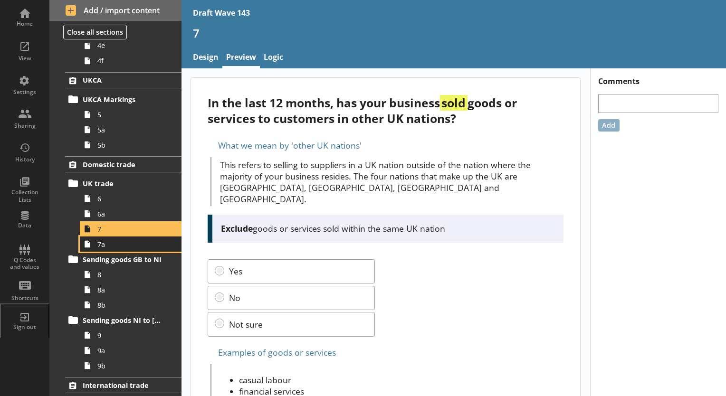
click at [101, 247] on span "7a" at bounding box center [132, 244] width 71 height 9
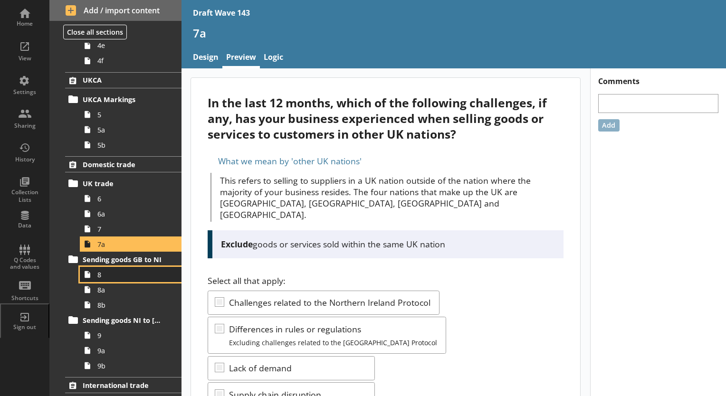
click at [103, 280] on link "8" at bounding box center [131, 274] width 102 height 15
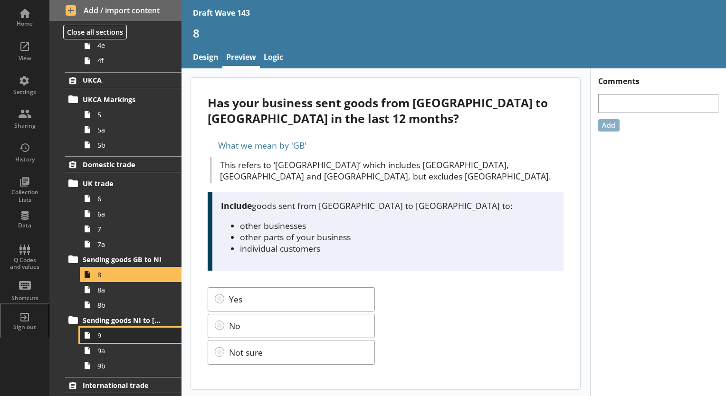
click at [102, 338] on span "9" at bounding box center [132, 335] width 71 height 9
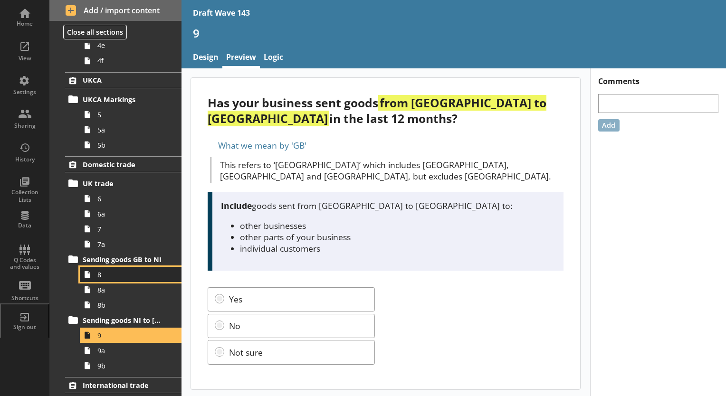
click at [105, 273] on span "8" at bounding box center [132, 274] width 71 height 9
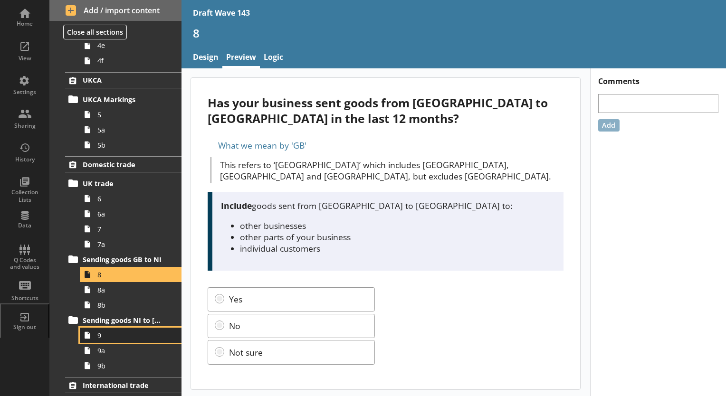
click at [100, 334] on span "9" at bounding box center [132, 335] width 71 height 9
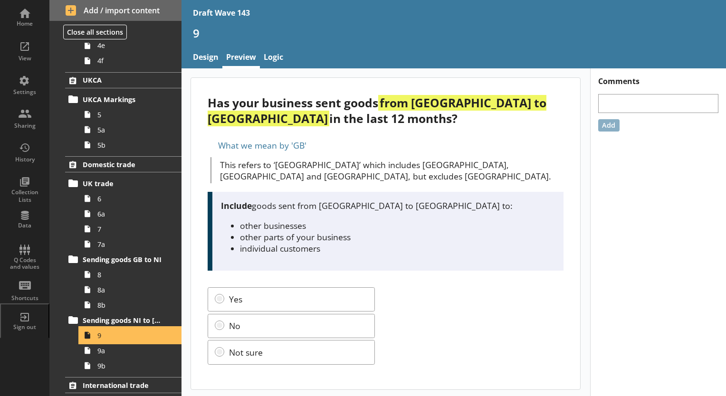
click at [100, 335] on span "9" at bounding box center [132, 335] width 71 height 9
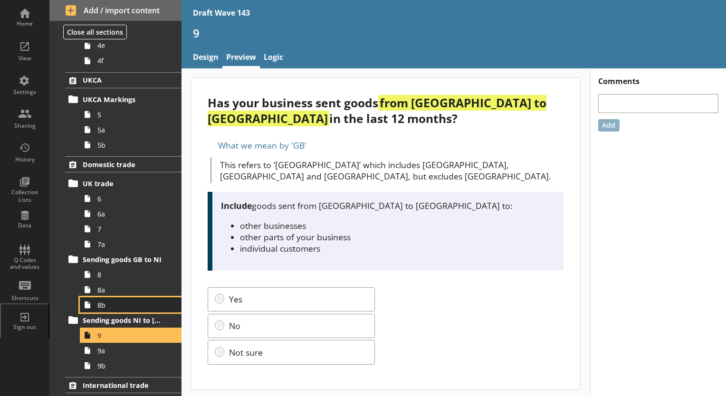
click at [104, 309] on link "8b" at bounding box center [131, 305] width 102 height 15
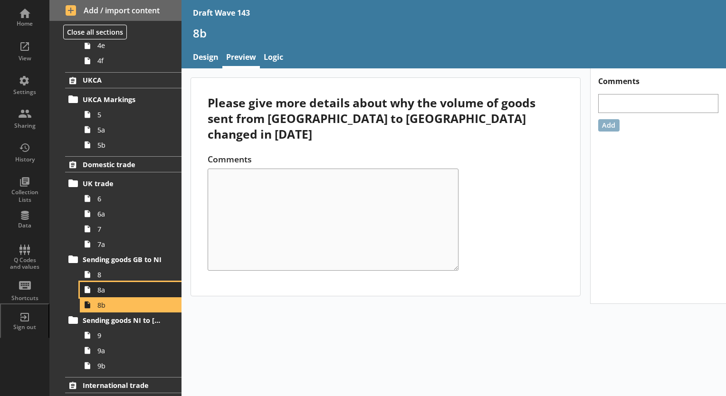
click at [103, 290] on span "8a" at bounding box center [132, 290] width 71 height 9
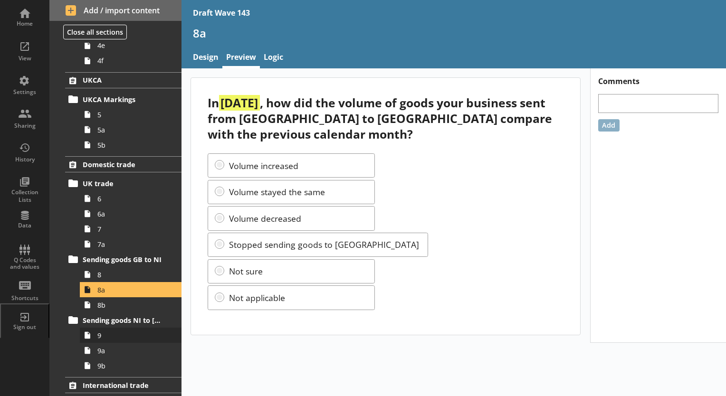
scroll to position [475, 0]
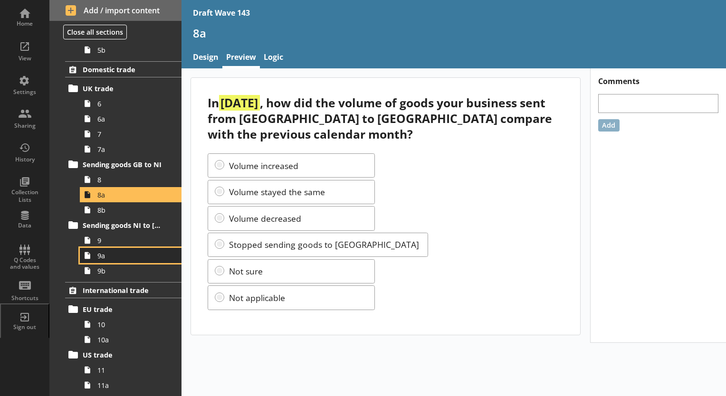
click at [104, 259] on span "9a" at bounding box center [132, 255] width 71 height 9
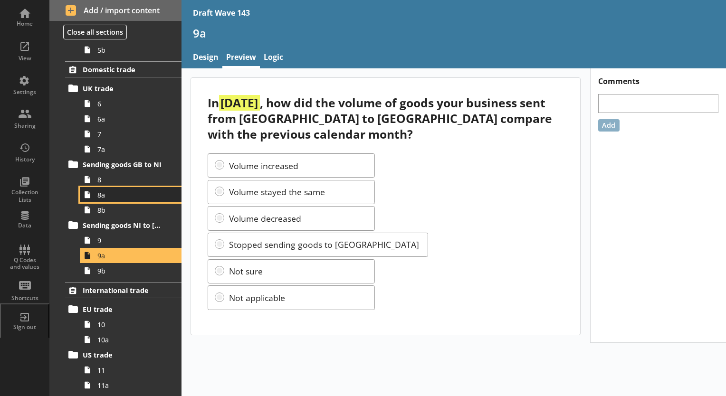
click at [104, 195] on span "8a" at bounding box center [132, 195] width 71 height 9
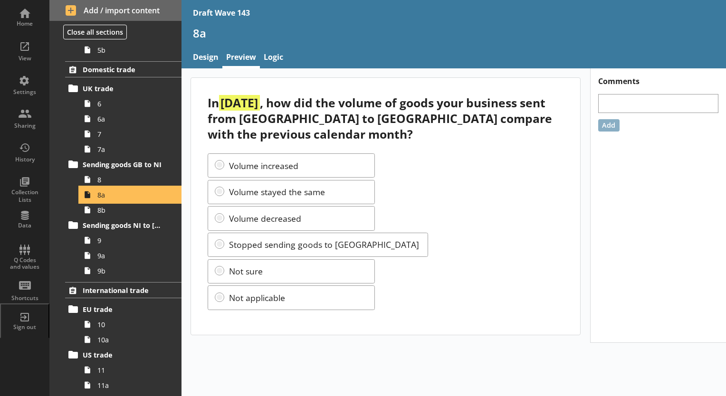
click at [104, 195] on span "8a" at bounding box center [132, 195] width 71 height 9
click at [97, 256] on span "9a" at bounding box center [132, 255] width 71 height 9
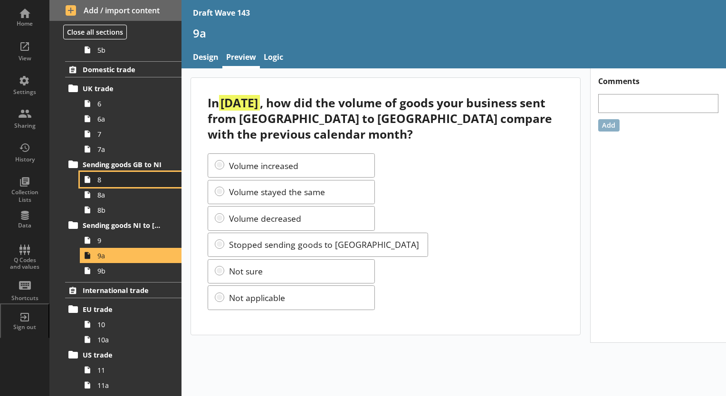
click at [107, 181] on span "8" at bounding box center [132, 179] width 71 height 9
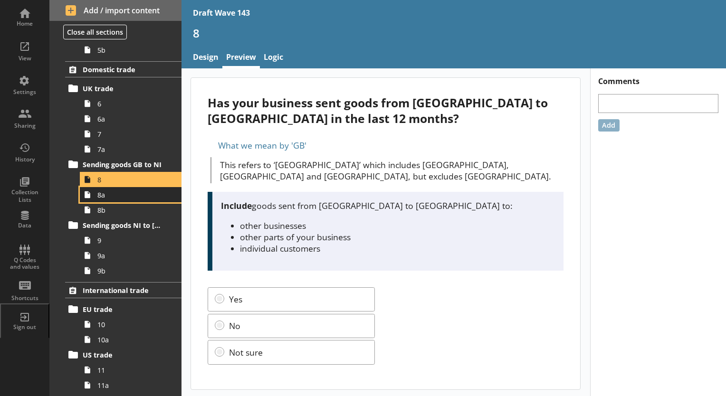
click at [102, 201] on link "8a" at bounding box center [131, 194] width 102 height 15
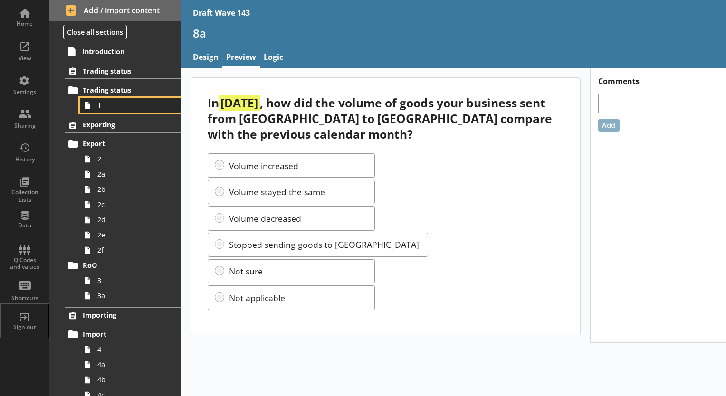
click at [105, 107] on span "1" at bounding box center [132, 105] width 71 height 9
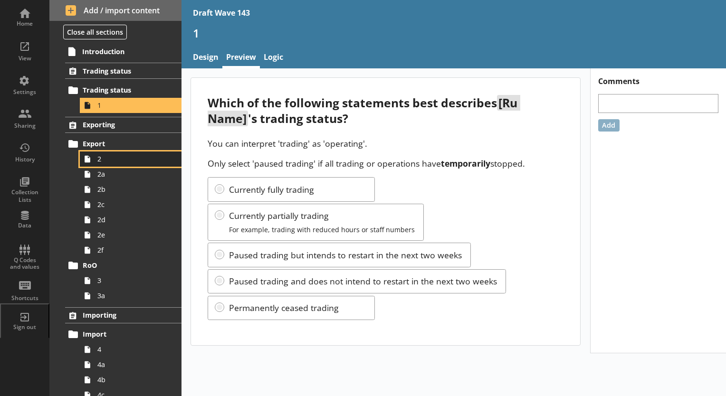
click at [98, 157] on span "2" at bounding box center [132, 158] width 71 height 9
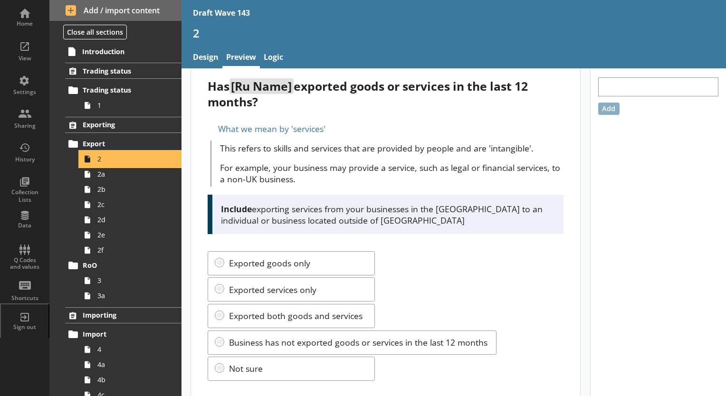
scroll to position [33, 0]
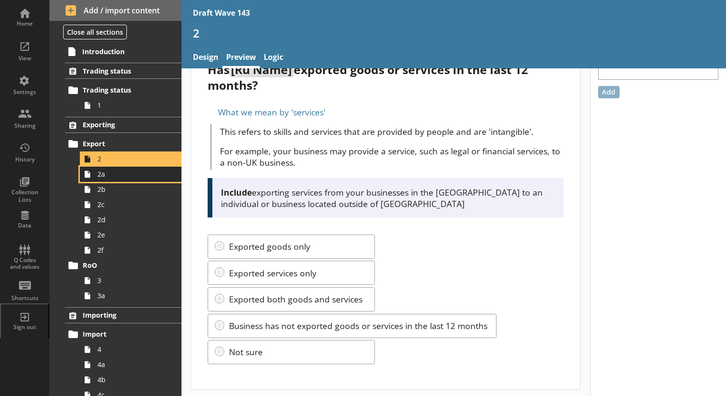
click at [113, 176] on span "2a" at bounding box center [132, 174] width 71 height 9
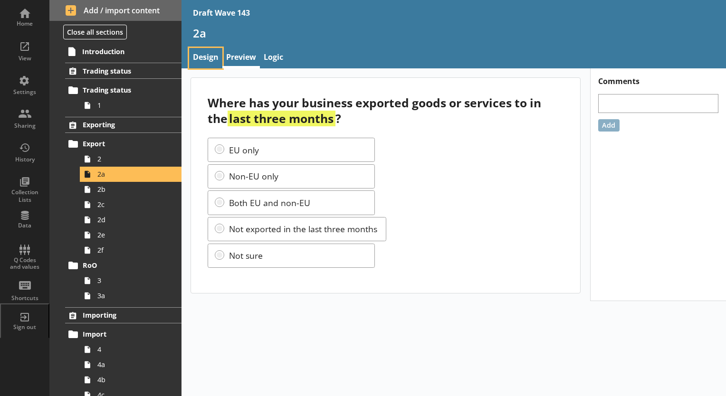
click at [208, 59] on link "Design" at bounding box center [205, 58] width 33 height 20
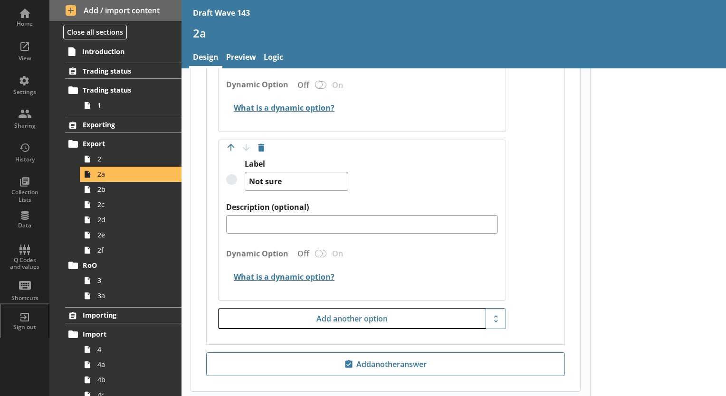
scroll to position [1042, 0]
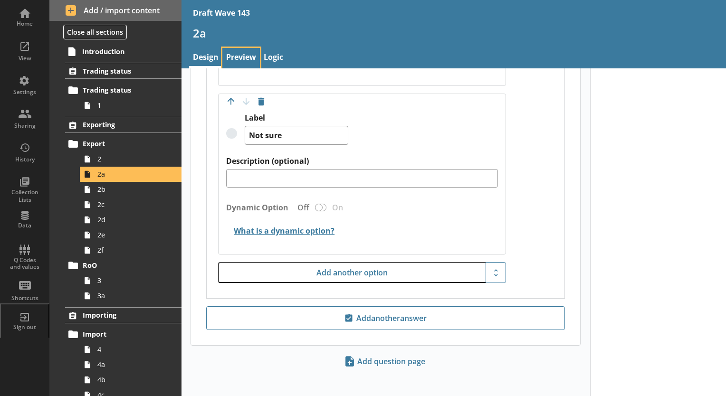
click at [238, 58] on link "Preview" at bounding box center [241, 58] width 38 height 20
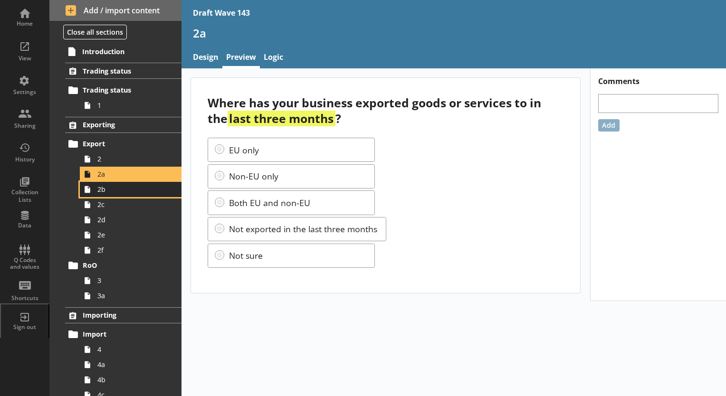
click at [120, 191] on span "2b" at bounding box center [132, 189] width 71 height 9
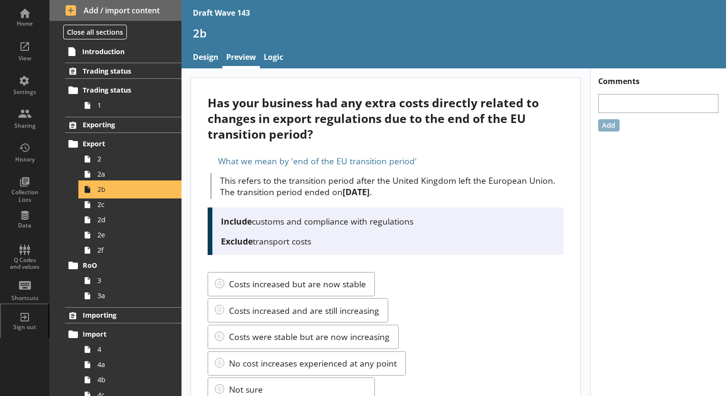
scroll to position [38, 0]
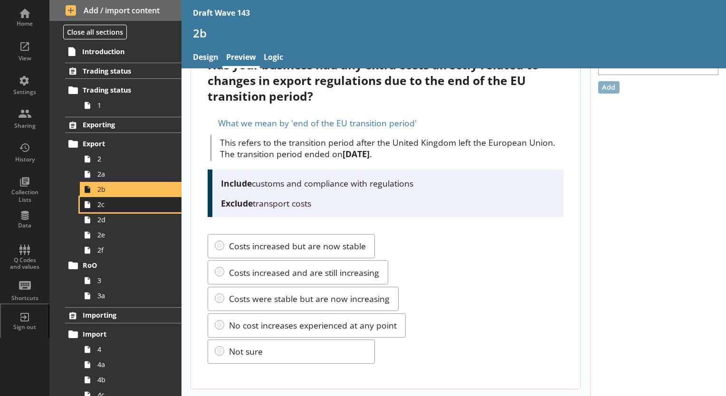
click at [99, 210] on link "2c" at bounding box center [131, 204] width 102 height 15
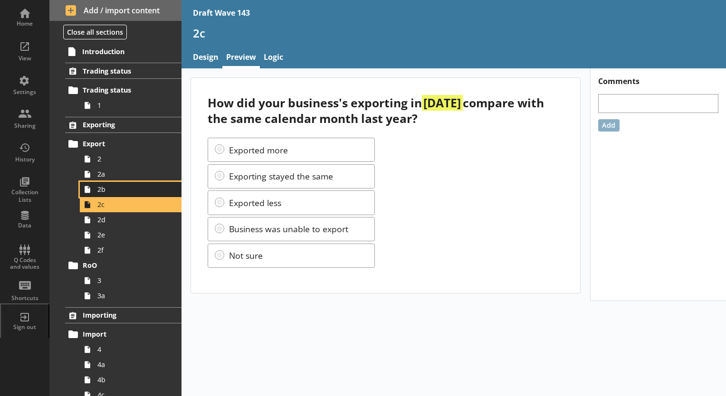
click at [108, 195] on link "2b" at bounding box center [131, 189] width 102 height 15
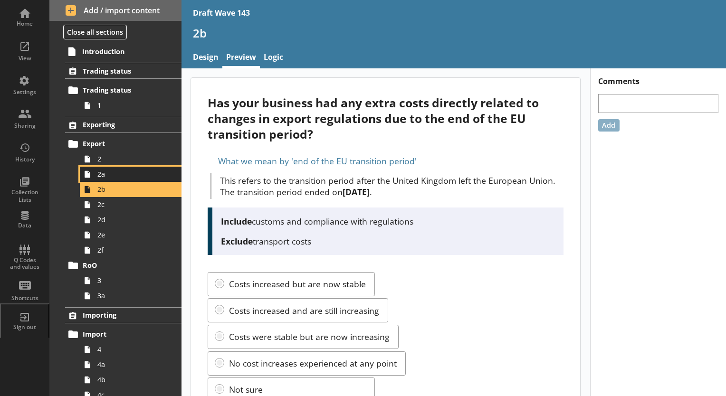
click at [104, 174] on span "2a" at bounding box center [132, 174] width 71 height 9
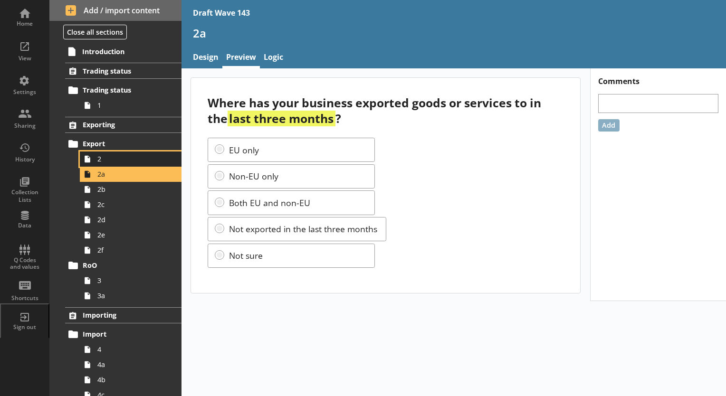
click at [110, 162] on span "2" at bounding box center [132, 158] width 71 height 9
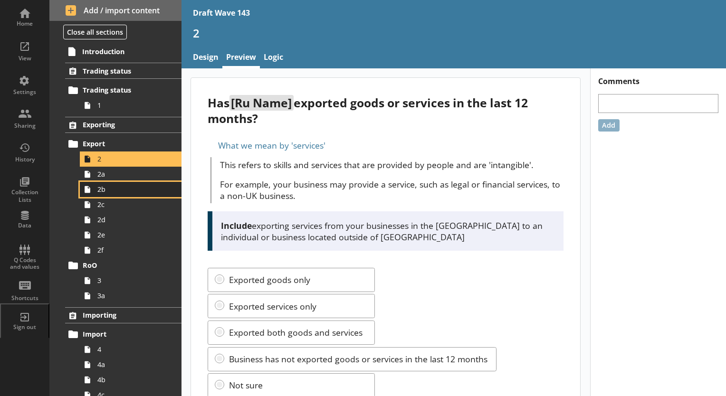
click at [113, 191] on span "2b" at bounding box center [132, 189] width 71 height 9
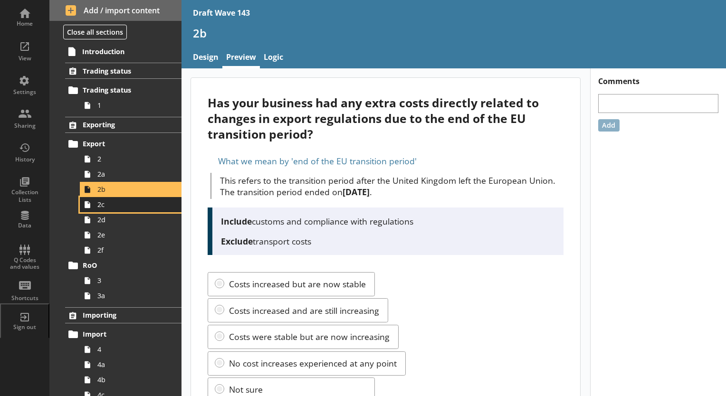
click at [106, 206] on span "2c" at bounding box center [132, 204] width 71 height 9
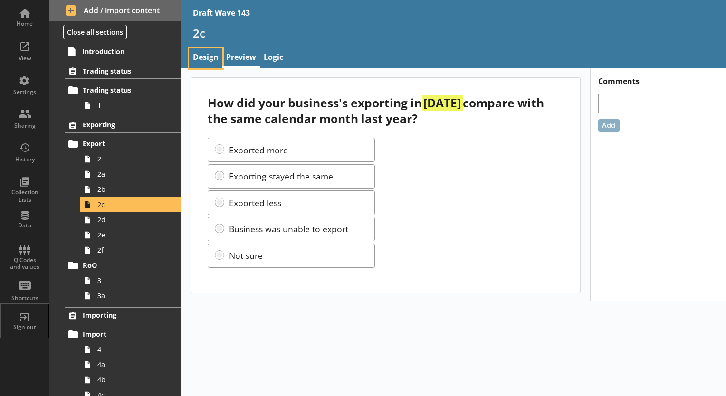
click at [203, 55] on link "Design" at bounding box center [205, 58] width 33 height 20
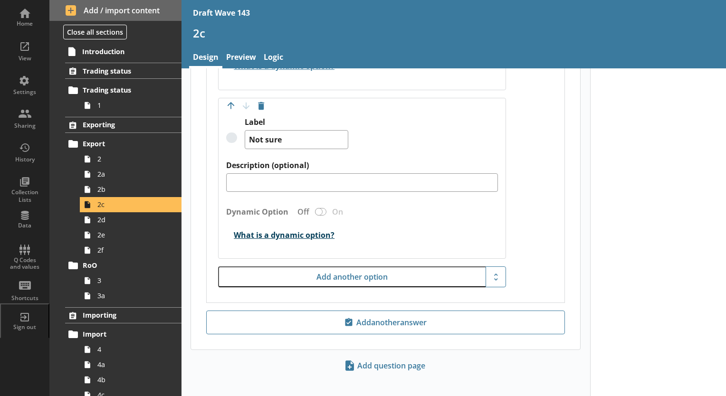
scroll to position [1052, 0]
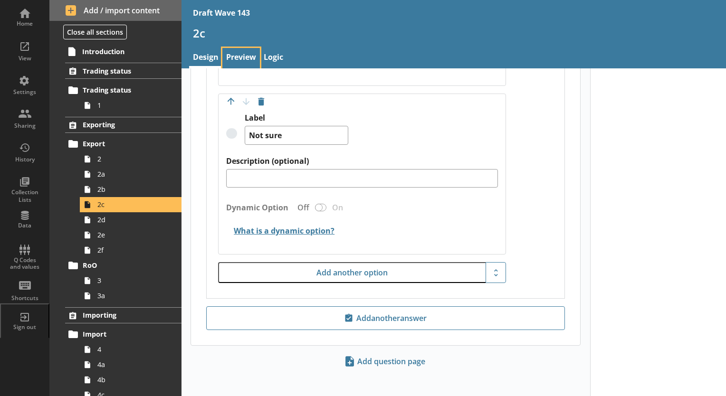
click at [242, 61] on link "Preview" at bounding box center [241, 58] width 38 height 20
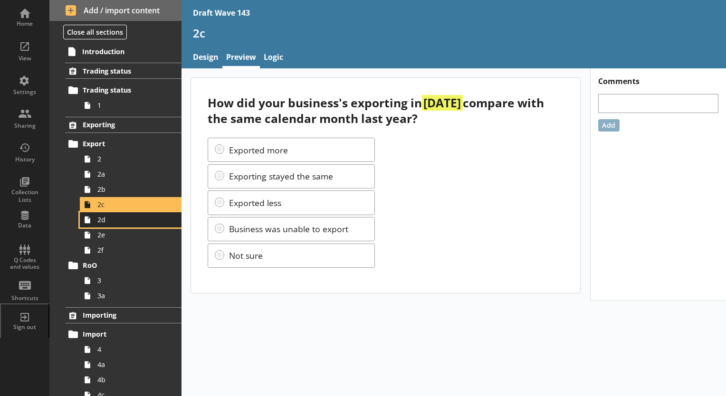
click at [106, 222] on span "2d" at bounding box center [132, 219] width 71 height 9
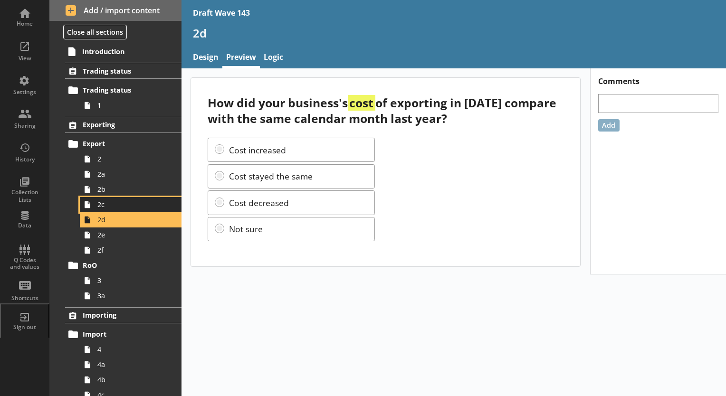
click at [105, 203] on span "2c" at bounding box center [132, 204] width 71 height 9
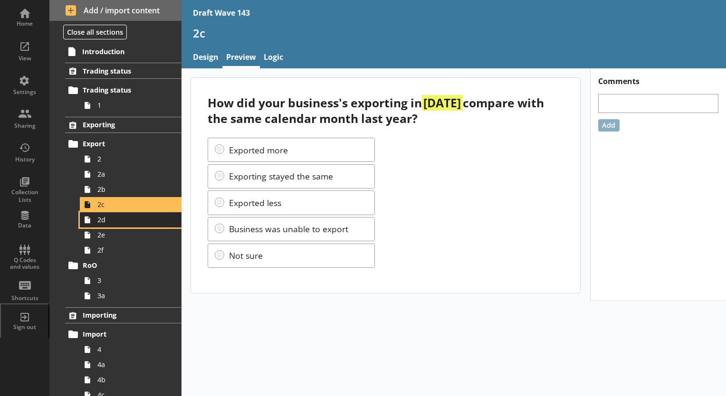
click at [103, 221] on span "2d" at bounding box center [132, 219] width 71 height 9
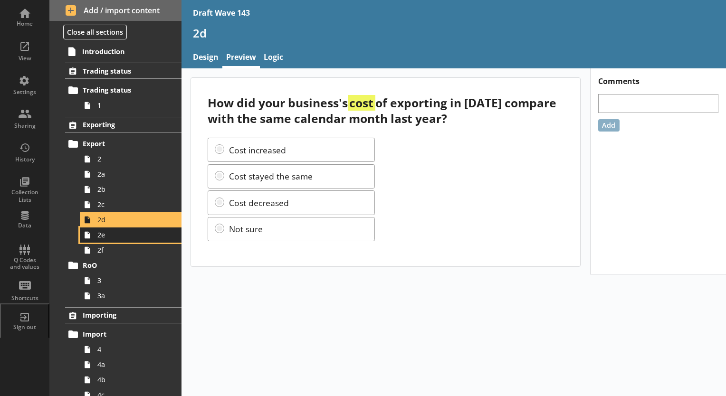
click at [102, 237] on span "2e" at bounding box center [132, 235] width 71 height 9
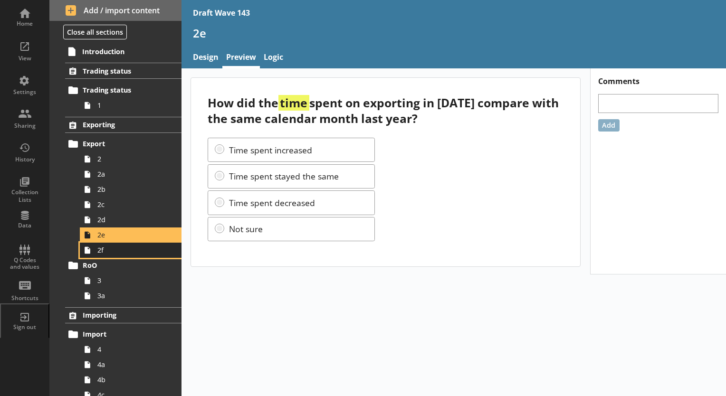
click at [101, 249] on span "2f" at bounding box center [132, 250] width 71 height 9
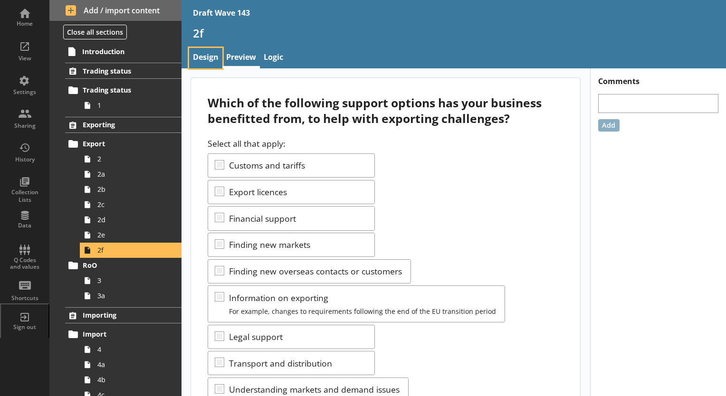
click at [205, 56] on link "Design" at bounding box center [205, 58] width 33 height 20
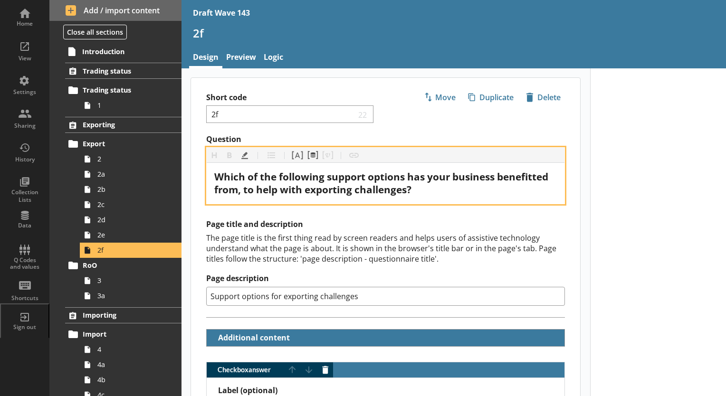
click at [451, 177] on span "Which of the following support options has your business benefitted from, to he…" at bounding box center [382, 183] width 337 height 26
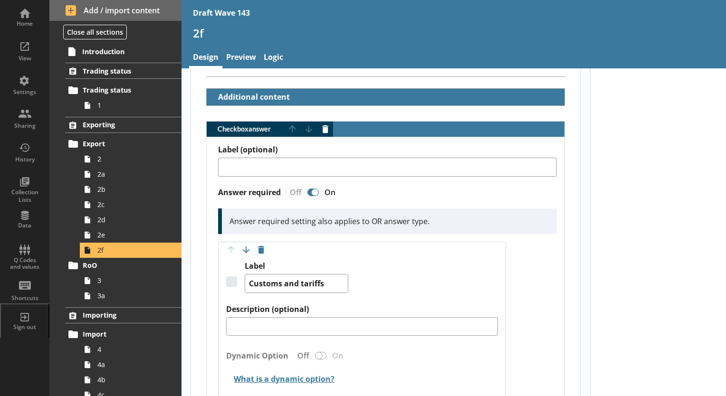
scroll to position [238, 0]
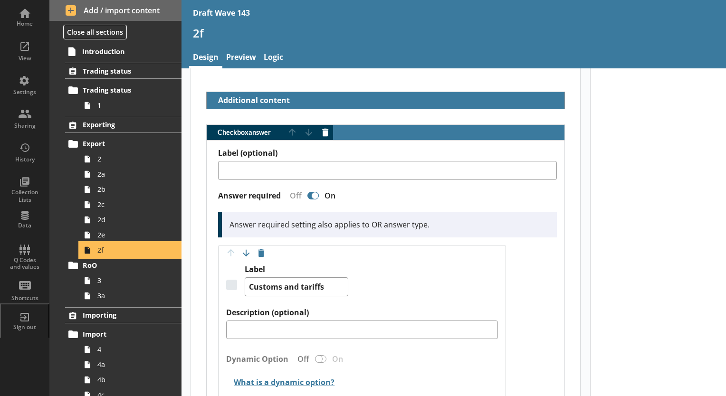
click at [99, 248] on span "2f" at bounding box center [132, 250] width 71 height 9
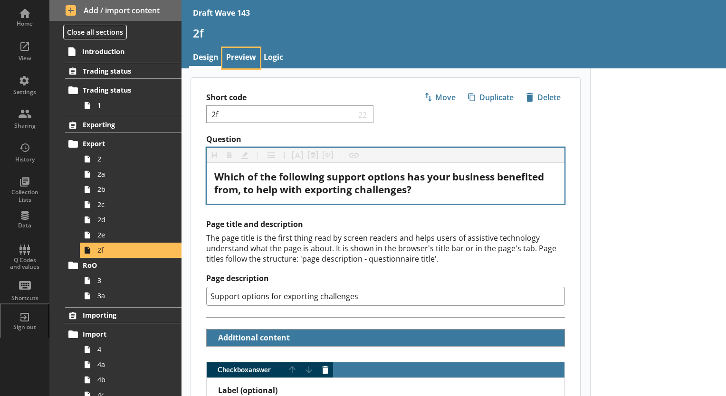
click at [241, 52] on link "Preview" at bounding box center [241, 58] width 38 height 20
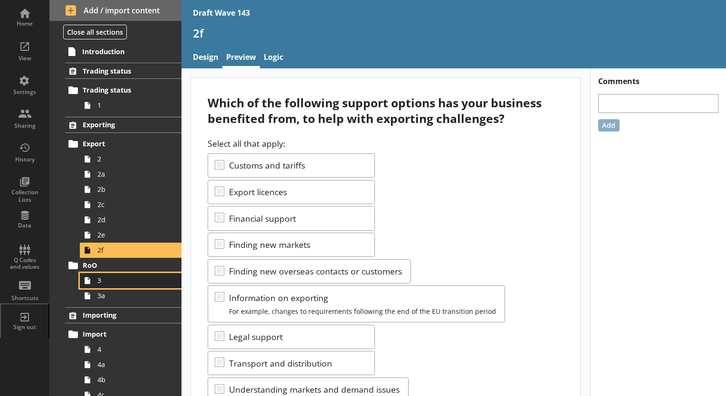
click at [106, 277] on span "3" at bounding box center [132, 280] width 71 height 9
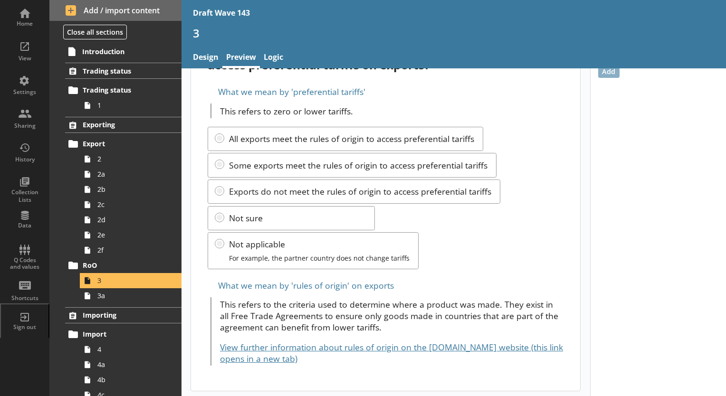
scroll to position [55, 0]
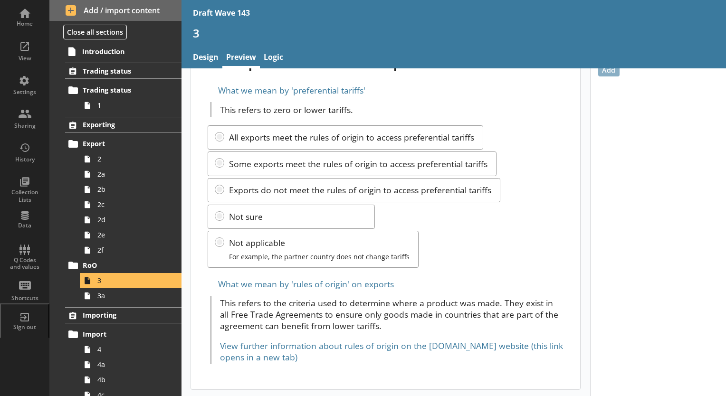
click at [413, 347] on link "View further information about rules of origin on the [DOMAIN_NAME] website (th…" at bounding box center [391, 351] width 343 height 23
click at [101, 296] on span "3a" at bounding box center [132, 295] width 71 height 9
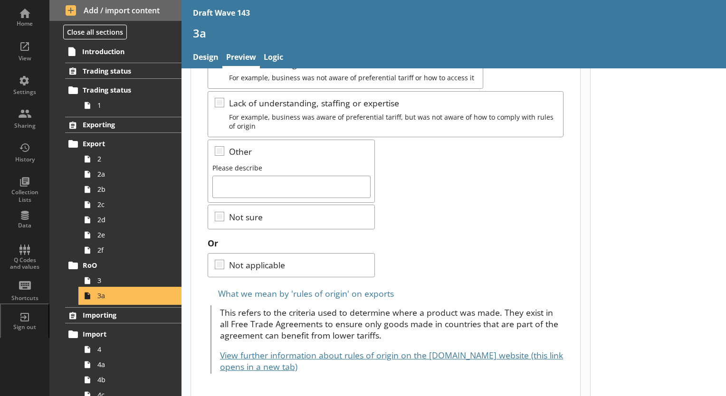
scroll to position [219, 0]
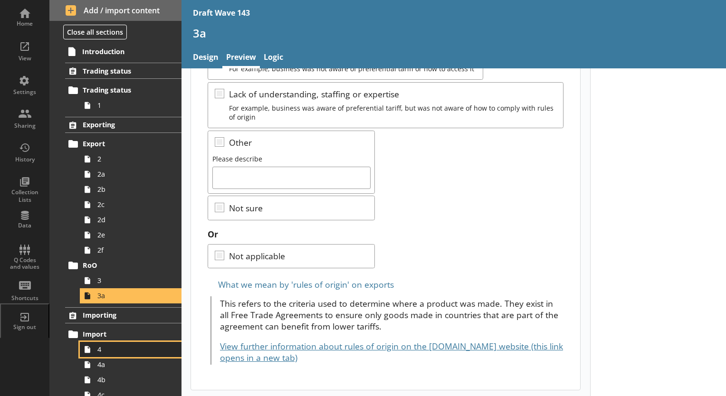
click at [106, 353] on span "4" at bounding box center [132, 349] width 71 height 9
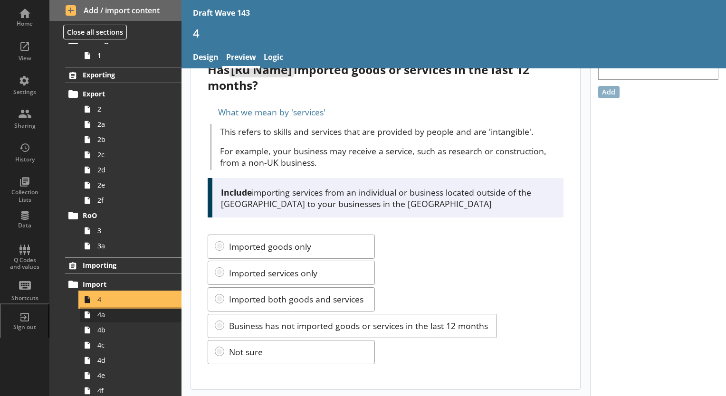
scroll to position [95, 0]
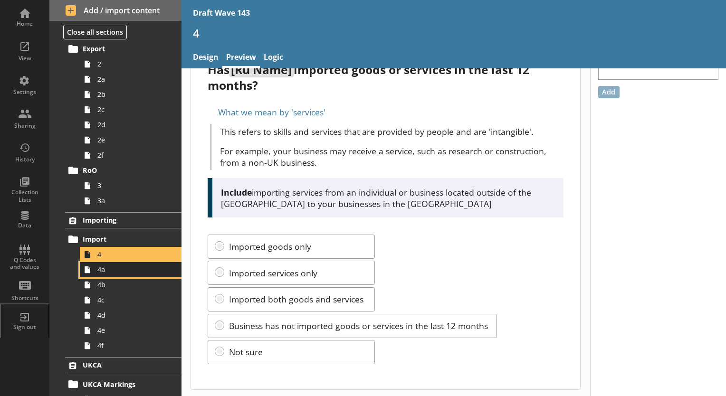
click at [103, 273] on span "4a" at bounding box center [132, 269] width 71 height 9
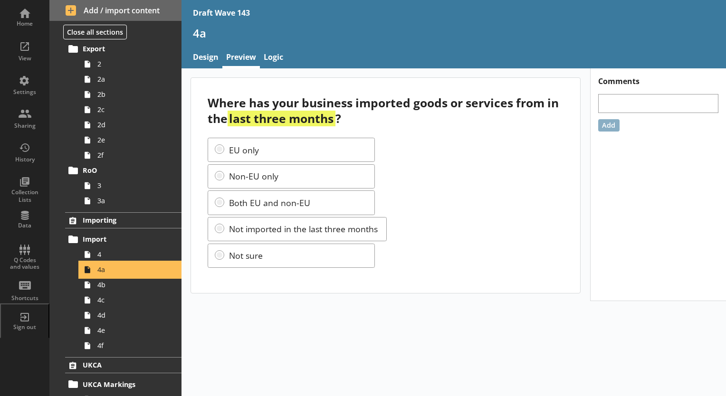
click at [103, 272] on span "4a" at bounding box center [132, 269] width 71 height 9
click at [200, 57] on link "Design" at bounding box center [205, 58] width 33 height 20
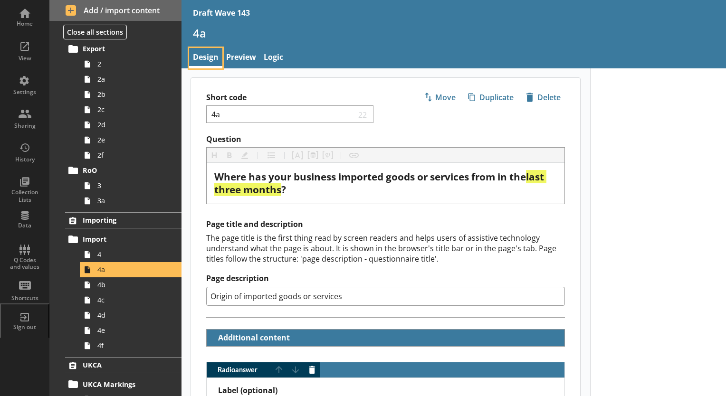
click at [200, 57] on link "Design" at bounding box center [205, 58] width 33 height 20
click at [251, 57] on link "Preview" at bounding box center [241, 58] width 38 height 20
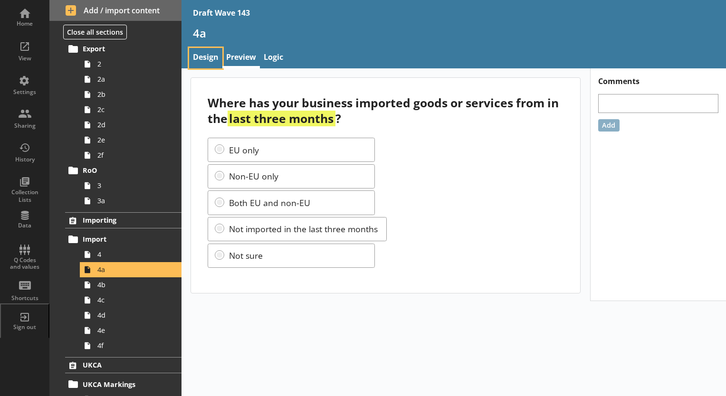
click at [202, 58] on link "Design" at bounding box center [205, 58] width 33 height 20
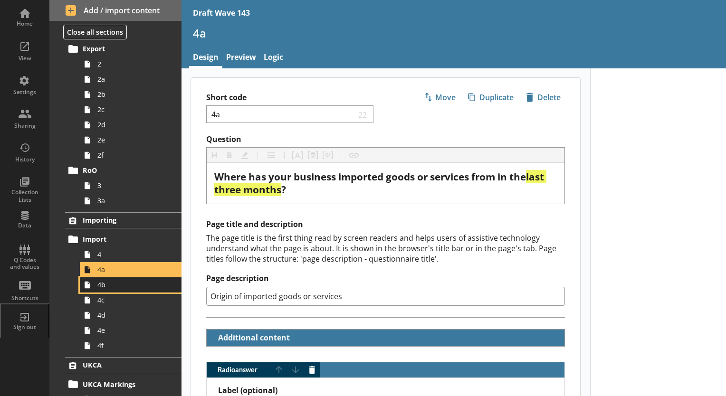
click at [105, 288] on span "4b" at bounding box center [132, 284] width 71 height 9
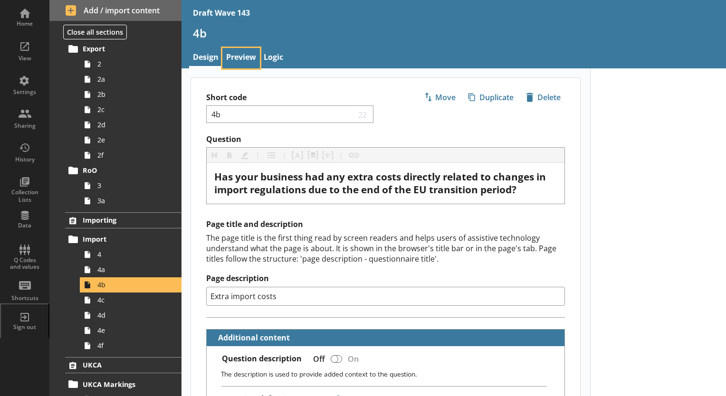
click at [235, 58] on link "Preview" at bounding box center [241, 58] width 38 height 20
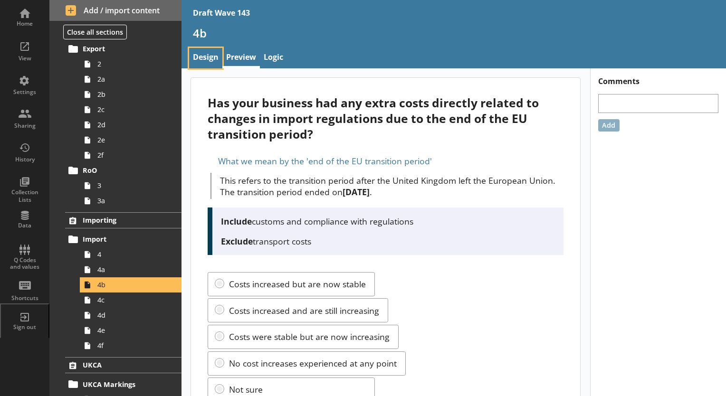
click at [198, 57] on link "Design" at bounding box center [205, 58] width 33 height 20
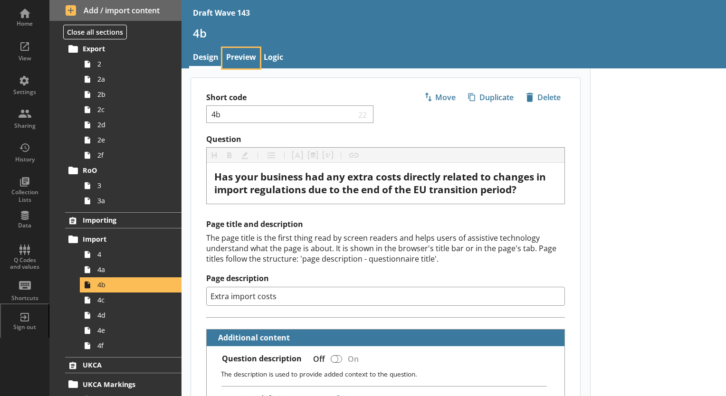
click at [236, 58] on link "Preview" at bounding box center [241, 58] width 38 height 20
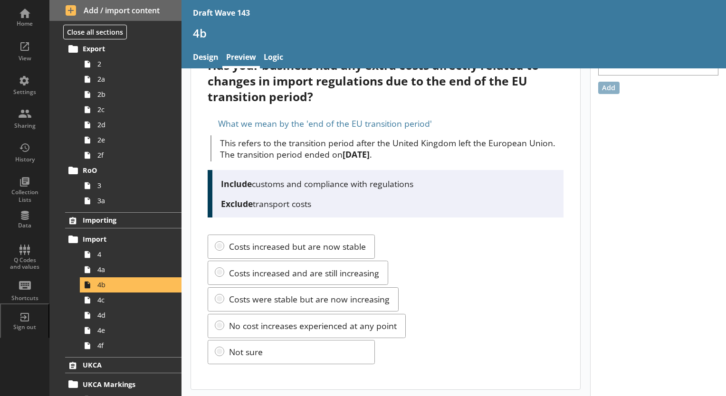
scroll to position [38, 0]
click at [102, 303] on span "4c" at bounding box center [132, 300] width 71 height 9
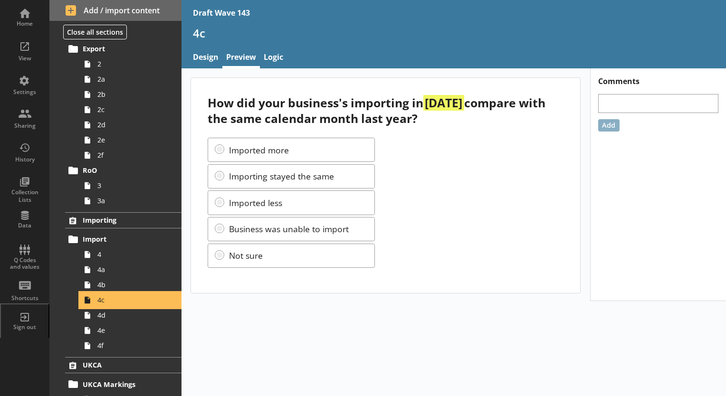
click at [101, 301] on span "4c" at bounding box center [132, 300] width 71 height 9
click at [211, 60] on link "Design" at bounding box center [205, 58] width 33 height 20
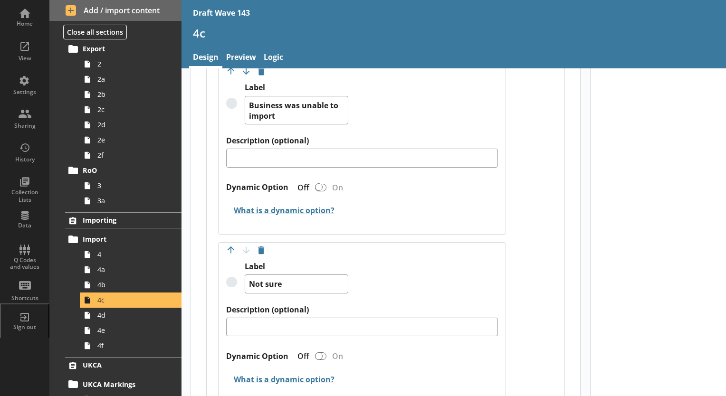
scroll to position [951, 0]
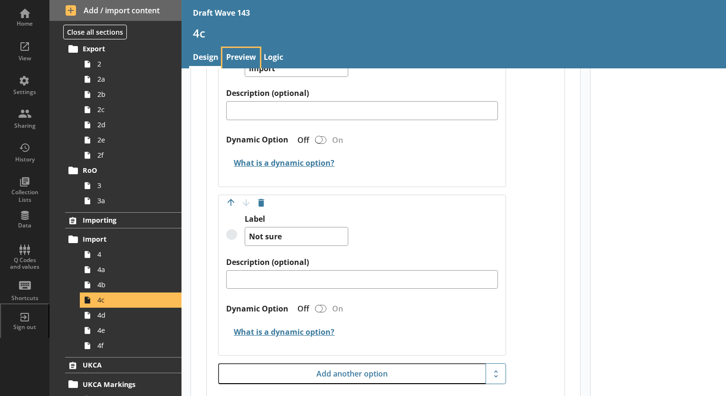
click at [241, 59] on link "Preview" at bounding box center [241, 58] width 38 height 20
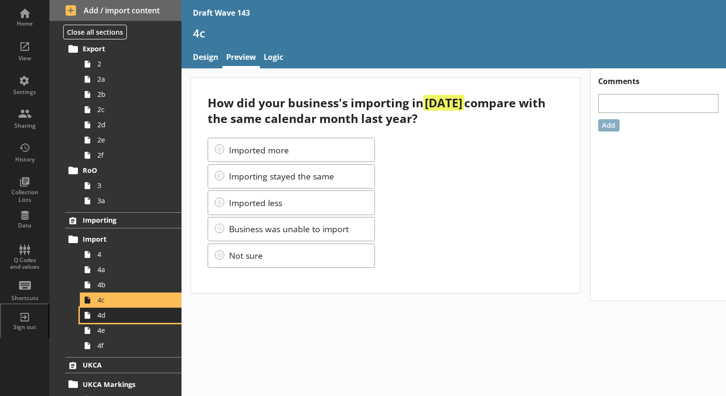
click at [96, 316] on link "4d" at bounding box center [131, 315] width 102 height 15
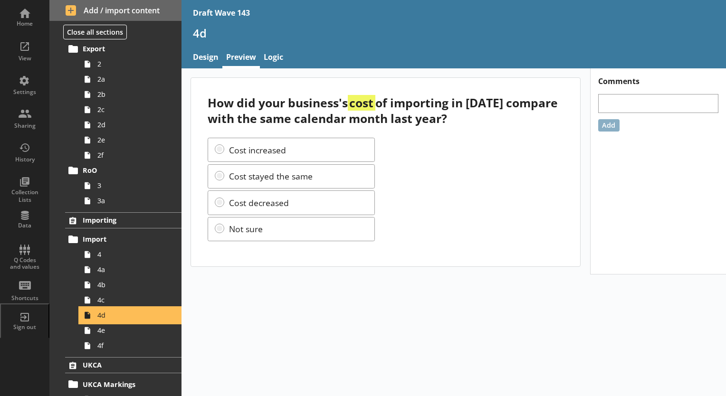
click at [96, 316] on link "4d" at bounding box center [131, 315] width 102 height 15
click at [95, 329] on link "4e" at bounding box center [131, 330] width 102 height 15
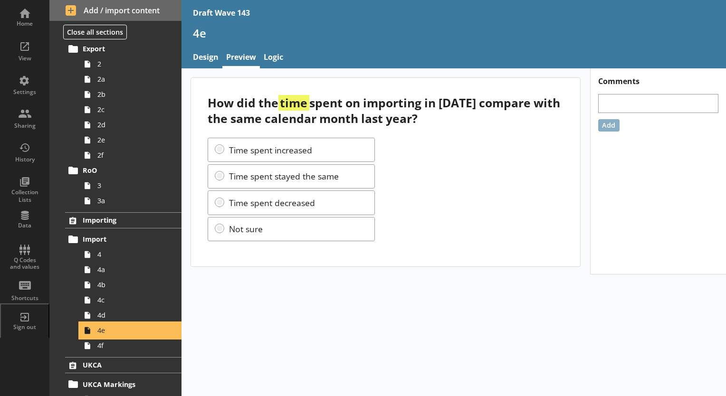
click at [95, 329] on link "4e" at bounding box center [131, 330] width 102 height 15
click at [97, 347] on span "4f" at bounding box center [132, 345] width 71 height 9
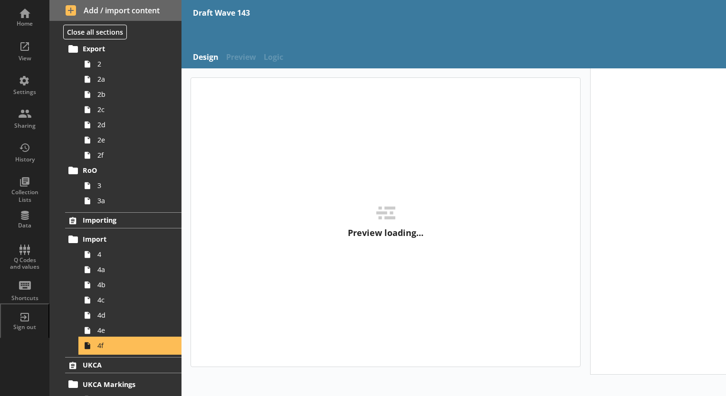
click at [97, 347] on span "4f" at bounding box center [132, 345] width 71 height 9
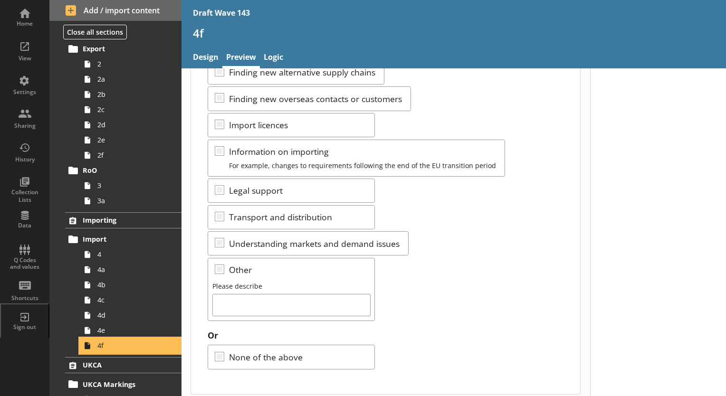
scroll to position [124, 0]
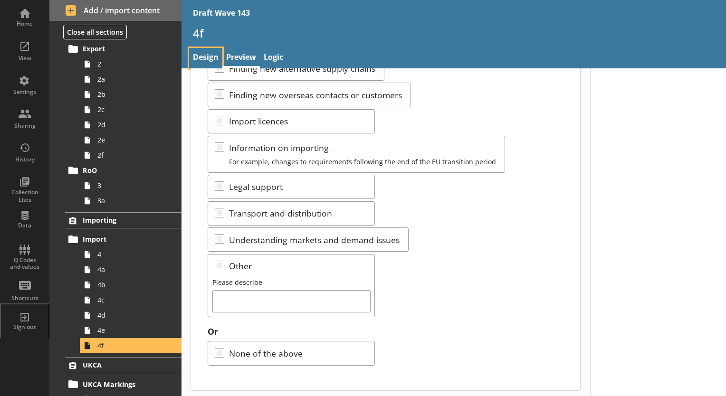
click at [209, 53] on link "Design" at bounding box center [205, 58] width 33 height 20
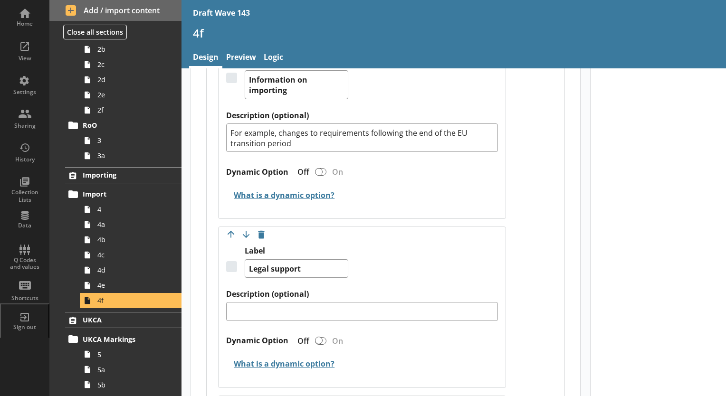
scroll to position [190, 0]
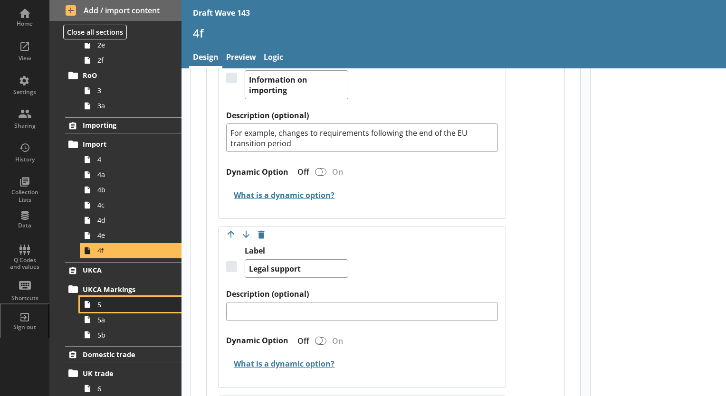
click at [106, 300] on span "5" at bounding box center [132, 304] width 71 height 9
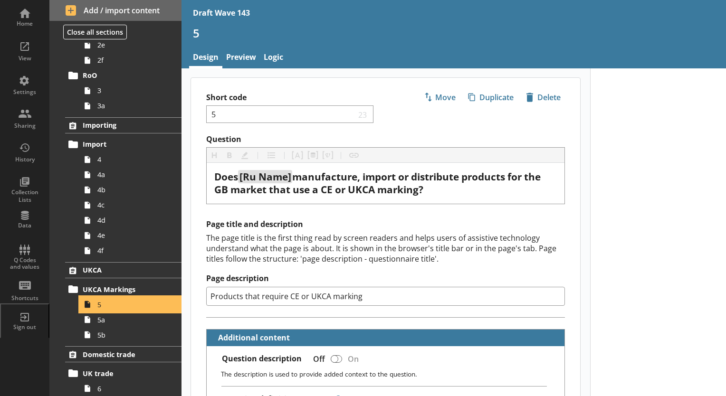
click at [106, 300] on span "5" at bounding box center [132, 304] width 71 height 9
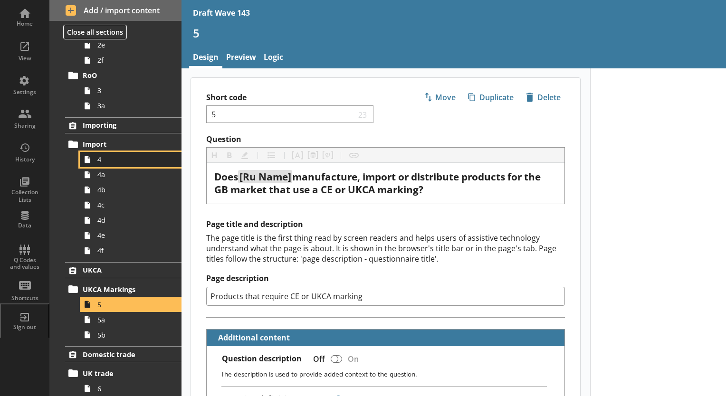
click at [97, 163] on link "4" at bounding box center [131, 159] width 102 height 15
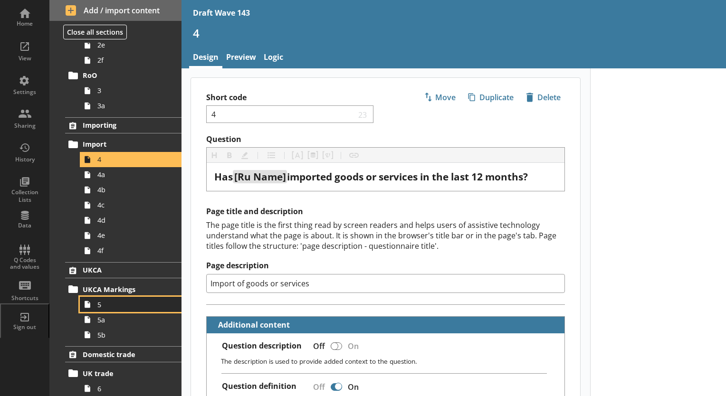
click at [104, 303] on span "5" at bounding box center [132, 304] width 71 height 9
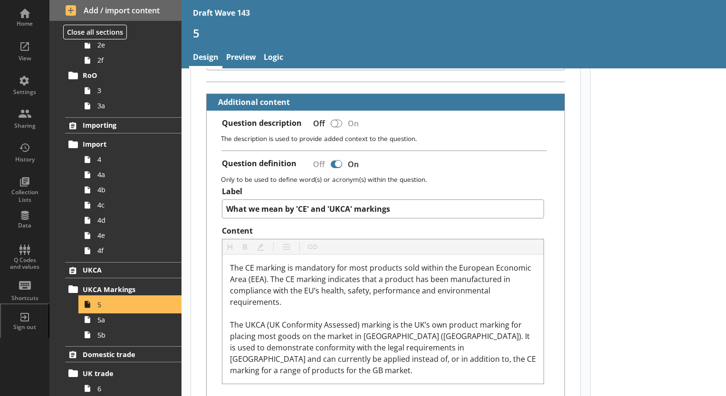
scroll to position [238, 0]
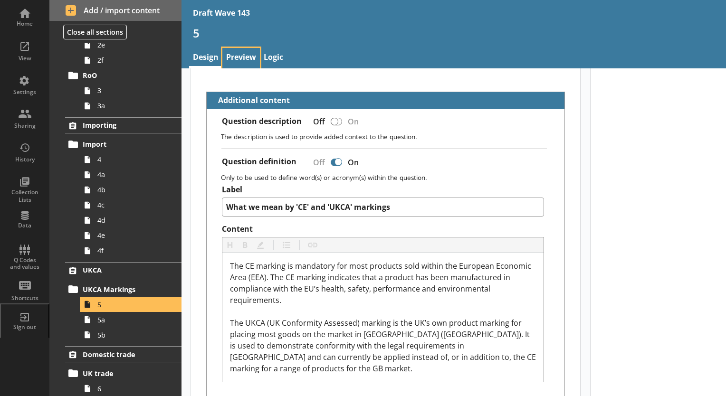
click at [244, 53] on link "Preview" at bounding box center [241, 58] width 38 height 20
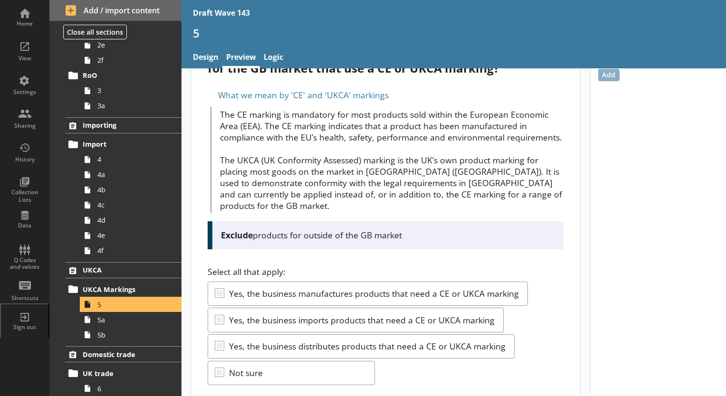
scroll to position [131, 0]
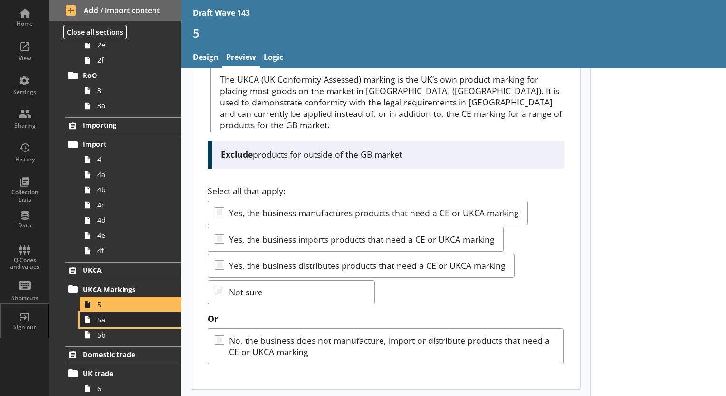
click at [107, 322] on span "5a" at bounding box center [132, 320] width 71 height 9
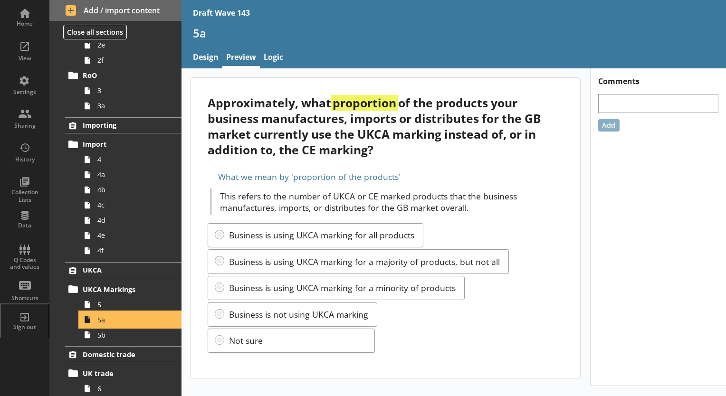
click at [106, 320] on span "5a" at bounding box center [132, 320] width 71 height 9
click at [105, 307] on span "5" at bounding box center [132, 304] width 71 height 9
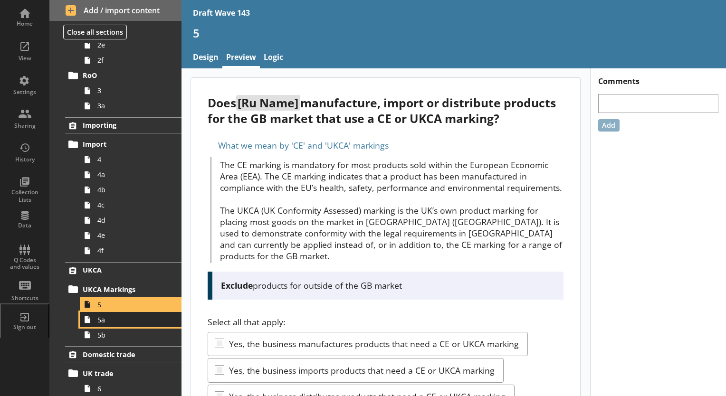
click at [101, 324] on link "5a" at bounding box center [131, 319] width 102 height 15
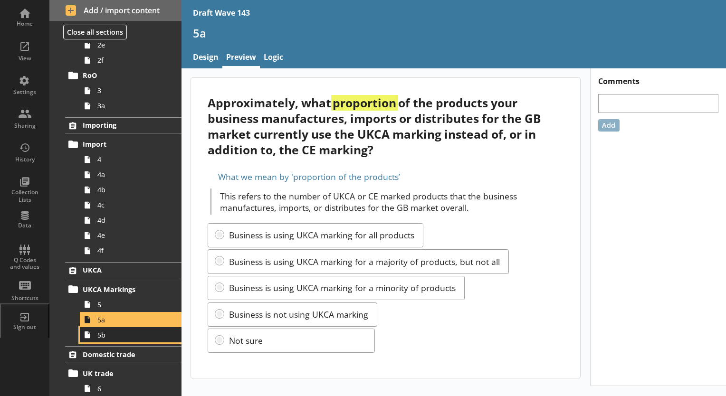
click at [97, 336] on link "5b" at bounding box center [131, 335] width 102 height 15
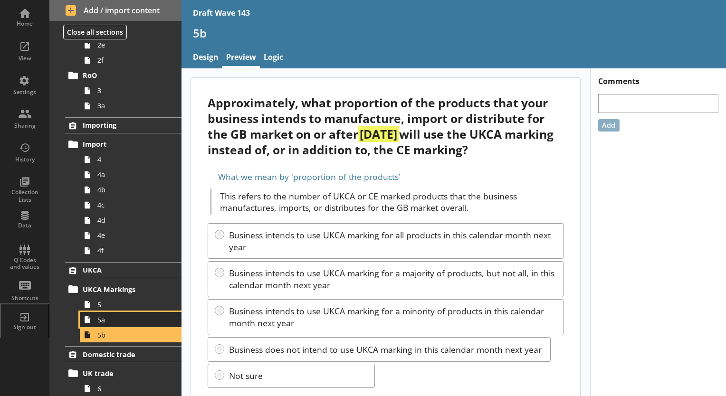
click at [105, 319] on span "5a" at bounding box center [132, 320] width 71 height 9
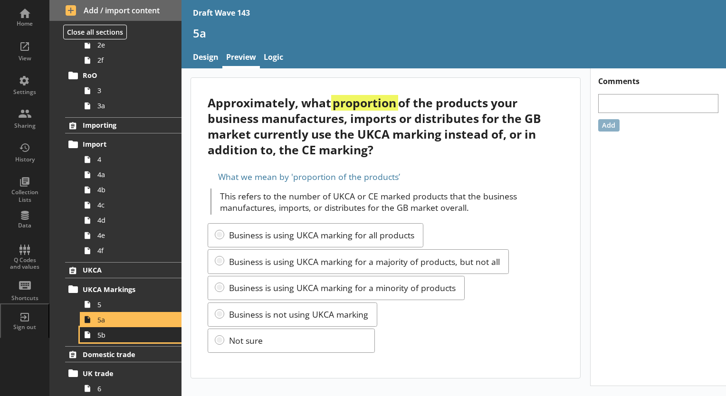
click at [107, 338] on span "5b" at bounding box center [132, 335] width 71 height 9
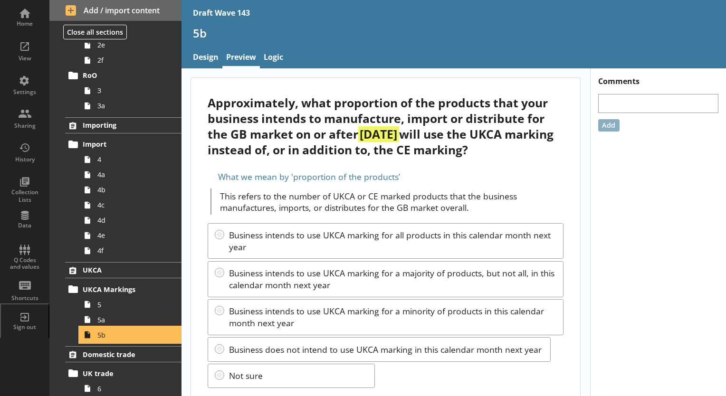
click at [107, 338] on span "5b" at bounding box center [132, 335] width 71 height 9
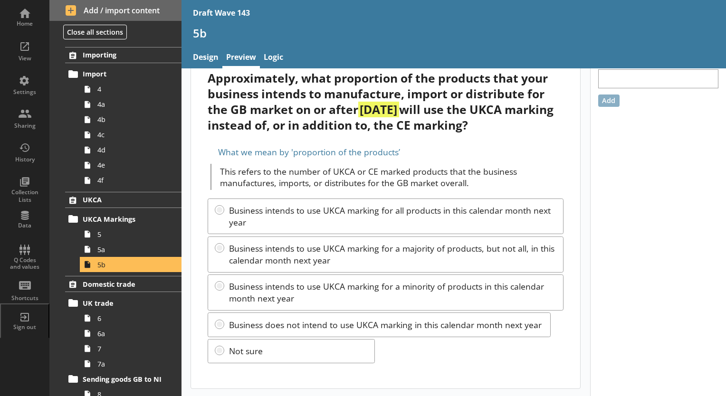
scroll to position [308, 0]
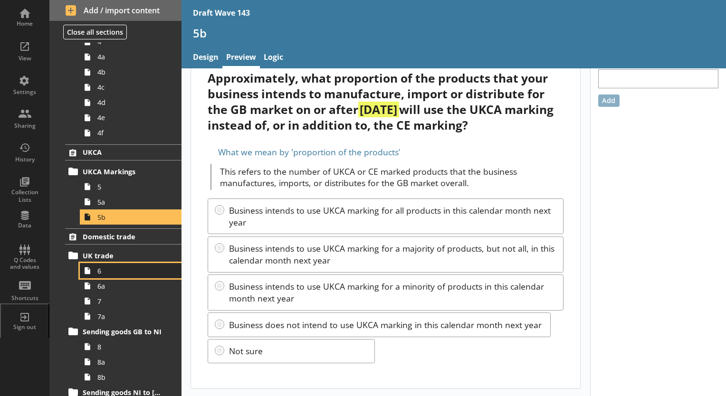
click at [102, 272] on span "6" at bounding box center [132, 271] width 71 height 9
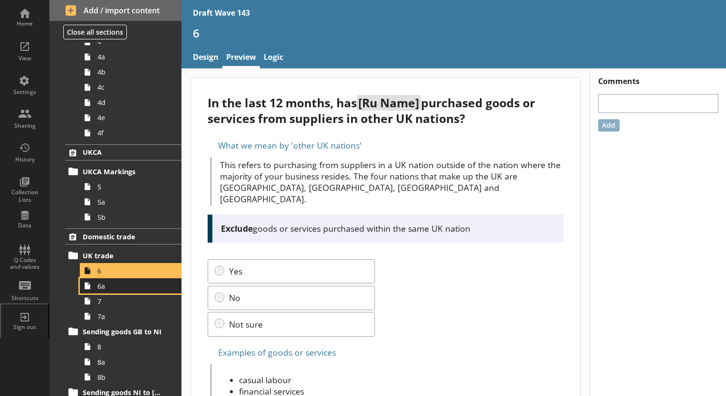
click at [91, 288] on icon at bounding box center [87, 286] width 15 height 15
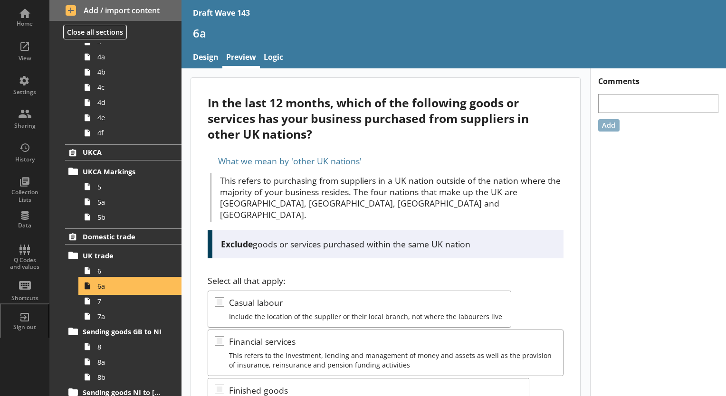
click at [91, 286] on icon at bounding box center [87, 286] width 15 height 15
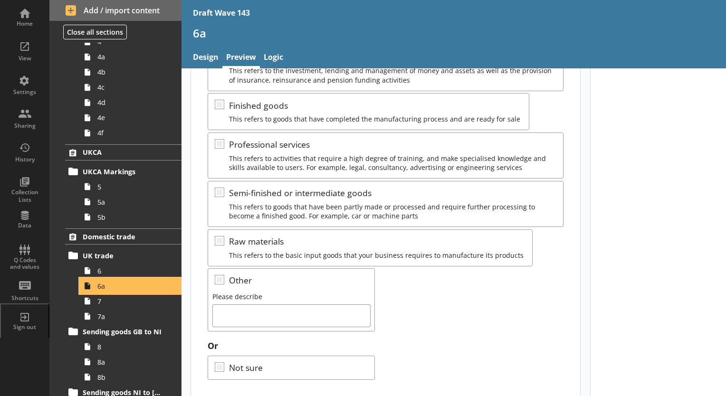
scroll to position [289, 0]
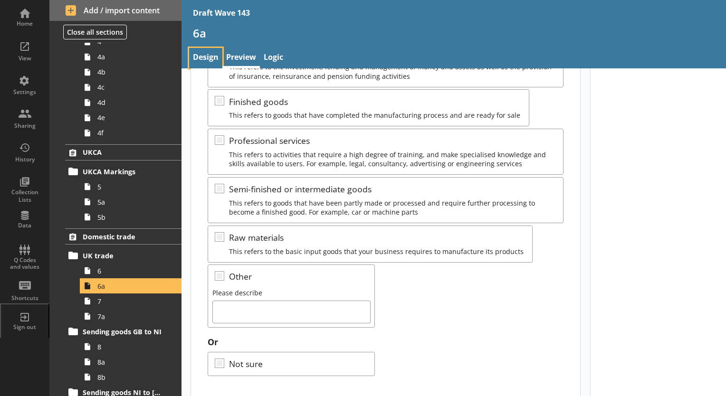
click at [202, 56] on link "Design" at bounding box center [205, 58] width 33 height 20
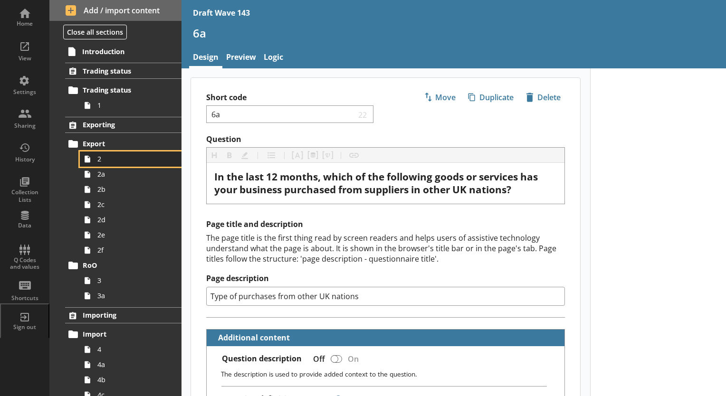
click at [106, 157] on span "2" at bounding box center [132, 158] width 71 height 9
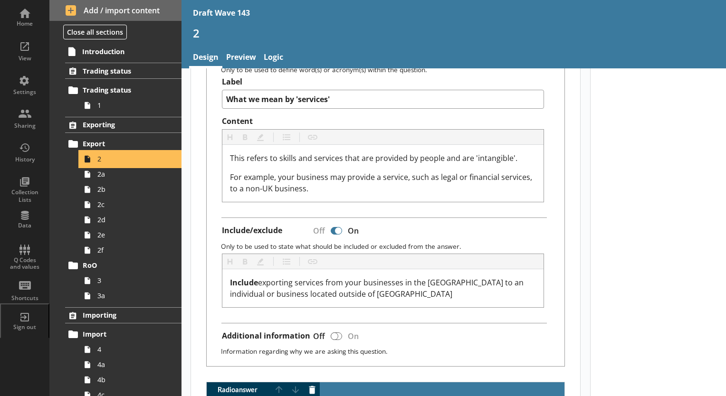
scroll to position [523, 0]
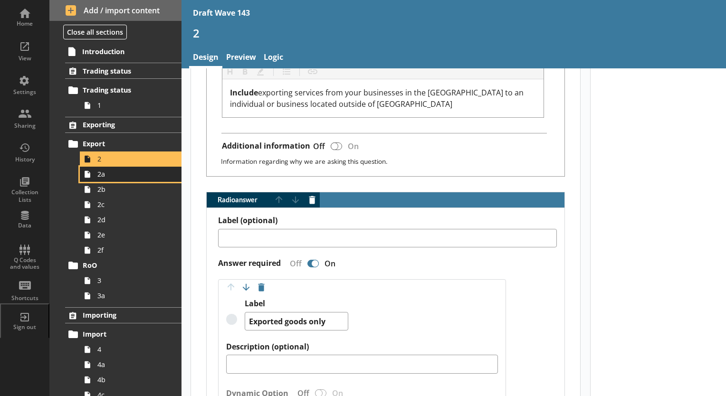
click at [103, 176] on span "2a" at bounding box center [132, 174] width 71 height 9
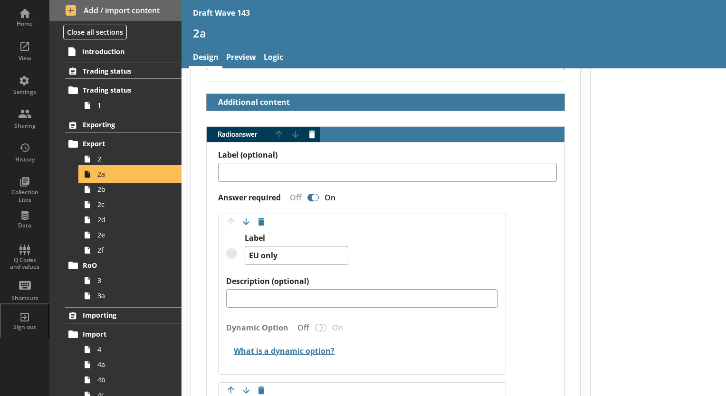
scroll to position [238, 0]
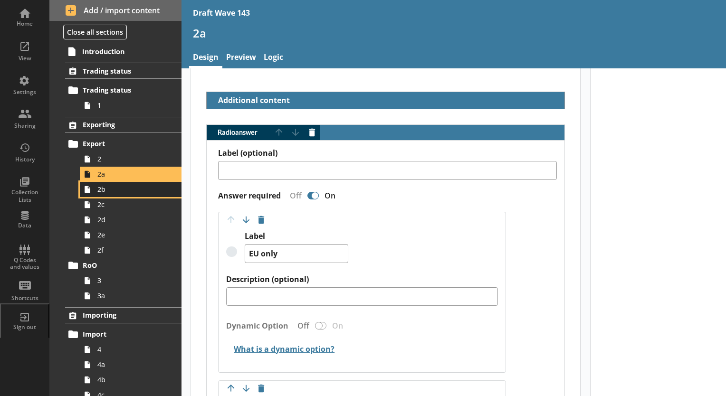
click at [103, 195] on link "2b" at bounding box center [131, 189] width 102 height 15
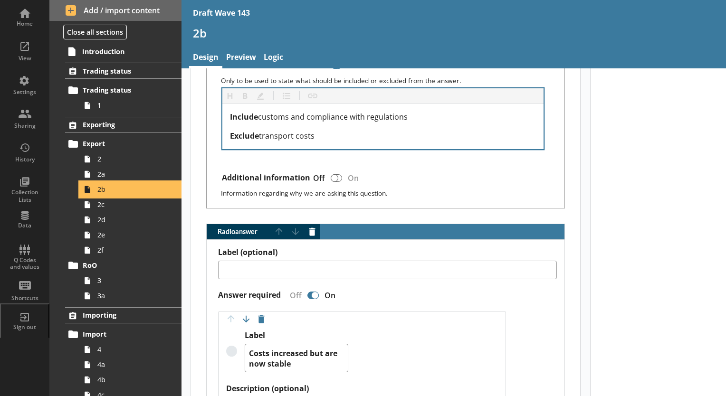
scroll to position [523, 0]
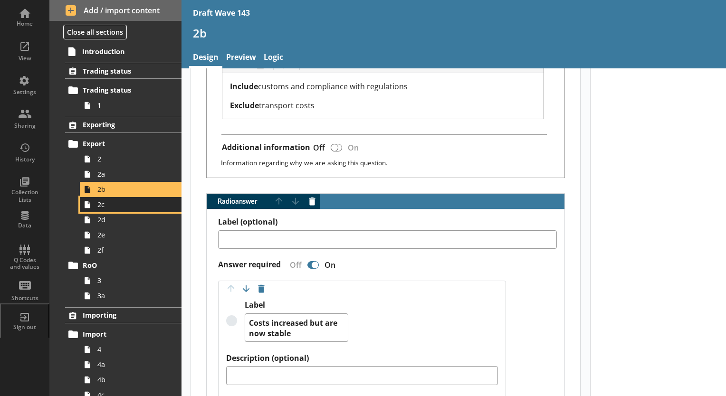
click at [105, 208] on span "2c" at bounding box center [132, 204] width 71 height 9
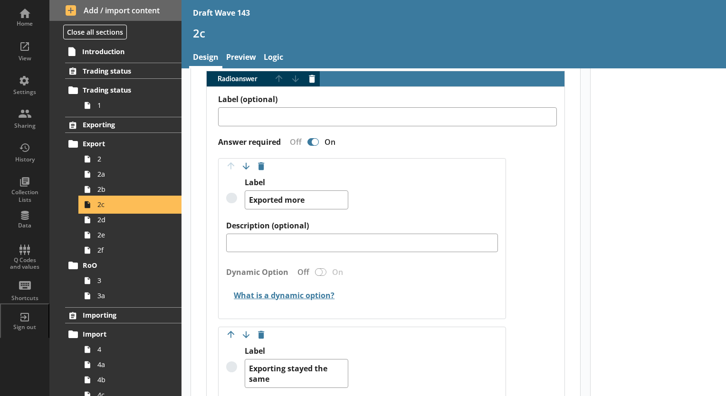
scroll to position [101, 0]
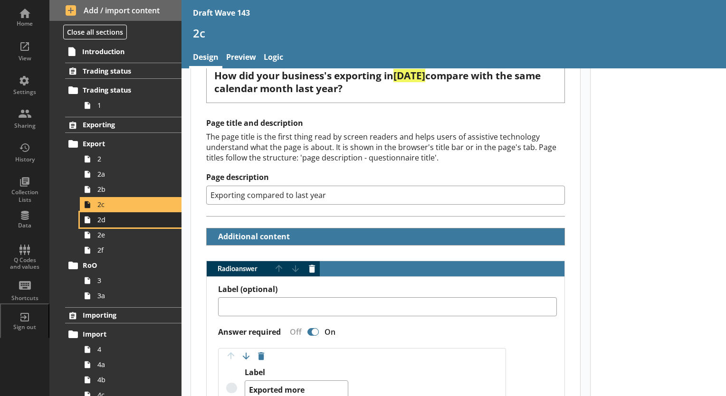
click at [108, 223] on span "2d" at bounding box center [132, 219] width 71 height 9
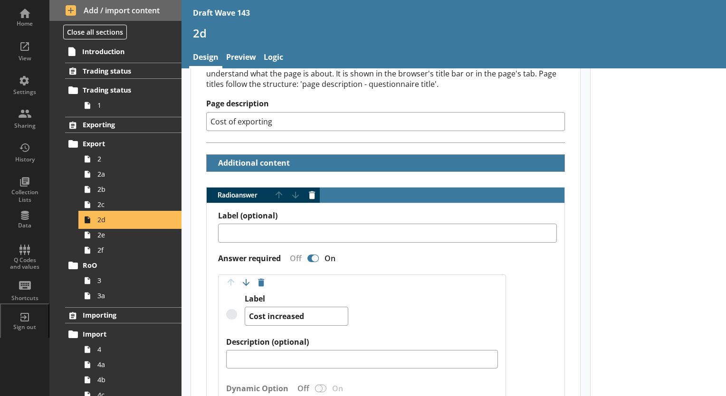
scroll to position [190, 0]
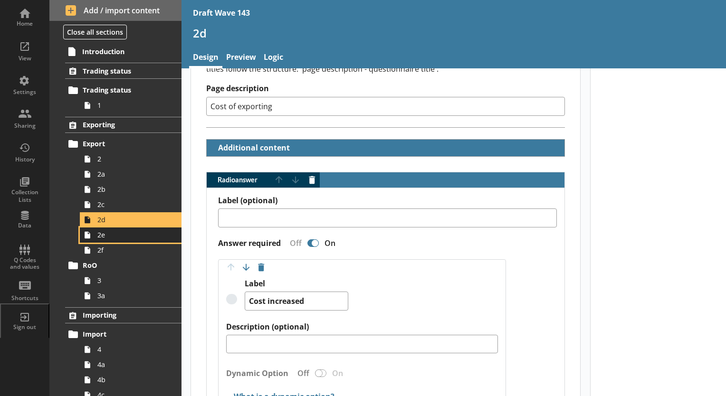
click at [93, 237] on icon at bounding box center [87, 235] width 15 height 15
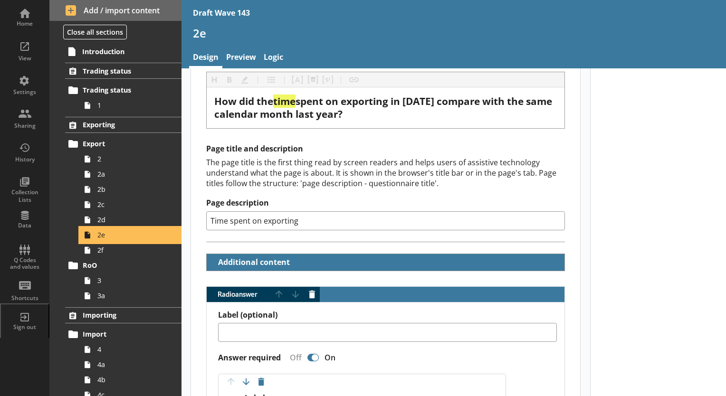
scroll to position [143, 0]
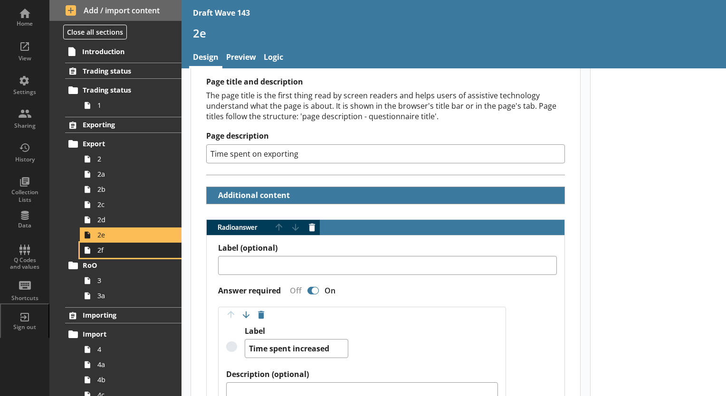
click at [101, 254] on span "2f" at bounding box center [132, 250] width 71 height 9
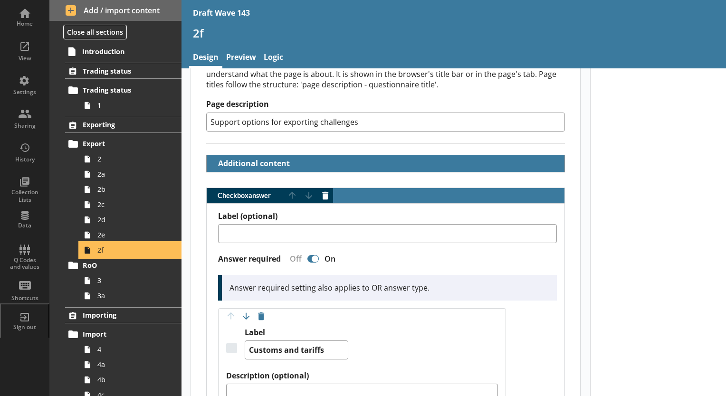
scroll to position [190, 0]
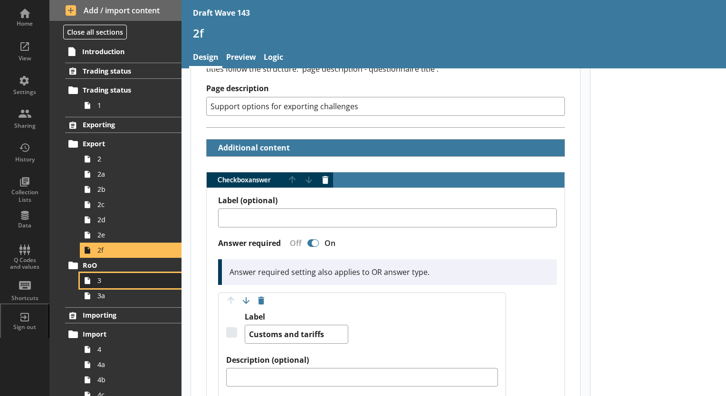
click at [105, 282] on span "3" at bounding box center [132, 280] width 71 height 9
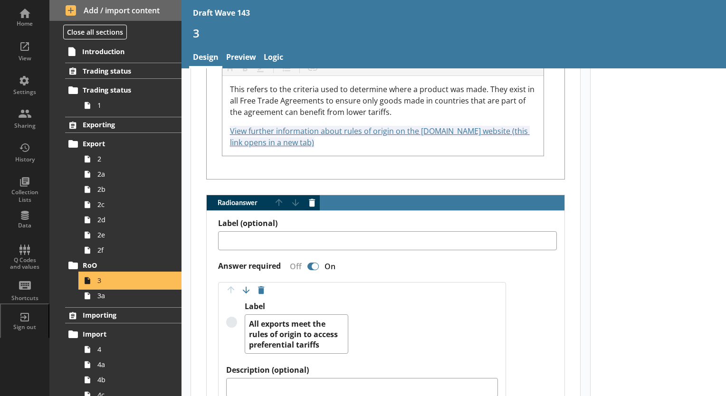
scroll to position [618, 0]
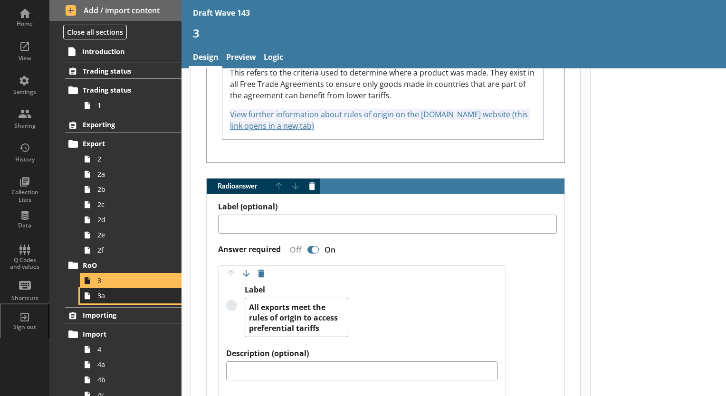
click at [104, 299] on span "3a" at bounding box center [132, 295] width 71 height 9
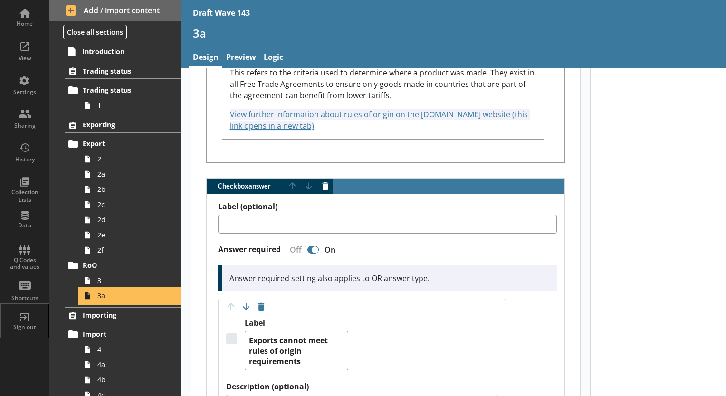
scroll to position [666, 0]
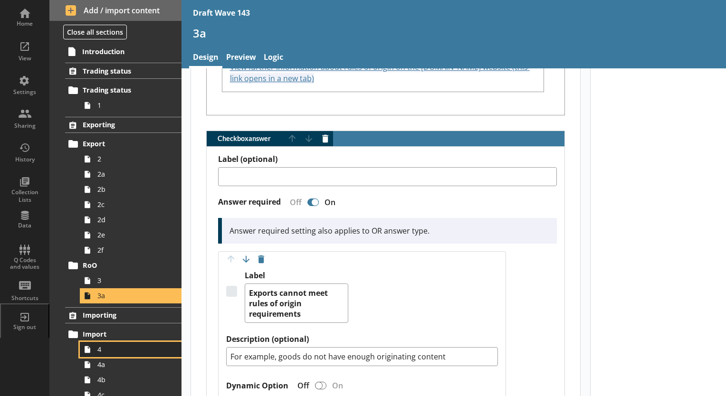
click at [103, 346] on span "4" at bounding box center [132, 349] width 71 height 9
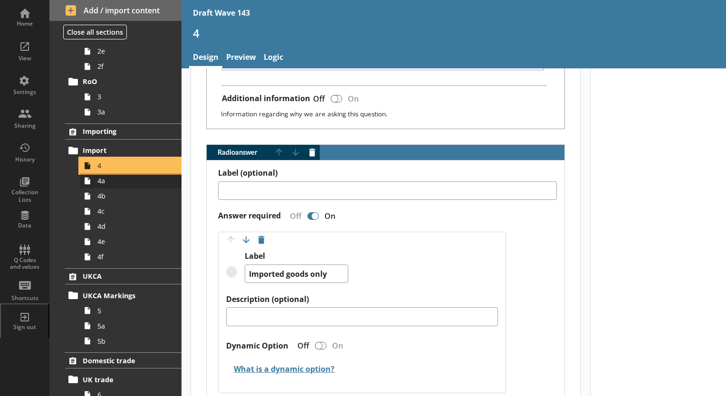
scroll to position [190, 0]
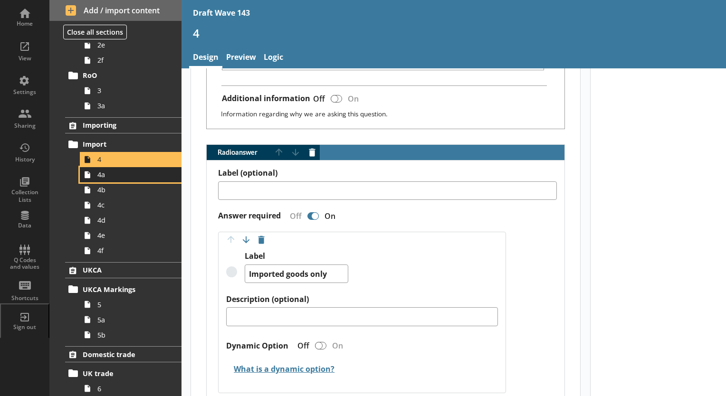
click at [103, 175] on span "4a" at bounding box center [132, 174] width 71 height 9
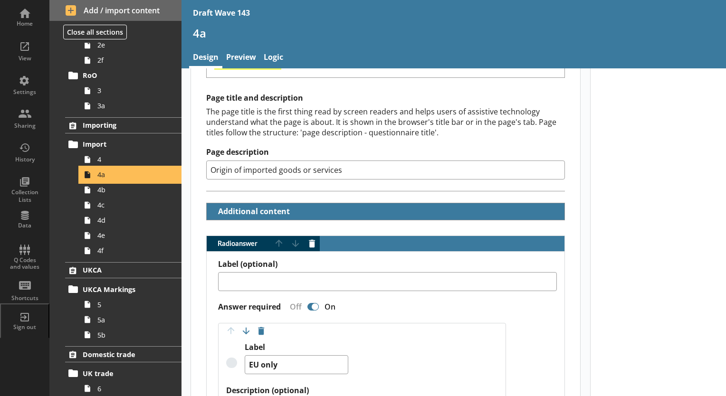
scroll to position [190, 0]
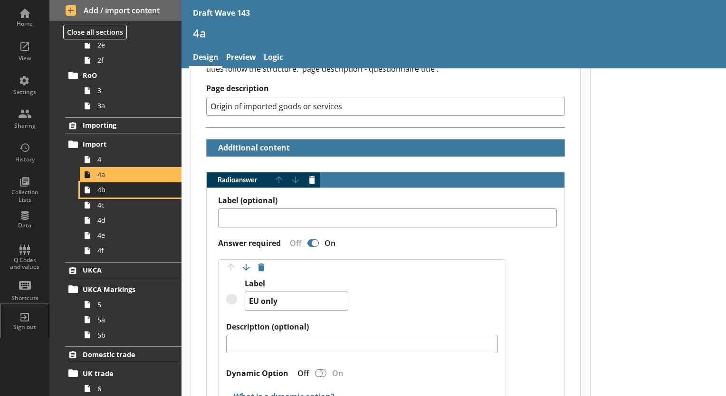
click at [114, 193] on span "4b" at bounding box center [132, 189] width 71 height 9
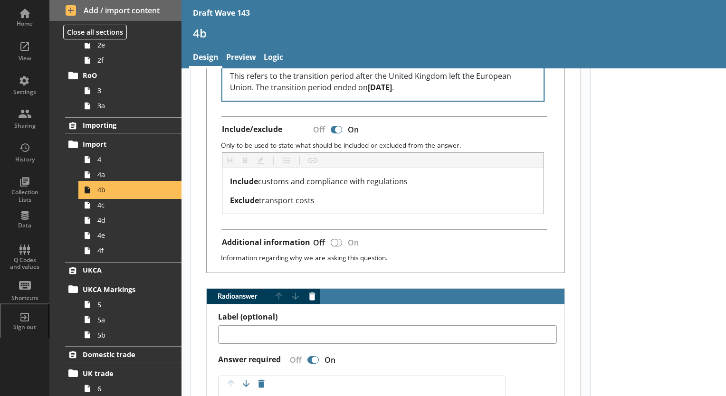
scroll to position [475, 0]
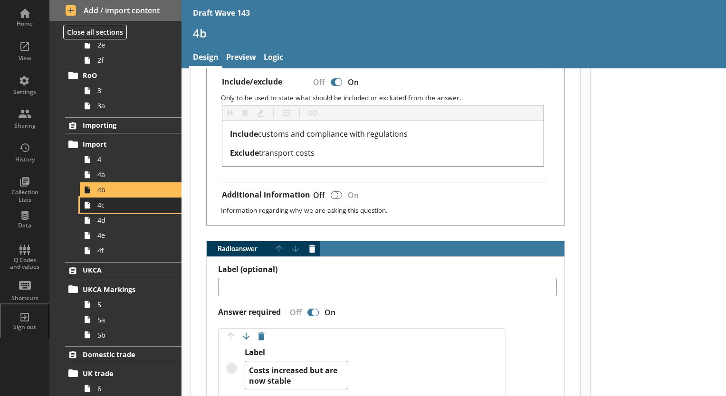
click at [110, 207] on span "4c" at bounding box center [132, 205] width 71 height 9
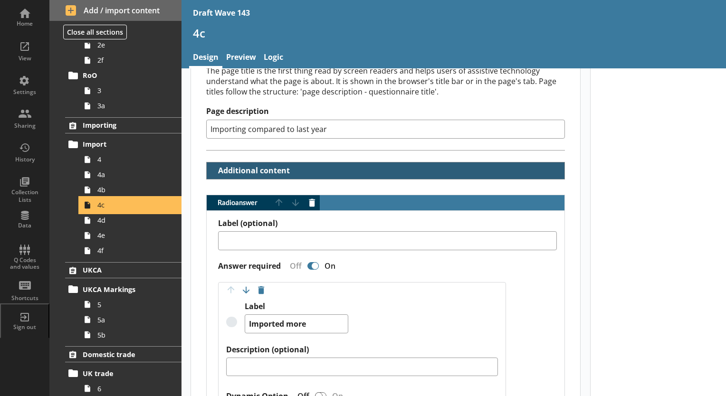
scroll to position [190, 0]
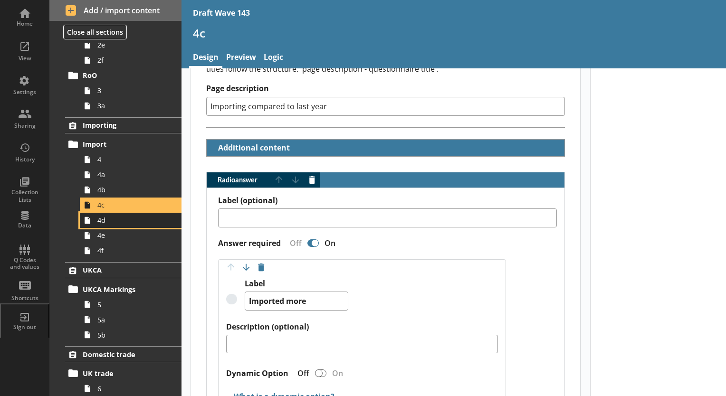
click at [103, 221] on span "4d" at bounding box center [132, 220] width 71 height 9
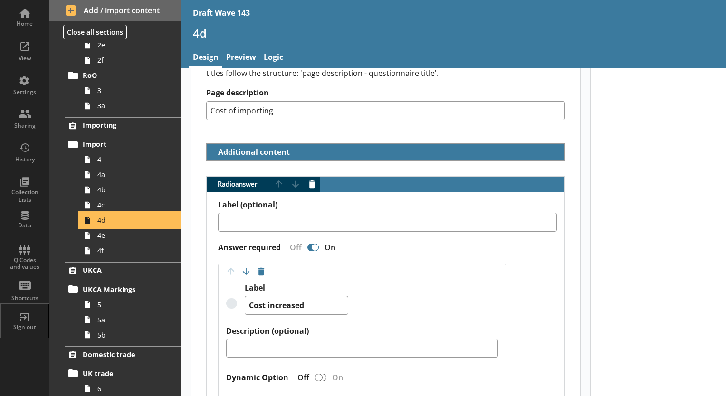
scroll to position [238, 0]
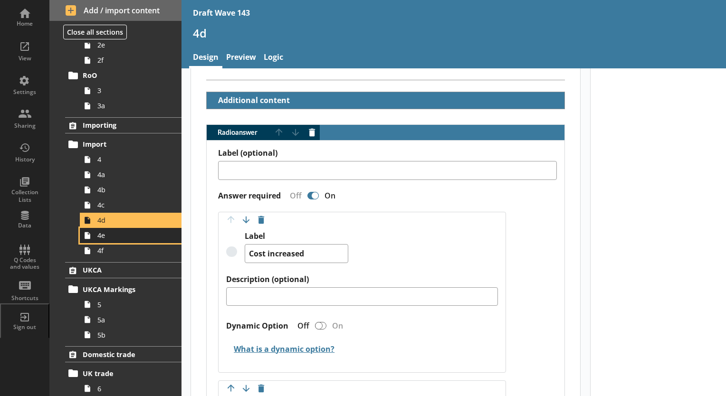
click at [106, 239] on span "4e" at bounding box center [132, 235] width 71 height 9
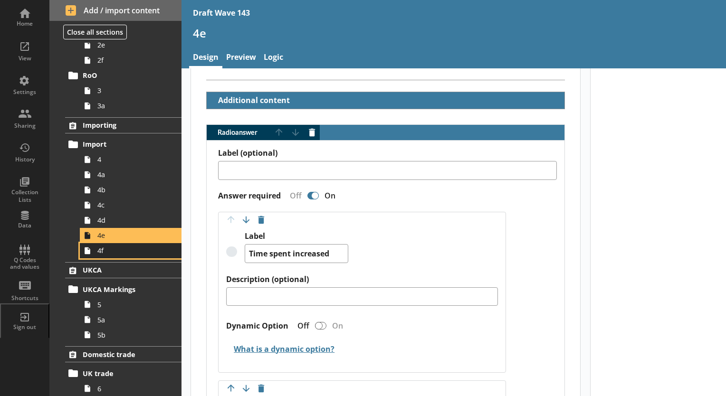
click at [99, 252] on span "4f" at bounding box center [132, 250] width 71 height 9
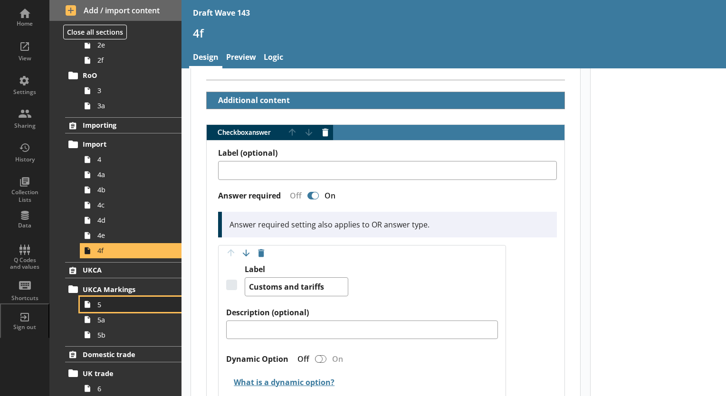
click at [100, 307] on span "5" at bounding box center [132, 304] width 71 height 9
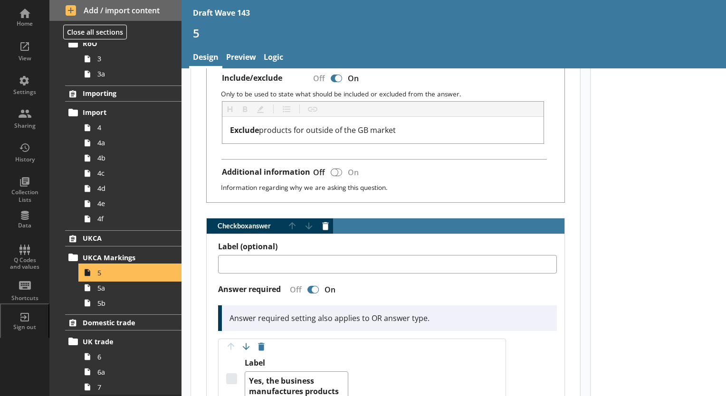
scroll to position [285, 0]
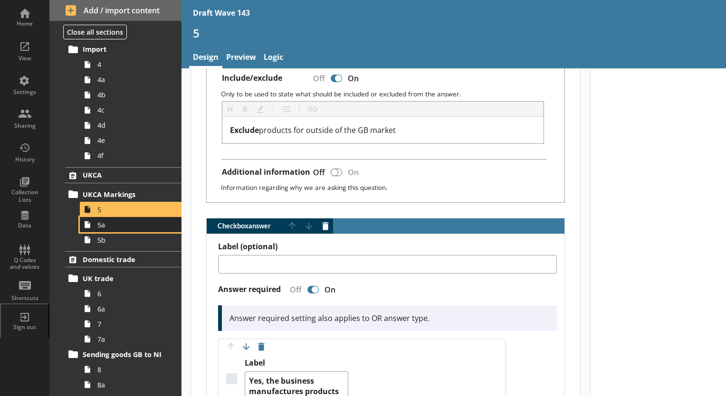
click at [96, 227] on link "5a" at bounding box center [131, 224] width 102 height 15
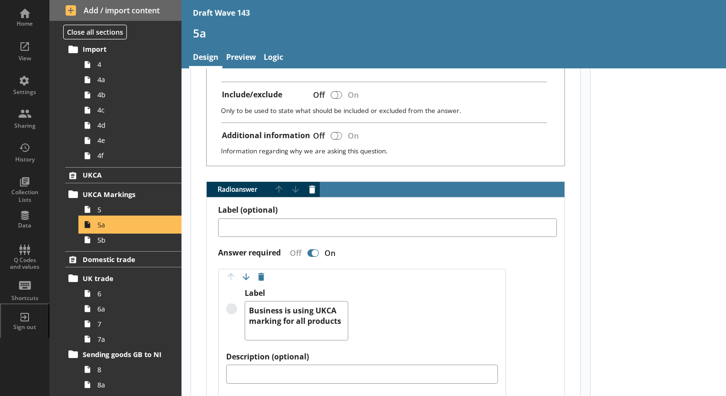
scroll to position [523, 0]
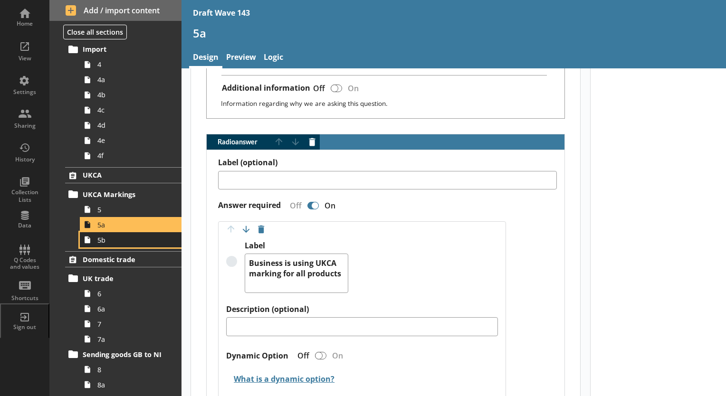
click at [97, 244] on link "5b" at bounding box center [131, 239] width 102 height 15
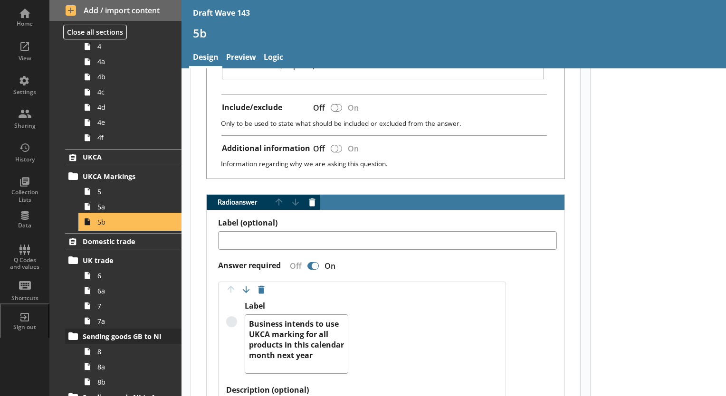
scroll to position [333, 0]
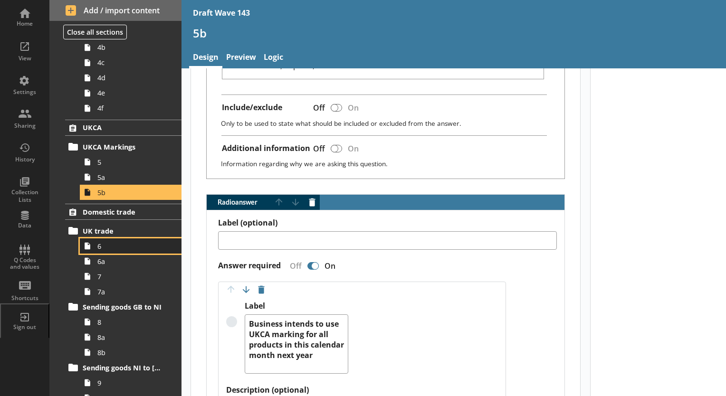
click at [97, 248] on span "6" at bounding box center [132, 246] width 71 height 9
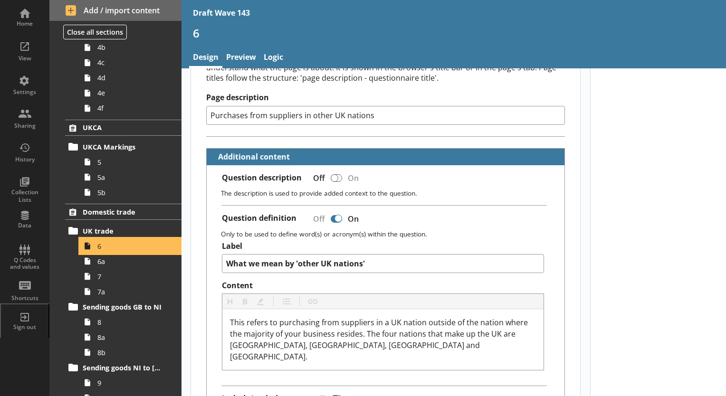
scroll to position [190, 0]
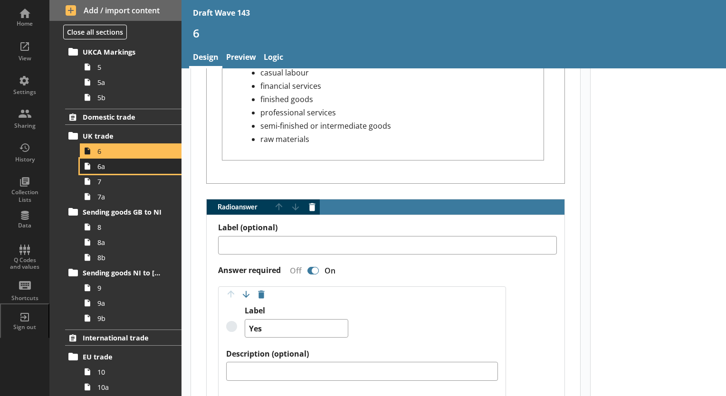
click at [98, 169] on span "6a" at bounding box center [132, 166] width 71 height 9
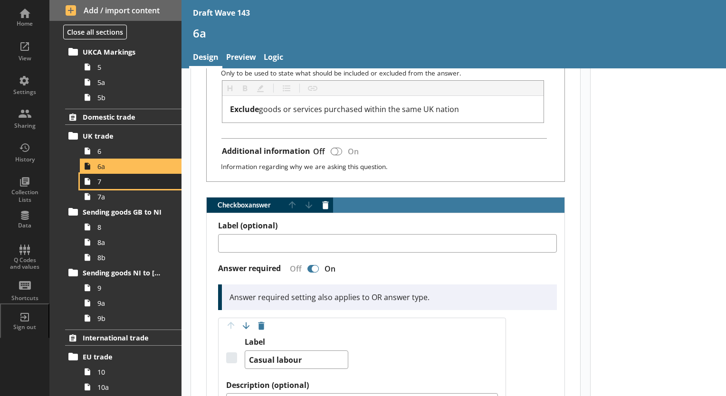
click at [104, 183] on span "7" at bounding box center [132, 181] width 71 height 9
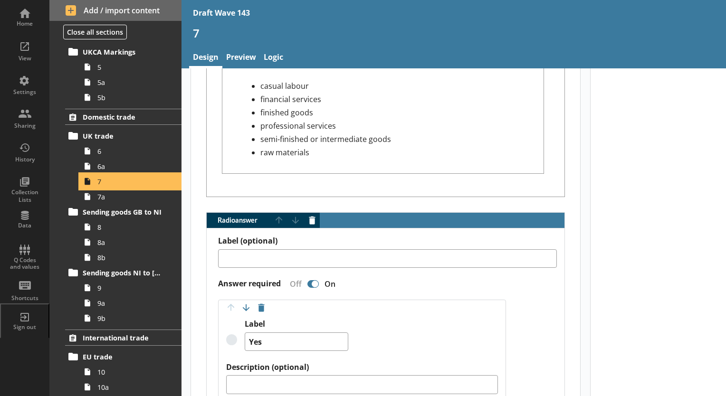
scroll to position [761, 0]
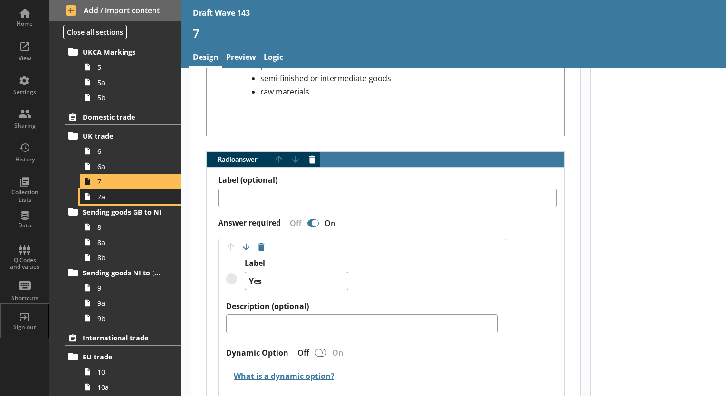
click at [100, 198] on span "7a" at bounding box center [132, 197] width 71 height 9
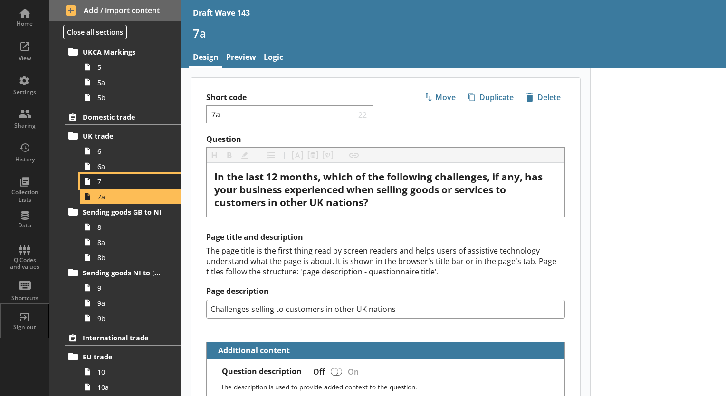
click at [96, 185] on link "7" at bounding box center [131, 181] width 102 height 15
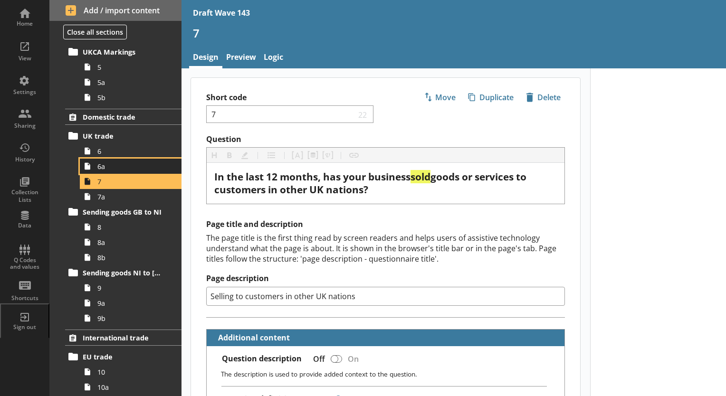
click at [108, 172] on link "6a" at bounding box center [131, 166] width 102 height 15
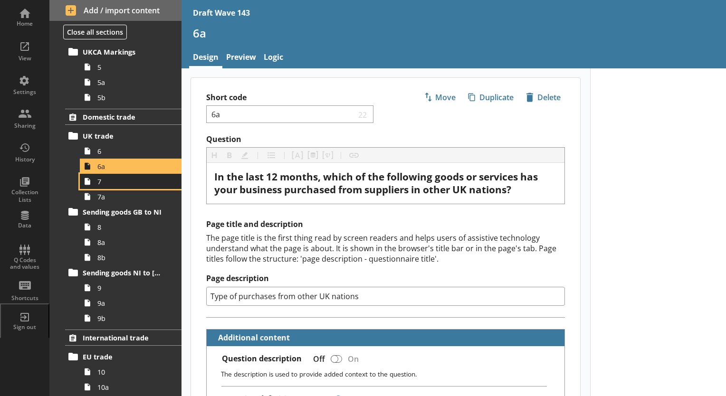
click at [102, 183] on span "7" at bounding box center [132, 181] width 71 height 9
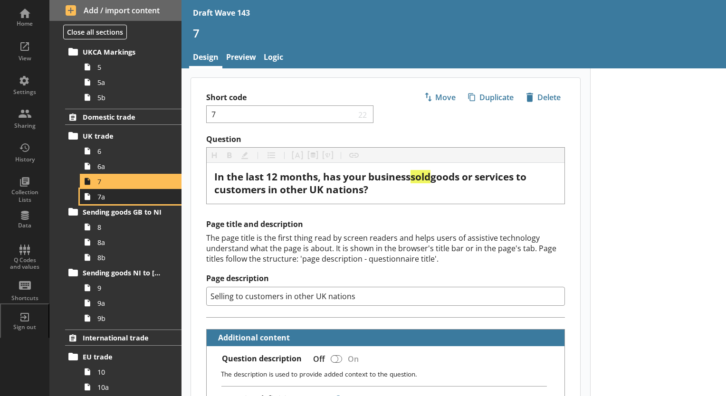
click at [103, 201] on link "7a" at bounding box center [131, 196] width 102 height 15
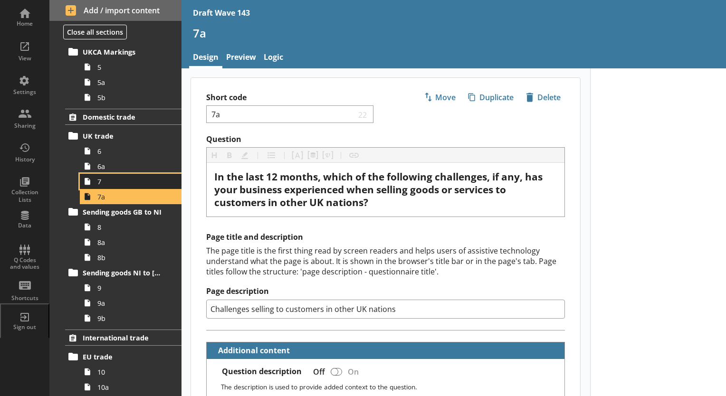
click at [99, 182] on span "7" at bounding box center [132, 181] width 71 height 9
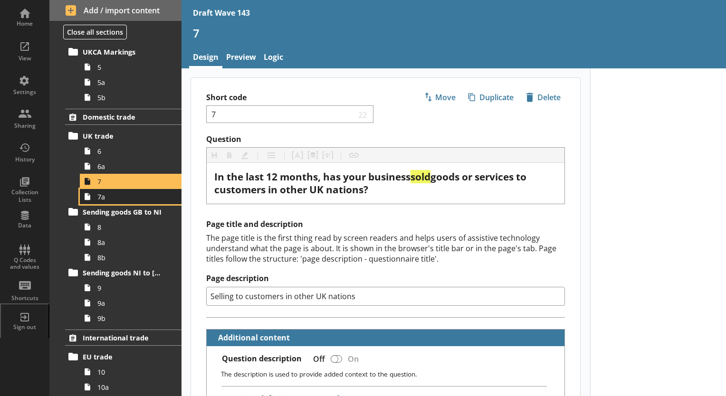
click at [103, 199] on span "7a" at bounding box center [132, 197] width 71 height 9
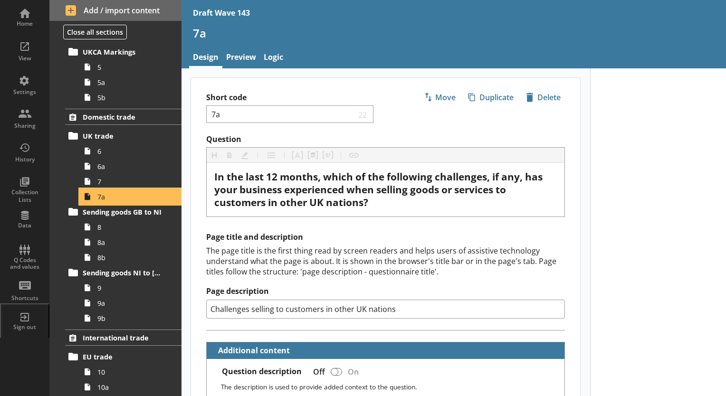
click at [103, 199] on span "7a" at bounding box center [132, 197] width 71 height 9
type textarea "x"
click at [245, 58] on link "Preview" at bounding box center [241, 58] width 38 height 20
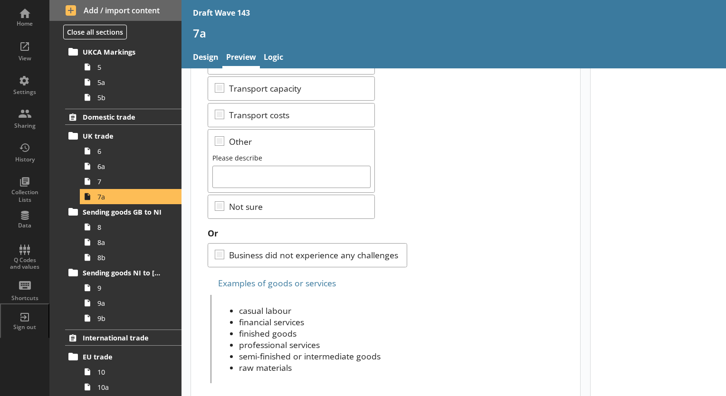
scroll to position [340, 0]
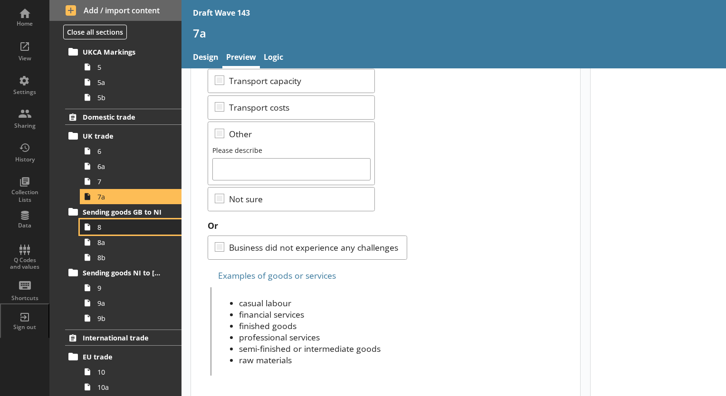
click at [105, 227] on span "8" at bounding box center [132, 227] width 71 height 9
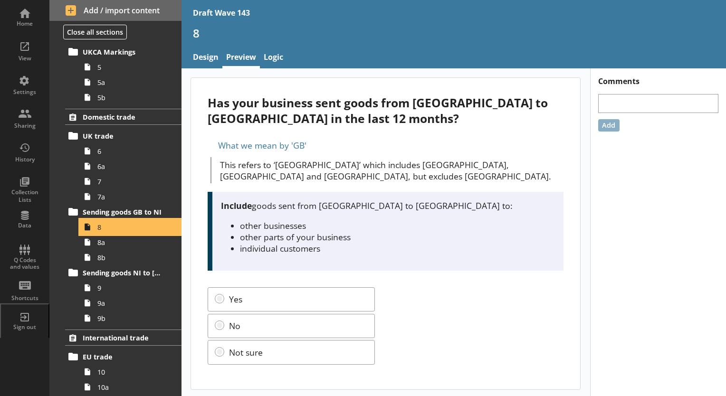
scroll to position [0, 0]
click at [90, 242] on icon at bounding box center [87, 242] width 15 height 15
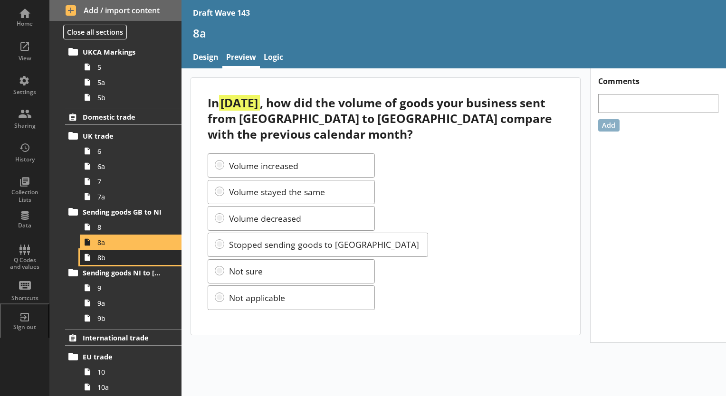
click at [93, 261] on icon at bounding box center [87, 257] width 15 height 15
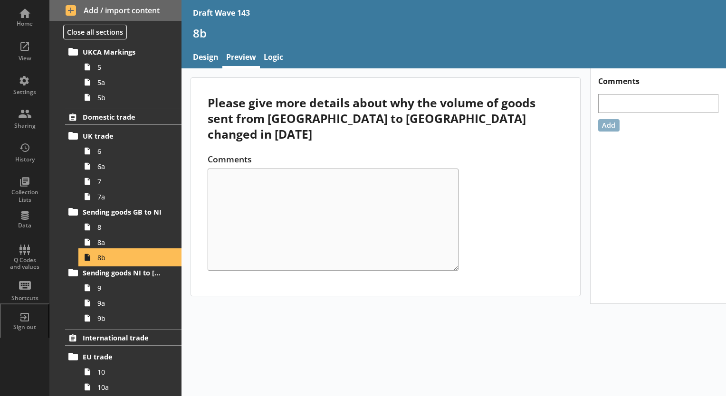
click at [94, 261] on icon at bounding box center [87, 257] width 15 height 15
click at [97, 246] on link "8a" at bounding box center [131, 242] width 102 height 15
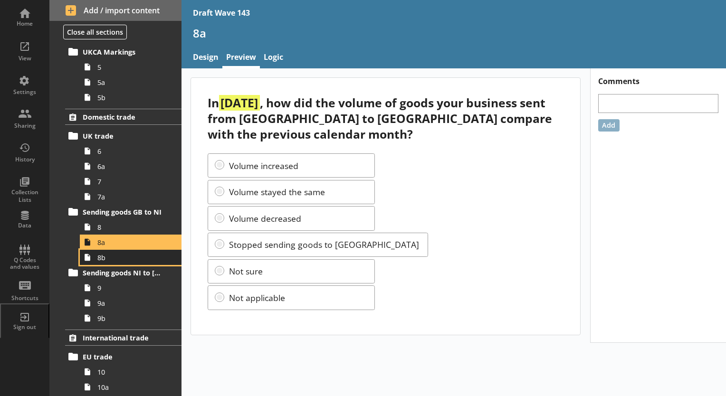
click at [107, 261] on span "8b" at bounding box center [132, 257] width 71 height 9
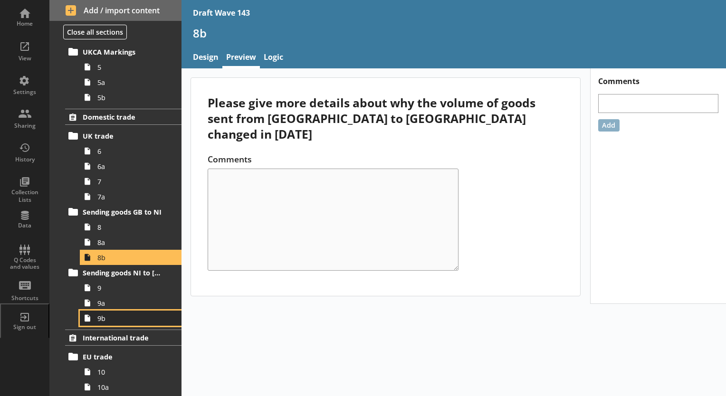
click at [104, 322] on span "9b" at bounding box center [132, 318] width 71 height 9
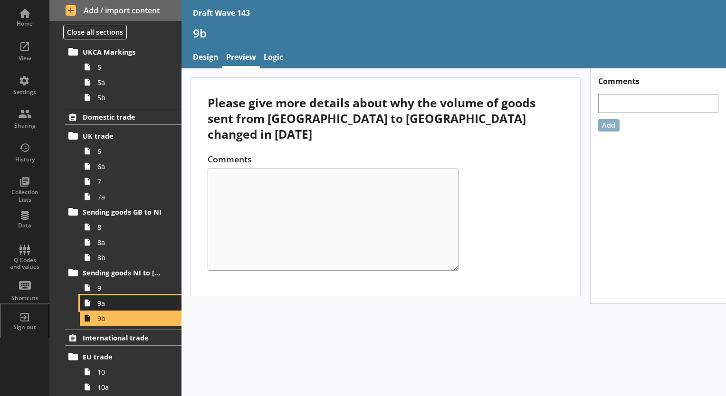
click at [102, 304] on span "9a" at bounding box center [132, 303] width 71 height 9
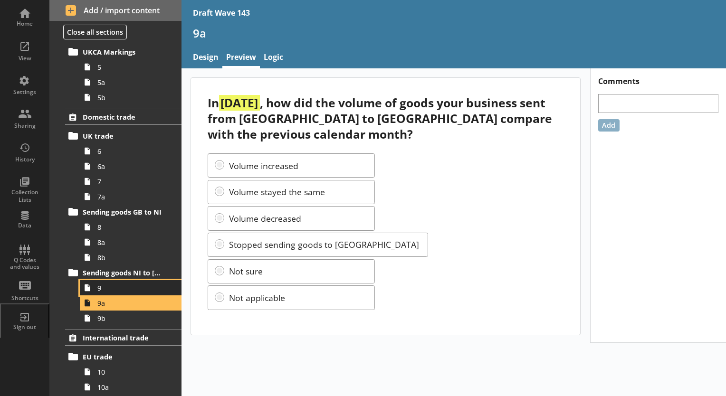
click at [105, 286] on span "9" at bounding box center [132, 288] width 71 height 9
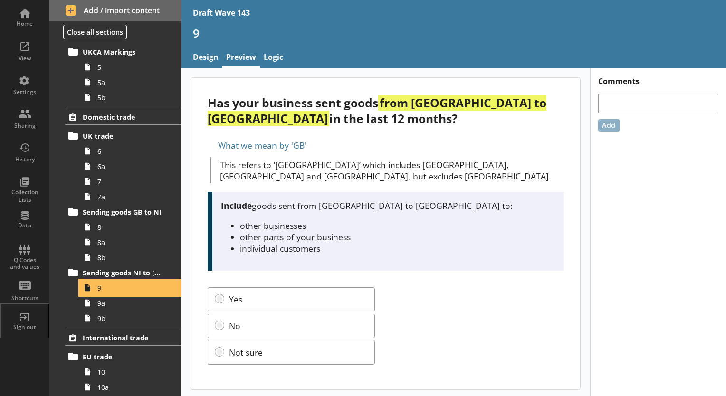
scroll to position [0, 0]
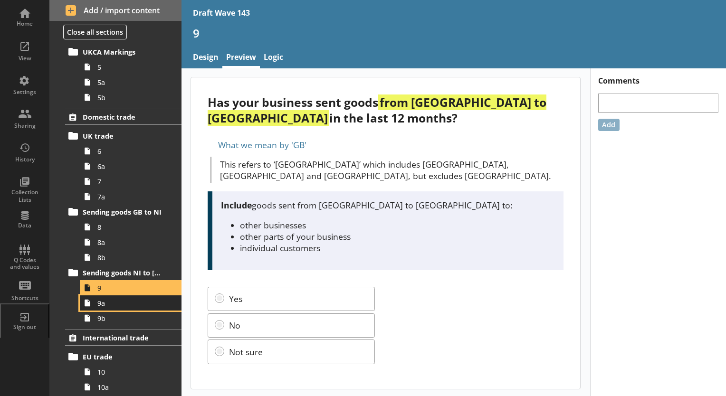
click at [106, 309] on link "9a" at bounding box center [131, 303] width 102 height 15
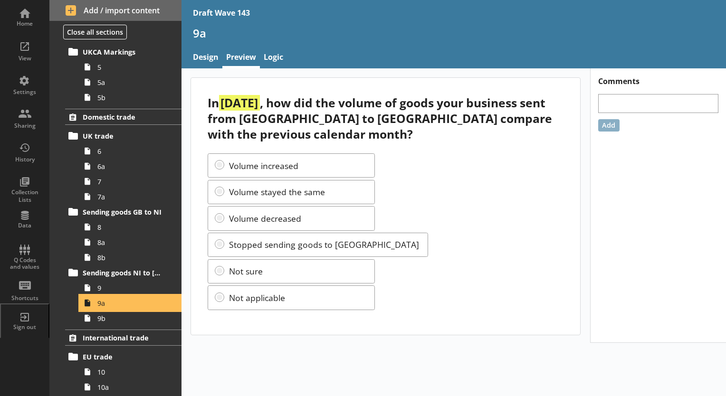
click at [106, 307] on span "9a" at bounding box center [132, 303] width 71 height 9
click at [109, 321] on span "9b" at bounding box center [132, 318] width 71 height 9
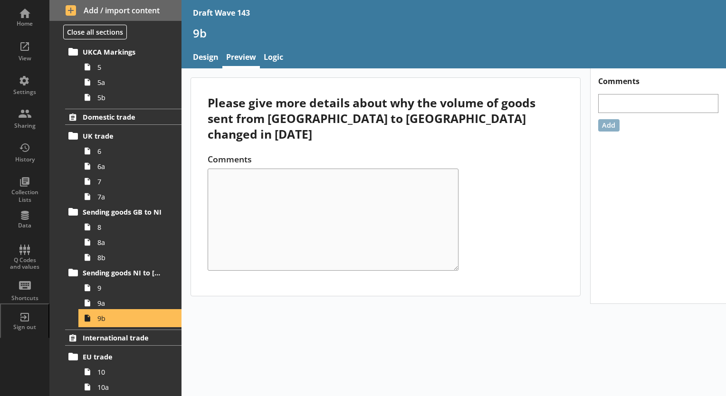
click at [109, 321] on span "9b" at bounding box center [132, 318] width 71 height 9
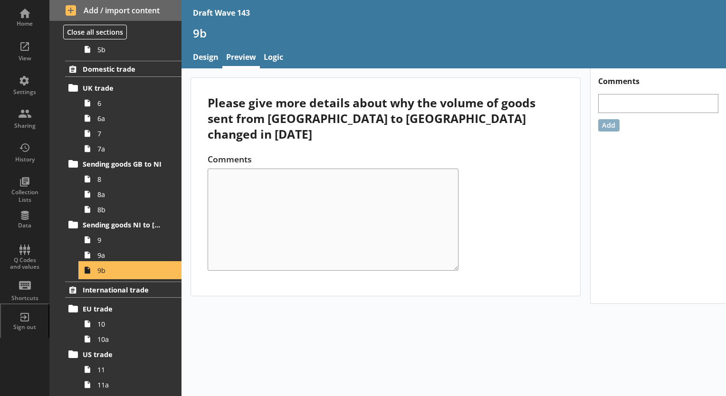
scroll to position [523, 0]
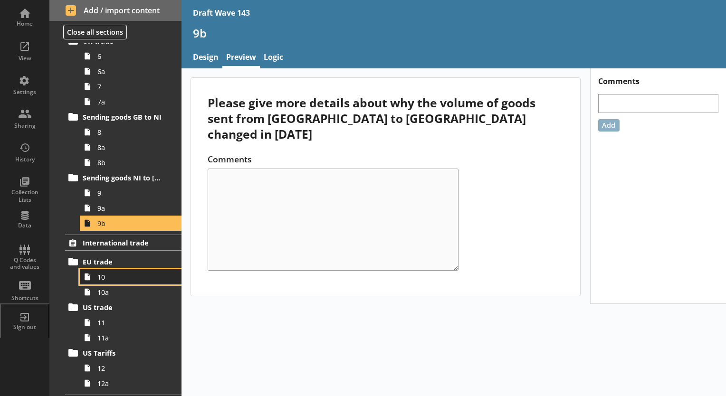
click at [108, 279] on span "10" at bounding box center [132, 277] width 71 height 9
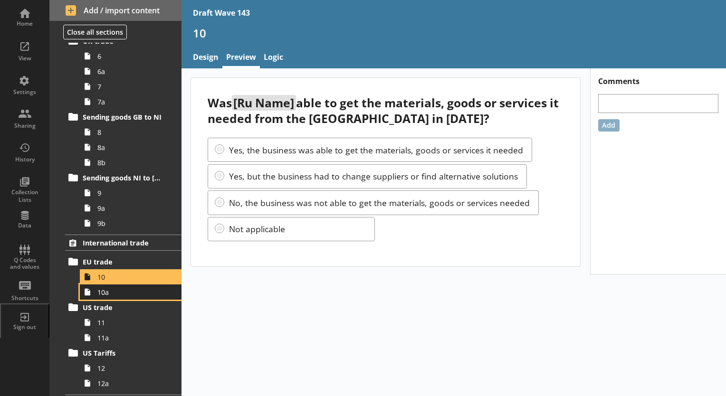
click at [108, 294] on span "10a" at bounding box center [132, 292] width 71 height 9
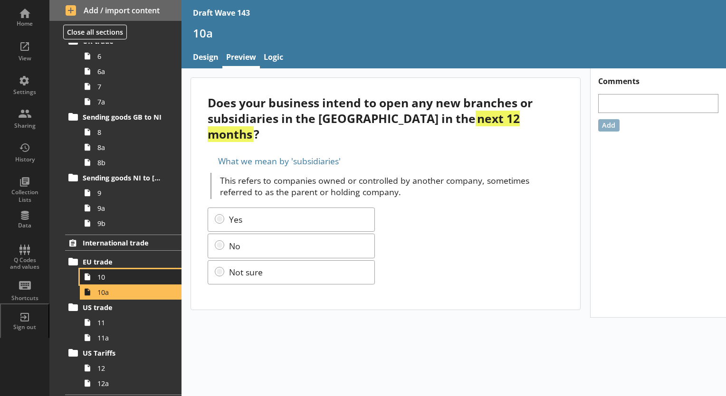
click at [110, 279] on span "10" at bounding box center [132, 277] width 71 height 9
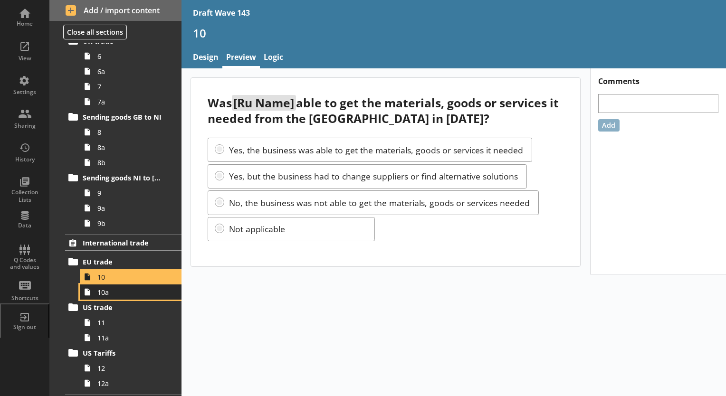
click at [108, 296] on link "10a" at bounding box center [131, 292] width 102 height 15
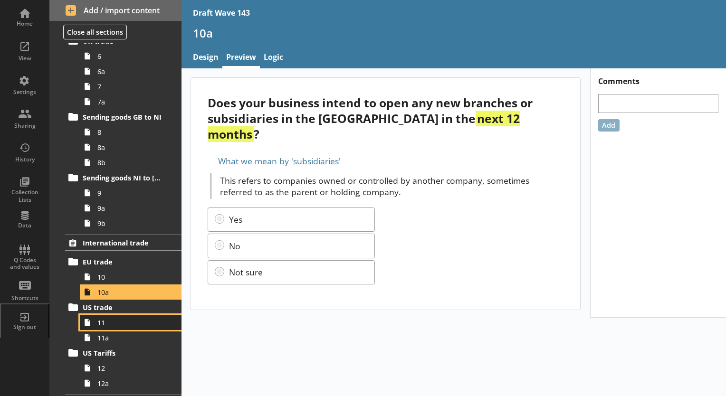
click at [101, 322] on span "11" at bounding box center [132, 323] width 71 height 9
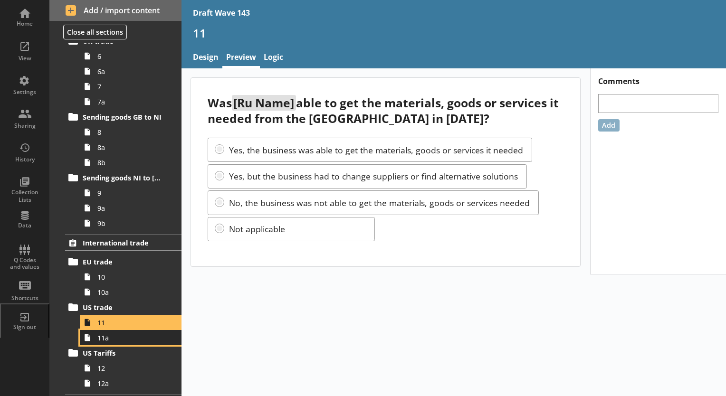
click at [98, 340] on span "11a" at bounding box center [132, 338] width 71 height 9
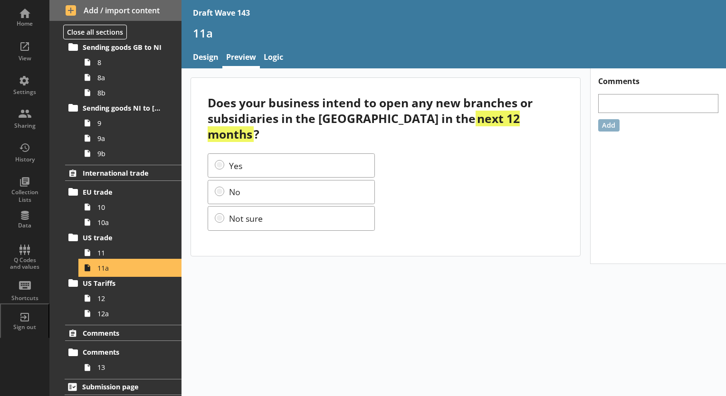
scroll to position [593, 0]
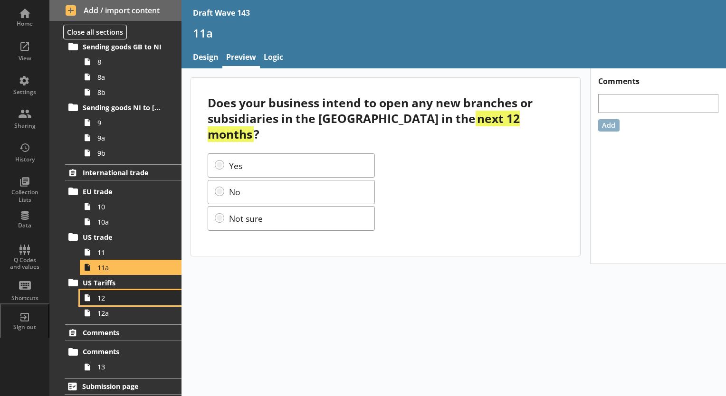
click at [115, 299] on span "12" at bounding box center [132, 298] width 71 height 9
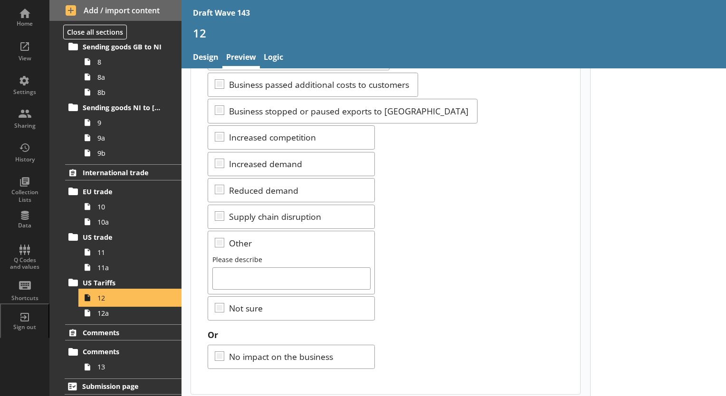
scroll to position [194, 0]
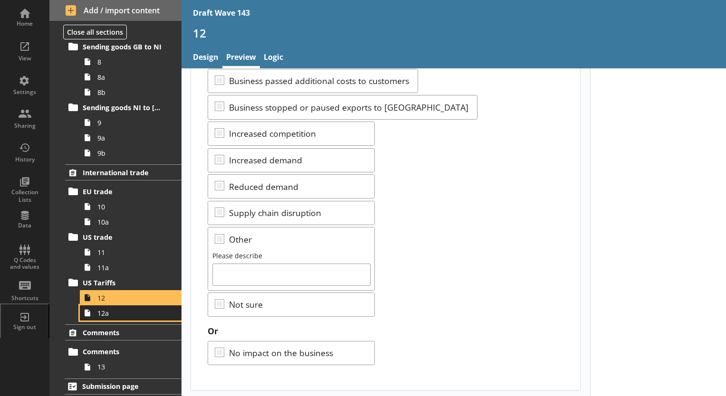
click at [104, 315] on span "12a" at bounding box center [132, 313] width 71 height 9
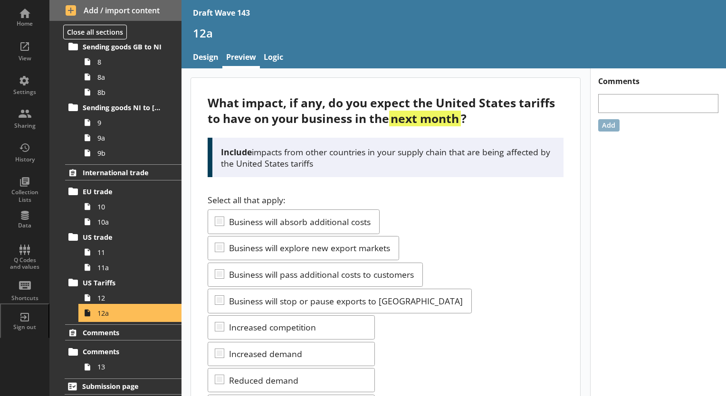
click at [104, 314] on span "12a" at bounding box center [132, 313] width 71 height 9
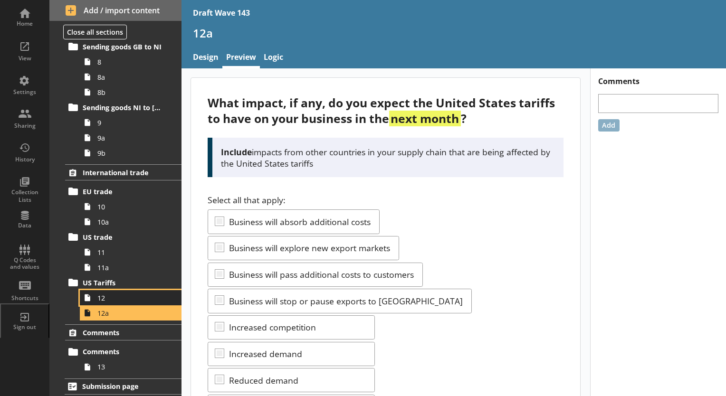
click at [110, 298] on span "12" at bounding box center [132, 298] width 71 height 9
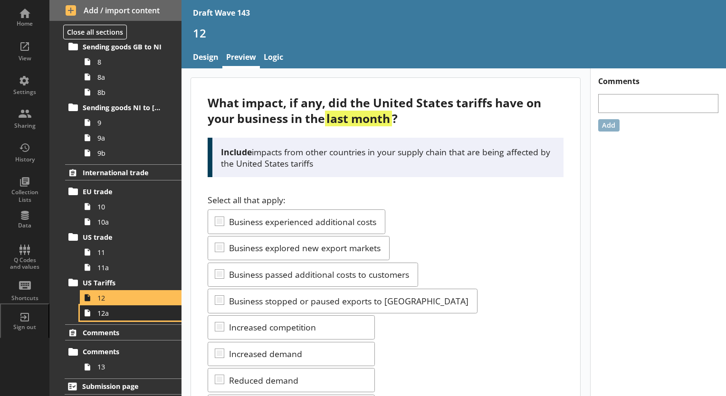
click at [104, 312] on span "12a" at bounding box center [132, 313] width 71 height 9
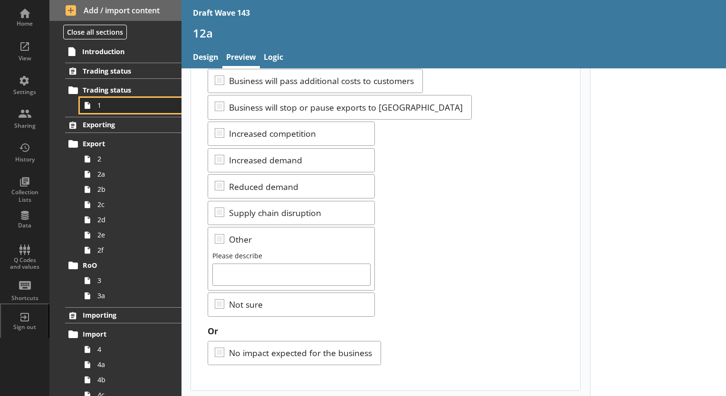
click at [97, 107] on span "1" at bounding box center [132, 105] width 71 height 9
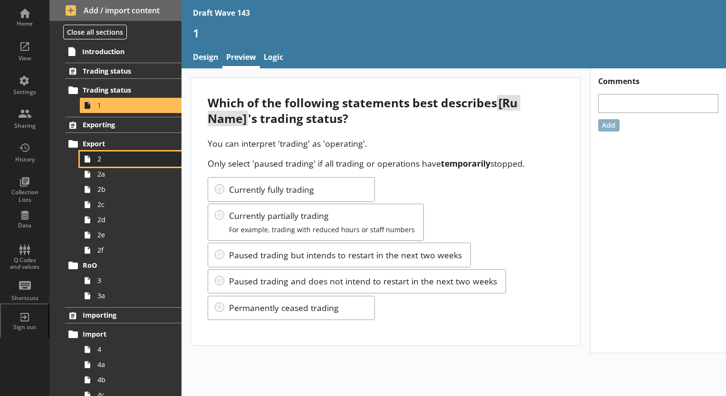
click at [97, 153] on link "2" at bounding box center [131, 159] width 102 height 15
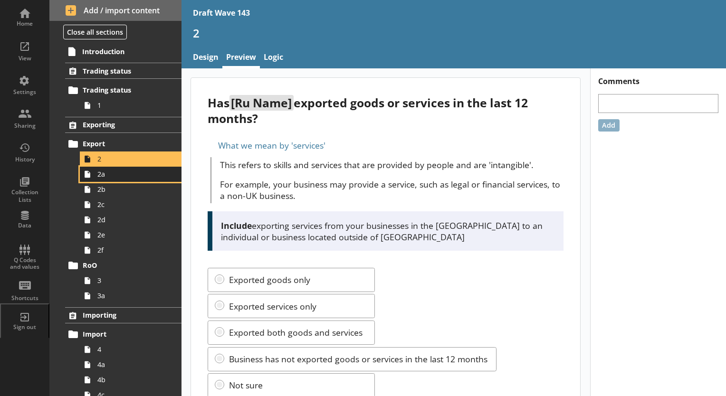
click at [99, 172] on span "2a" at bounding box center [132, 174] width 71 height 9
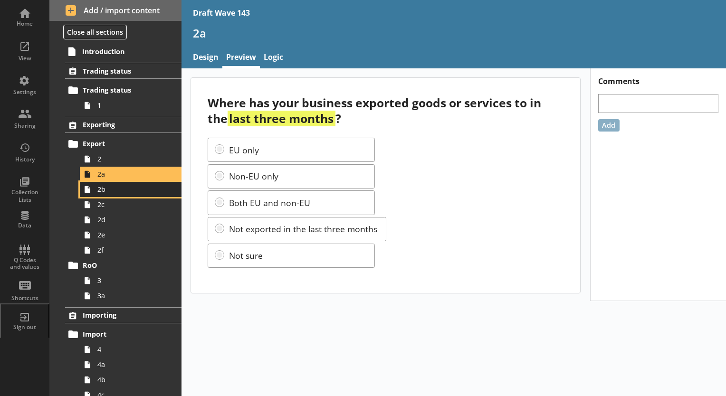
click at [99, 189] on span "2b" at bounding box center [132, 189] width 71 height 9
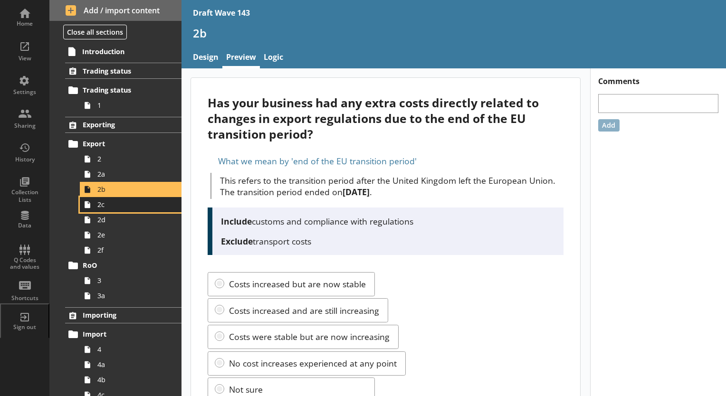
click at [99, 204] on span "2c" at bounding box center [132, 204] width 71 height 9
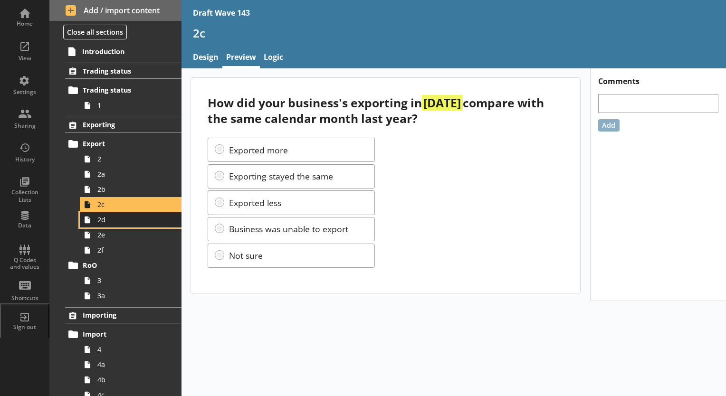
click at [99, 223] on span "2d" at bounding box center [132, 219] width 71 height 9
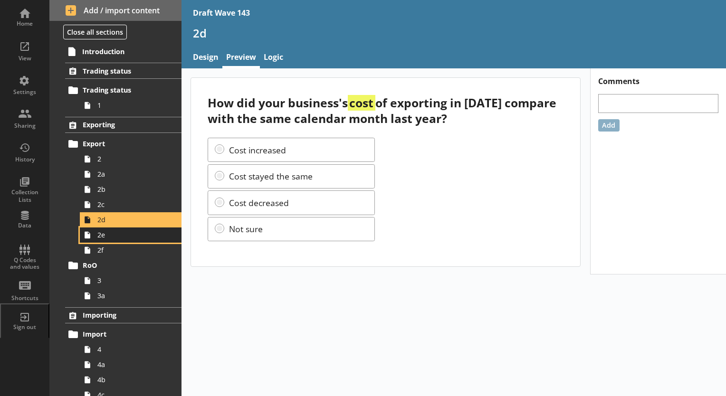
click at [99, 237] on span "2e" at bounding box center [132, 235] width 71 height 9
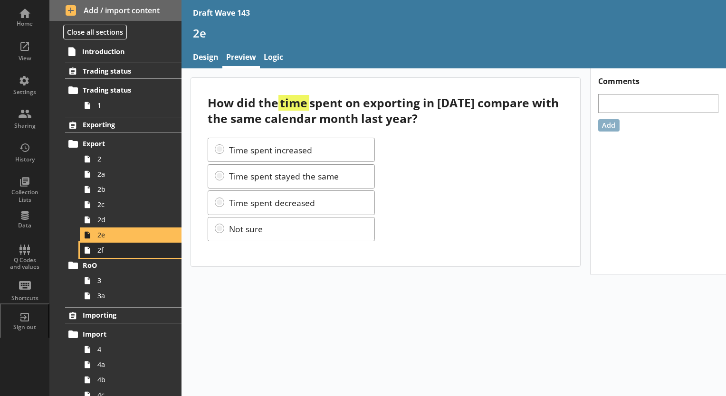
click at [99, 252] on span "2f" at bounding box center [132, 250] width 71 height 9
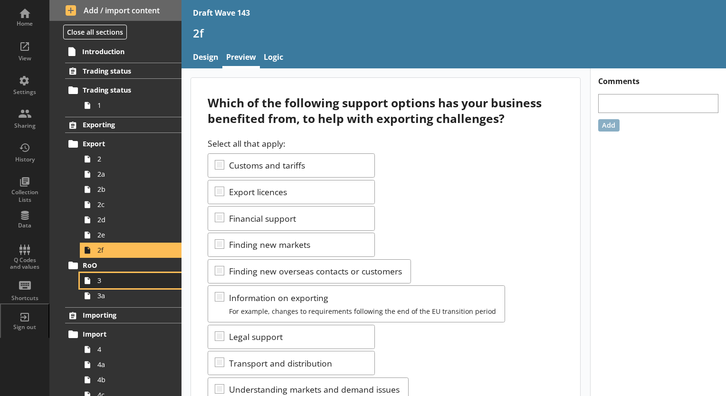
click at [94, 284] on icon at bounding box center [87, 280] width 15 height 15
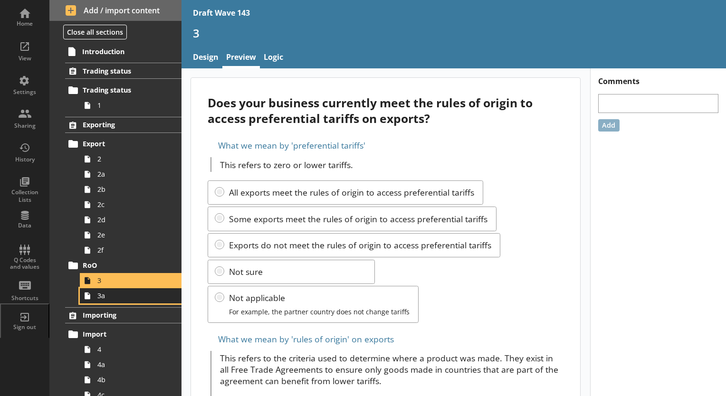
click at [97, 295] on link "3a" at bounding box center [131, 296] width 102 height 15
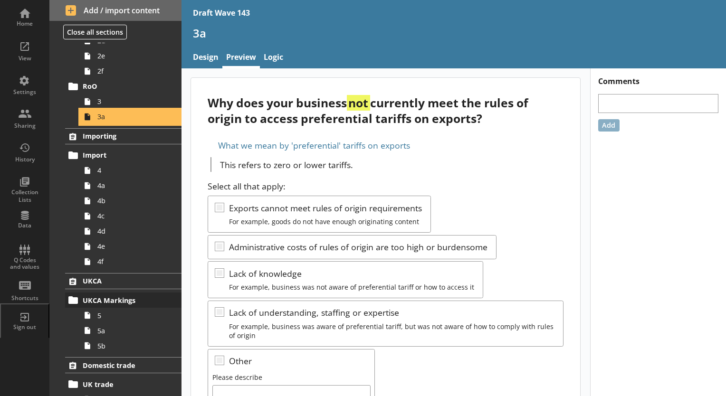
scroll to position [238, 0]
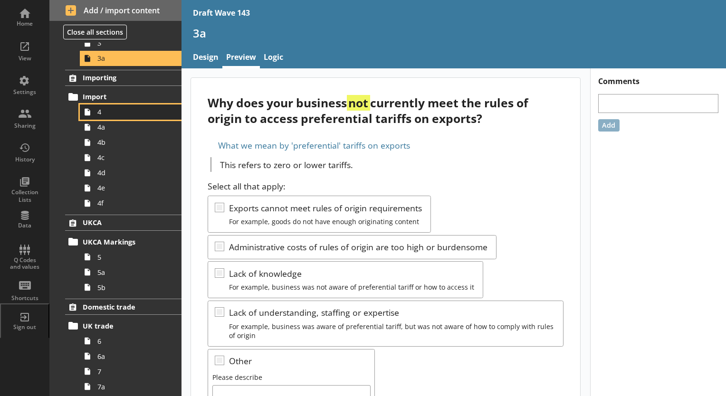
click at [104, 113] on span "4" at bounding box center [132, 111] width 71 height 9
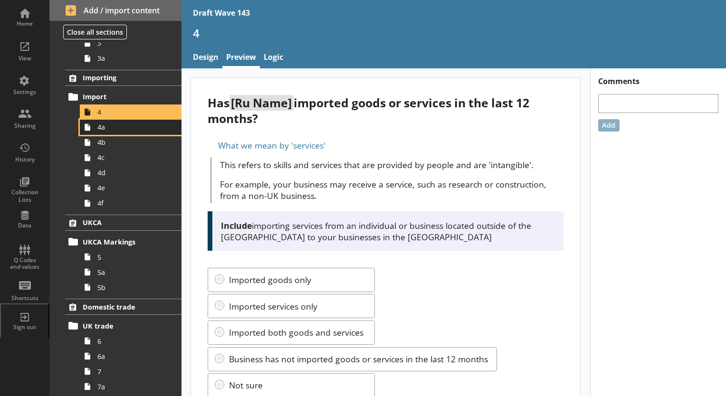
click at [103, 128] on span "4a" at bounding box center [132, 127] width 71 height 9
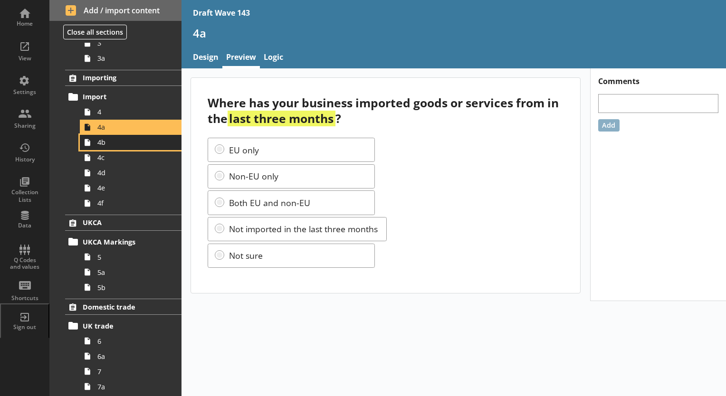
click at [103, 144] on span "4b" at bounding box center [132, 142] width 71 height 9
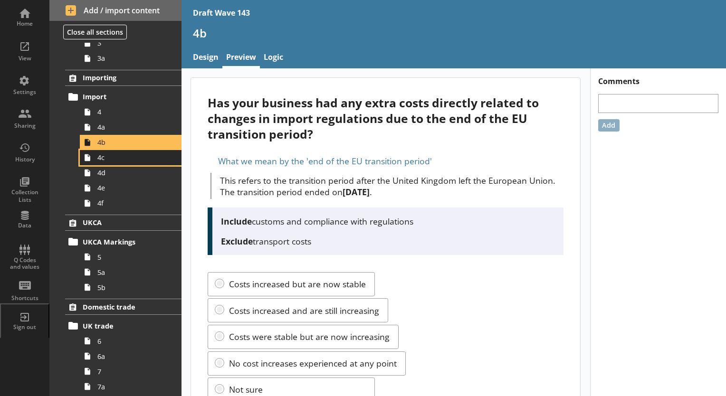
click at [102, 158] on span "4c" at bounding box center [132, 157] width 71 height 9
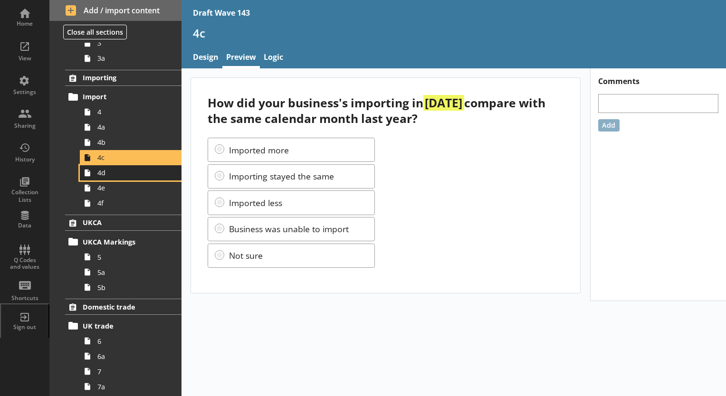
click at [103, 171] on span "4d" at bounding box center [132, 172] width 71 height 9
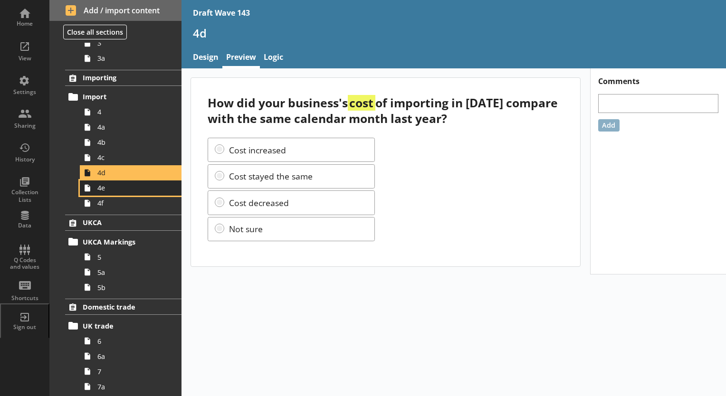
click at [99, 186] on span "4e" at bounding box center [132, 187] width 71 height 9
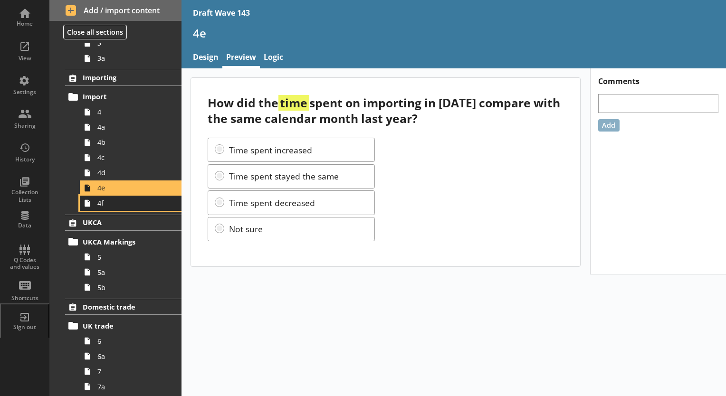
click at [99, 204] on span "4f" at bounding box center [132, 203] width 71 height 9
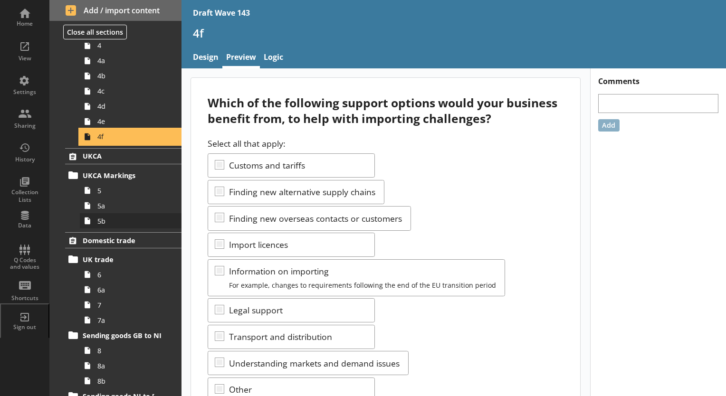
scroll to position [380, 0]
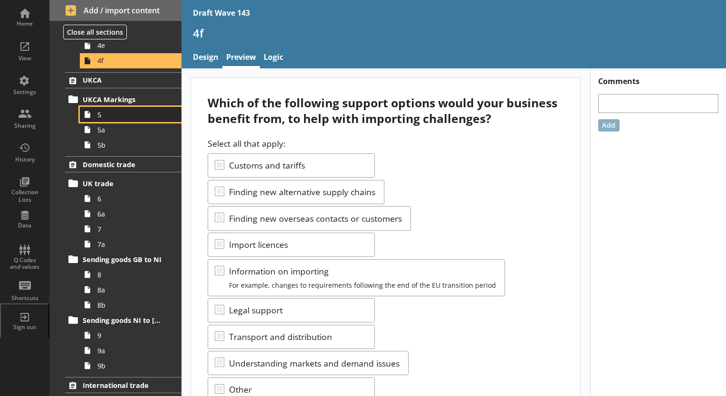
click at [104, 117] on span "5" at bounding box center [132, 114] width 71 height 9
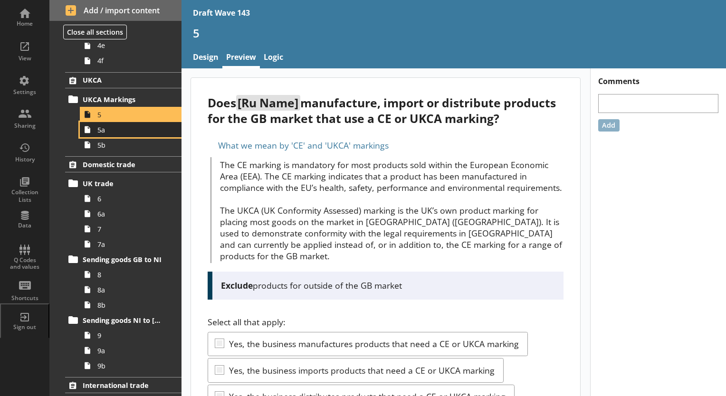
click at [103, 133] on span "5a" at bounding box center [132, 129] width 71 height 9
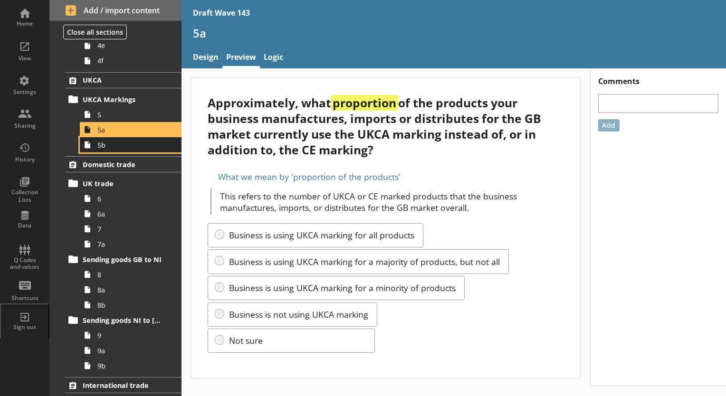
click at [102, 148] on span "5b" at bounding box center [132, 145] width 71 height 9
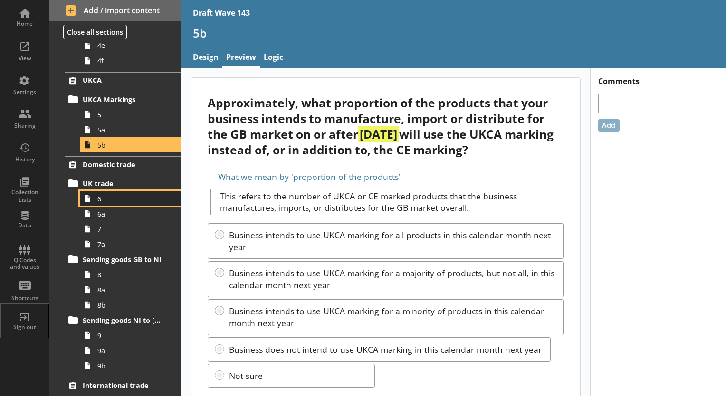
click at [103, 202] on span "6" at bounding box center [132, 198] width 71 height 9
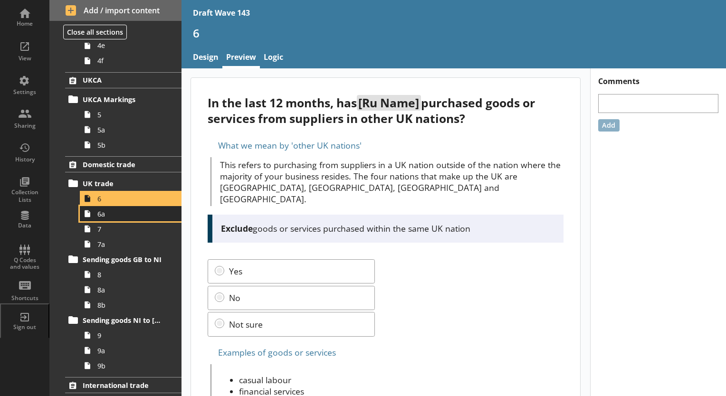
click at [103, 216] on span "6a" at bounding box center [132, 214] width 71 height 9
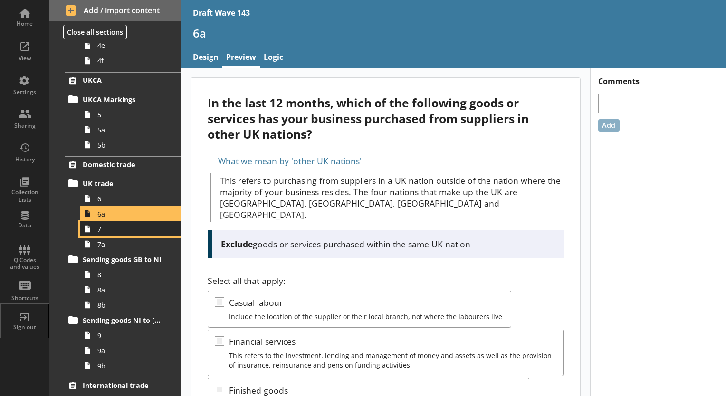
click at [101, 229] on span "7" at bounding box center [132, 229] width 71 height 9
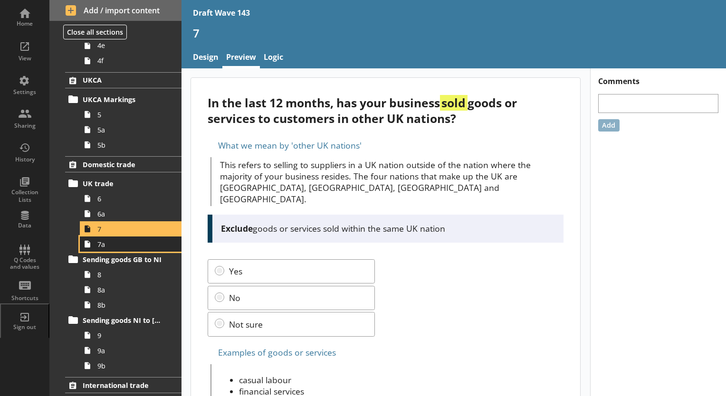
click at [101, 244] on span "7a" at bounding box center [132, 244] width 71 height 9
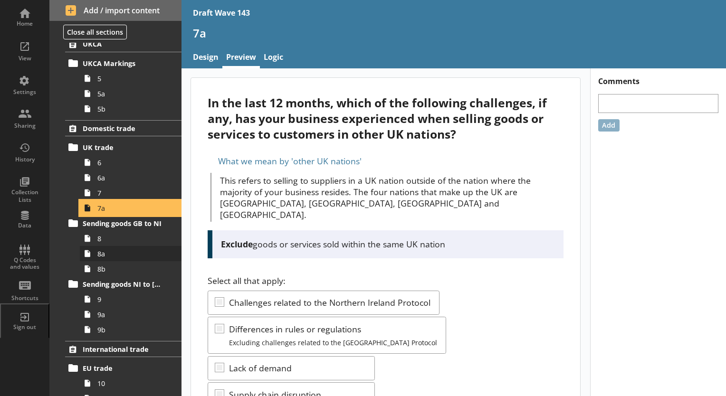
scroll to position [475, 0]
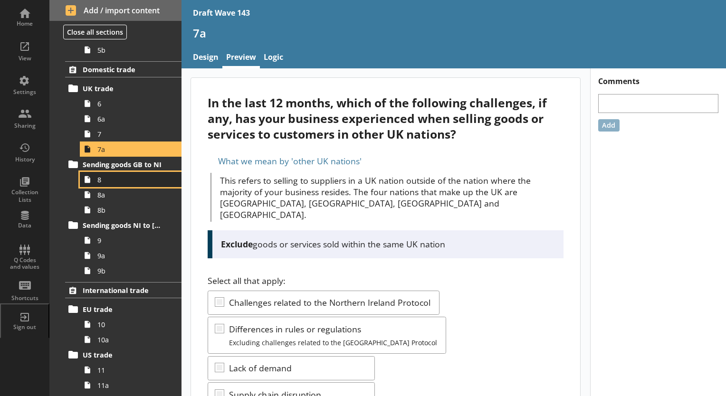
click at [103, 183] on span "8" at bounding box center [132, 179] width 71 height 9
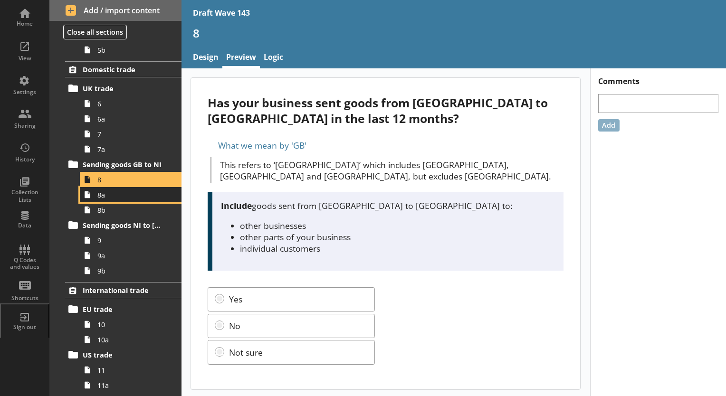
click at [103, 195] on span "8a" at bounding box center [132, 195] width 71 height 9
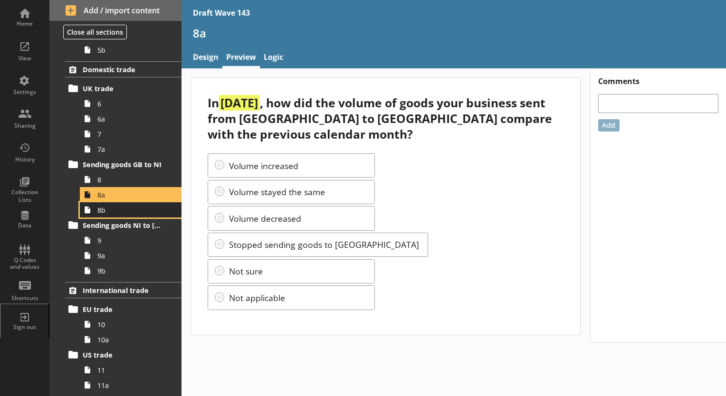
click at [105, 214] on link "8b" at bounding box center [131, 210] width 102 height 15
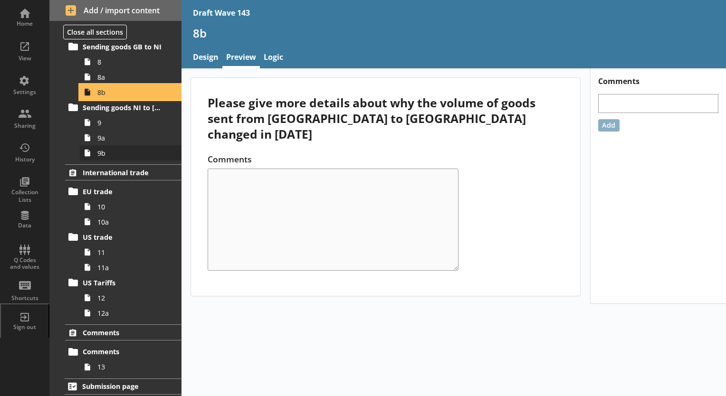
scroll to position [593, 0]
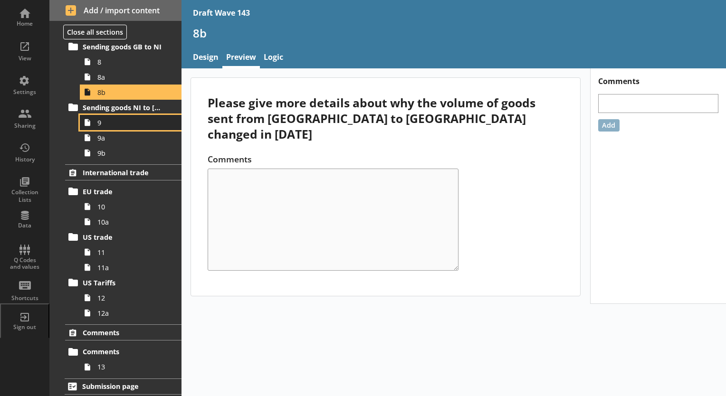
click at [99, 123] on span "9" at bounding box center [132, 122] width 71 height 9
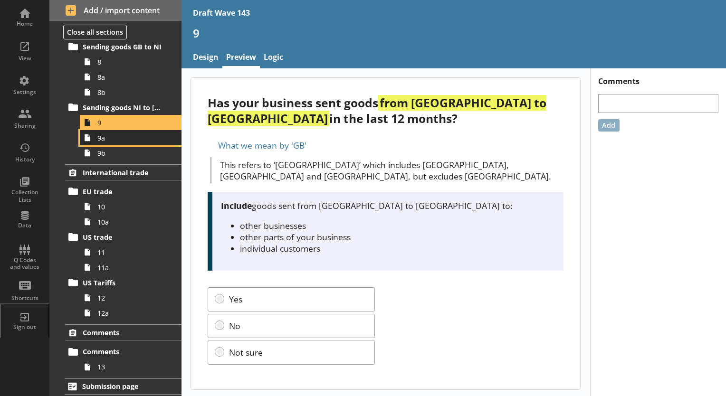
click at [99, 135] on span "9a" at bounding box center [132, 138] width 71 height 9
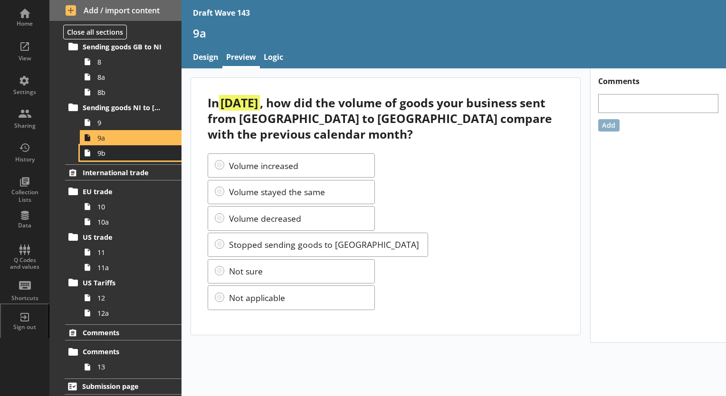
click at [101, 155] on span "9b" at bounding box center [132, 153] width 71 height 9
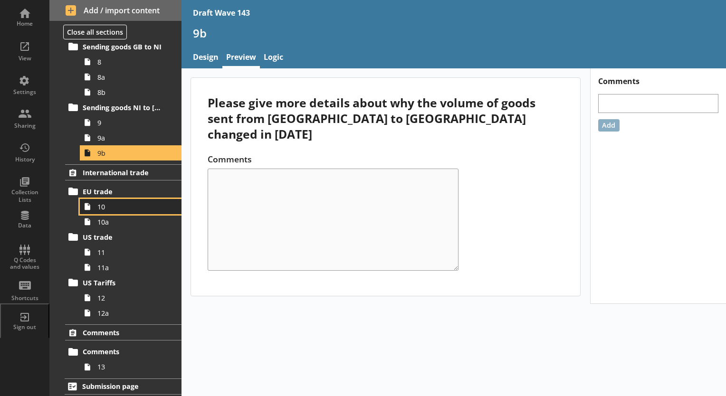
click at [105, 205] on span "10" at bounding box center [132, 207] width 71 height 9
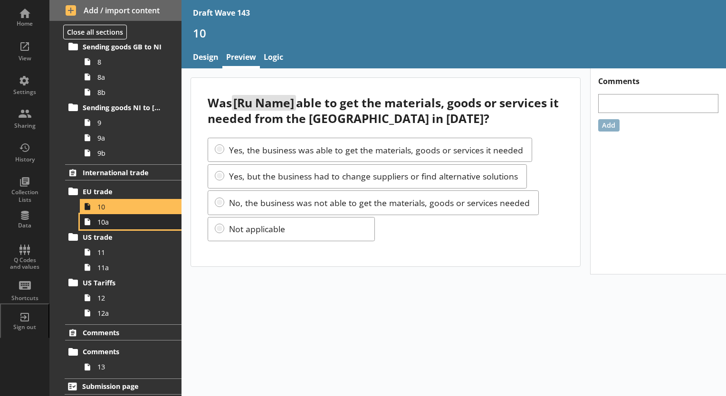
click at [106, 223] on span "10a" at bounding box center [132, 222] width 71 height 9
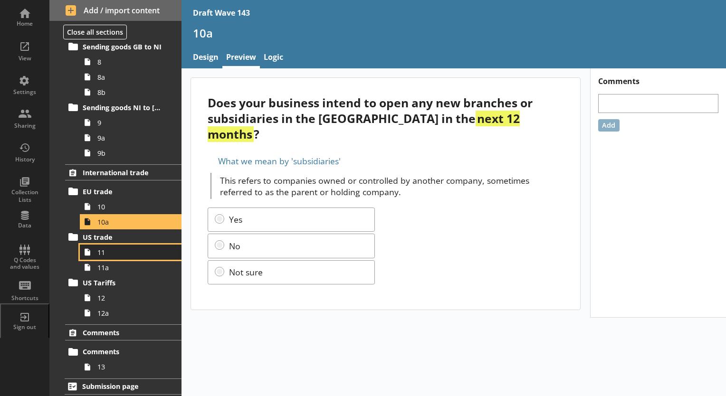
click at [107, 248] on span "11" at bounding box center [132, 252] width 71 height 9
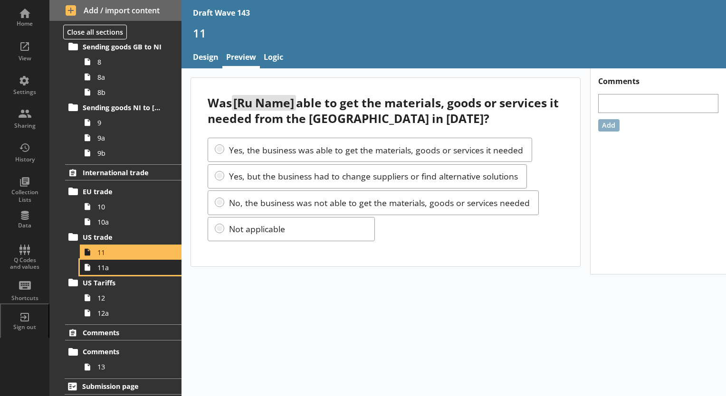
click at [105, 265] on span "11a" at bounding box center [132, 267] width 71 height 9
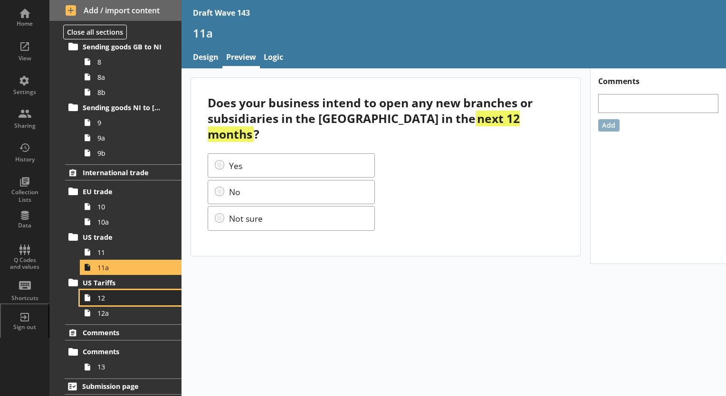
click at [97, 295] on link "12" at bounding box center [131, 297] width 102 height 15
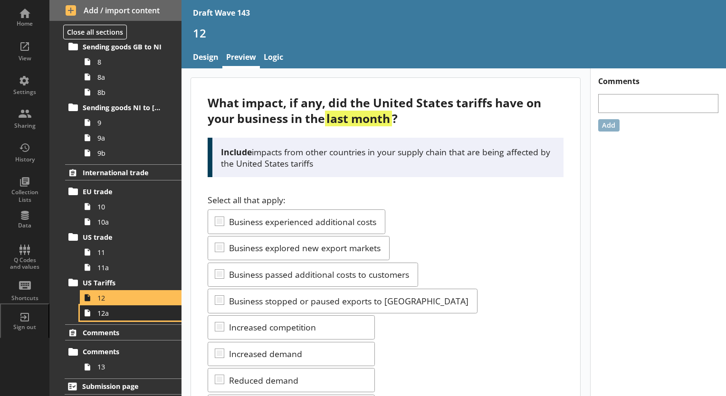
click at [99, 312] on span "12a" at bounding box center [132, 313] width 71 height 9
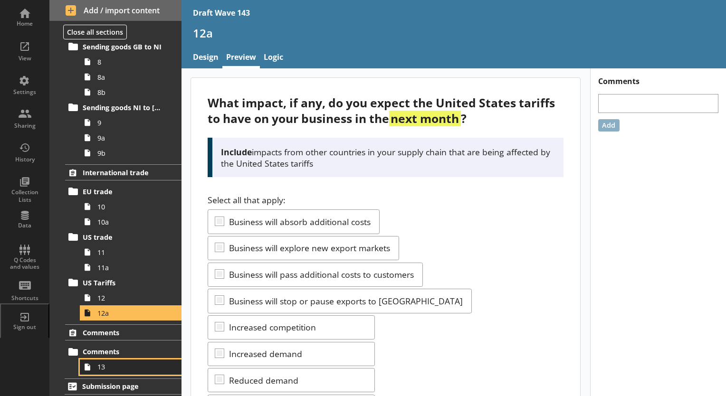
click at [105, 369] on span "13" at bounding box center [132, 367] width 71 height 9
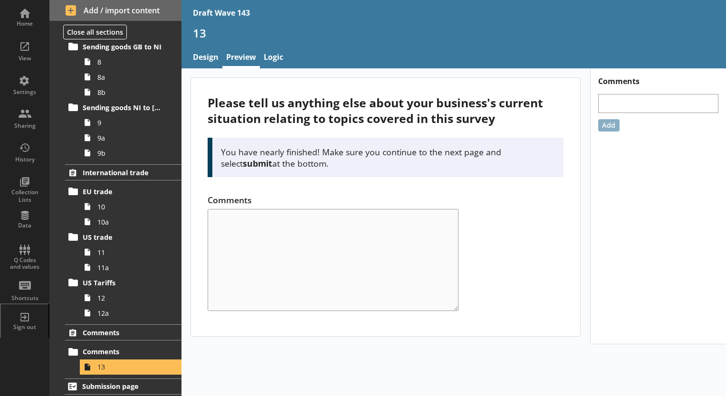
click at [451, 285] on div "Comments Add" at bounding box center [658, 206] width 136 height 276
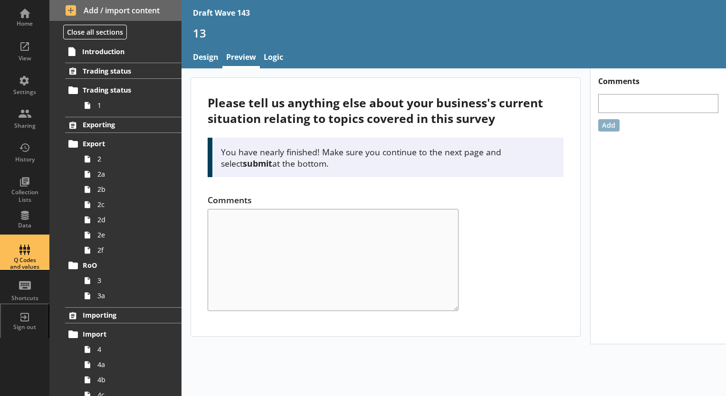
click at [27, 262] on div "Q Codes and values" at bounding box center [24, 264] width 33 height 14
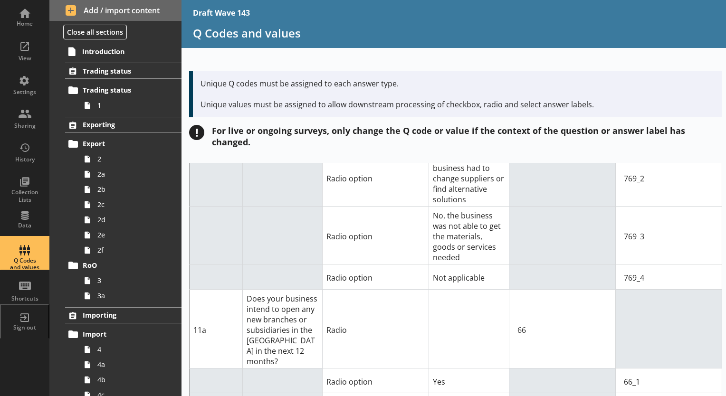
scroll to position [7939, 0]
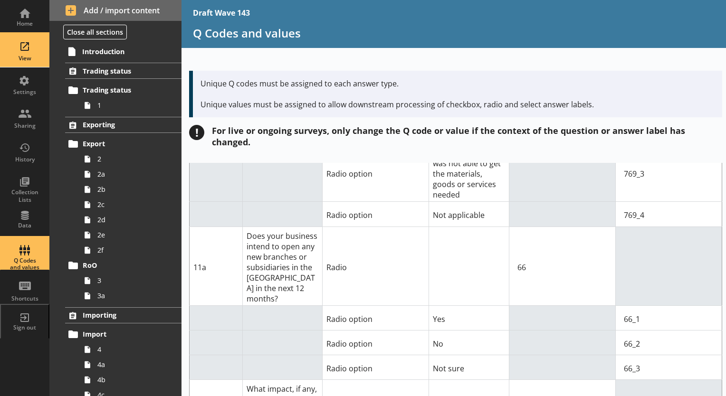
click at [29, 56] on div "View" at bounding box center [24, 59] width 33 height 8
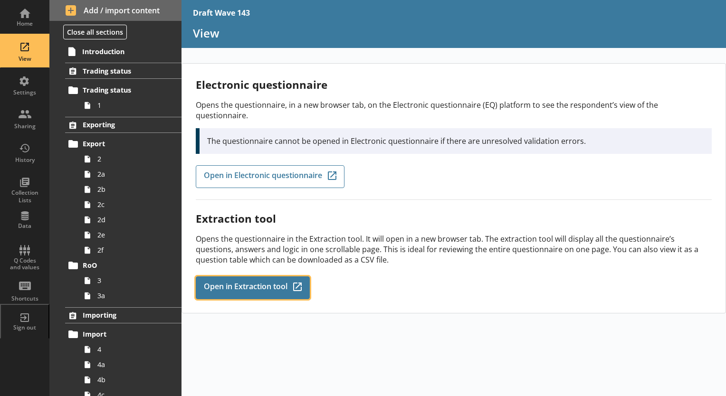
click at [263, 283] on span "Open in Extraction tool" at bounding box center [246, 288] width 84 height 10
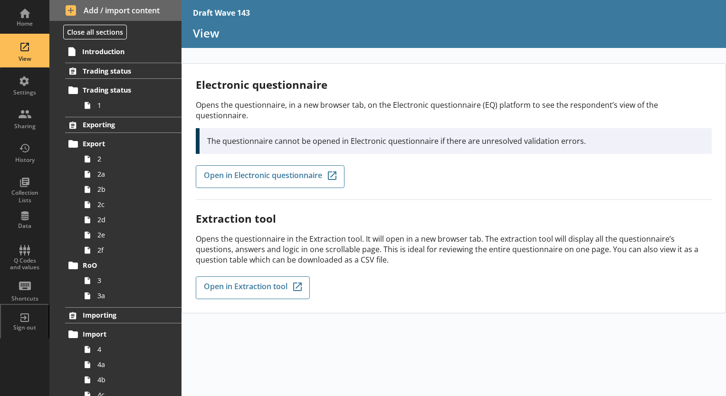
drag, startPoint x: 293, startPoint y: 277, endPoint x: 530, endPoint y: 264, distance: 237.1
click at [451, 264] on div "Extraction tool Opens the questionnaire in the Extraction tool. It will open in…" at bounding box center [454, 249] width 516 height 99
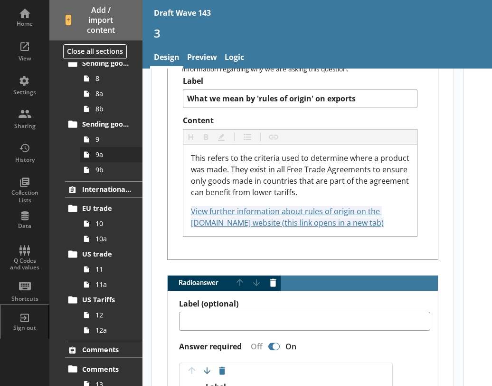
scroll to position [618, 0]
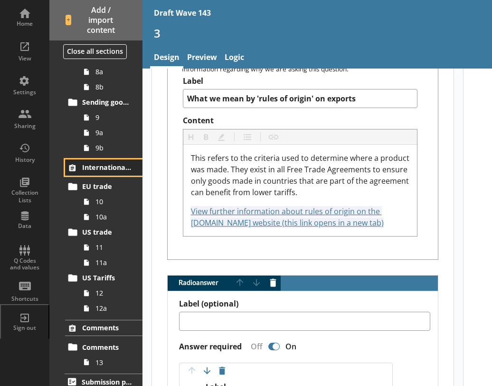
click at [105, 170] on span "International trade" at bounding box center [107, 167] width 50 height 9
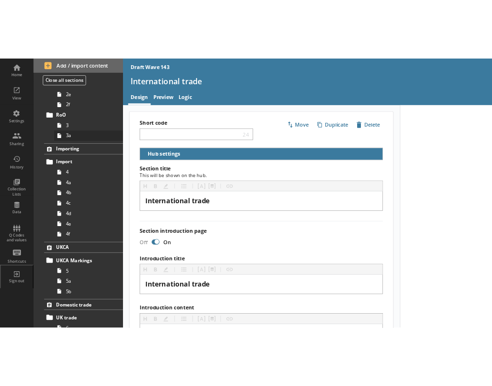
scroll to position [165, 0]
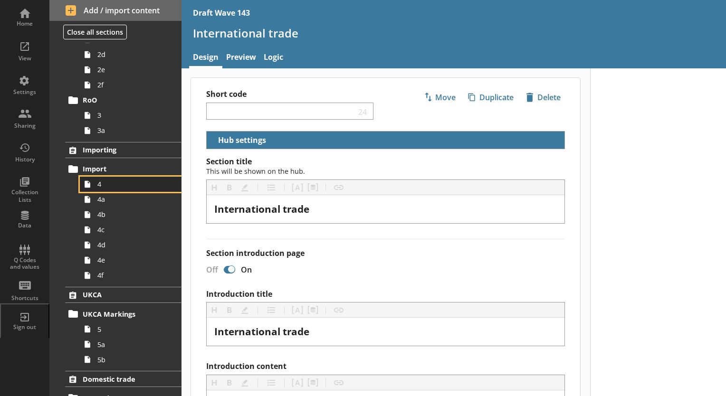
click at [94, 185] on icon at bounding box center [87, 184] width 15 height 15
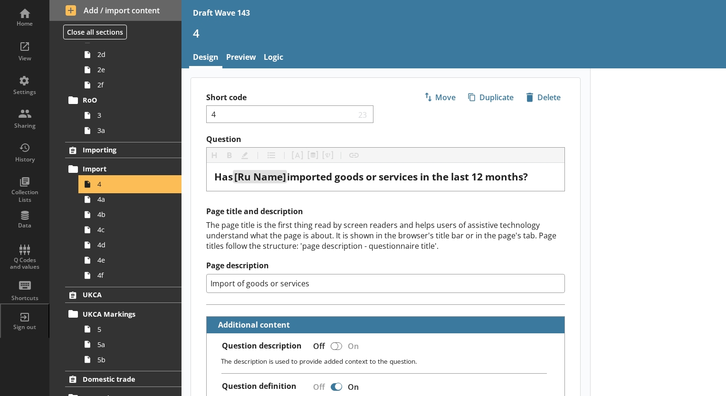
click at [94, 185] on icon at bounding box center [87, 184] width 15 height 15
type textarea "x"
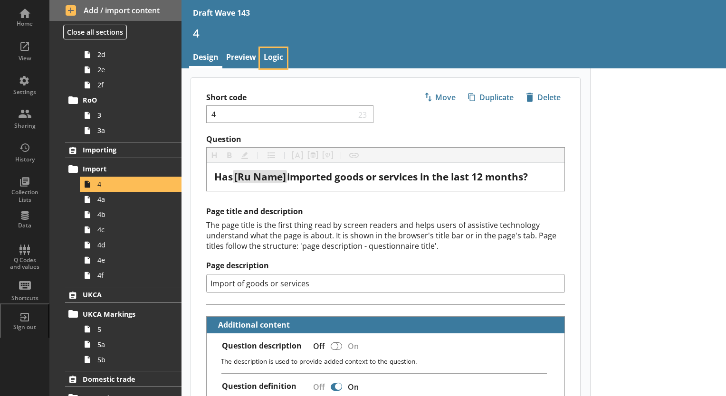
click at [275, 61] on link "Logic" at bounding box center [273, 58] width 27 height 20
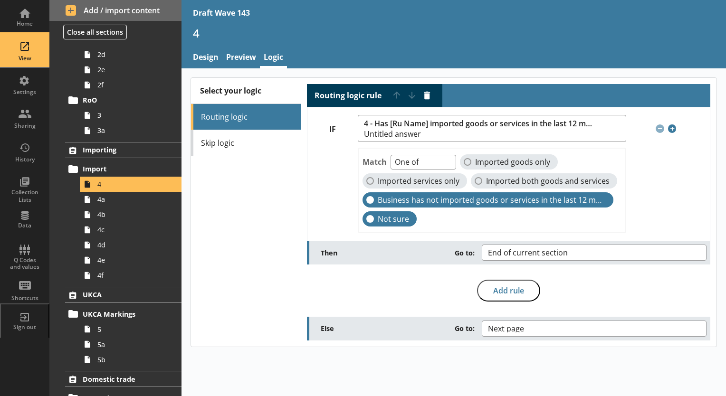
click at [30, 58] on div "View" at bounding box center [24, 59] width 33 height 8
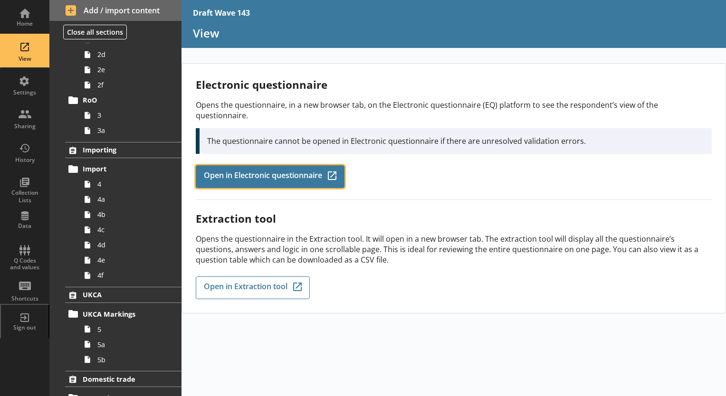
click at [261, 165] on link "Open in Electronic questionnaire Q-Codes_Icon Created with Sketch." at bounding box center [270, 176] width 149 height 23
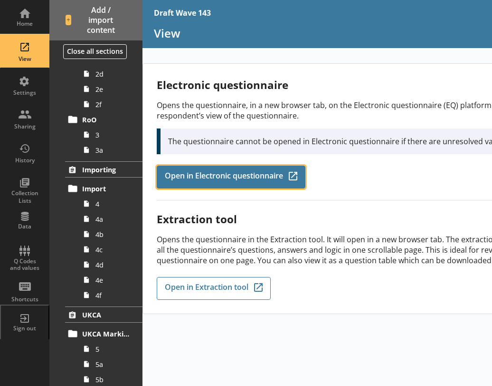
scroll to position [166, 0]
click at [211, 174] on span "Open in Electronic questionnaire" at bounding box center [224, 177] width 118 height 10
